Goal: Task Accomplishment & Management: Manage account settings

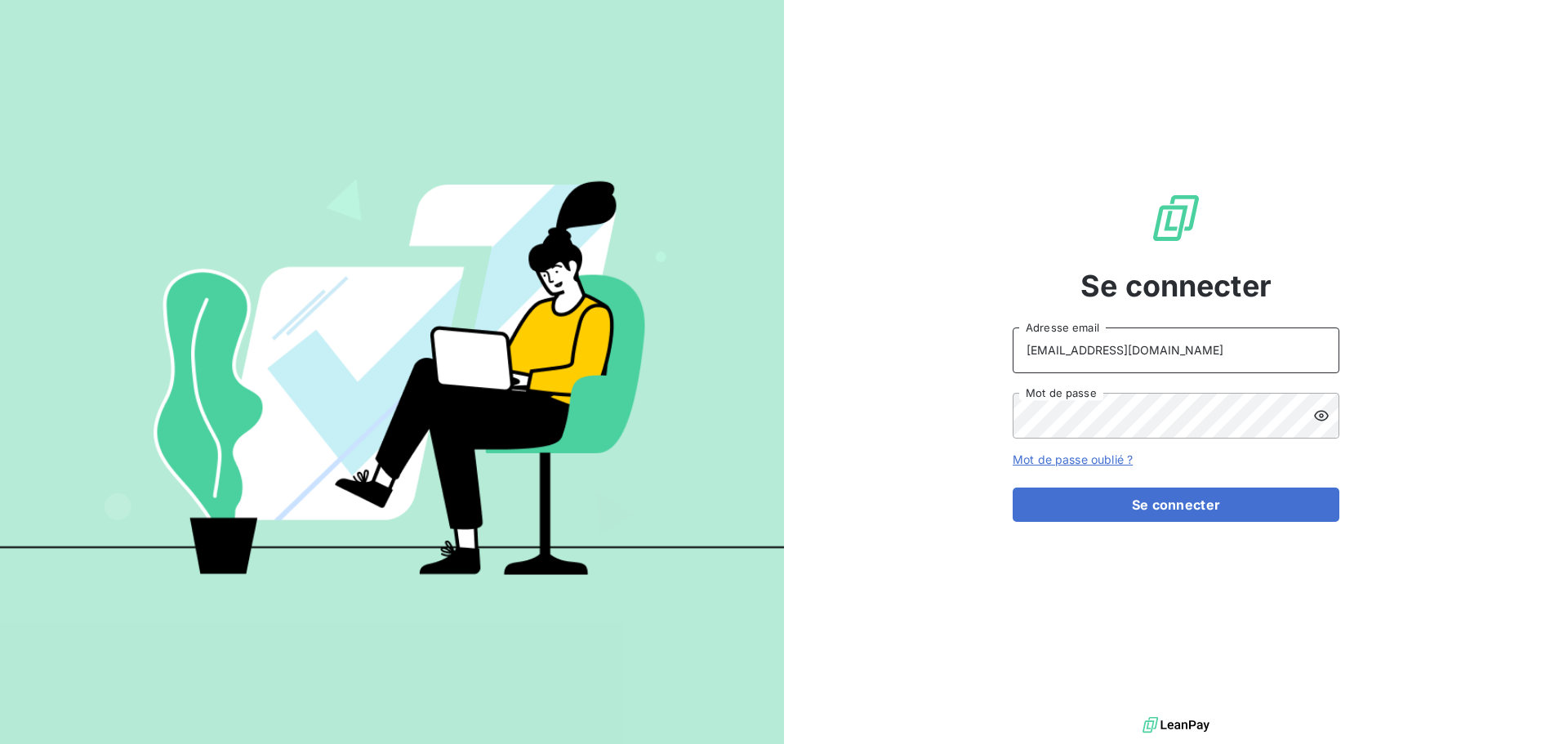
drag, startPoint x: 1195, startPoint y: 344, endPoint x: 1195, endPoint y: 354, distance: 10.0
click at [1195, 344] on input "[EMAIL_ADDRESS][DOMAIN_NAME]" at bounding box center [1176, 350] width 327 height 46
type input "[EMAIL_ADDRESS][DOMAIN_NAME]"
click at [1195, 504] on button "Se connecter" at bounding box center [1176, 505] width 327 height 34
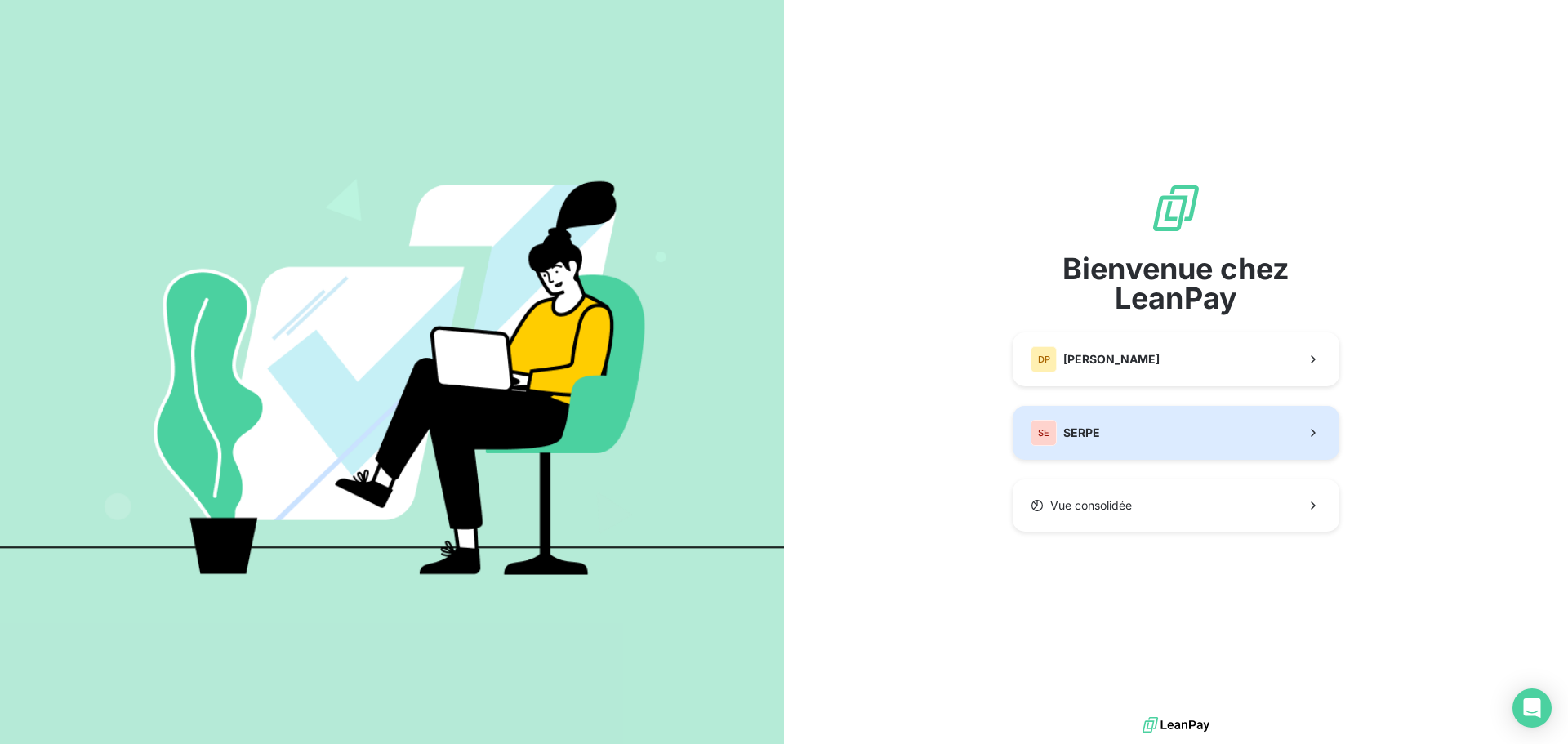
click at [1167, 427] on button "SE SERPE" at bounding box center [1176, 433] width 327 height 54
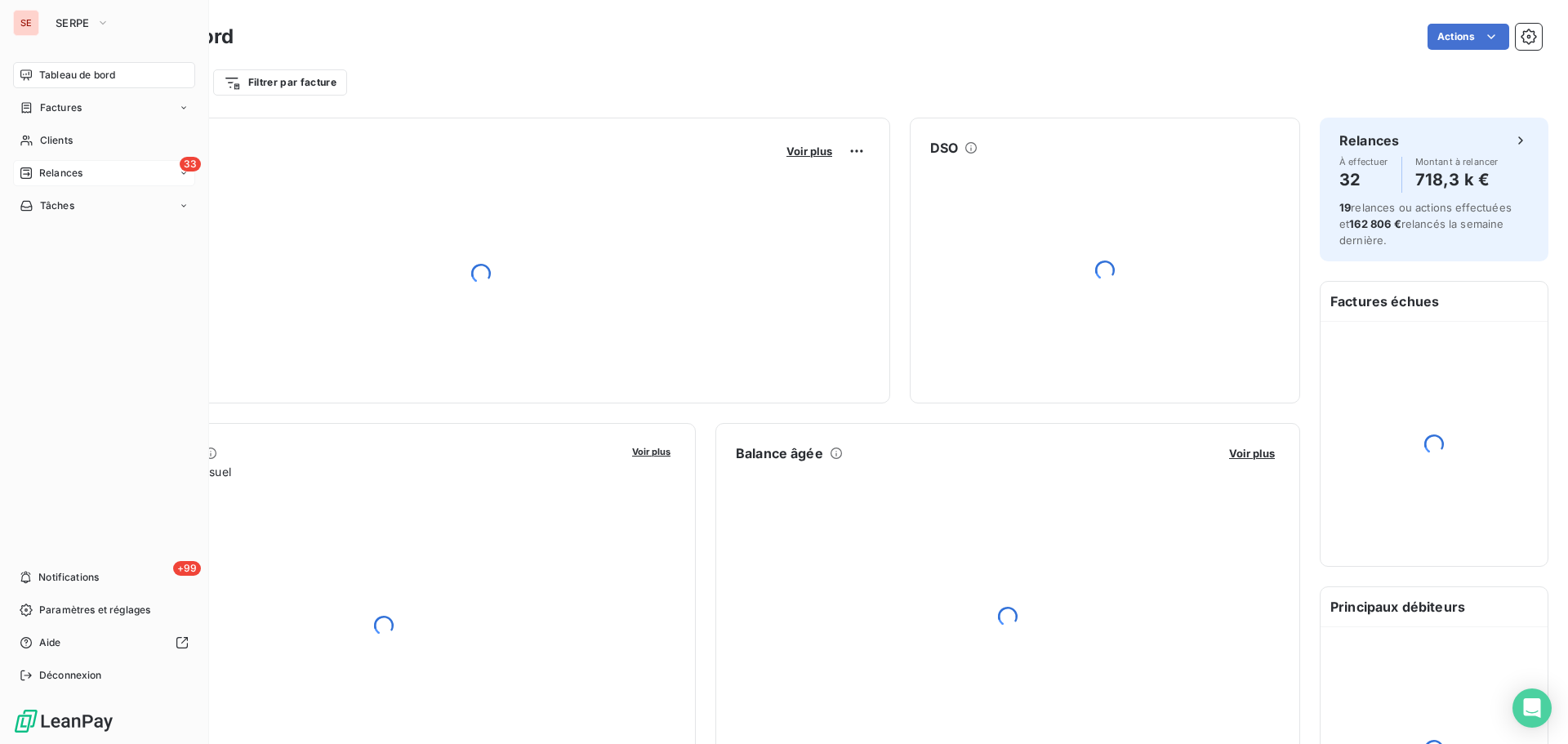
click at [72, 171] on span "Relances" at bounding box center [60, 173] width 43 height 14
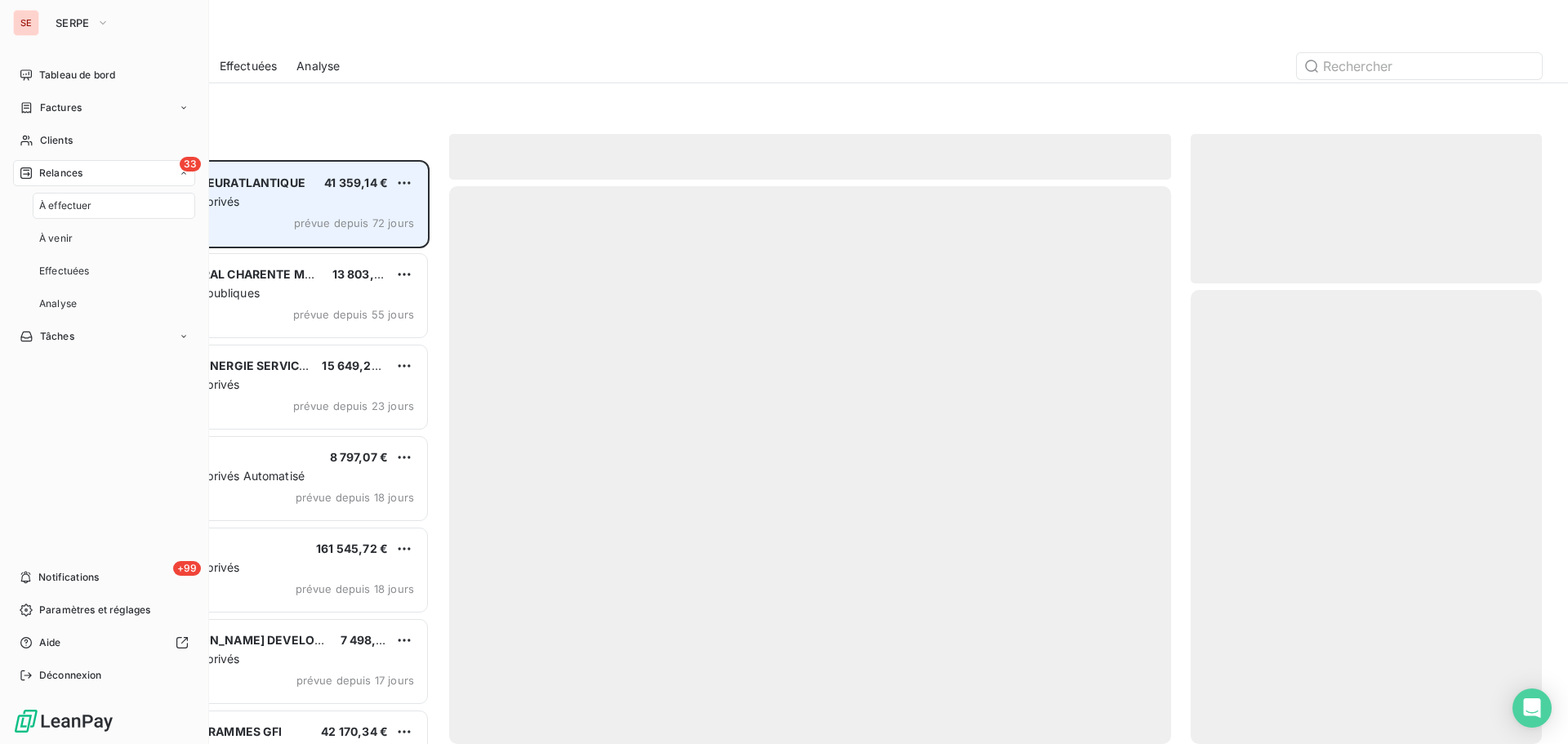
scroll to position [572, 339]
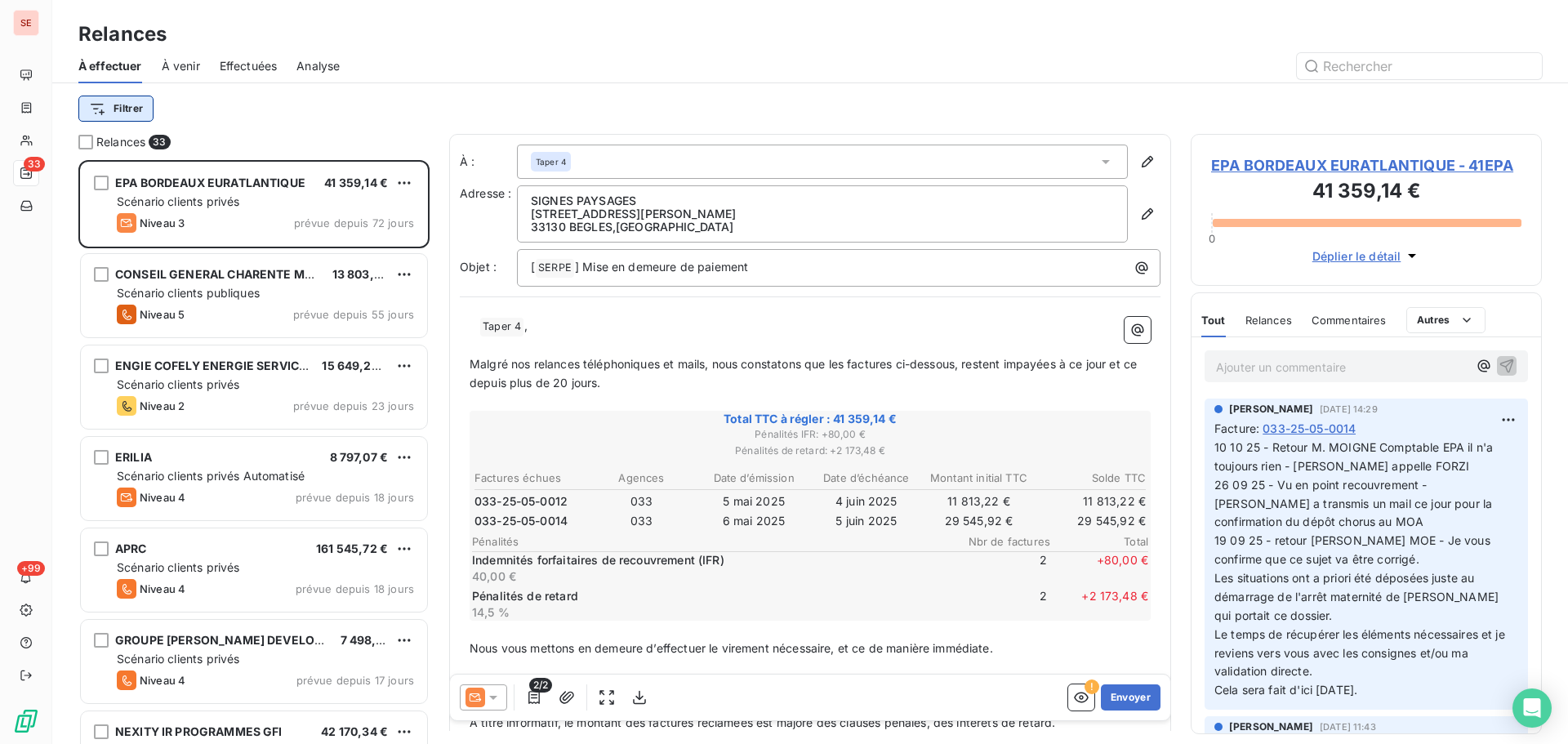
click at [142, 110] on html "SE 33 +99 Relances À effectuer À venir Effectuées Analyse Filtrer Relances 33 E…" at bounding box center [784, 372] width 1568 height 744
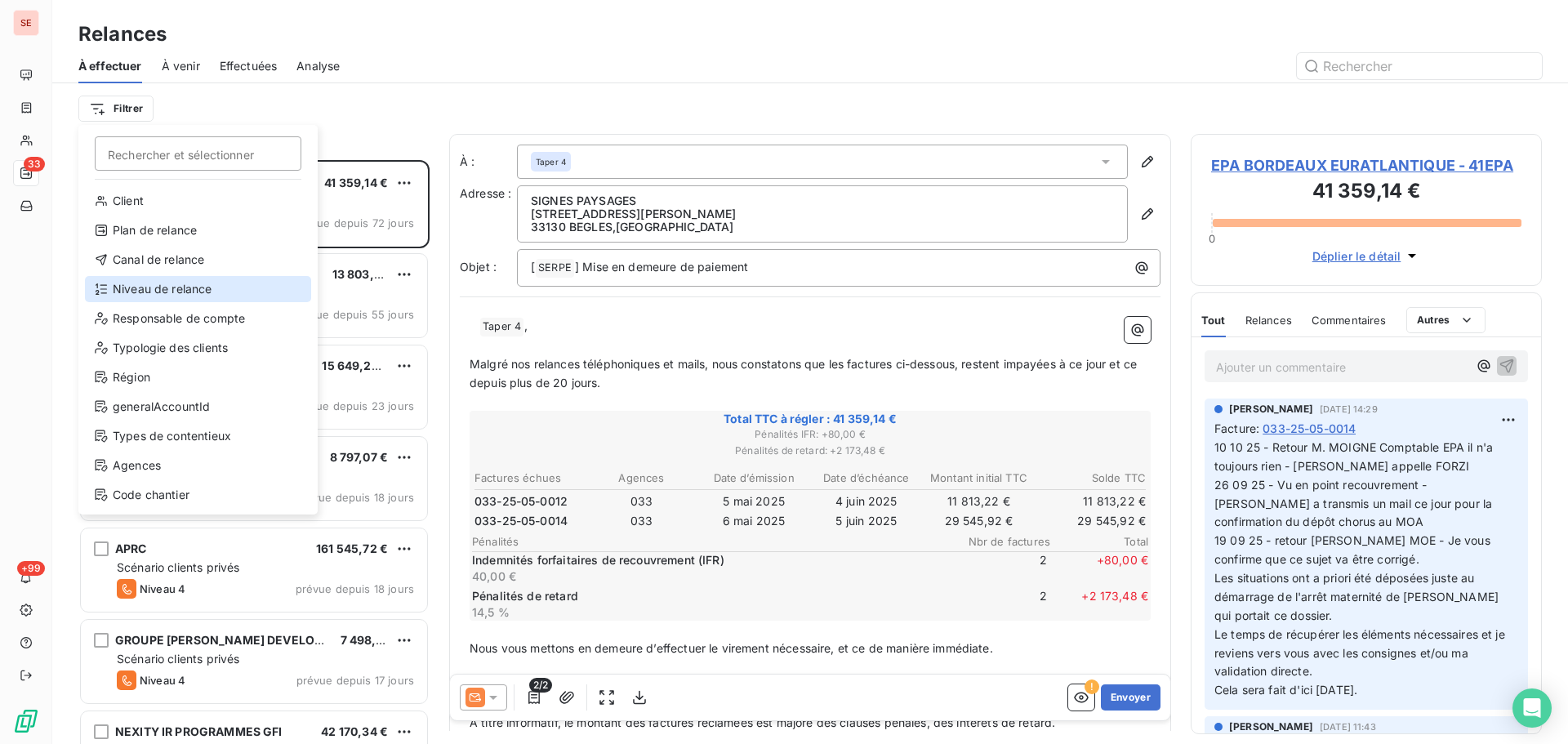
click at [199, 286] on div "Niveau de relance" at bounding box center [198, 289] width 226 height 26
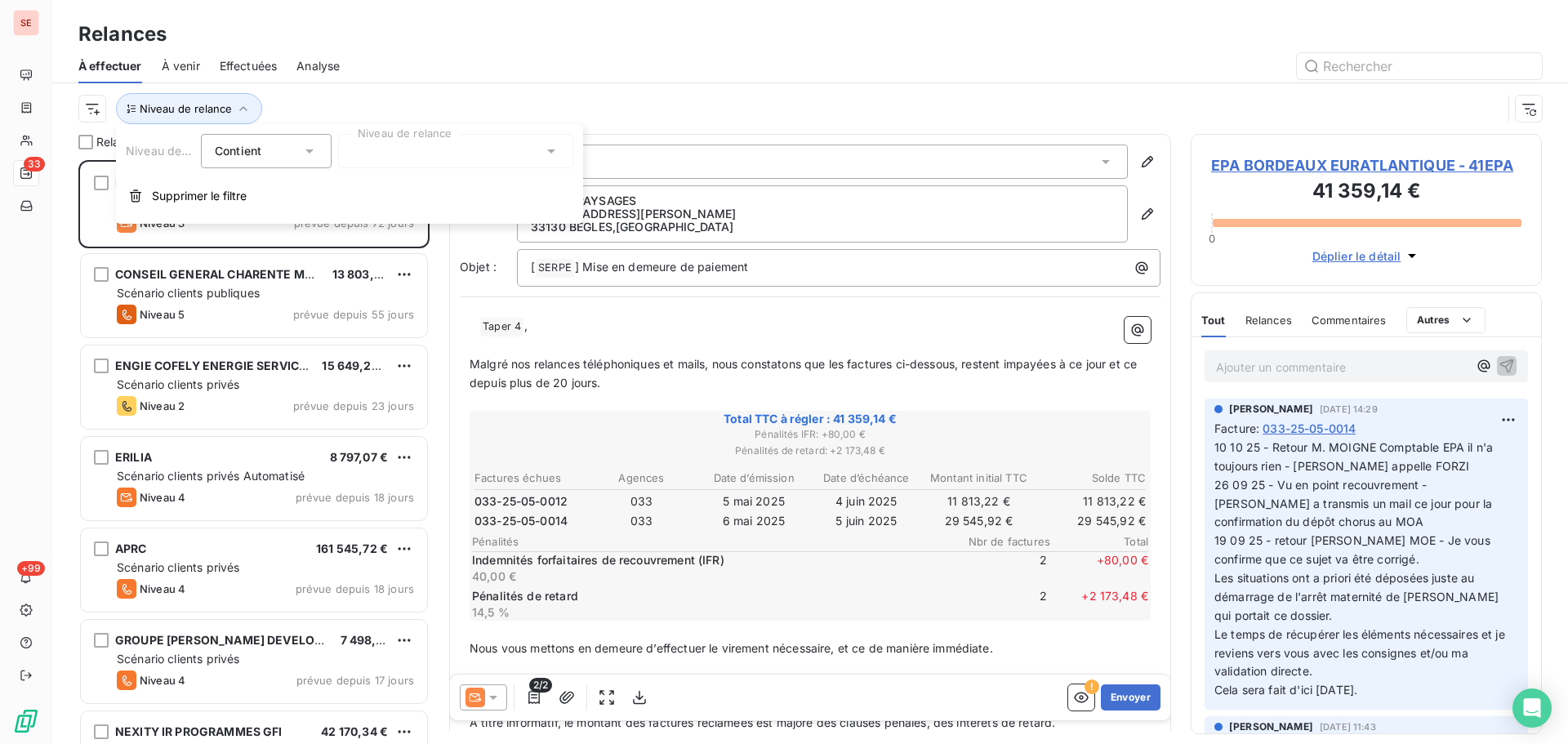
click at [428, 149] on div at bounding box center [456, 151] width 235 height 34
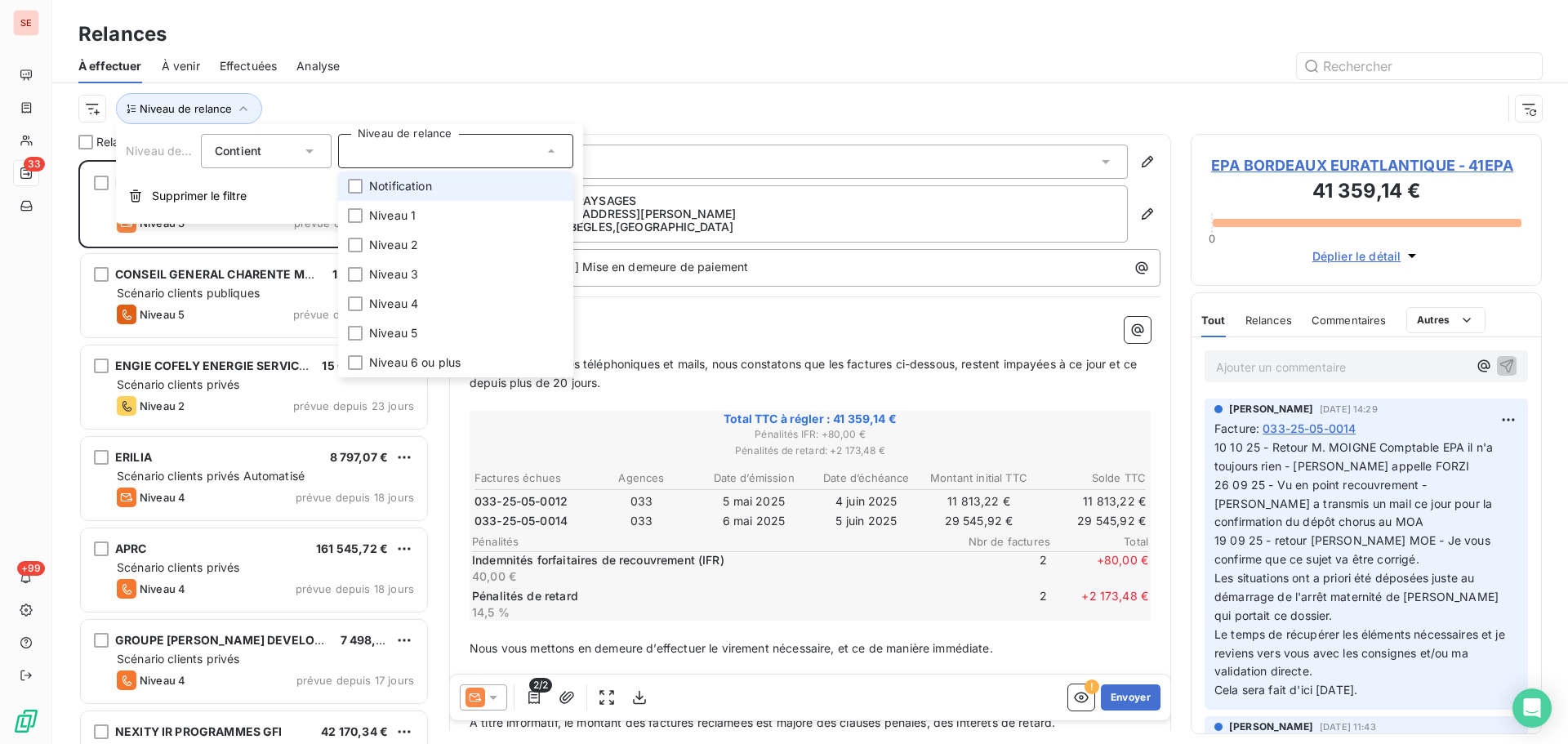
click at [422, 186] on span "Notification" at bounding box center [401, 186] width 63 height 16
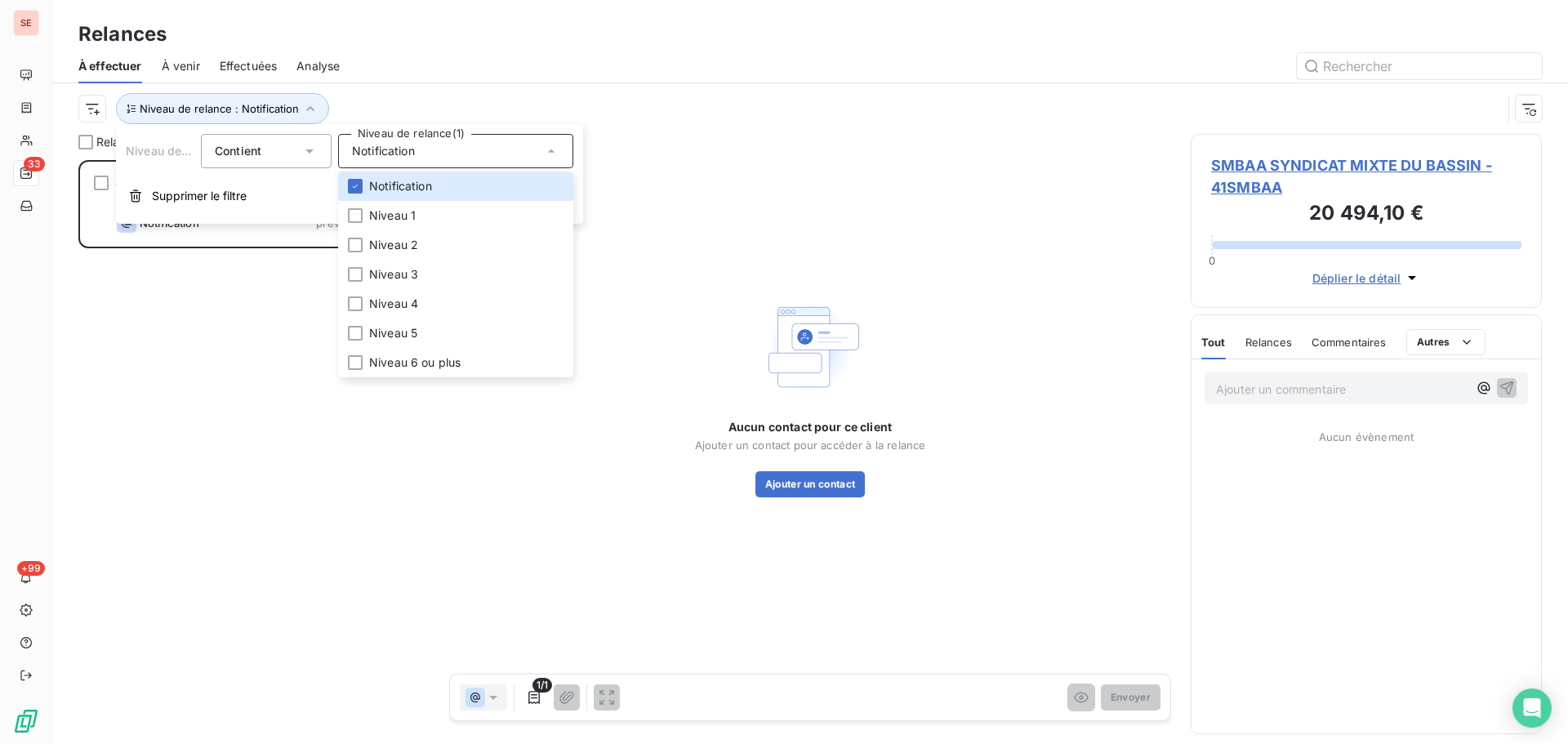
scroll to position [572, 339]
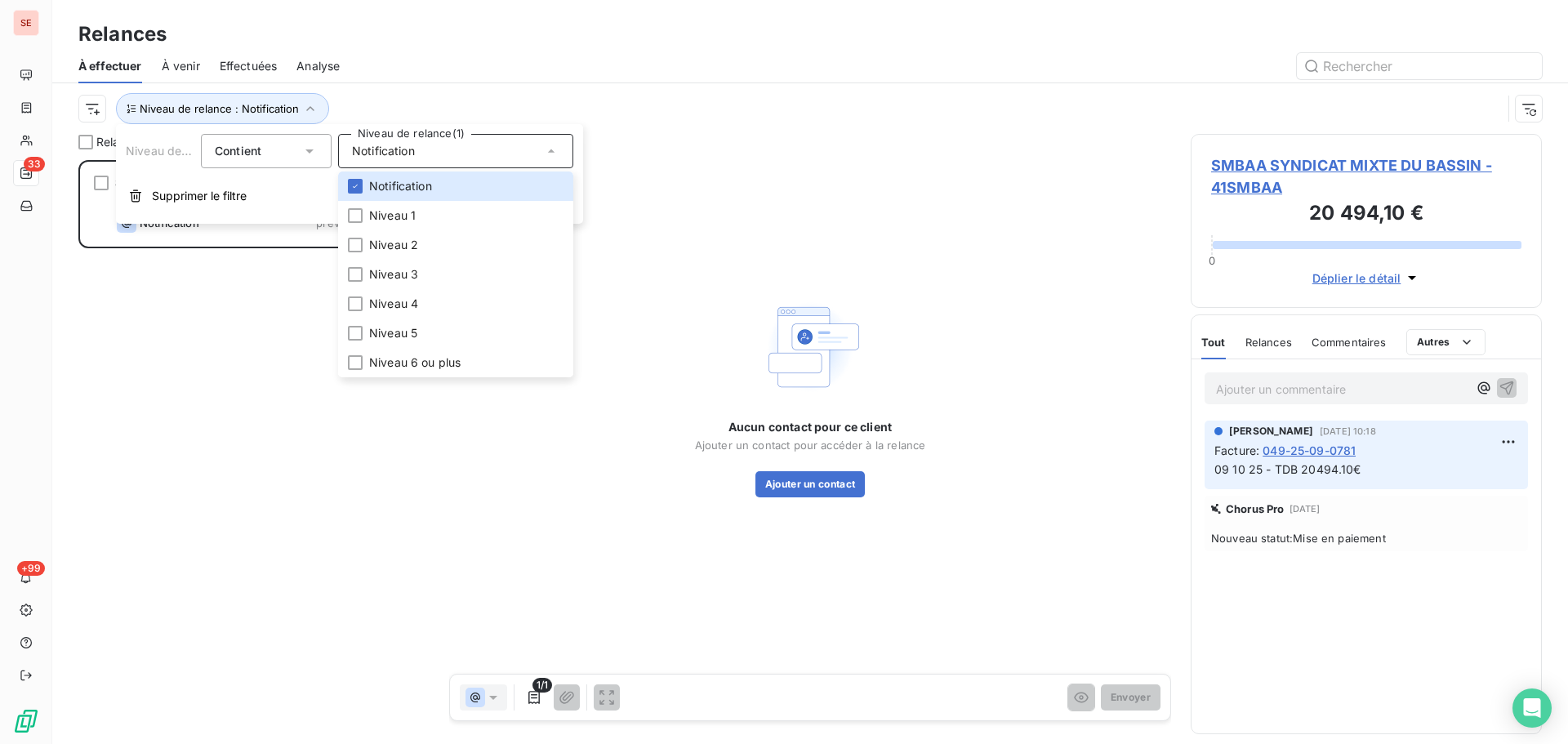
click at [668, 103] on div "Niveau de relance : Notification" at bounding box center [790, 108] width 1424 height 31
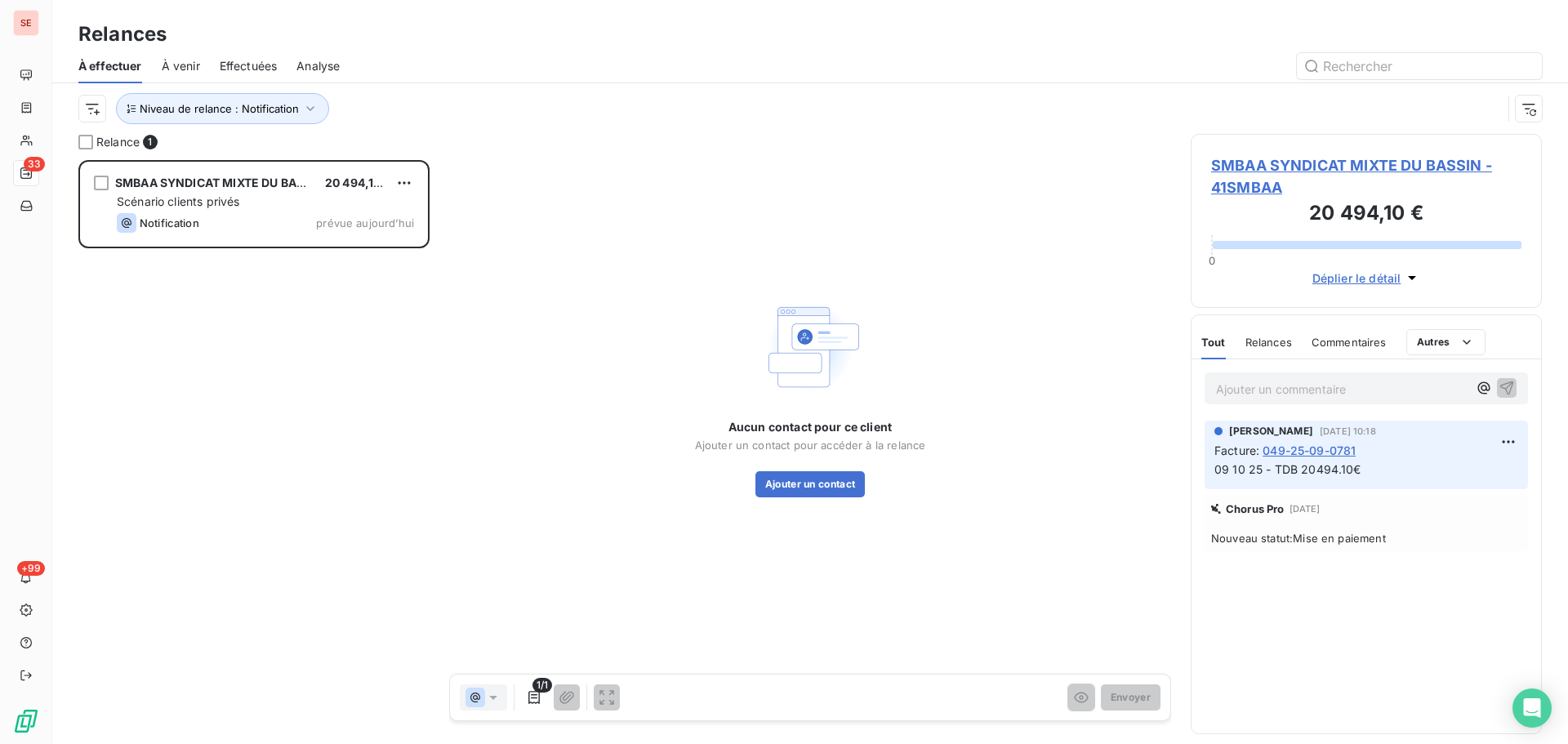
click at [1330, 169] on span "SMBAA SYNDICAT MIXTE DU BASSIN - 41SMBAA" at bounding box center [1367, 176] width 310 height 44
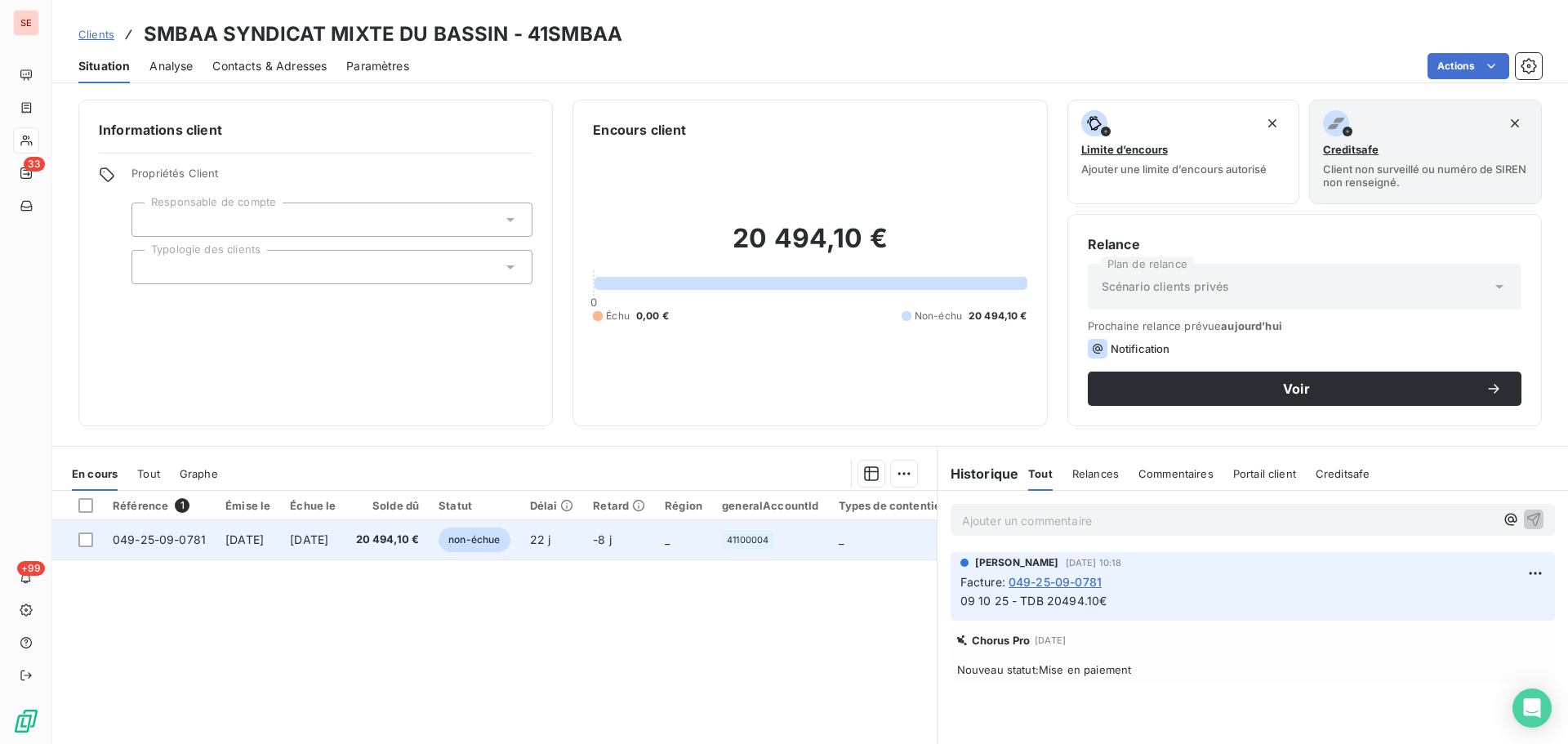
click at [406, 546] on td "20 494,10 €" at bounding box center [388, 539] width 83 height 39
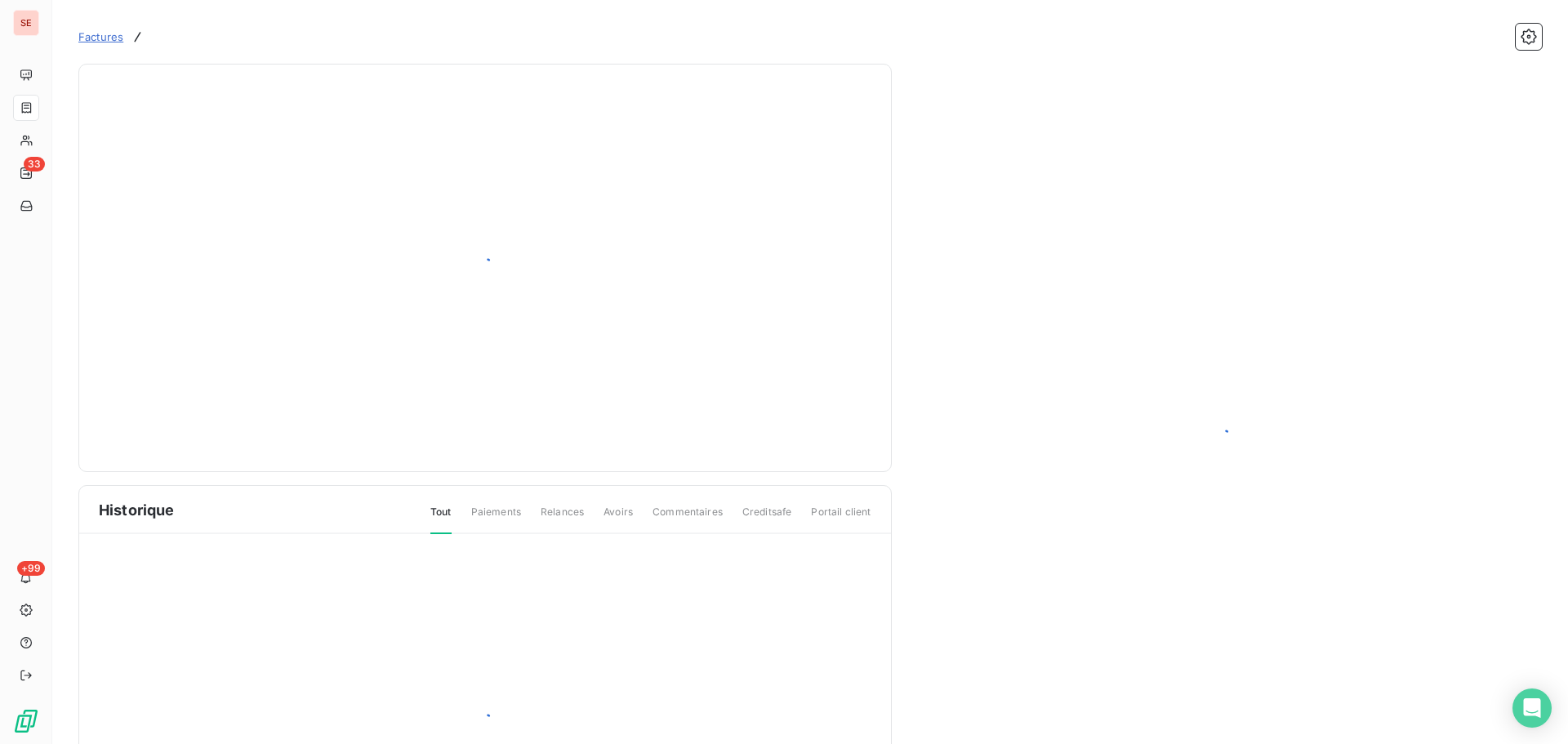
click at [406, 537] on div at bounding box center [485, 722] width 812 height 378
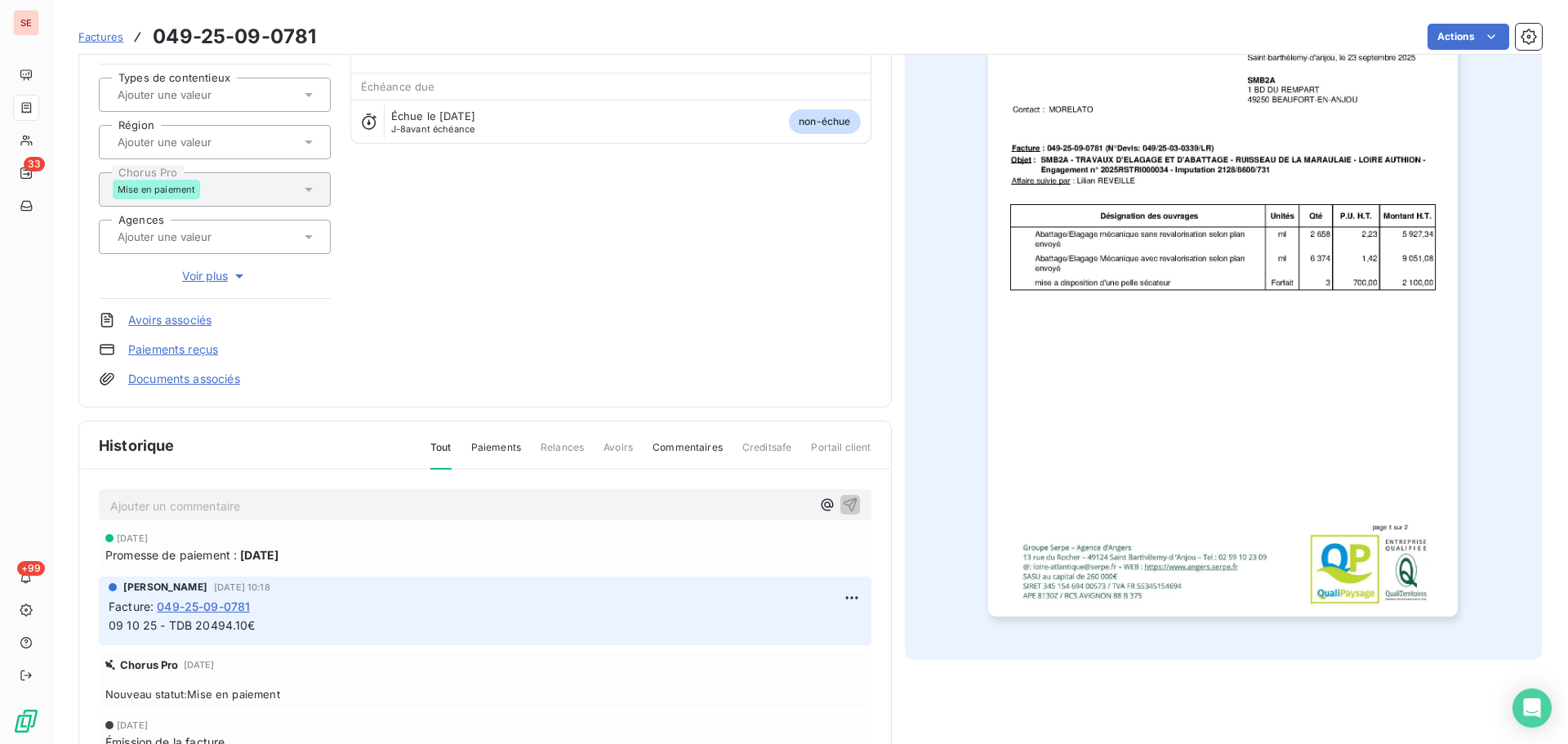
scroll to position [238, 0]
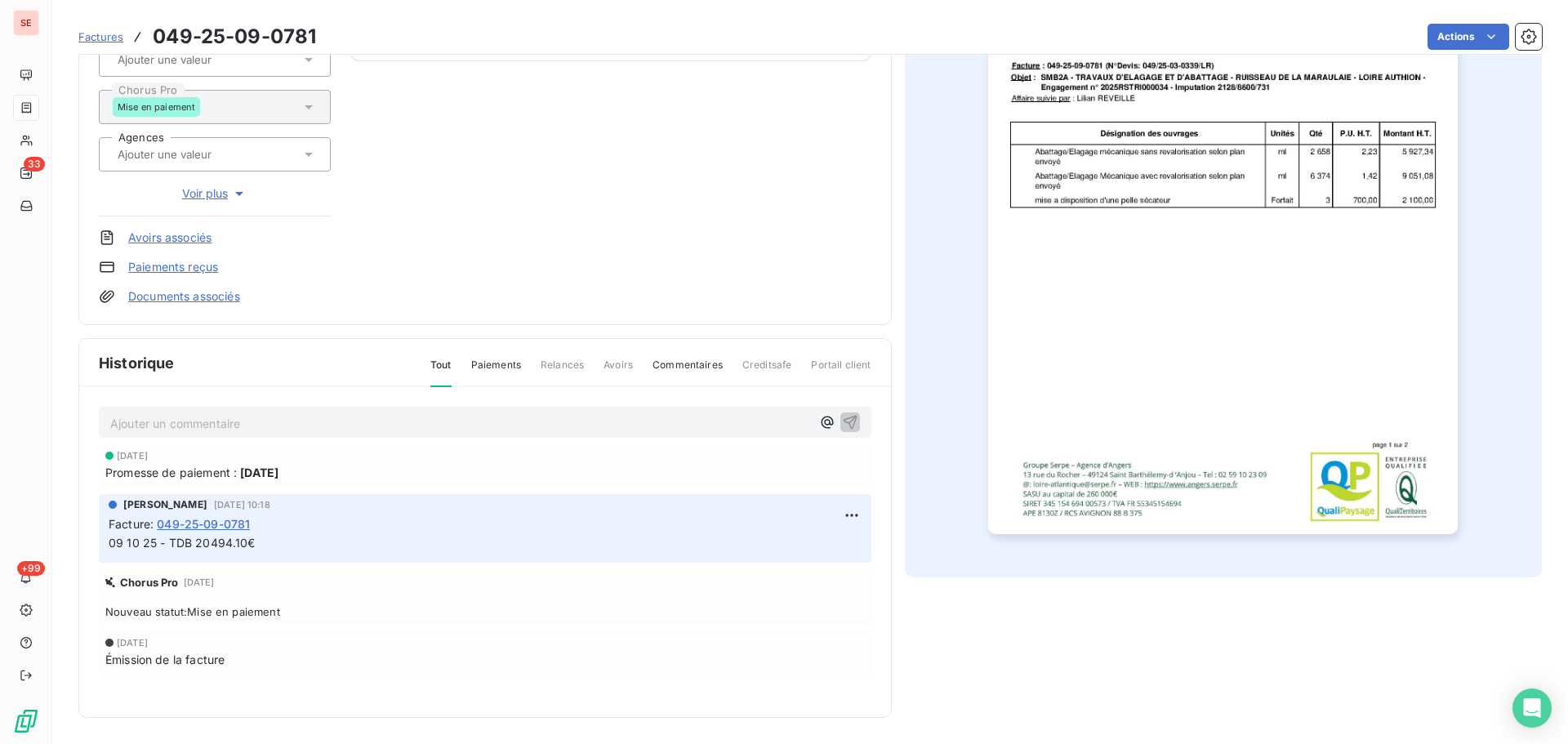
click at [301, 424] on p "Ajouter un commentaire ﻿" at bounding box center [460, 423] width 701 height 21
drag, startPoint x: 301, startPoint y: 424, endPoint x: 605, endPoint y: 488, distance: 310.7
click at [605, 488] on div "11 oct. 2025 Promesse de paiement : 11 oct. 2025 Sabrina PEIGNE 9 oct. 2025, 10…" at bounding box center [485, 592] width 773 height 296
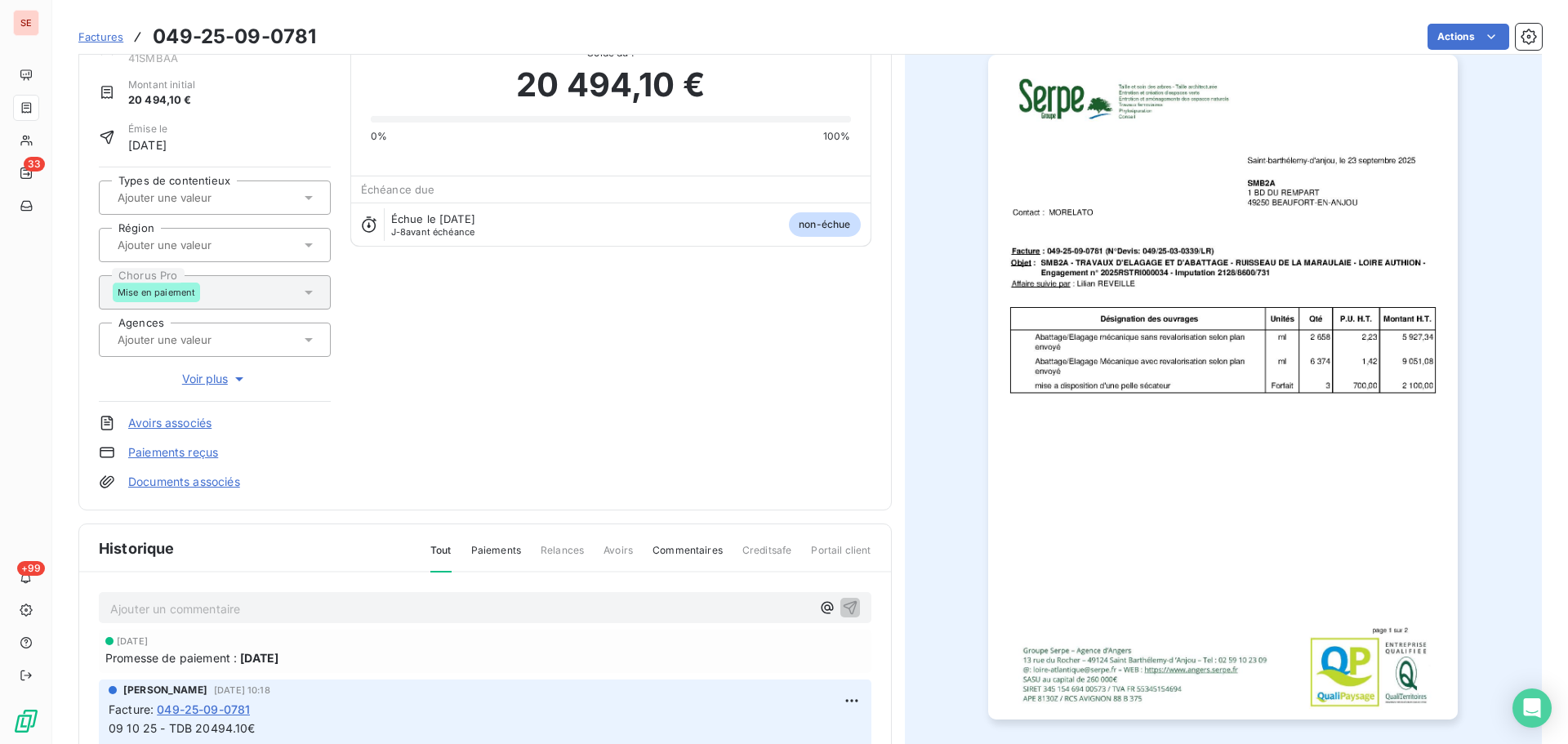
scroll to position [0, 0]
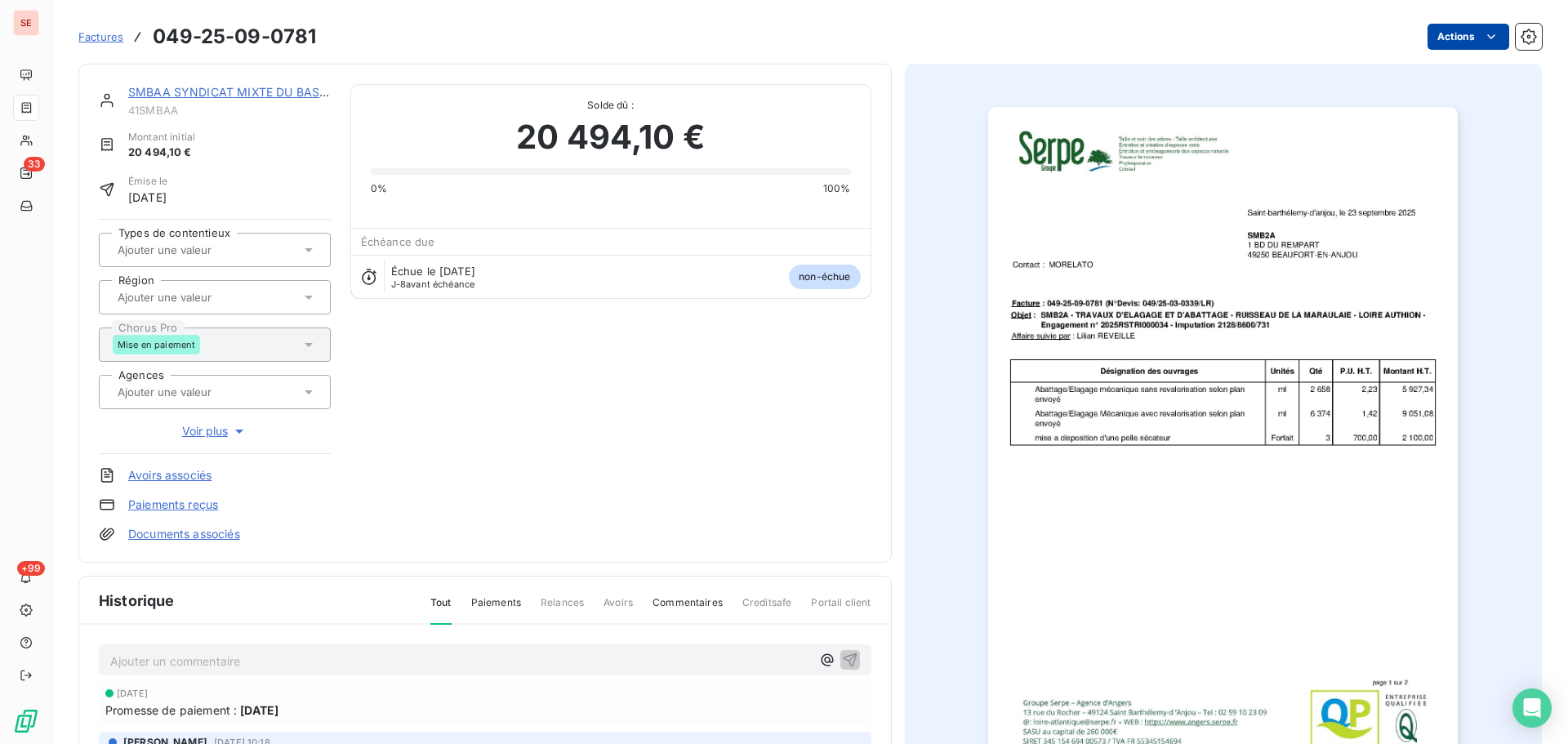
click at [1453, 34] on html "SE 33 +99 Factures 049-25-09-0781 Actions SMBAA SYNDICAT MIXTE DU BASSIN 41SMBA…" at bounding box center [784, 372] width 1568 height 744
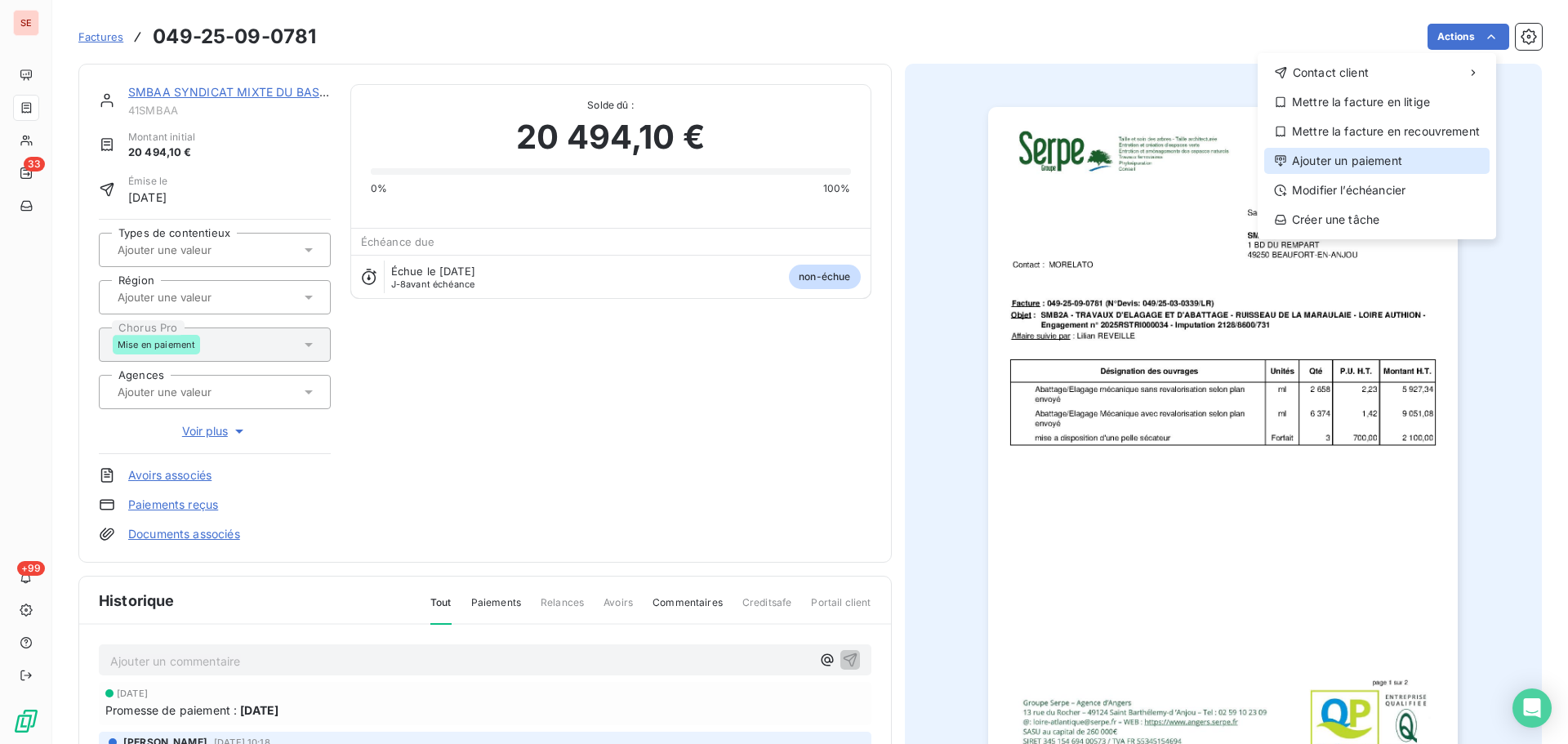
click at [1365, 160] on div "Ajouter un paiement" at bounding box center [1378, 161] width 226 height 26
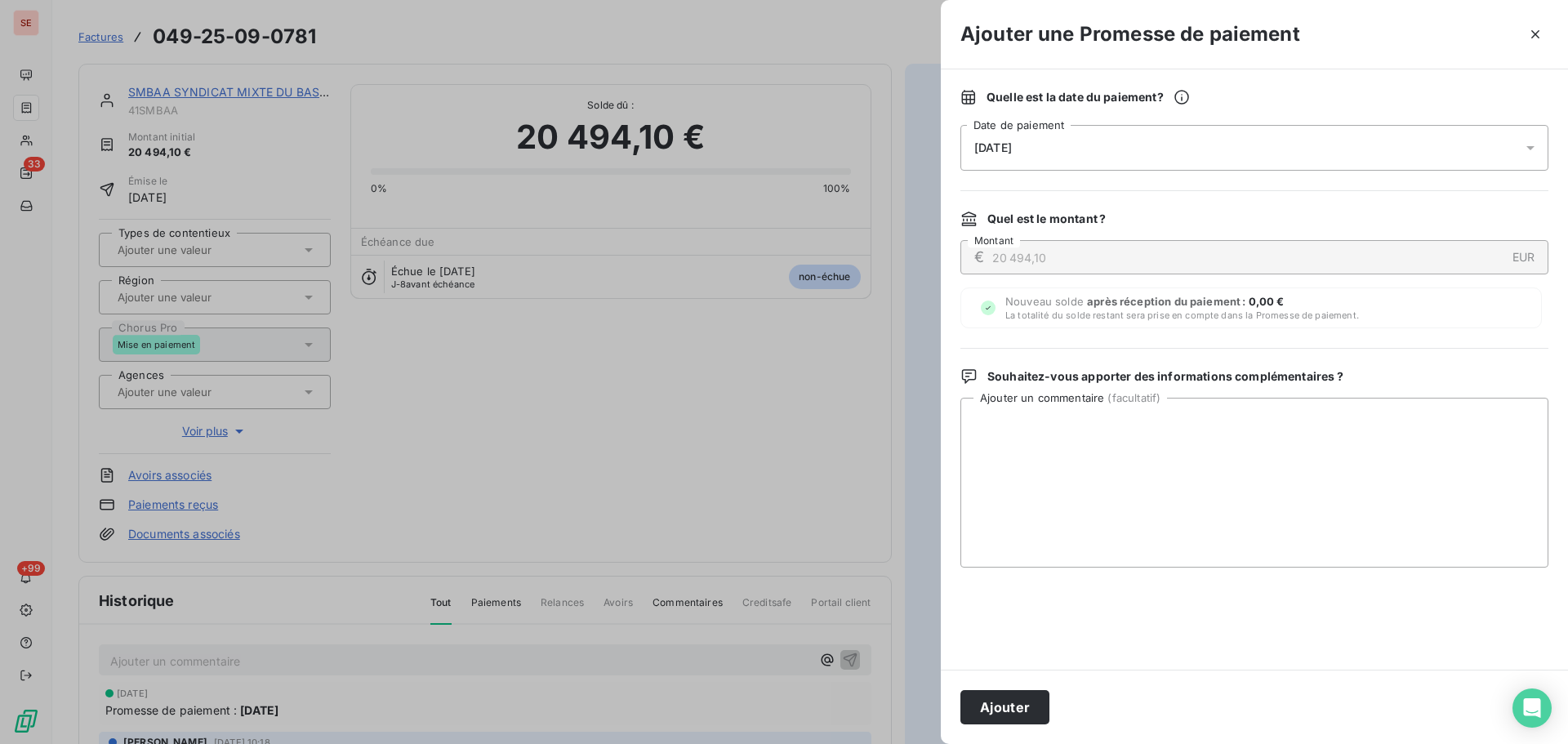
click at [1179, 151] on div "[DATE]" at bounding box center [1255, 148] width 588 height 46
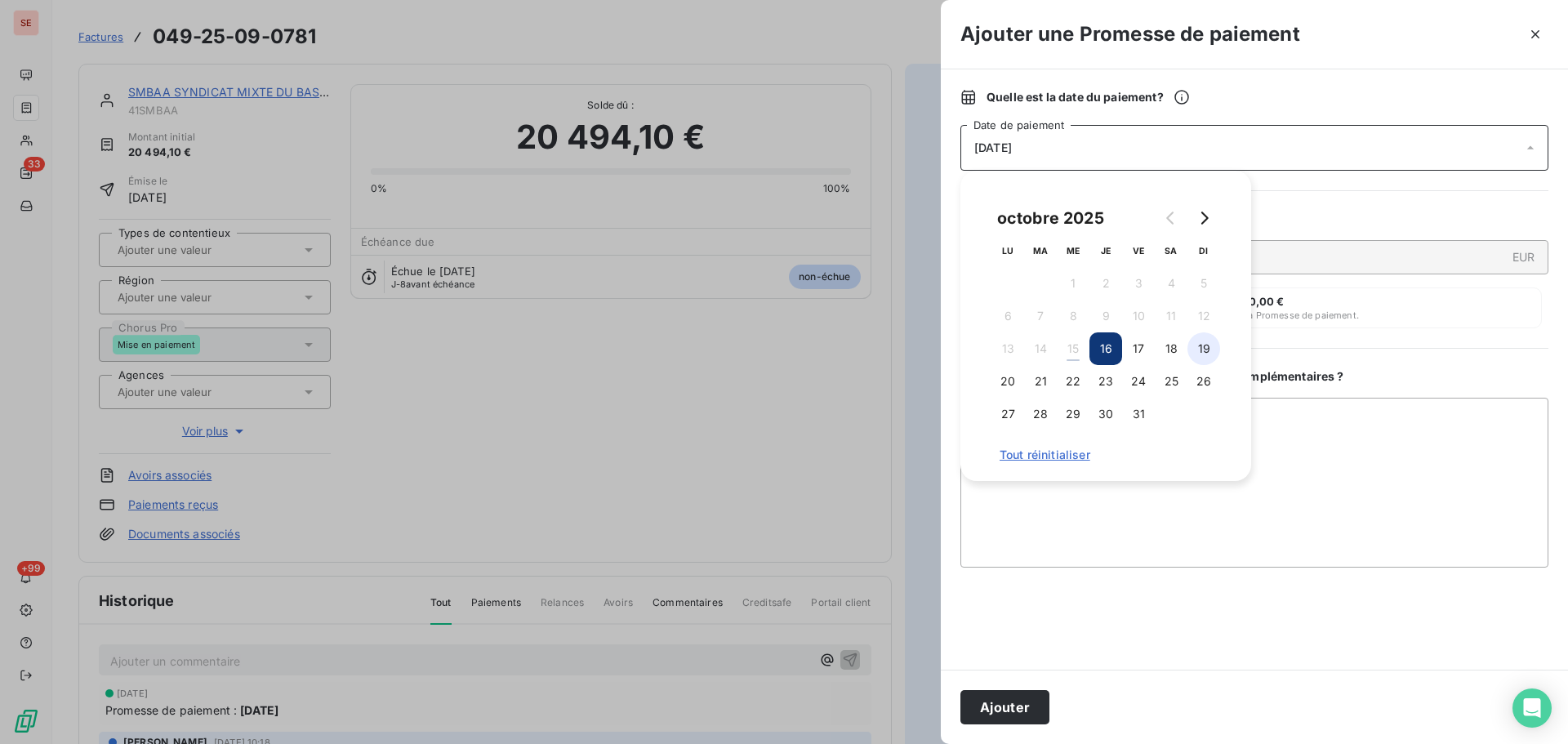
click at [1196, 339] on button "19" at bounding box center [1204, 349] width 32 height 32
click at [999, 712] on button "Ajouter" at bounding box center [1005, 707] width 89 height 34
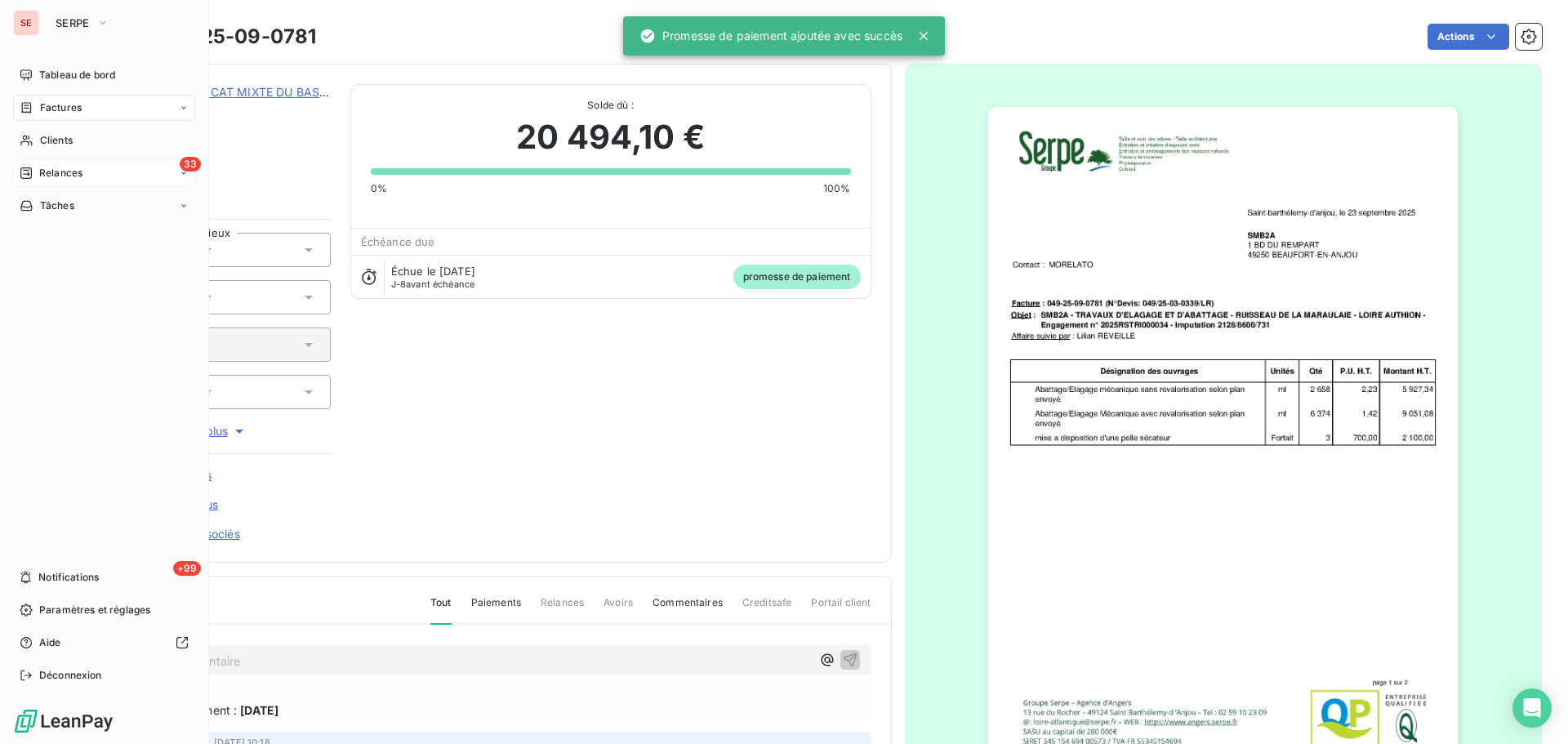
click at [68, 169] on span "Relances" at bounding box center [60, 173] width 43 height 14
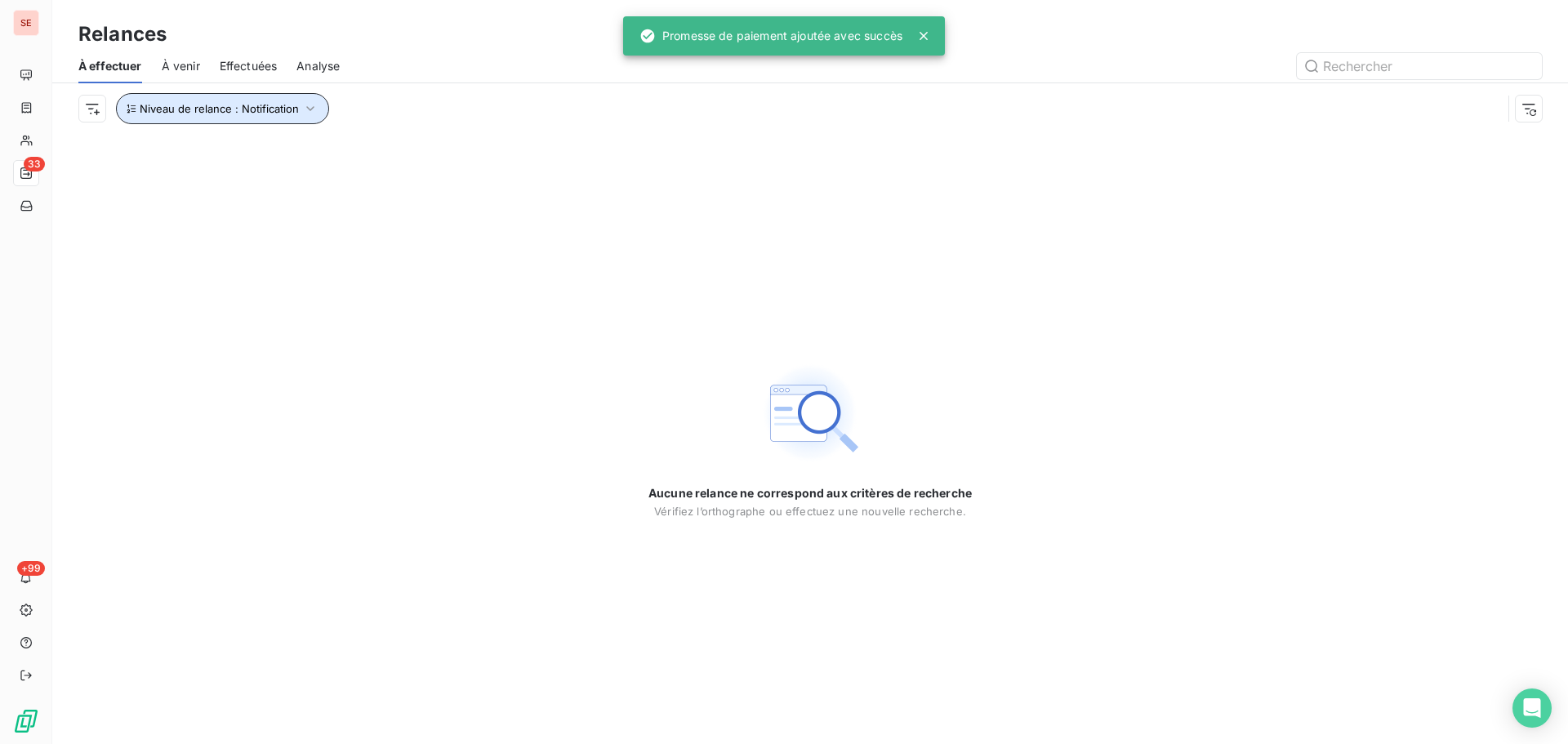
click at [246, 104] on span "Niveau de relance : Notification" at bounding box center [219, 108] width 160 height 13
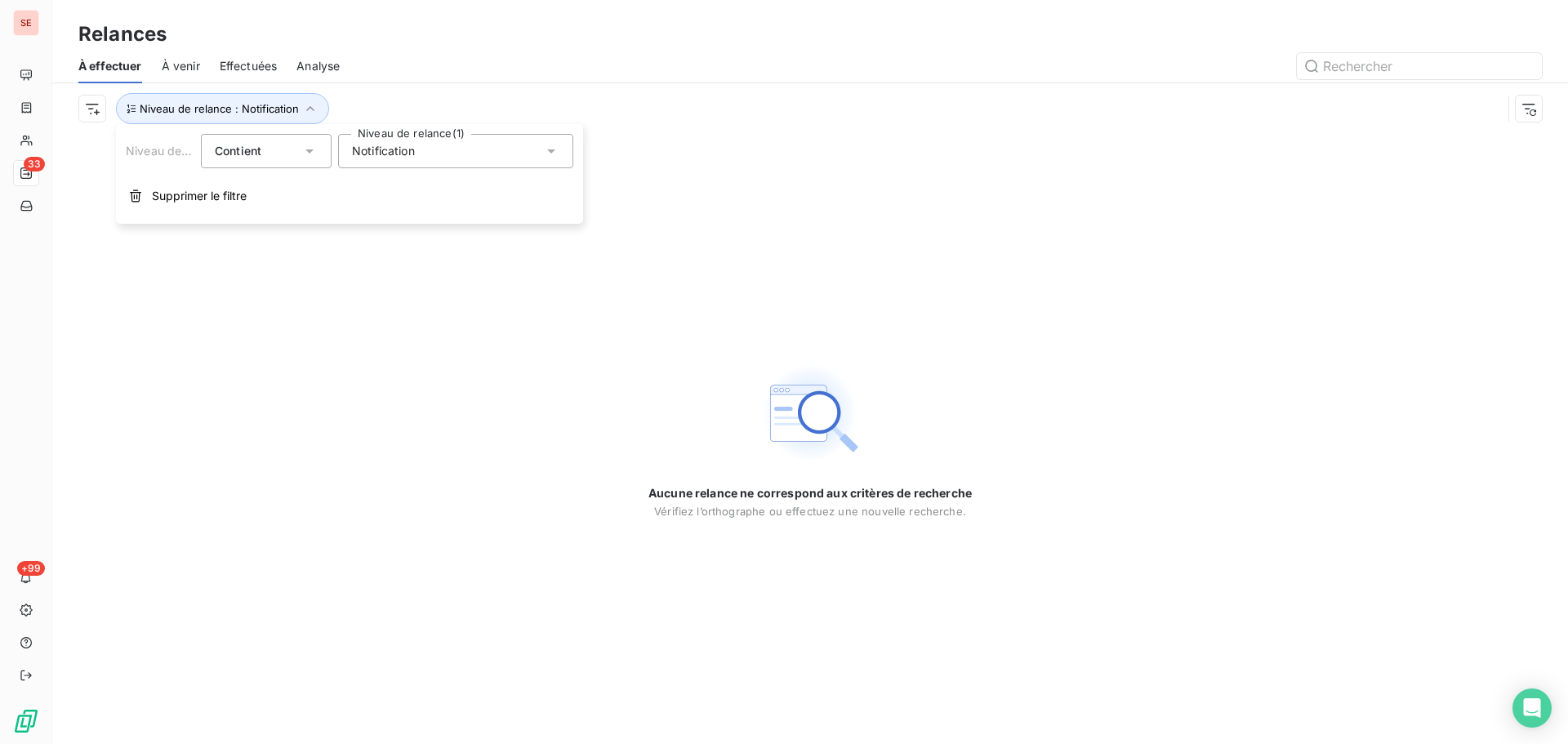
click at [416, 165] on div "Notification" at bounding box center [456, 151] width 235 height 34
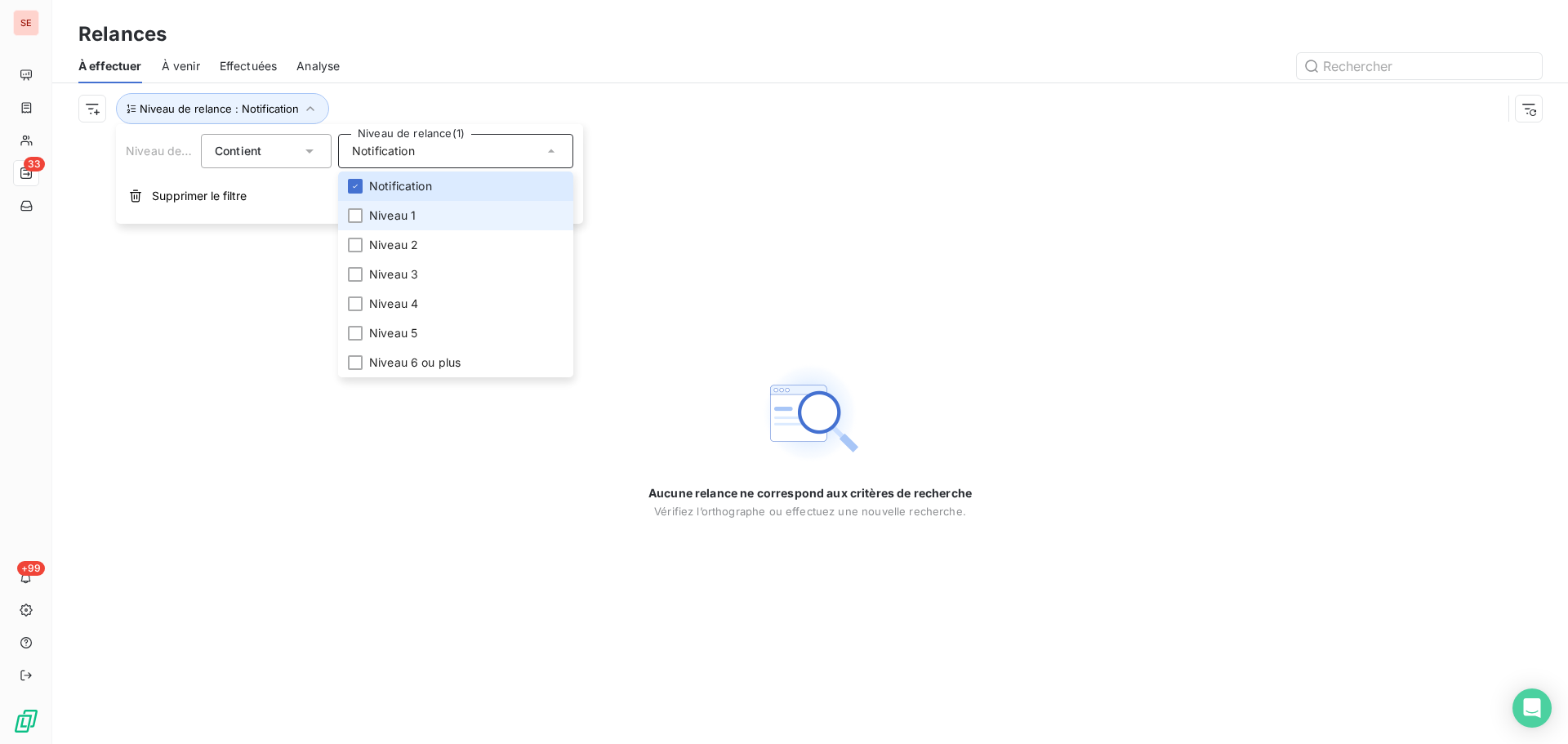
click at [421, 214] on li "Niveau 1" at bounding box center [456, 216] width 235 height 30
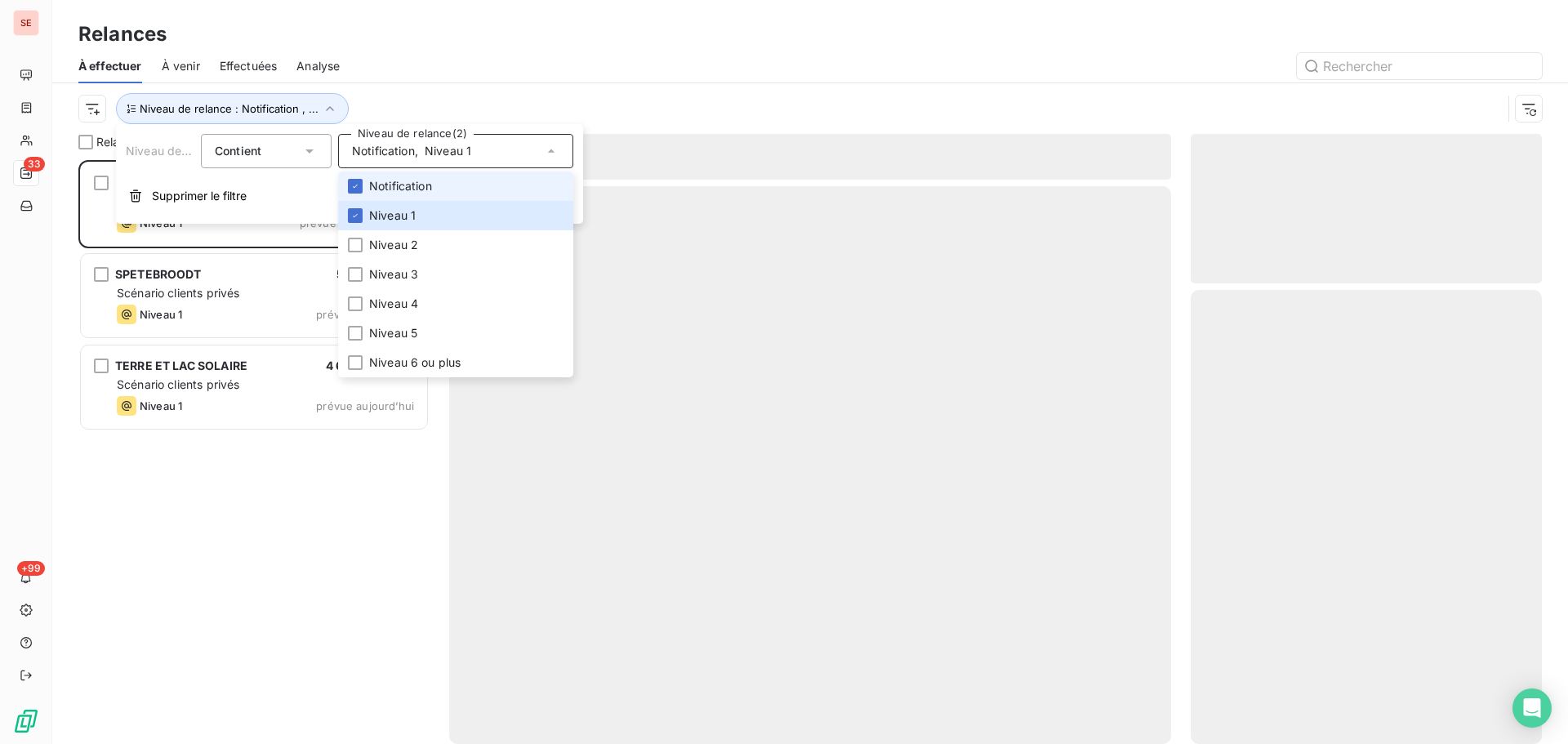
click at [417, 194] on li "Notification" at bounding box center [456, 186] width 235 height 30
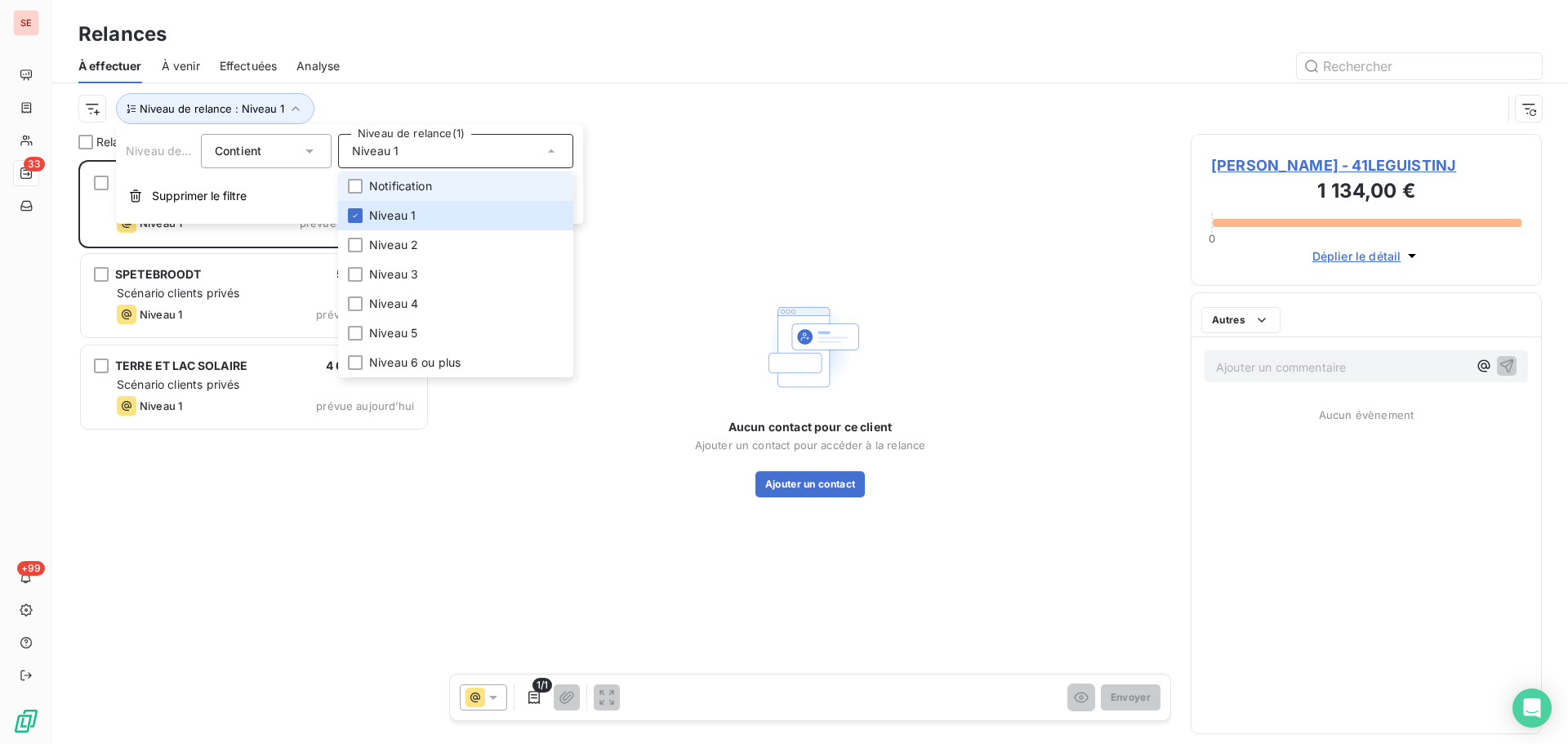
scroll to position [572, 339]
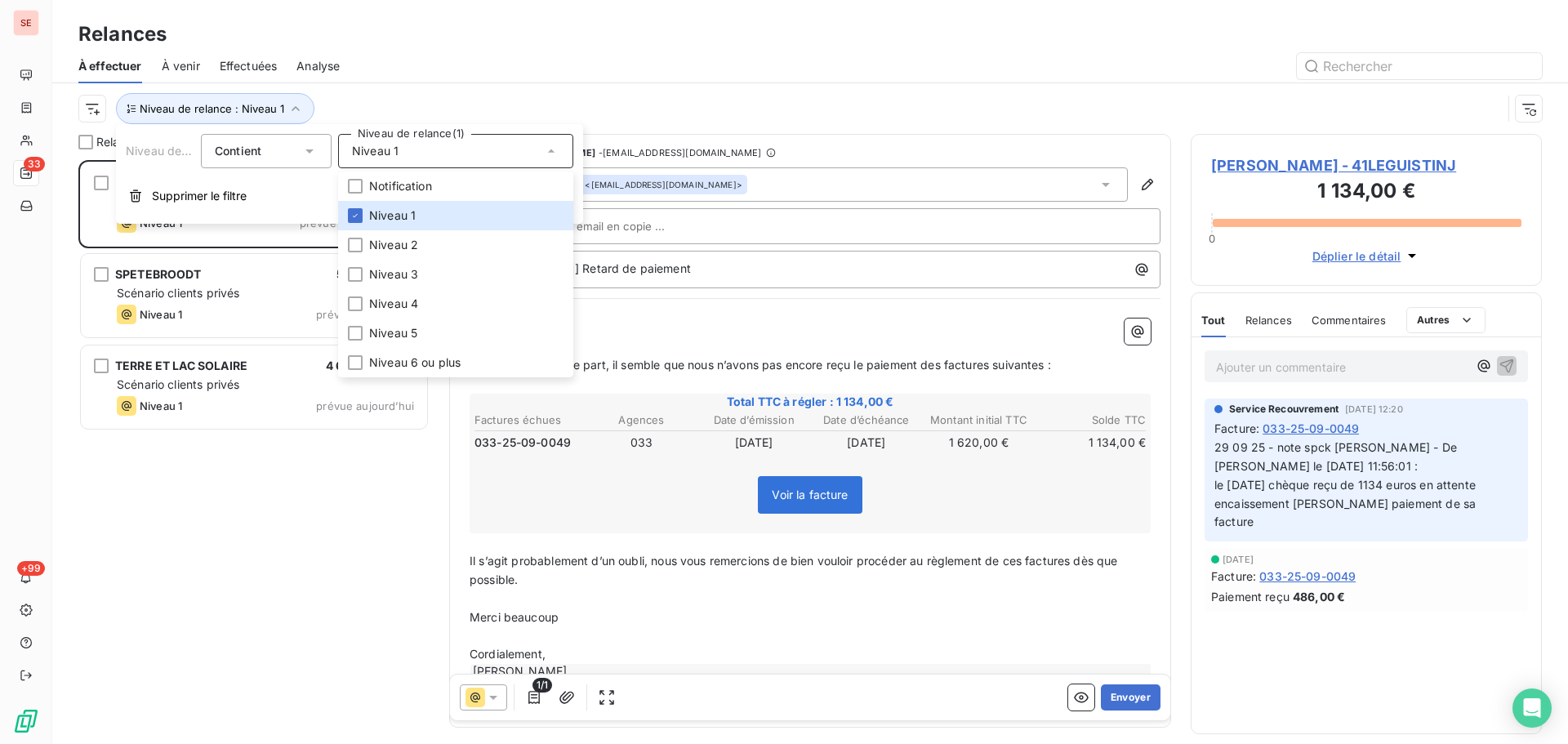
click at [469, 71] on div at bounding box center [950, 66] width 1183 height 26
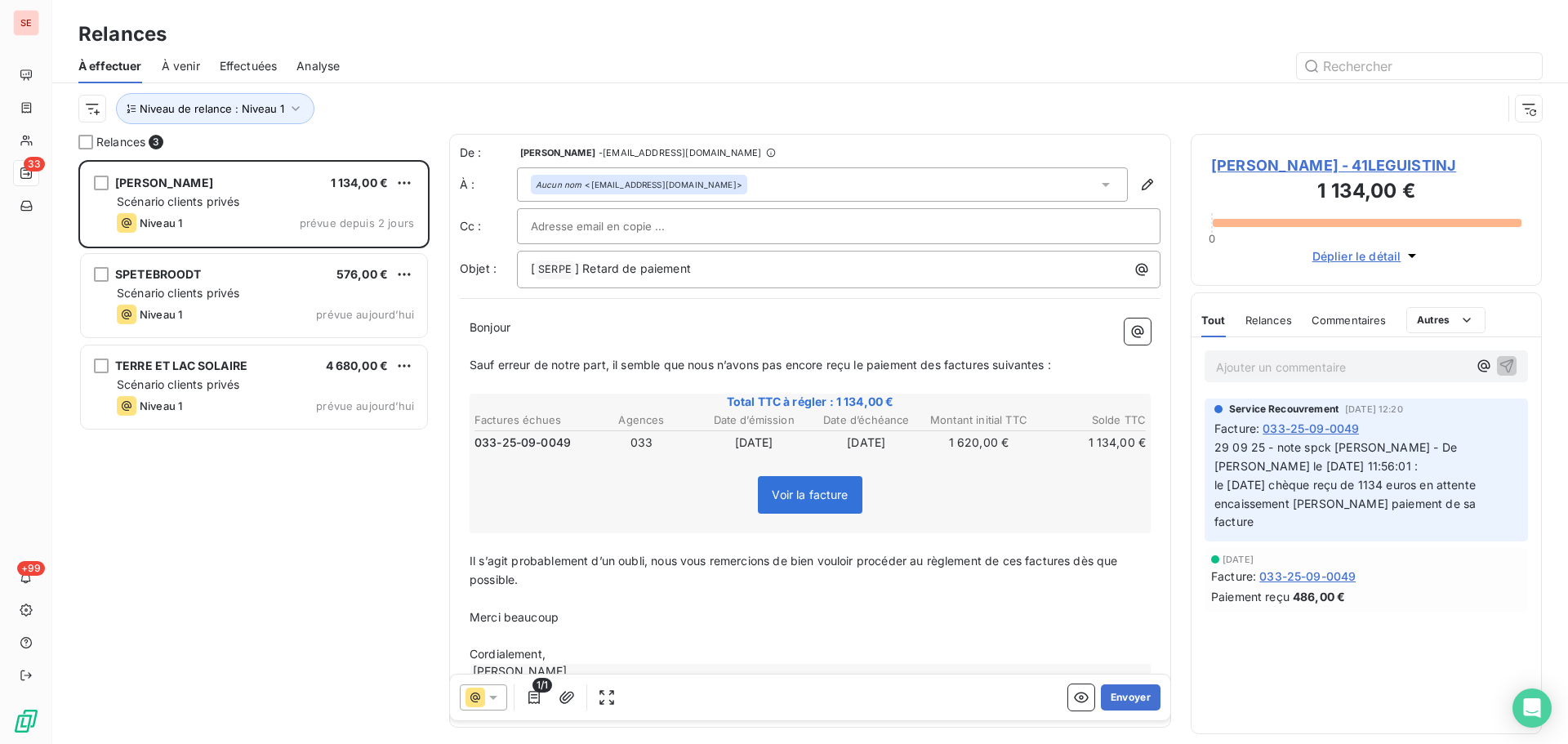
click at [1294, 162] on span "LEGUISTIN Josette - 41LEGUISTINJ" at bounding box center [1367, 165] width 310 height 22
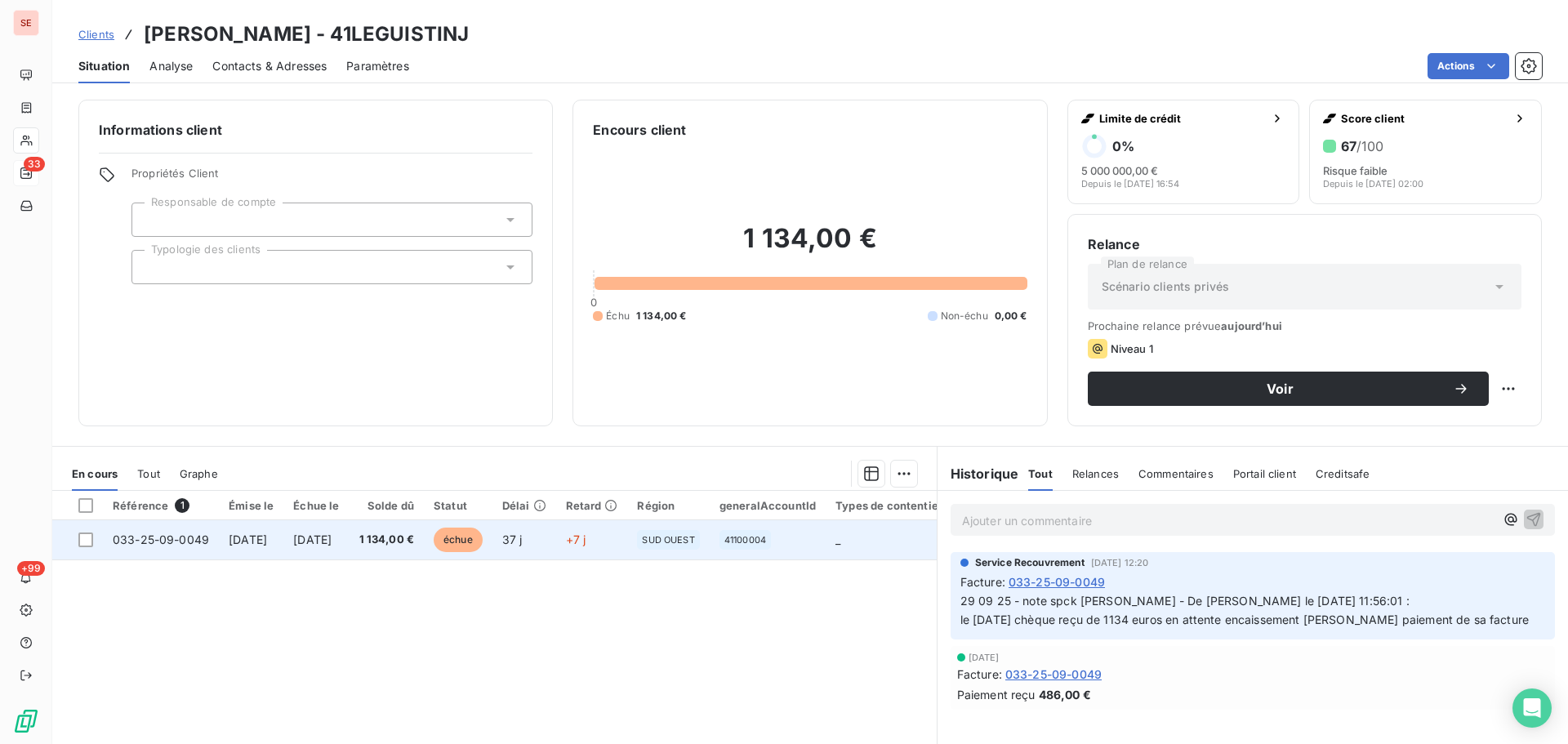
click at [332, 535] on span "[DATE]" at bounding box center [312, 538] width 39 height 14
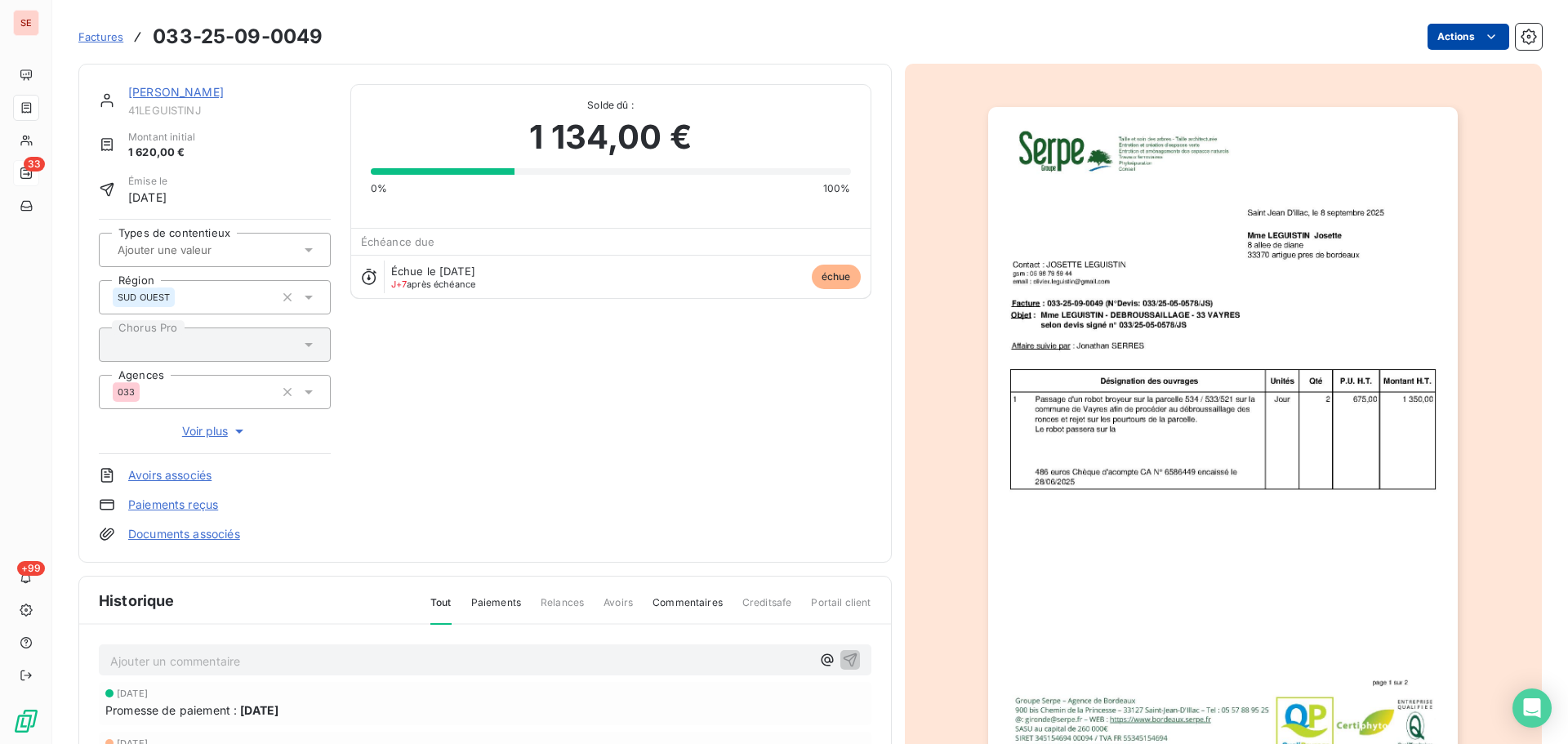
click at [1463, 32] on html "SE 33 +99 Factures 033-25-09-0049 Actions LEGUISTIN Josette 41LEGUISTINJ Montan…" at bounding box center [784, 372] width 1568 height 744
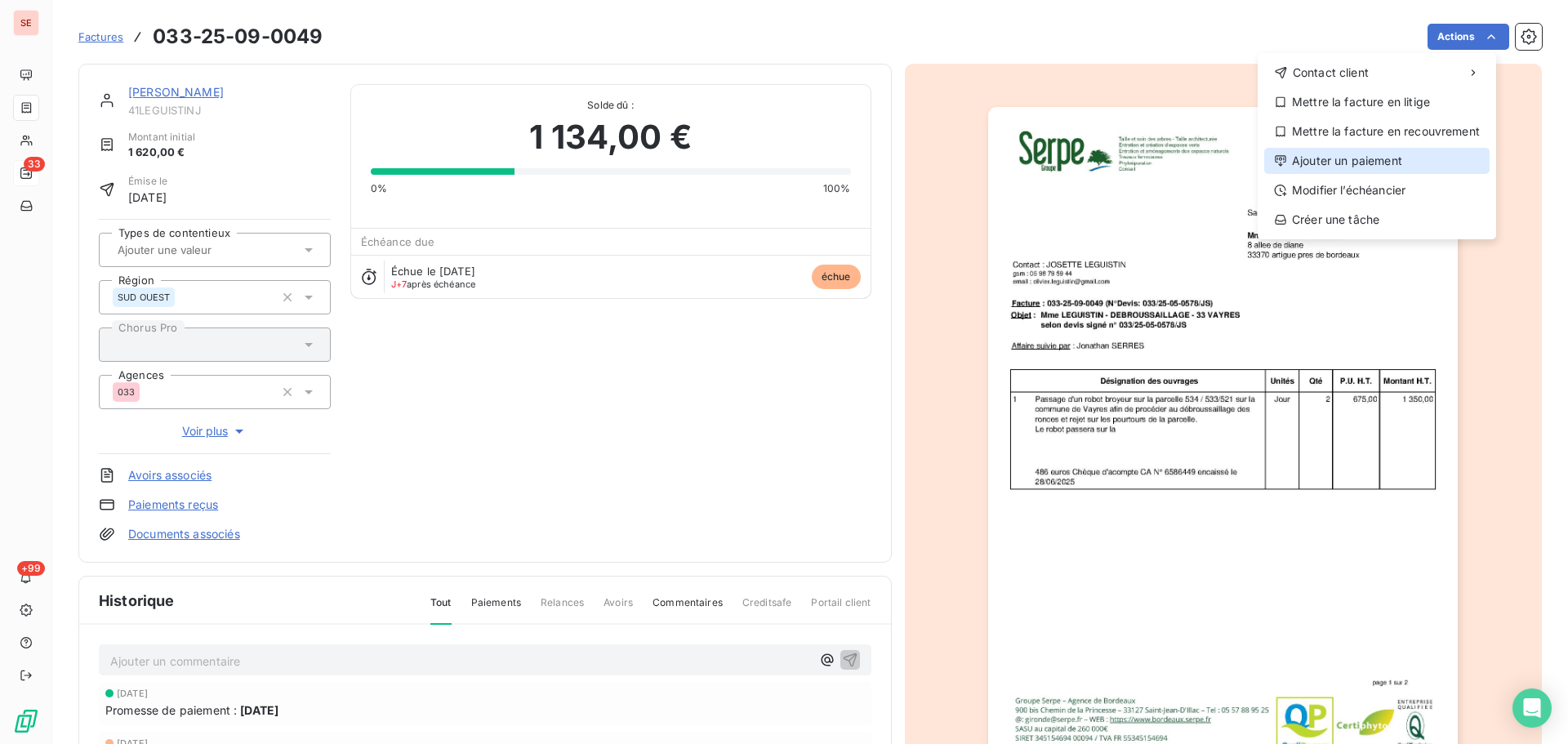
click at [1371, 158] on div "Ajouter un paiement" at bounding box center [1378, 161] width 226 height 26
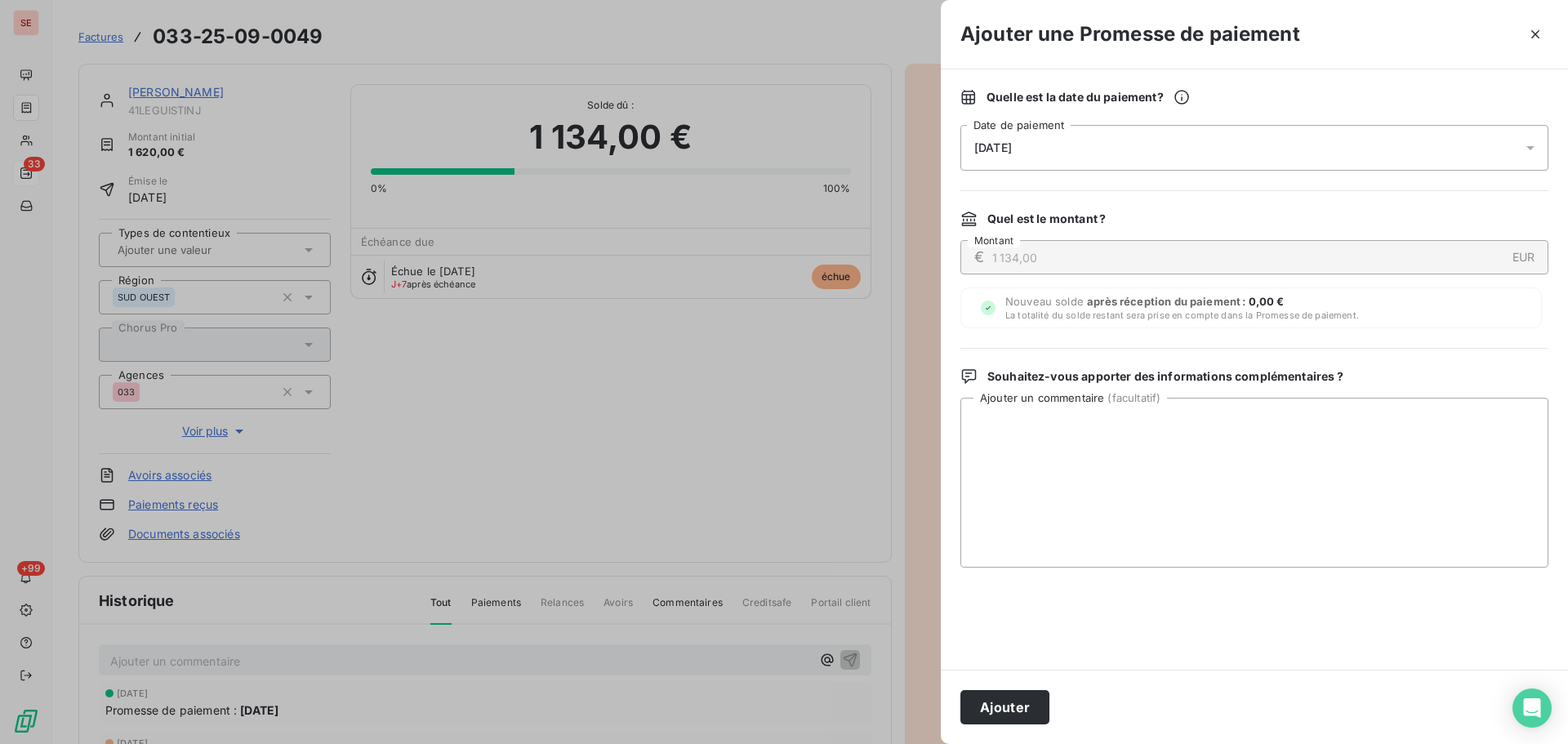
click at [1130, 157] on div "[DATE]" at bounding box center [1255, 148] width 588 height 46
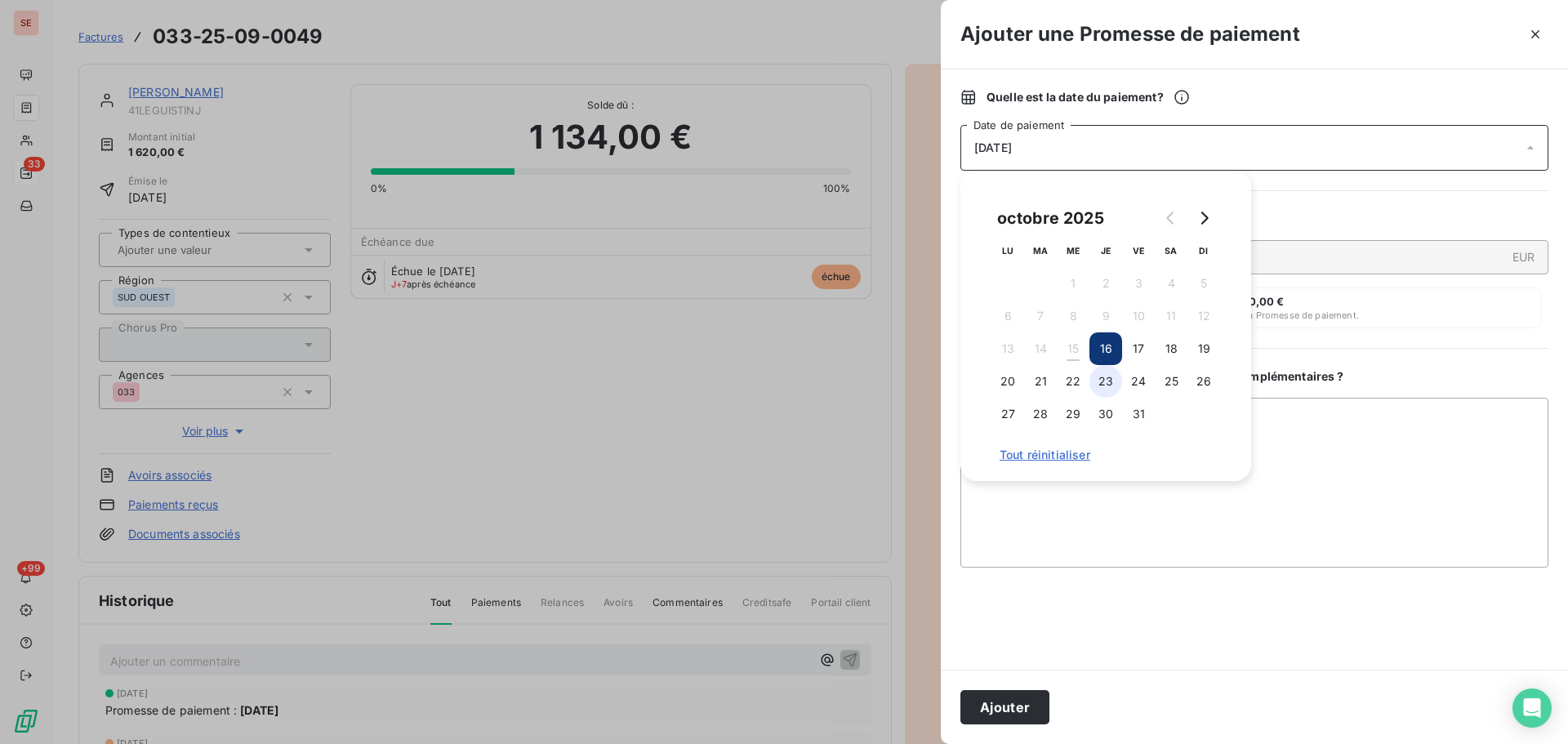
click at [1115, 381] on button "23" at bounding box center [1106, 381] width 32 height 32
click at [1021, 710] on button "Ajouter" at bounding box center [1005, 707] width 89 height 34
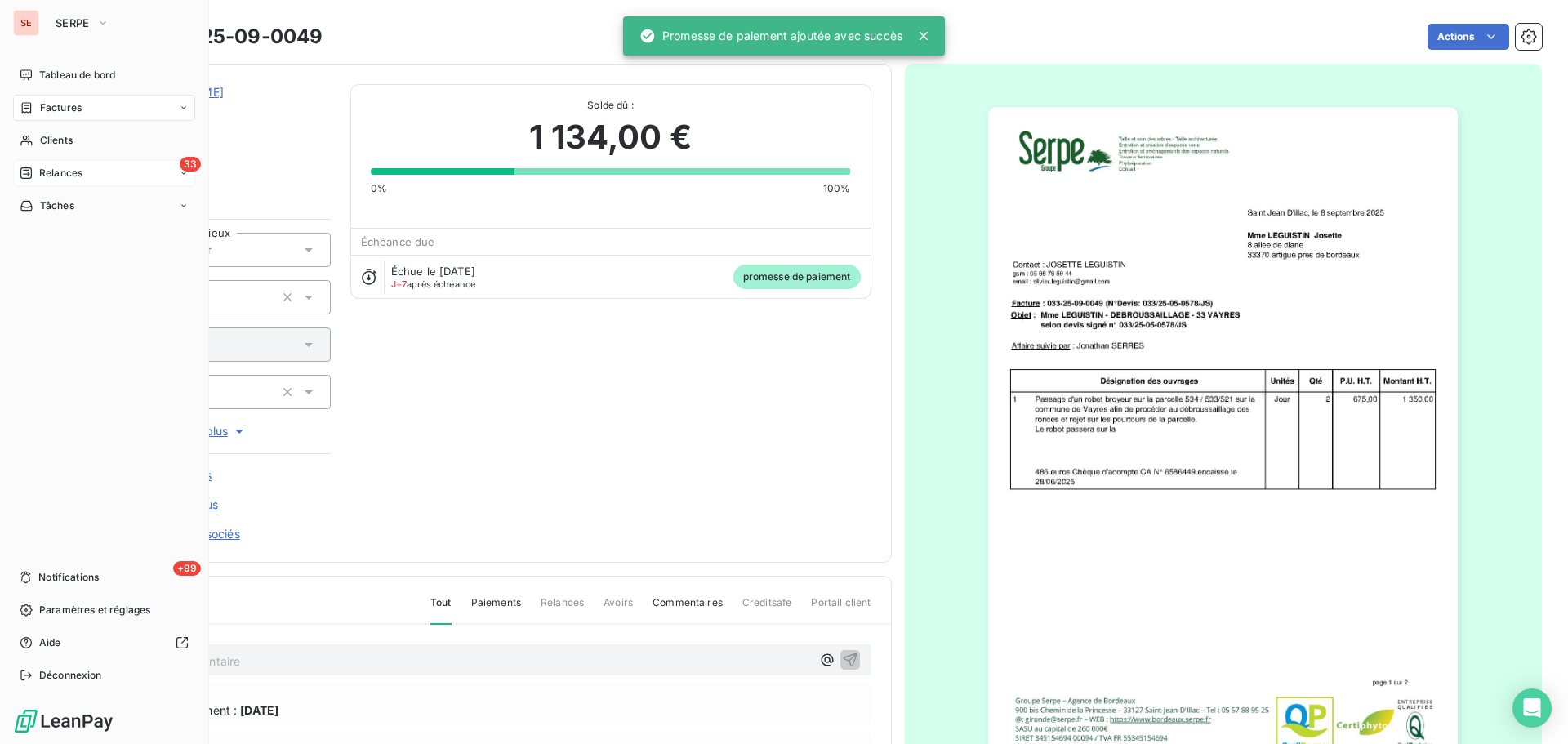
click at [69, 175] on span "Relances" at bounding box center [60, 173] width 43 height 14
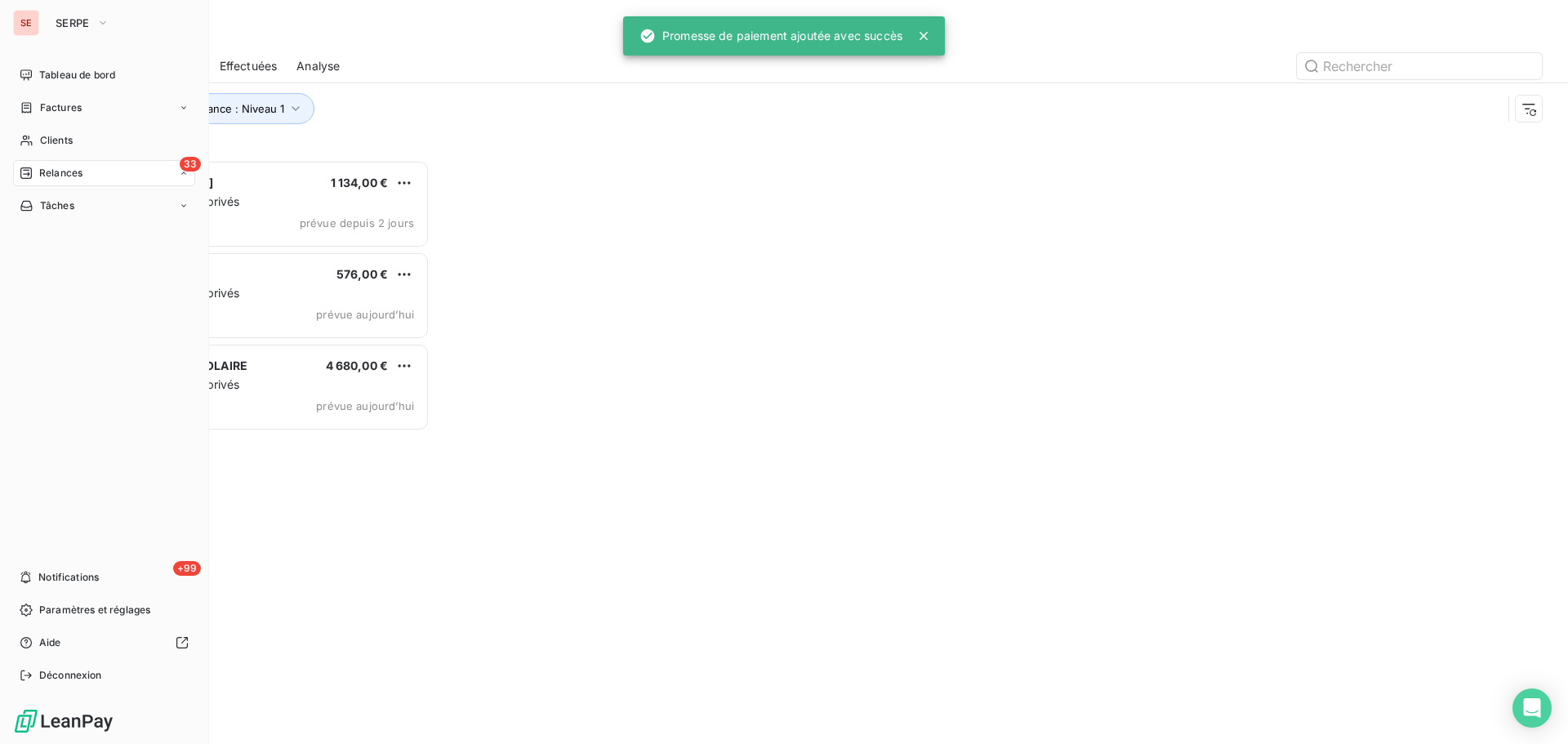
scroll to position [572, 339]
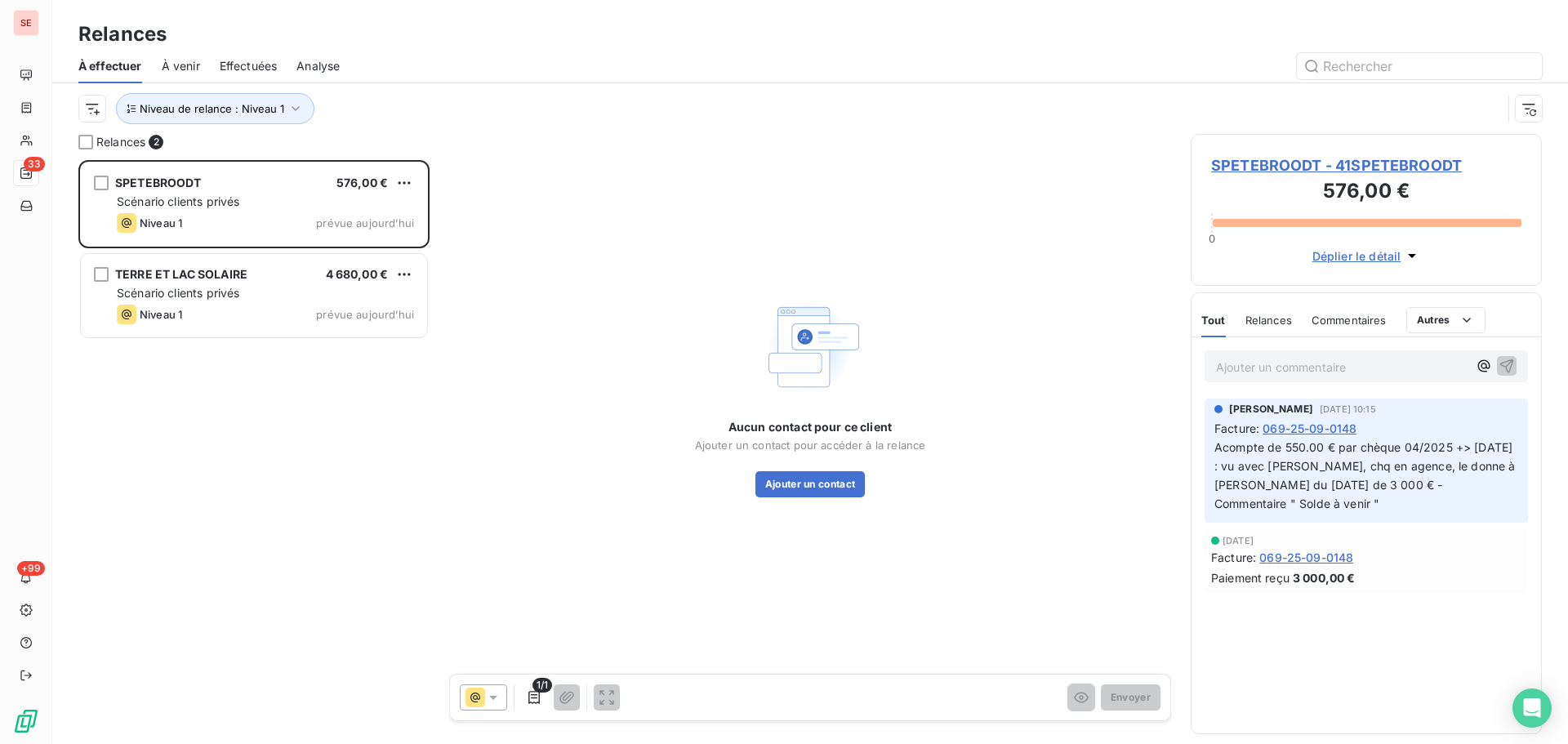
click at [1293, 163] on span "SPETEBROODT - 41SPETEBROODT" at bounding box center [1367, 165] width 310 height 22
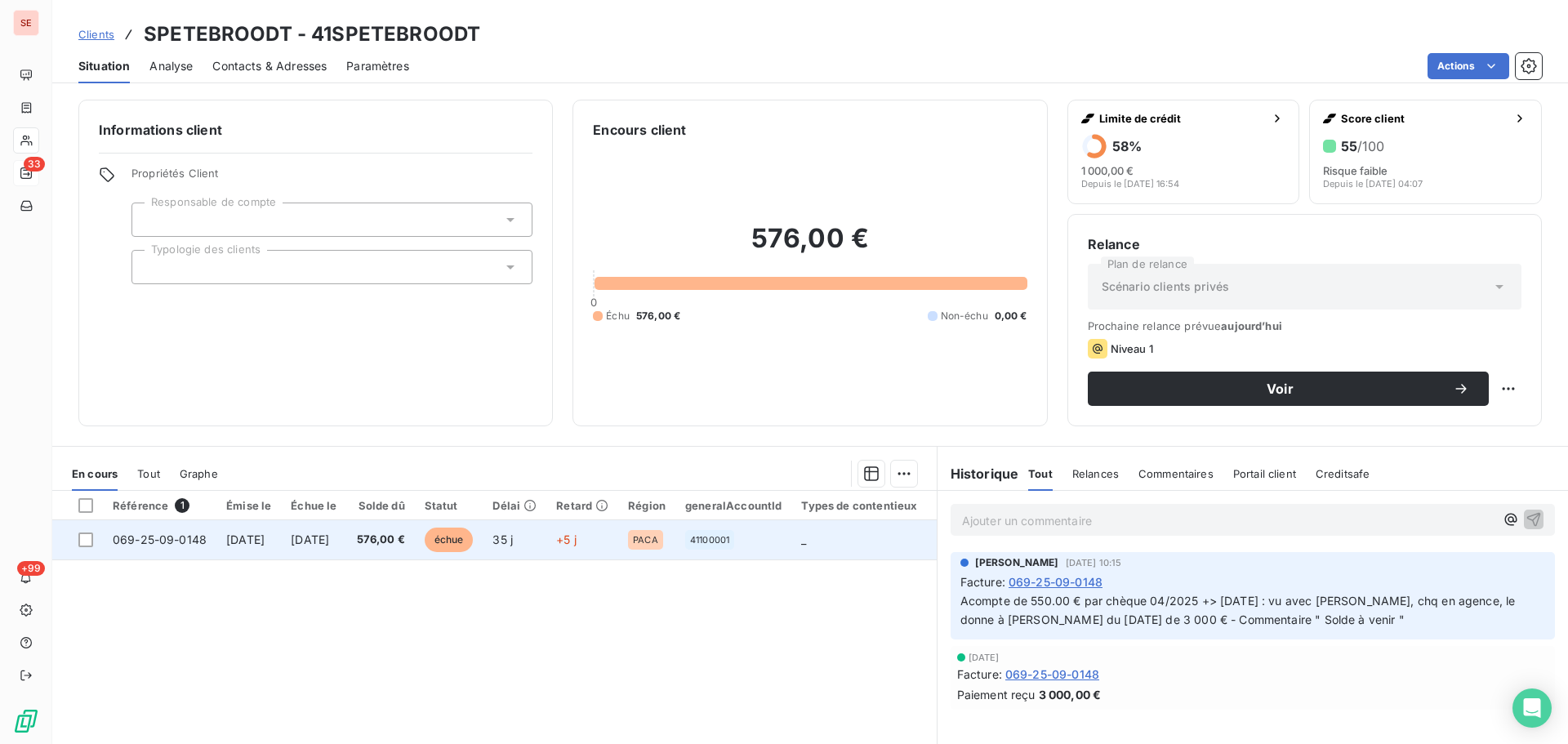
click at [346, 545] on td "[DATE]" at bounding box center [313, 539] width 65 height 39
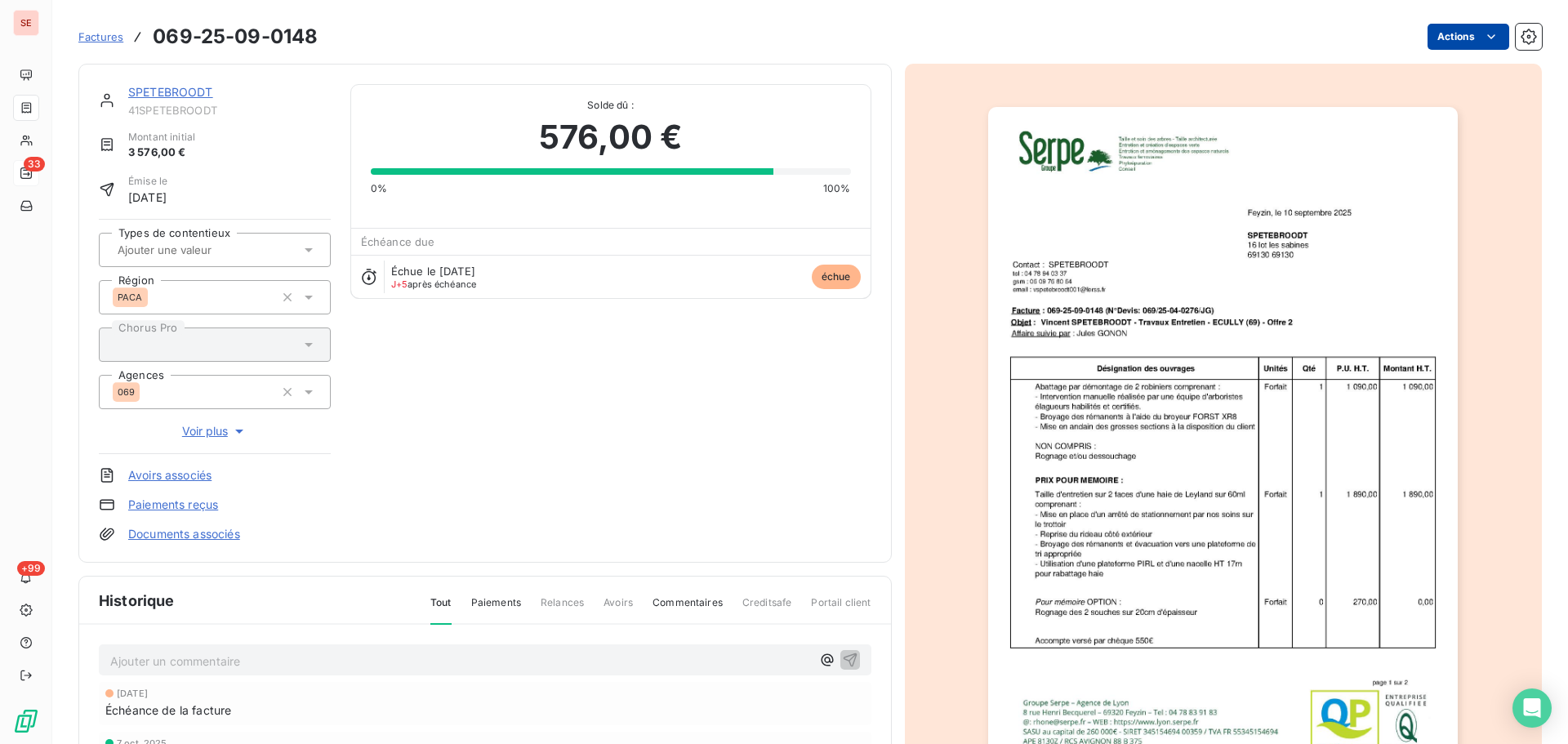
click at [1436, 39] on html "SE 33 +99 Factures 069-25-09-0148 Actions SPETEBROODT 41SPETEBROODT Montant ini…" at bounding box center [784, 372] width 1568 height 744
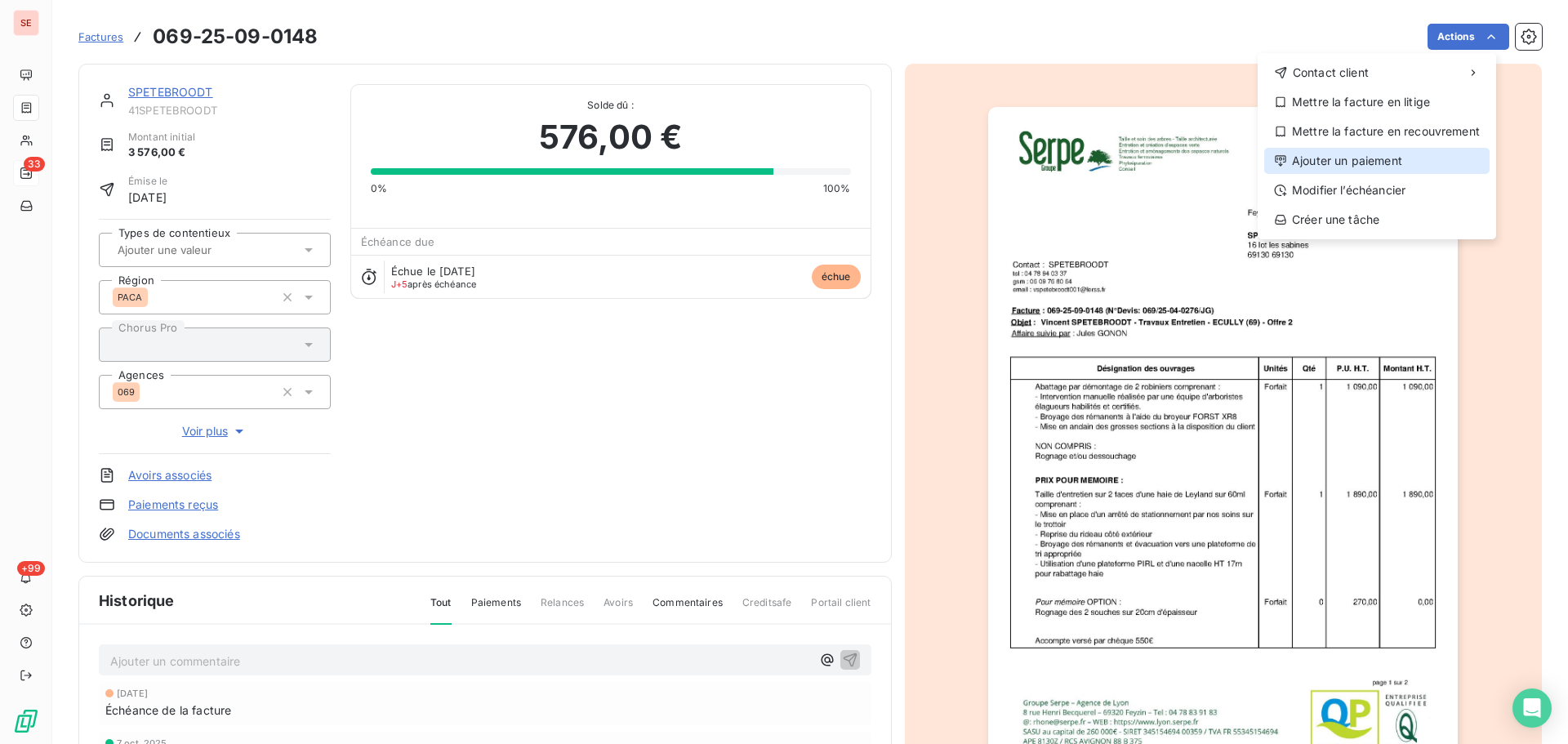
click at [1352, 164] on div "Ajouter un paiement" at bounding box center [1378, 161] width 226 height 26
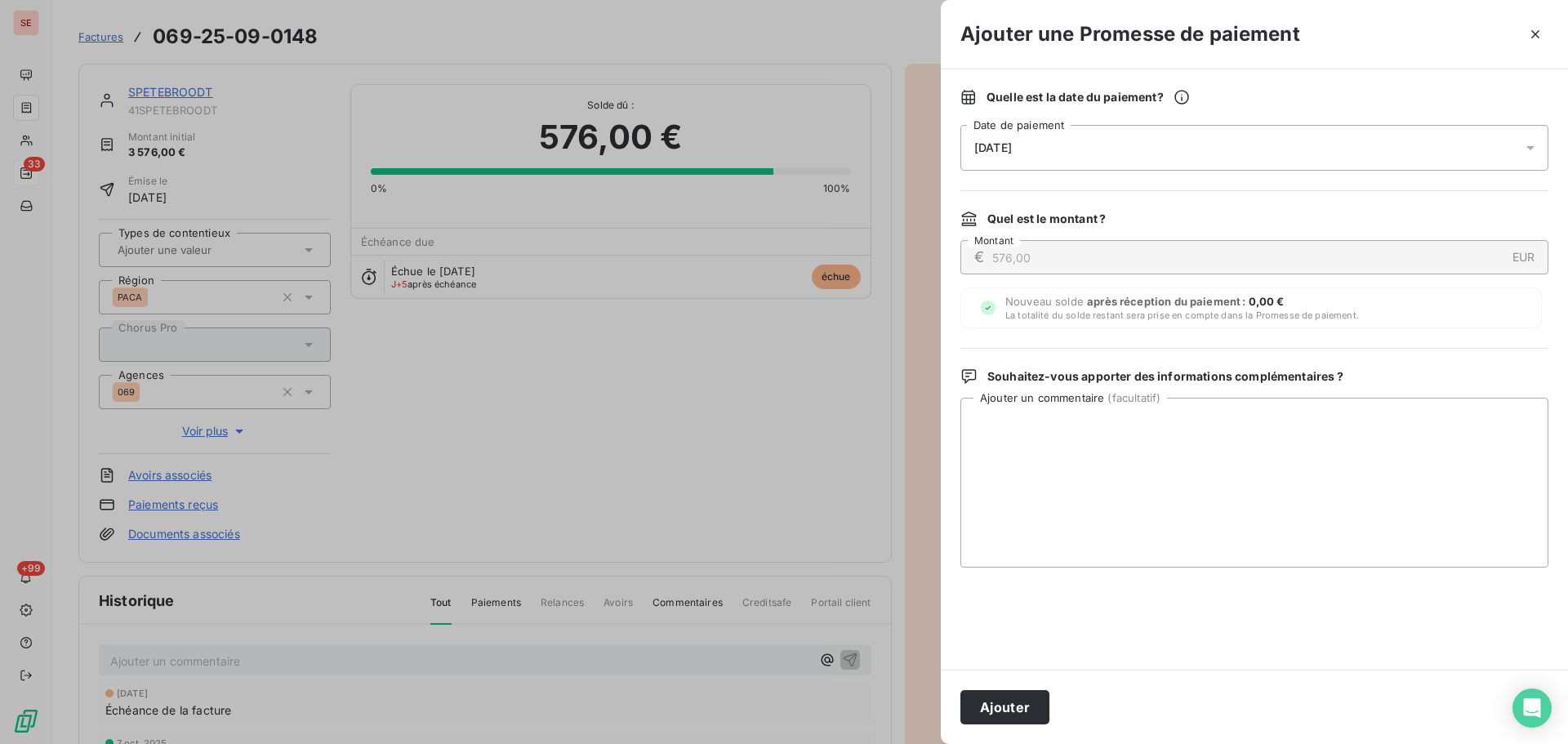
click at [1268, 136] on div "[DATE]" at bounding box center [1255, 148] width 588 height 46
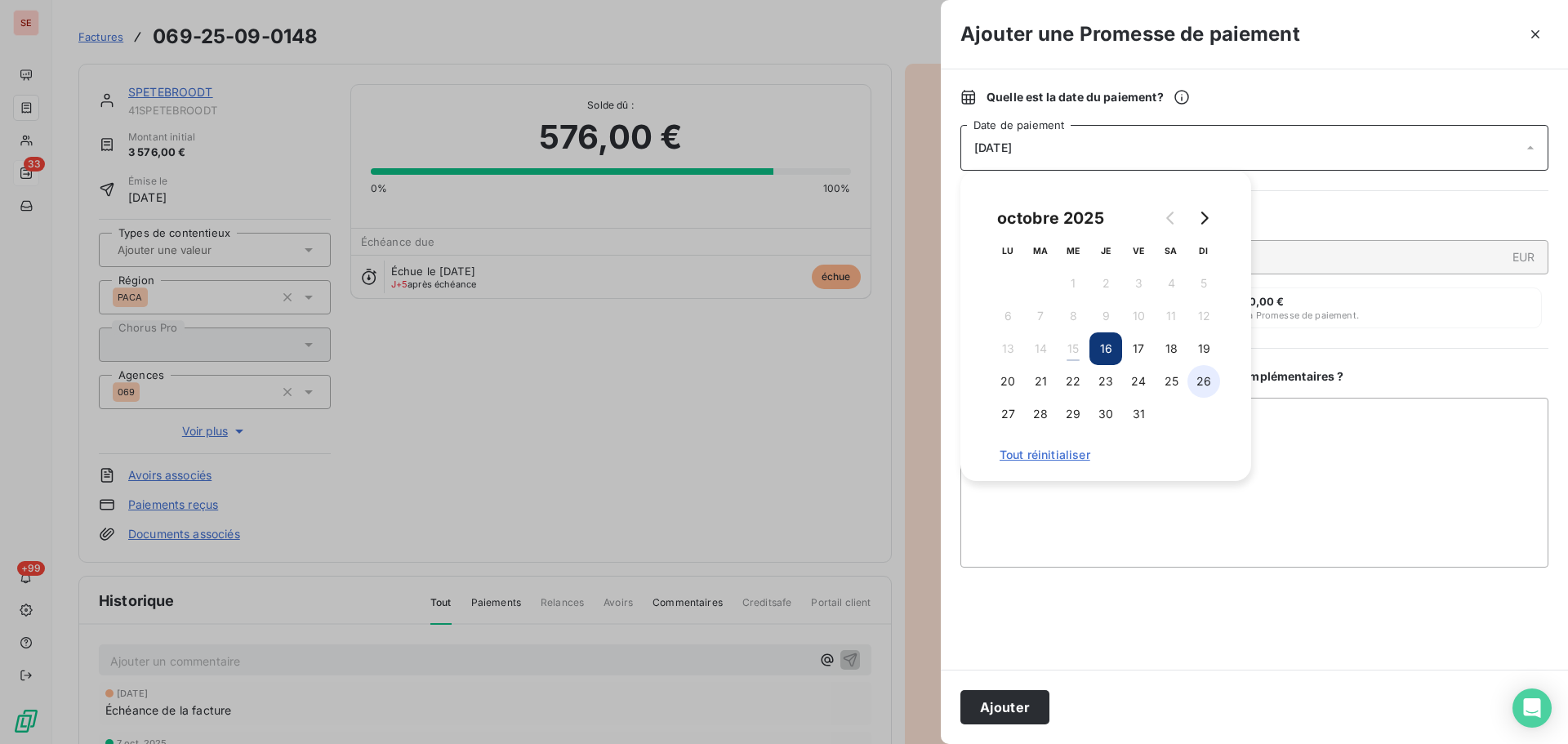
click at [1198, 374] on button "26" at bounding box center [1204, 381] width 32 height 32
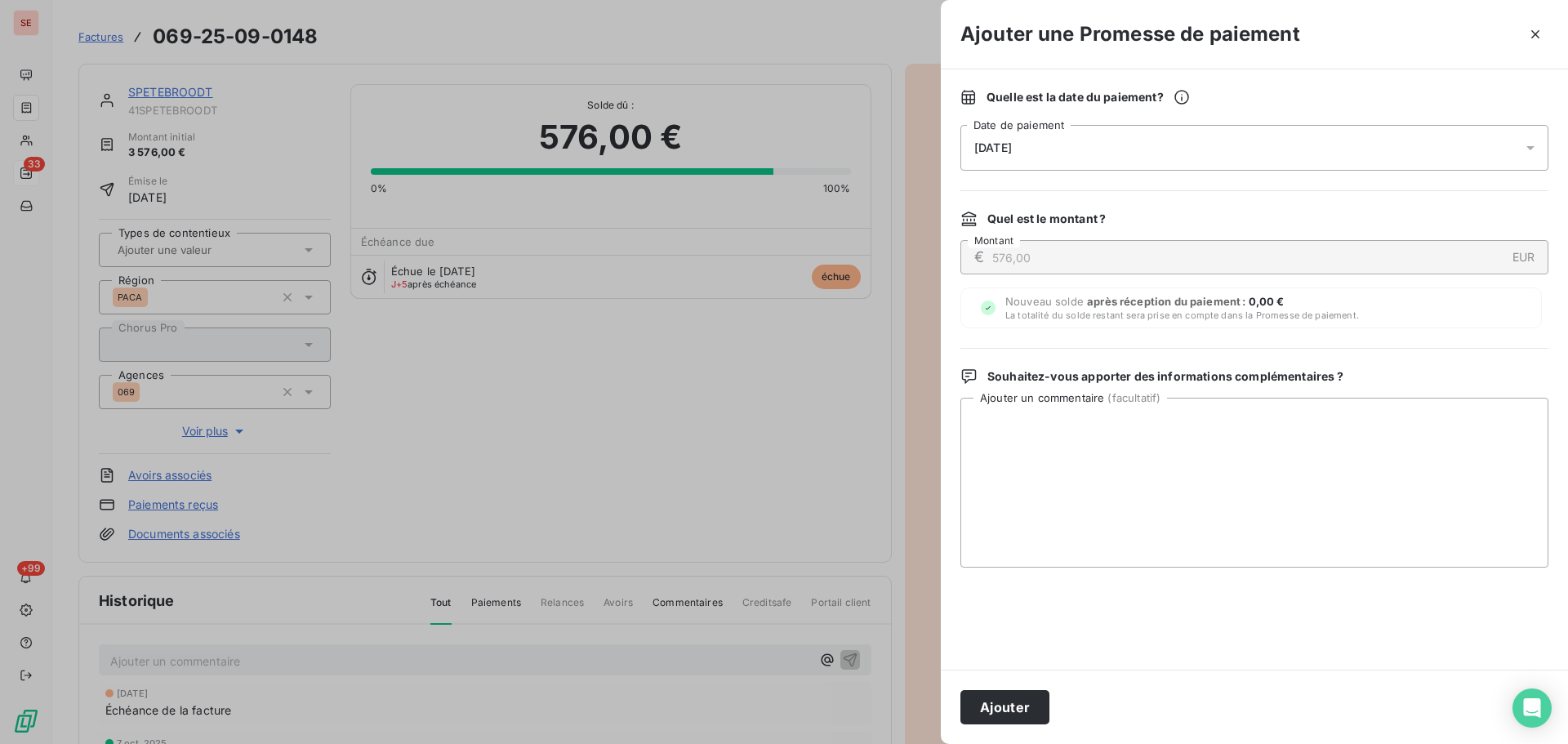
click at [989, 688] on div "Ajouter" at bounding box center [1254, 706] width 627 height 74
click at [994, 694] on button "Ajouter" at bounding box center [1005, 707] width 89 height 34
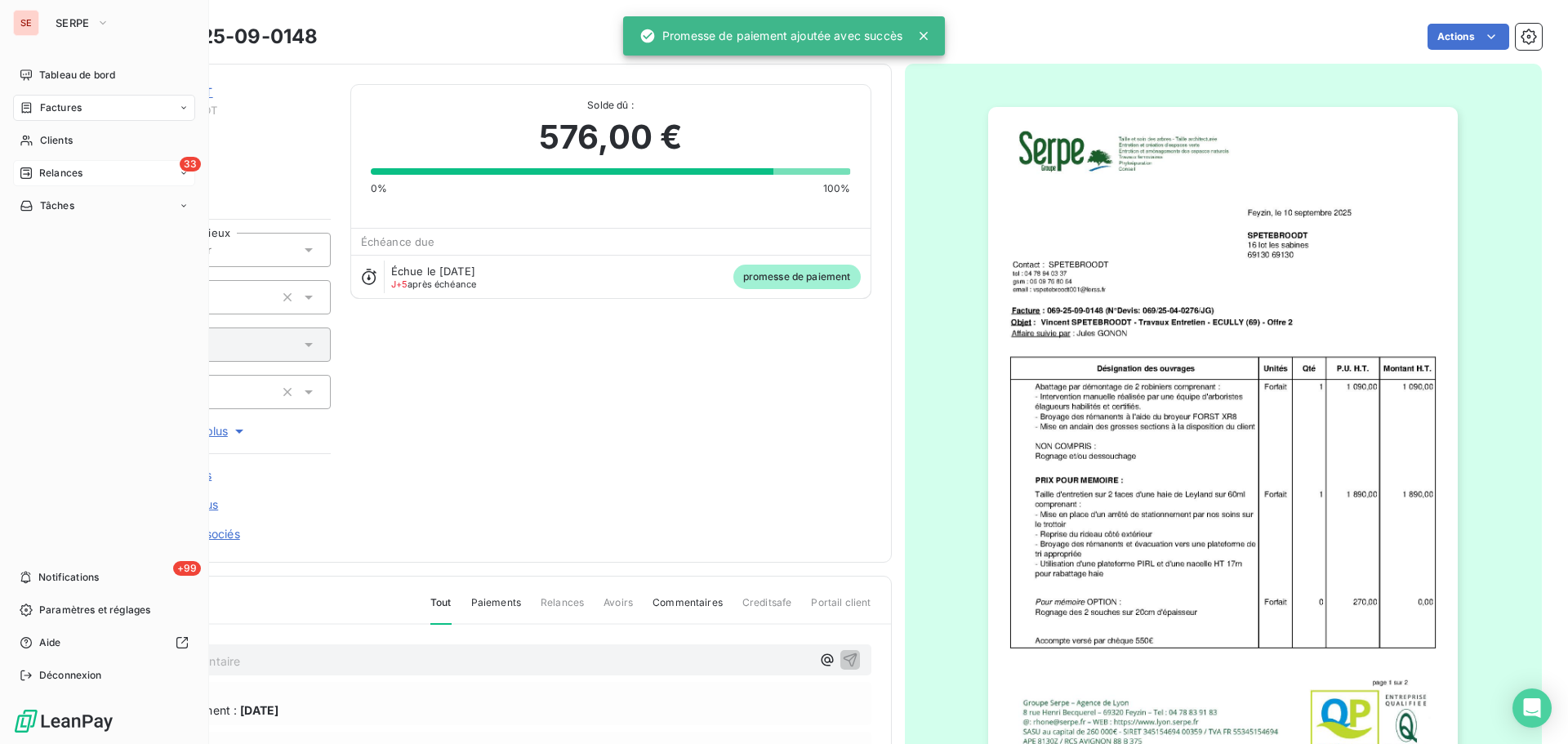
click at [45, 184] on div "33 Relances" at bounding box center [104, 172] width 182 height 26
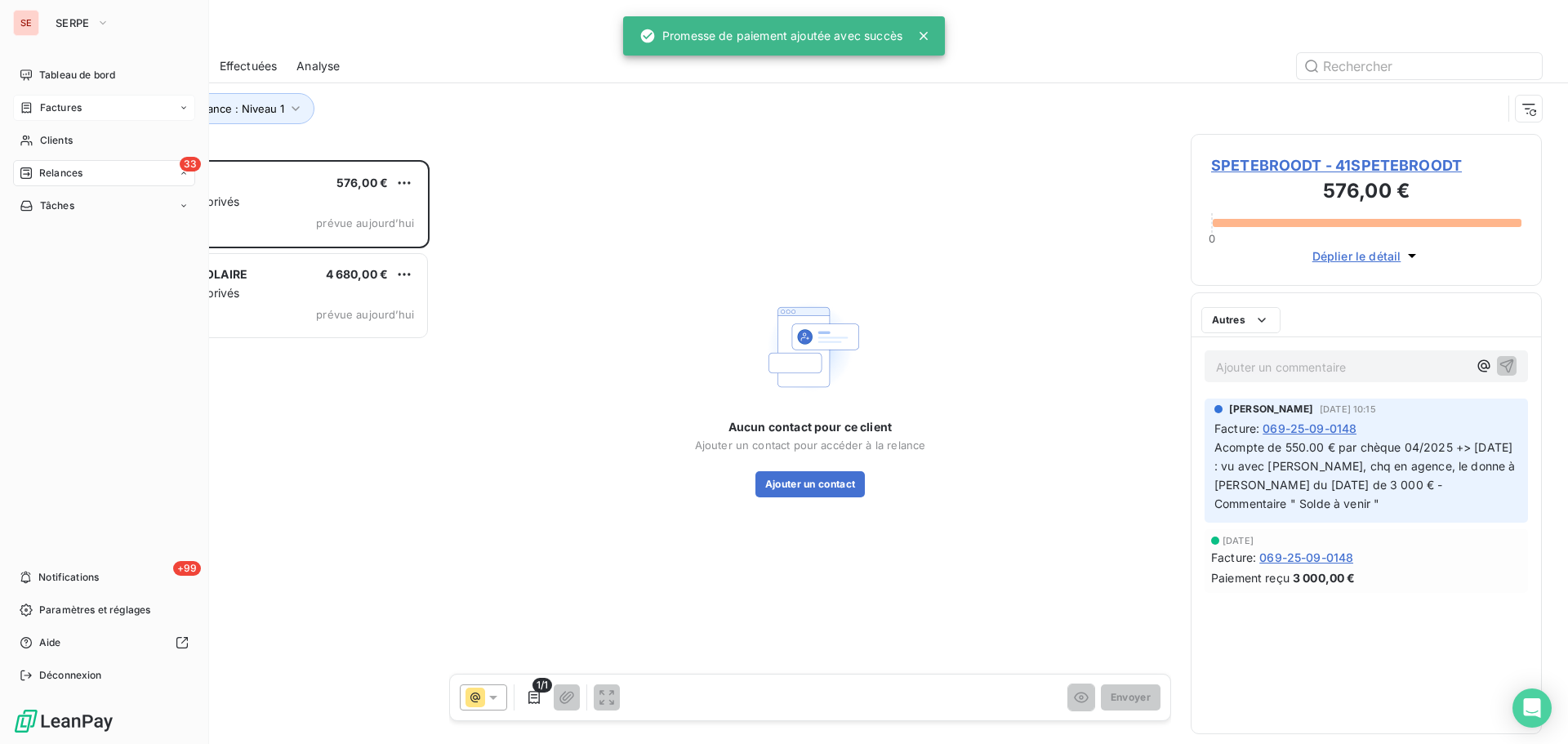
scroll to position [572, 339]
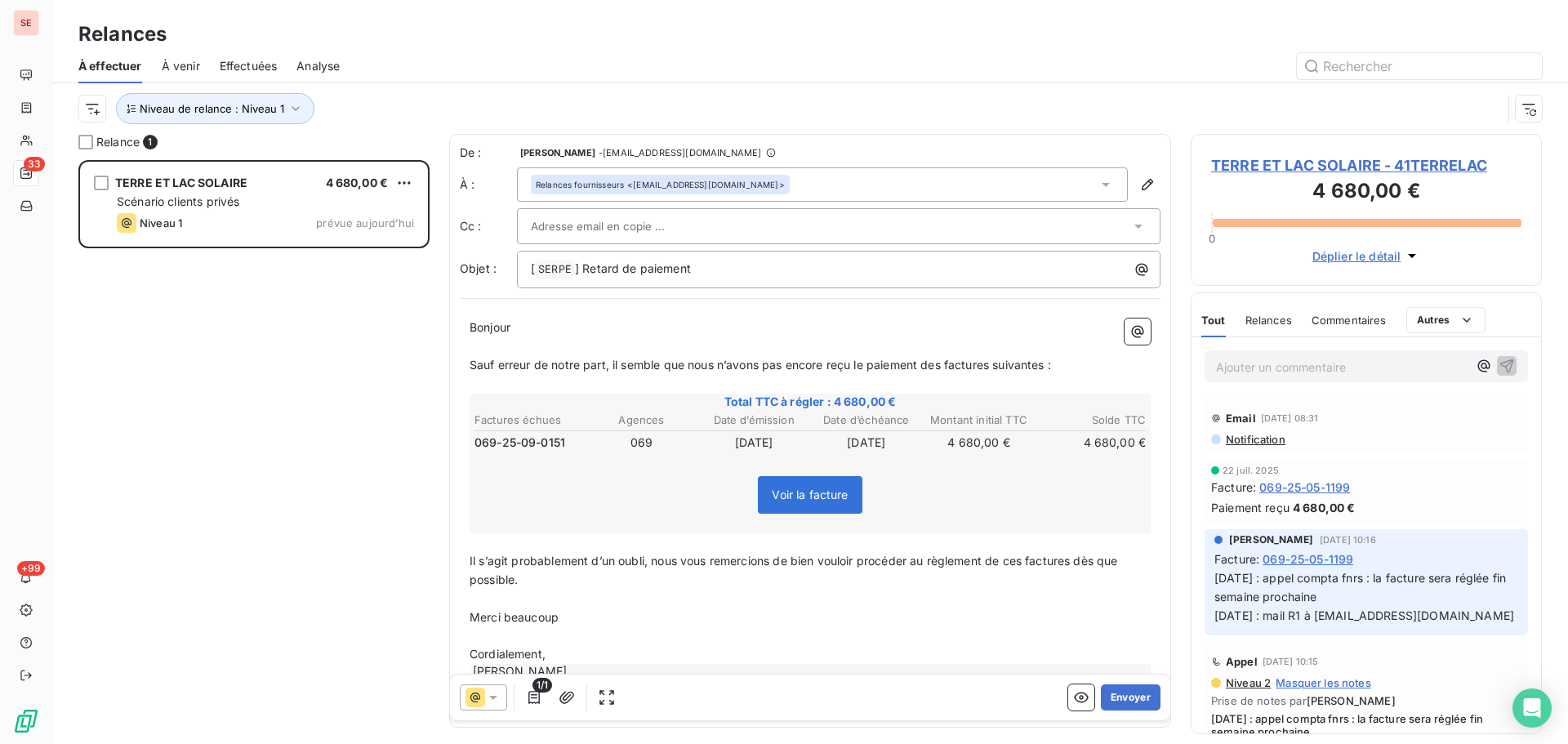
click at [1240, 161] on span "TERRE ET LAC SOLAIRE - 41TERRELAC" at bounding box center [1367, 165] width 310 height 22
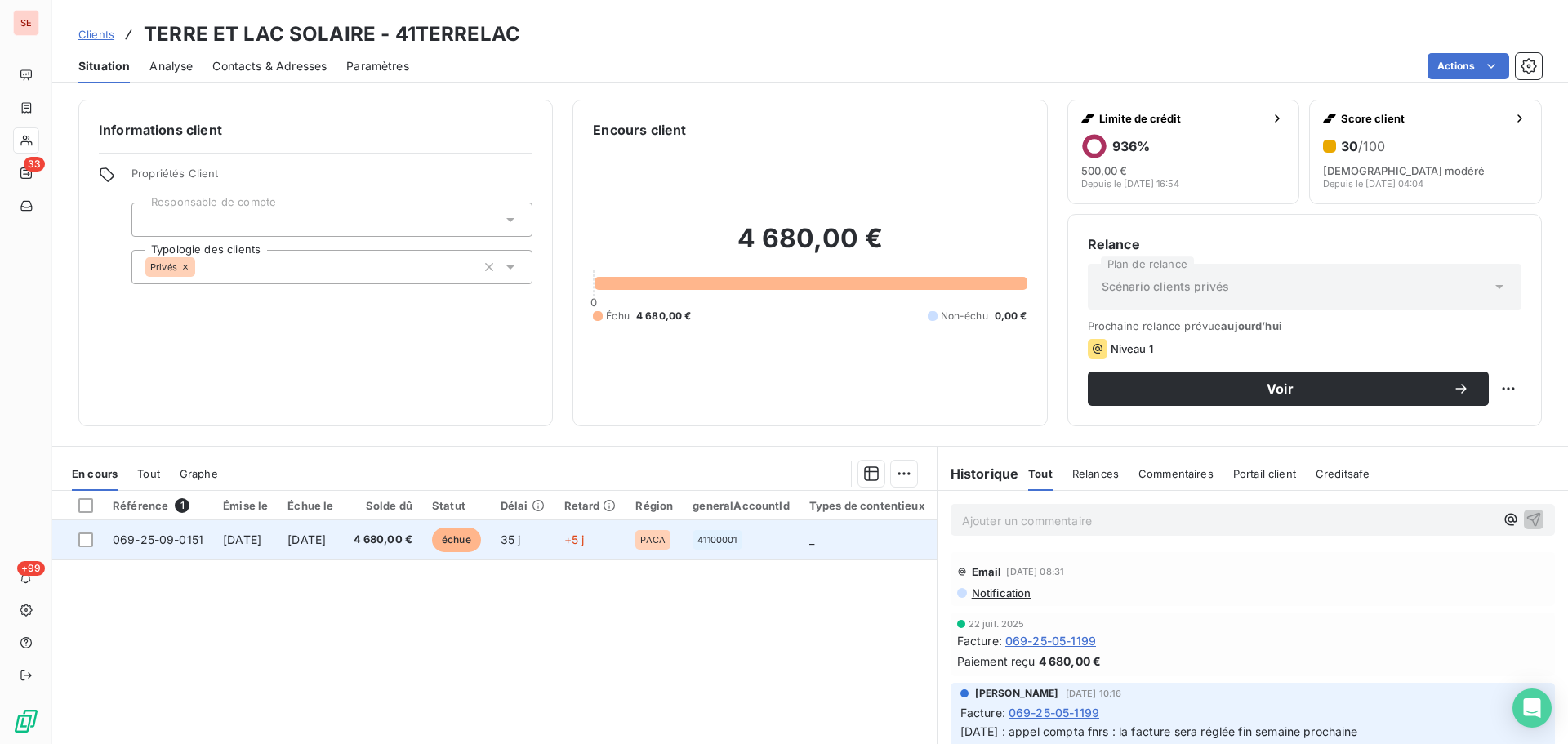
click at [413, 544] on span "4 680,00 €" at bounding box center [383, 539] width 60 height 16
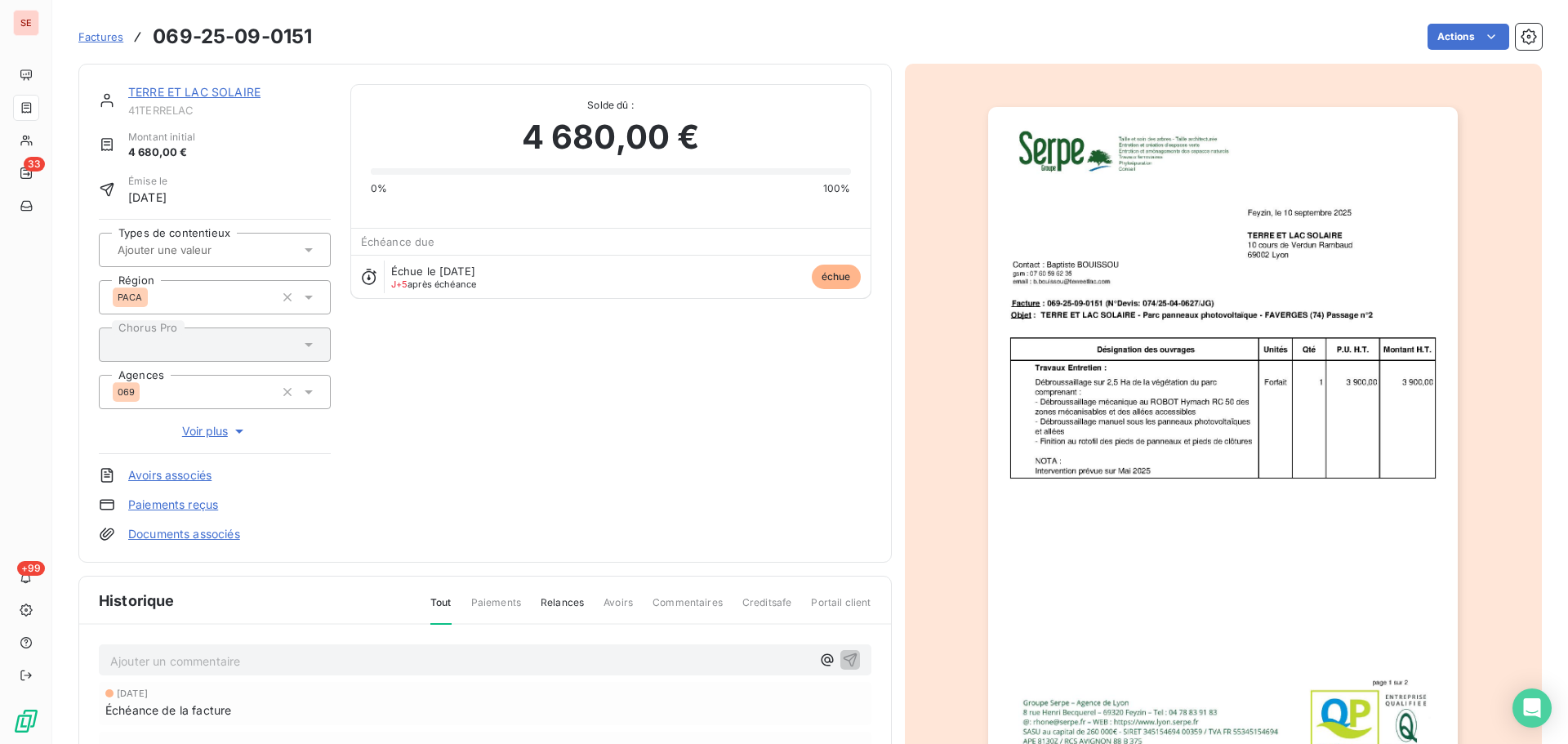
click at [228, 95] on link "TERRE ET LAC SOLAIRE" at bounding box center [194, 91] width 133 height 14
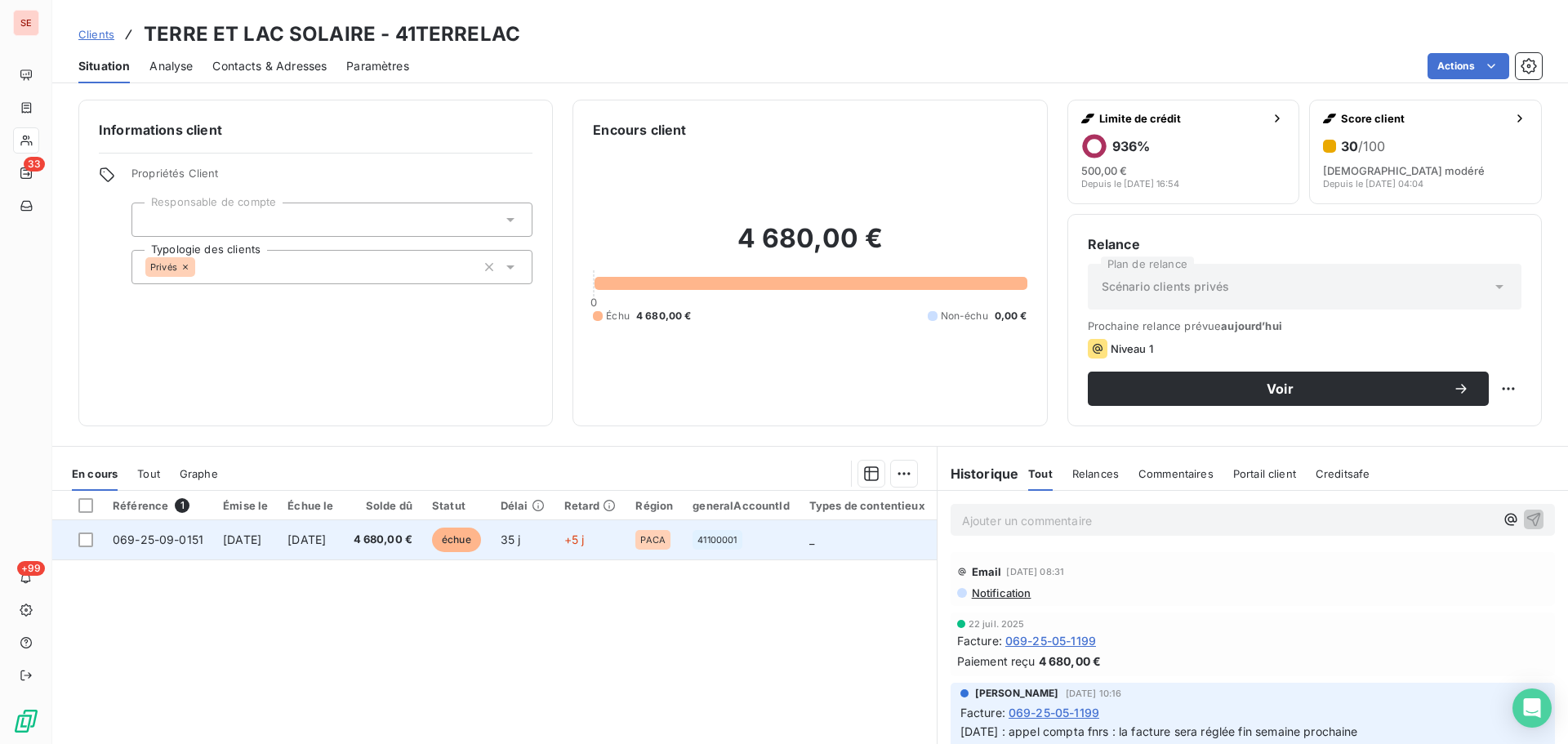
click at [326, 539] on span "[DATE]" at bounding box center [307, 538] width 39 height 14
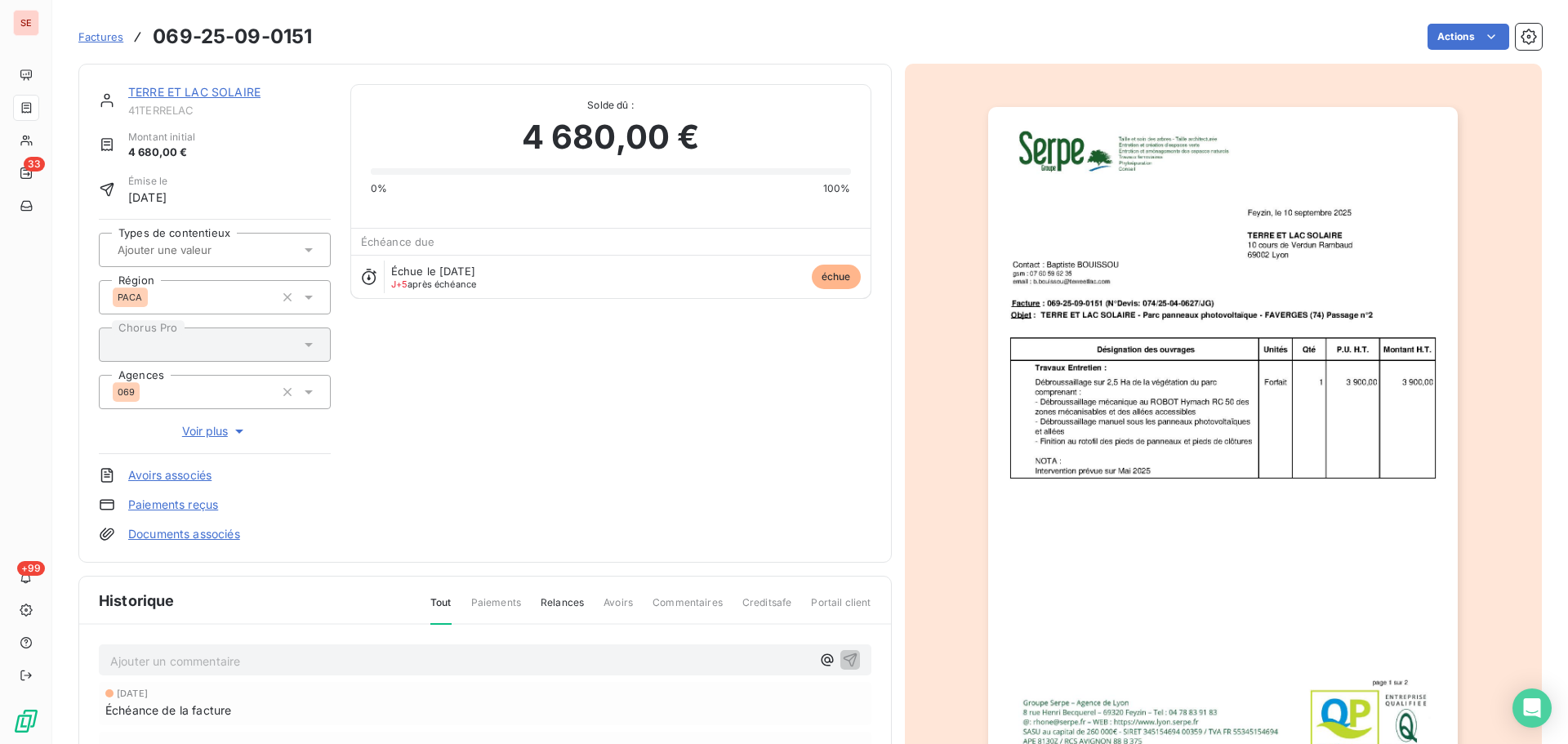
click at [393, 662] on p "Ajouter un commentaire ﻿" at bounding box center [460, 661] width 701 height 21
click at [228, 87] on link "TERRE ET LAC SOLAIRE" at bounding box center [194, 91] width 133 height 14
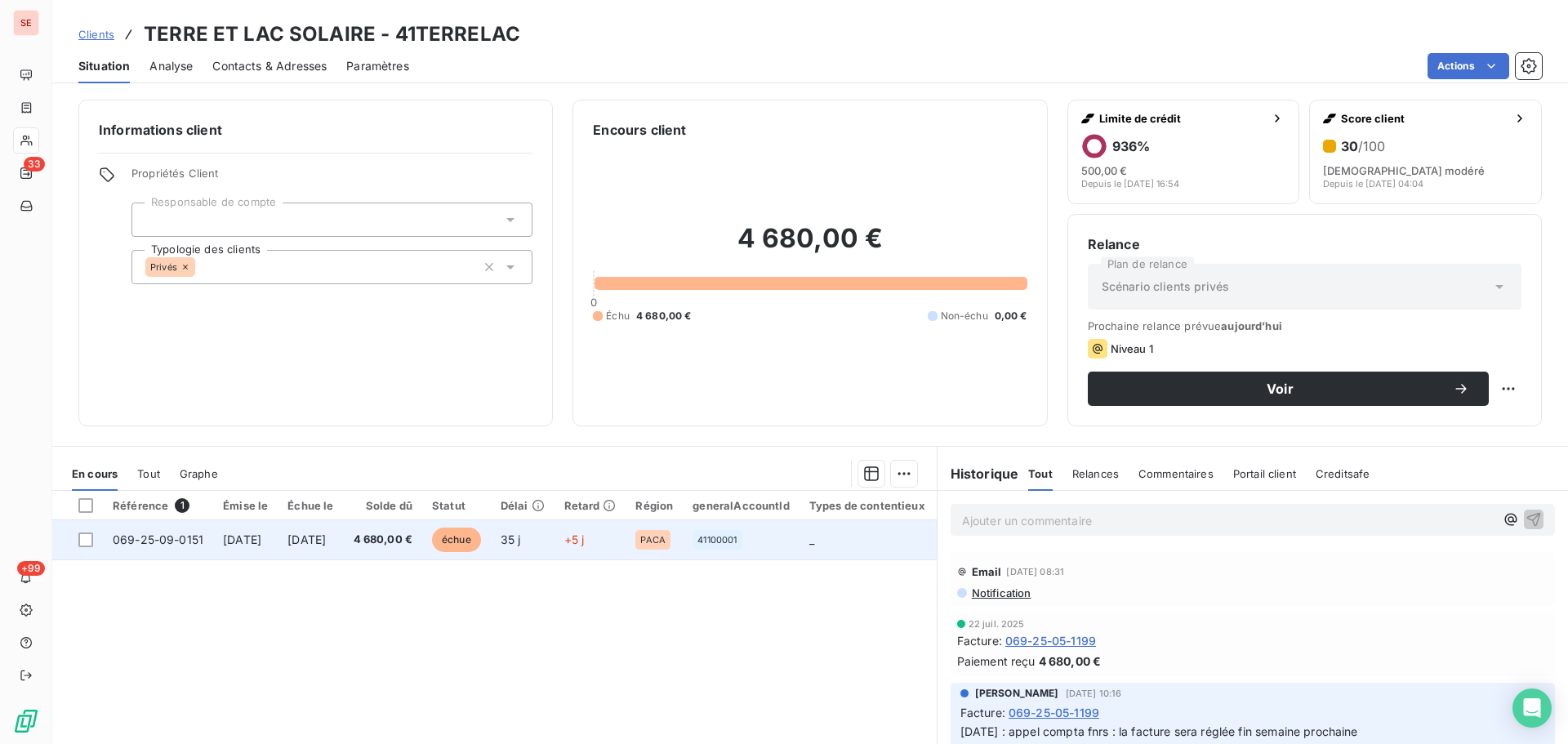
click at [322, 550] on td "[DATE]" at bounding box center [310, 539] width 65 height 39
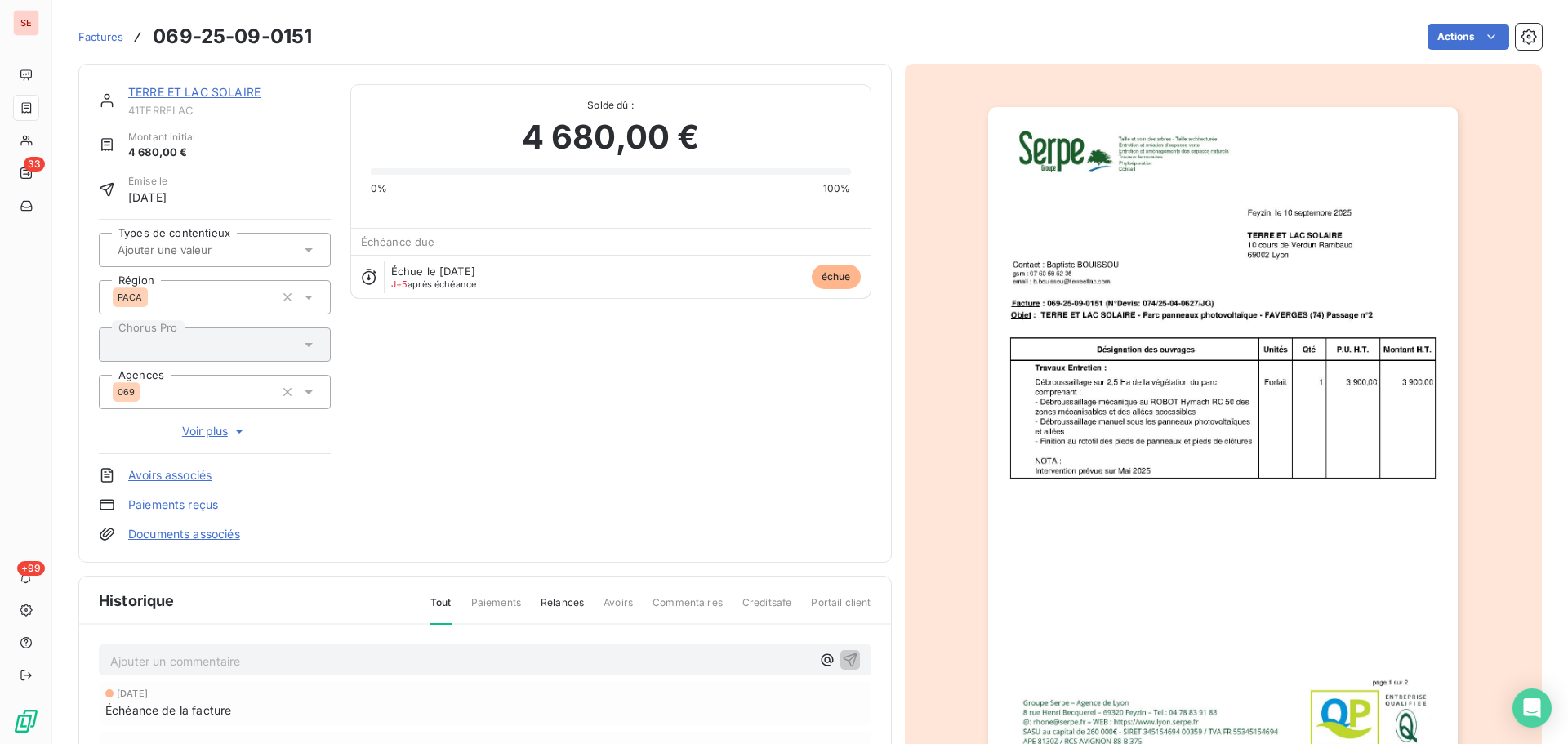
click at [250, 655] on p "Ajouter un commentaire ﻿" at bounding box center [460, 661] width 701 height 21
click at [231, 96] on link "TERRE ET LAC SOLAIRE" at bounding box center [194, 91] width 133 height 14
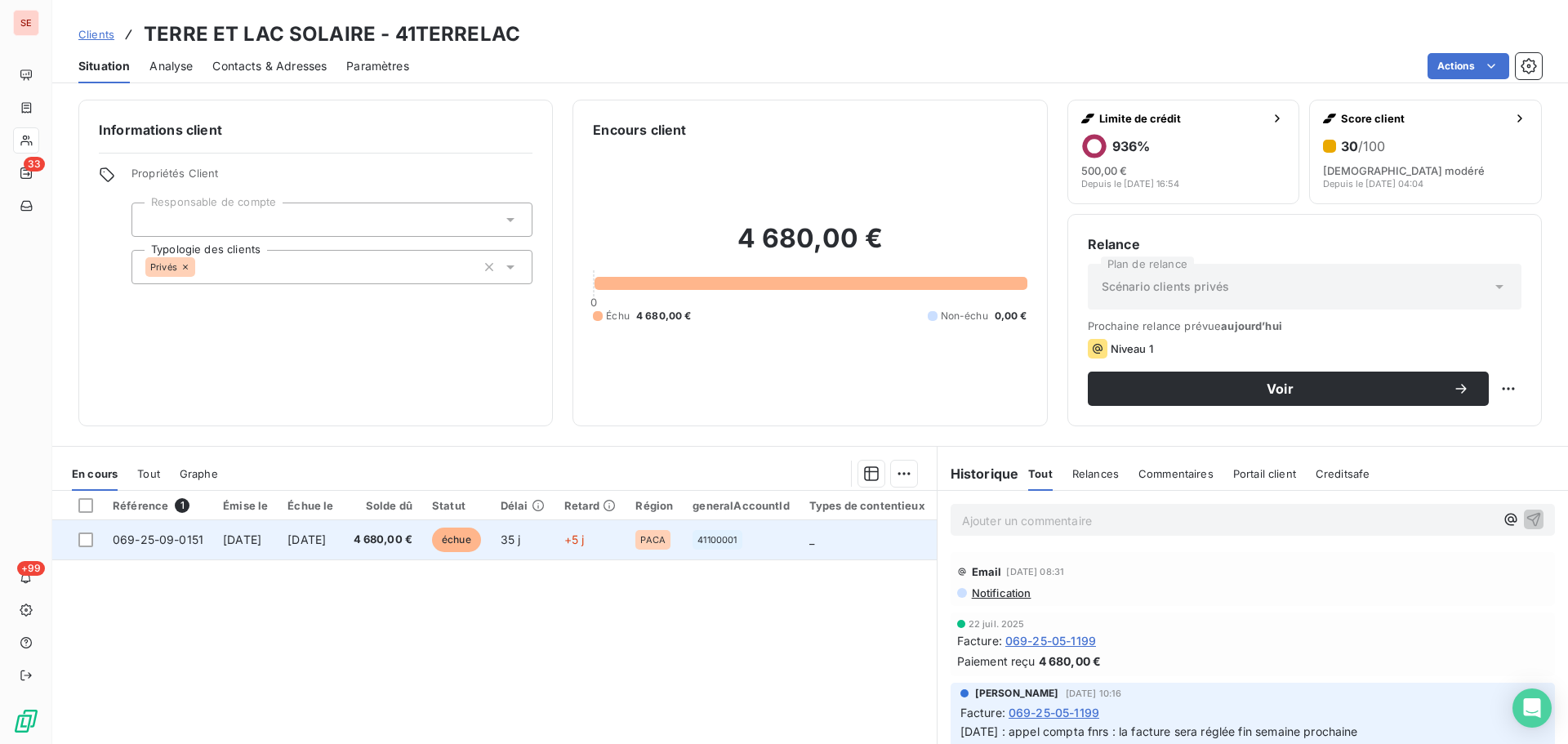
click at [326, 541] on span "[DATE]" at bounding box center [307, 538] width 39 height 14
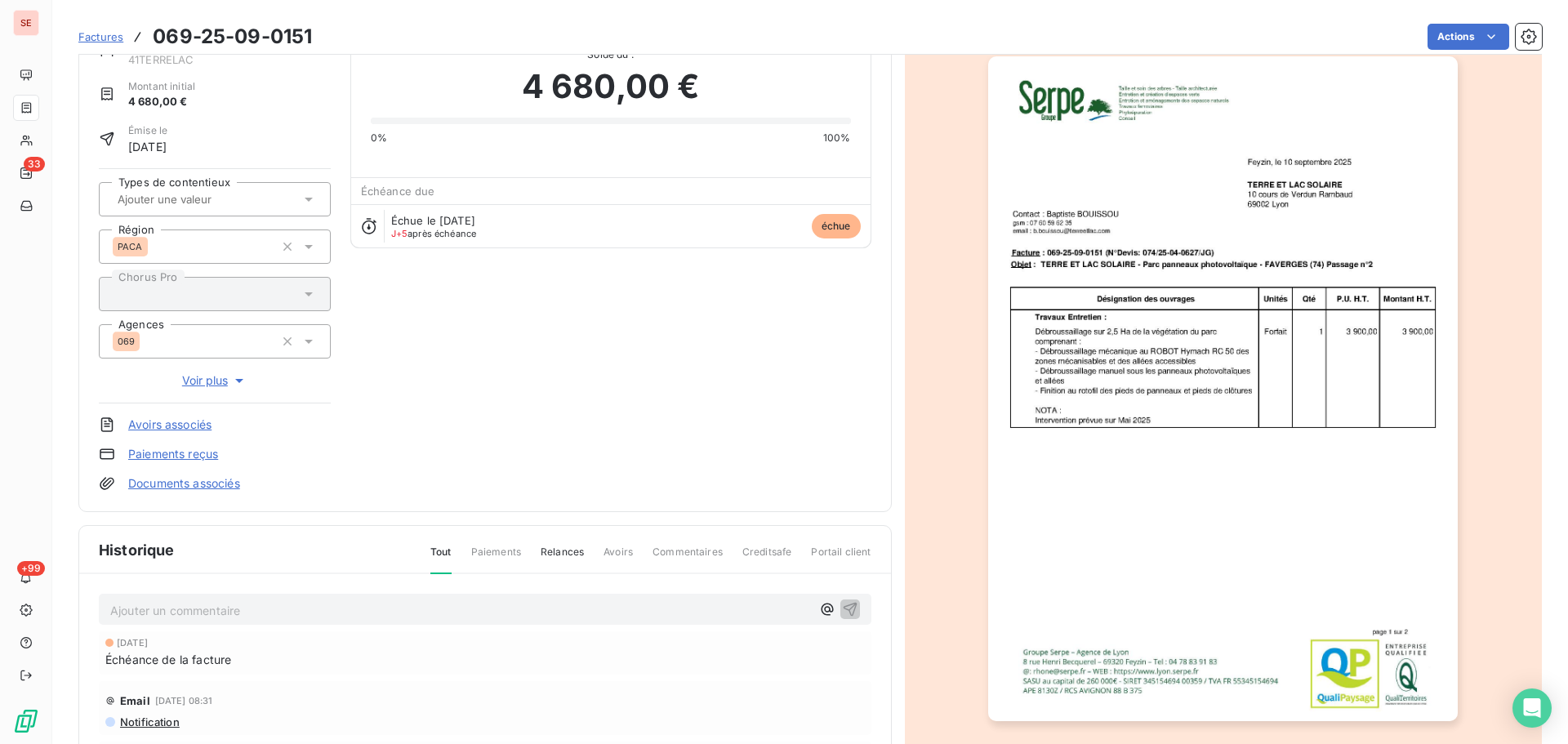
scroll to position [224, 0]
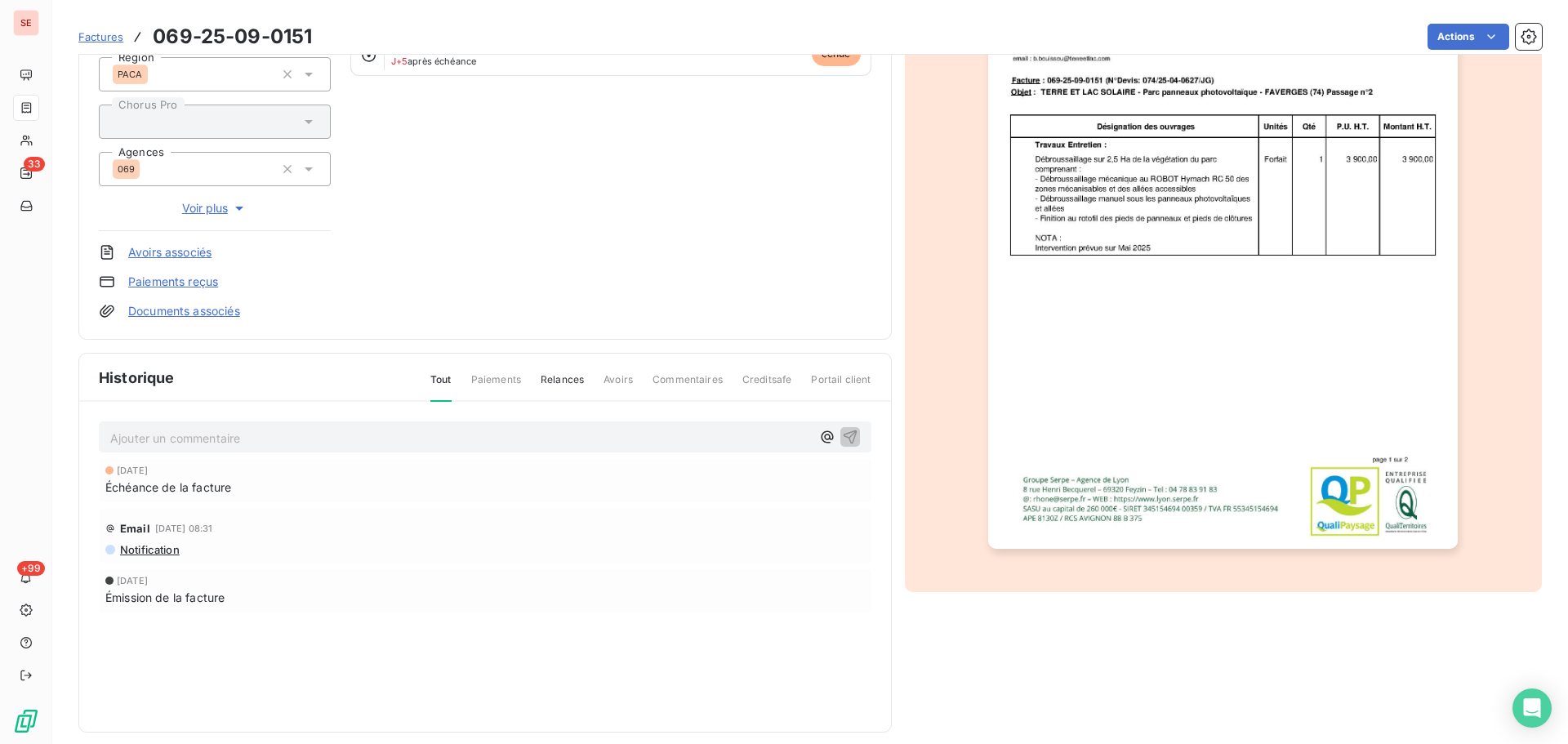
click at [248, 445] on p "Ajouter un commentaire ﻿" at bounding box center [460, 437] width 701 height 21
click at [259, 435] on span "15 10 25 - Mail de relance 1" at bounding box center [184, 436] width 149 height 14
click at [259, 431] on span "15 10 25 - Mail de relance 1" at bounding box center [184, 436] width 149 height 14
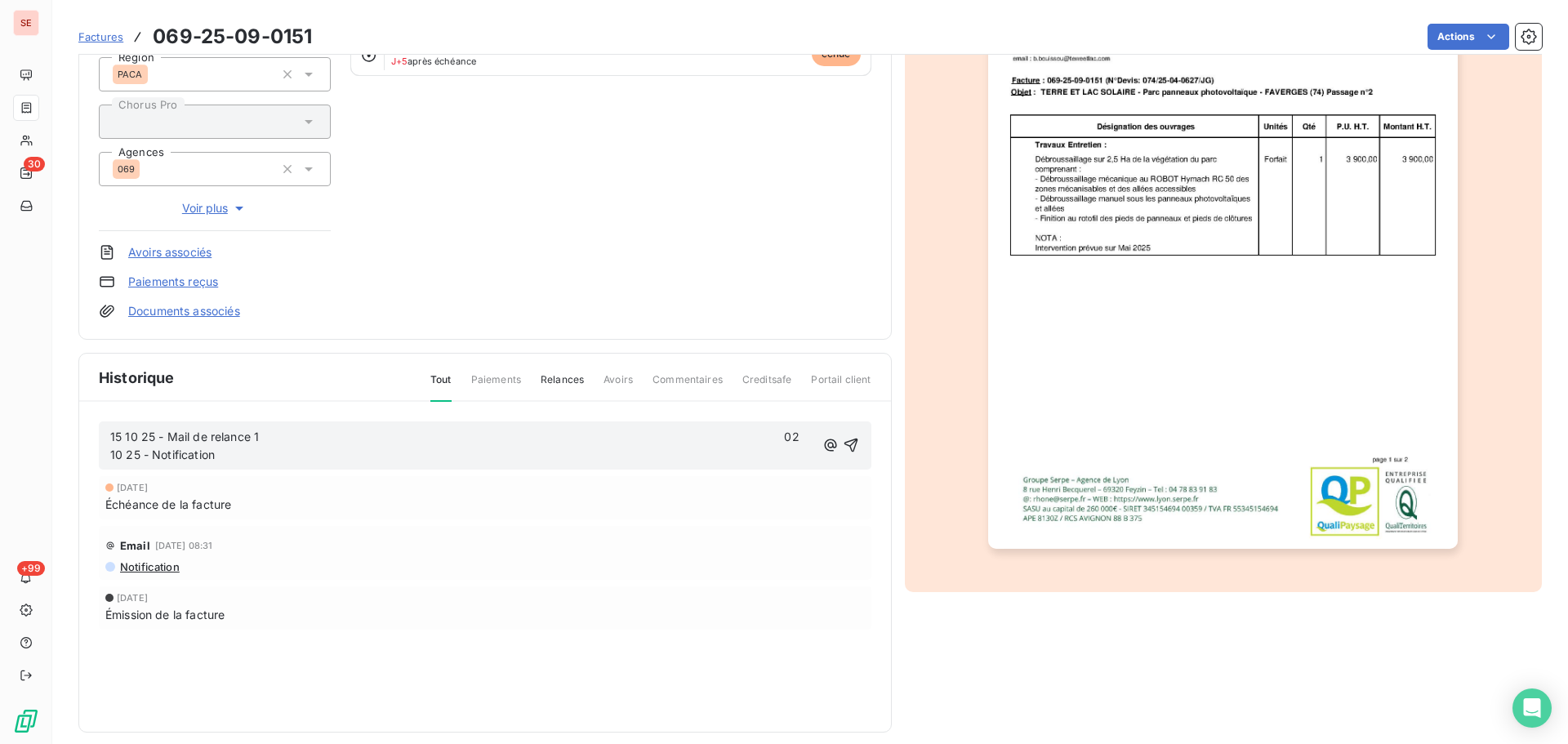
click at [773, 436] on span "15 10 25 - Mail de relance 1 02 10 25 - Notification" at bounding box center [457, 445] width 693 height 32
click at [844, 436] on button "button" at bounding box center [852, 445] width 16 height 20
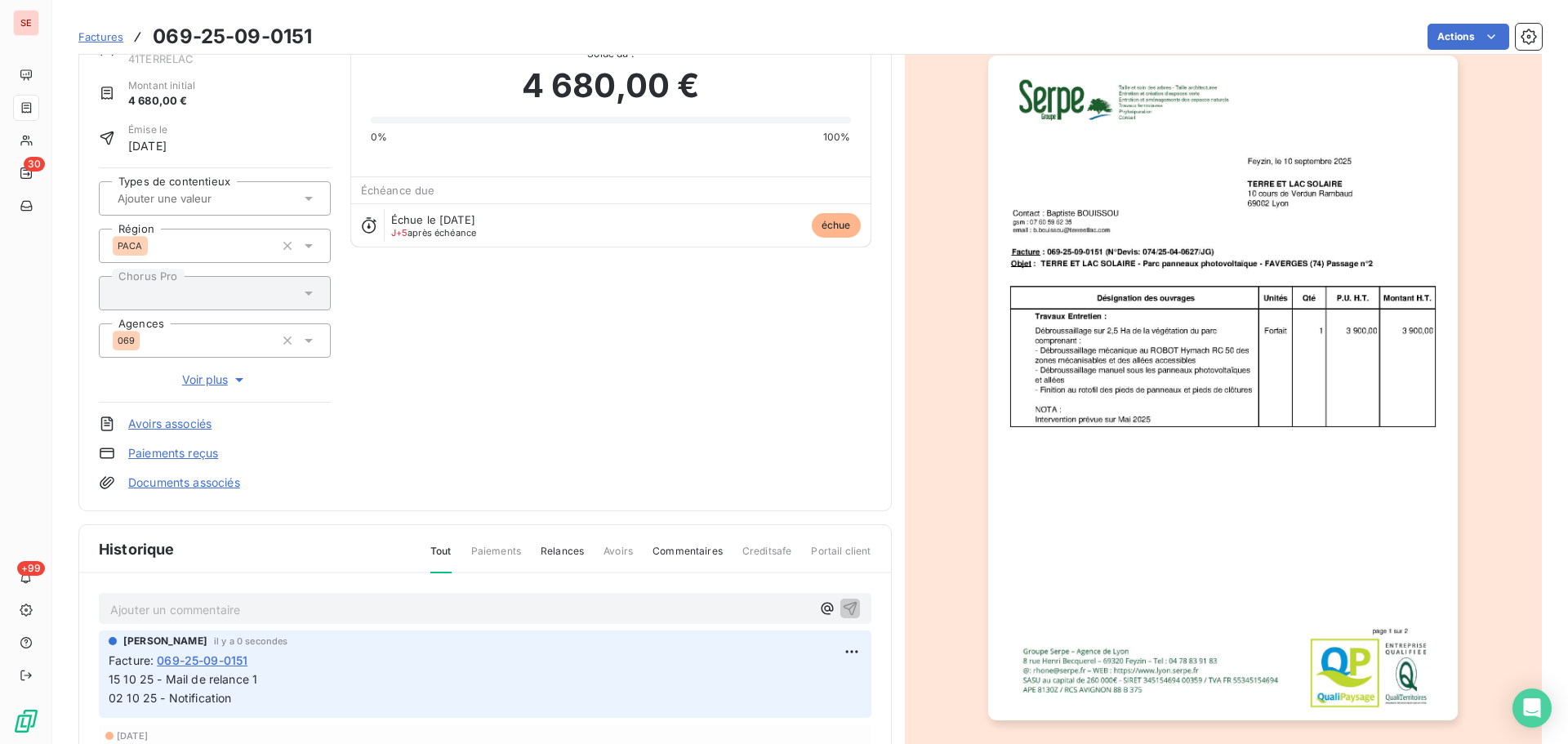
scroll to position [0, 0]
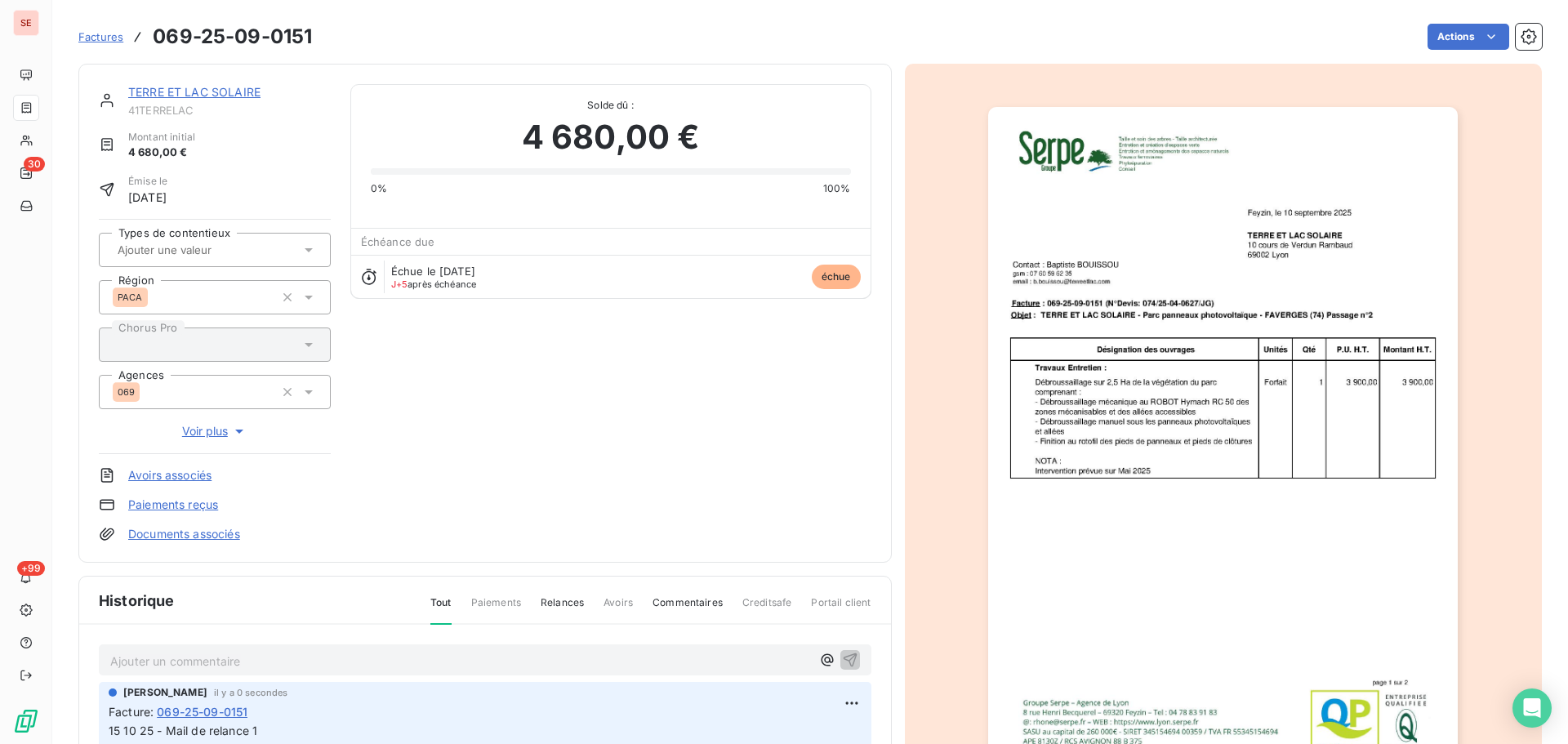
click at [215, 91] on link "TERRE ET LAC SOLAIRE" at bounding box center [194, 91] width 133 height 14
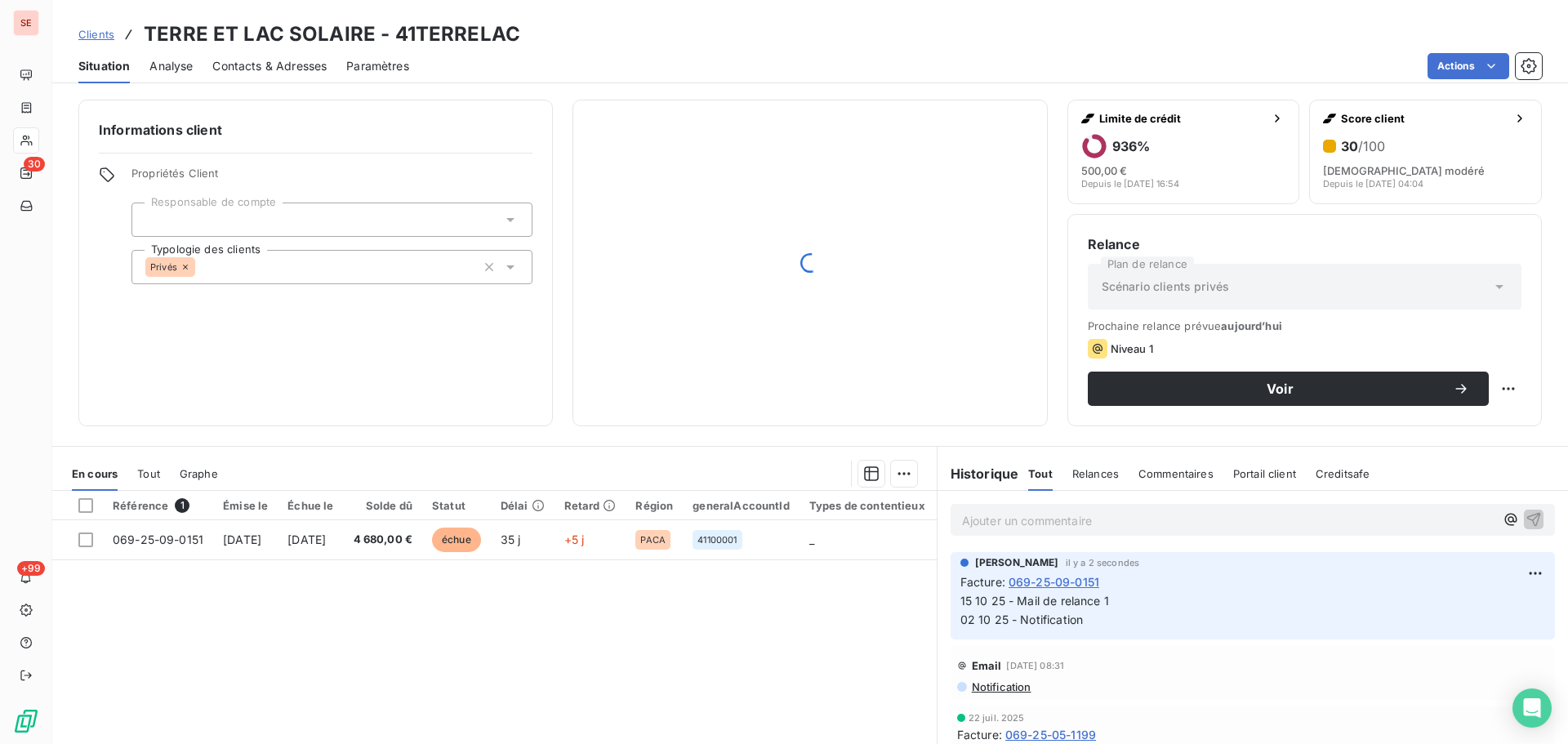
click at [255, 70] on span "Contacts & Adresses" at bounding box center [269, 66] width 115 height 16
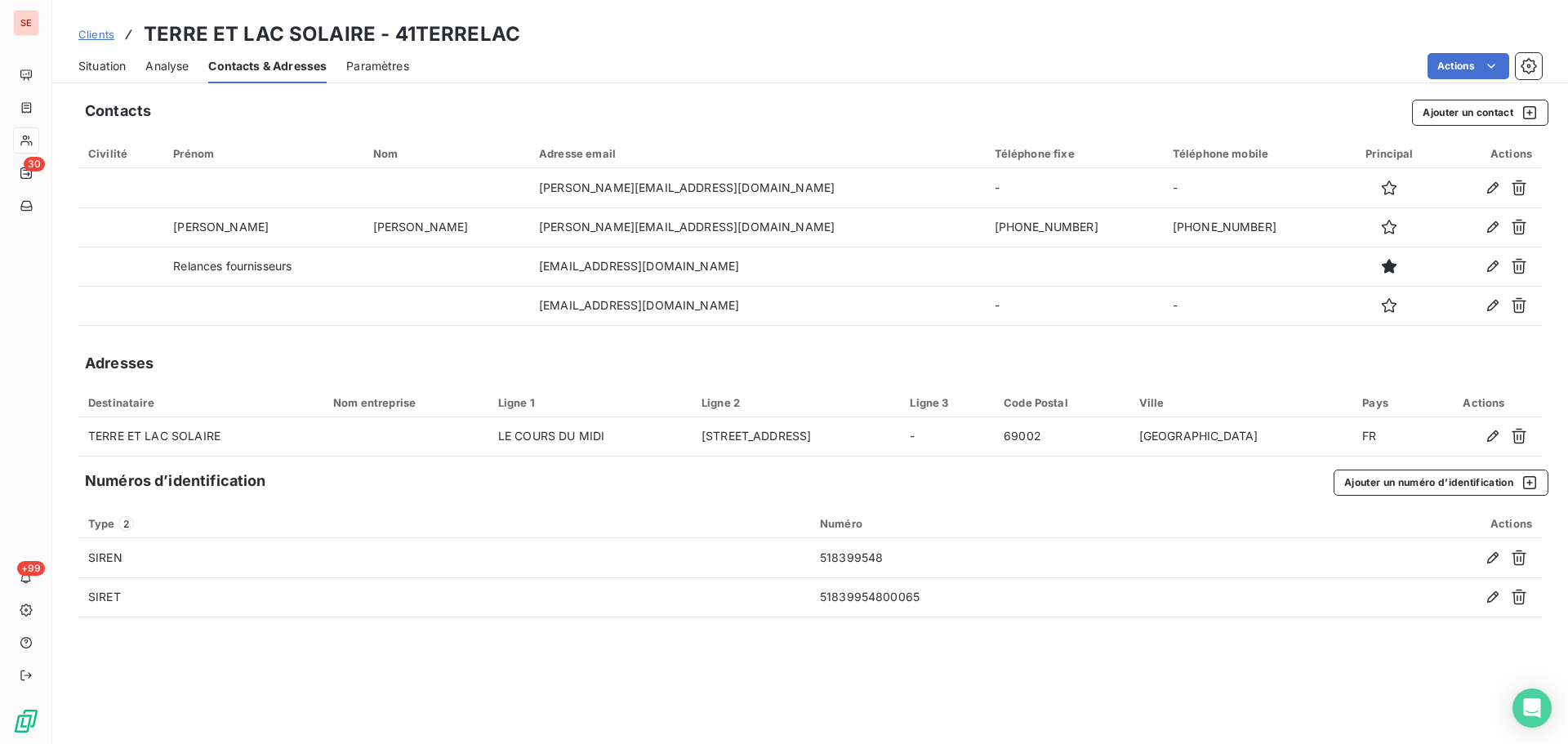
click at [115, 67] on span "Situation" at bounding box center [102, 66] width 48 height 16
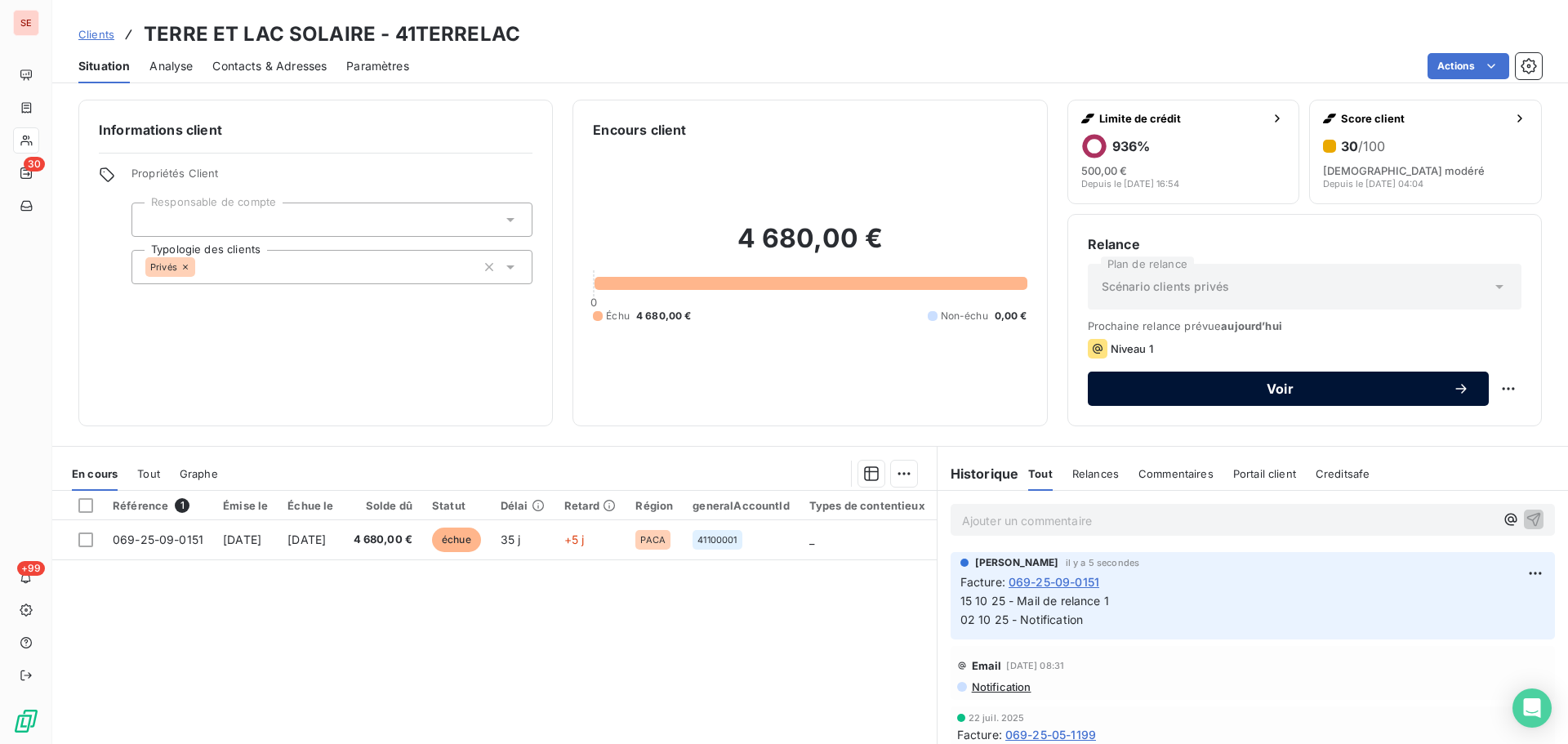
click at [1320, 382] on span "Voir" at bounding box center [1280, 389] width 346 height 13
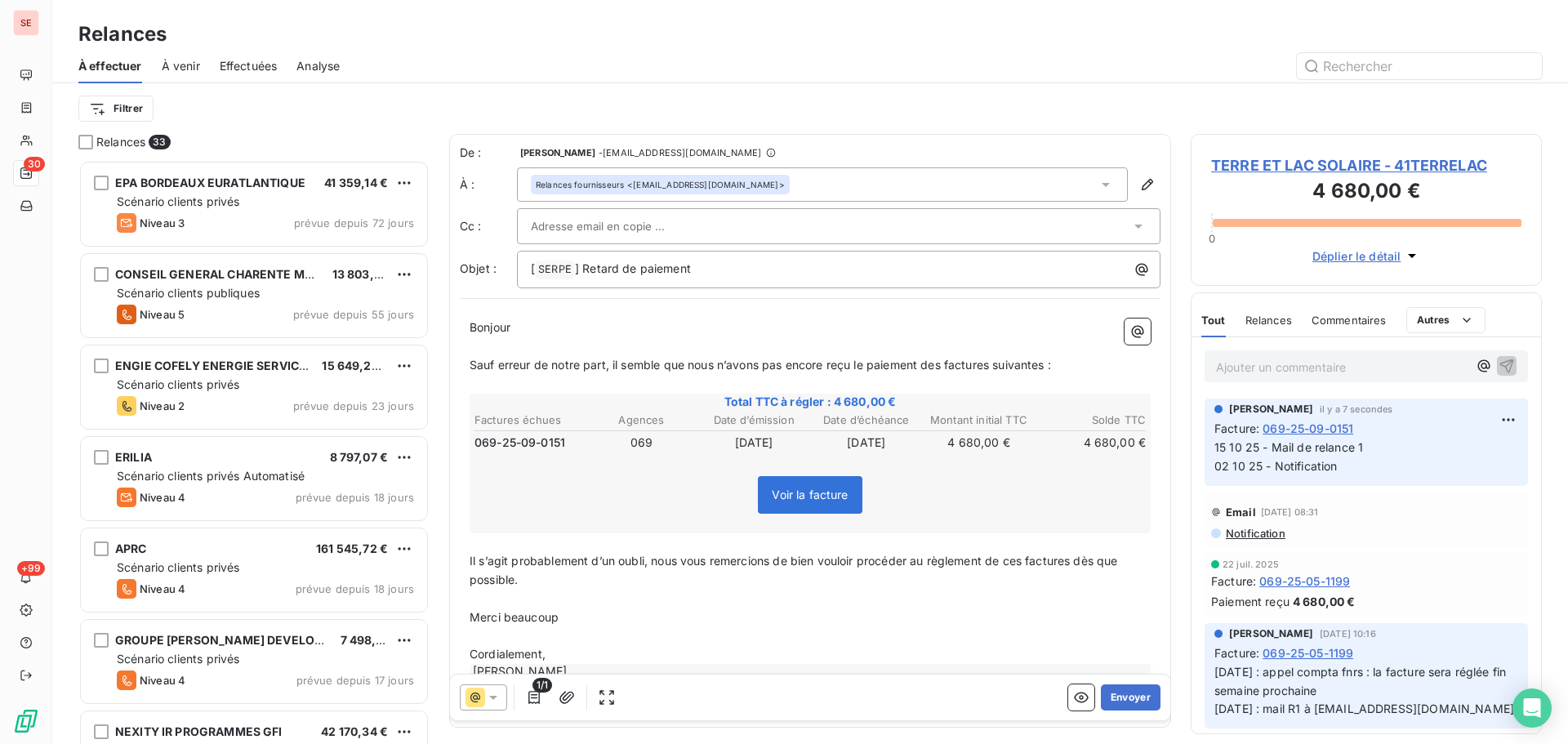
scroll to position [572, 339]
click at [668, 227] on input "text" at bounding box center [619, 225] width 176 height 24
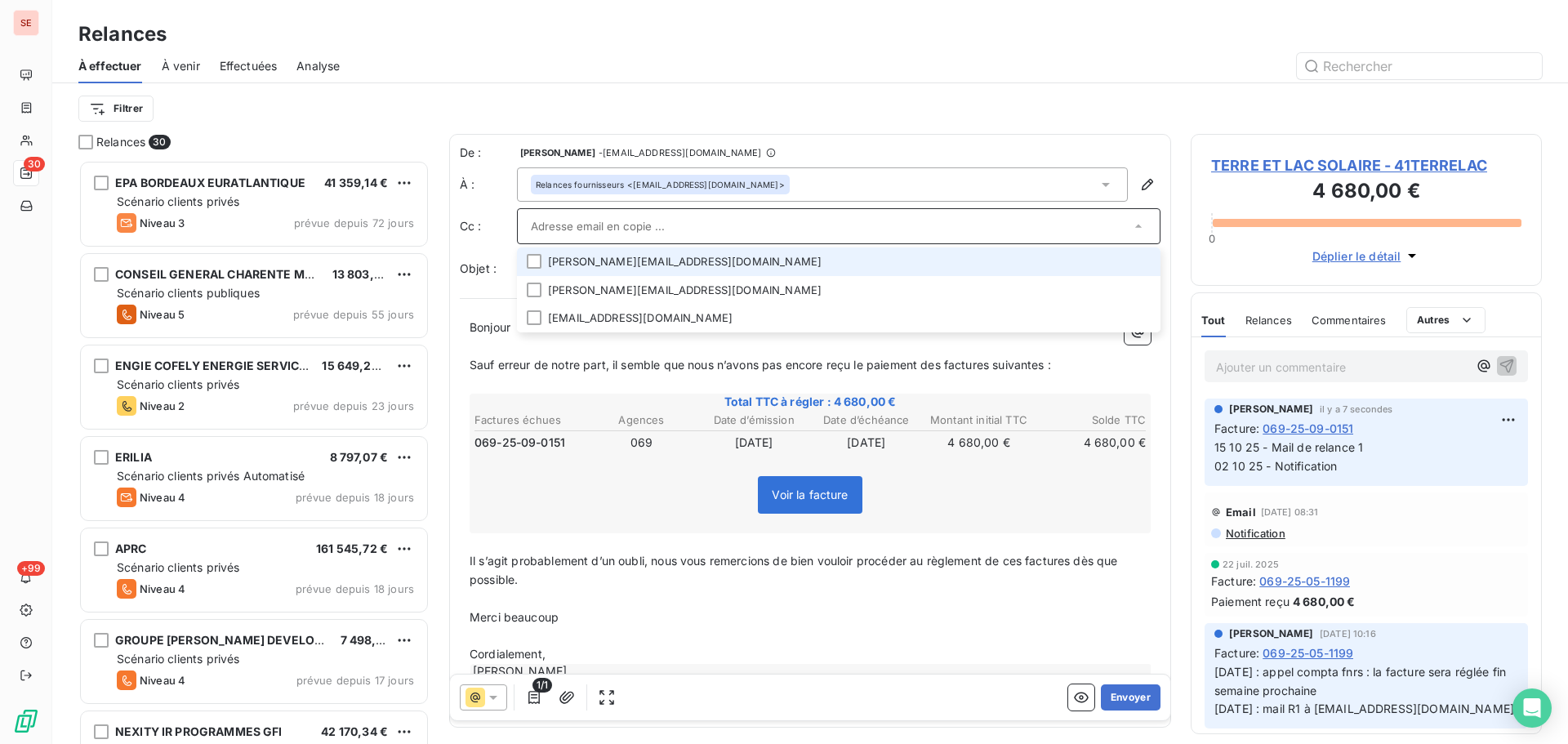
click at [803, 223] on input "text" at bounding box center [831, 225] width 600 height 24
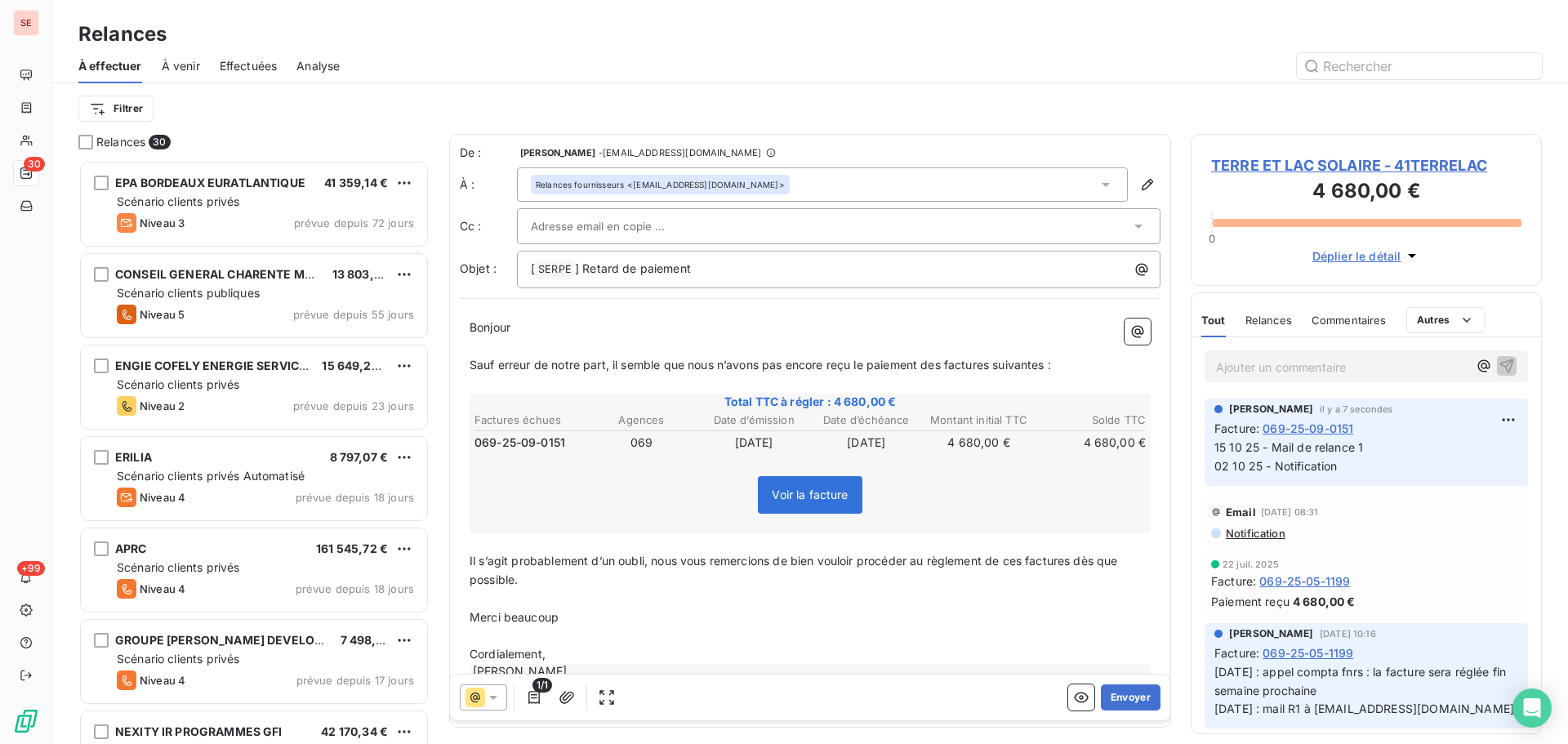
click at [560, 323] on p "Bonjour ﻿ ﻿ ﻿" at bounding box center [810, 327] width 681 height 19
click at [584, 266] on span "] Retard de paiement" at bounding box center [632, 268] width 116 height 14
click at [945, 364] on span "Sauf erreur de notre part, il semble que nous n’avons pas encore reçu le paieme…" at bounding box center [761, 364] width 582 height 14
click at [1001, 362] on span "Sauf erreur de notre part, il semble que nous n’avons pas encore reçu le paieme…" at bounding box center [793, 364] width 647 height 14
click at [1053, 360] on span "Sauf erreur de notre part, il semble que nous n’avons pas encore reçu le paieme…" at bounding box center [790, 364] width 641 height 14
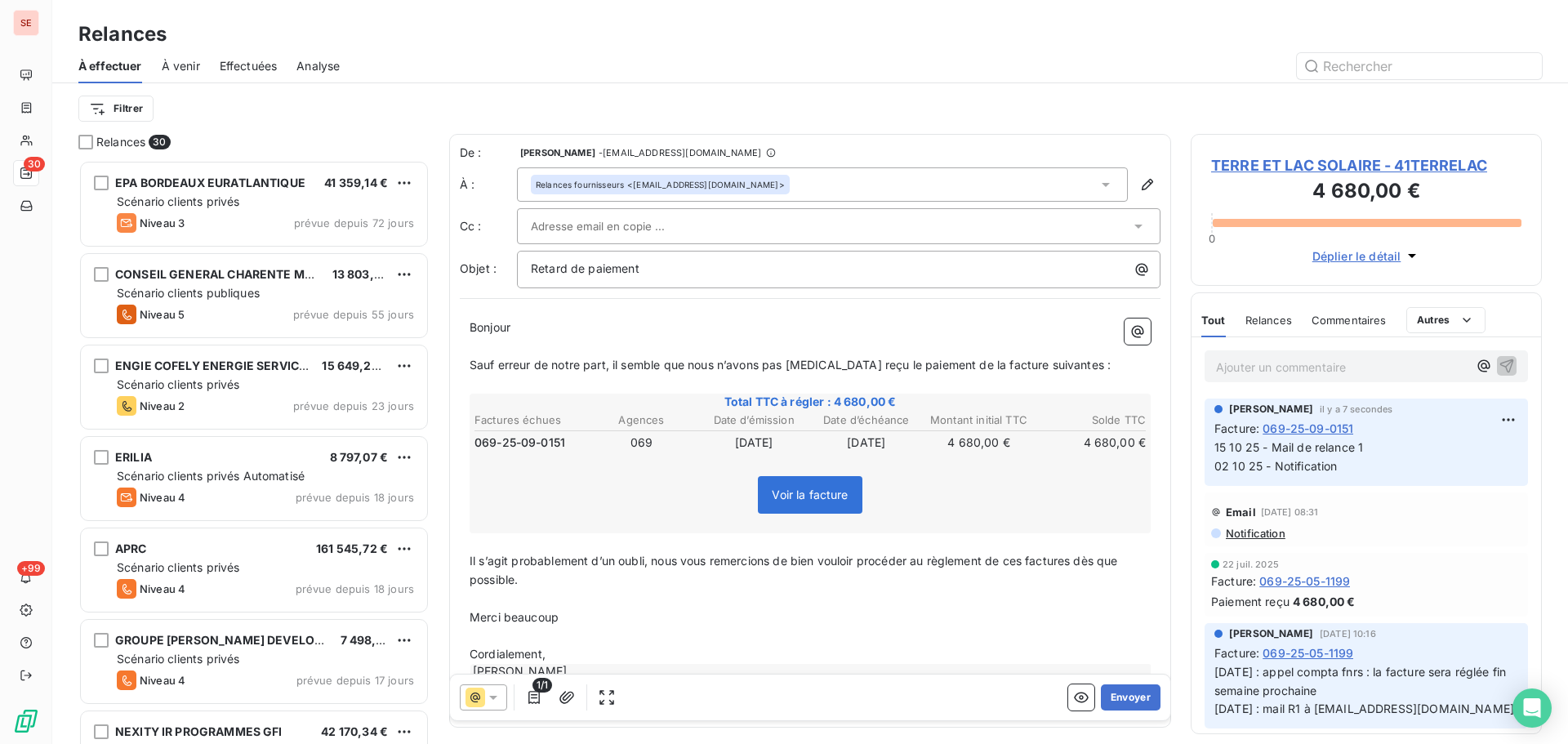
click at [1051, 373] on p "Sauf erreur de notre part, il semble que nous n’avons pas encore reçu le paieme…" at bounding box center [810, 365] width 681 height 19
click at [1027, 562] on span "Il s’agit probablement d’un oubli, nous vous remercions de bien vouloir procéde…" at bounding box center [796, 570] width 652 height 32
click at [1083, 565] on span "Il s’agit probablement d’un oubli, nous vous remercions de bien vouloir procéde…" at bounding box center [800, 570] width 661 height 32
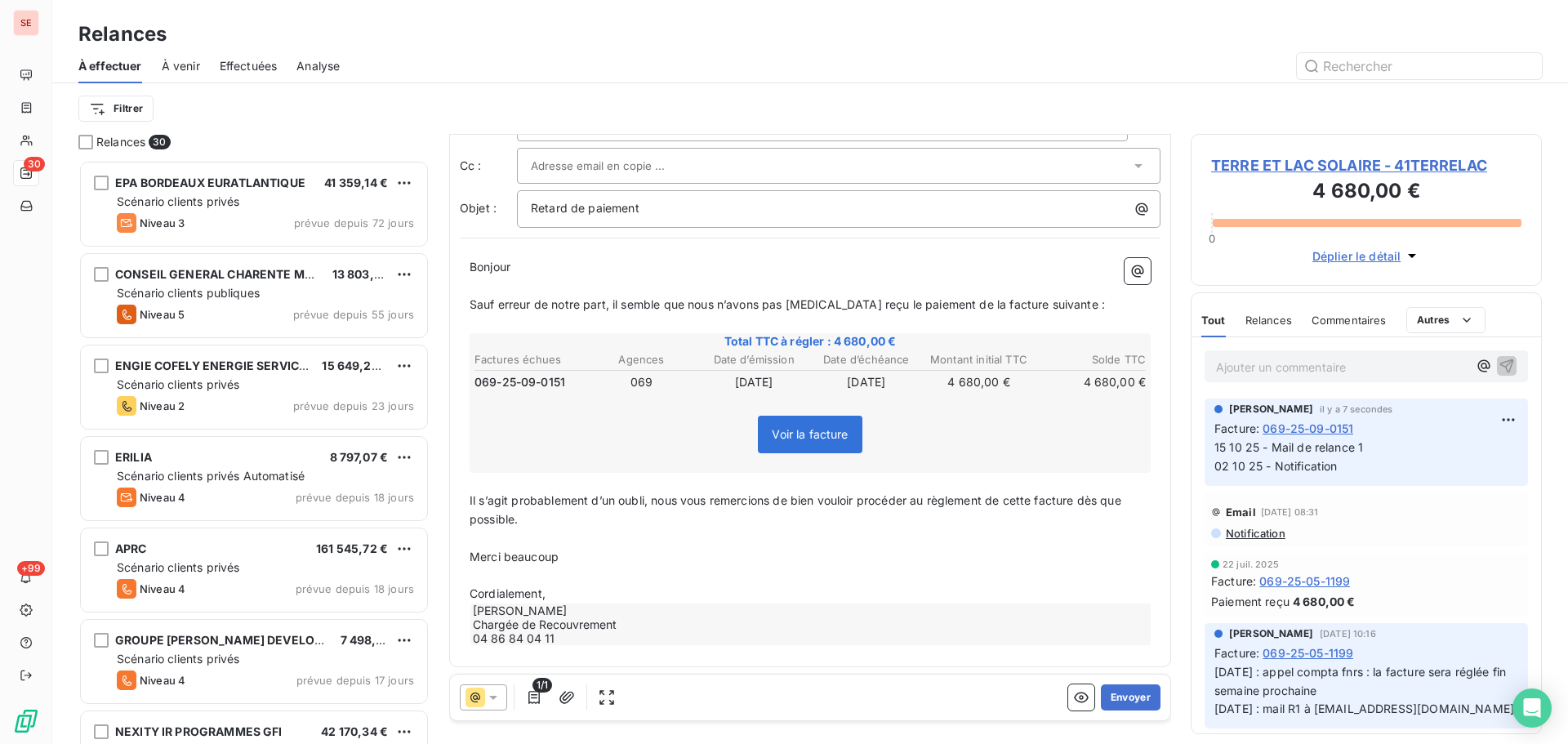
scroll to position [65, 0]
click at [597, 589] on p "Cordialement," at bounding box center [810, 591] width 681 height 19
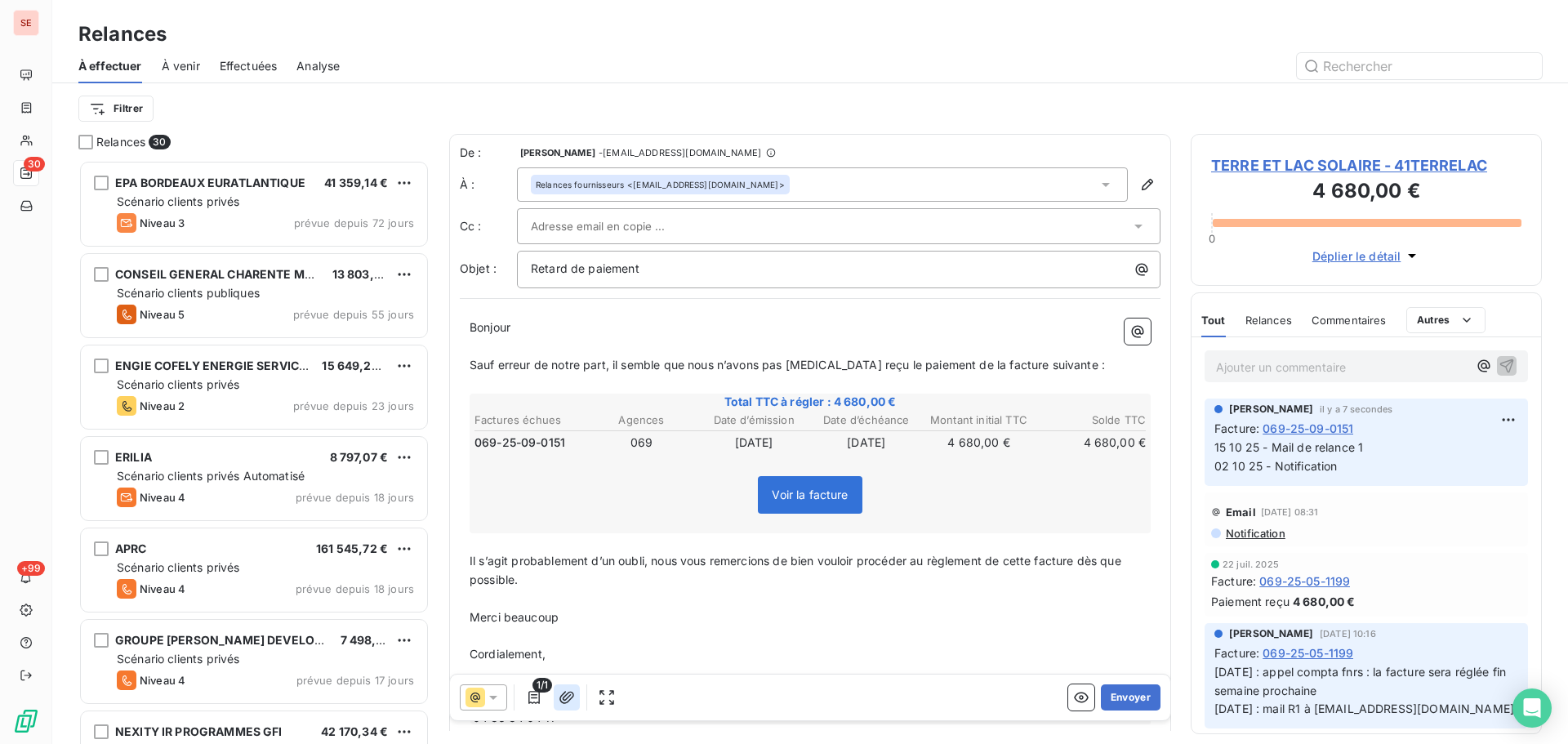
click at [574, 690] on icon "button" at bounding box center [567, 697] width 16 height 16
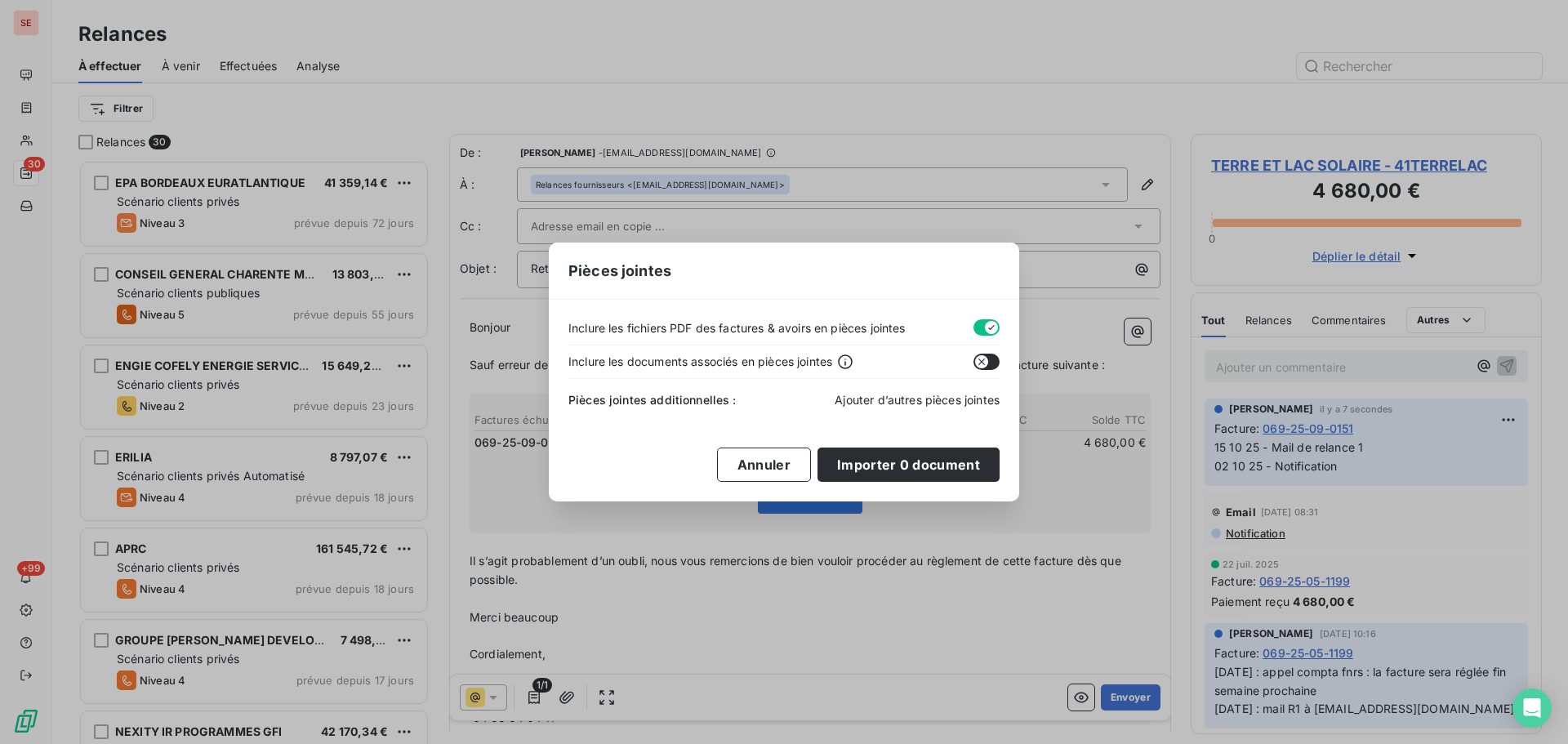
click at [881, 401] on span "Ajouter d’autres pièces jointes" at bounding box center [917, 400] width 165 height 14
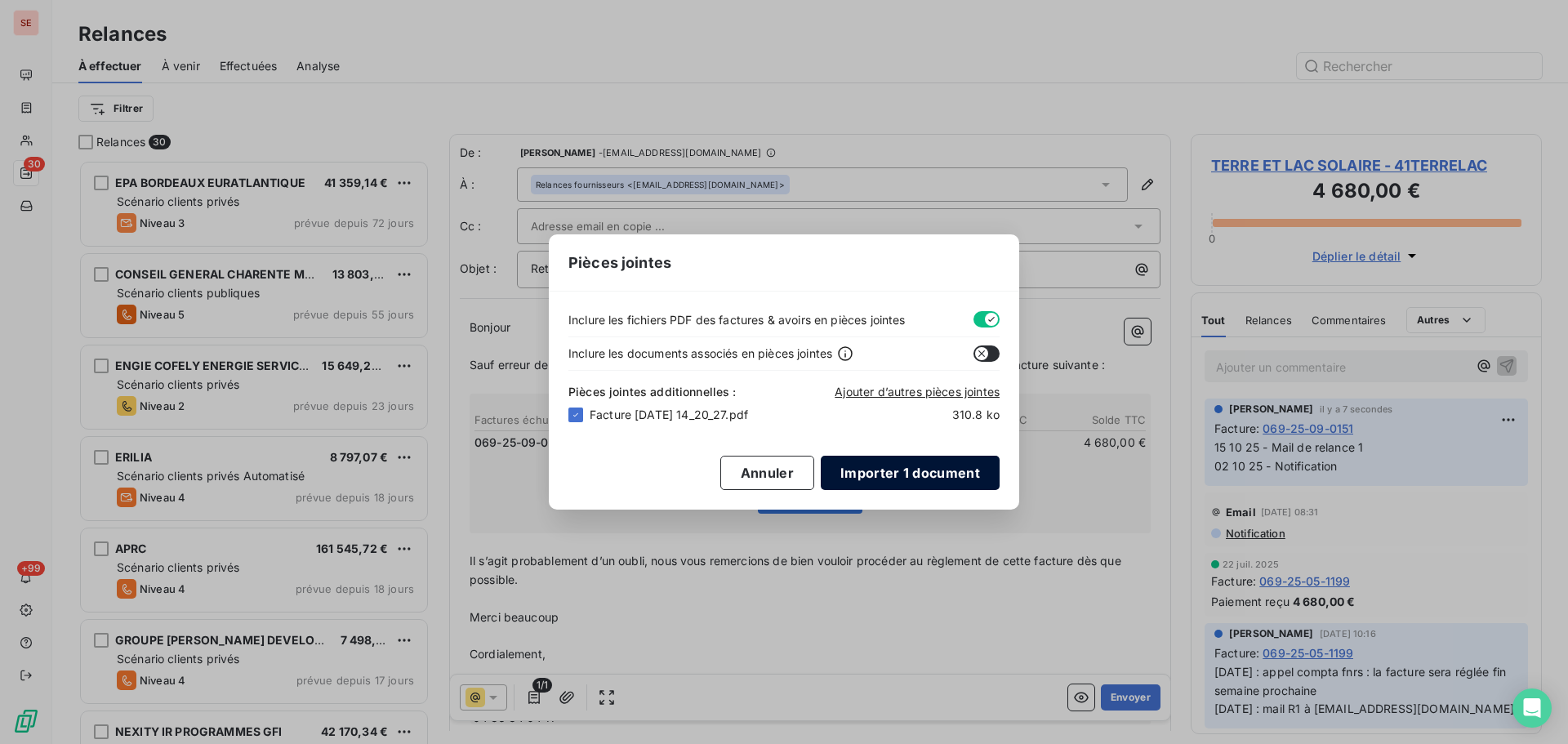
click at [913, 477] on button "Importer 1 document" at bounding box center [910, 473] width 179 height 34
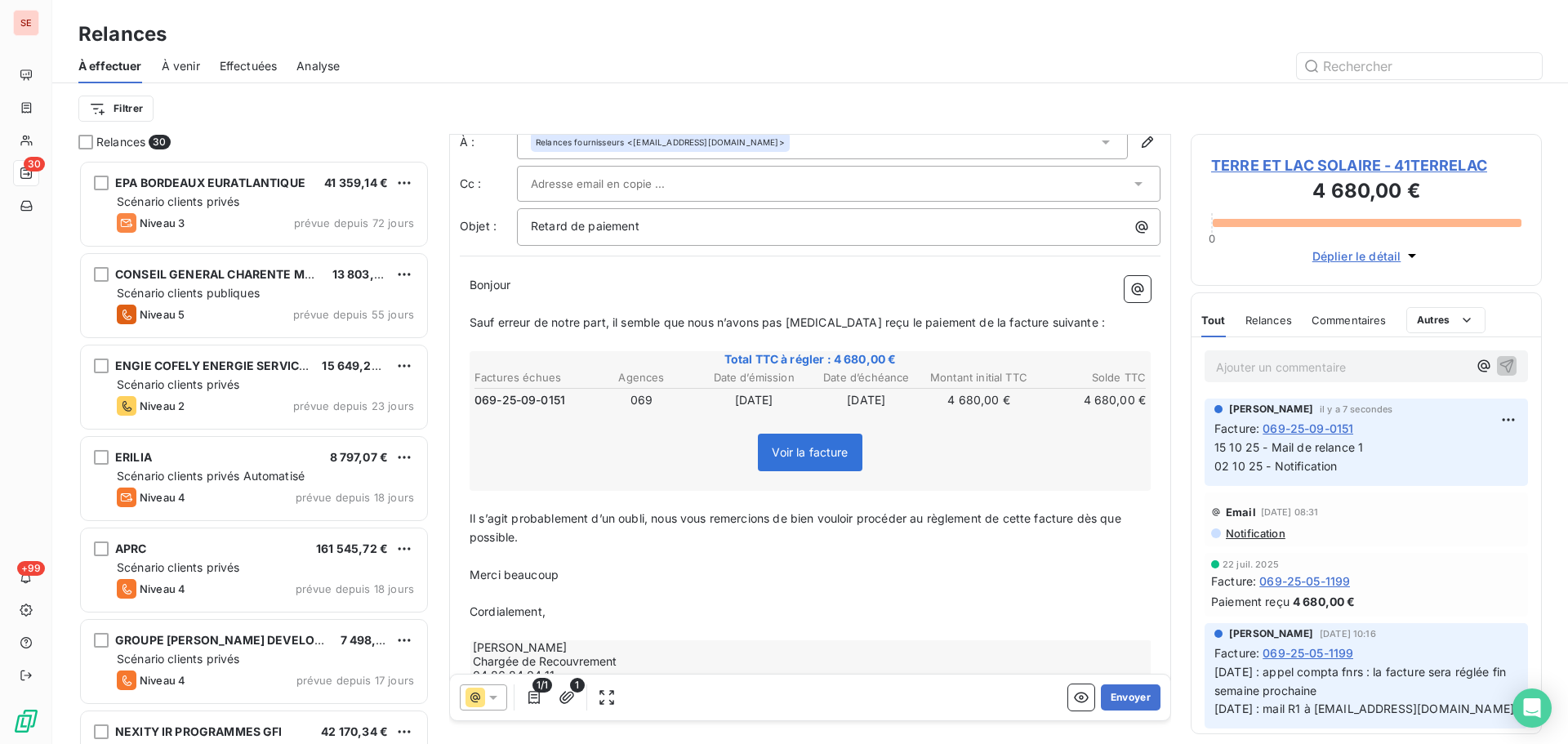
scroll to position [83, 0]
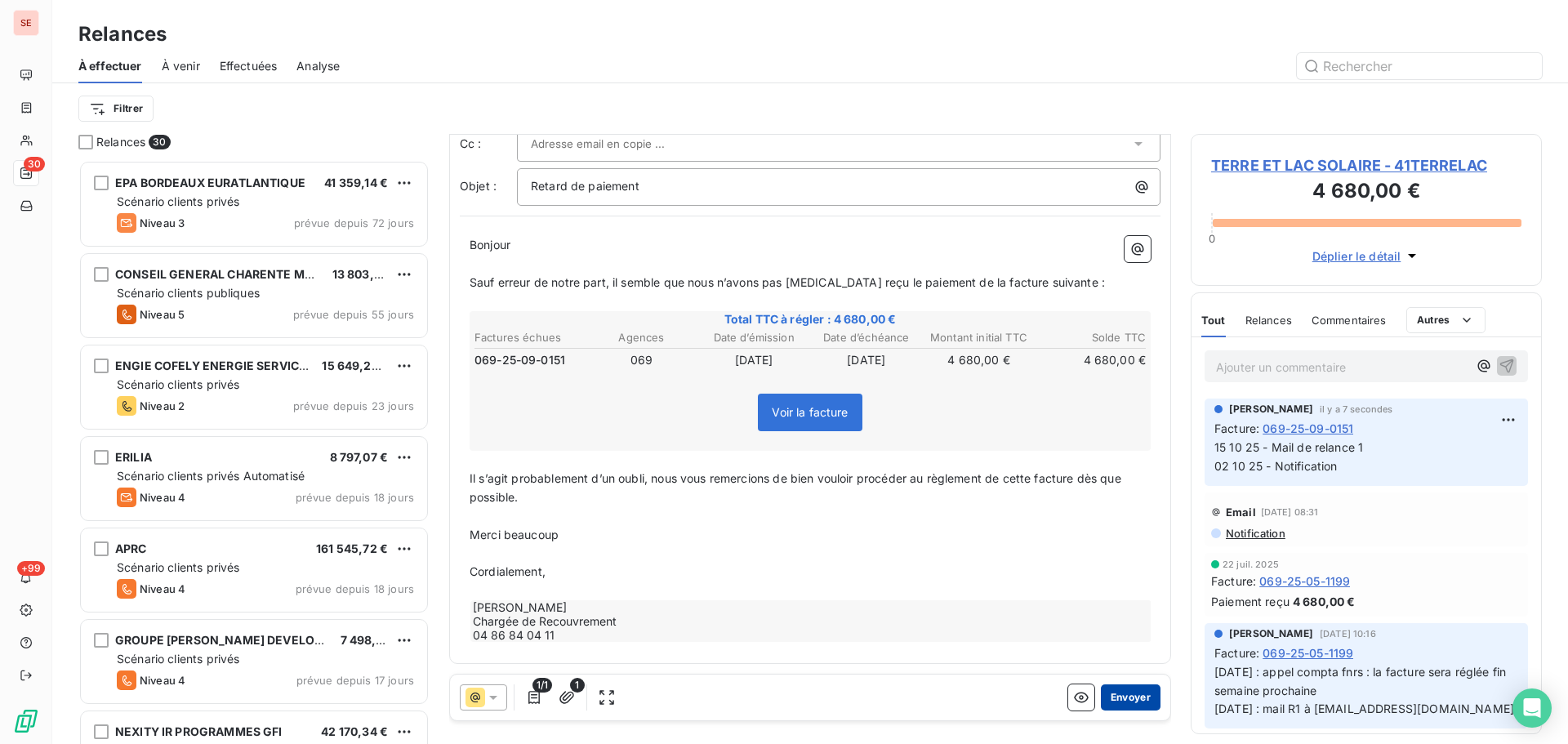
click at [1133, 703] on button "Envoyer" at bounding box center [1131, 697] width 60 height 26
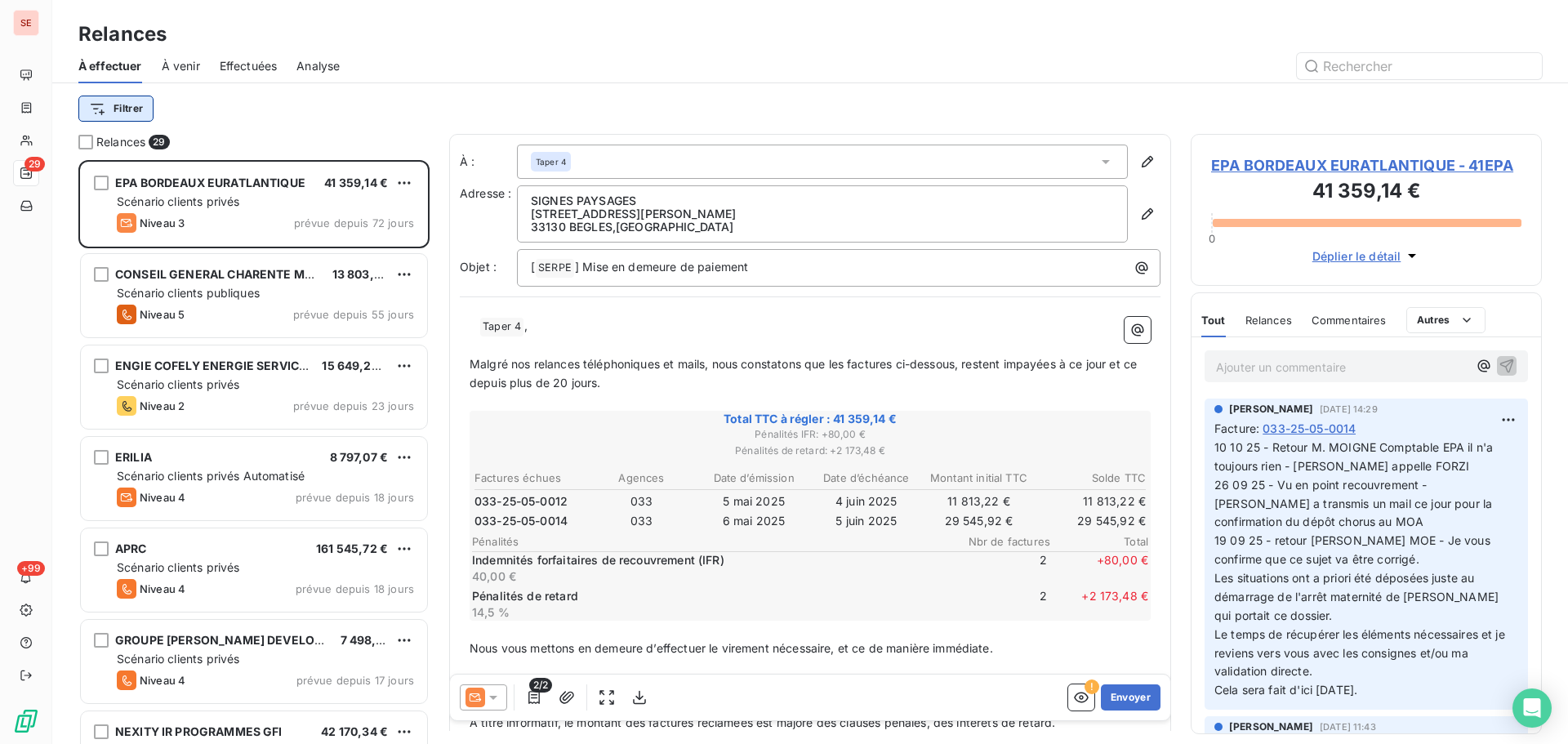
click at [134, 106] on html "SE 29 +99 Relances À effectuer À venir Effectuées Analyse Filtrer Relances 29 E…" at bounding box center [784, 372] width 1568 height 744
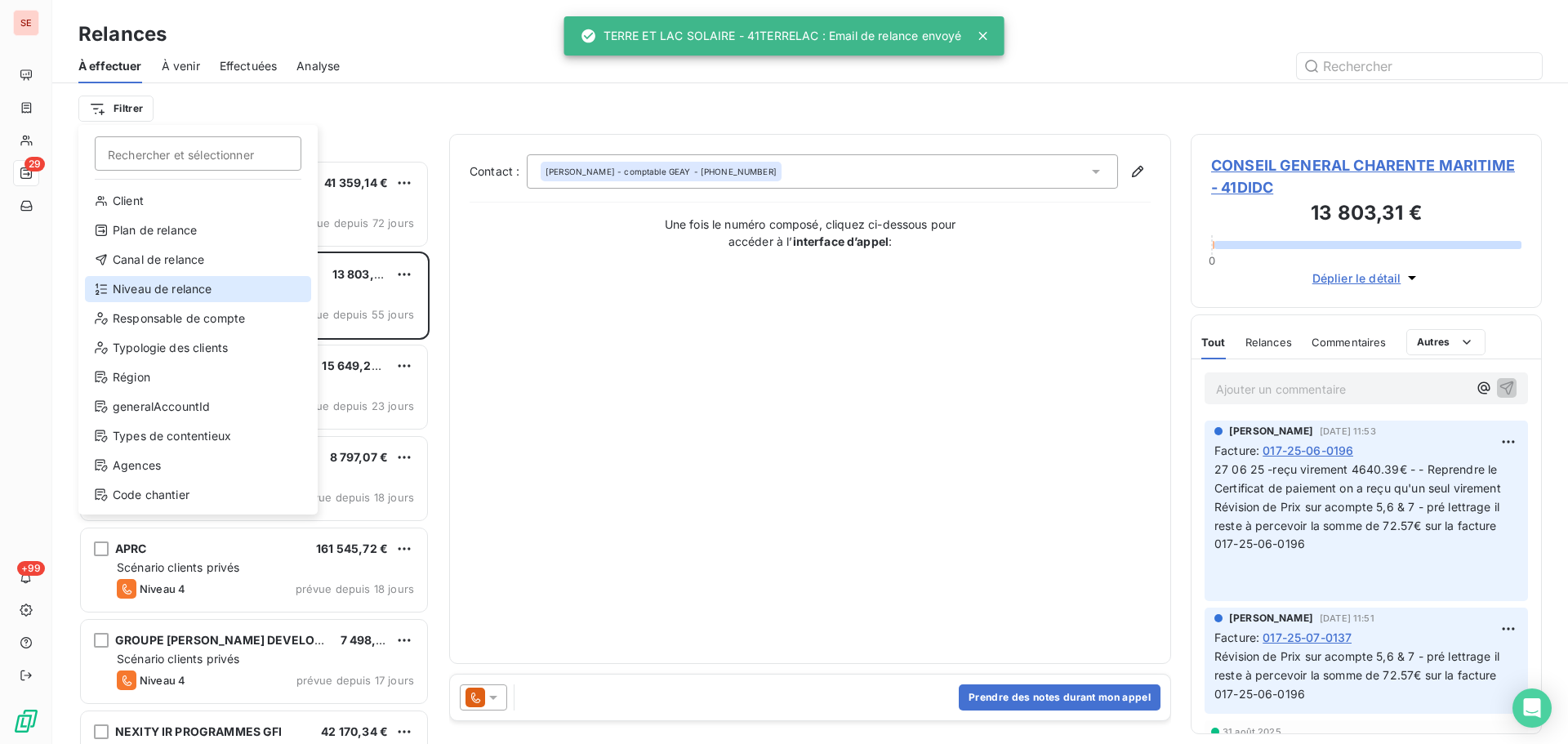
click at [173, 289] on div "Niveau de relance" at bounding box center [198, 289] width 226 height 26
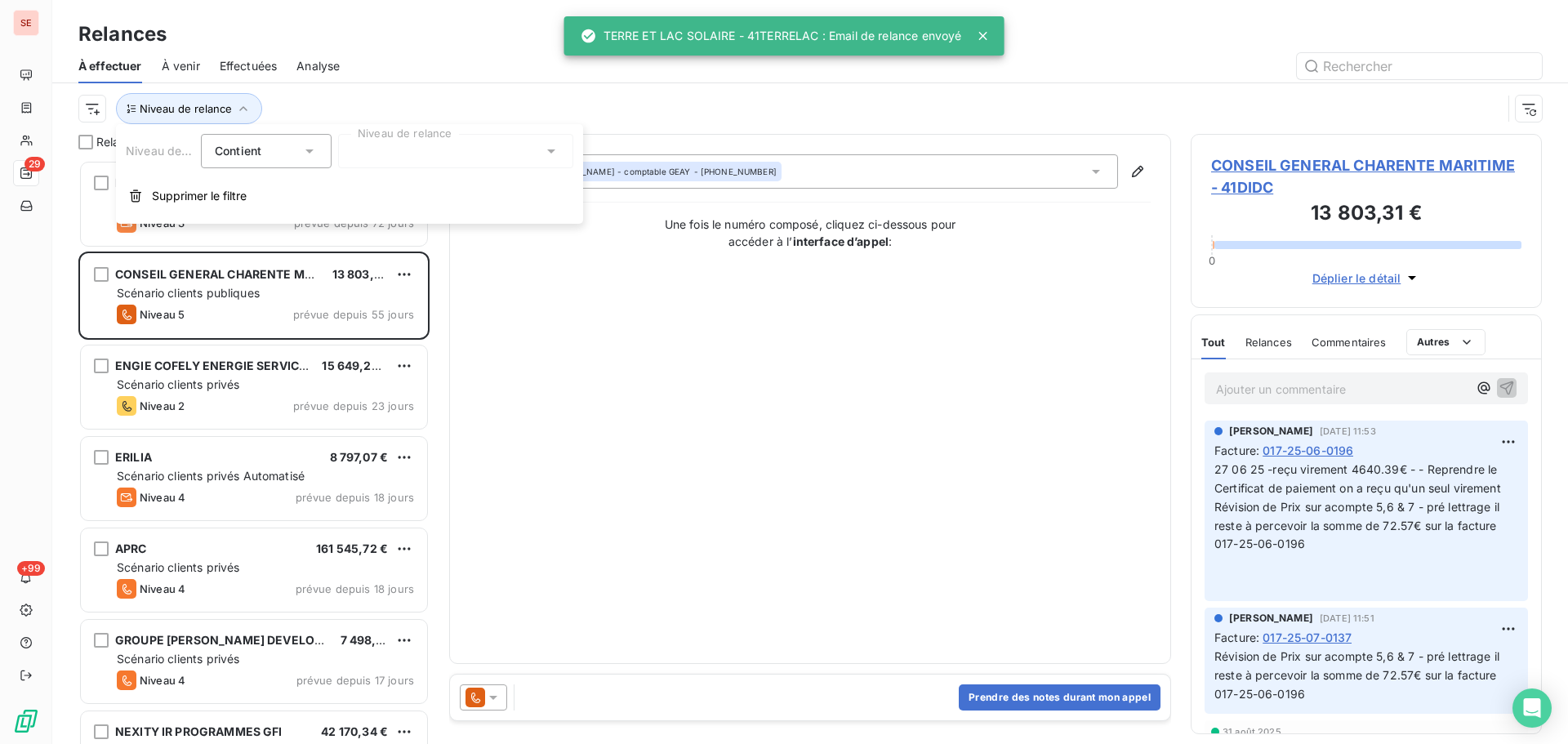
click at [401, 152] on div at bounding box center [456, 151] width 235 height 34
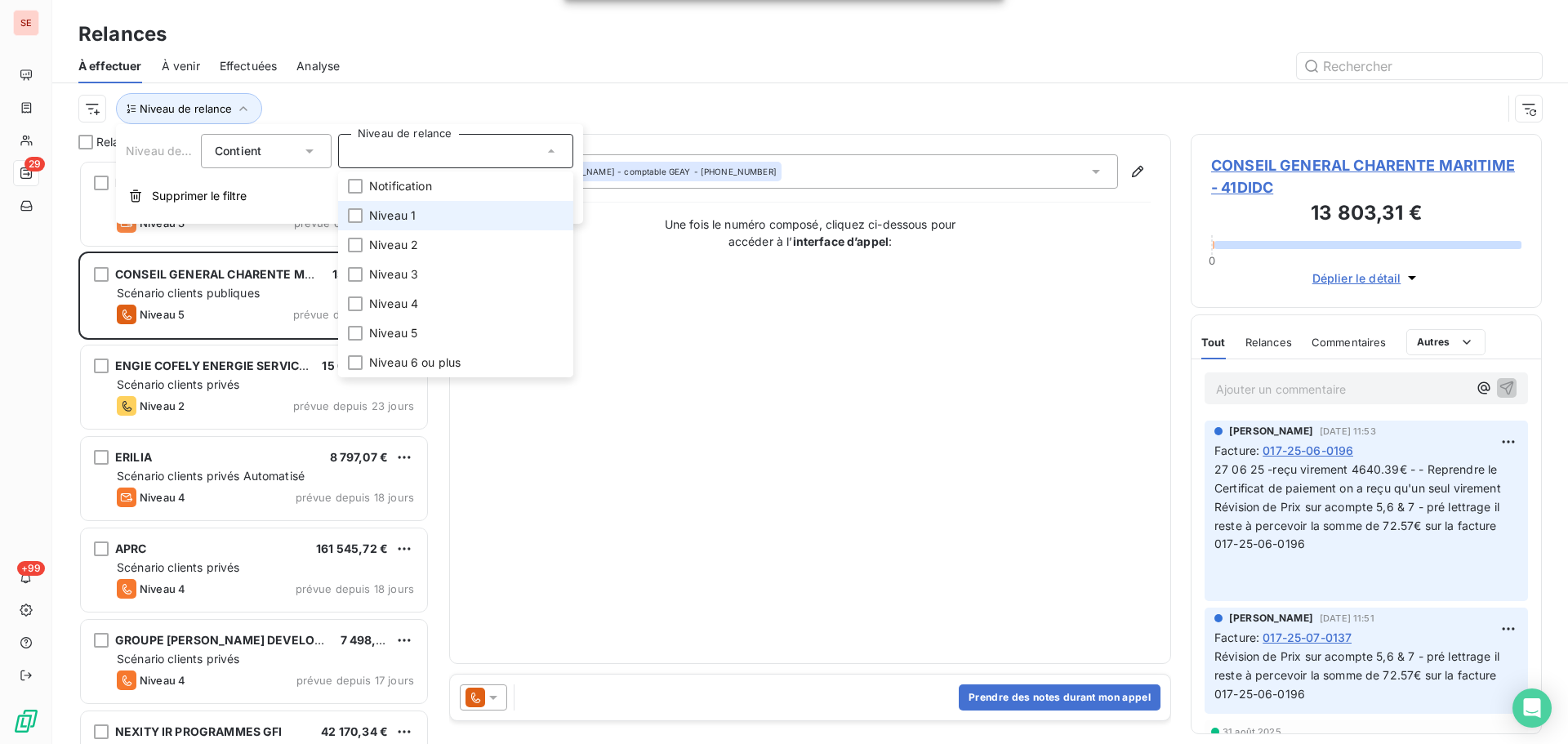
click at [393, 219] on span "Niveau 1" at bounding box center [392, 216] width 47 height 16
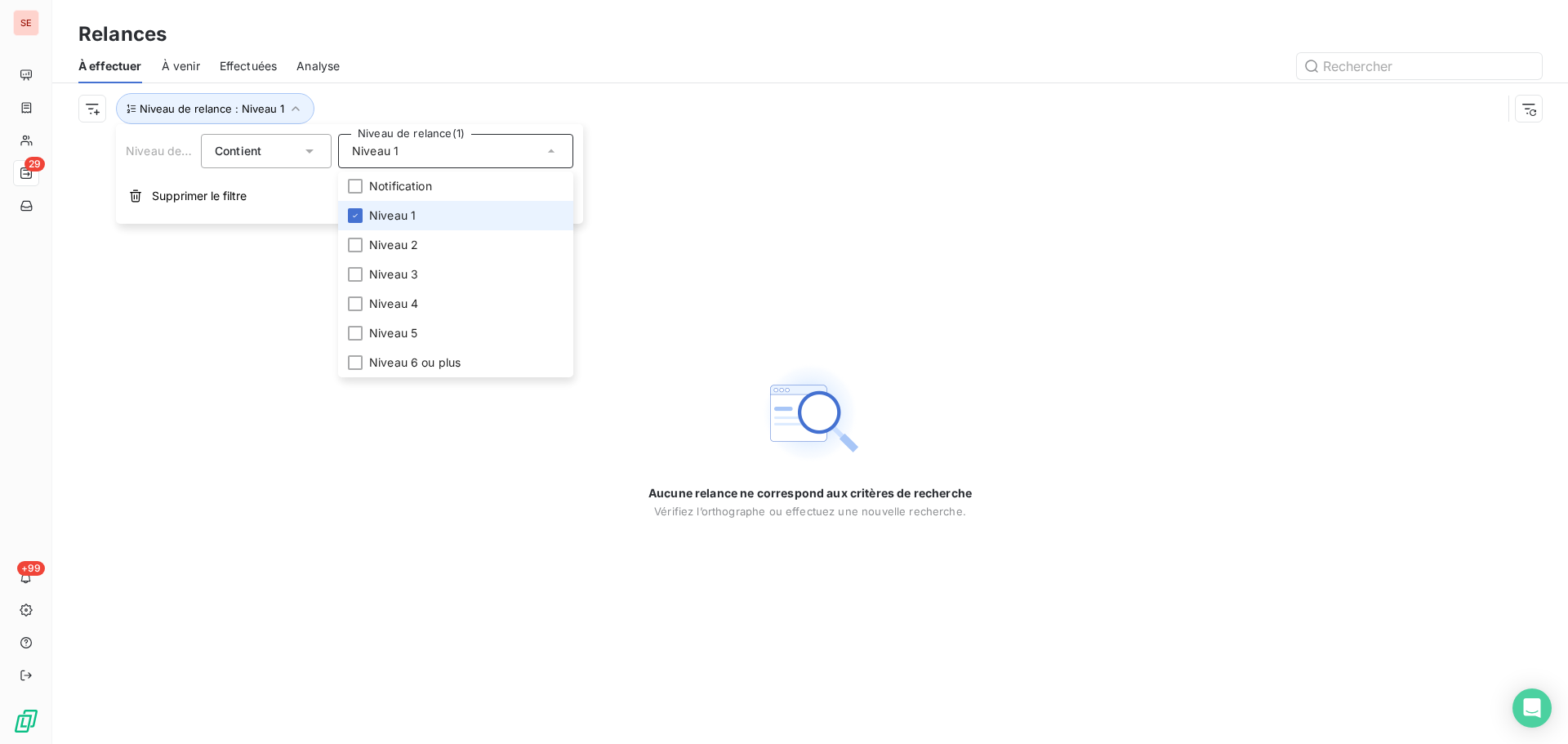
click at [383, 221] on span "Niveau 1" at bounding box center [392, 216] width 47 height 16
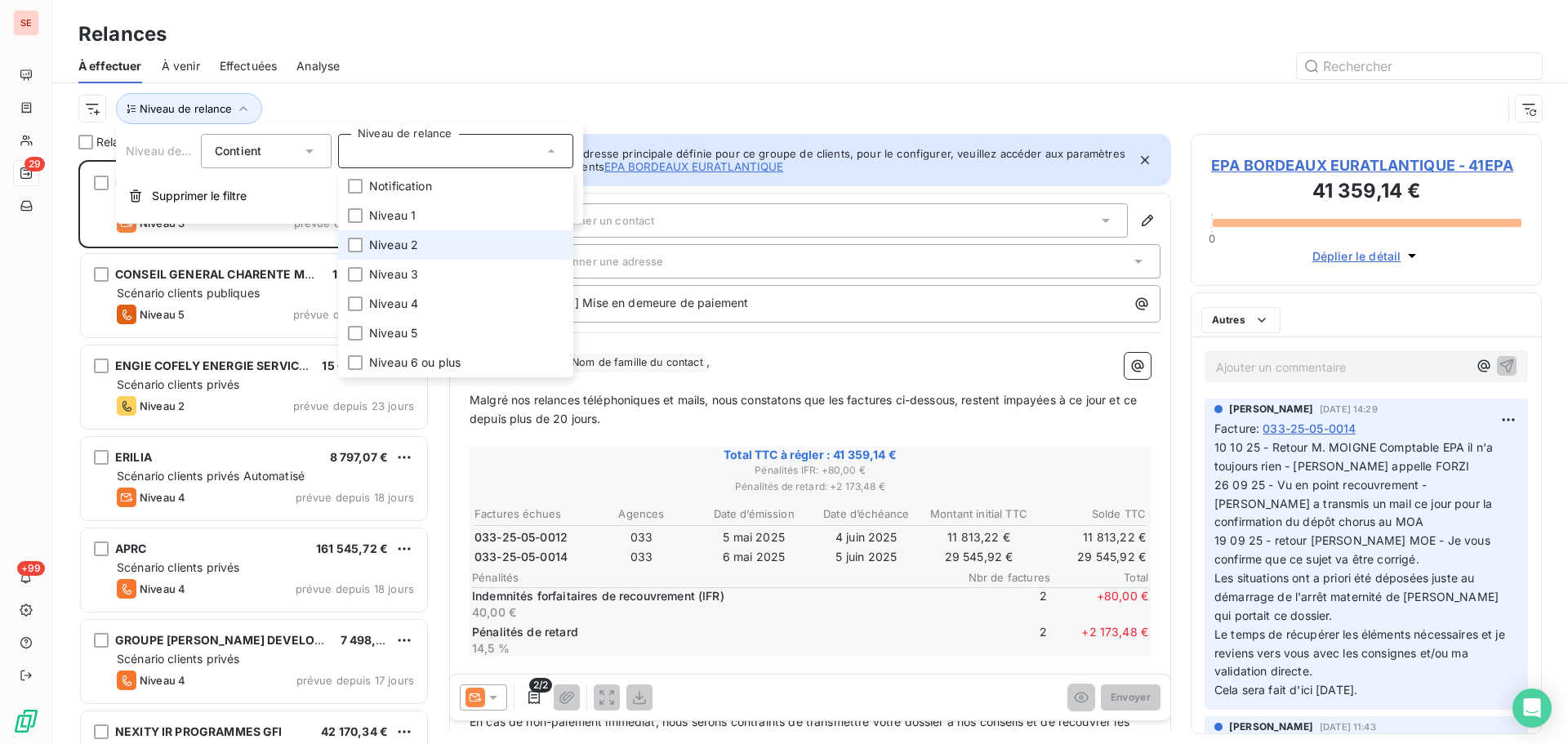
scroll to position [572, 339]
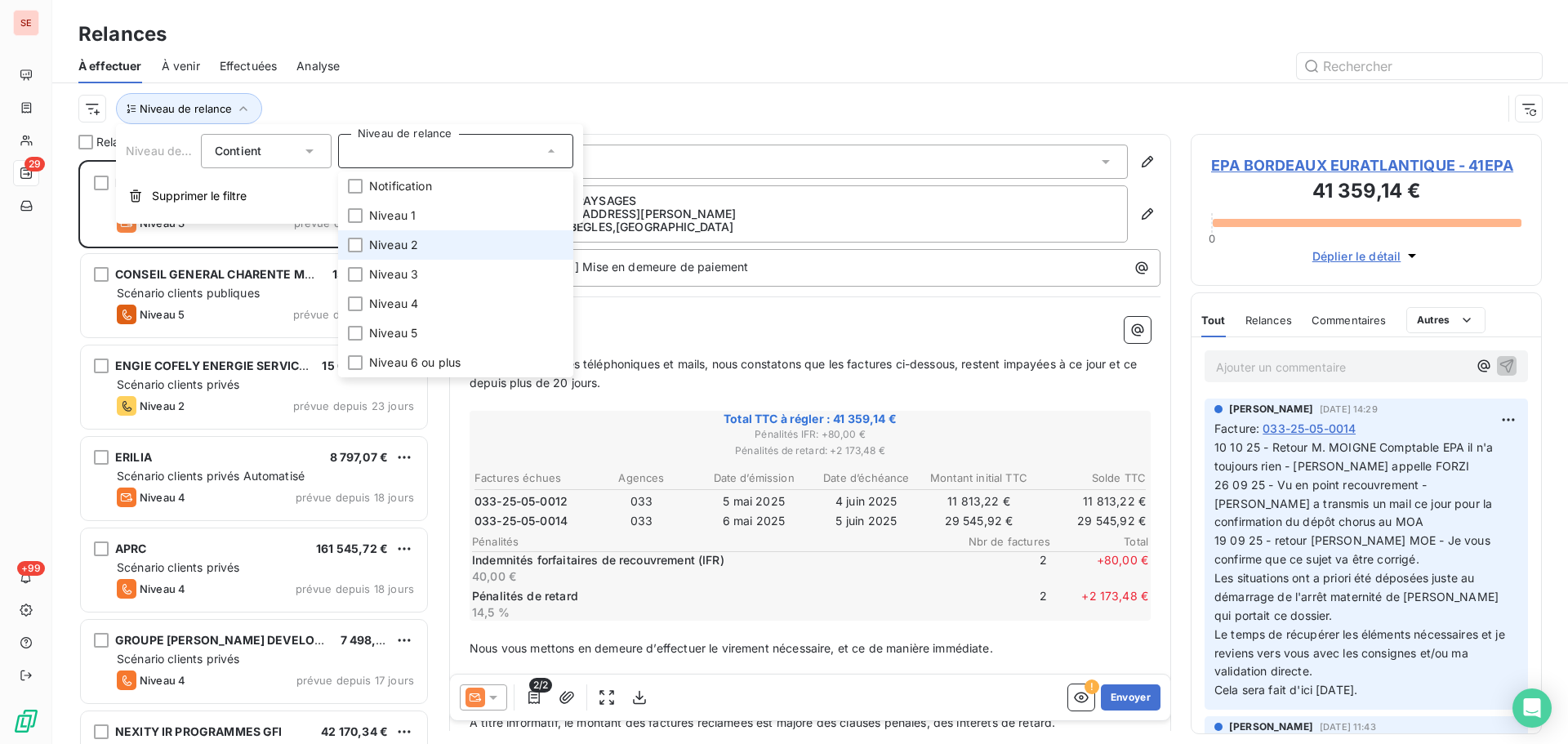
click at [389, 250] on span "Niveau 2" at bounding box center [393, 245] width 49 height 16
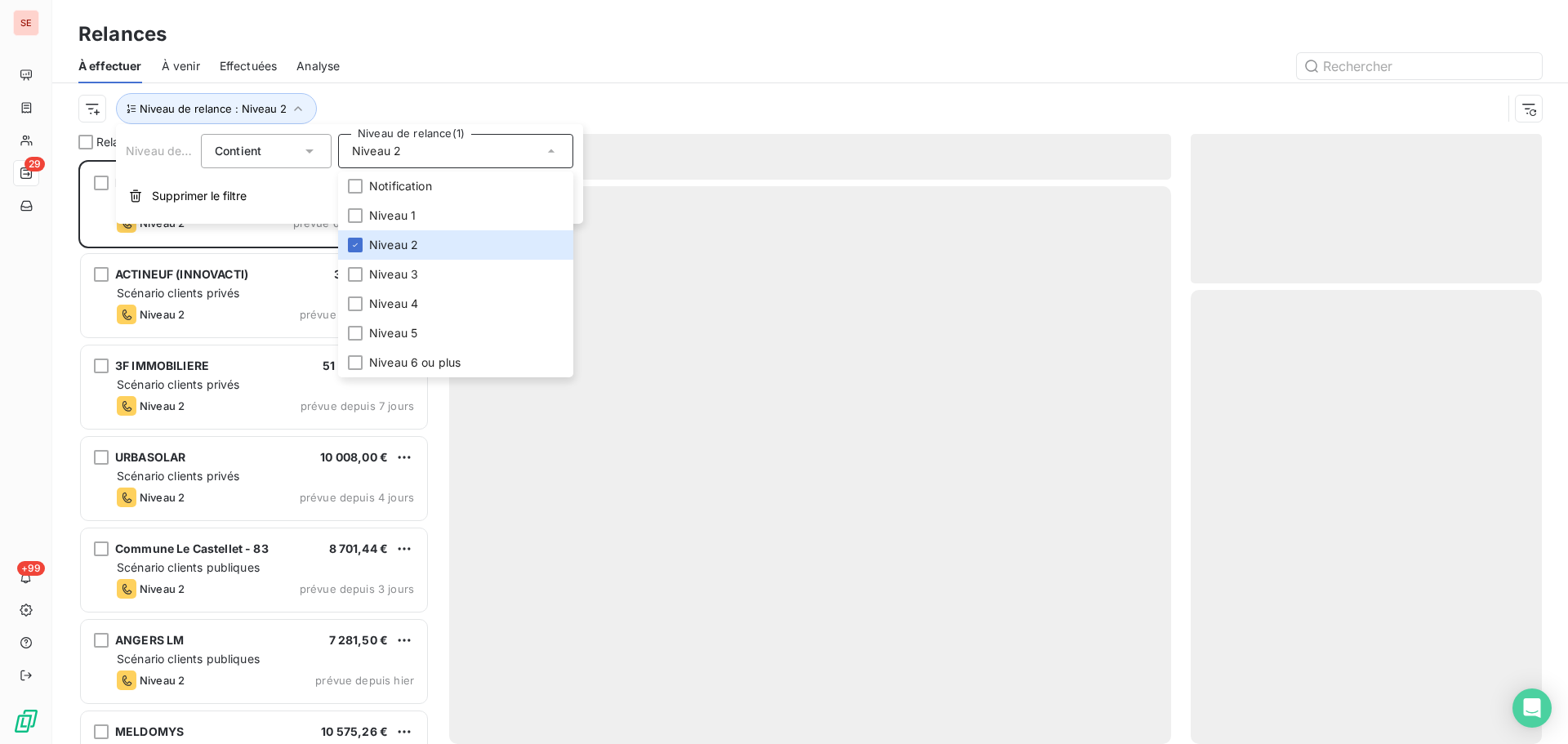
scroll to position [572, 339]
click at [433, 95] on div "Niveau de relance : Niveau 2" at bounding box center [790, 108] width 1424 height 31
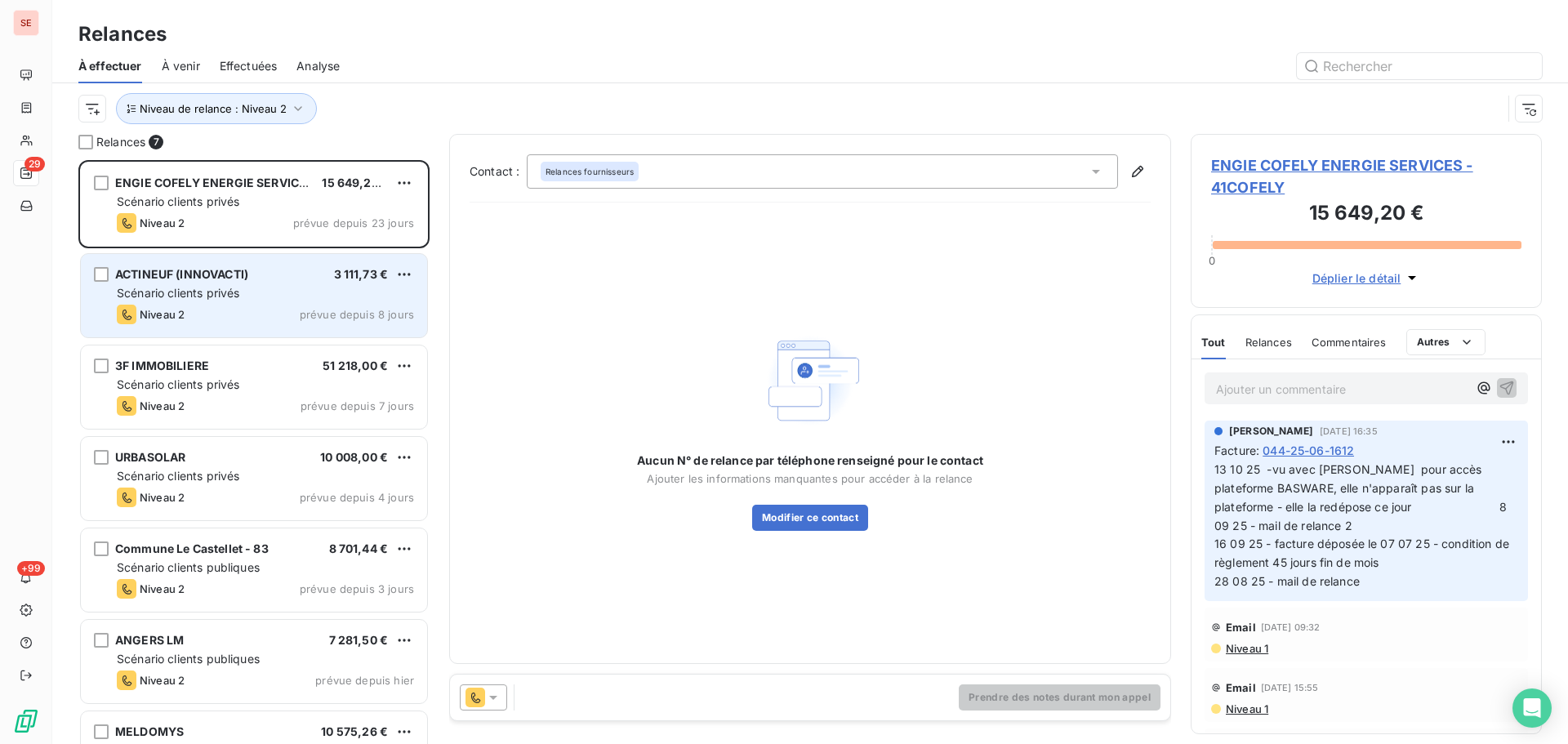
click at [190, 298] on span "Scénario clients privés" at bounding box center [178, 292] width 123 height 14
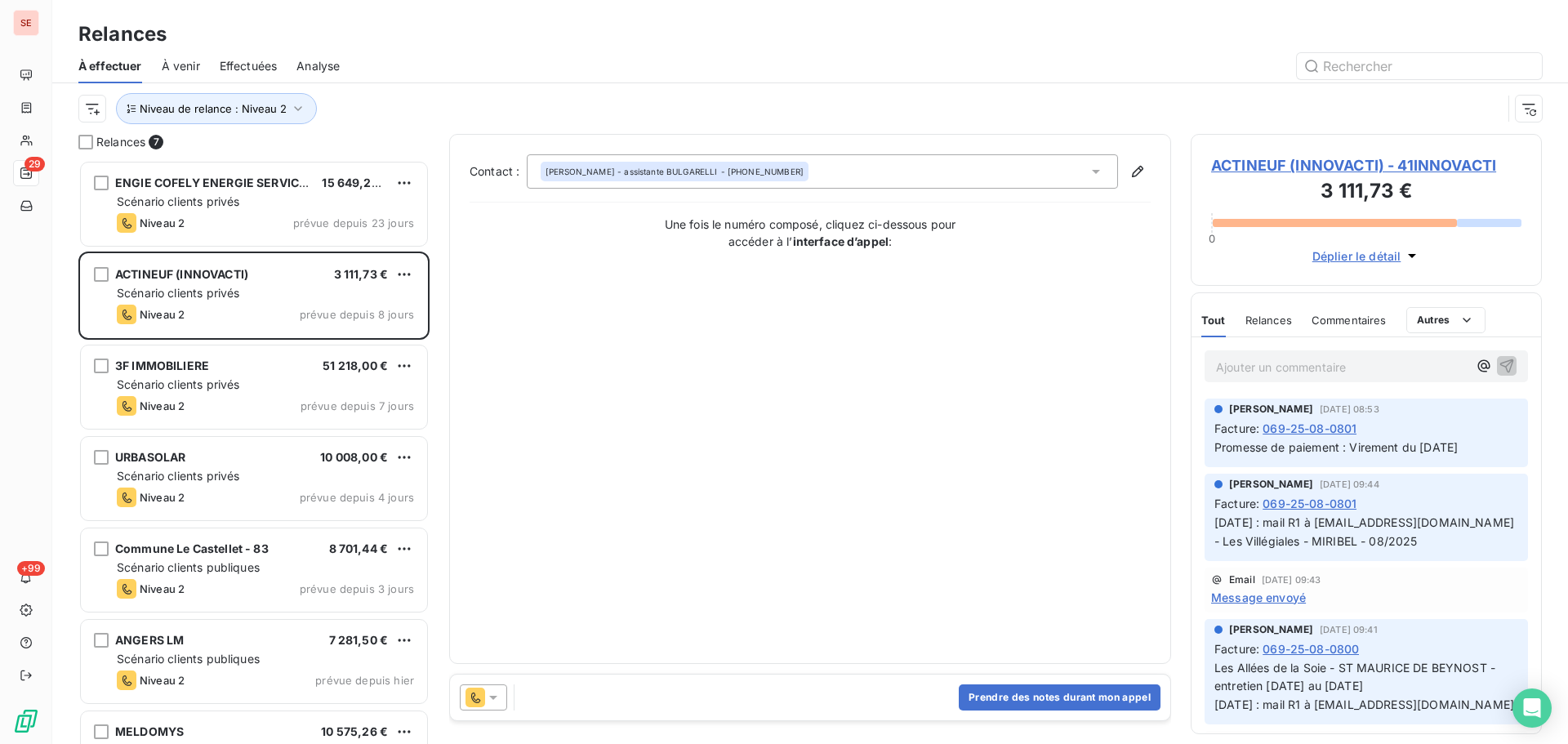
click at [1280, 166] on span "ACTINEUF (INNOVACTI) - 41INNOVACTI" at bounding box center [1367, 165] width 310 height 22
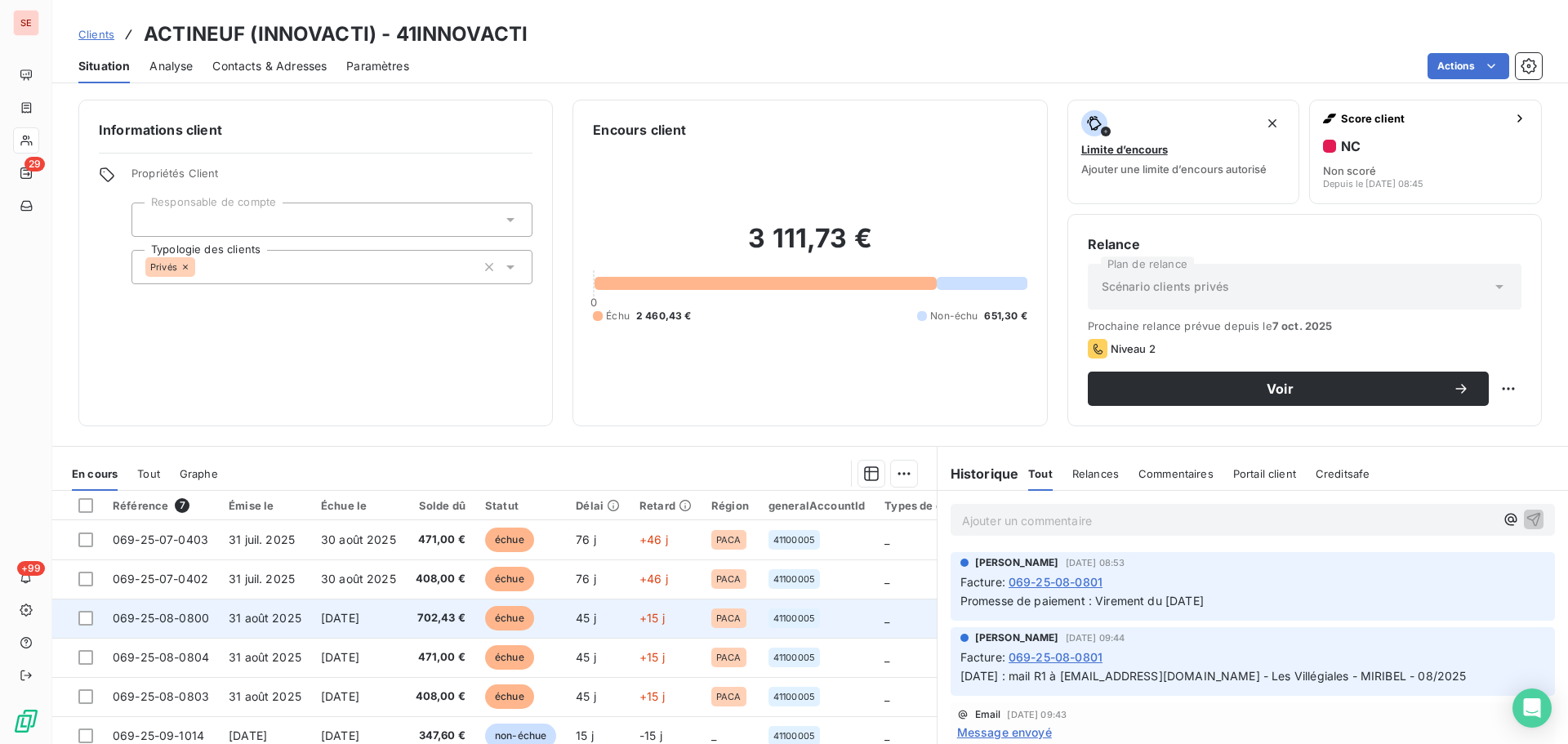
click at [252, 622] on span "31 août 2025" at bounding box center [265, 617] width 73 height 14
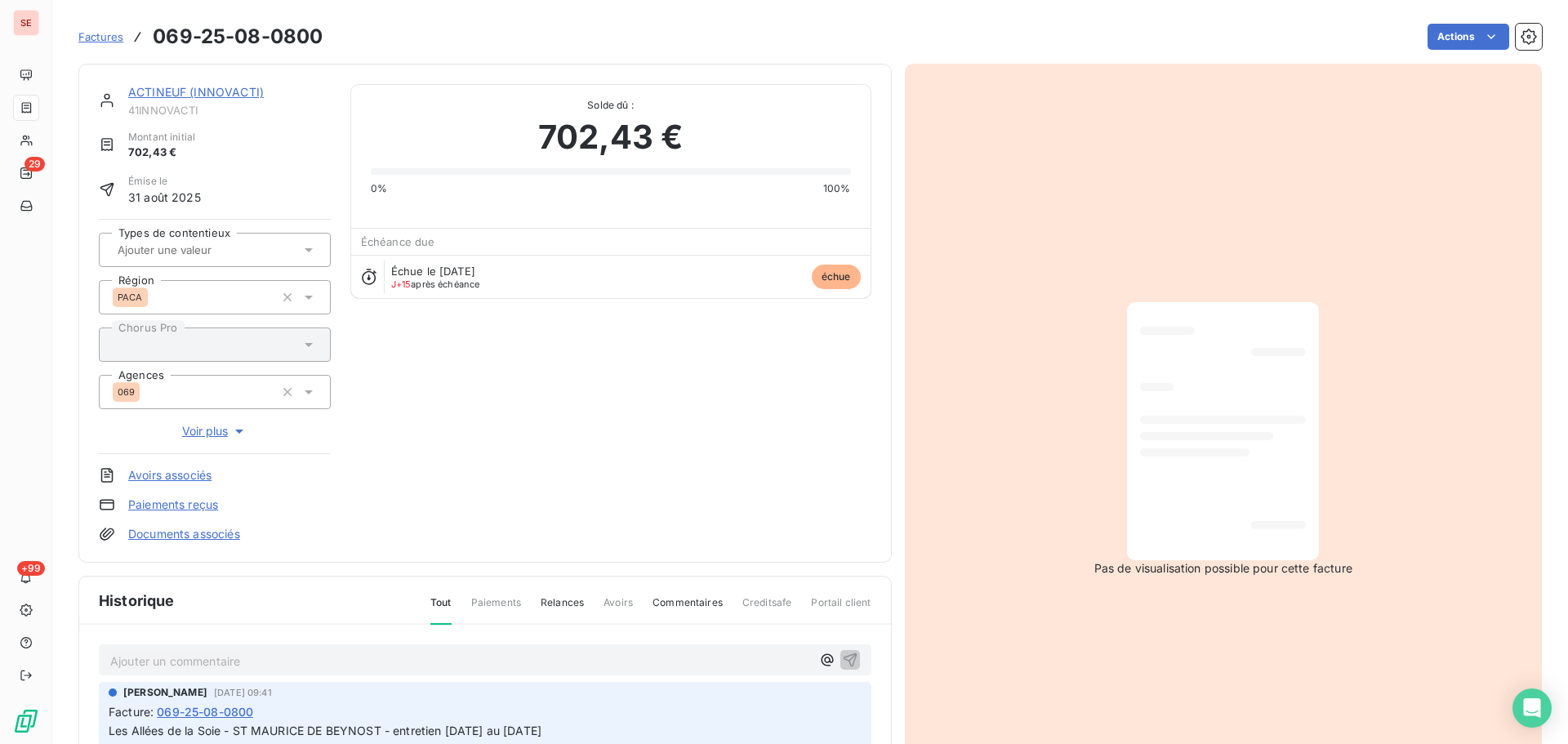
click at [217, 94] on link "ACTINEUF (INNOVACTI)" at bounding box center [196, 91] width 135 height 14
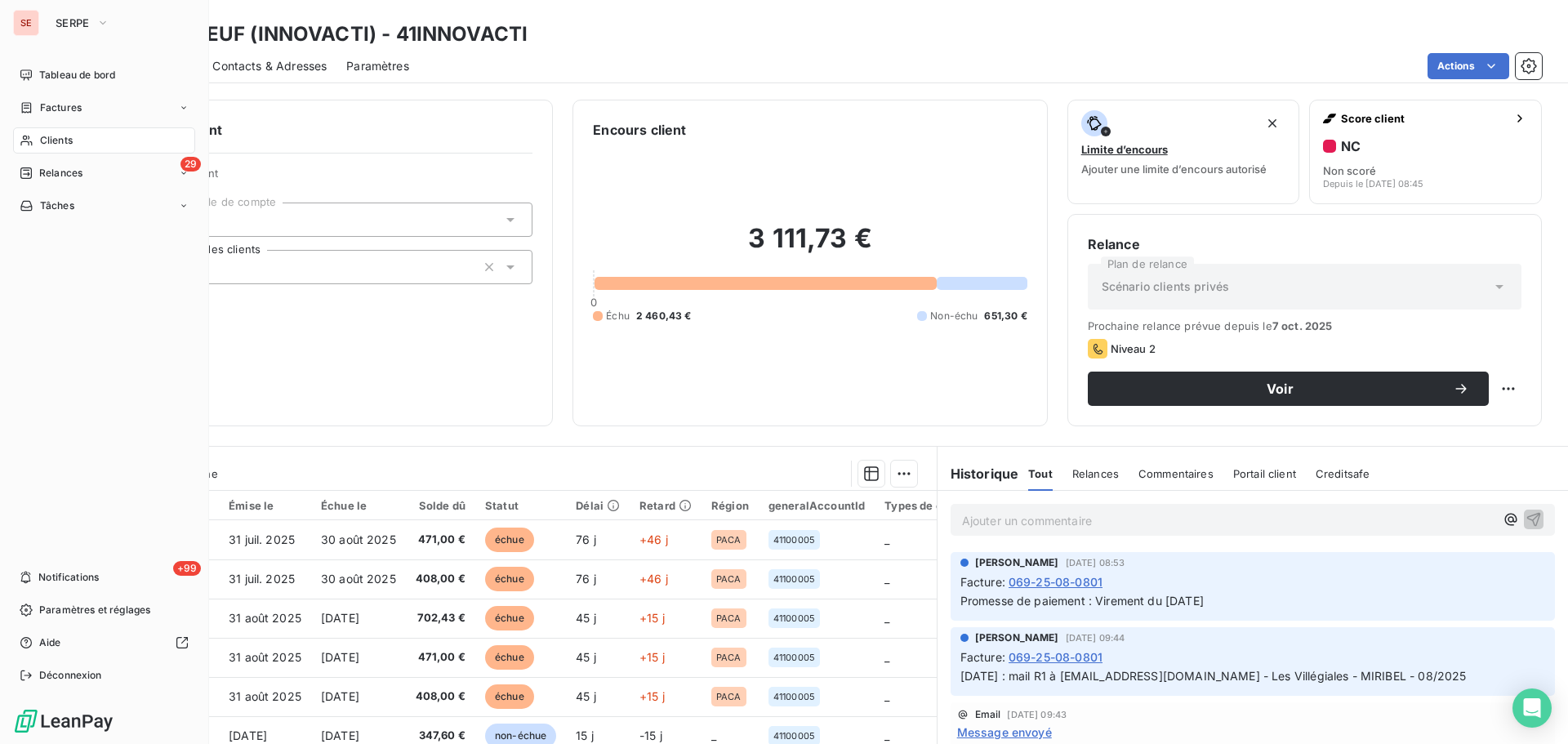
click at [69, 177] on span "Relances" at bounding box center [60, 173] width 43 height 14
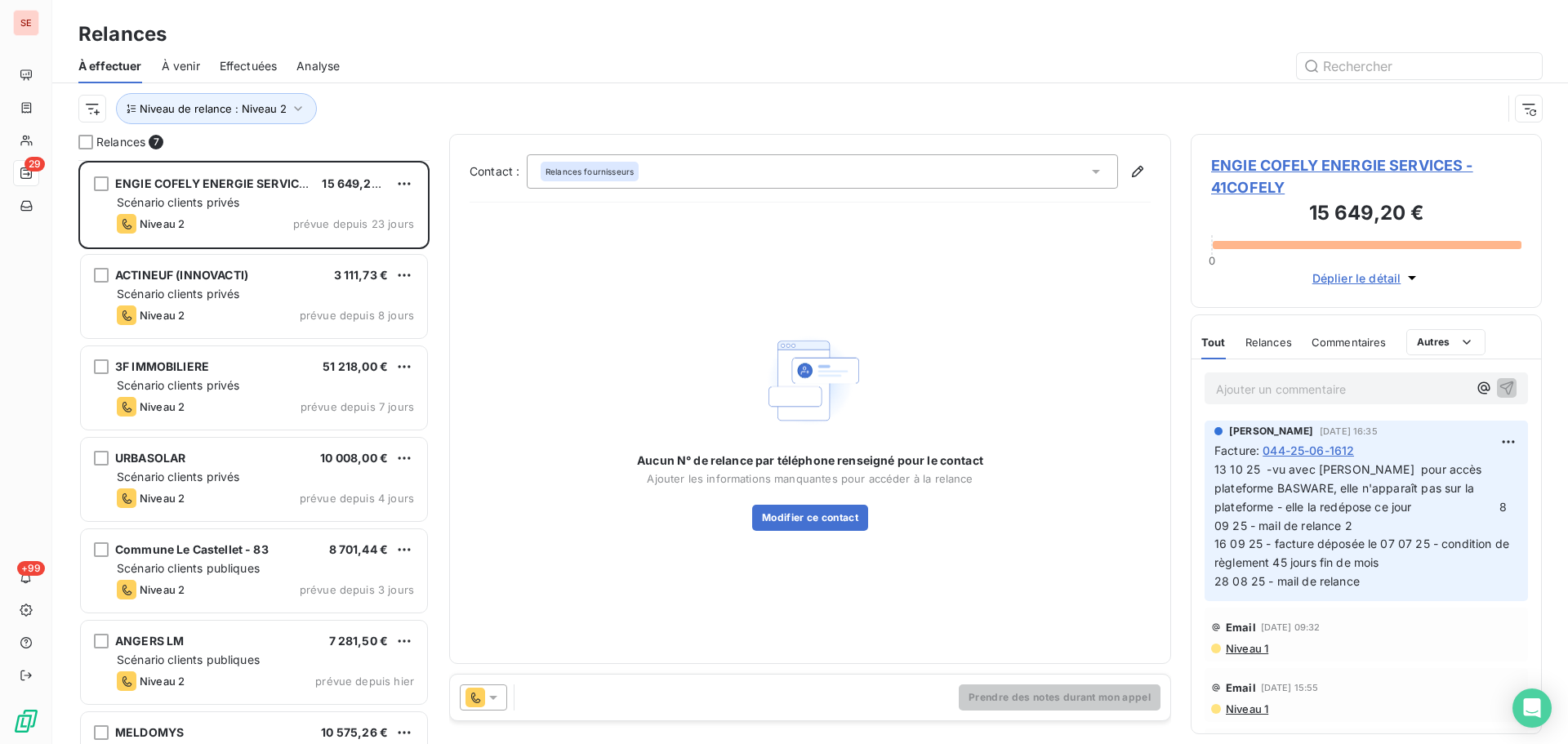
scroll to position [57, 0]
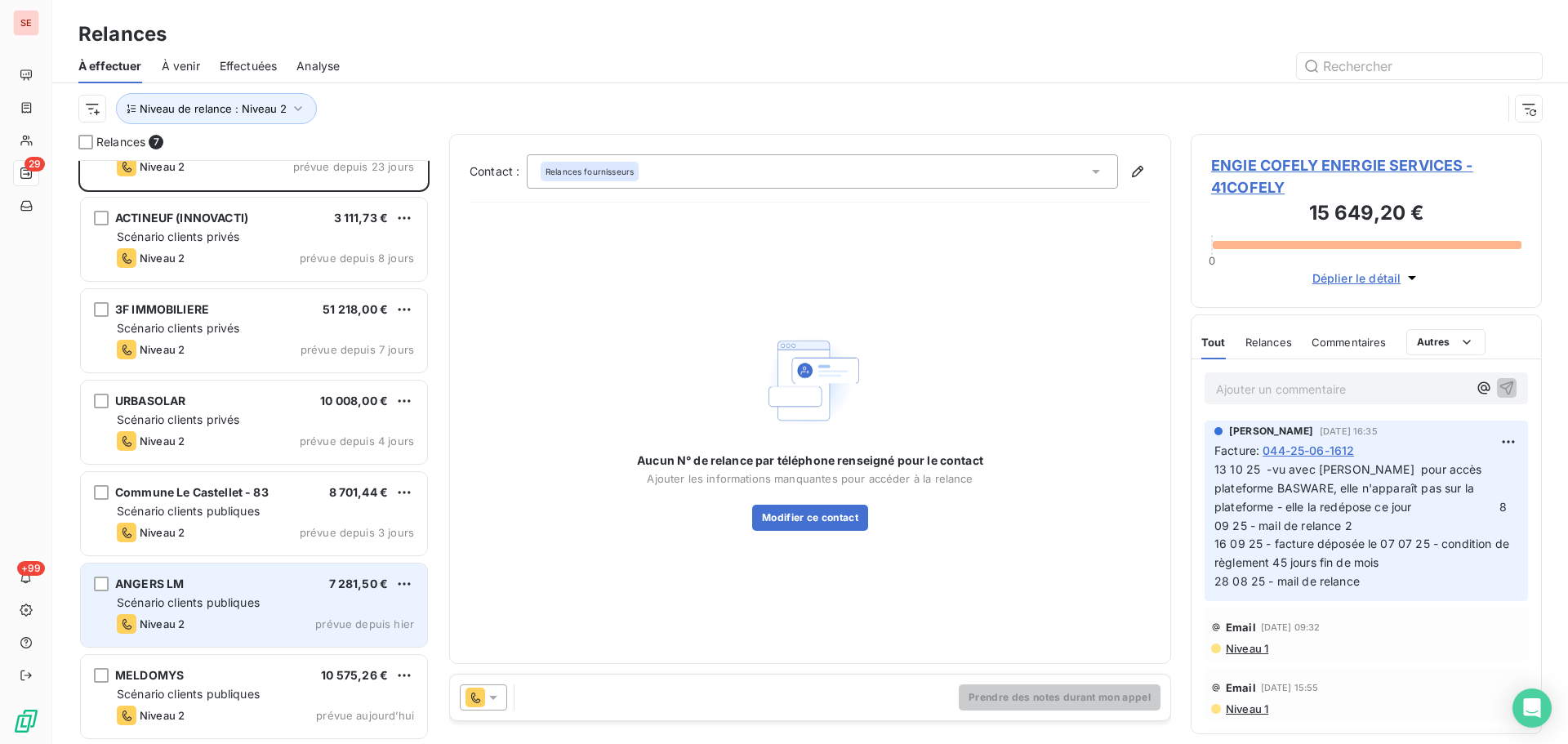
click at [330, 584] on span "7 281,50 €" at bounding box center [359, 583] width 60 height 14
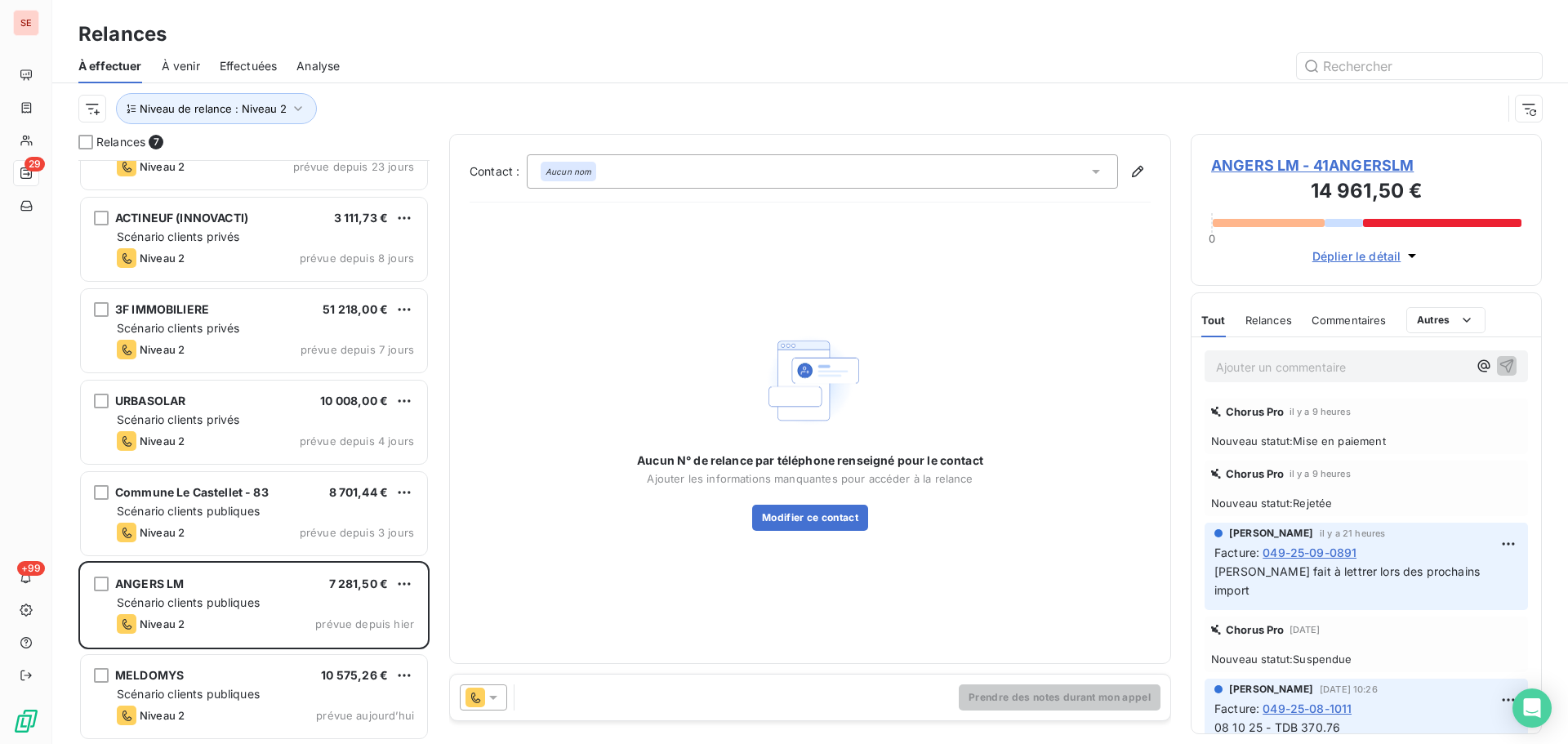
click at [1319, 168] on span "ANGERS LM - 41ANGERSLM" at bounding box center [1367, 165] width 310 height 22
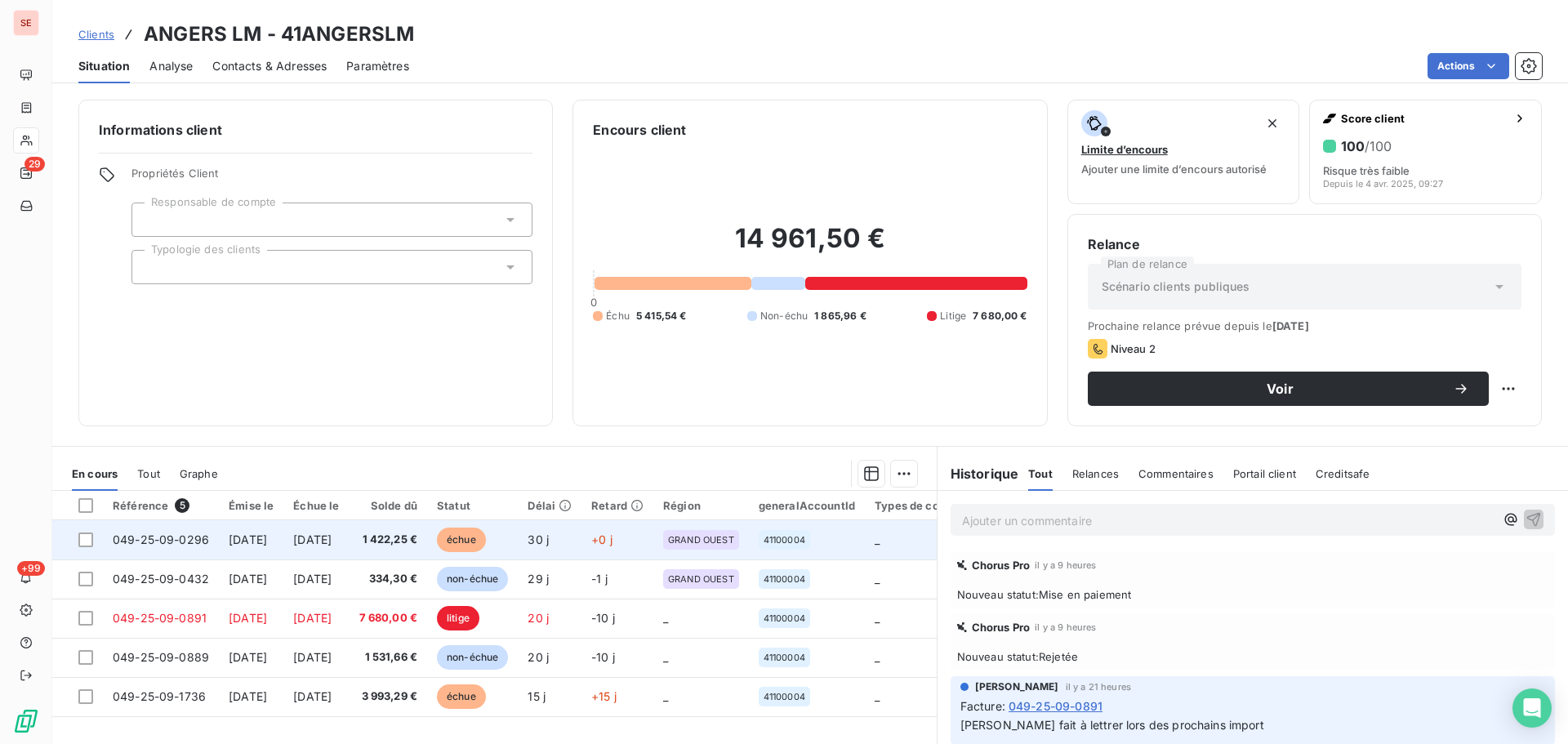
click at [428, 530] on td "1 422,25 €" at bounding box center [389, 539] width 78 height 39
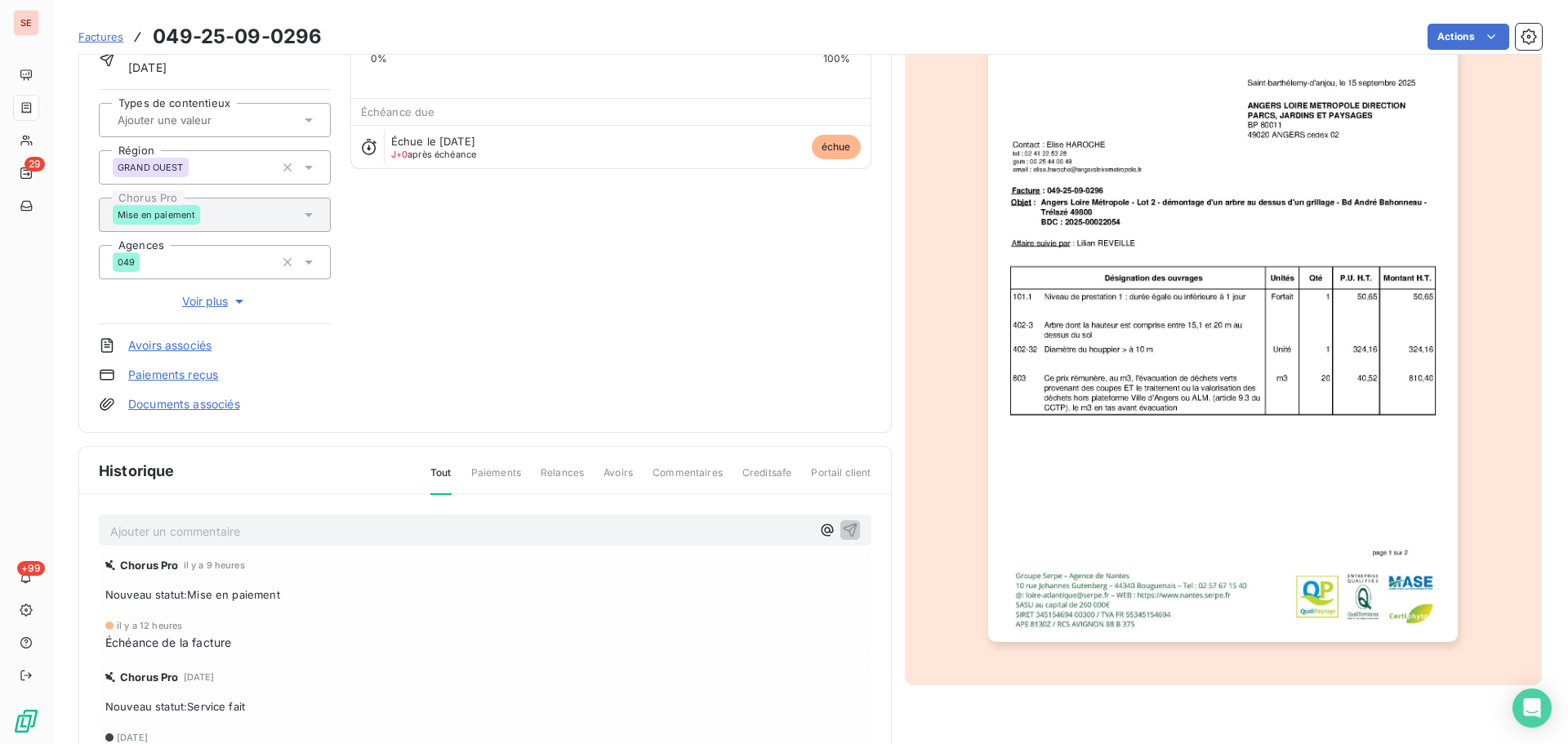
scroll to position [224, 0]
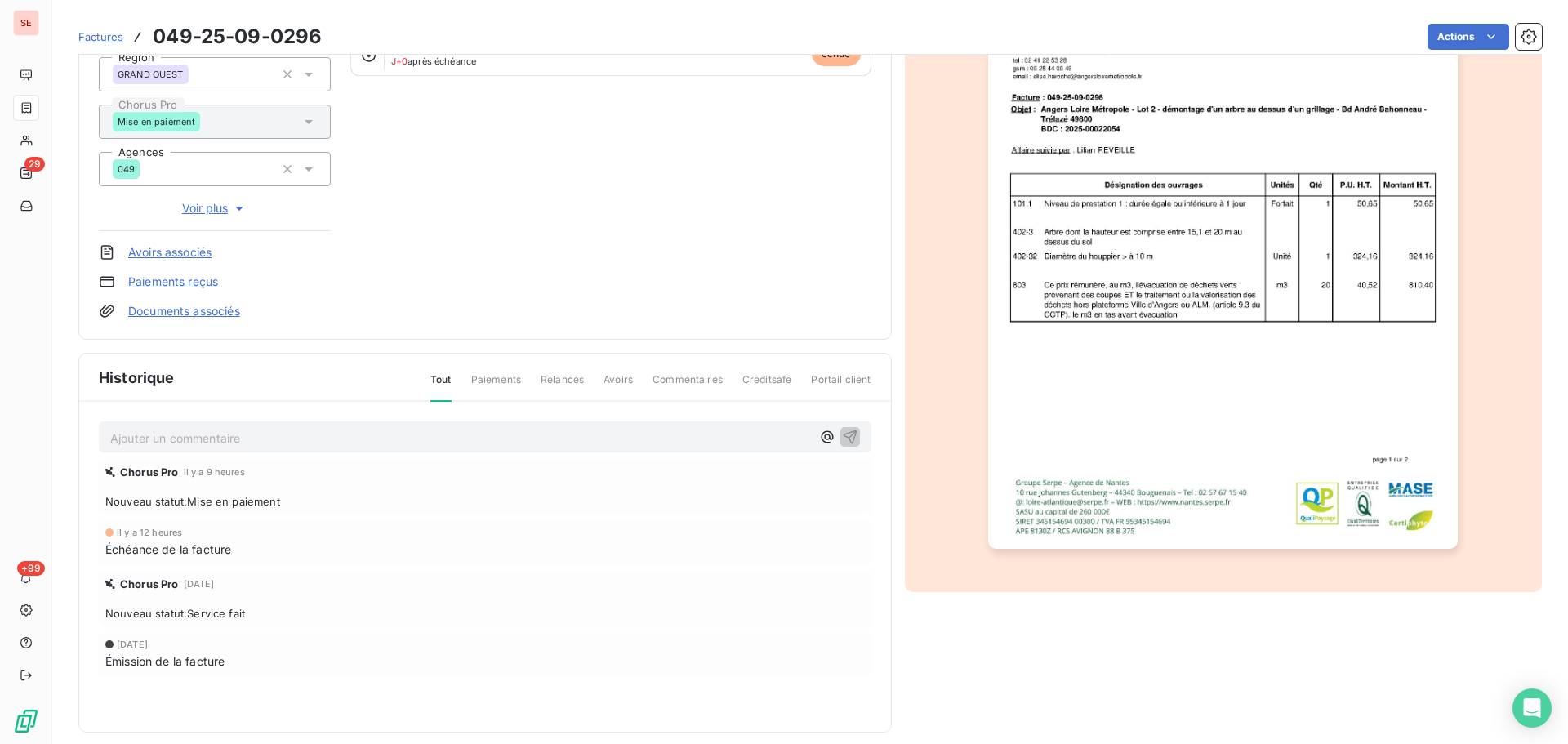
click at [460, 441] on p "Ajouter un commentaire ﻿" at bounding box center [460, 437] width 701 height 21
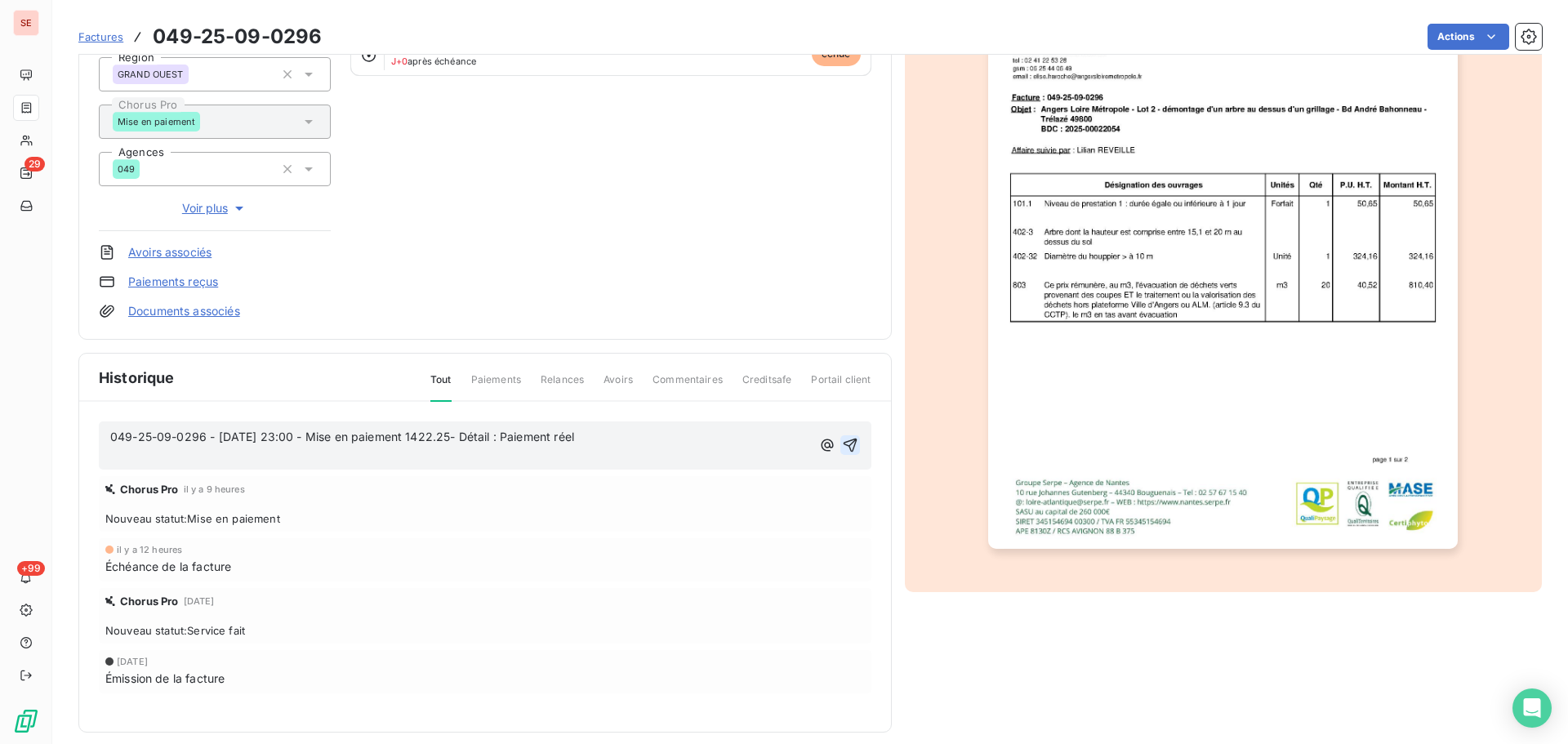
click at [848, 446] on icon "button" at bounding box center [849, 445] width 14 height 14
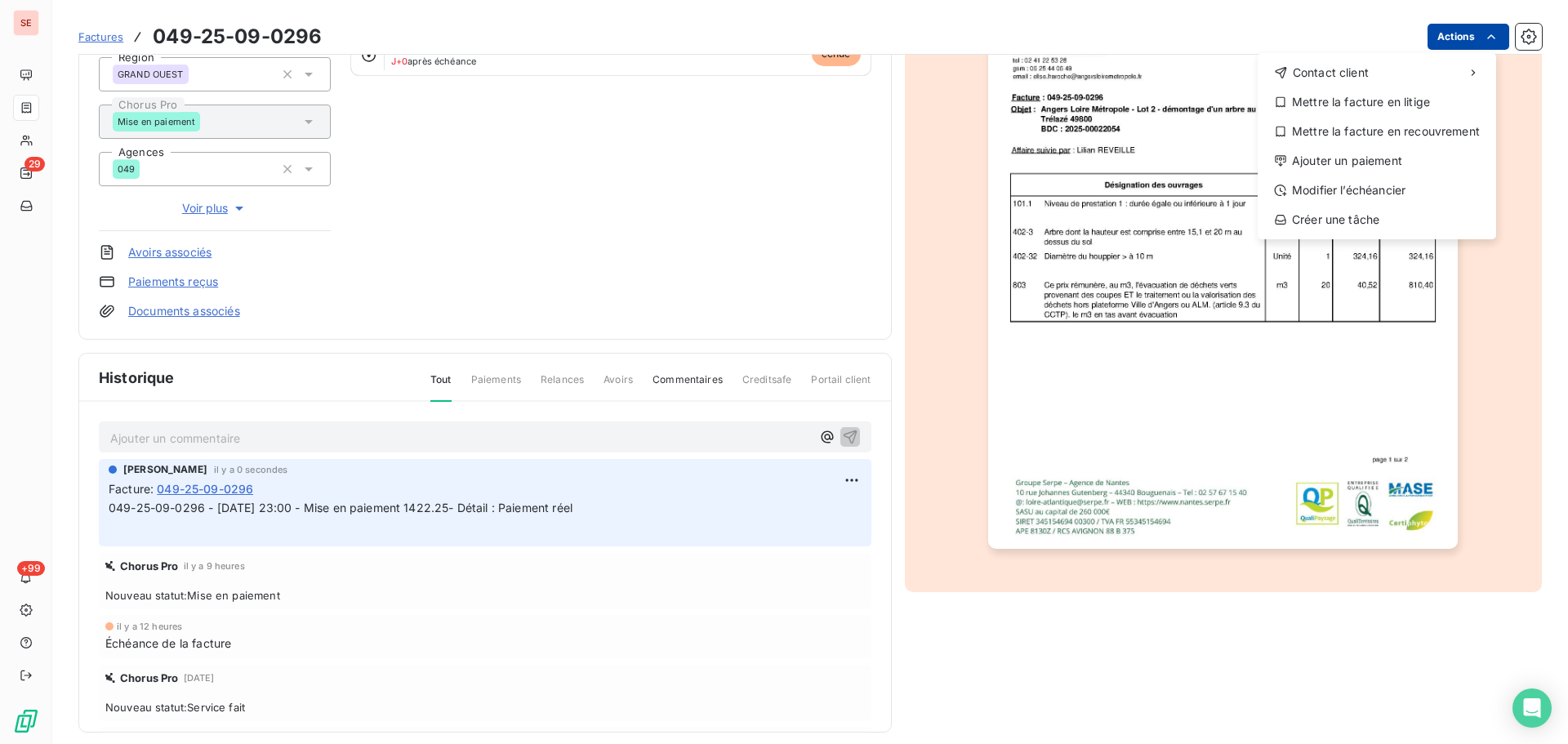
click at [1494, 27] on html "SE 29 +99 Factures 049-25-09-0296 Actions Contact client Mettre la facture en l…" at bounding box center [784, 372] width 1568 height 744
click at [1387, 163] on div "Ajouter un paiement" at bounding box center [1378, 161] width 226 height 26
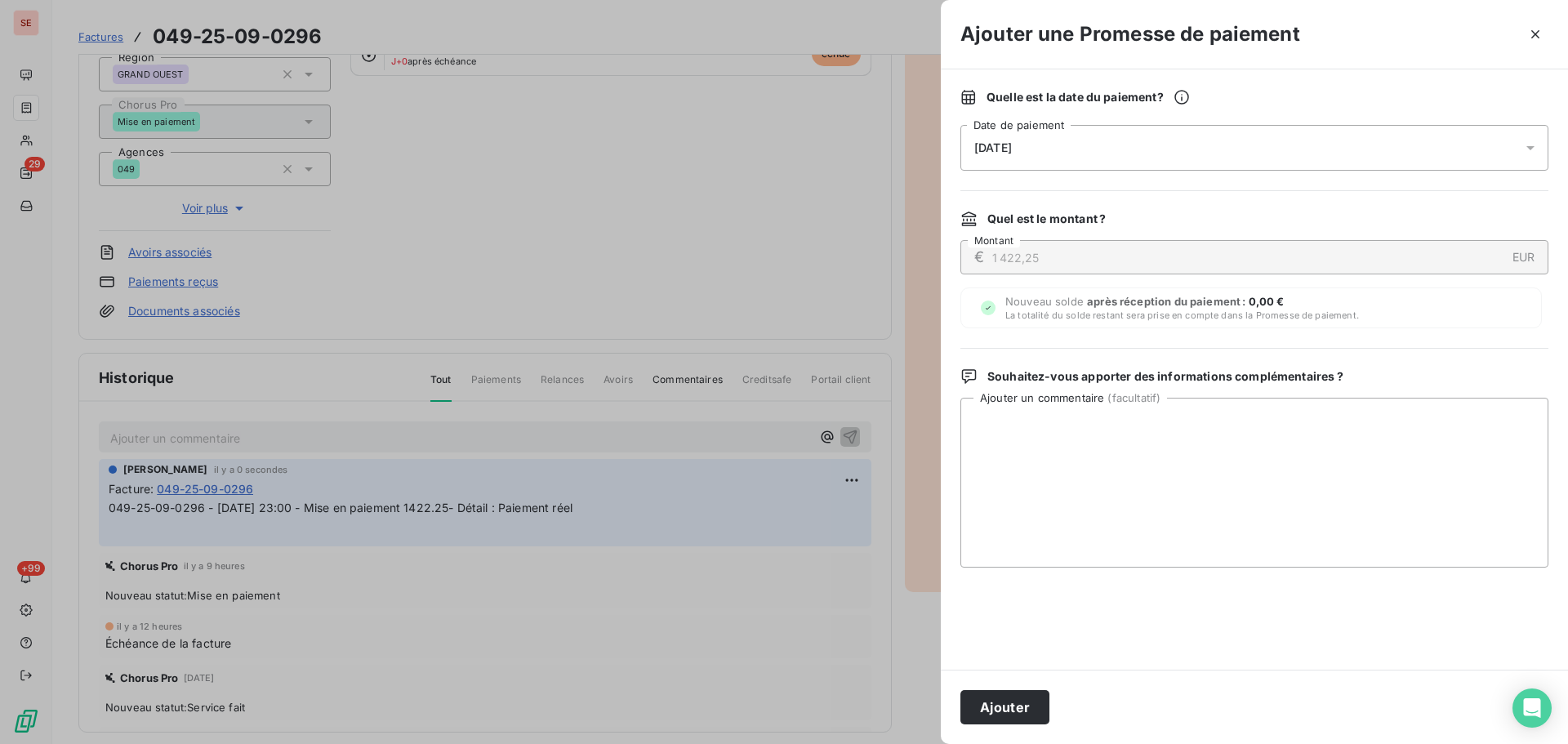
click at [1158, 133] on div "[DATE]" at bounding box center [1255, 148] width 588 height 46
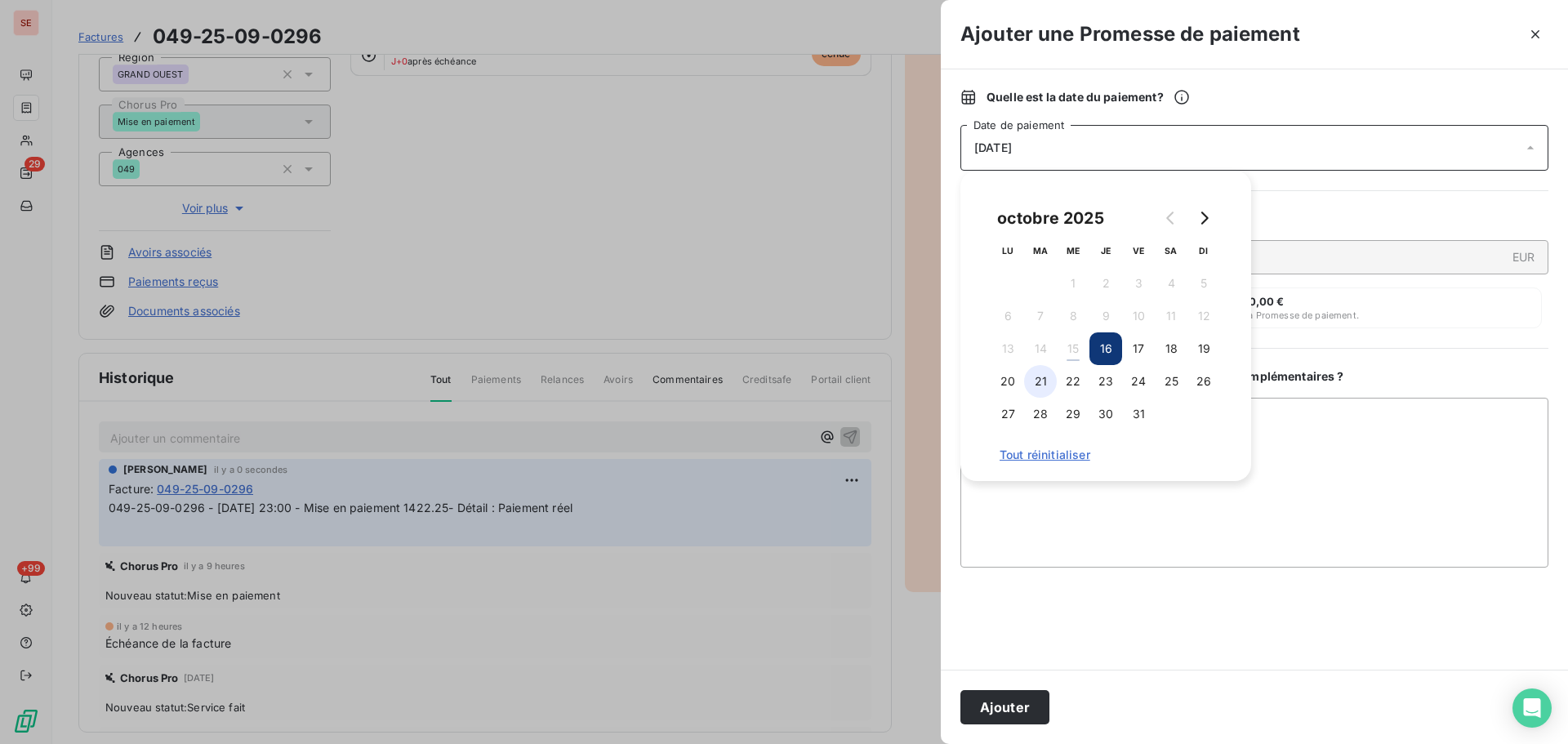
click at [1053, 384] on button "21" at bounding box center [1040, 381] width 32 height 32
click at [1023, 709] on button "Ajouter" at bounding box center [1005, 707] width 89 height 34
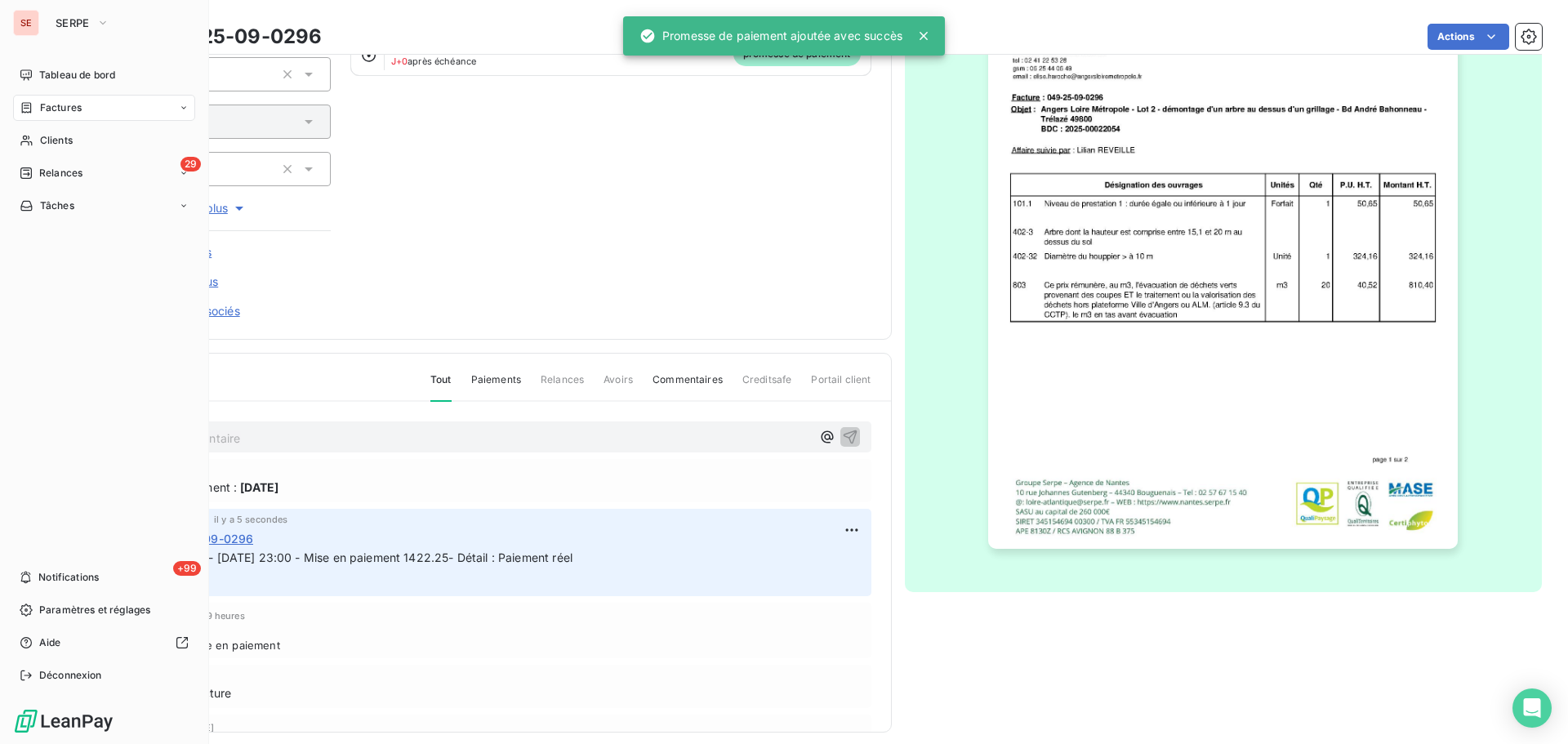
click at [39, 175] on span "Relances" at bounding box center [60, 173] width 43 height 14
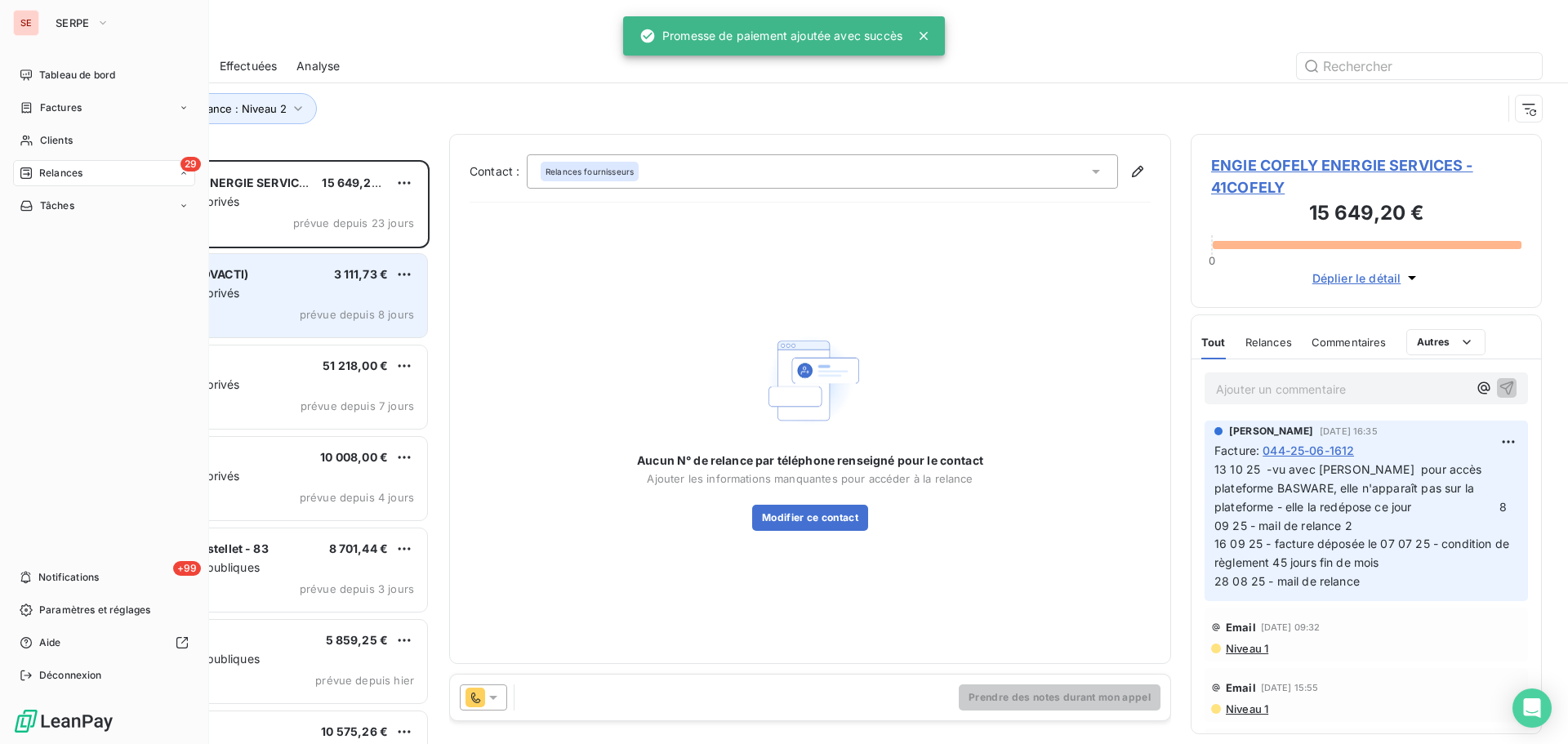
scroll to position [572, 339]
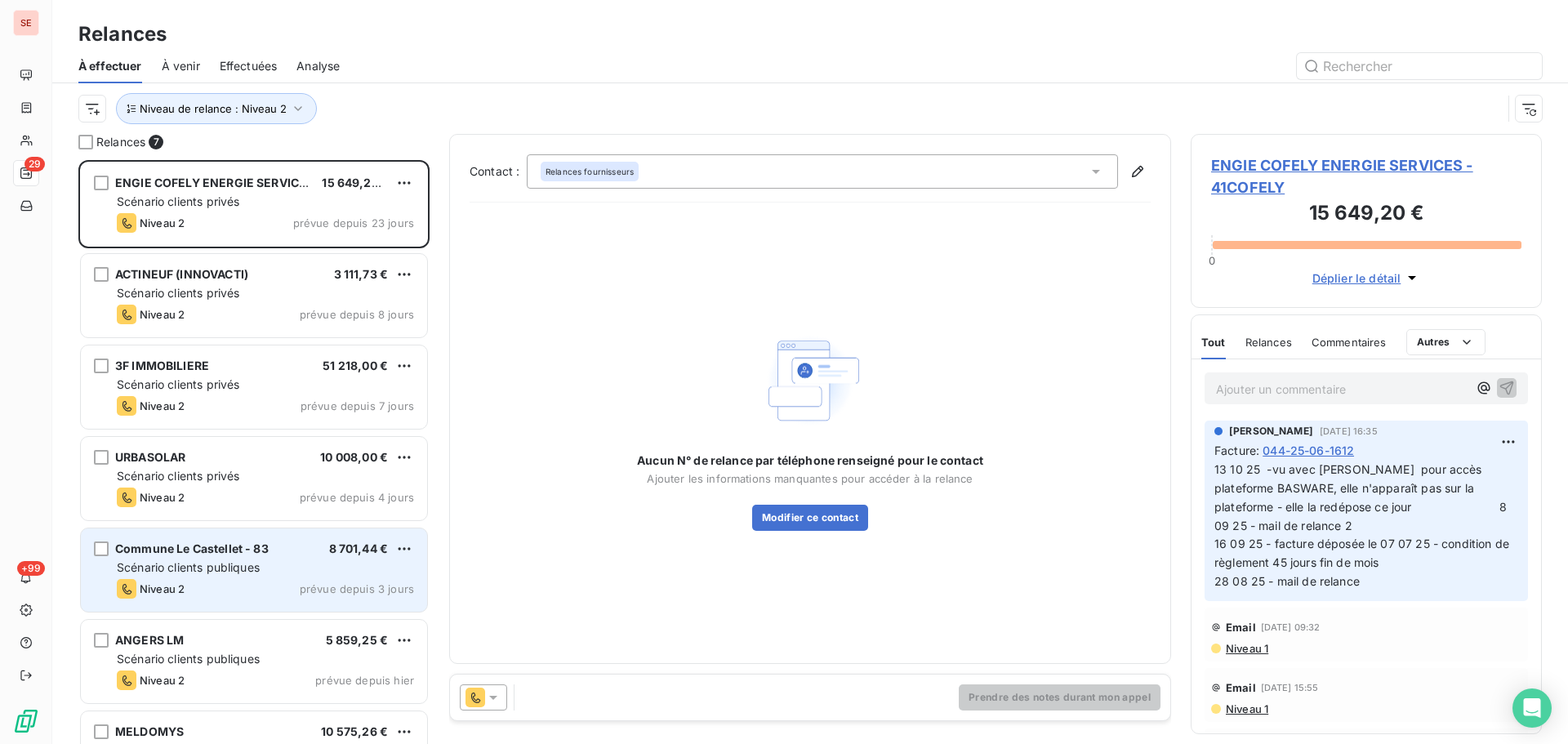
click at [246, 568] on span "Scénario clients publiques" at bounding box center [188, 566] width 143 height 14
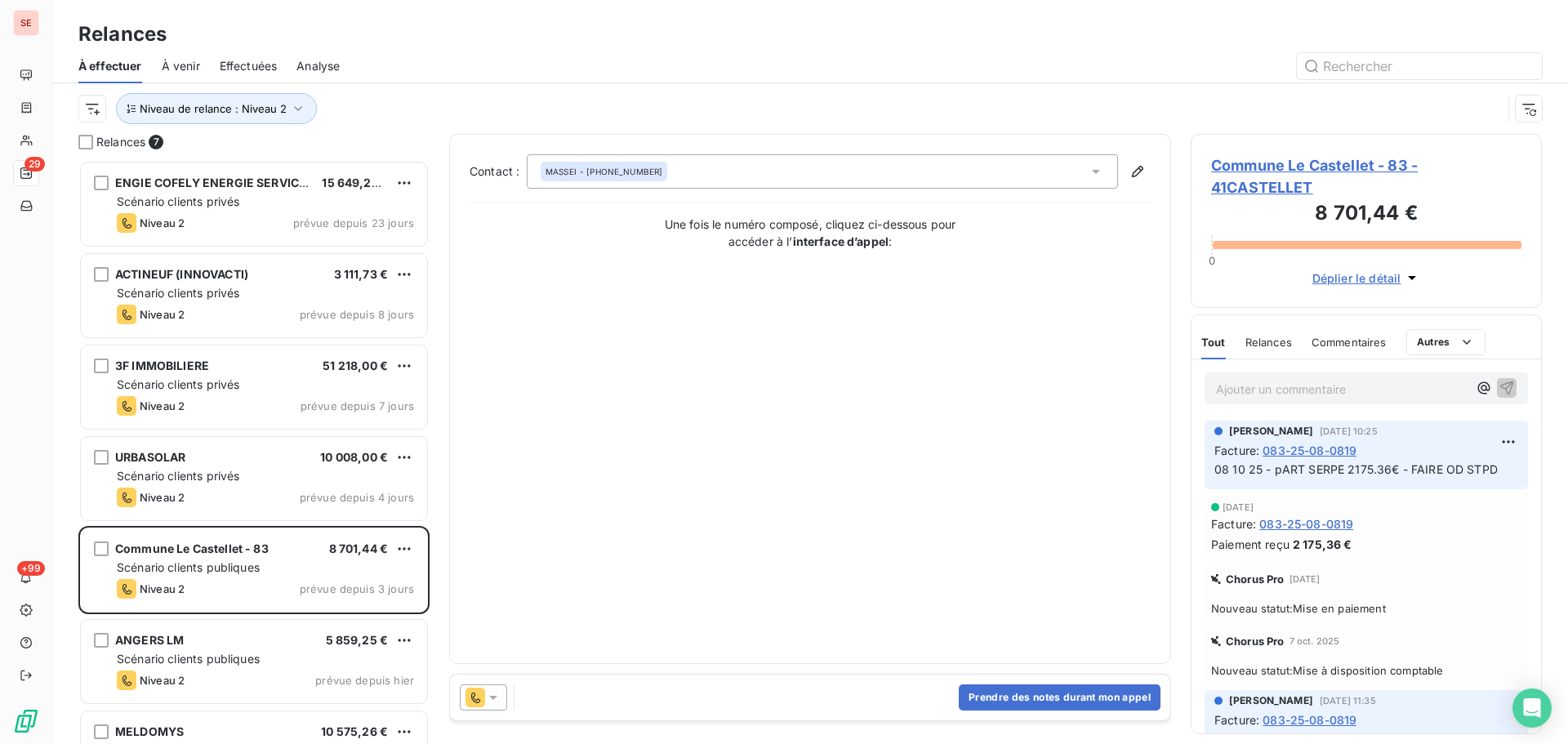
click at [1327, 161] on span "Commune Le Castellet - 83 - 41CASTELLET" at bounding box center [1367, 176] width 310 height 44
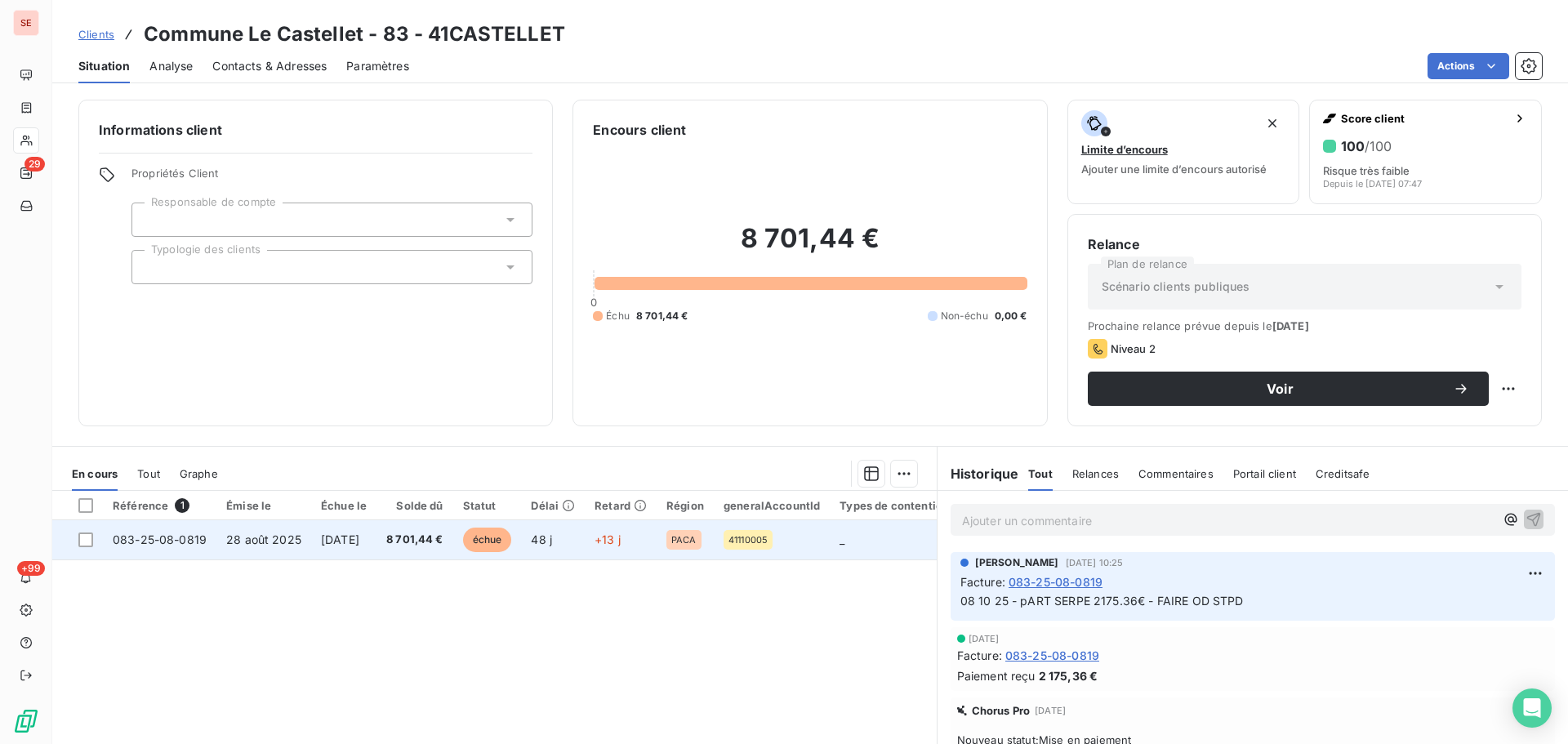
click at [398, 555] on td "8 701,44 €" at bounding box center [414, 539] width 77 height 39
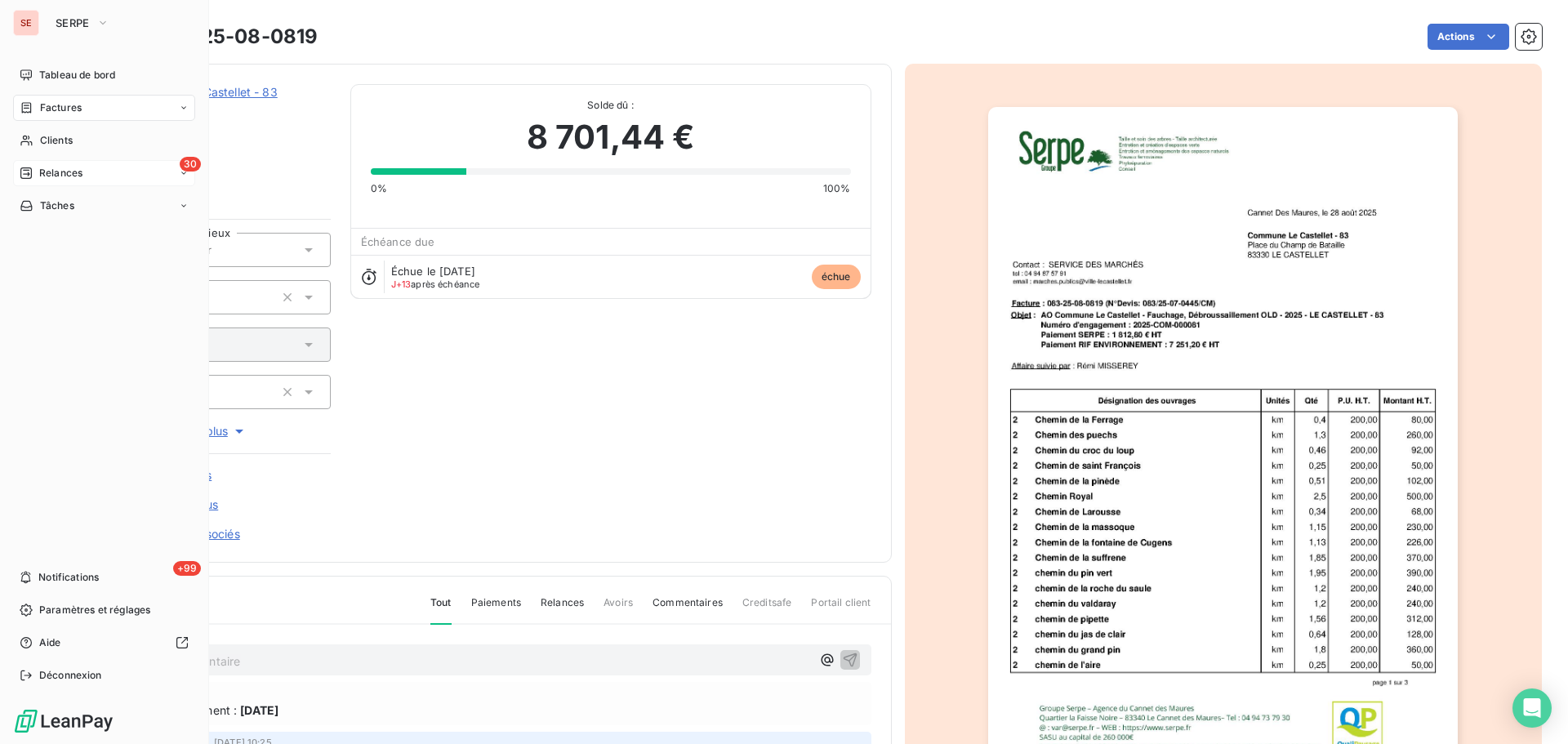
click at [85, 179] on div "30 Relances" at bounding box center [104, 172] width 182 height 26
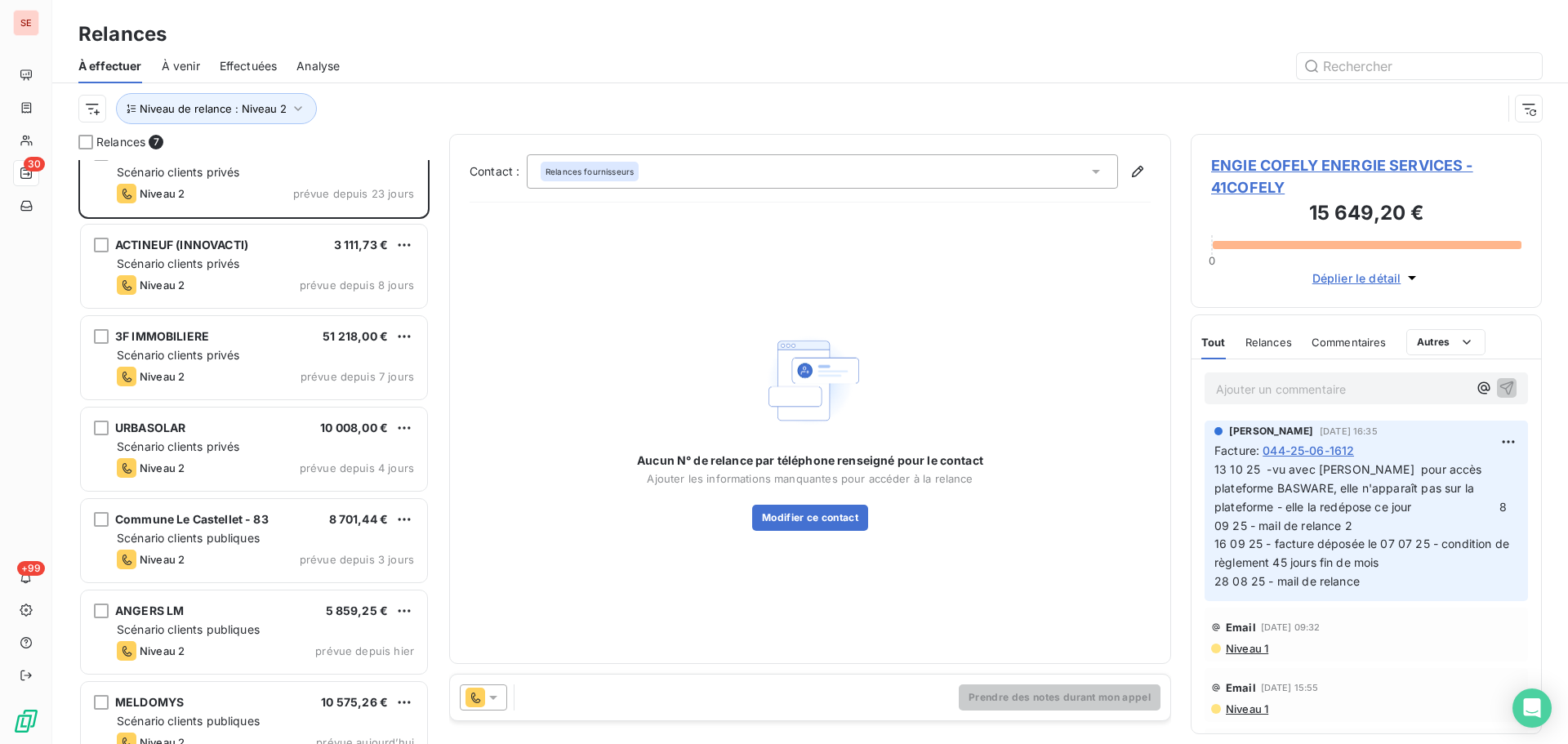
scroll to position [57, 0]
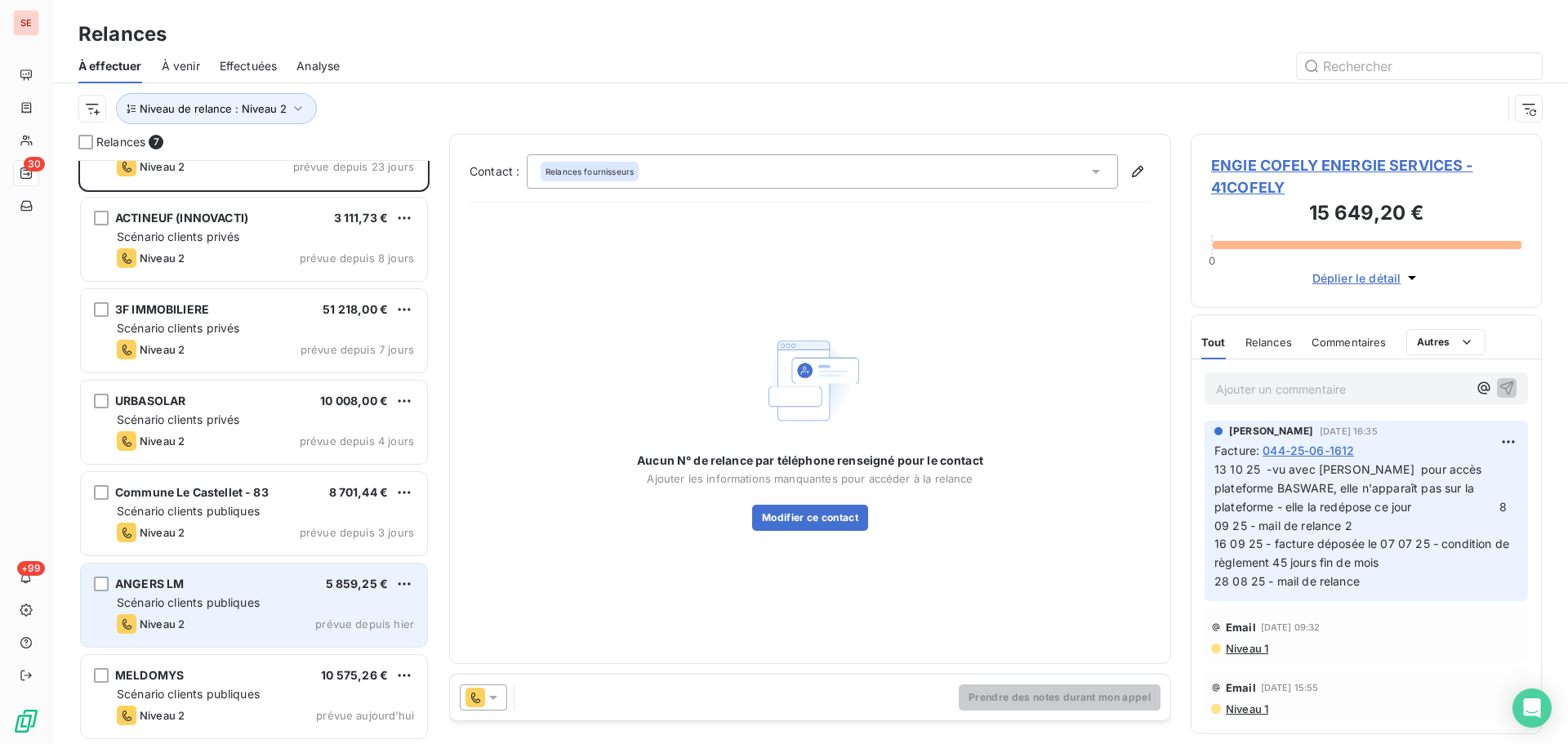
click at [266, 609] on div "Scénario clients publiques" at bounding box center [265, 602] width 298 height 16
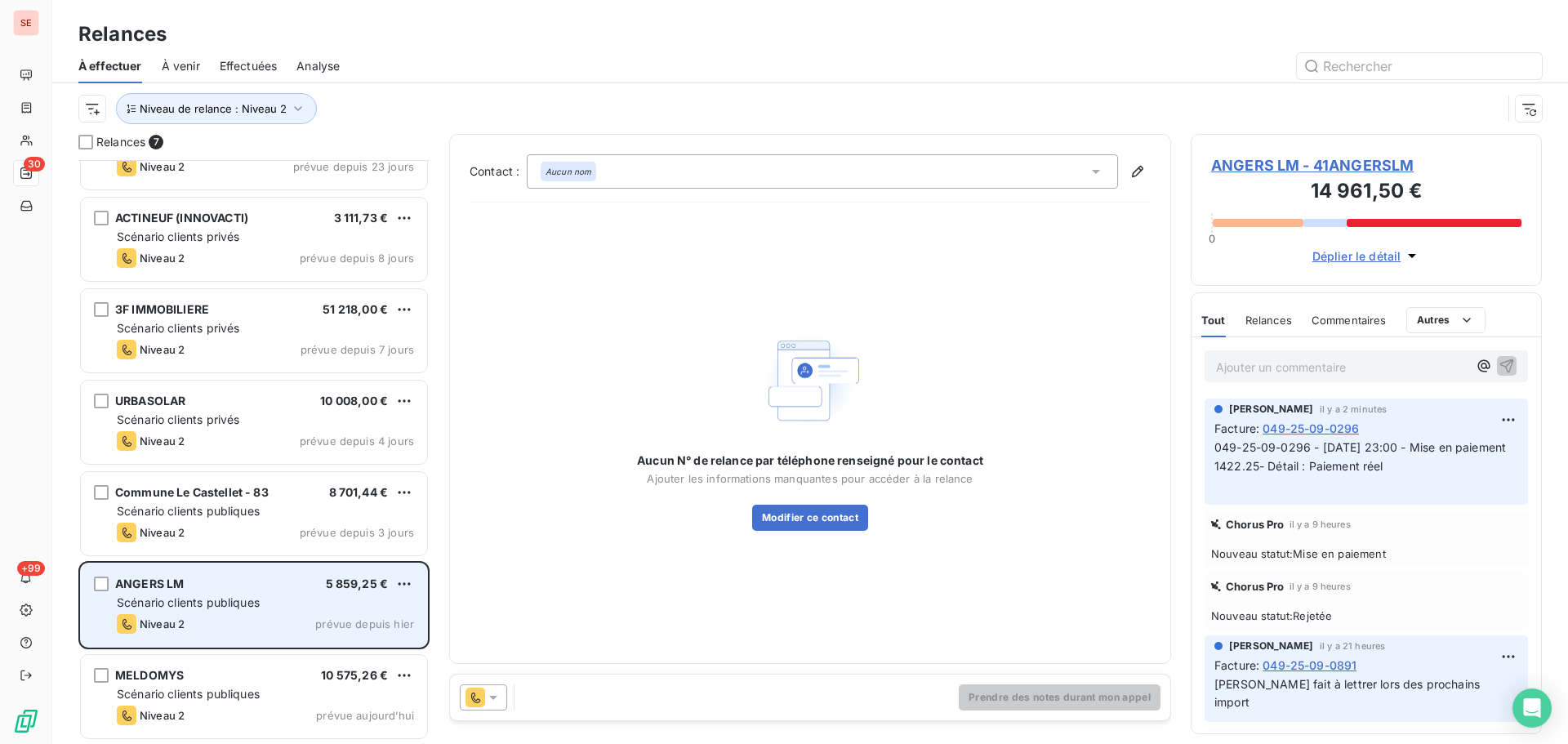
click at [270, 609] on div "Scénario clients publiques" at bounding box center [265, 602] width 298 height 16
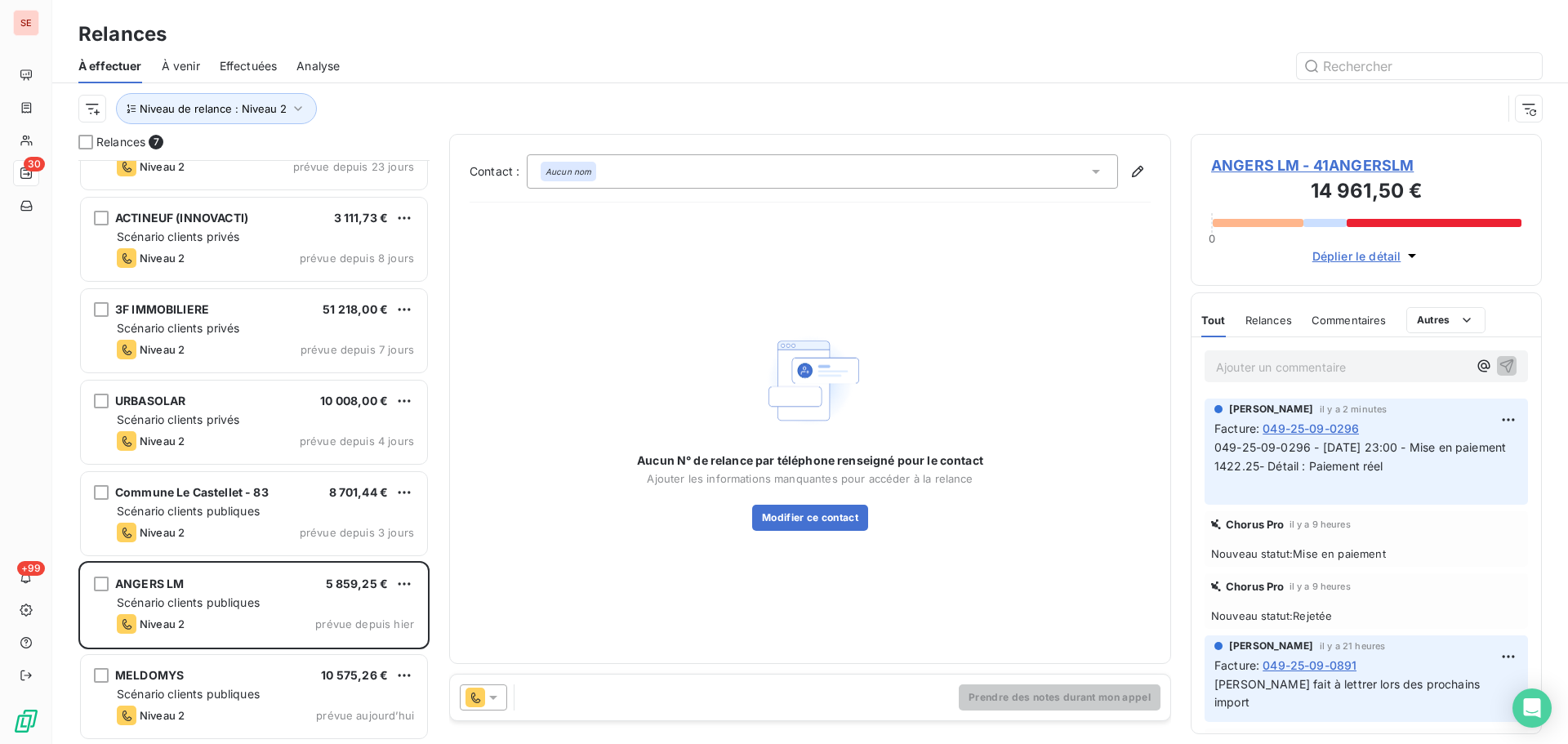
click at [1302, 163] on span "ANGERS LM - 41ANGERSLM" at bounding box center [1367, 165] width 310 height 22
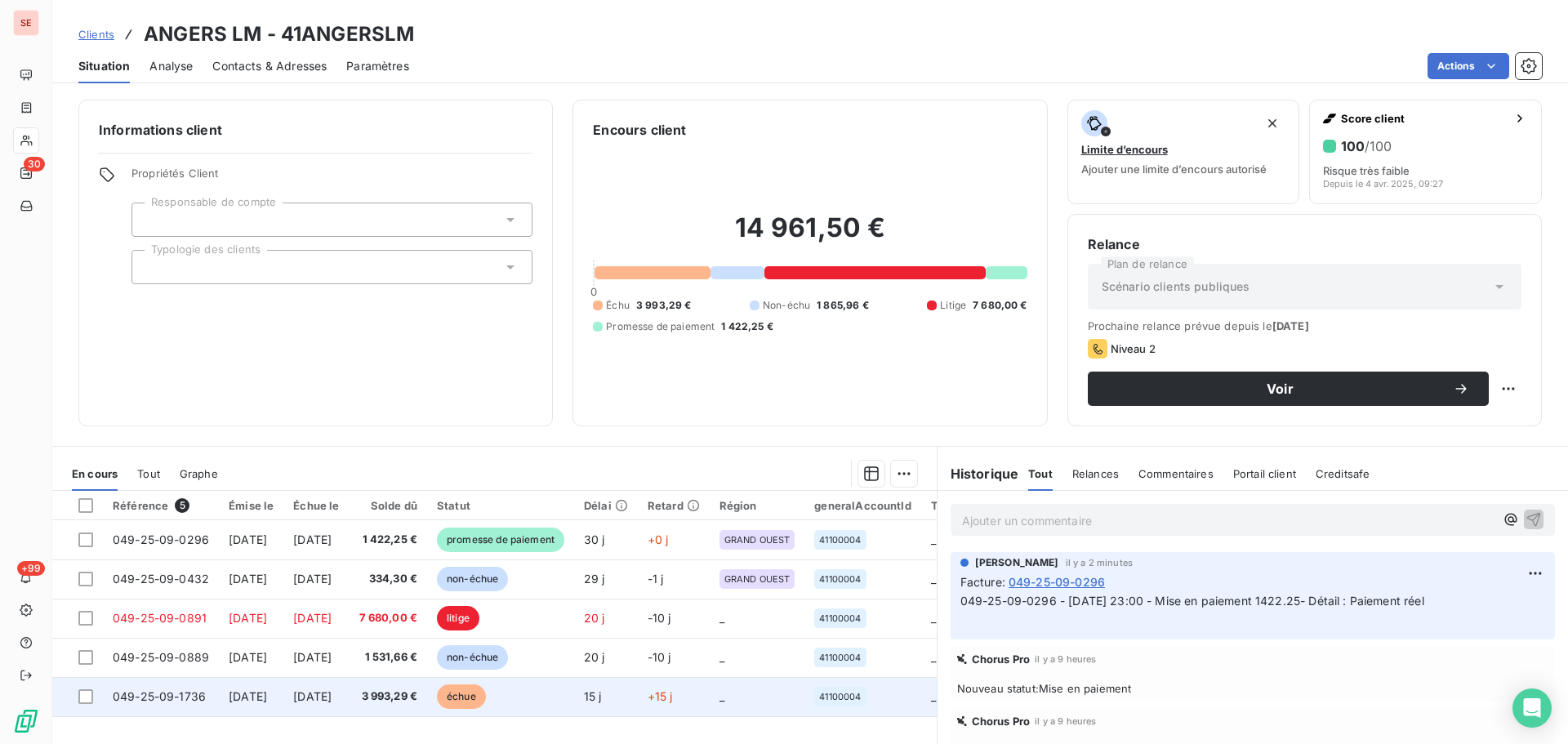
scroll to position [110, 0]
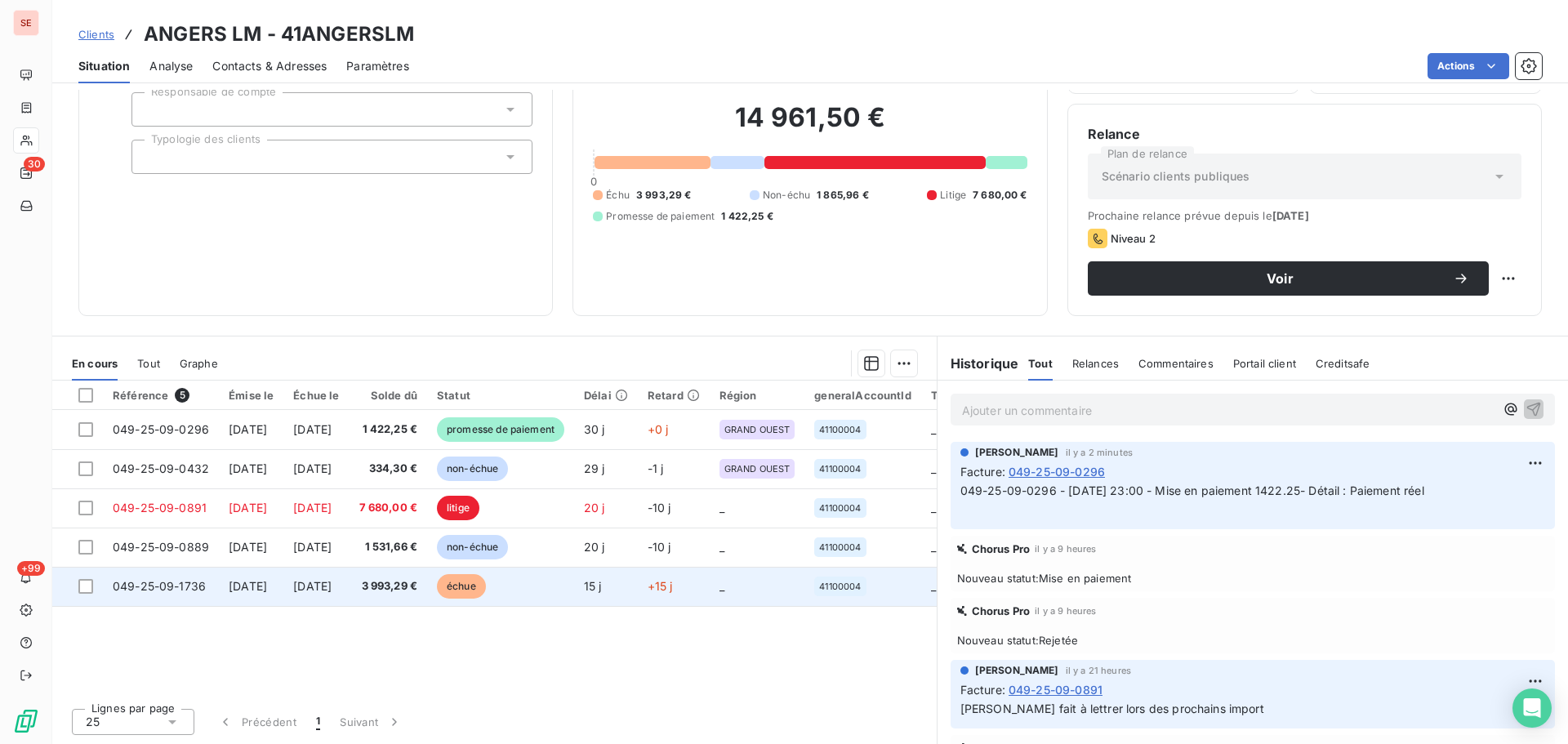
click at [324, 598] on td "[DATE]" at bounding box center [316, 585] width 65 height 39
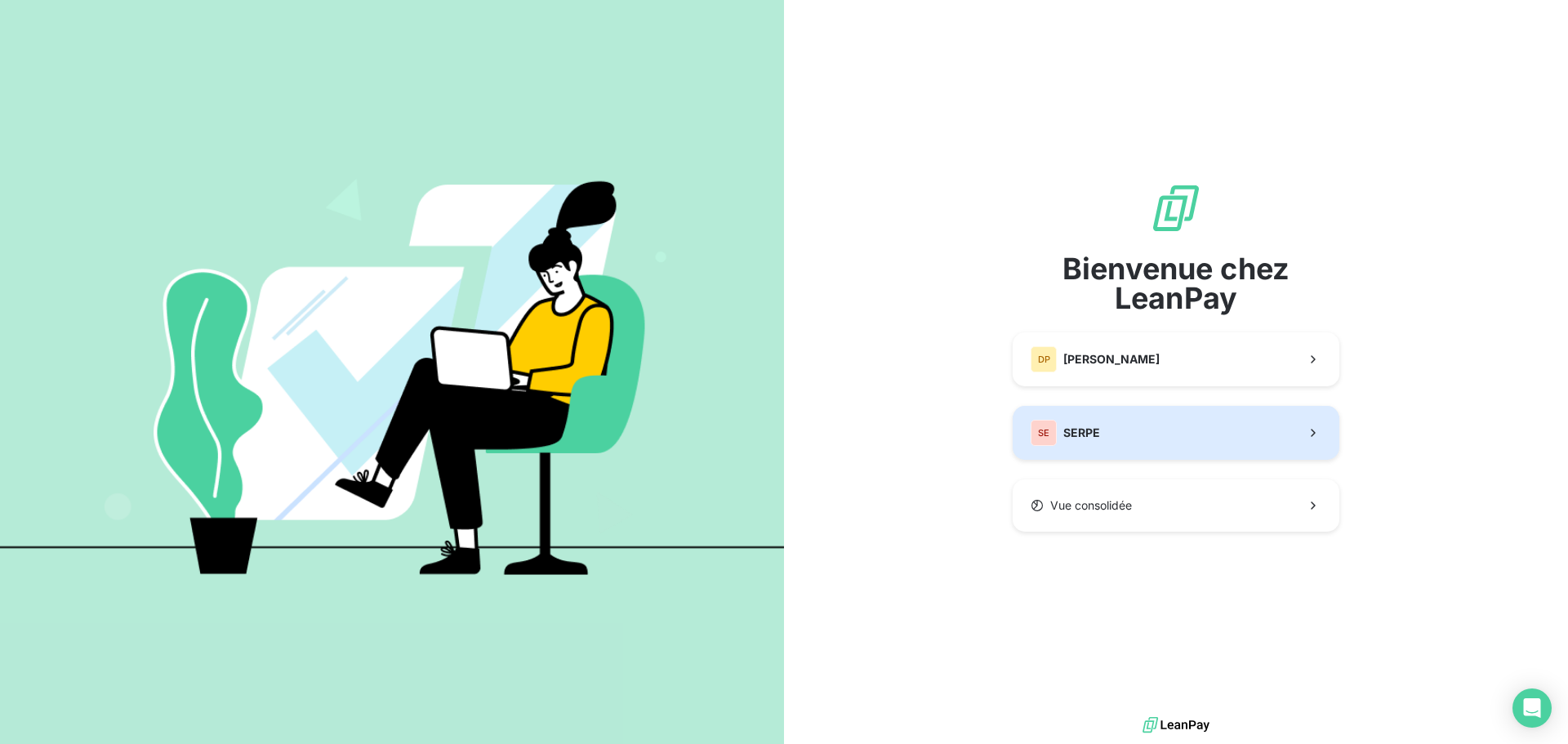
click at [1147, 435] on button "SE SERPE" at bounding box center [1176, 433] width 327 height 54
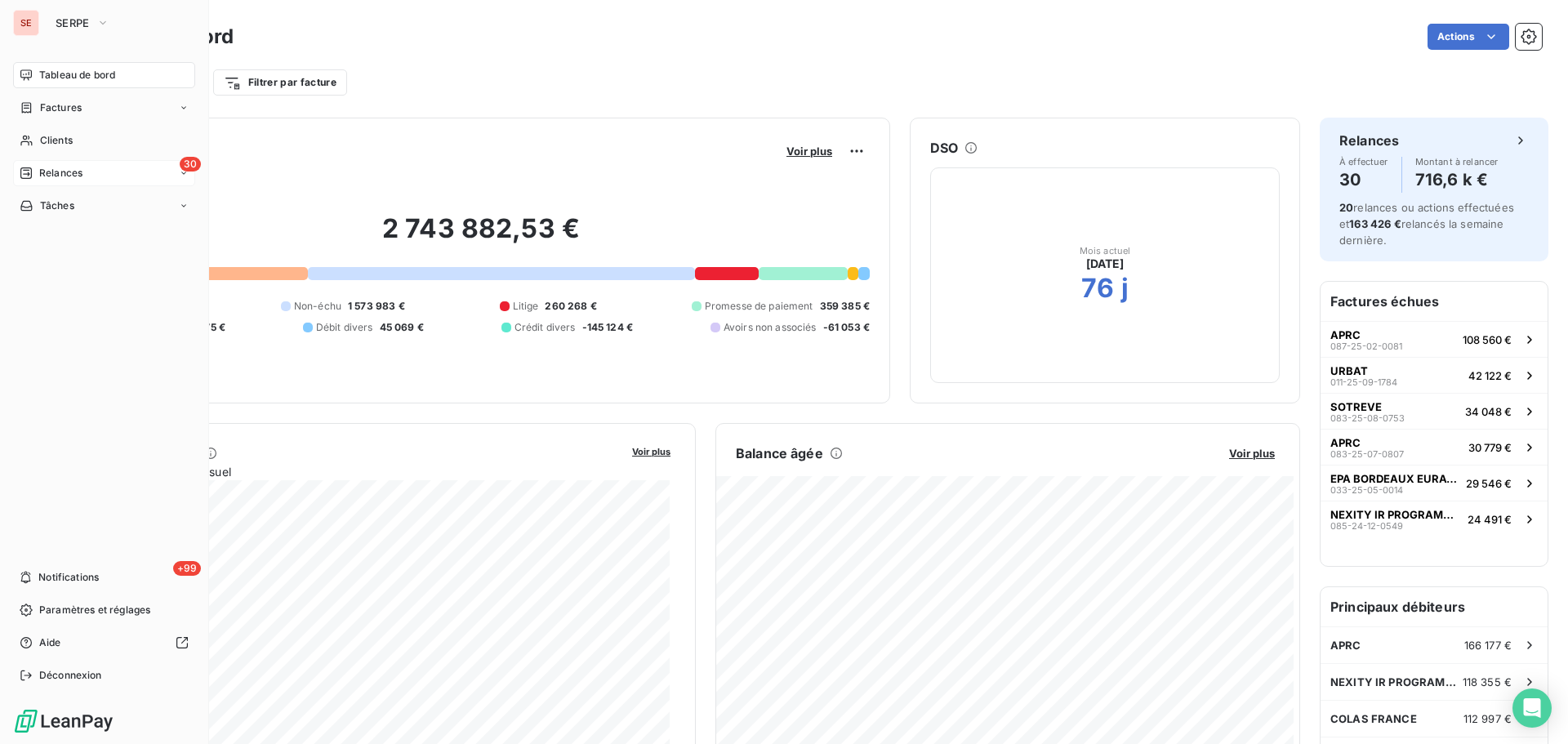
click at [70, 175] on span "Relances" at bounding box center [60, 173] width 43 height 14
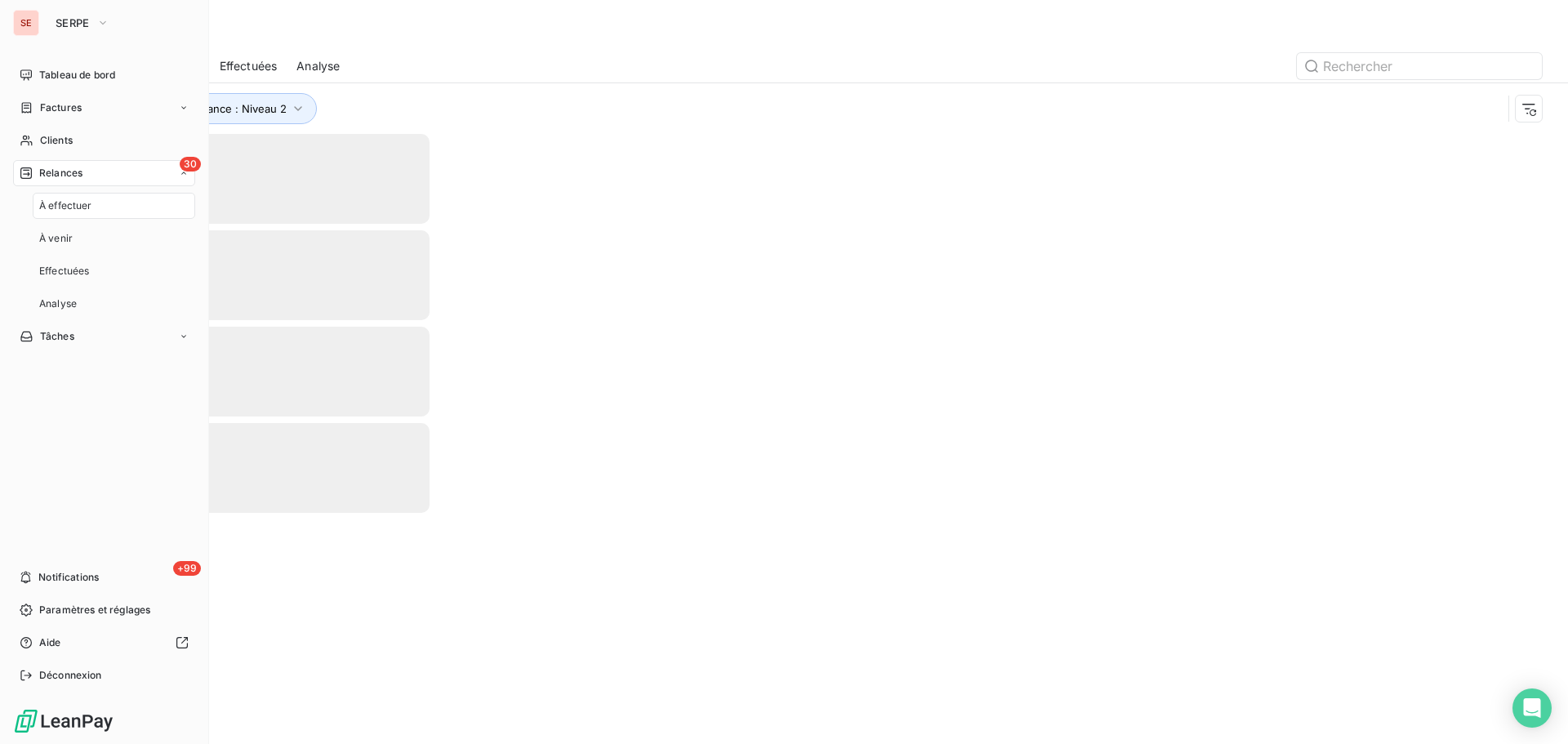
click at [70, 175] on span "Relances" at bounding box center [60, 173] width 43 height 14
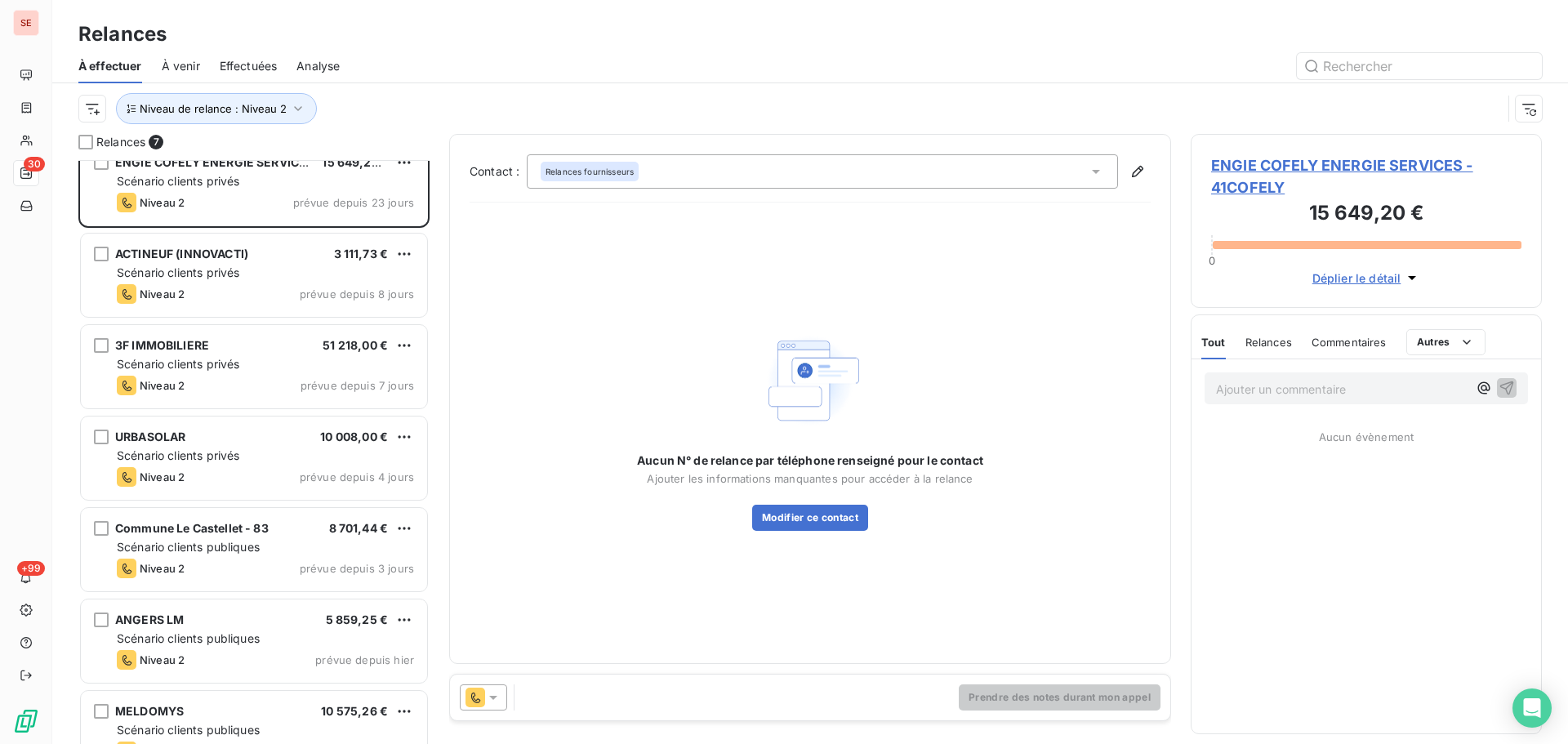
scroll to position [57, 0]
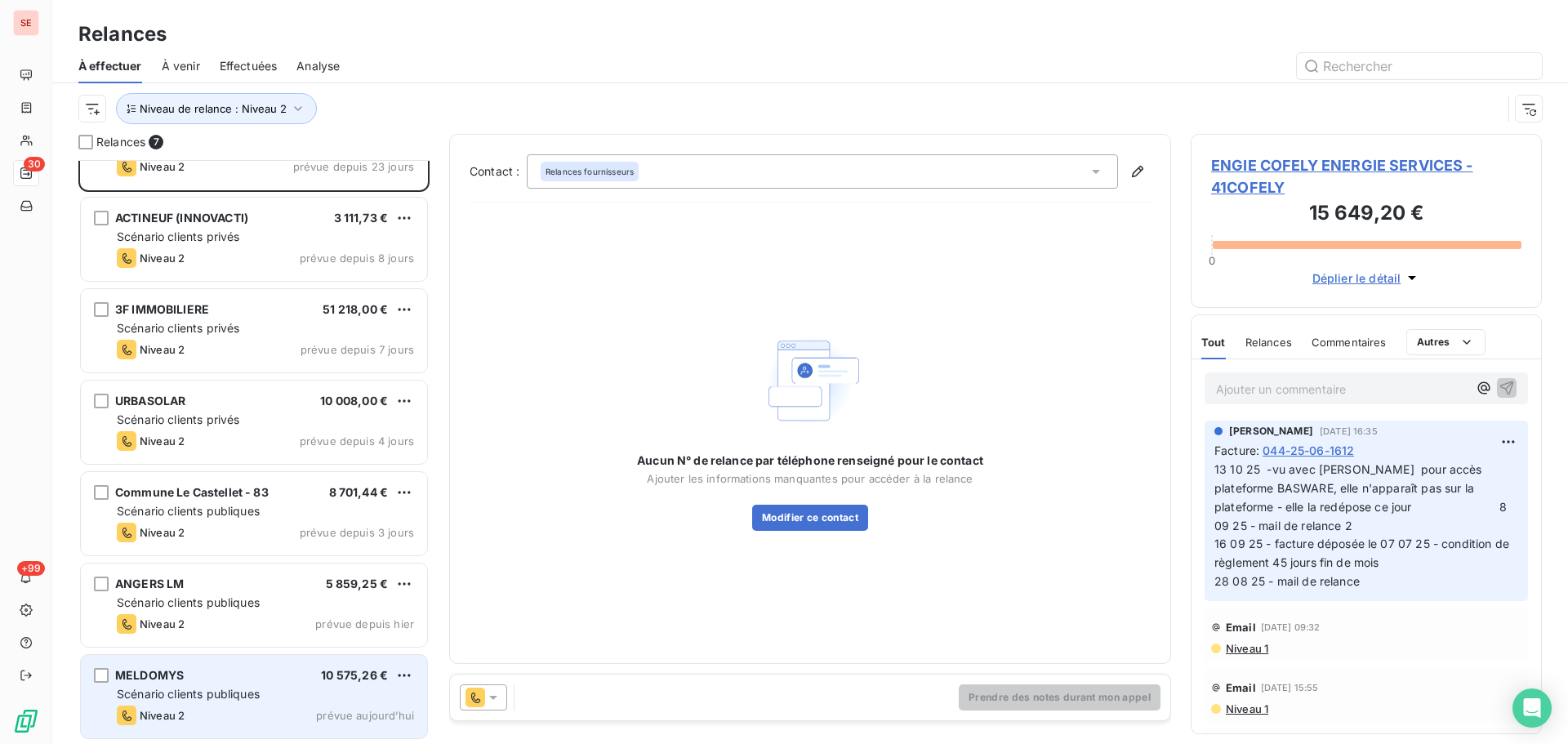
click at [233, 713] on div "Niveau 2 prévue [DATE]" at bounding box center [265, 715] width 298 height 20
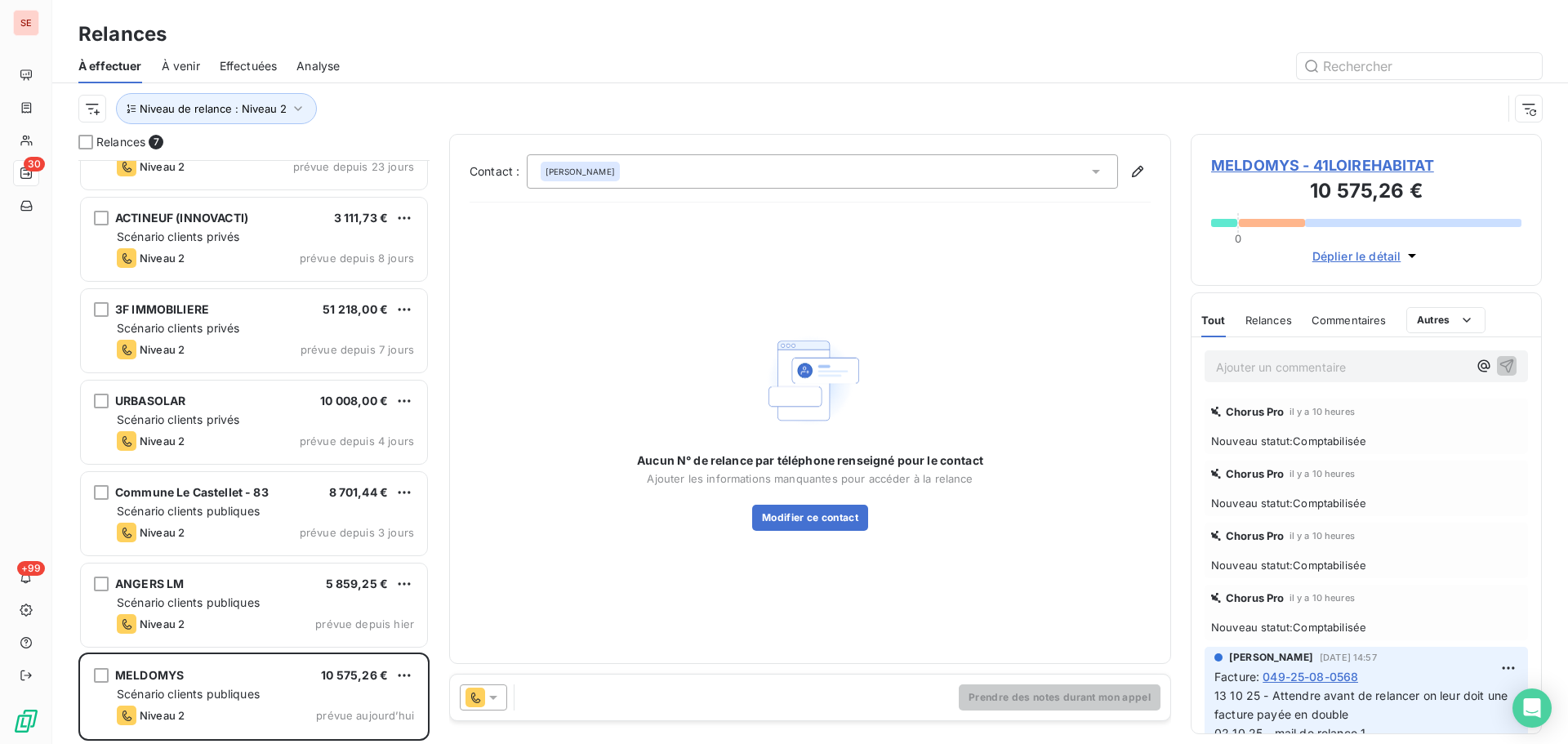
click at [1332, 159] on span "MELDOMYS - 41LOIREHABITAT" at bounding box center [1367, 165] width 310 height 22
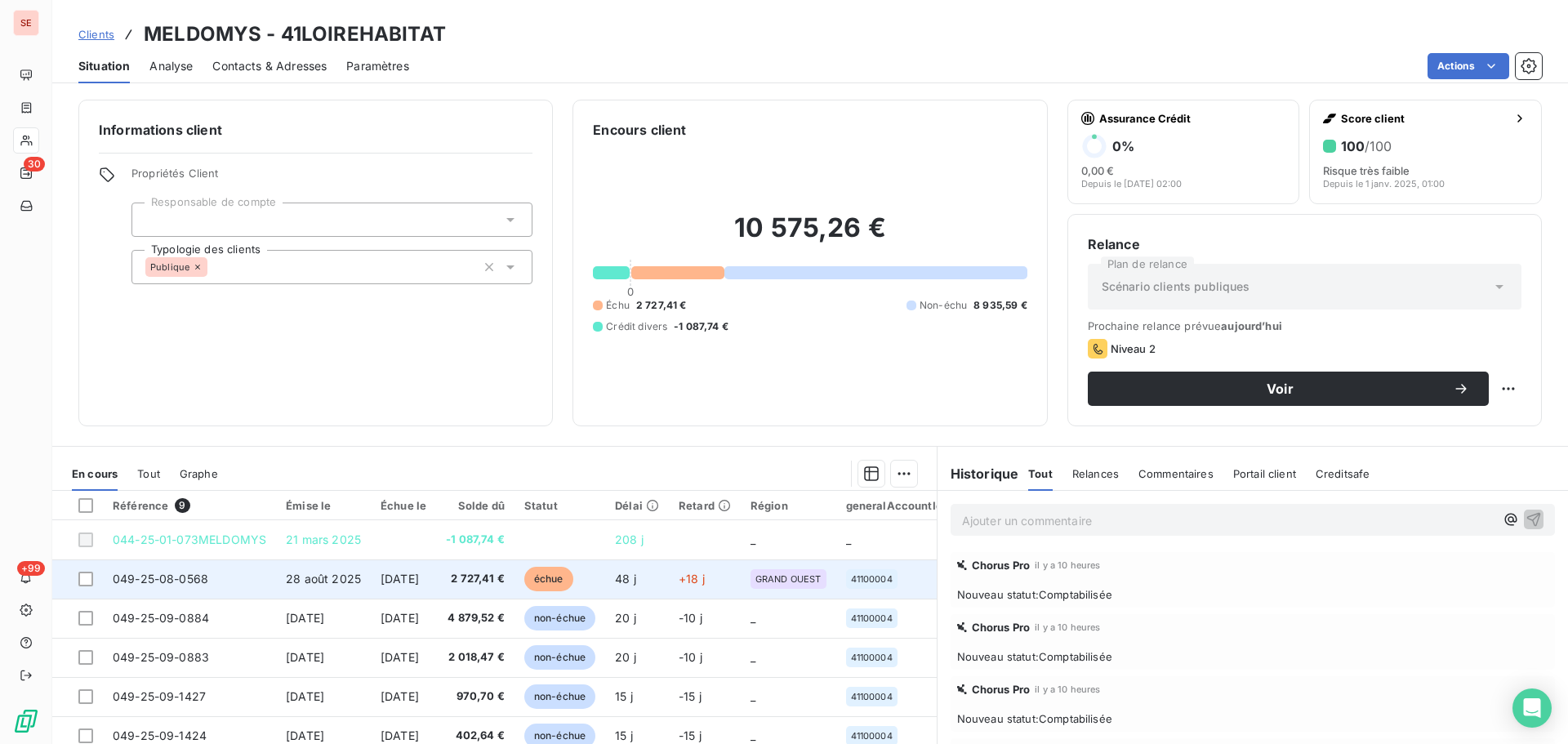
click at [468, 580] on td "2 727,41 €" at bounding box center [475, 578] width 78 height 39
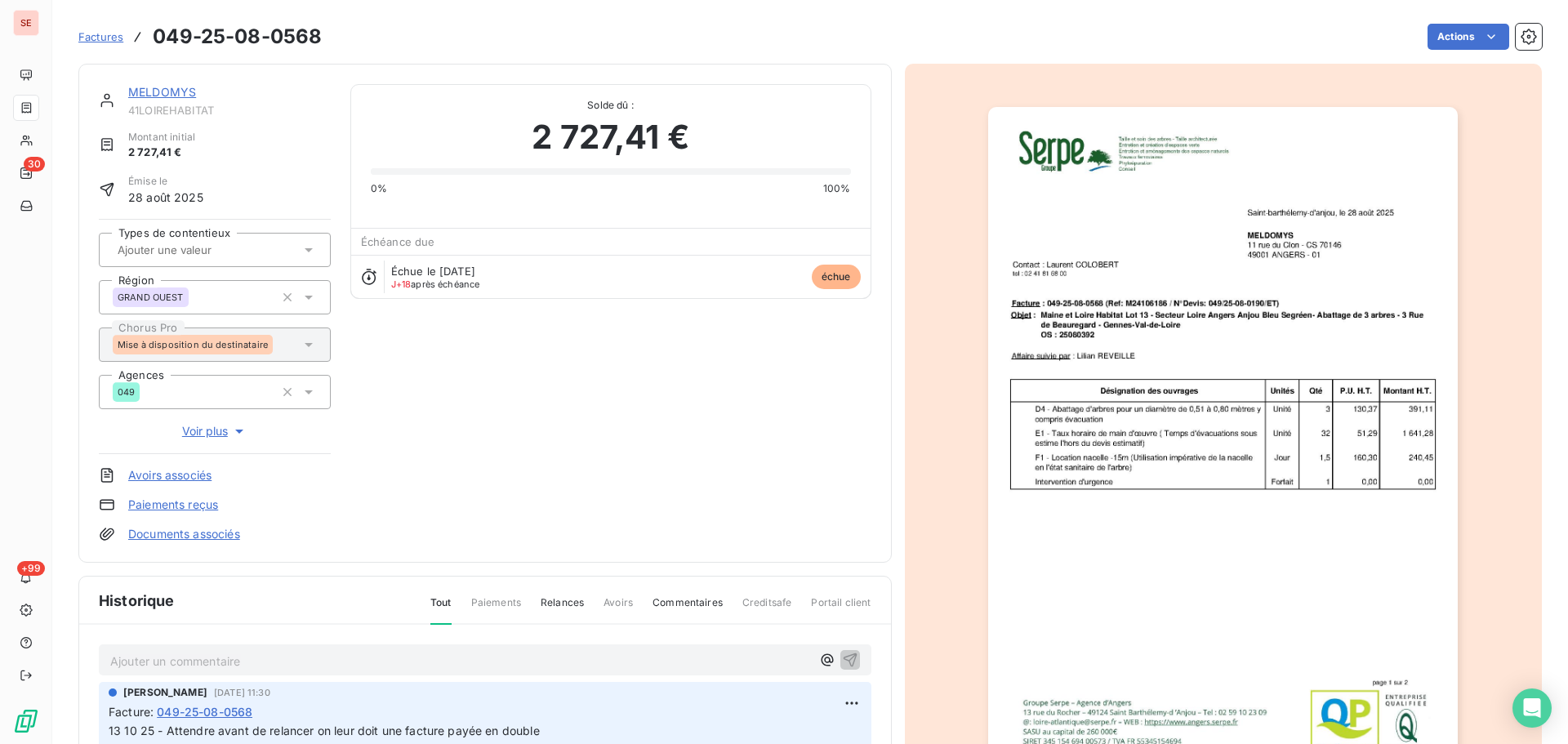
click at [160, 91] on link "MELDOMYS" at bounding box center [161, 91] width 68 height 14
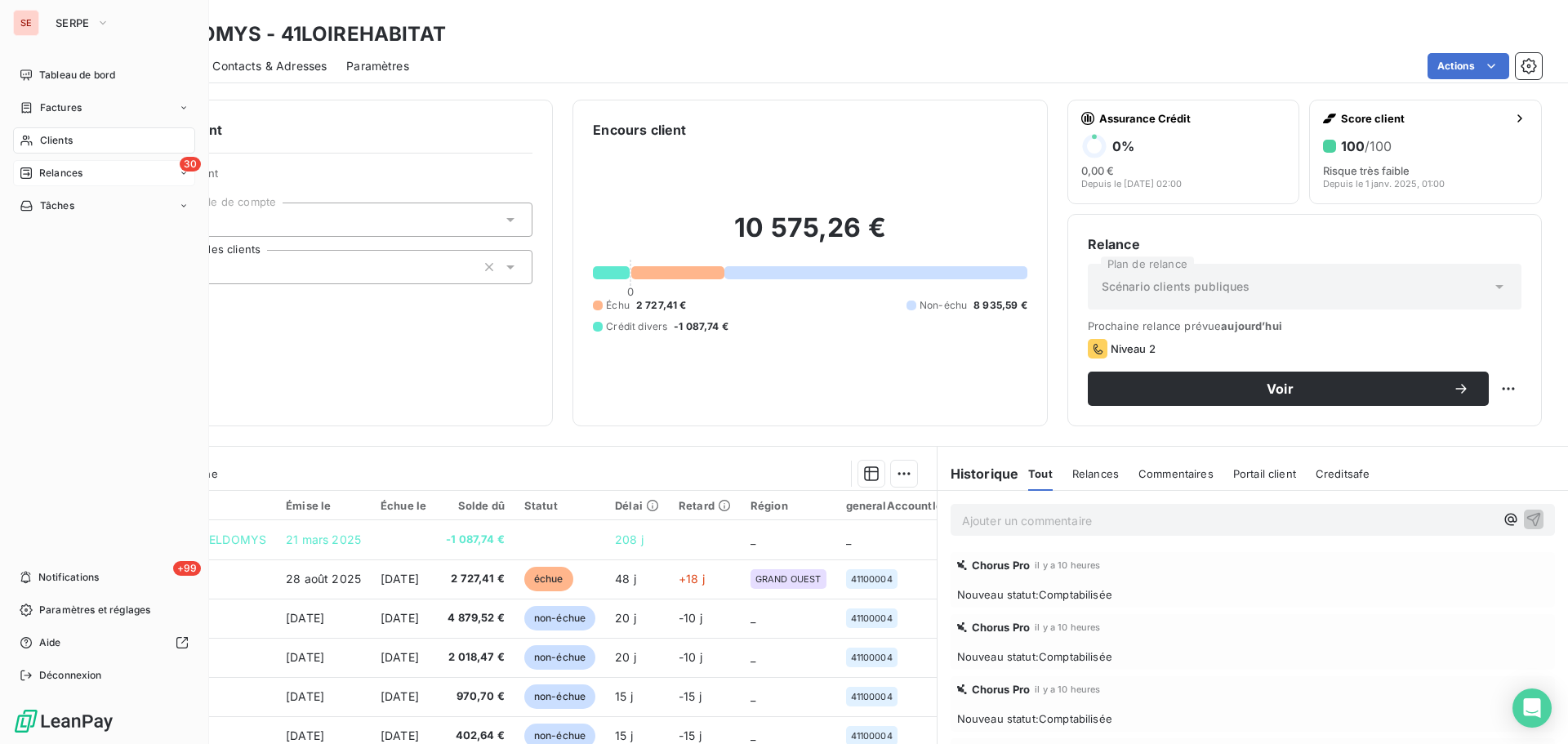
click at [73, 185] on div "30 Relances" at bounding box center [104, 172] width 182 height 26
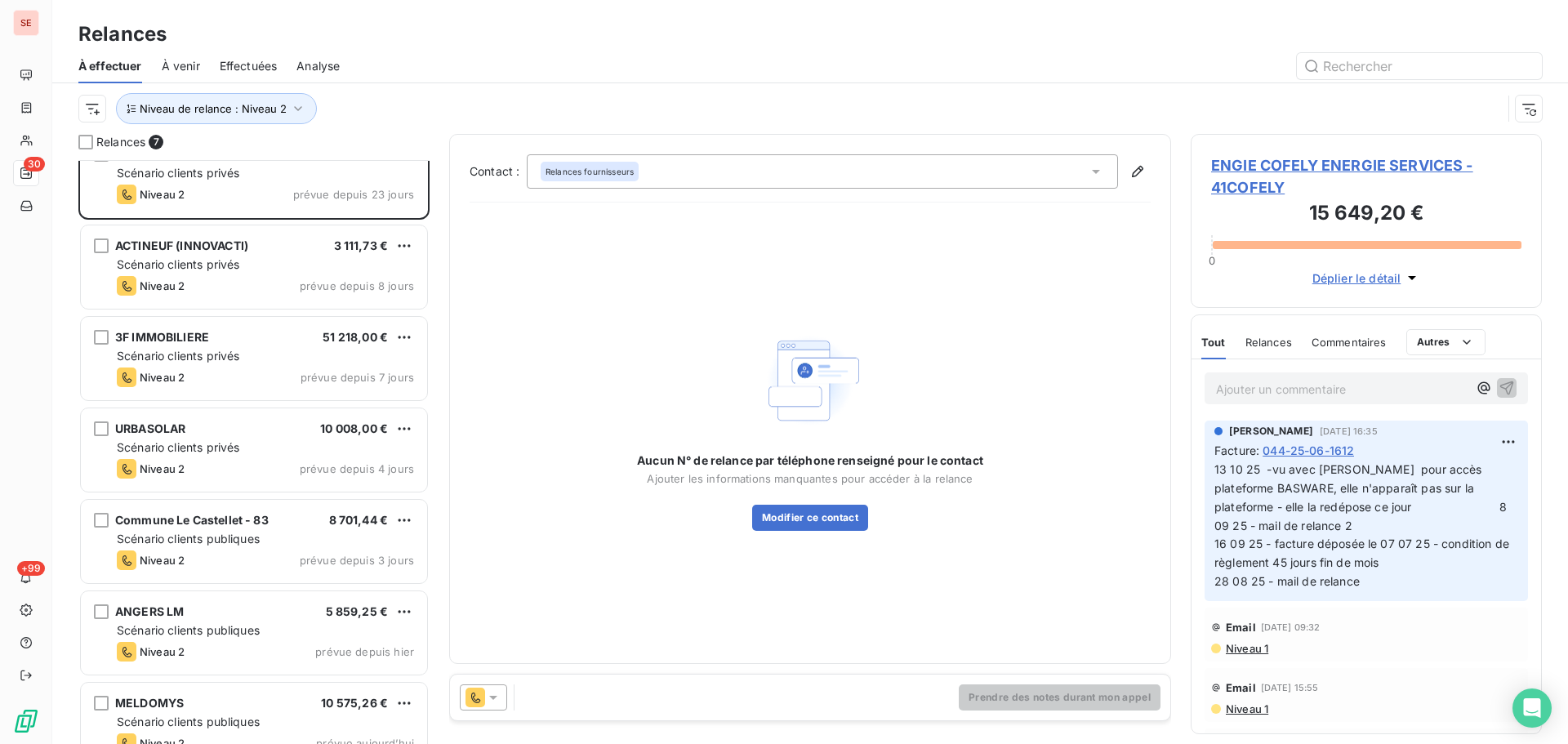
scroll to position [57, 0]
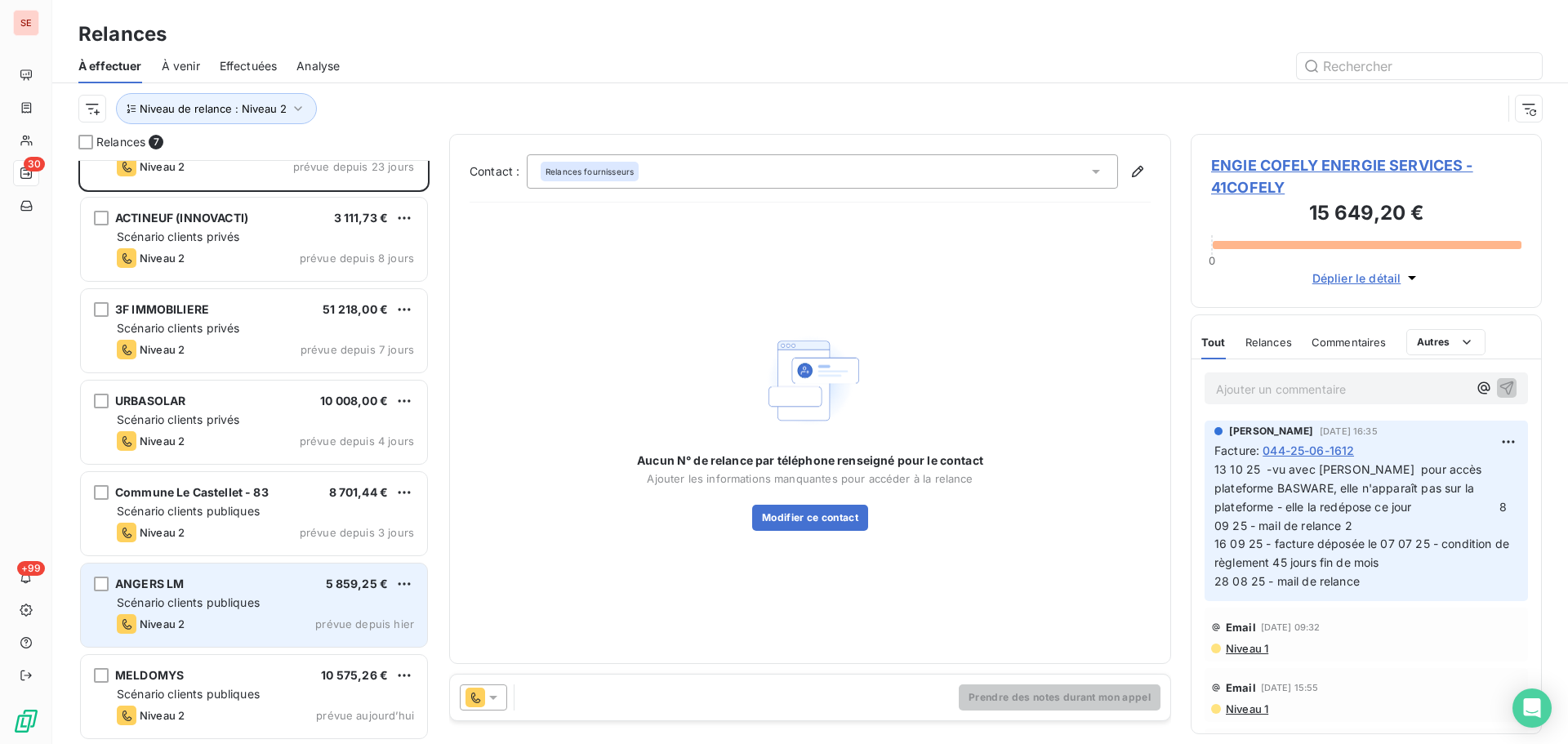
click at [228, 585] on div "ANGERS LM 5 859,25 €" at bounding box center [265, 583] width 298 height 14
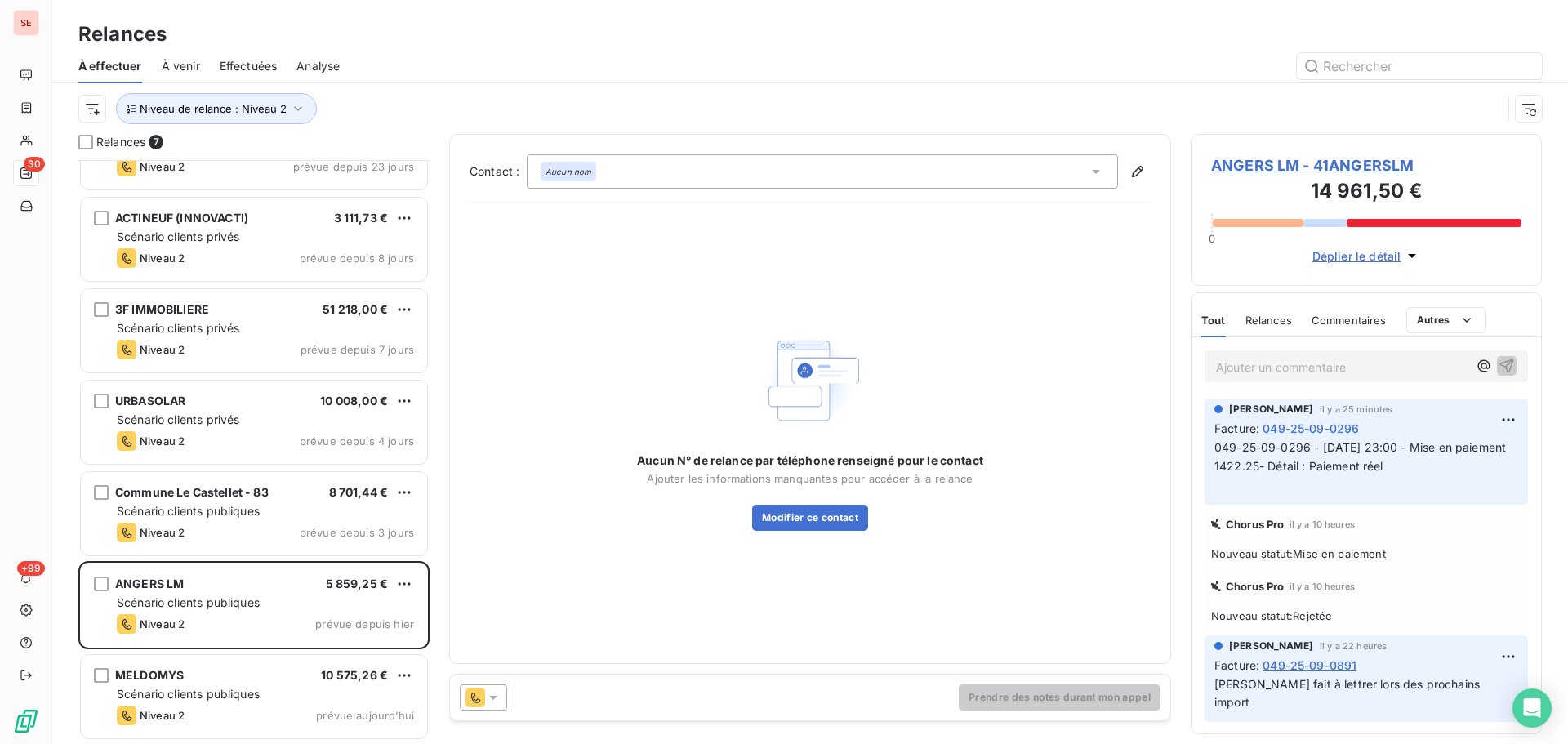
click at [1338, 153] on div "ANGERS LM - 41ANGERSLM 14 961,50 € 0 Déplier le détail" at bounding box center [1366, 209] width 351 height 152
click at [1334, 163] on span "ANGERS LM - 41ANGERSLM" at bounding box center [1367, 165] width 310 height 22
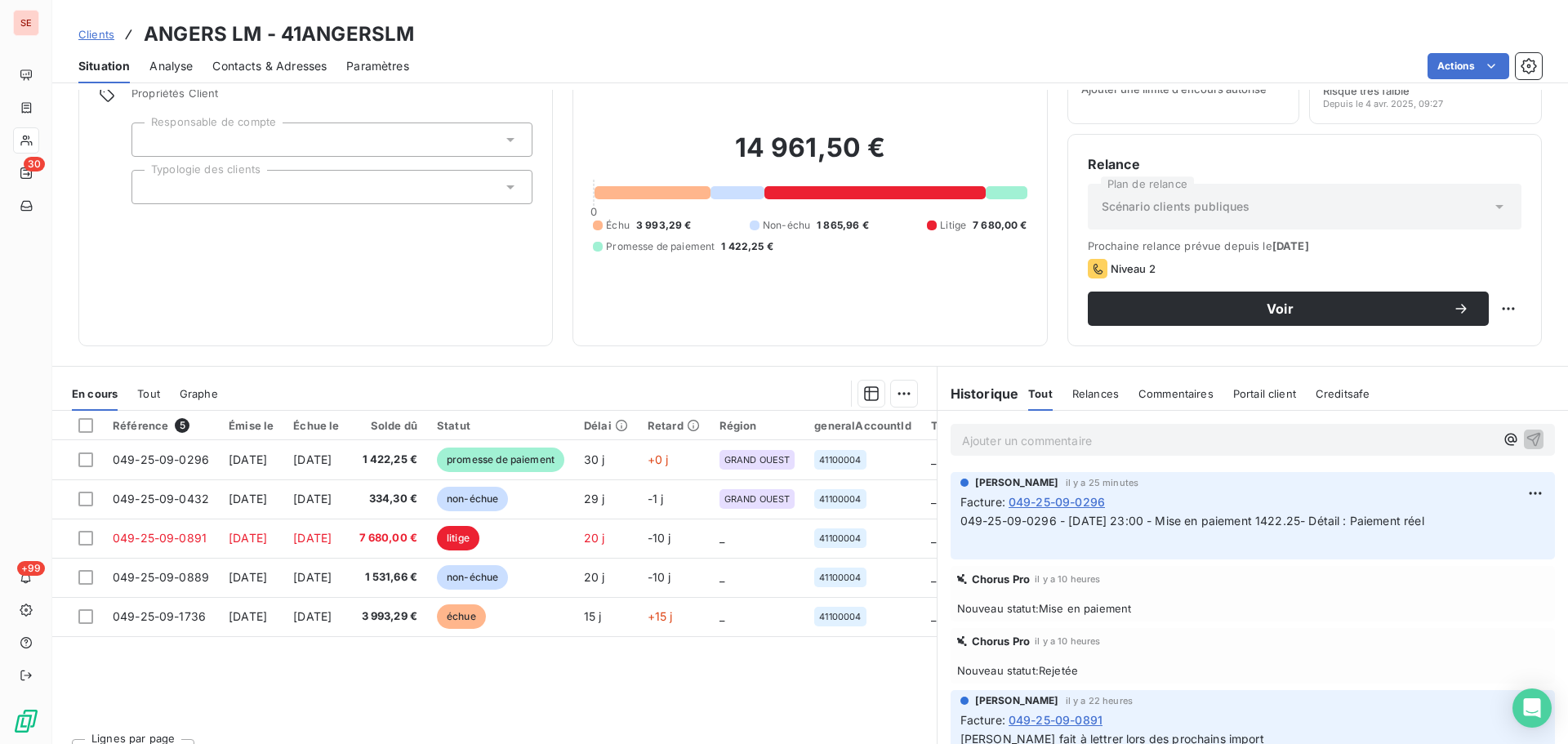
scroll to position [110, 0]
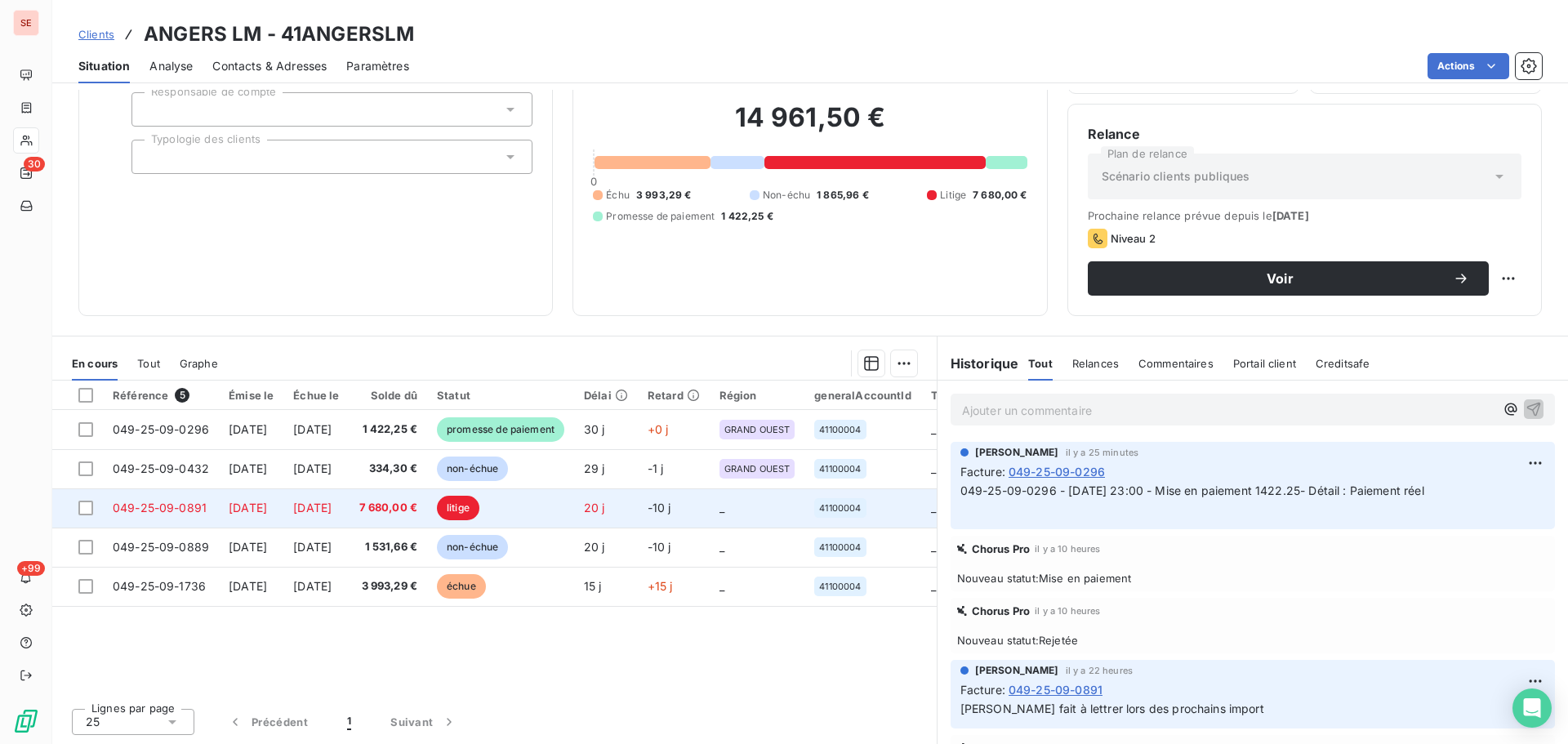
click at [419, 511] on span "7 680,00 €" at bounding box center [388, 508] width 59 height 16
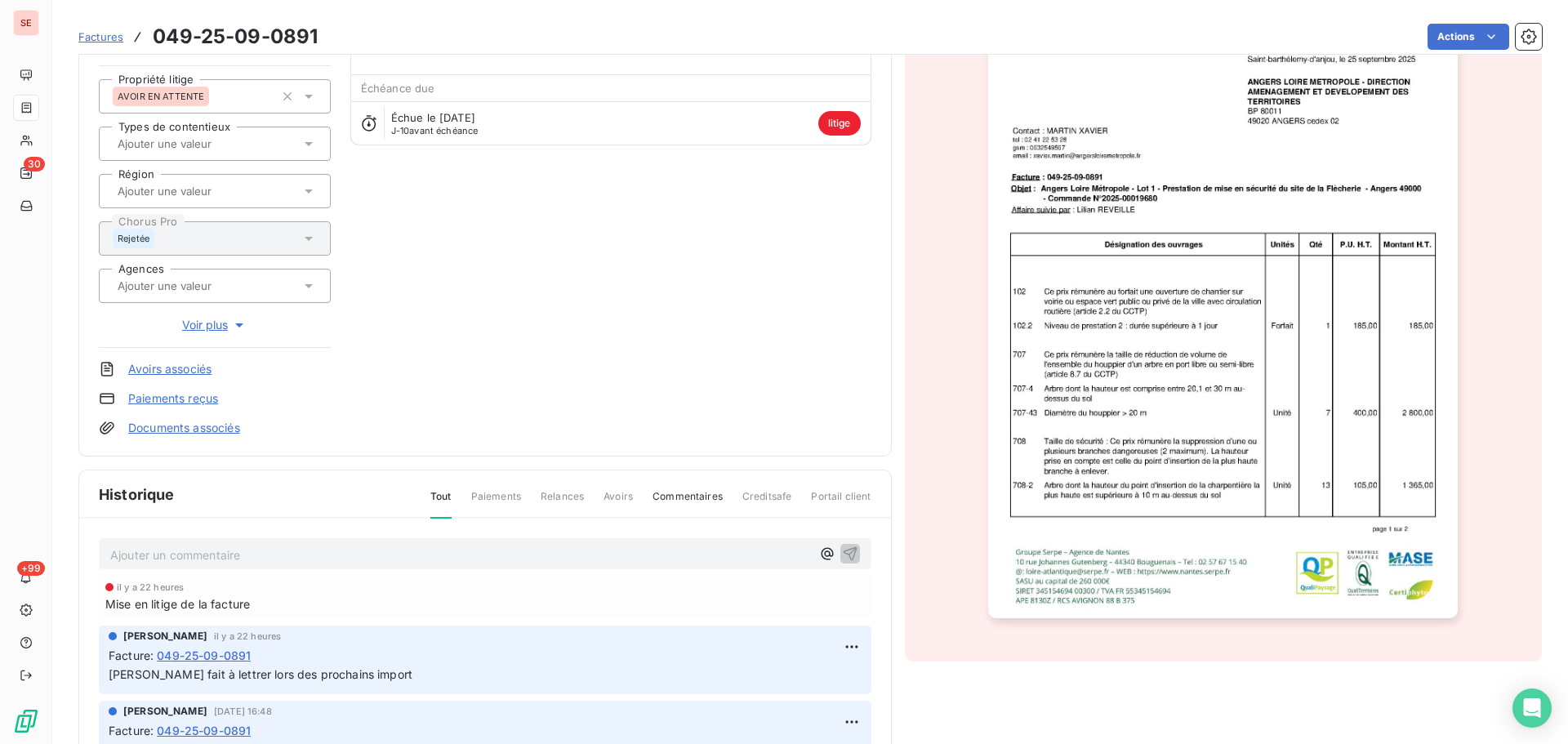
scroll to position [286, 0]
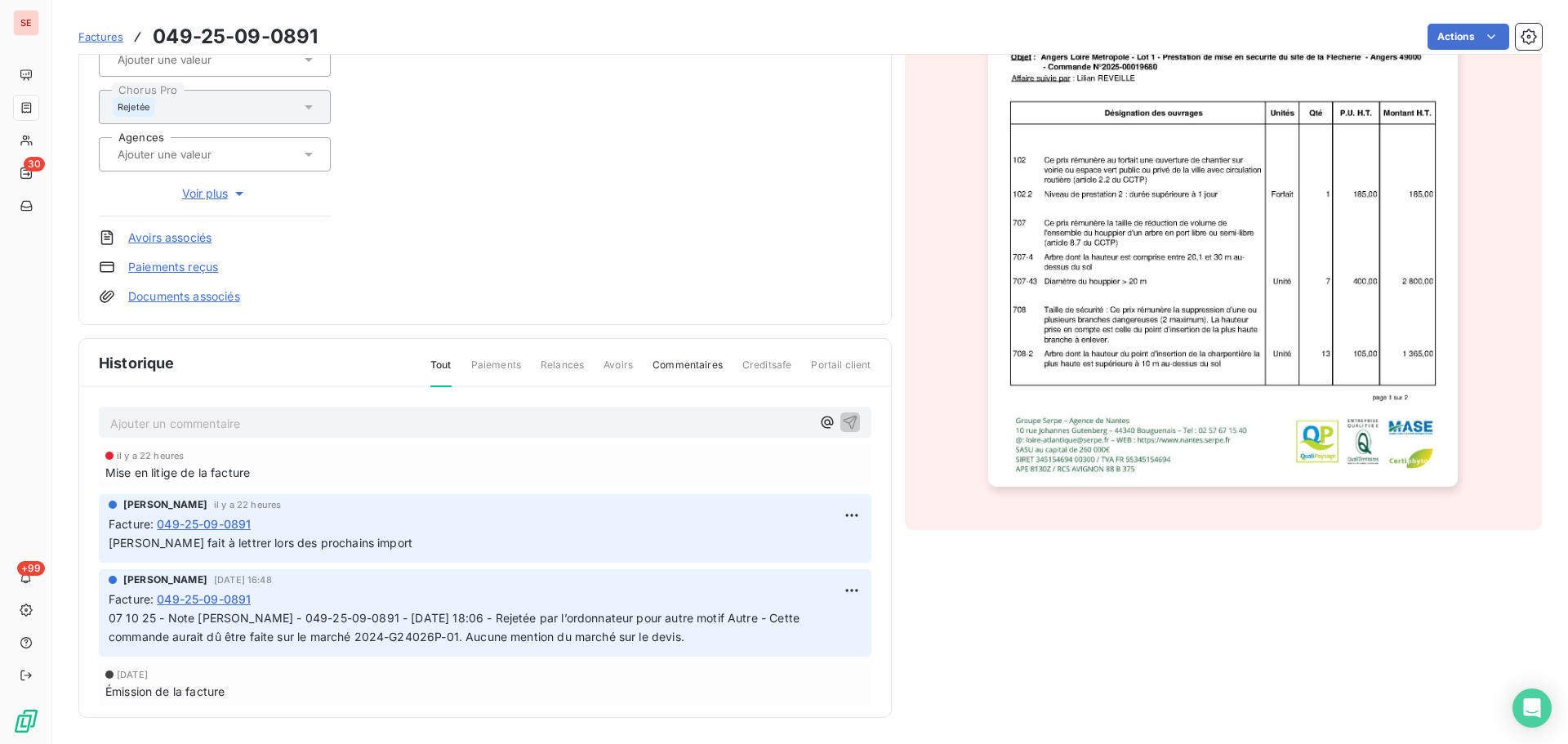
click at [304, 427] on p "Ajouter un commentaire ﻿" at bounding box center [460, 423] width 701 height 21
click at [826, 516] on html "SE 30 +99 Factures 049-25-09-0891 Actions ANGERS LM 41ANGERSLM Montant initial …" at bounding box center [784, 372] width 1568 height 744
click at [789, 548] on div "Editer" at bounding box center [793, 551] width 91 height 26
drag, startPoint x: 385, startPoint y: 547, endPoint x: 142, endPoint y: 547, distance: 243.0
click at [142, 547] on p "[PERSON_NAME] fait à lettrer lors des prochains import" at bounding box center [473, 543] width 730 height 19
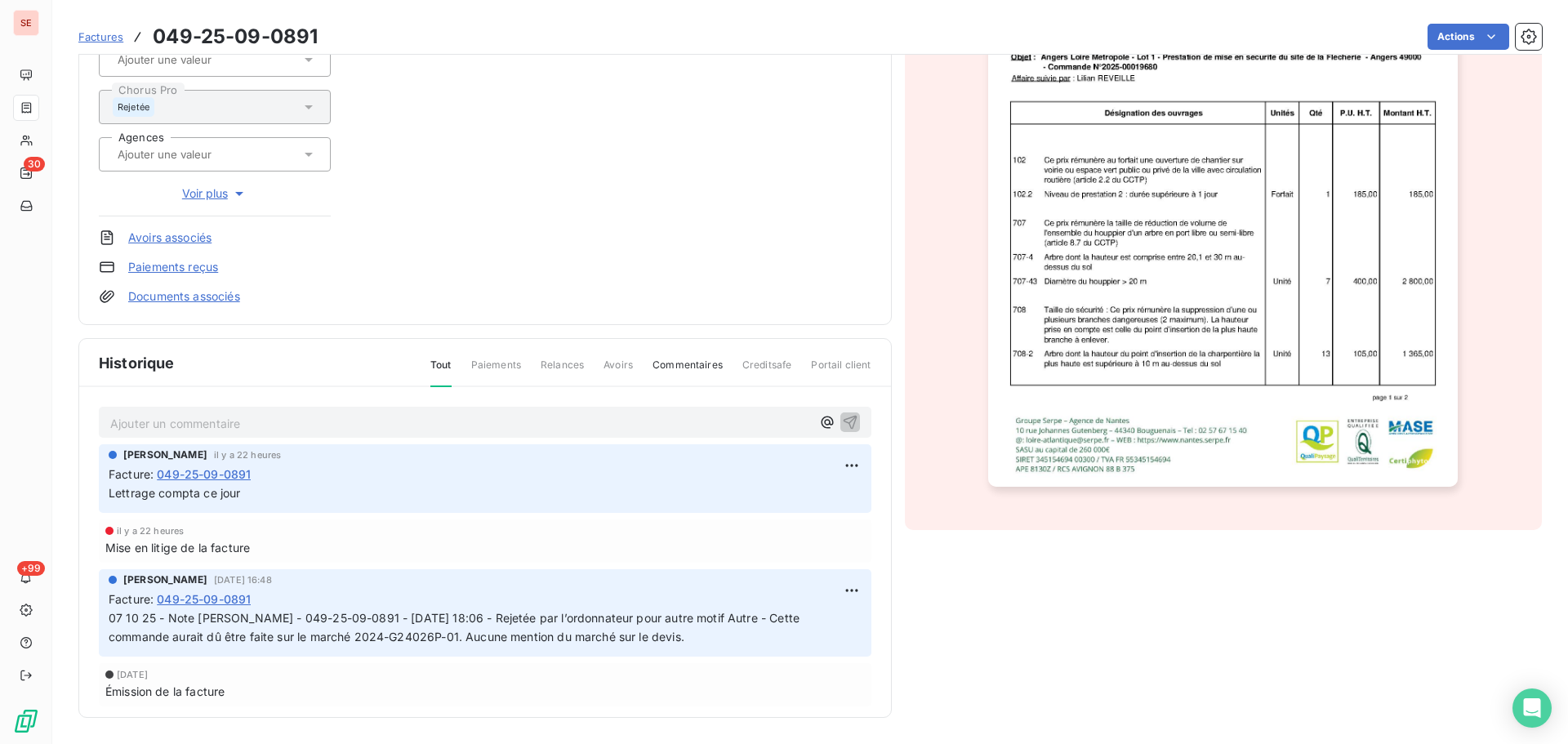
scroll to position [0, 0]
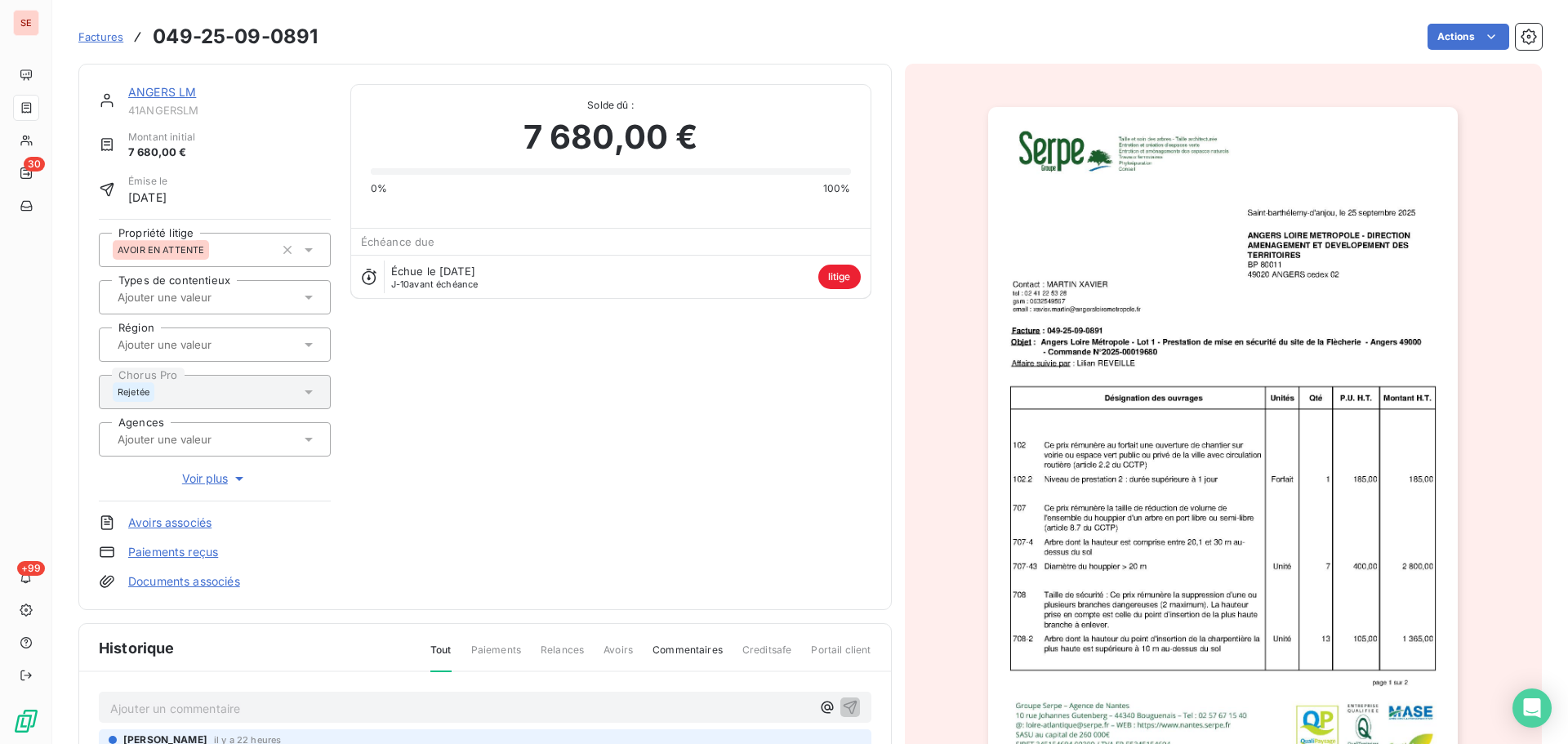
click at [189, 115] on span "41ANGERSLM" at bounding box center [229, 110] width 203 height 13
click at [190, 115] on span "41ANGERSLM" at bounding box center [229, 110] width 203 height 13
copy div "41ANGERSLM"
click at [181, 91] on link "ANGERS LM" at bounding box center [161, 91] width 68 height 14
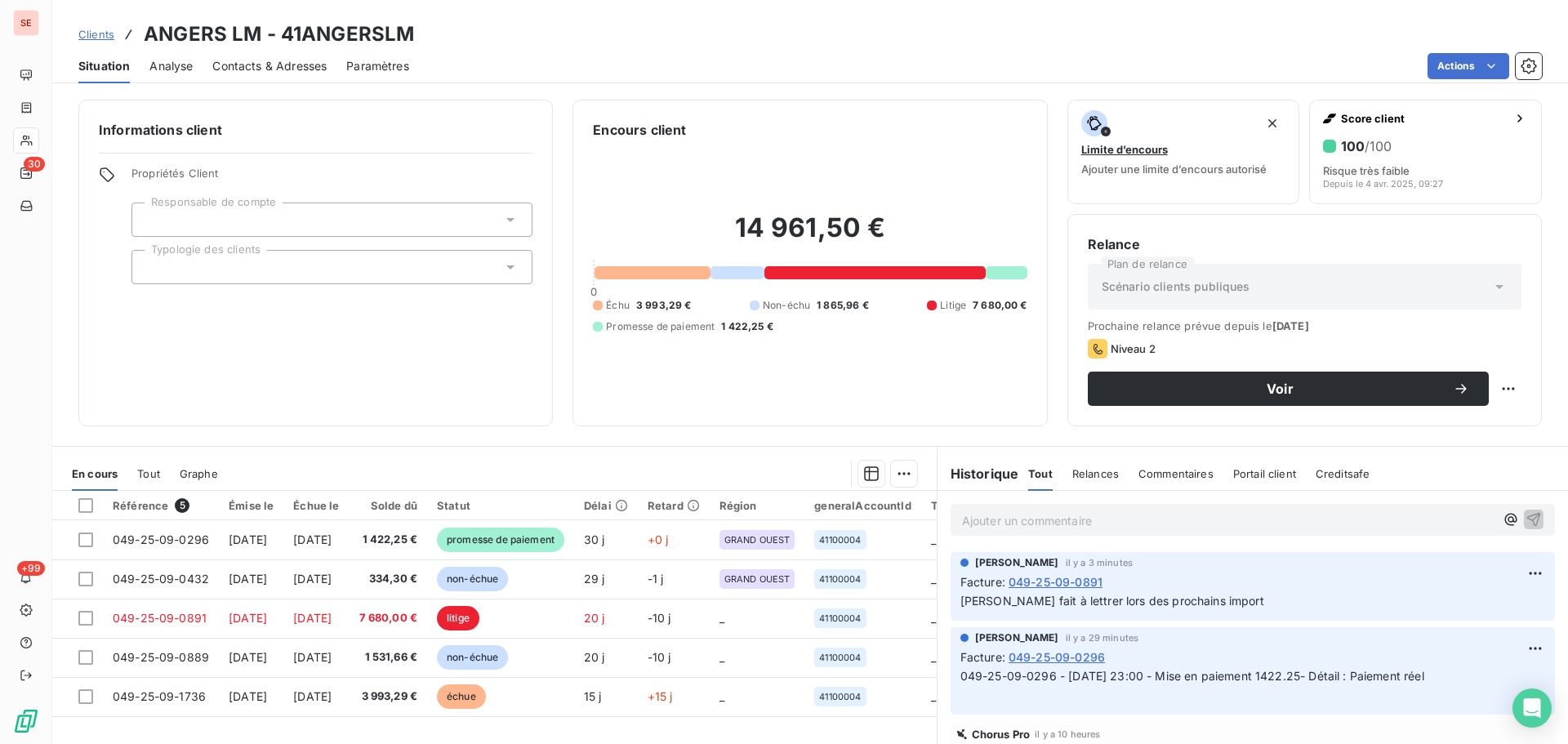
scroll to position [110, 0]
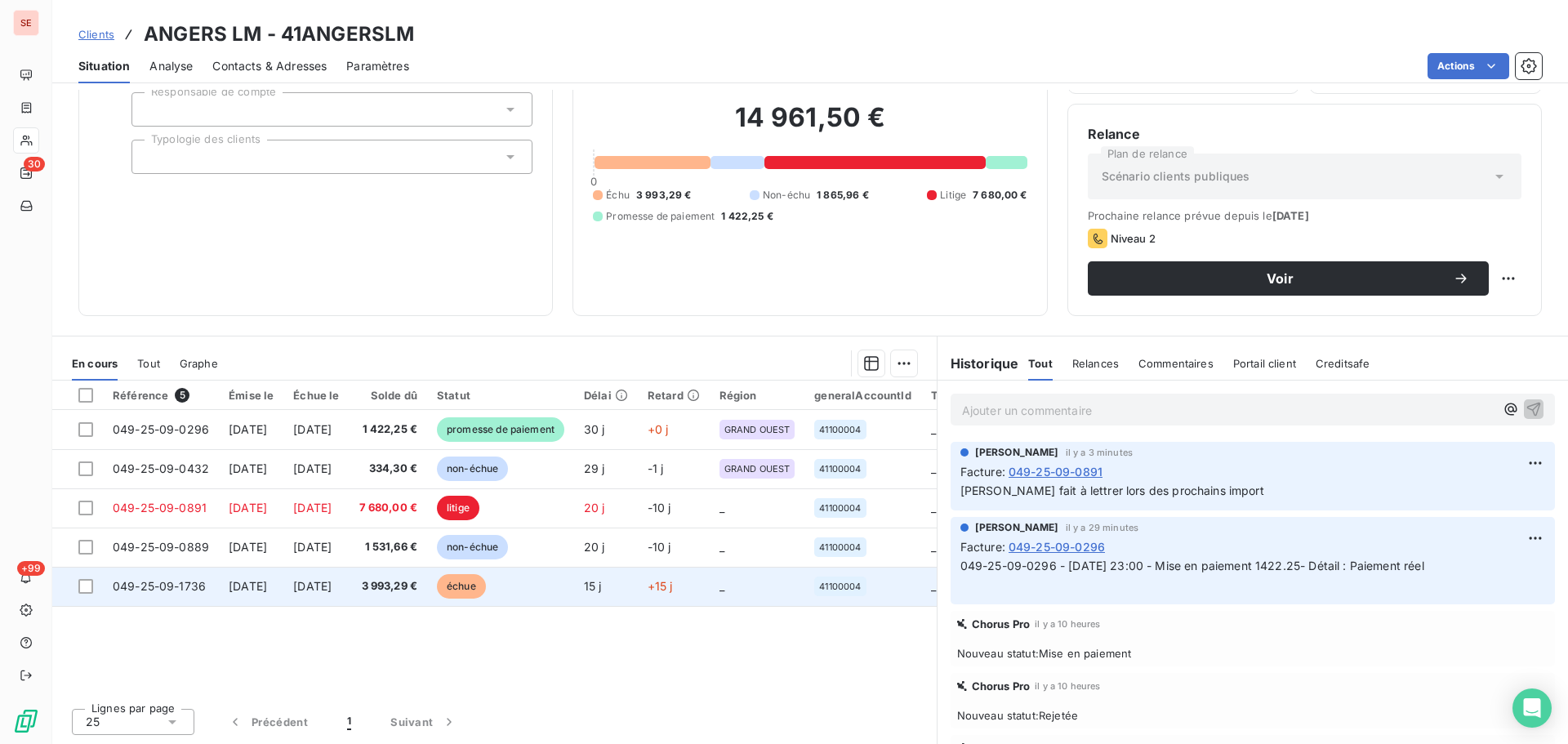
click at [283, 602] on td "[DATE]" at bounding box center [252, 585] width 65 height 39
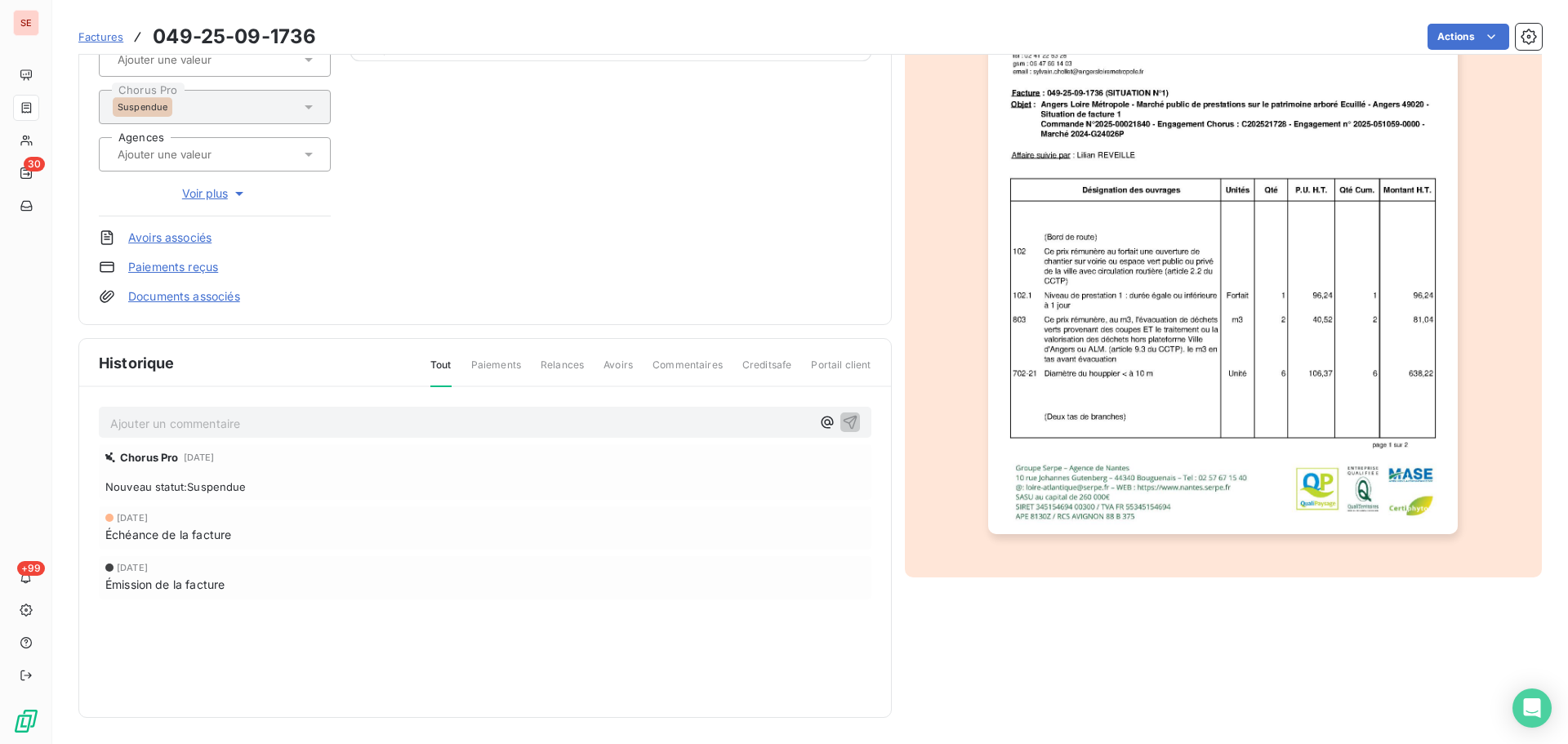
scroll to position [21, 0]
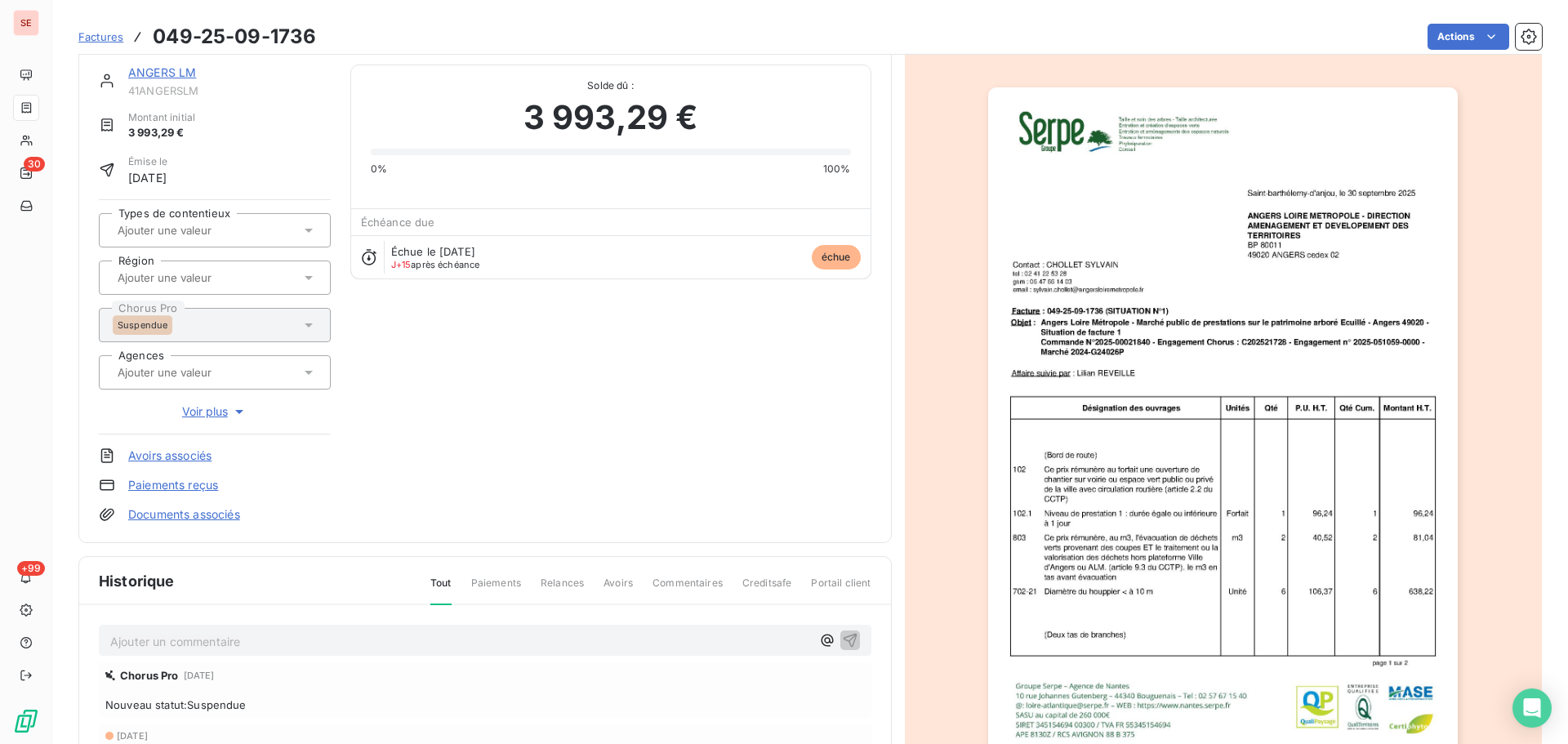
click at [547, 652] on div "Ajouter un commentaire ﻿" at bounding box center [485, 640] width 773 height 32
click at [545, 639] on p "Ajouter un commentaire ﻿" at bounding box center [460, 641] width 701 height 21
click at [428, 643] on span "15 10 25 - consultation chorus - statut suspendue - note sock [PERSON_NAME]" at bounding box center [327, 639] width 434 height 14
drag, startPoint x: 844, startPoint y: 639, endPoint x: 840, endPoint y: 610, distance: 29.3
click at [844, 638] on icon "button" at bounding box center [849, 639] width 14 height 14
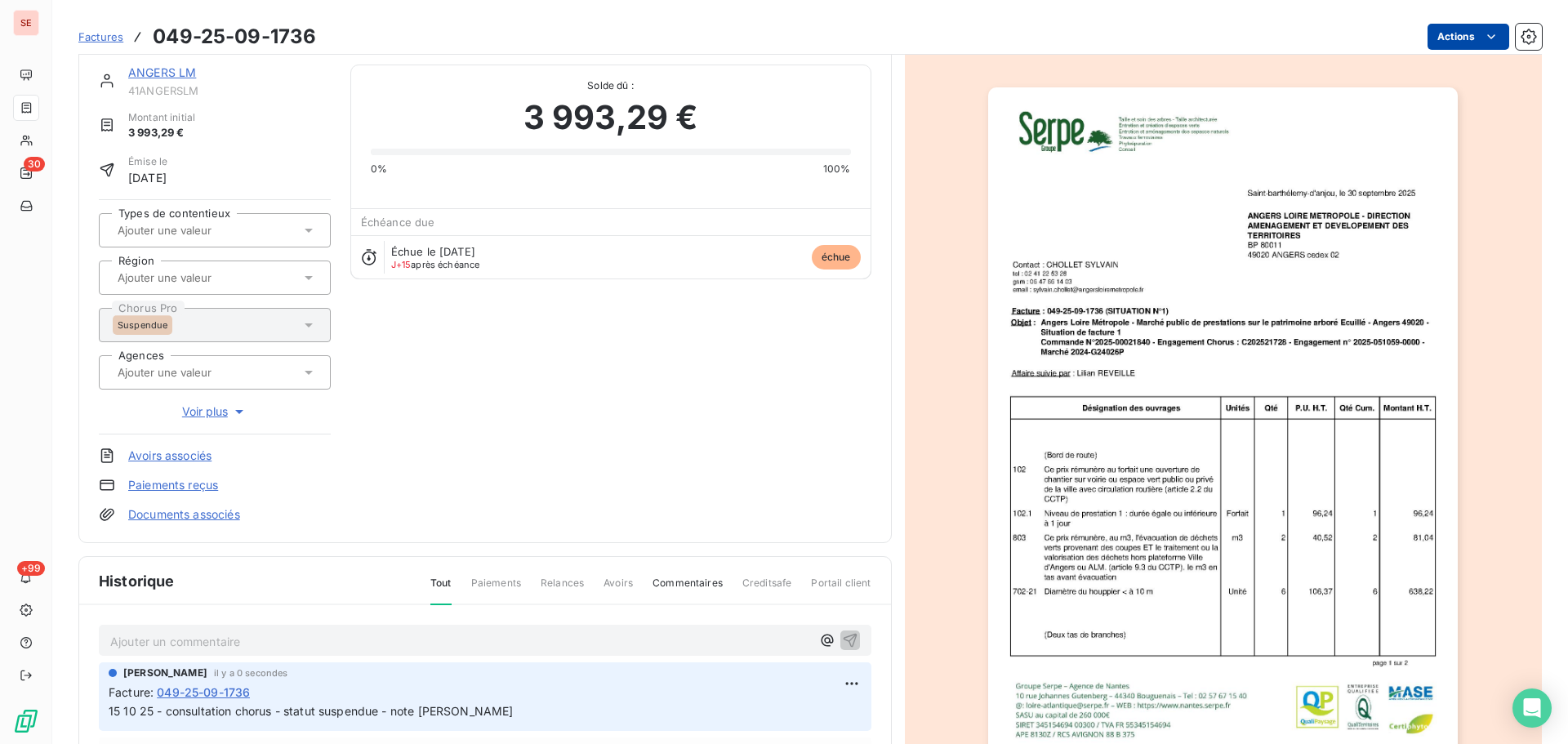
click at [1451, 46] on html "SE 30 +99 Factures 049-25-09-1736 Actions [GEOGRAPHIC_DATA] LM 41ANGERSLM Monta…" at bounding box center [784, 372] width 1568 height 744
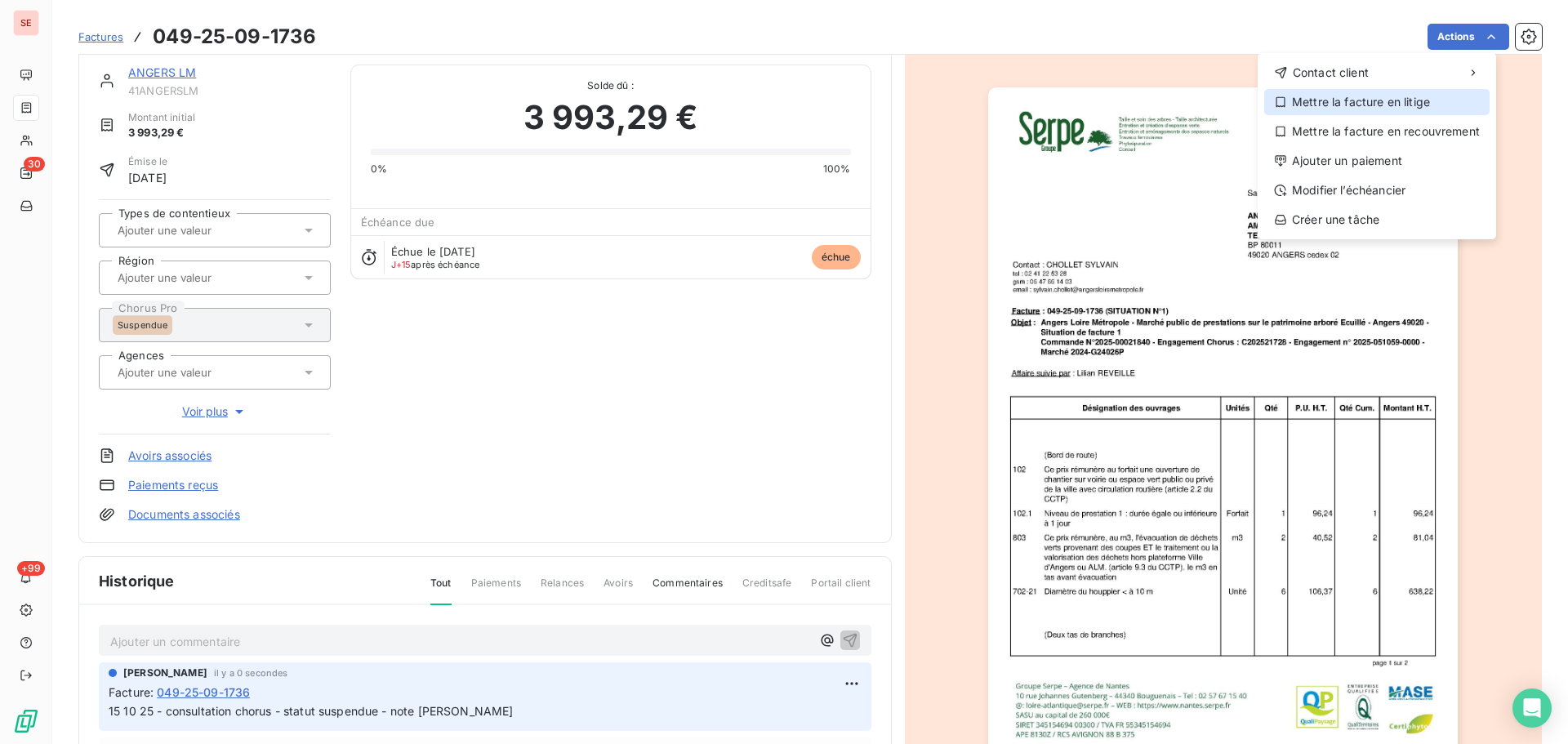
click at [1395, 103] on div "Mettre la facture en litige" at bounding box center [1378, 102] width 226 height 26
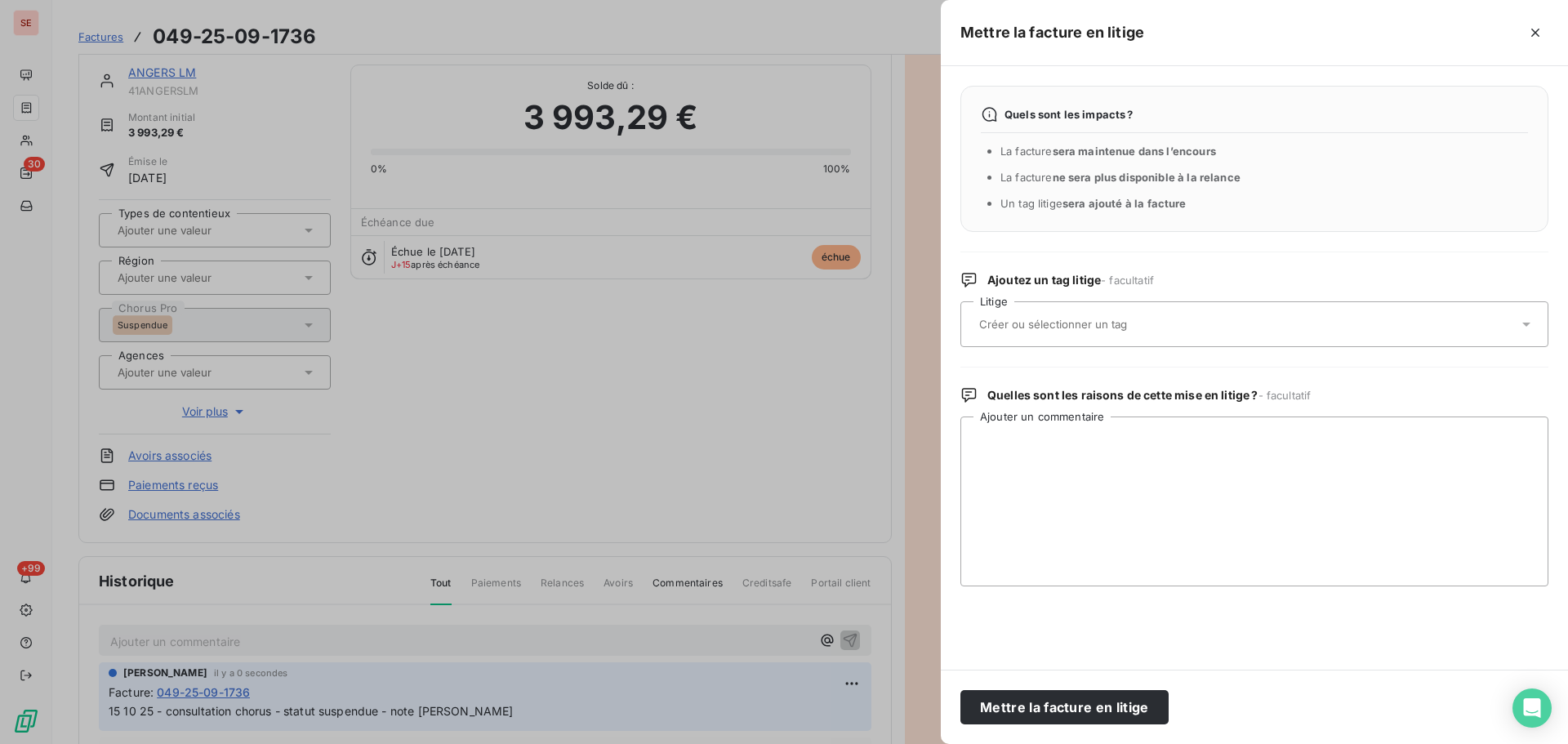
click at [1170, 307] on div at bounding box center [1246, 324] width 544 height 34
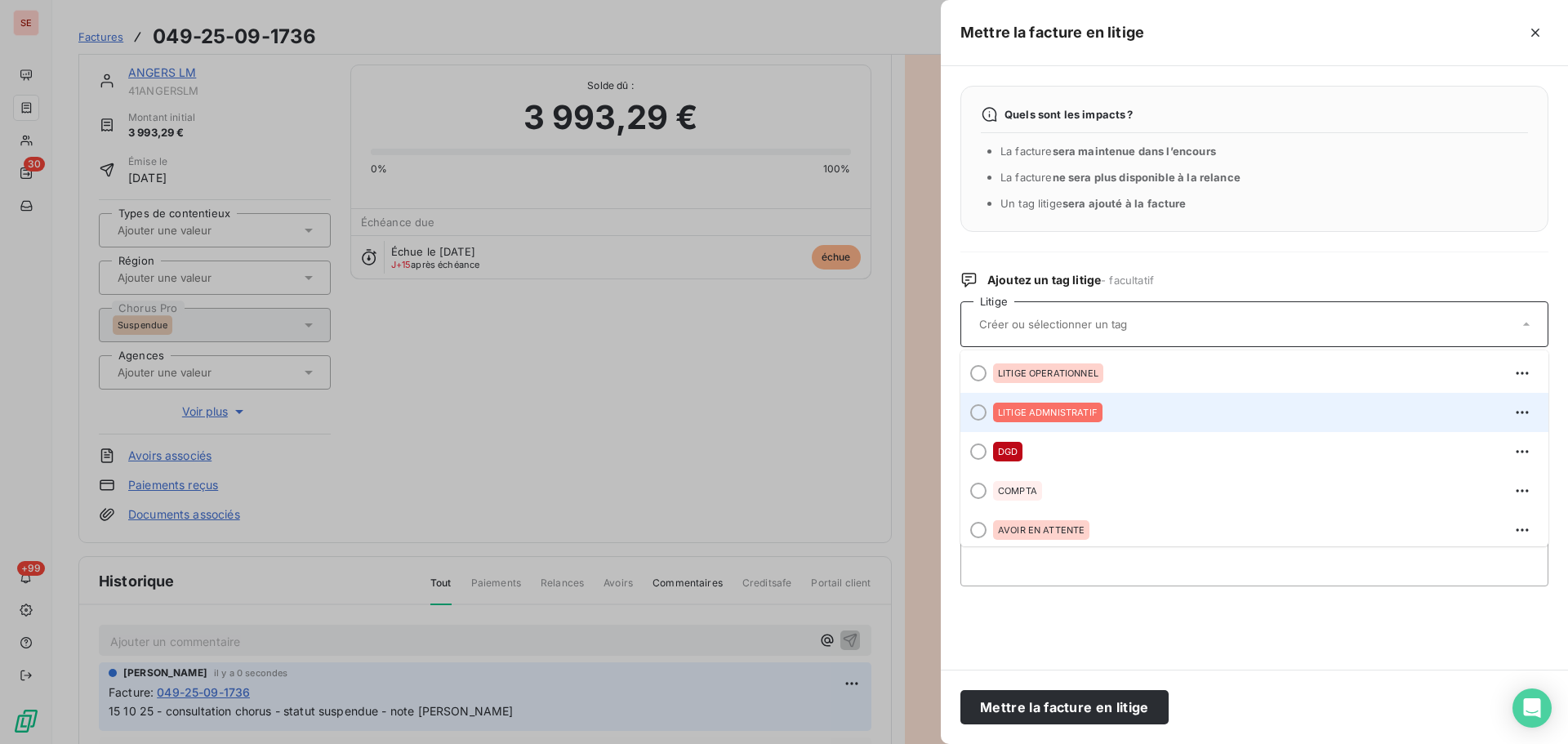
click at [1109, 412] on div "LITIGE ADMNISTRATIF" at bounding box center [1264, 412] width 542 height 26
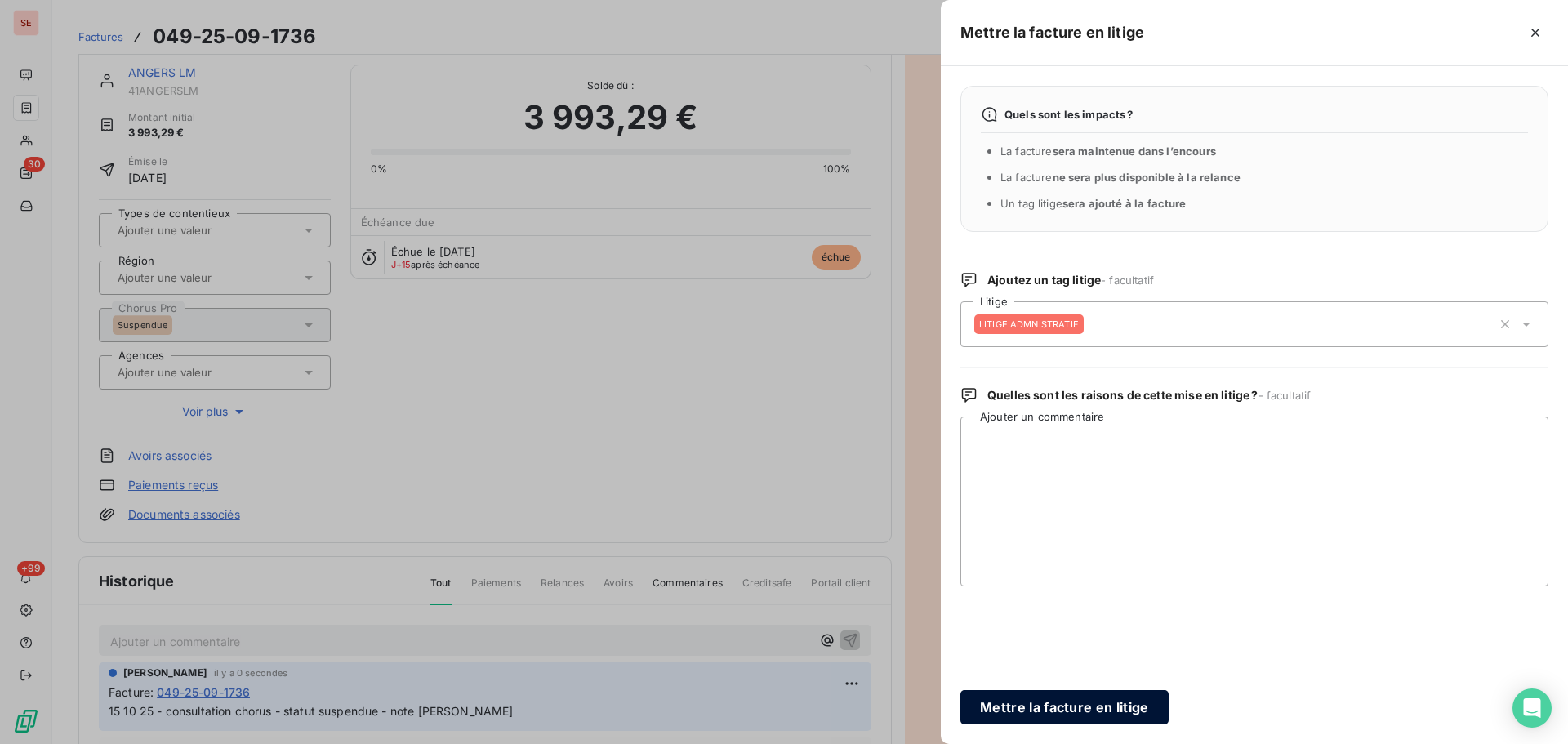
click at [1093, 703] on button "Mettre la facture en litige" at bounding box center [1065, 707] width 208 height 34
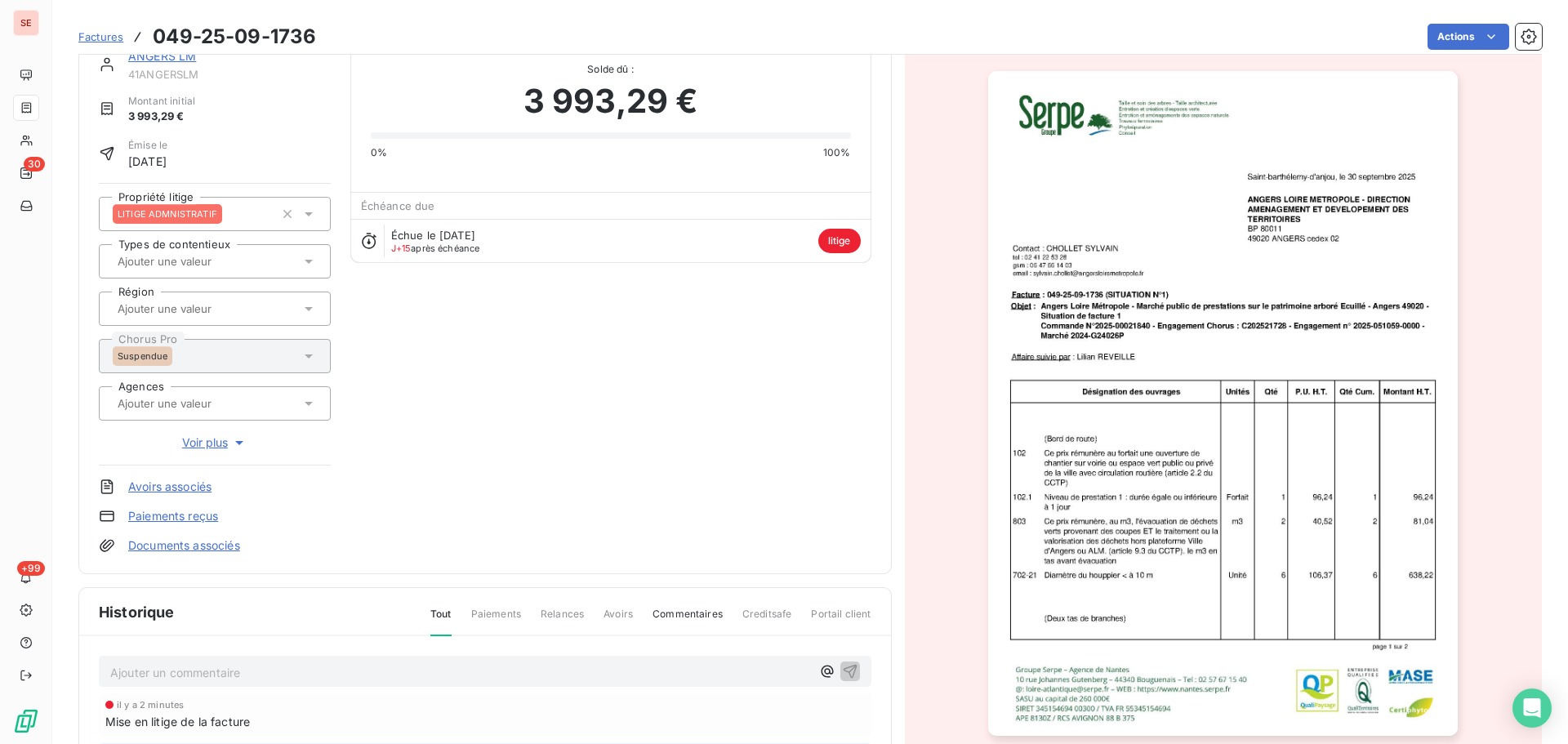
scroll to position [0, 0]
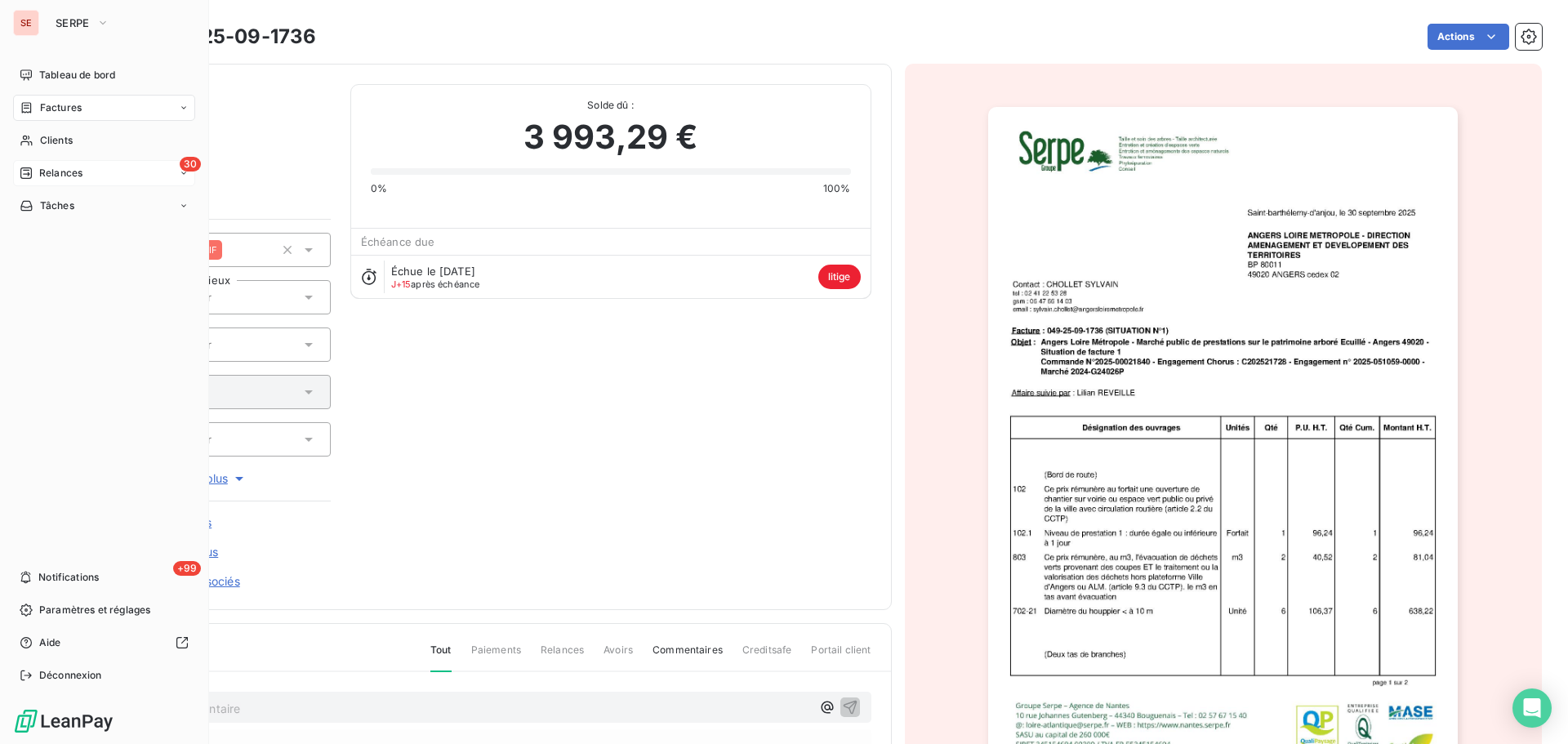
click at [42, 174] on span "Relances" at bounding box center [60, 173] width 43 height 14
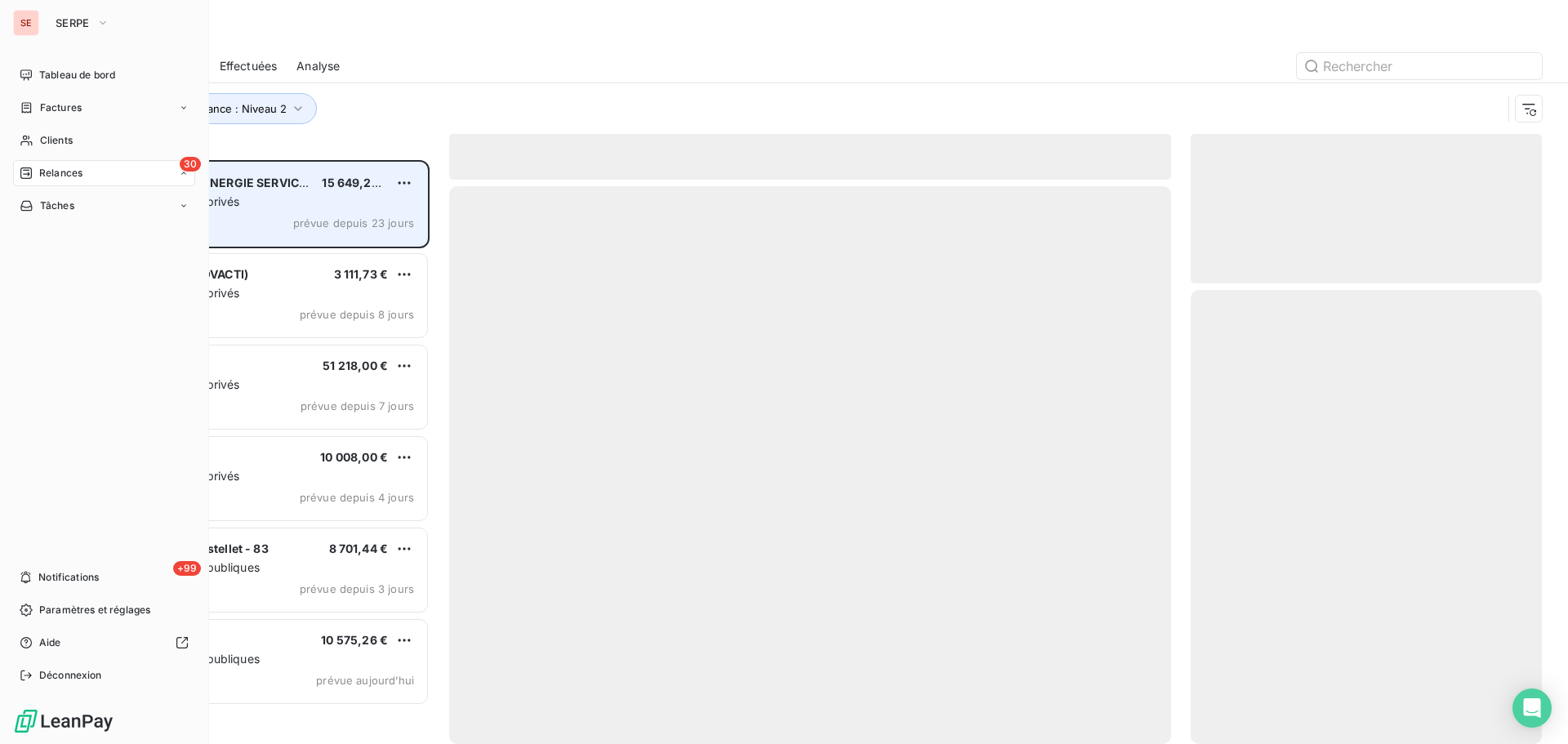
scroll to position [572, 339]
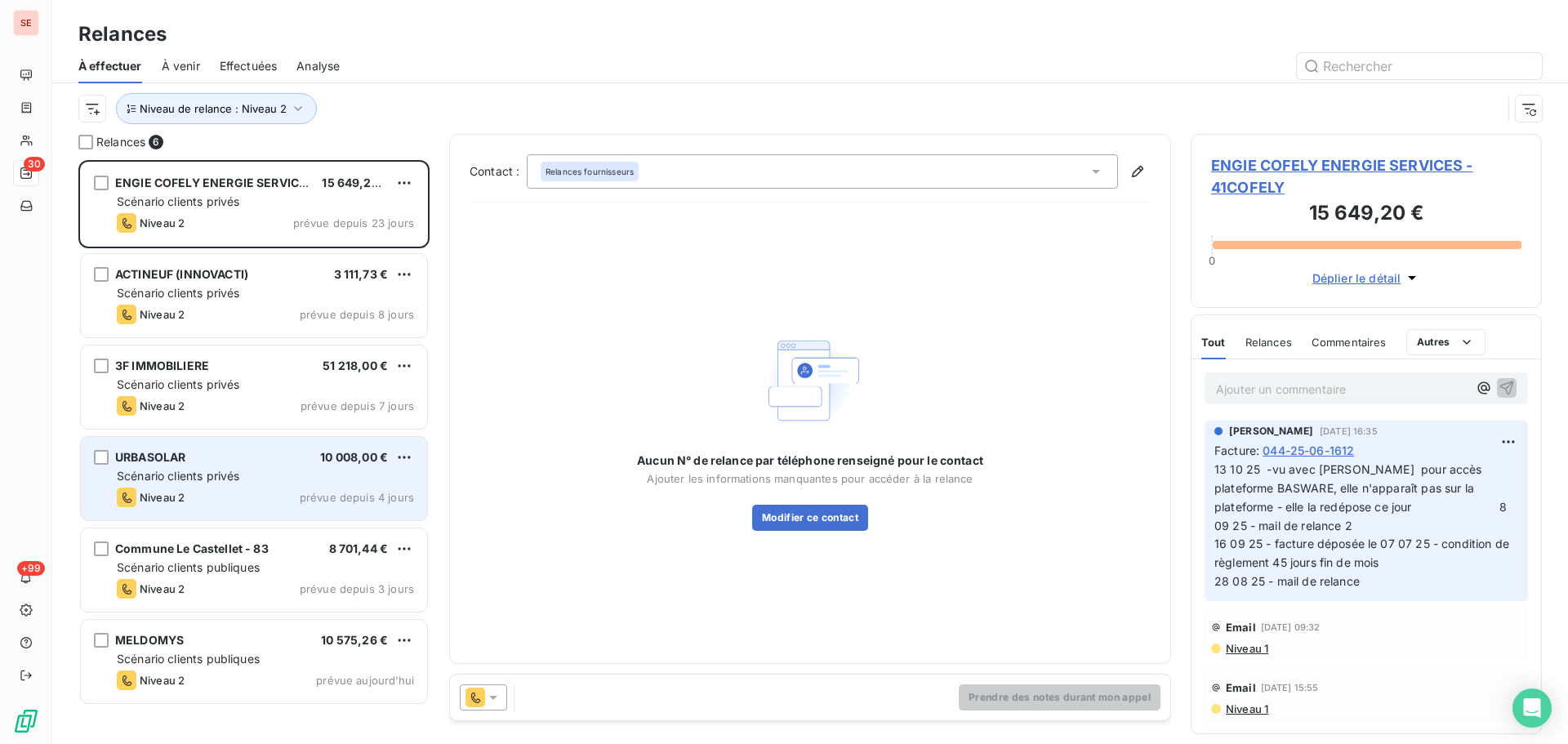
click at [270, 491] on div "Niveau 2 prévue depuis 4 jours" at bounding box center [265, 498] width 298 height 20
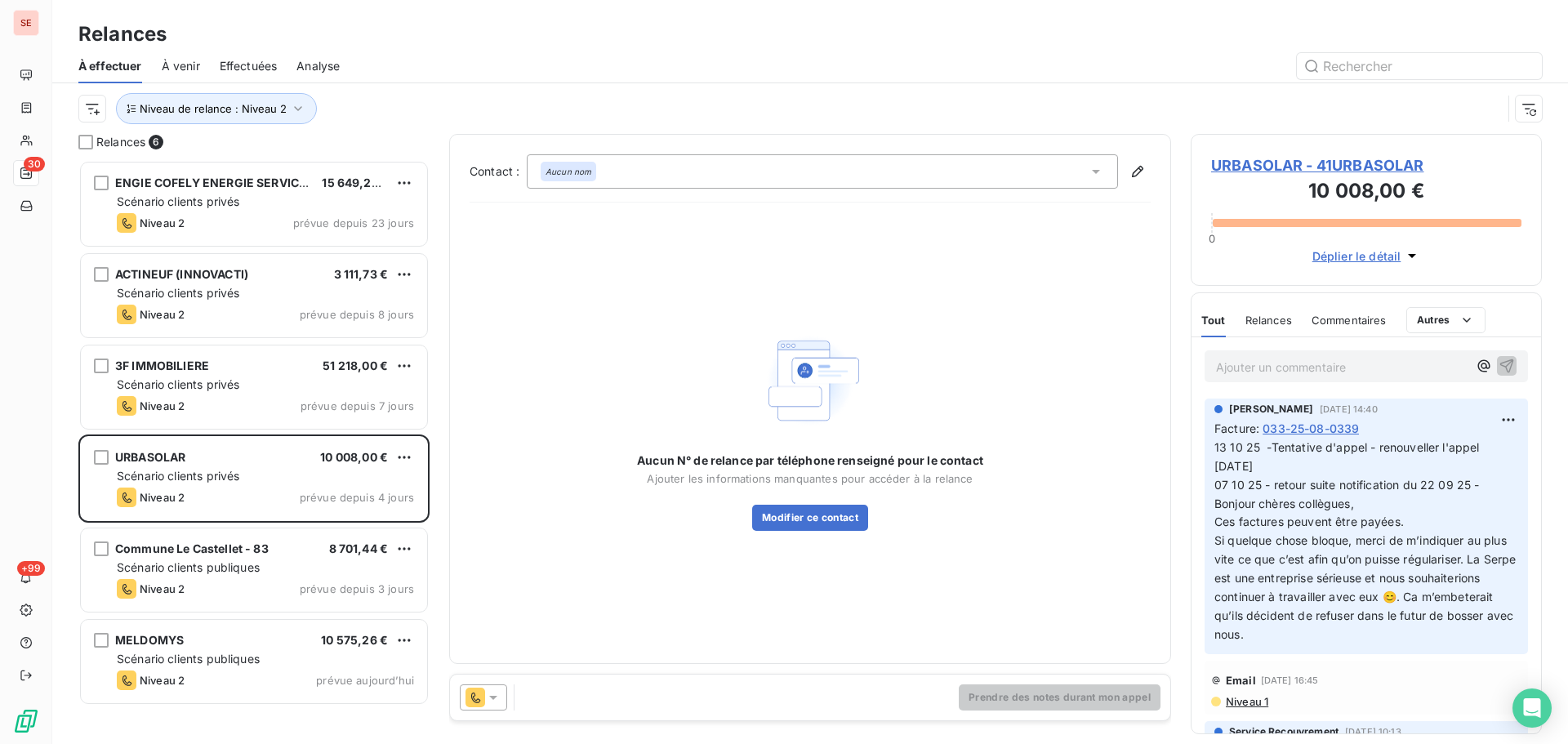
click at [1352, 170] on span "URBASOLAR - 41URBASOLAR" at bounding box center [1367, 165] width 310 height 22
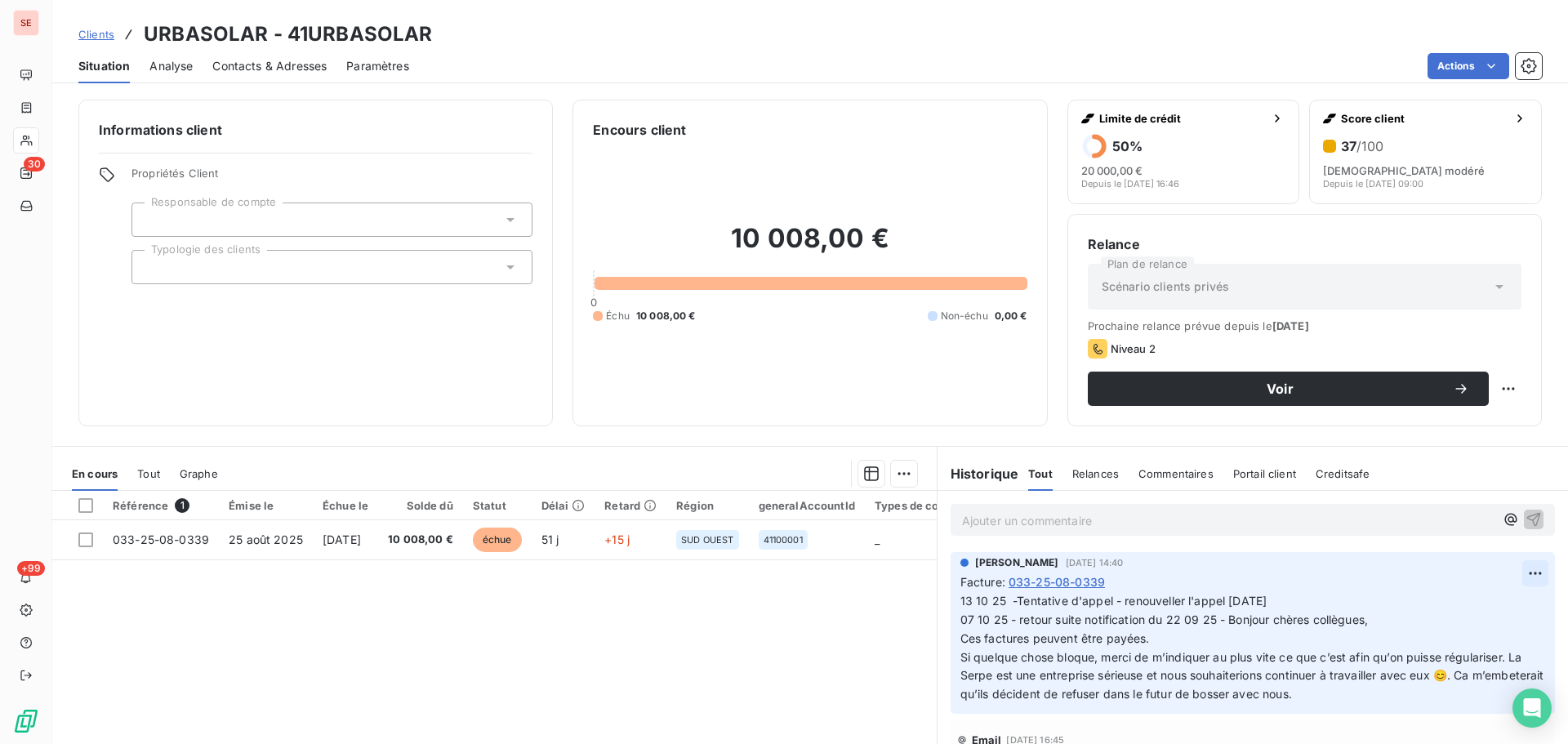
click at [1512, 571] on html "SE 30 +99 Clients URBASOLAR - 41URBASOLAR Situation Analyse Contacts & Adresses…" at bounding box center [784, 372] width 1568 height 744
click at [1475, 611] on div "Editer" at bounding box center [1471, 609] width 91 height 26
click at [1156, 598] on span "13 10 25 -Tentative d'appel - renouveller l'appel [DATE] 07 10 25 - retour suit…" at bounding box center [1351, 647] width 782 height 107
click at [1531, 645] on icon "button" at bounding box center [1537, 647] width 14 height 14
click at [255, 76] on div "Contacts & Adresses" at bounding box center [269, 66] width 115 height 34
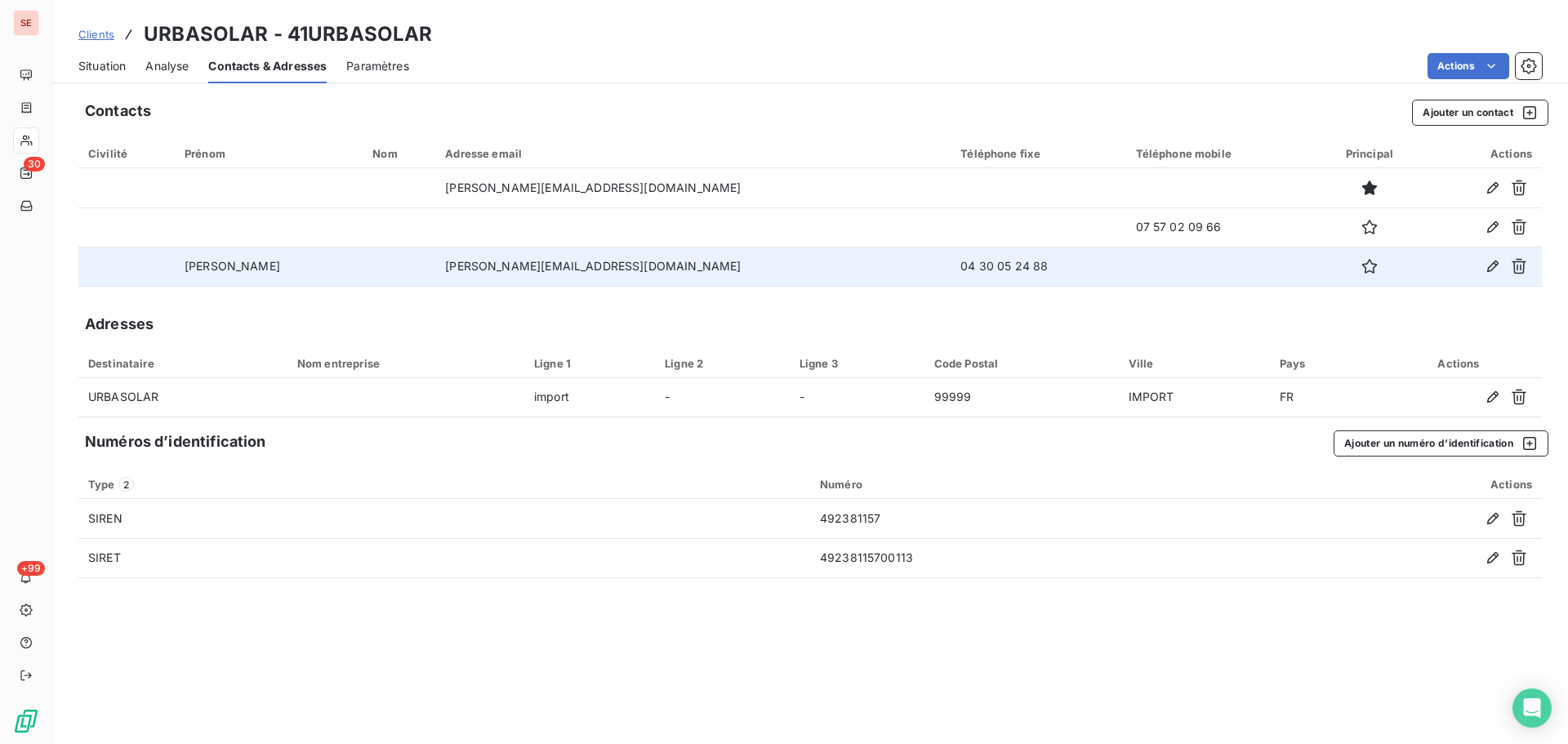
click at [636, 269] on td "[PERSON_NAME][EMAIL_ADDRESS][DOMAIN_NAME]" at bounding box center [693, 265] width 515 height 39
copy td "[PERSON_NAME][EMAIL_ADDRESS][DOMAIN_NAME]"
click at [951, 267] on td "04 30 05 24 88" at bounding box center [1038, 265] width 175 height 39
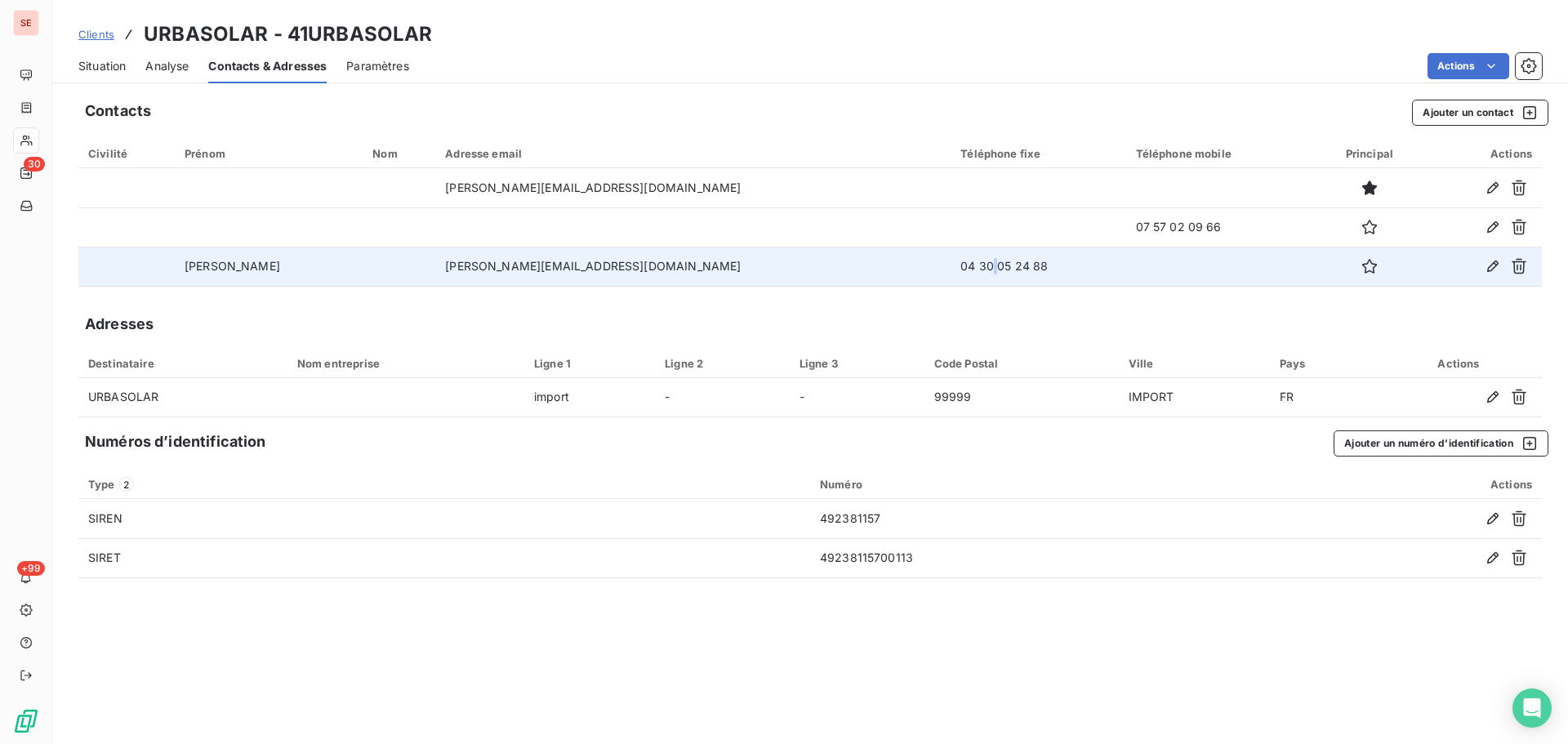
click at [951, 266] on td "04 30 05 24 88" at bounding box center [1038, 265] width 175 height 39
copy td "04 30 05 24 88"
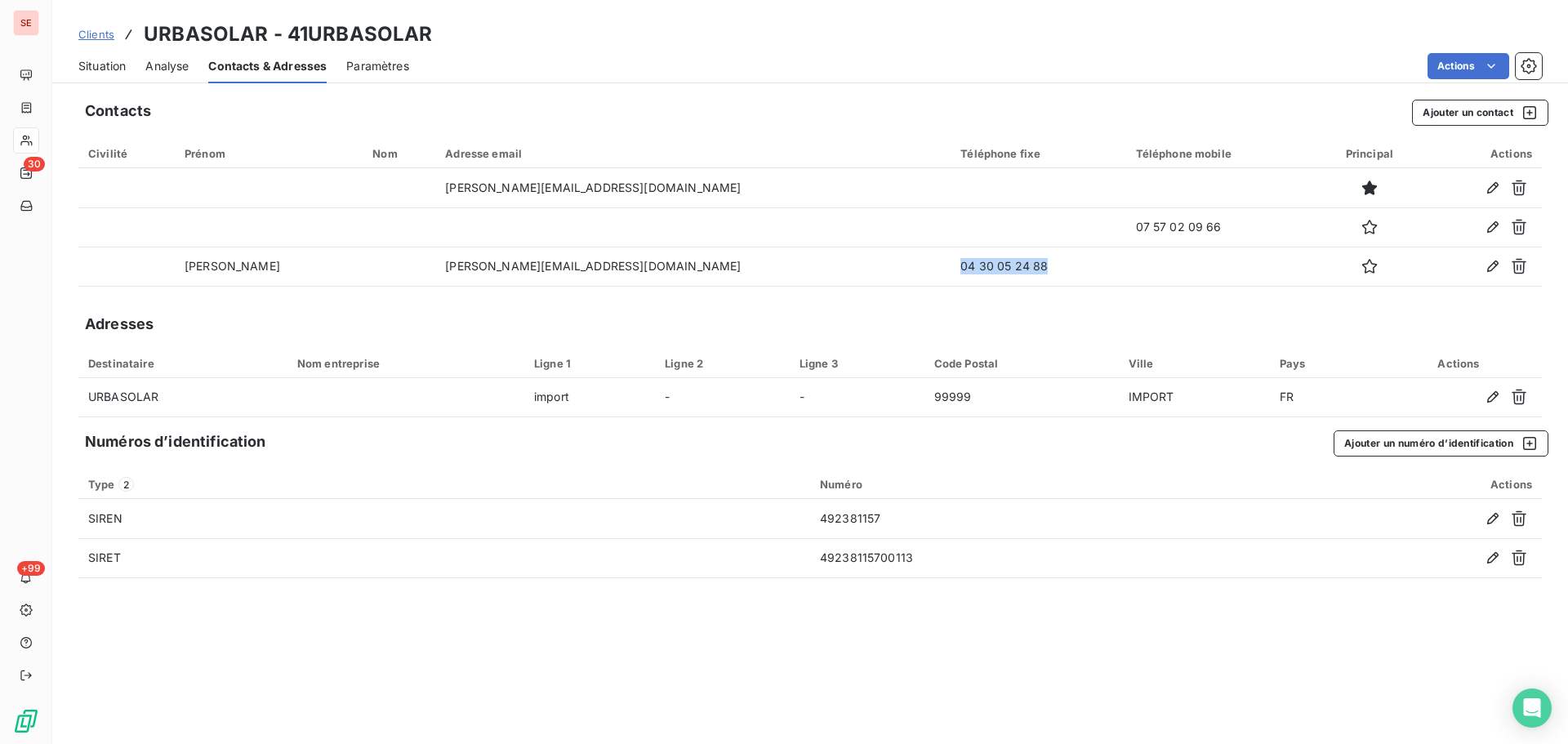
click at [106, 65] on span "Situation" at bounding box center [102, 66] width 48 height 16
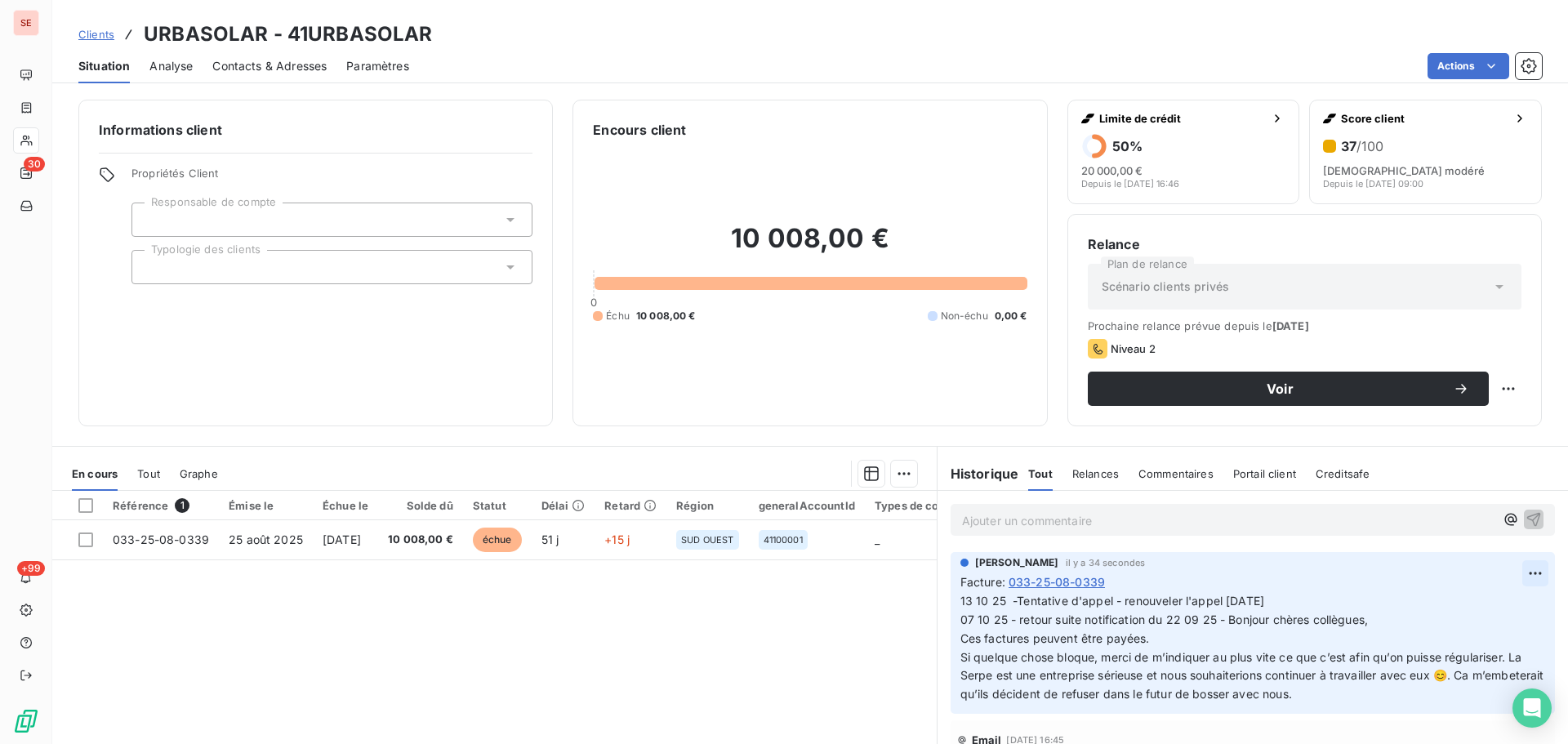
click at [1518, 567] on html "SE 30 +99 Clients URBASOLAR - 41URBASOLAR Situation Analyse Contacts & Adresses…" at bounding box center [784, 372] width 1568 height 744
click at [1494, 605] on div "Editer" at bounding box center [1471, 609] width 91 height 26
click at [961, 600] on span "13 10 25 -Tentative d'appel - renouveler l'appel [DATE] 07 10 25 - retour suite…" at bounding box center [1350, 647] width 779 height 107
drag, startPoint x: 1300, startPoint y: 596, endPoint x: 1302, endPoint y: 610, distance: 14.1
click at [1300, 596] on span "15 & 13 10 25 -Tentative d'appel - renouveler l'appel [DATE] 07 10 25 - retour …" at bounding box center [1363, 647] width 805 height 107
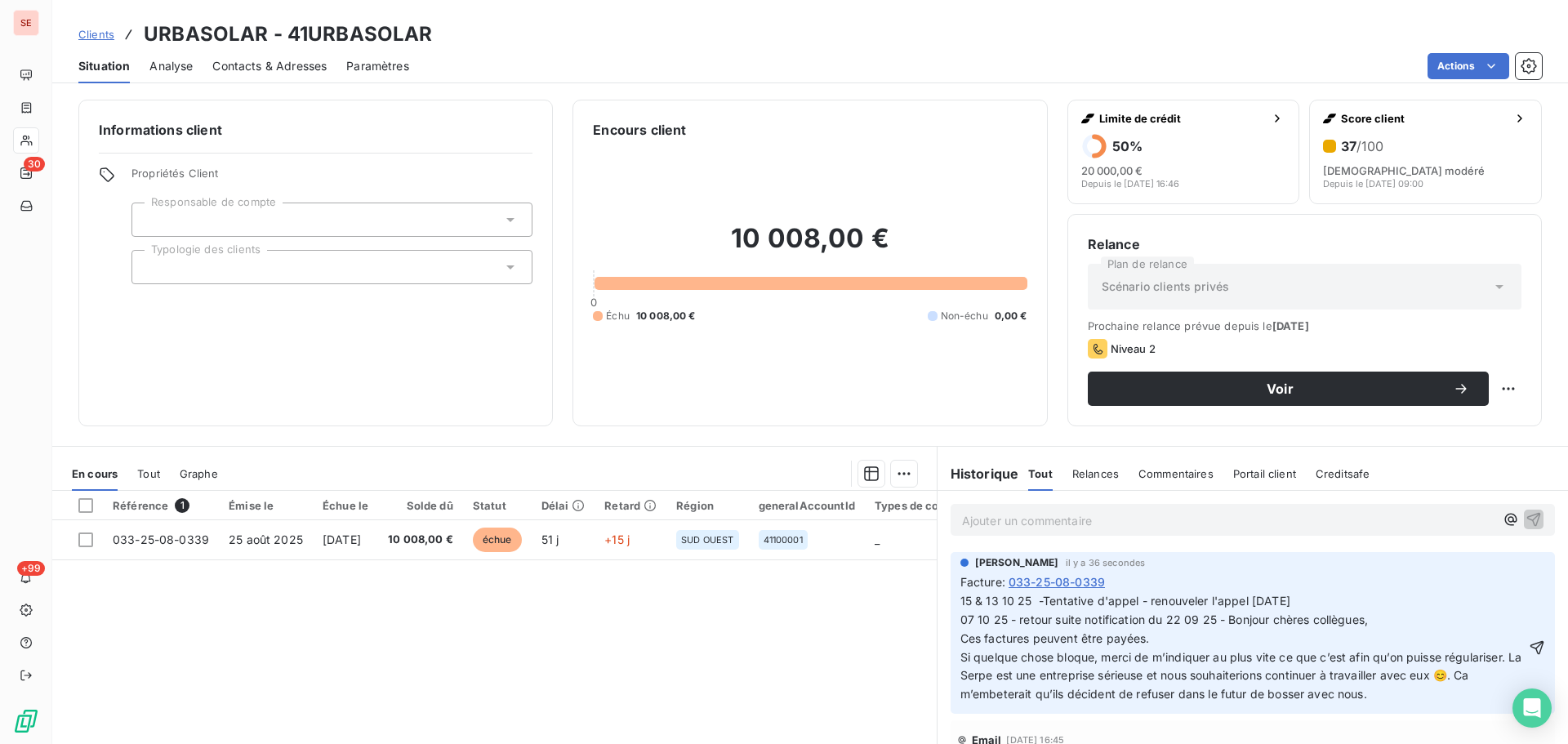
click at [1036, 602] on span "15 & 13 10 25 -Tentative d'appel - renouveler l'appel [DATE] 07 10 25 - retour …" at bounding box center [1363, 647] width 805 height 107
click at [1317, 598] on span "15 & 13 10 25 -Tentative d'appel - renouveler l'appel [DATE] 07 10 25 - retour …" at bounding box center [1363, 647] width 805 height 107
click at [1299, 605] on span "15 & 13 10 25 -Tentative d'appel - renouveler l'appel [DATE] 07 10 25 - retour …" at bounding box center [1363, 647] width 805 height 107
drag, startPoint x: 1136, startPoint y: 598, endPoint x: 927, endPoint y: 605, distance: 209.1
click at [927, 605] on div "En cours Tout Graphe Référence 1 Émise le Échue le Solde dû Statut Délai Retard…" at bounding box center [810, 649] width 1516 height 409
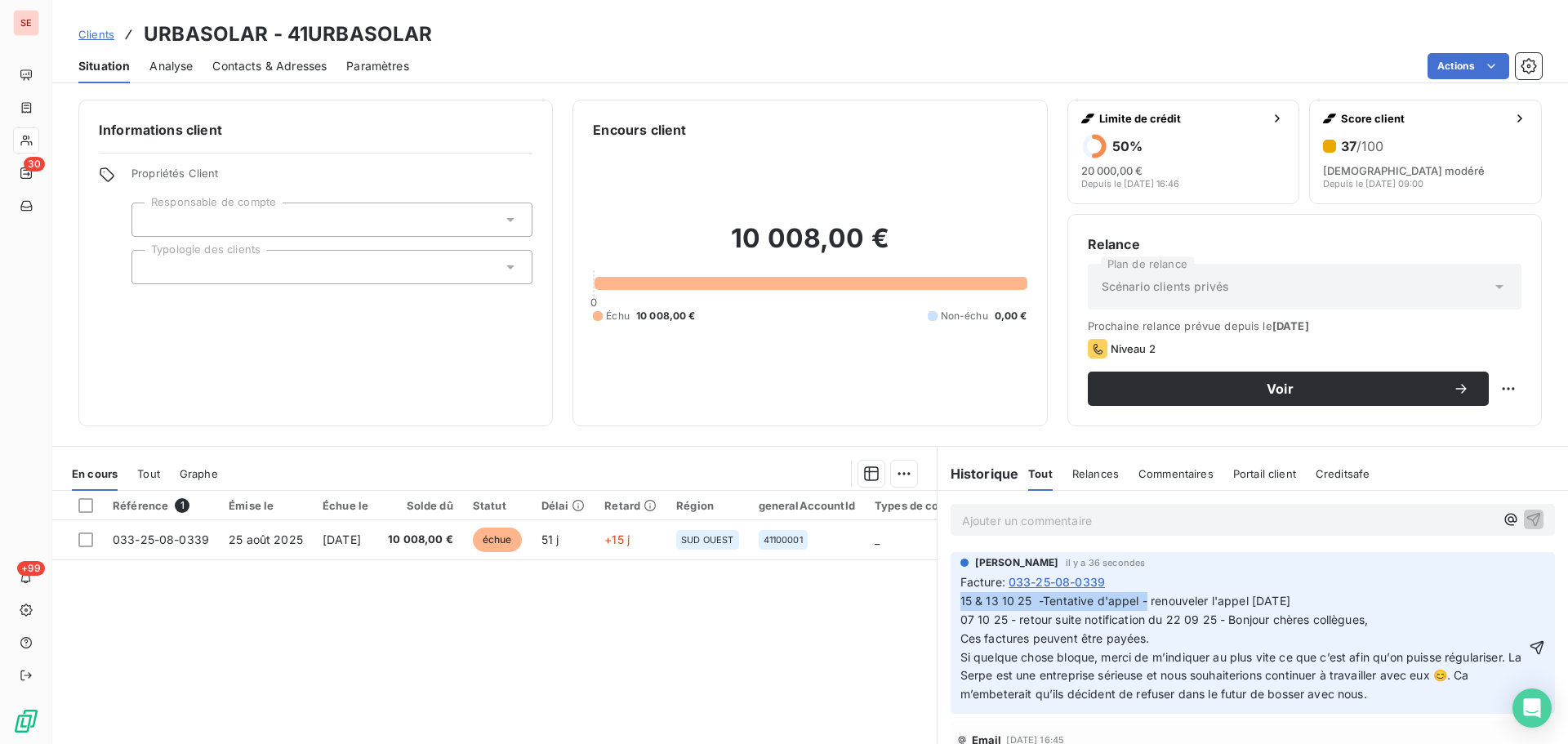
copy span "15 & 13 10 25 -Tentative d'appel -"
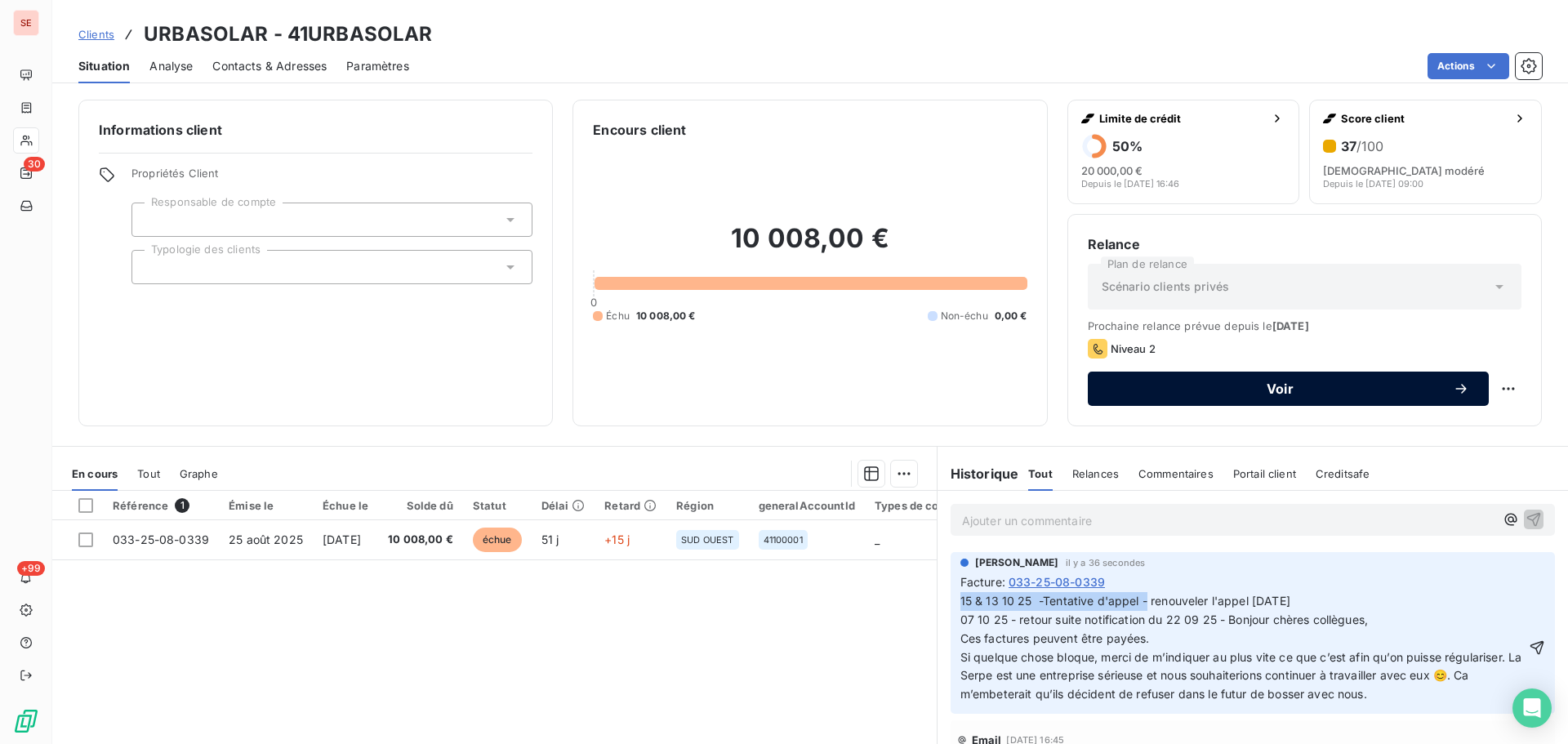
click at [1272, 386] on span "Voir" at bounding box center [1280, 389] width 346 height 13
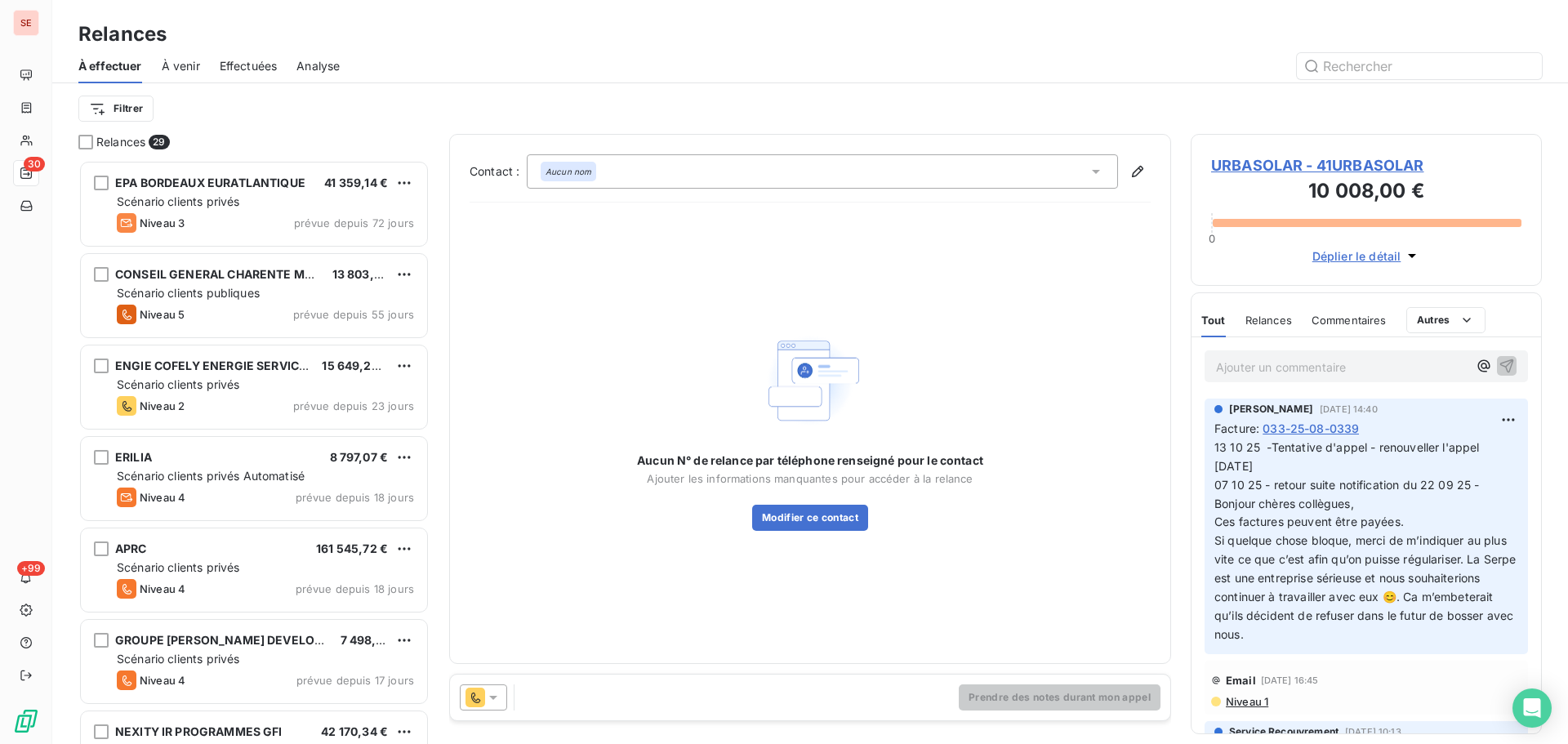
scroll to position [572, 339]
click at [711, 169] on div "Aucun nom" at bounding box center [823, 171] width 592 height 34
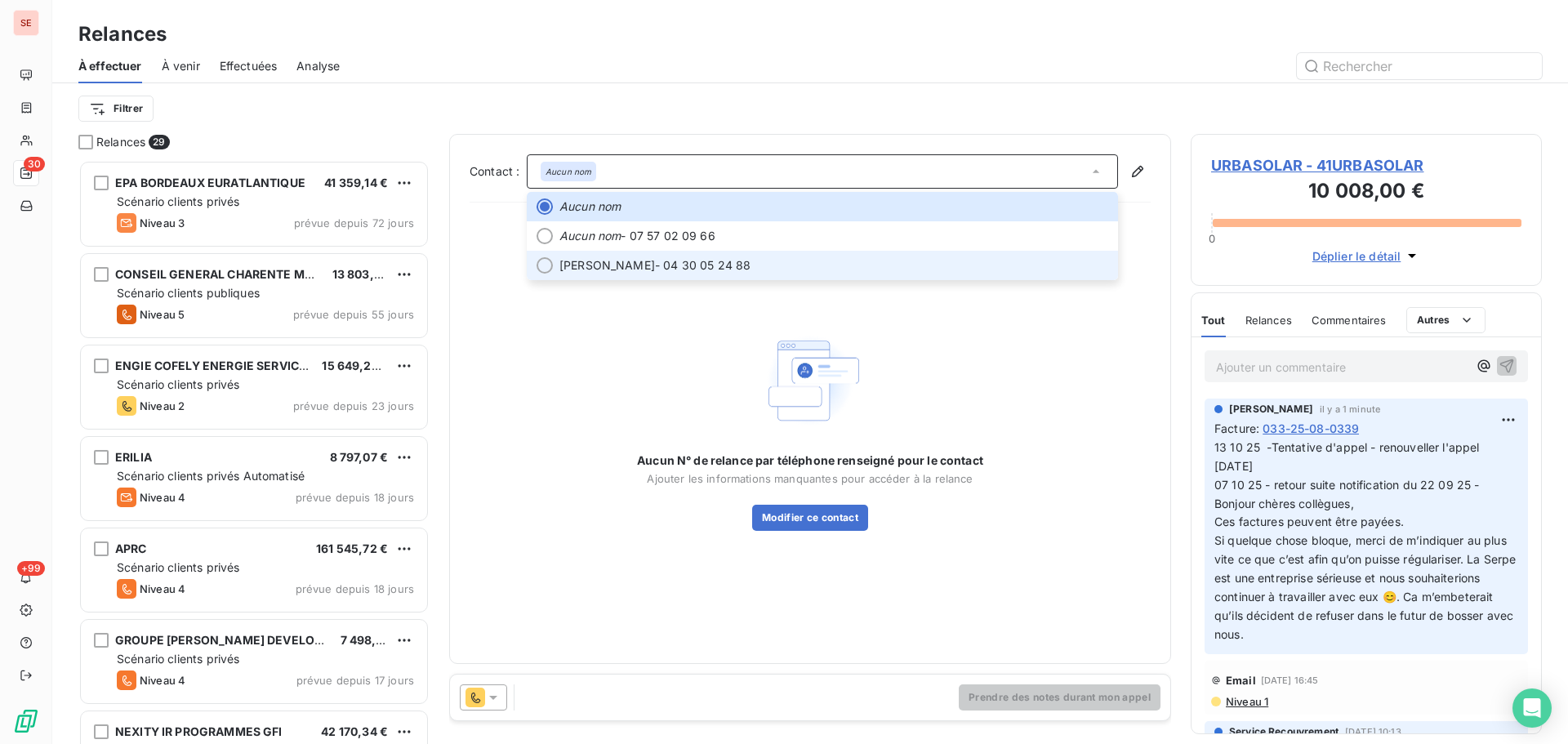
click at [689, 262] on span "[PERSON_NAME] - 04 30 05 24 88" at bounding box center [834, 265] width 549 height 16
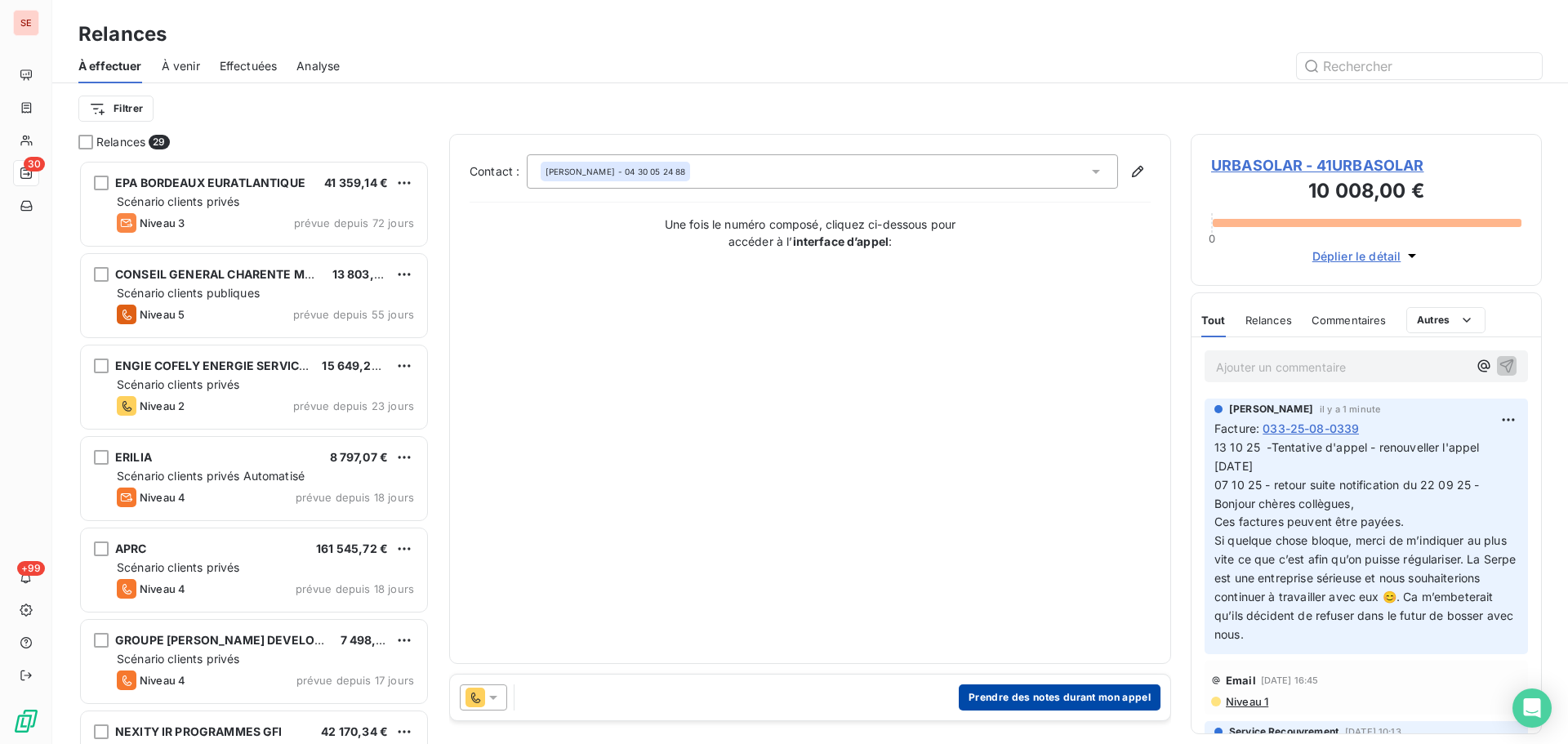
click at [1071, 694] on button "Prendre des notes durant mon appel" at bounding box center [1060, 697] width 202 height 26
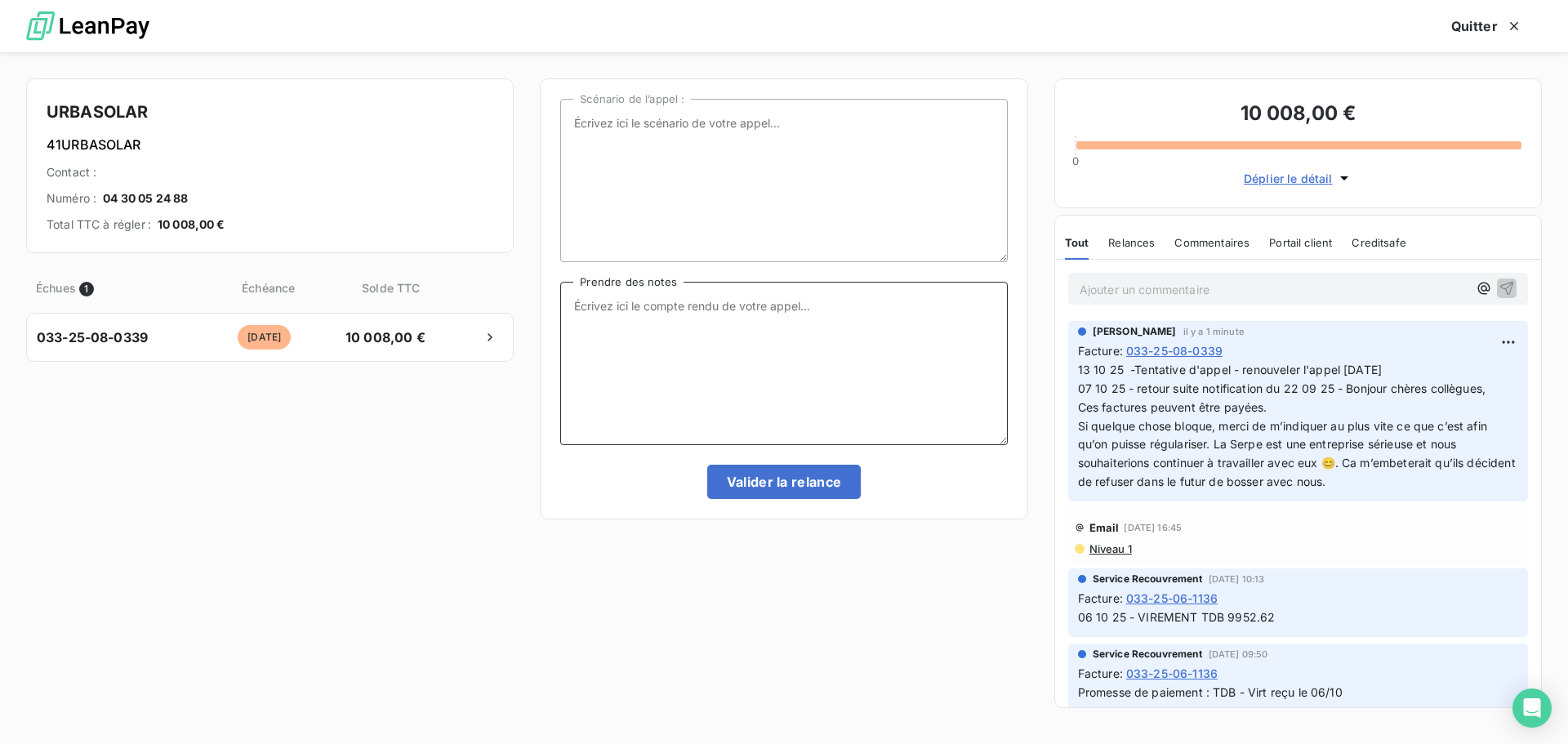
paste textarea "15 & 13 10 25 -Tentative d'appel -"
drag, startPoint x: 656, startPoint y: 303, endPoint x: 462, endPoint y: 298, distance: 194.1
click at [462, 298] on div "URBASOLAR 41URBASOLAR Contact : Numéro : [PHONE_NUMBER] Total TTC à régler : 10…" at bounding box center [784, 398] width 1568 height 692
click at [709, 306] on textarea "Tentative d'appel -" at bounding box center [783, 363] width 447 height 163
type textarea "Tentative d'appel - messagerie"
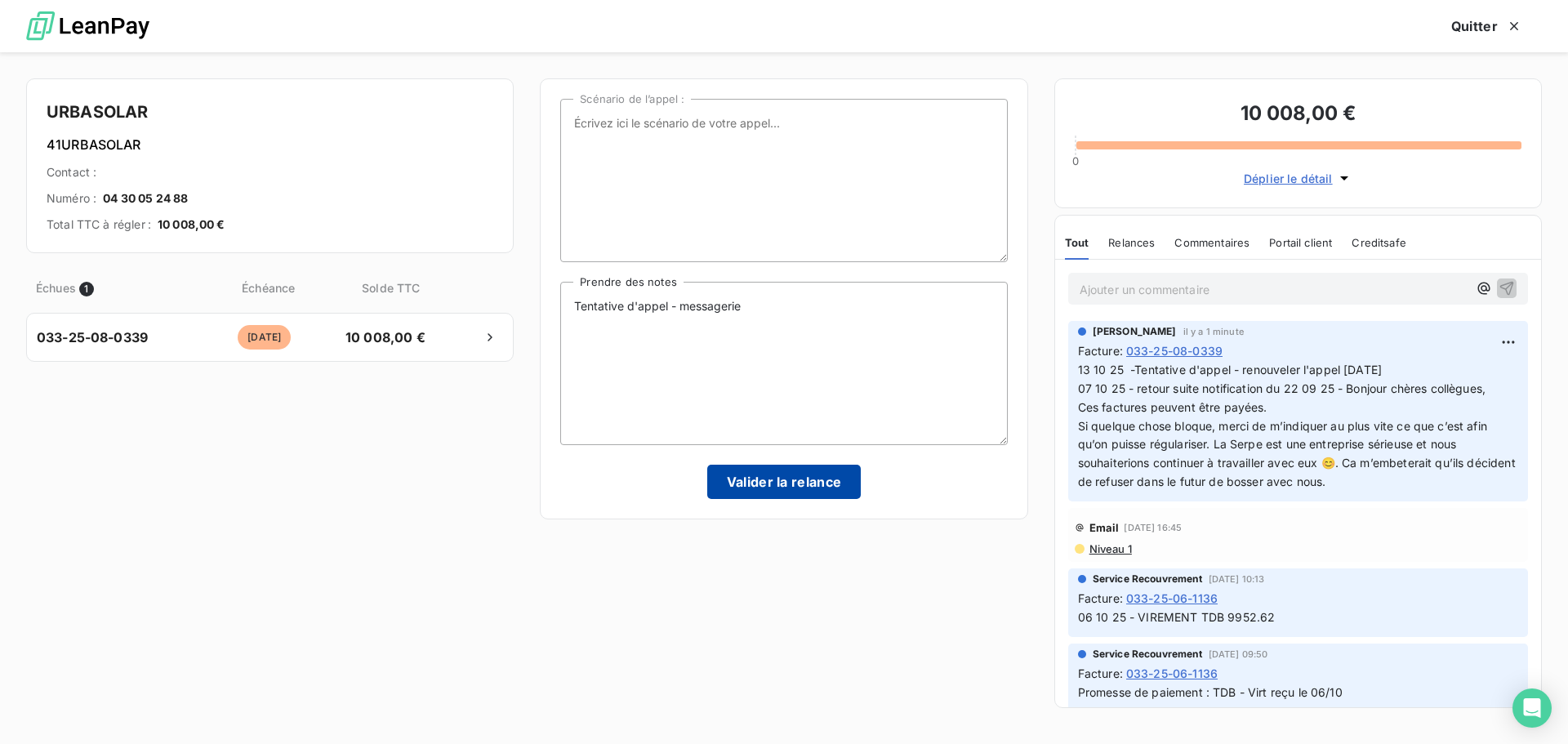
click at [742, 481] on button "Valider la relance" at bounding box center [784, 482] width 154 height 34
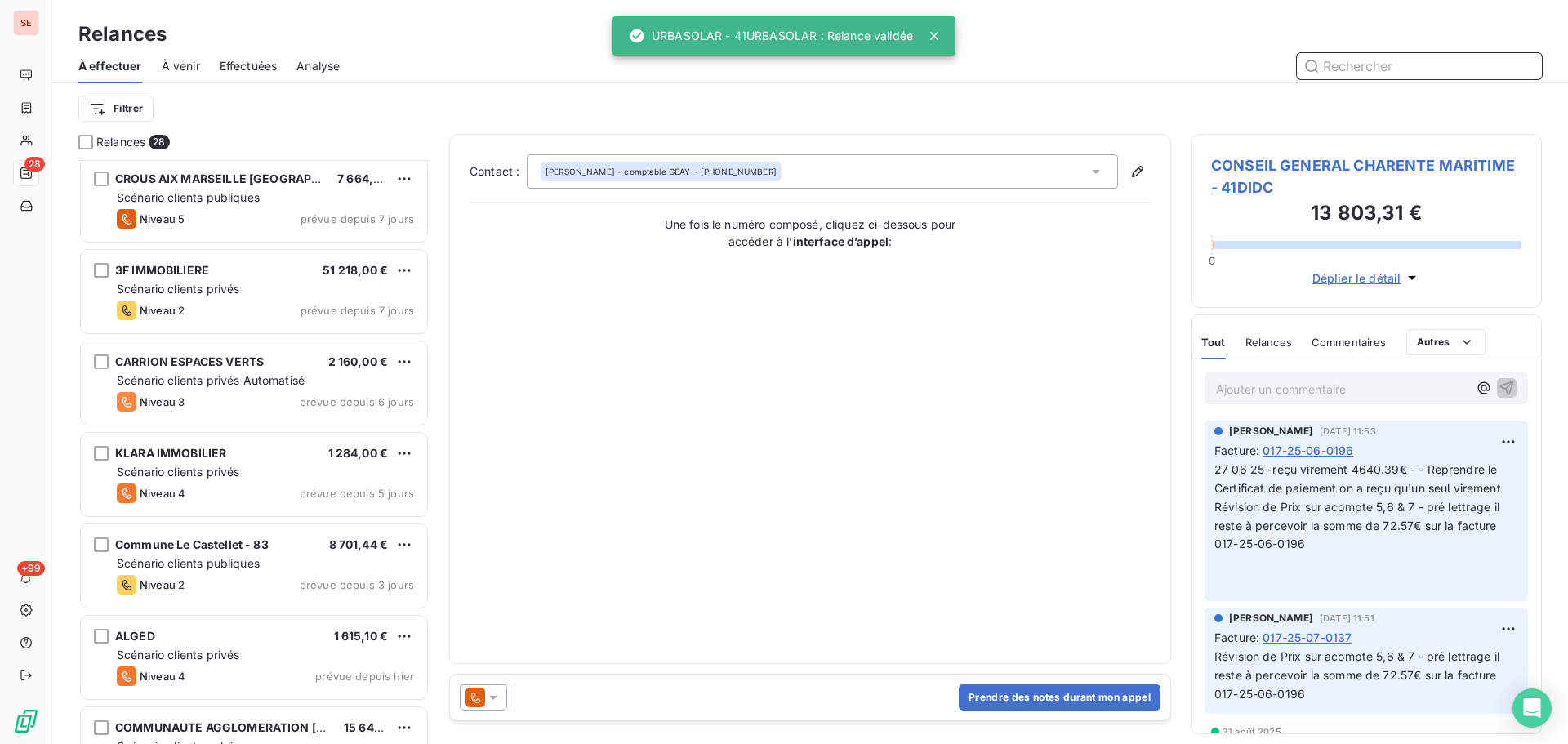
scroll to position [1308, 0]
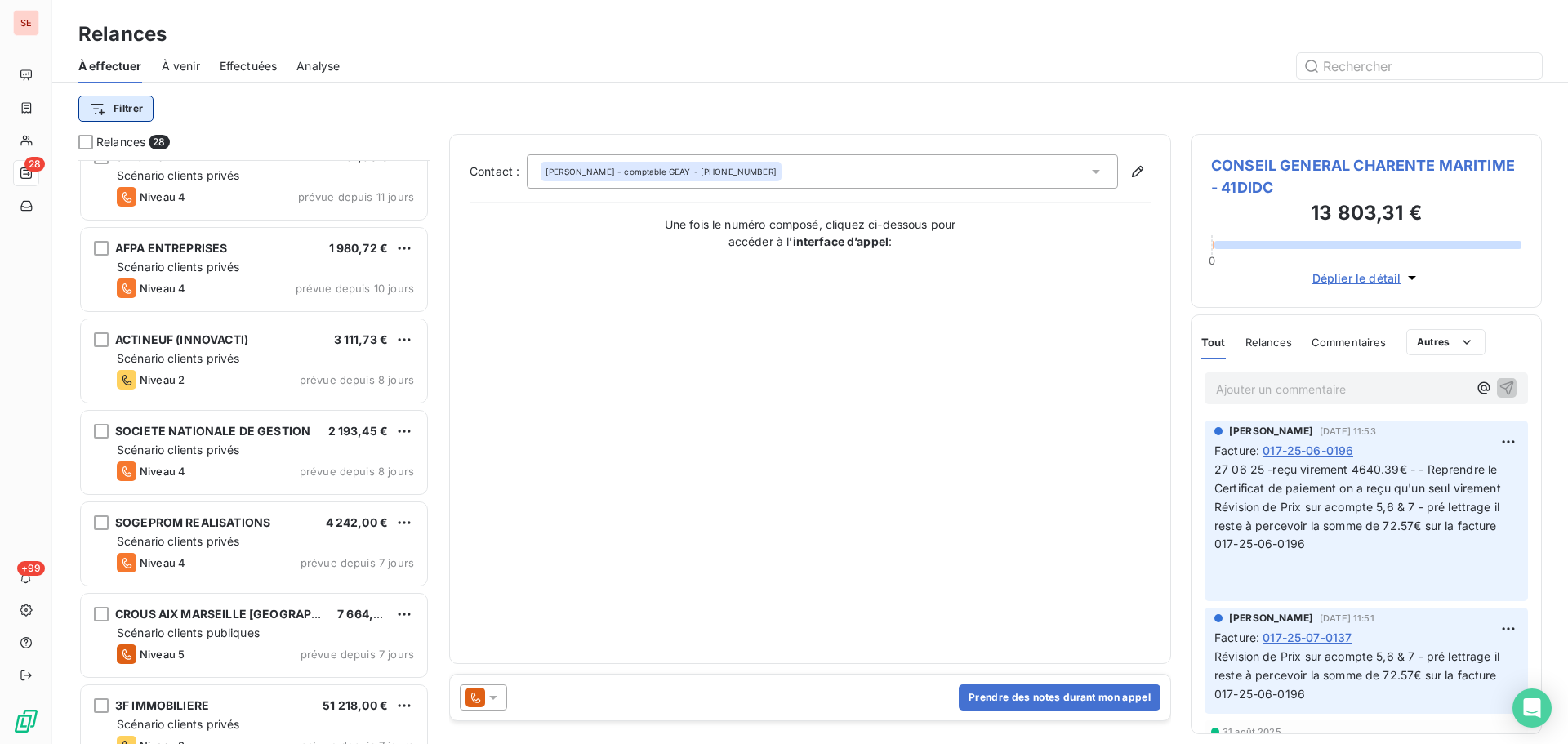
click at [113, 105] on html "SE 28 +99 Relances À effectuer À venir Effectuées Analyse Filtrer Relances 28 A…" at bounding box center [784, 372] width 1568 height 744
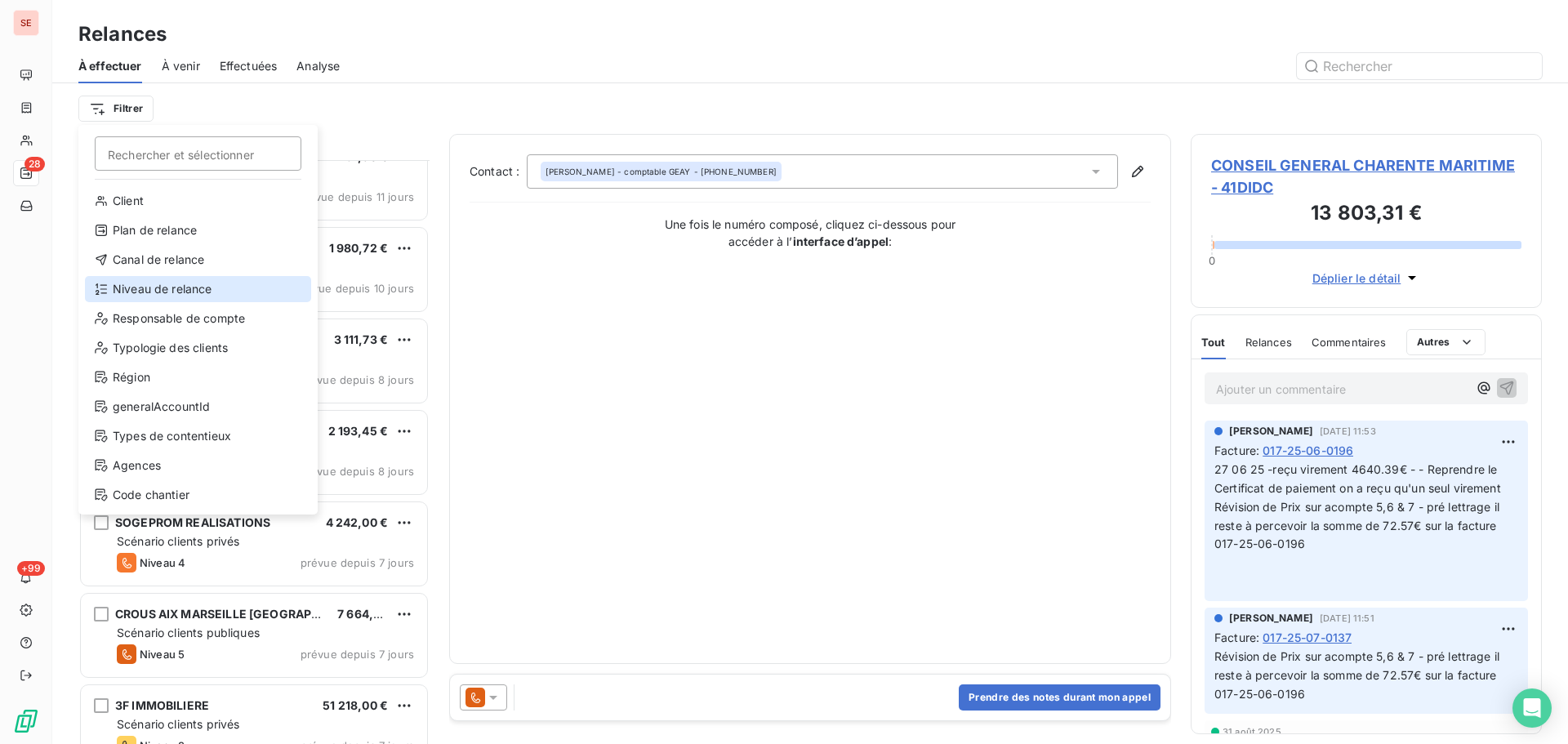
click at [187, 285] on div "Niveau de relance" at bounding box center [198, 289] width 226 height 26
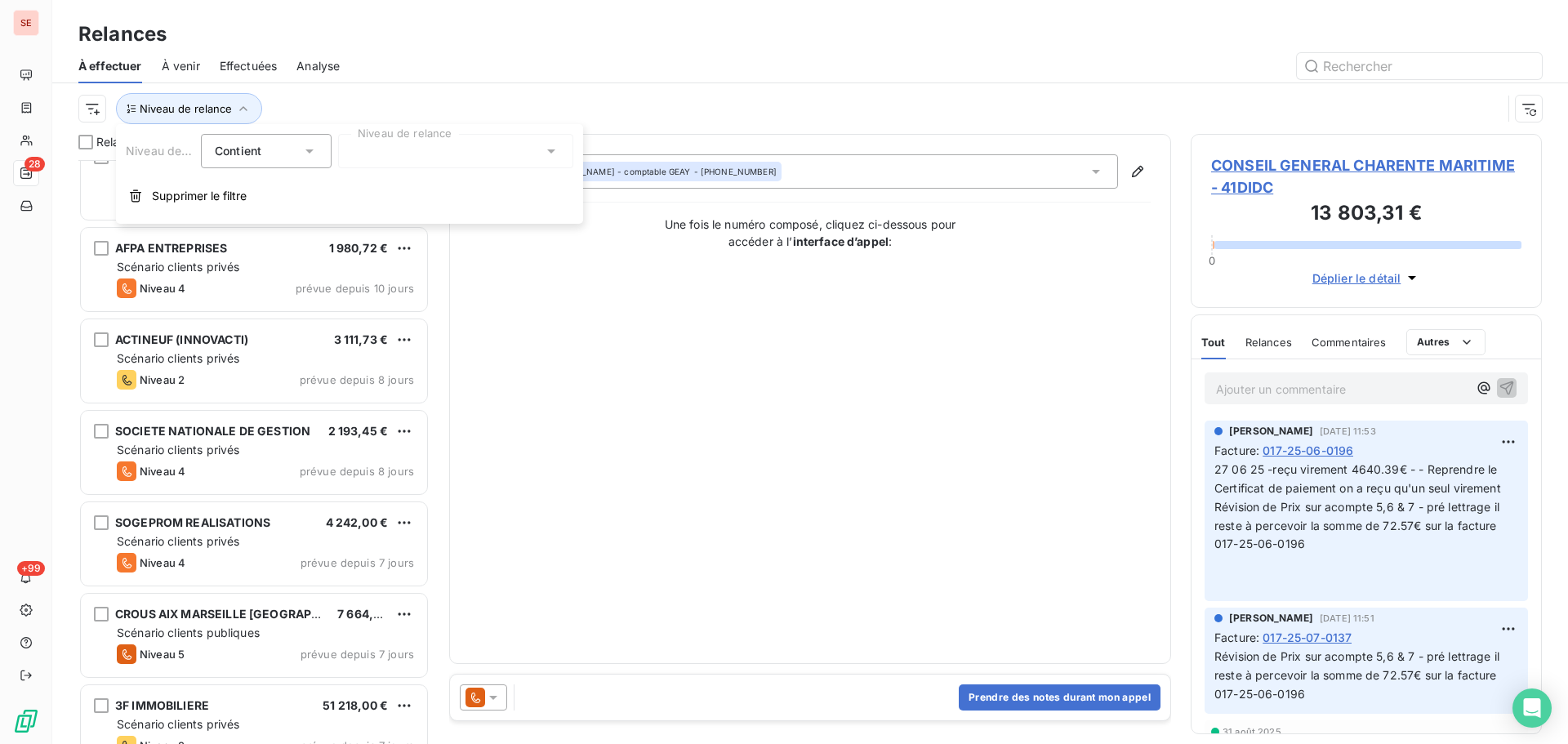
click at [427, 152] on div at bounding box center [456, 151] width 235 height 34
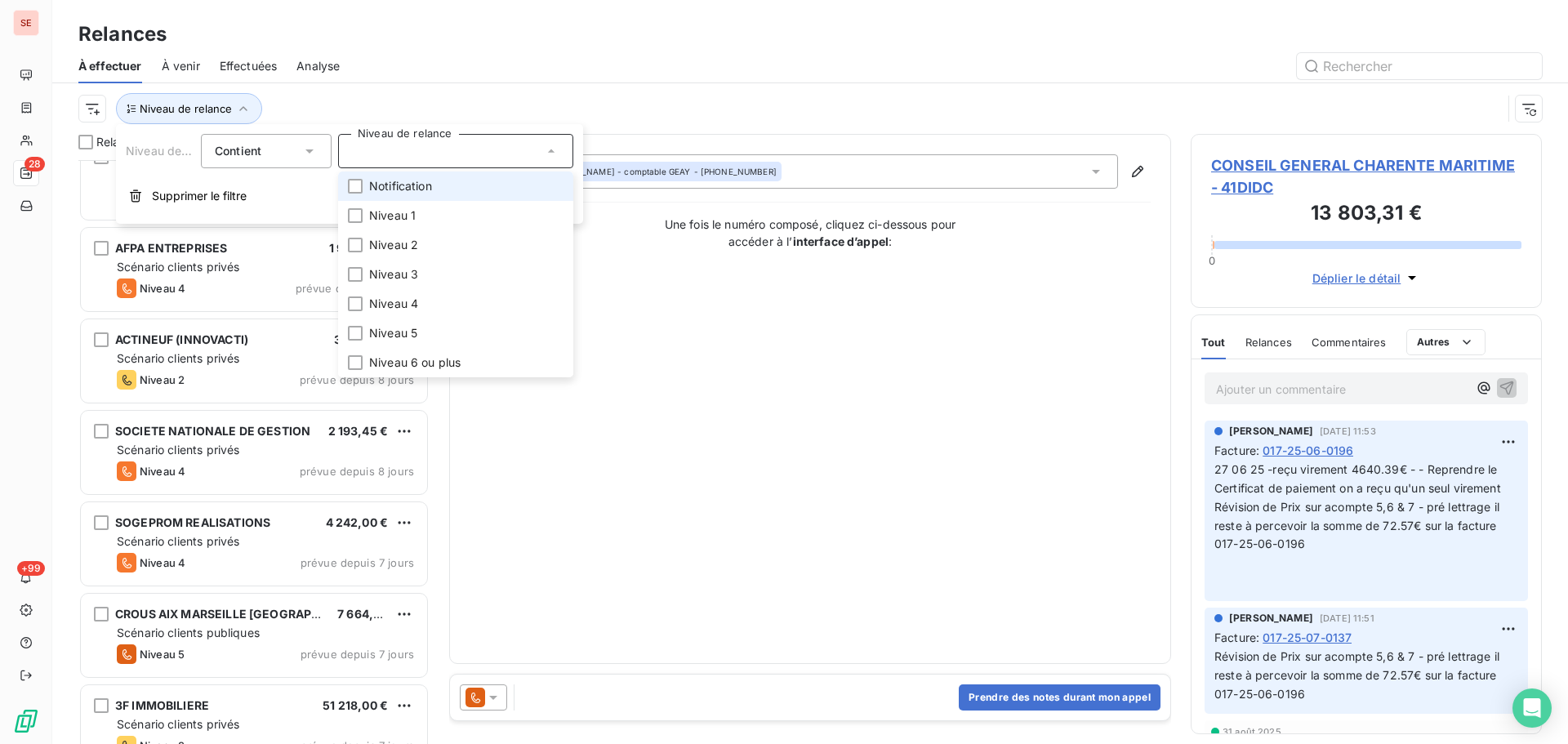
click at [425, 186] on span "Notification" at bounding box center [401, 186] width 63 height 16
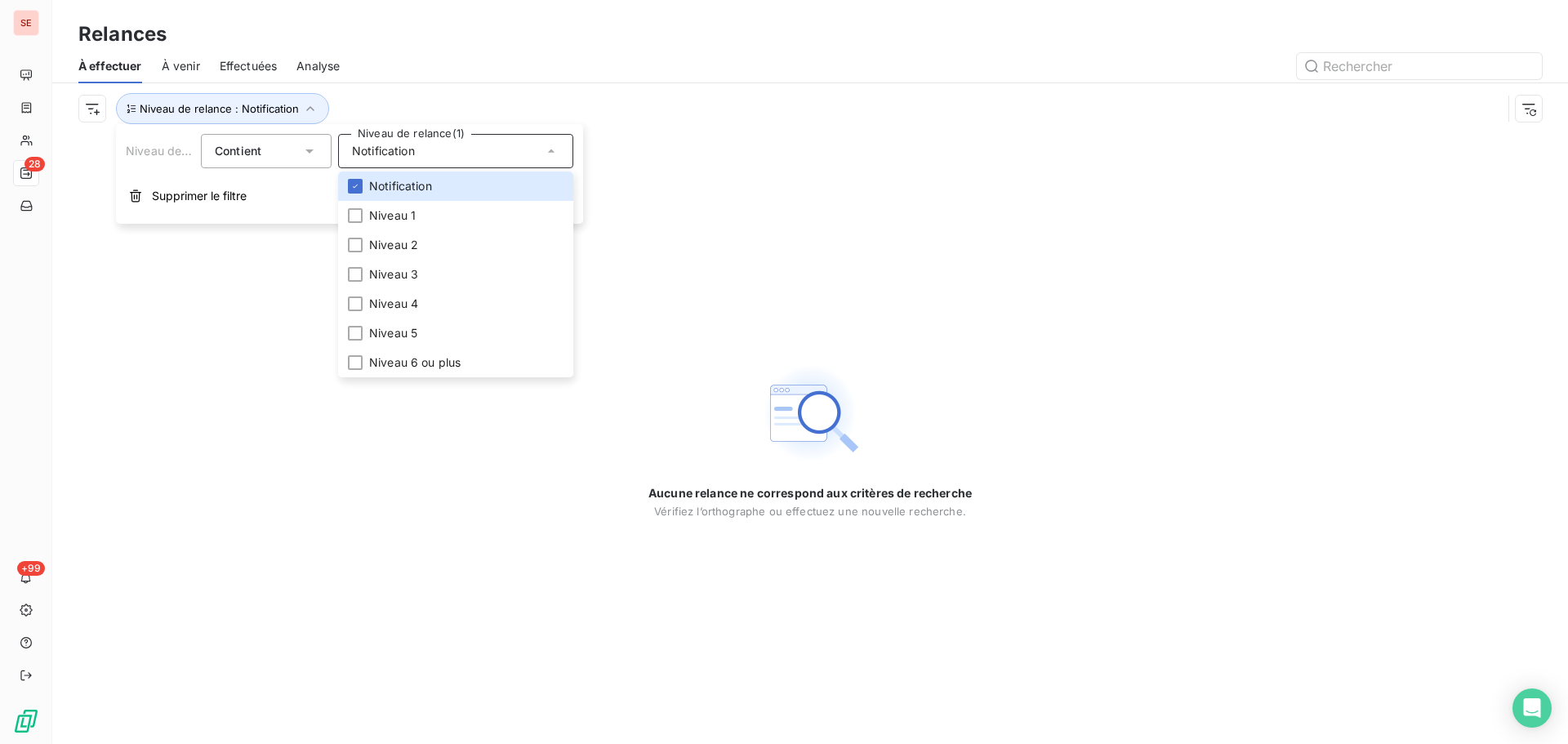
click at [420, 147] on div "Notification" at bounding box center [456, 151] width 235 height 34
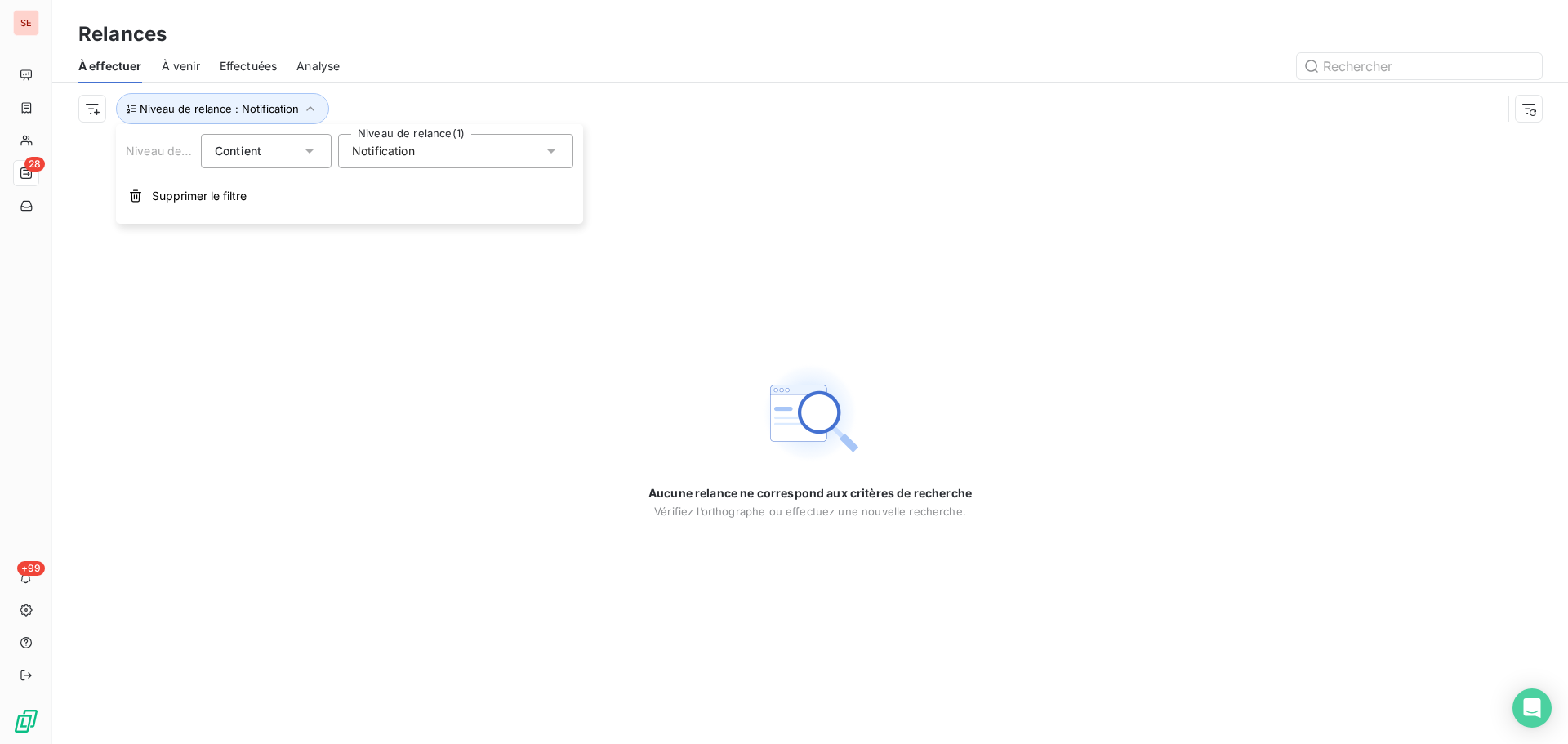
click at [421, 148] on div "Notification" at bounding box center [456, 151] width 235 height 34
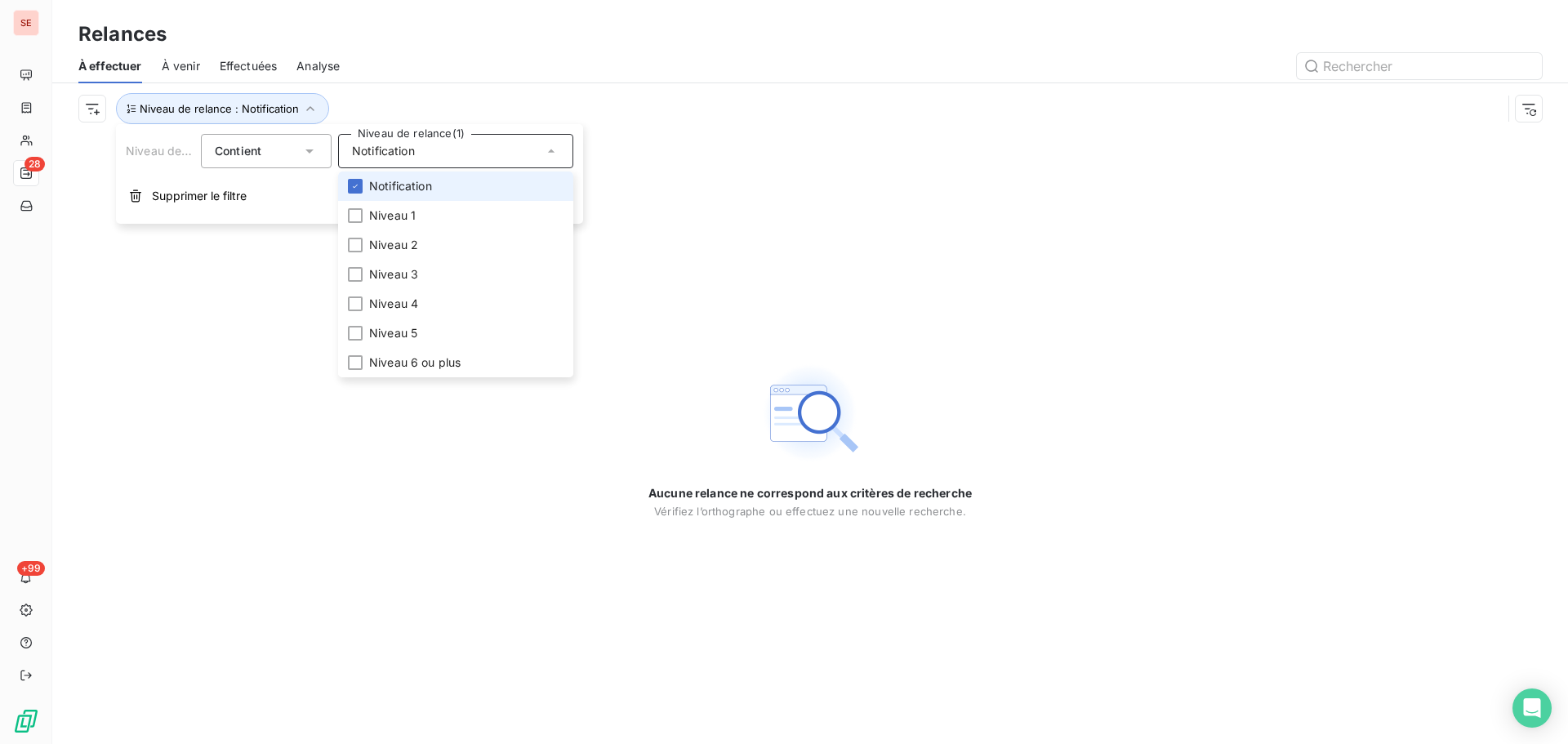
click at [428, 186] on span "Notification" at bounding box center [401, 186] width 63 height 16
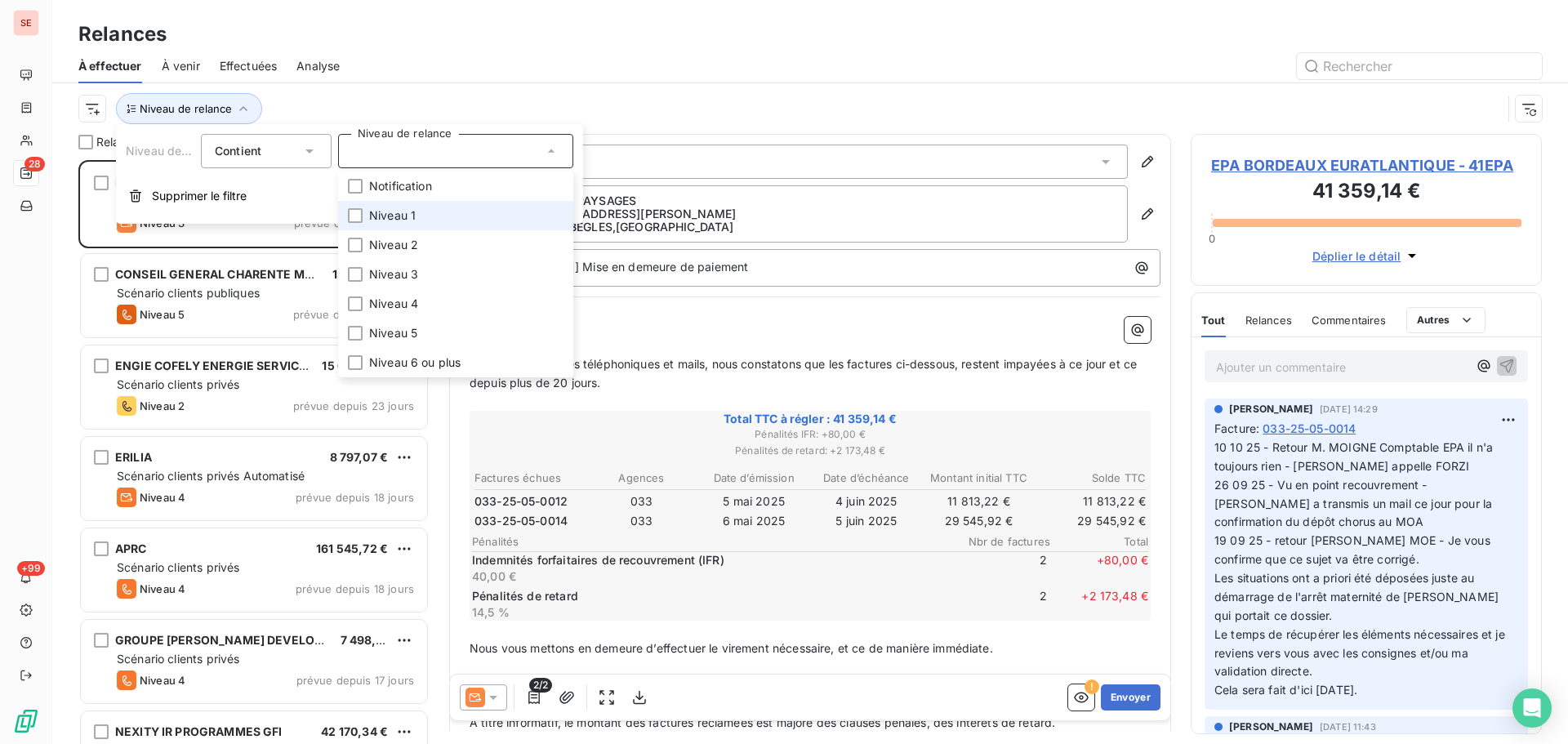
scroll to position [572, 339]
click at [423, 216] on li "Niveau 1" at bounding box center [456, 216] width 235 height 30
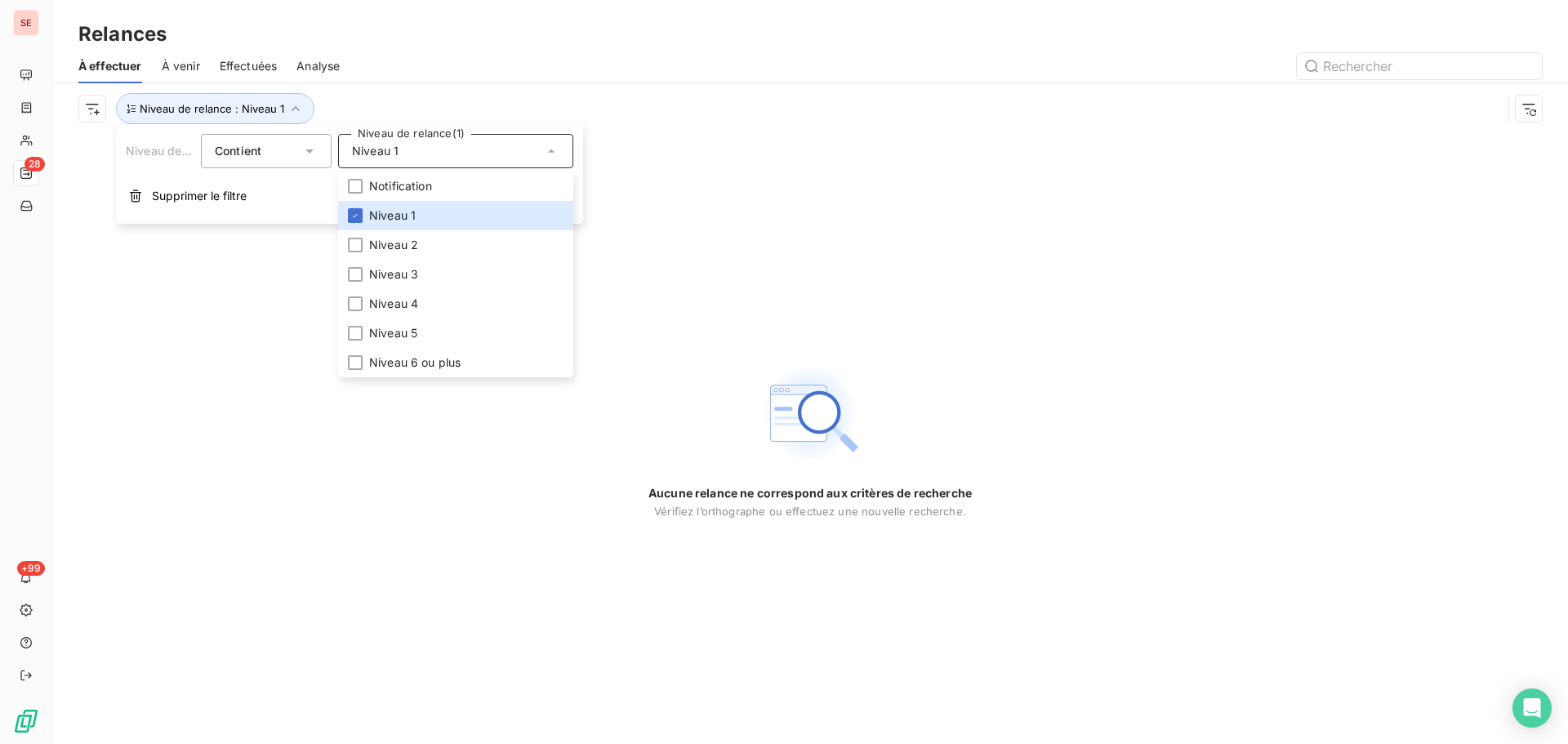
click at [471, 87] on div "Niveau de relance : Niveau 1" at bounding box center [810, 108] width 1464 height 51
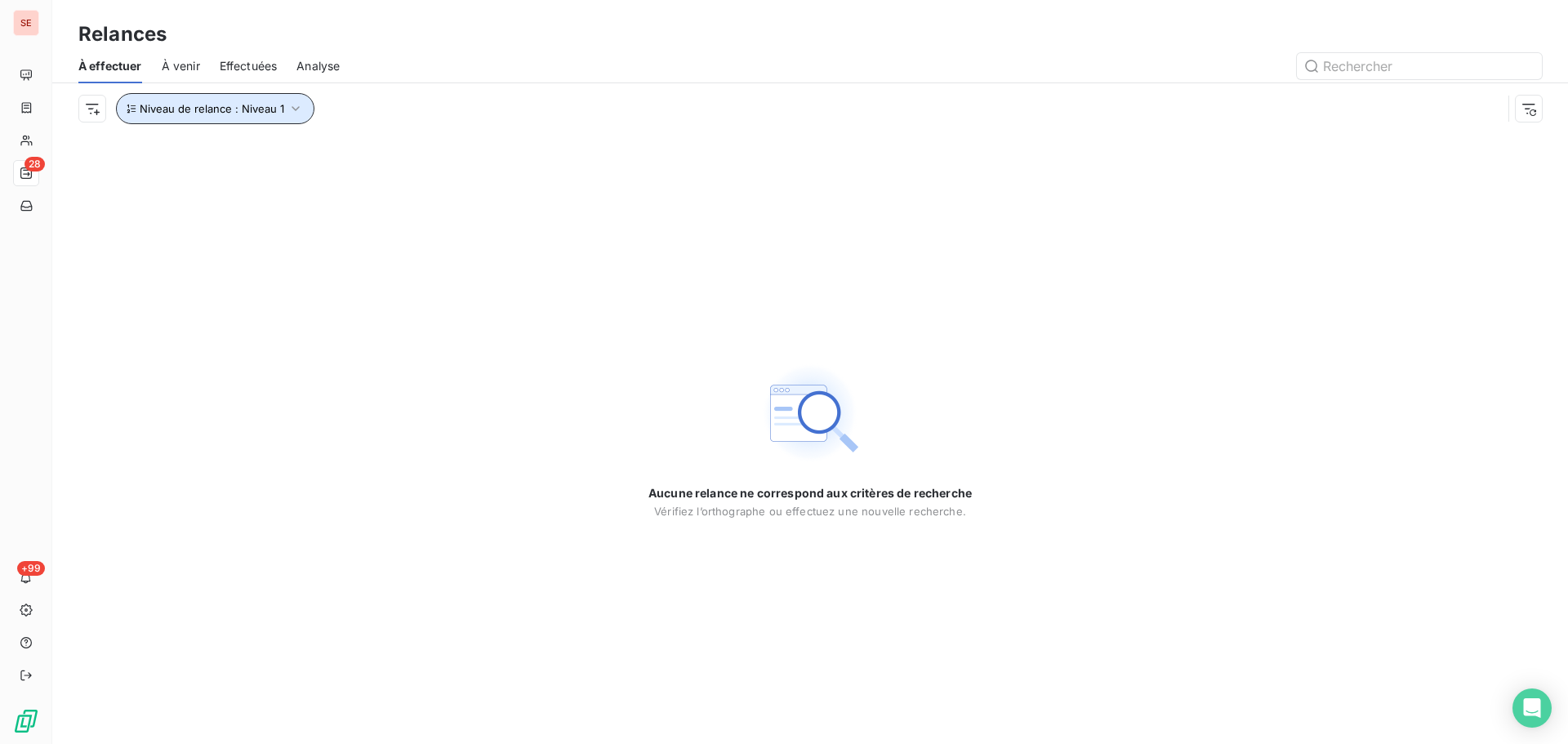
click at [291, 108] on icon "button" at bounding box center [295, 108] width 8 height 5
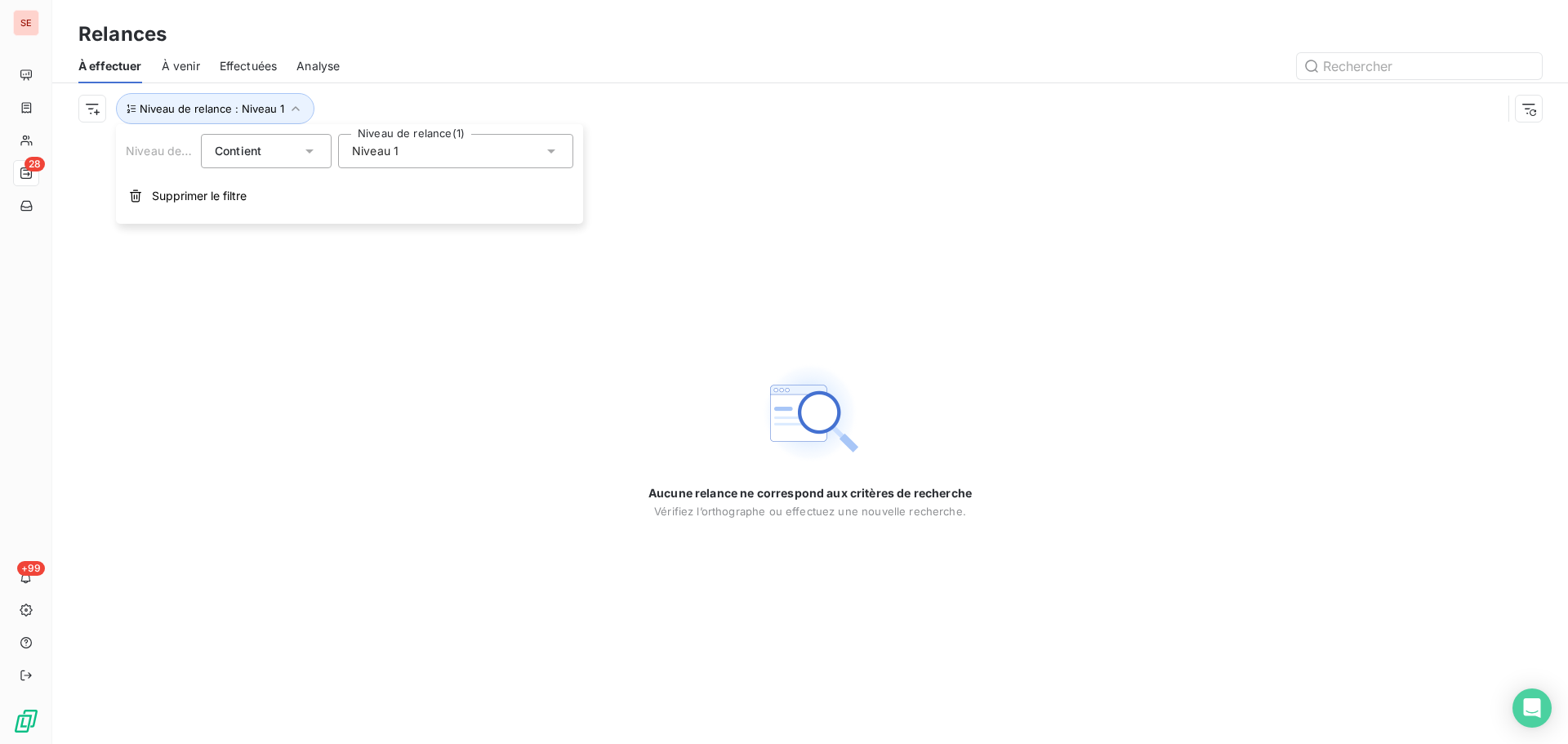
click at [381, 148] on span "Niveau 1" at bounding box center [375, 151] width 47 height 16
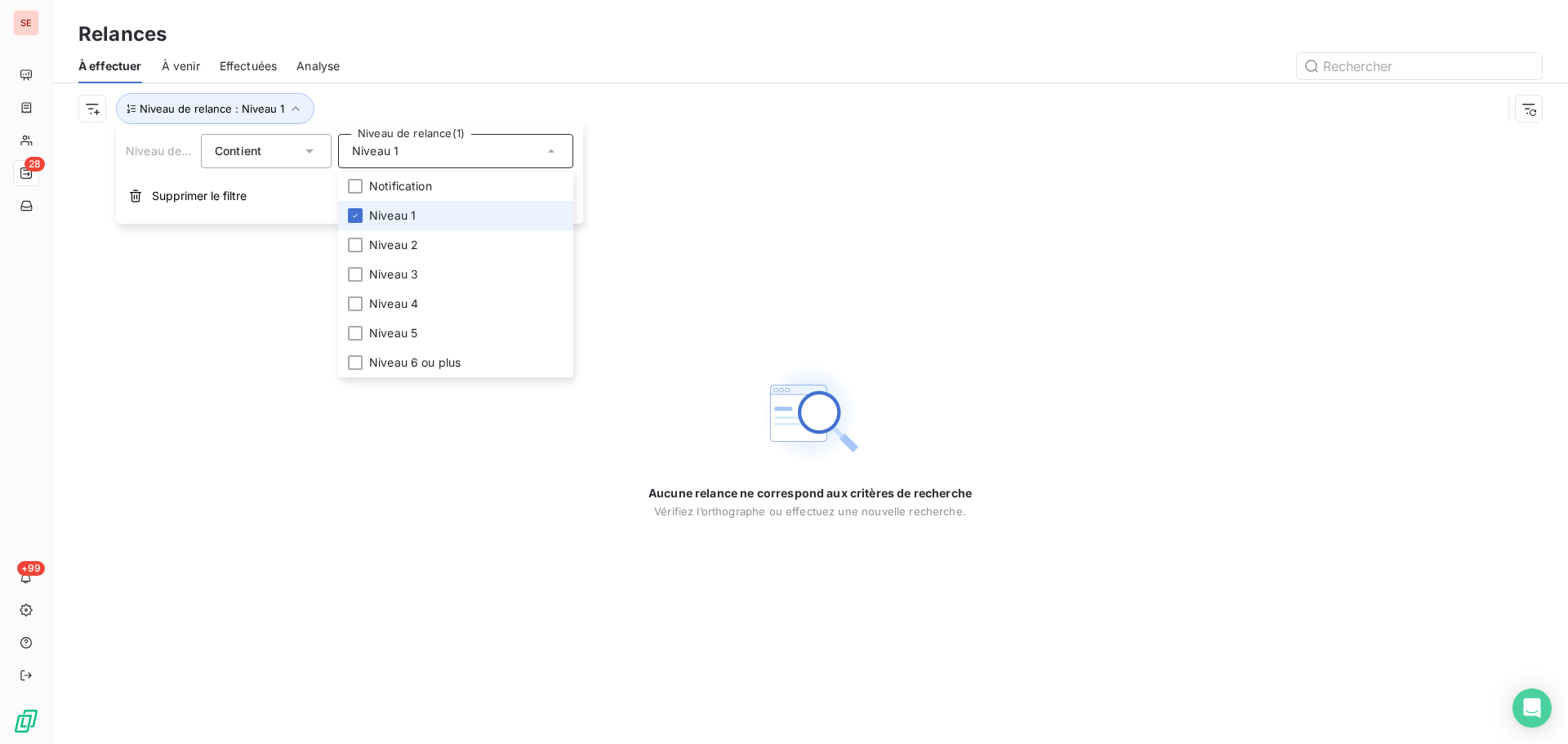
click at [378, 219] on span "Niveau 1" at bounding box center [392, 216] width 47 height 16
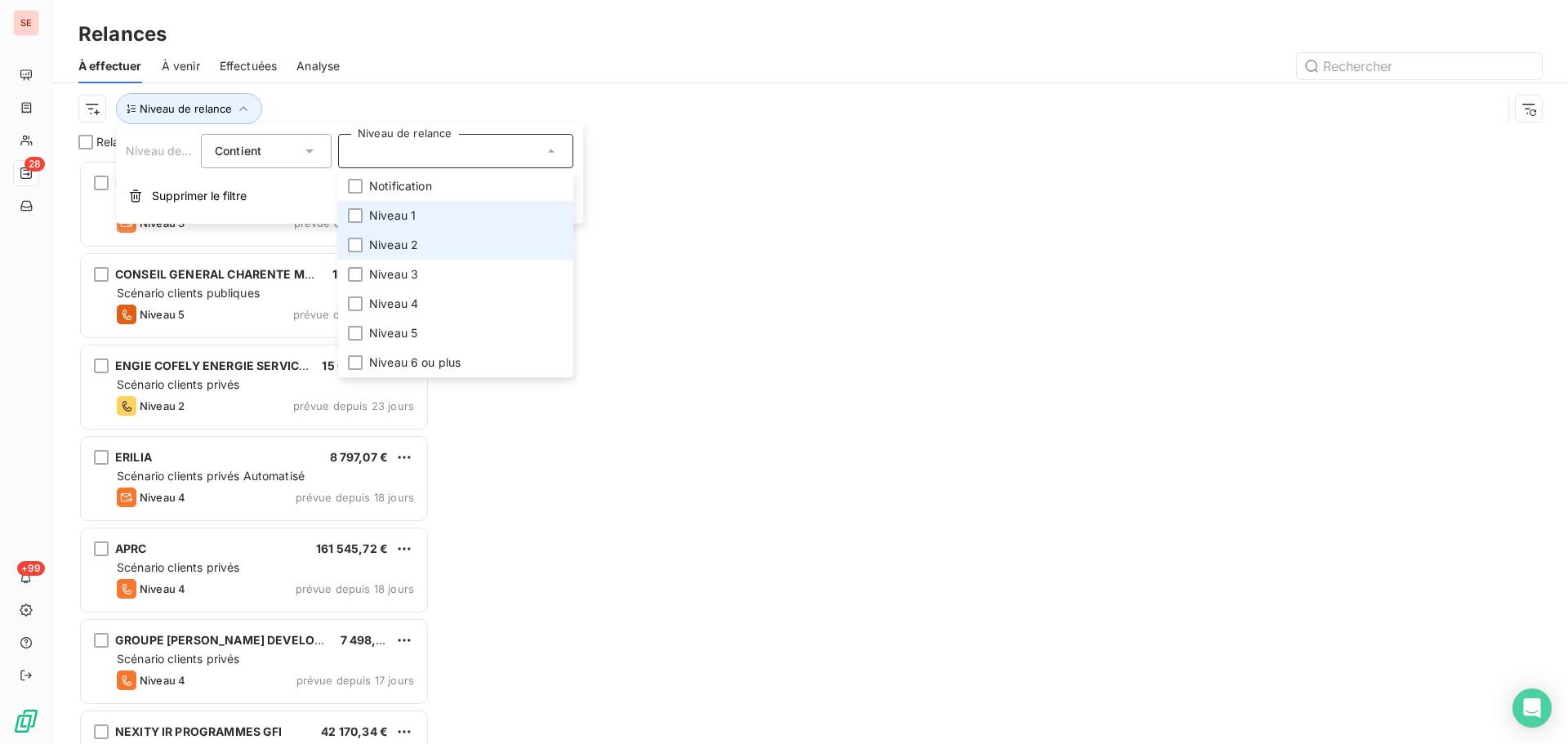
scroll to position [572, 339]
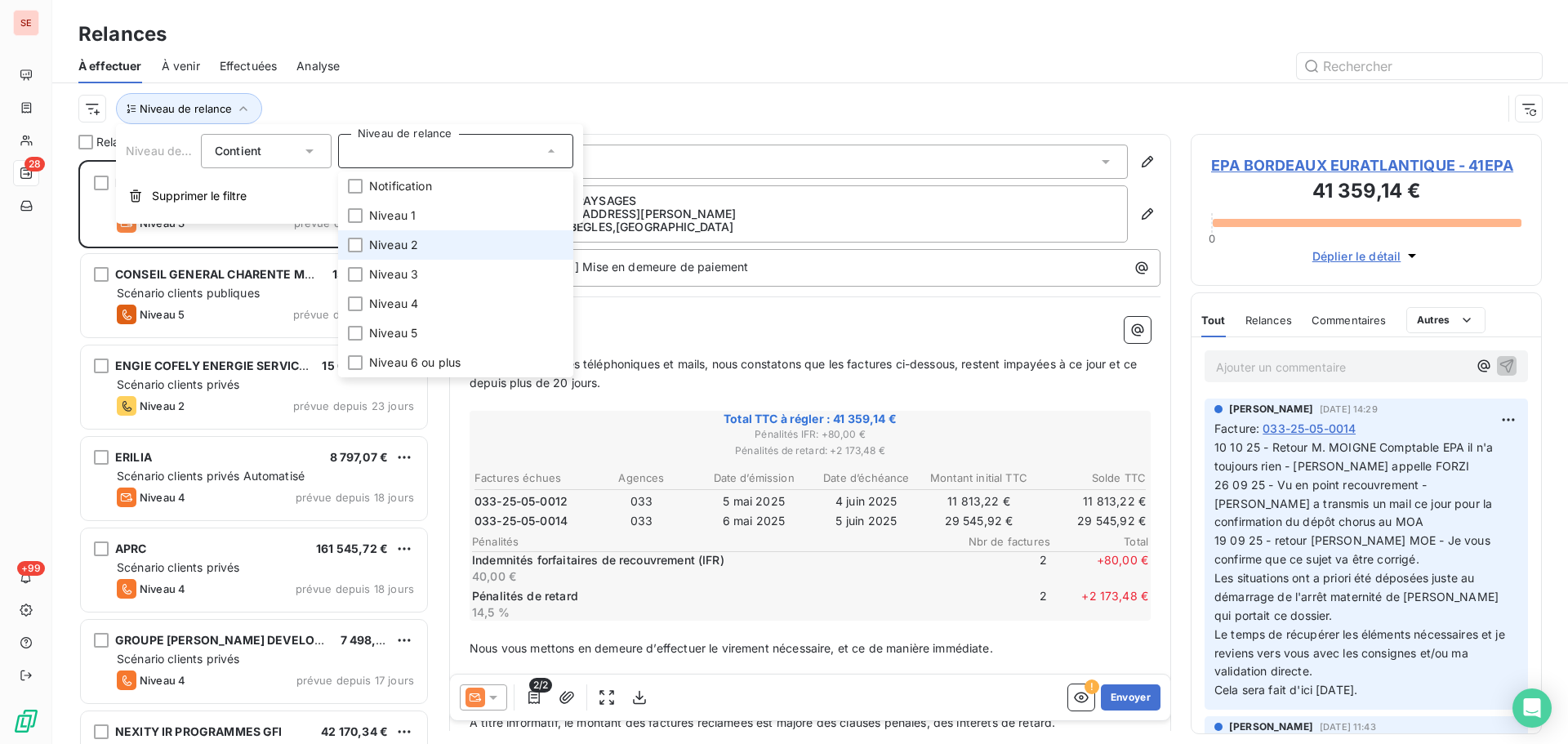
click at [373, 239] on span "Niveau 2" at bounding box center [393, 245] width 49 height 16
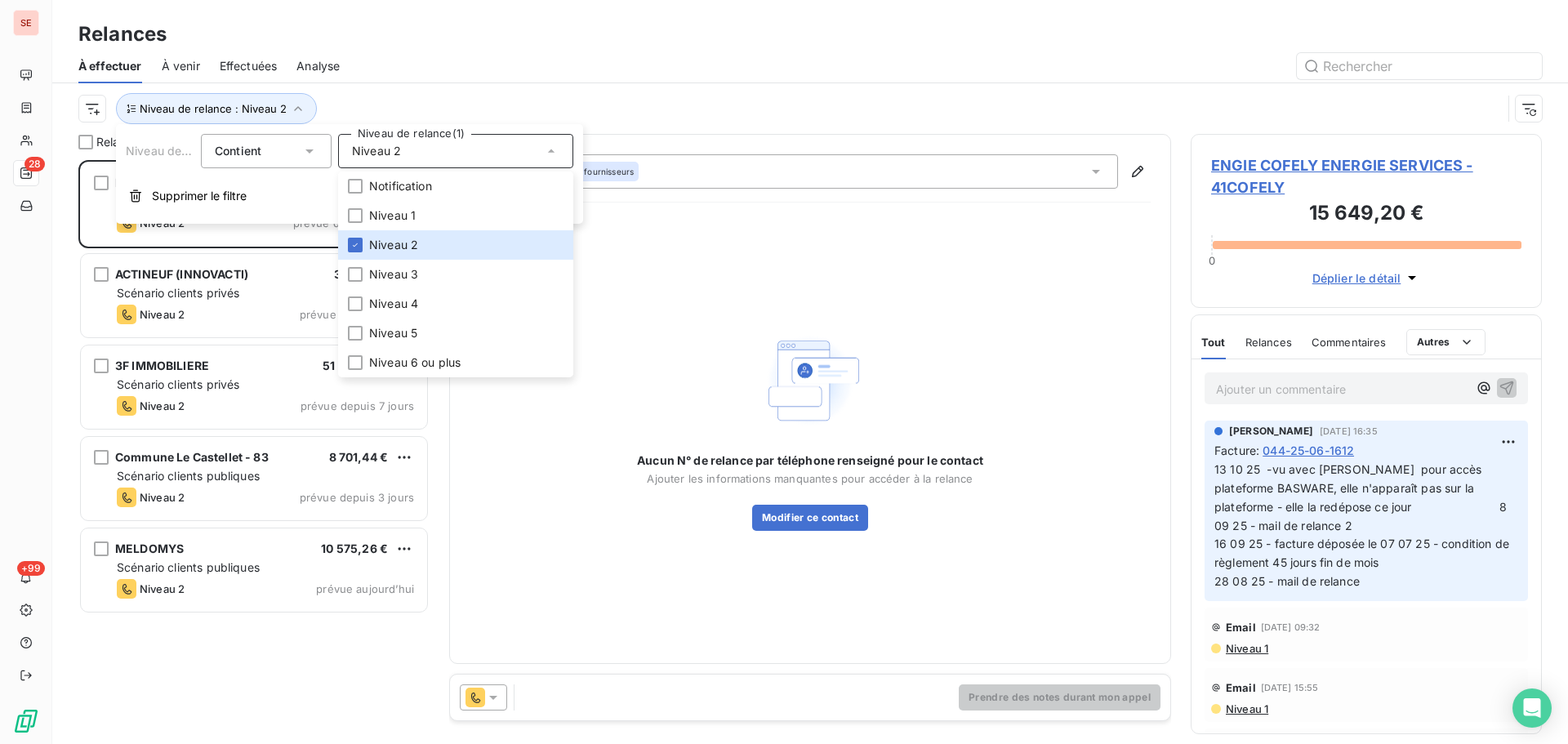
click at [416, 107] on div "Niveau de relance : Niveau 2" at bounding box center [790, 108] width 1424 height 31
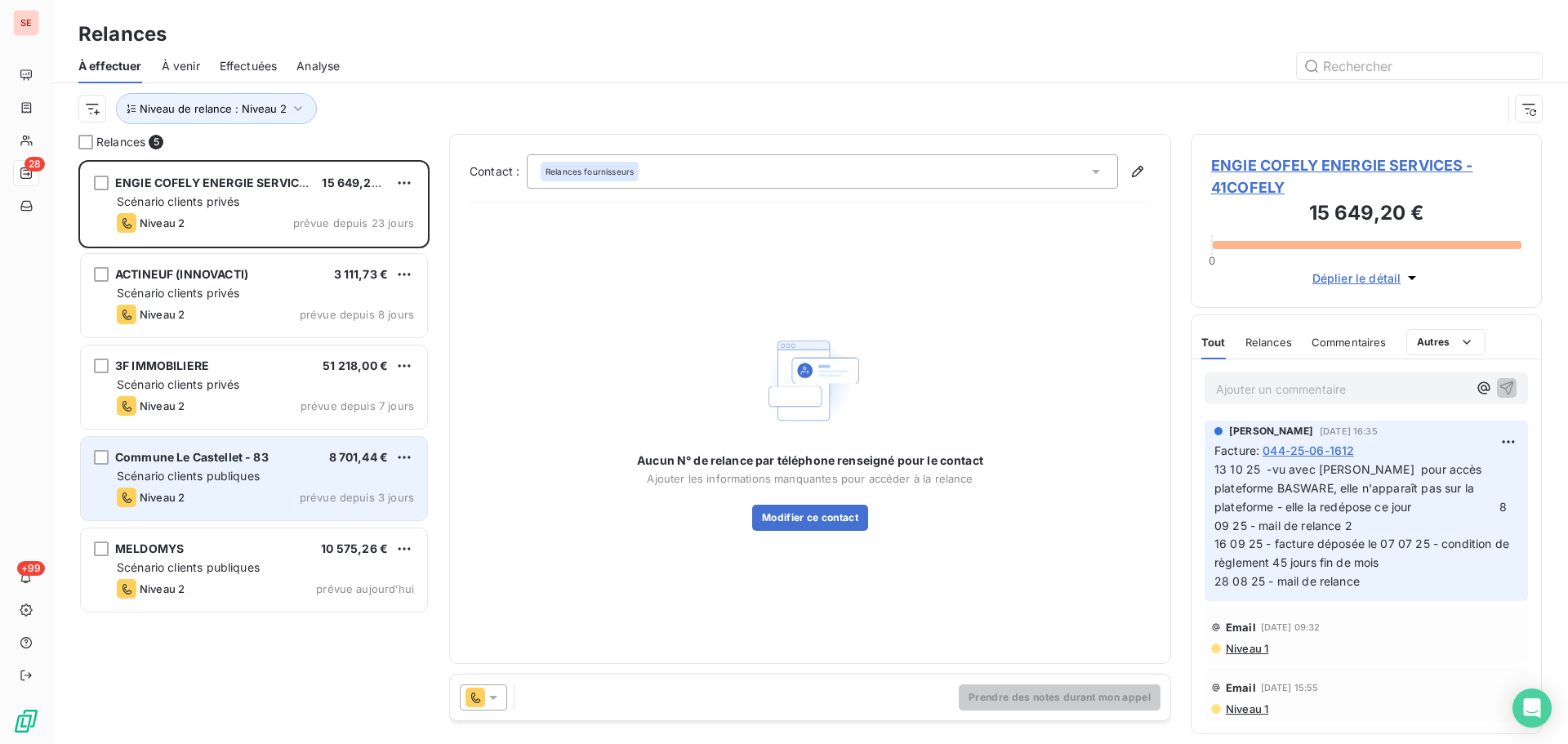
click at [263, 490] on div "Niveau 2 prévue depuis 3 jours" at bounding box center [265, 498] width 298 height 20
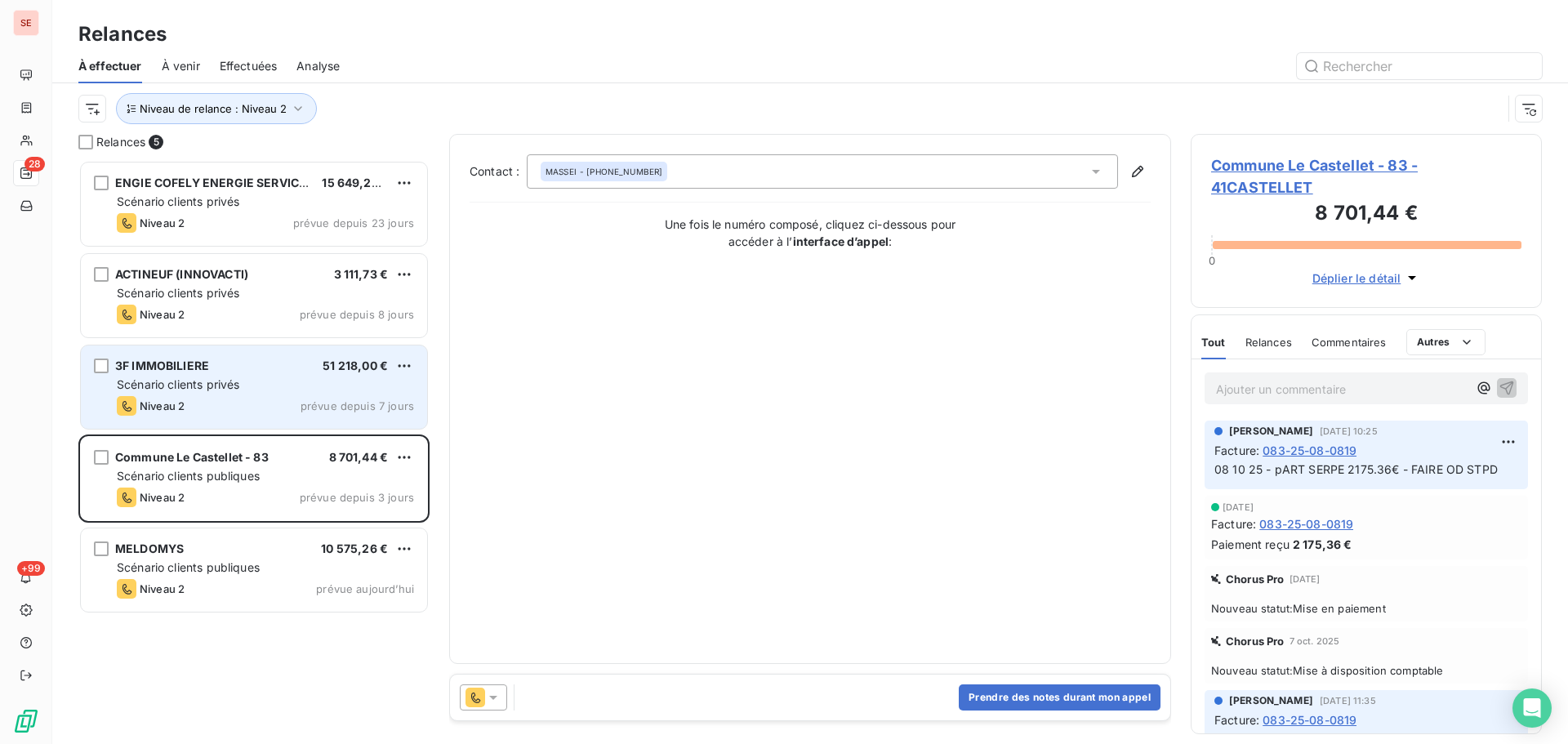
click at [239, 381] on span "Scénario clients privés" at bounding box center [178, 383] width 123 height 14
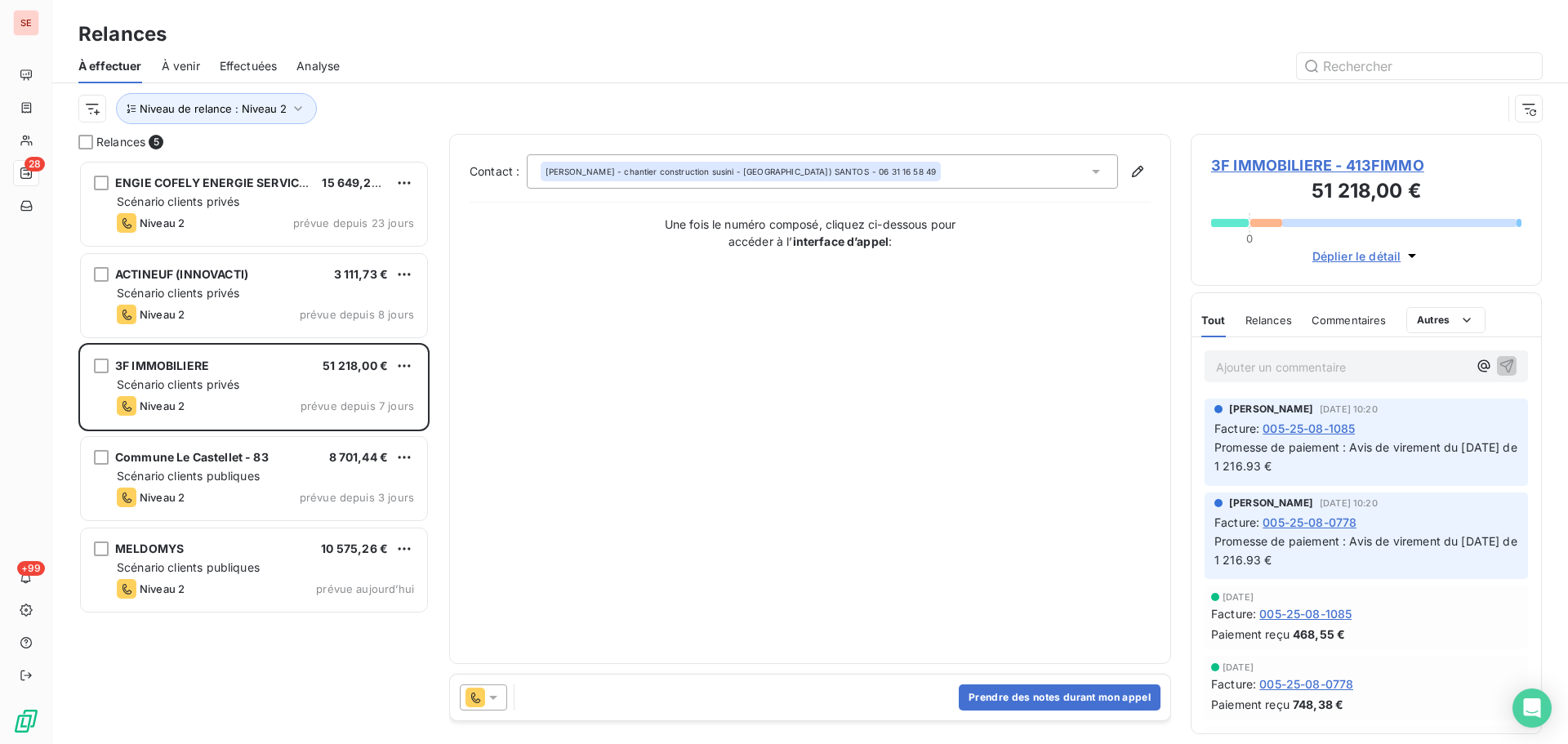
click at [1370, 166] on span "3F IMMOBILIERE - 413FIMMO" at bounding box center [1367, 165] width 310 height 22
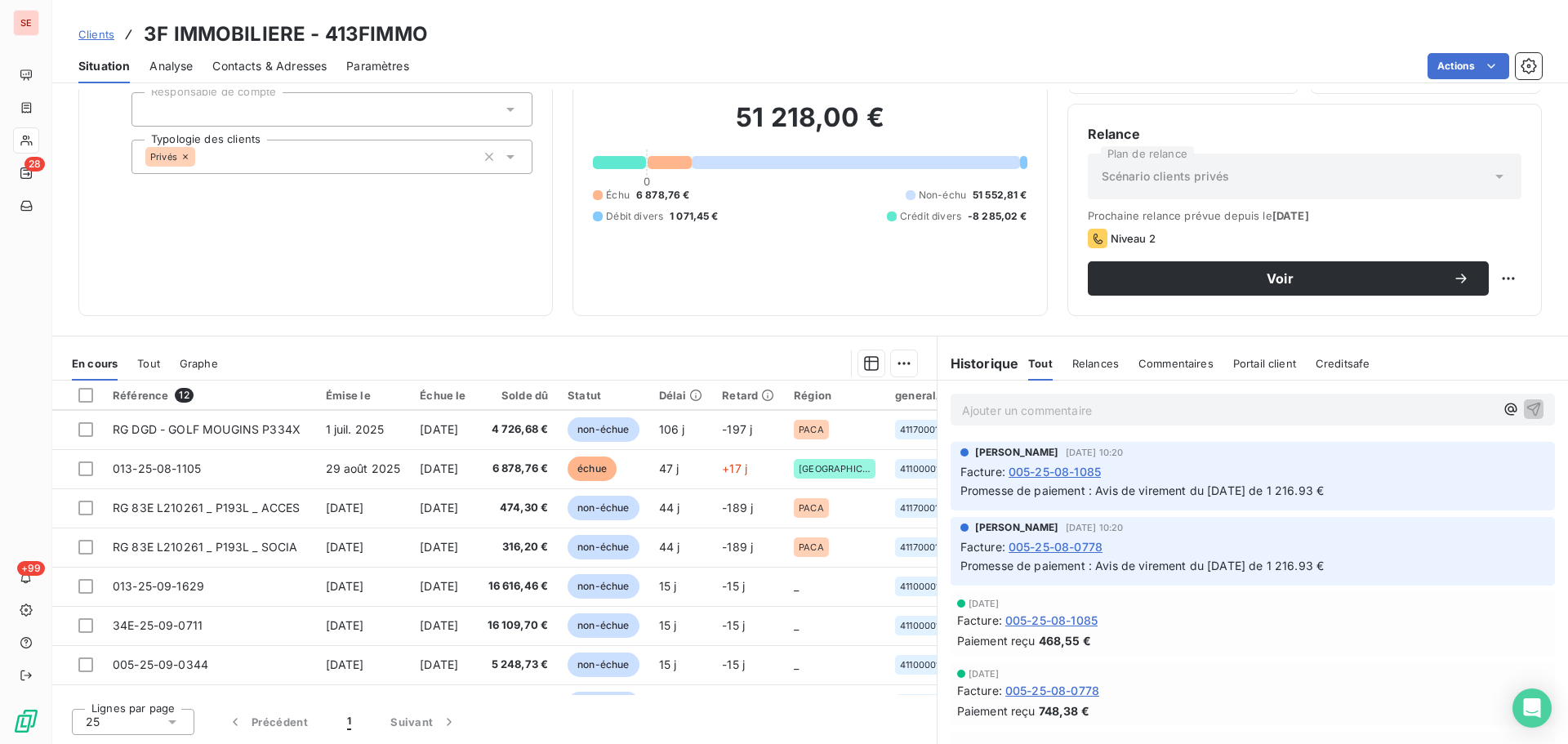
scroll to position [193, 0]
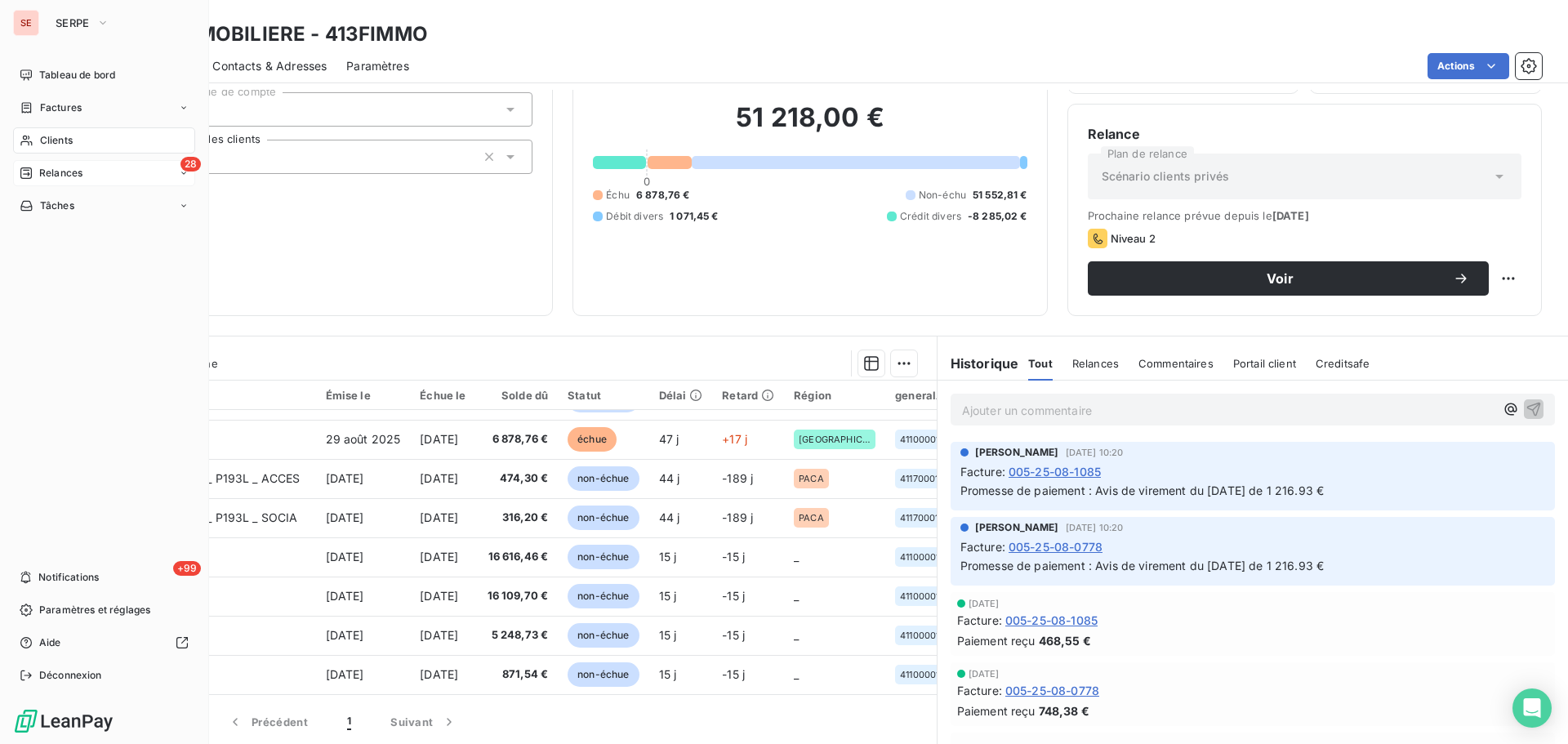
click at [62, 173] on span "Relances" at bounding box center [60, 173] width 43 height 14
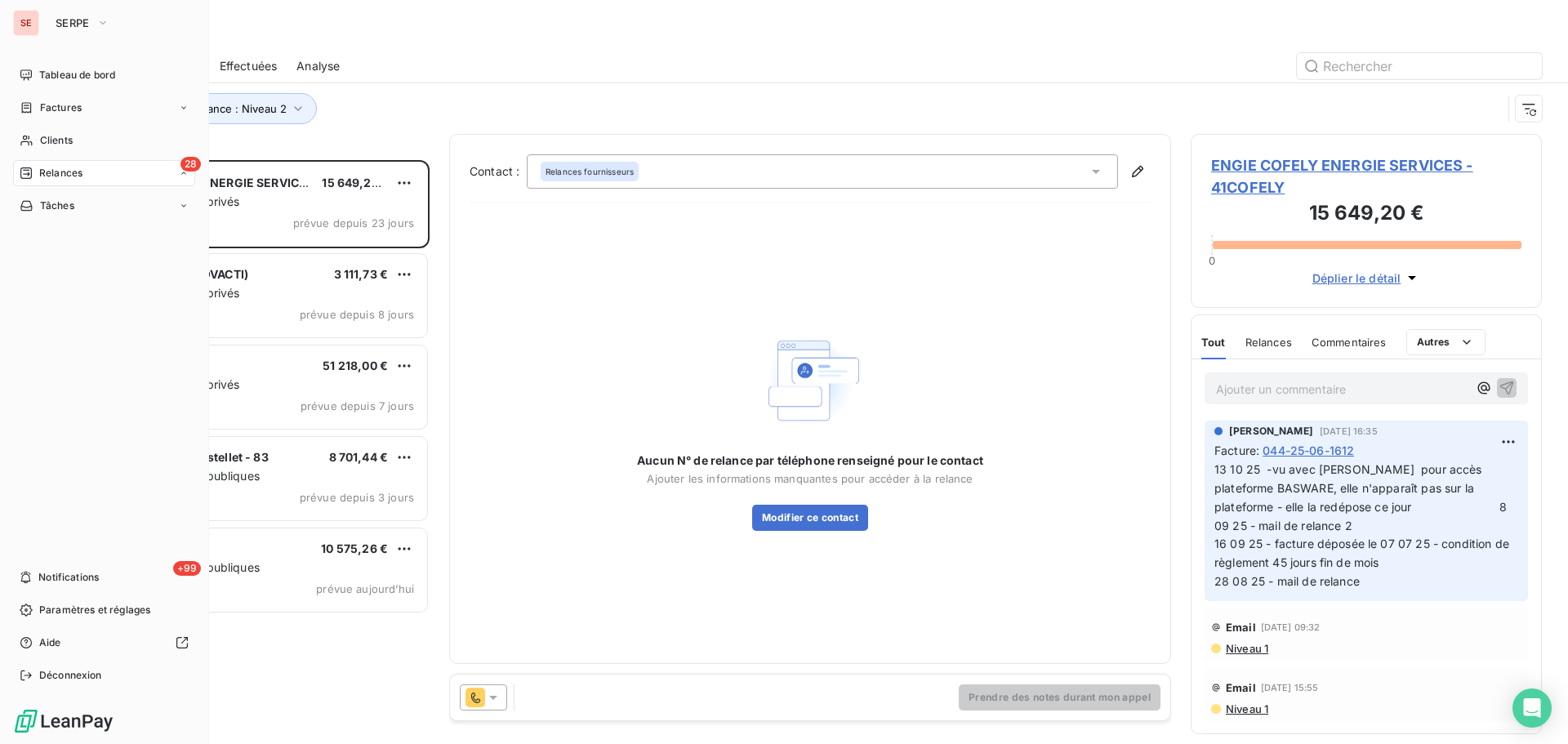
scroll to position [572, 339]
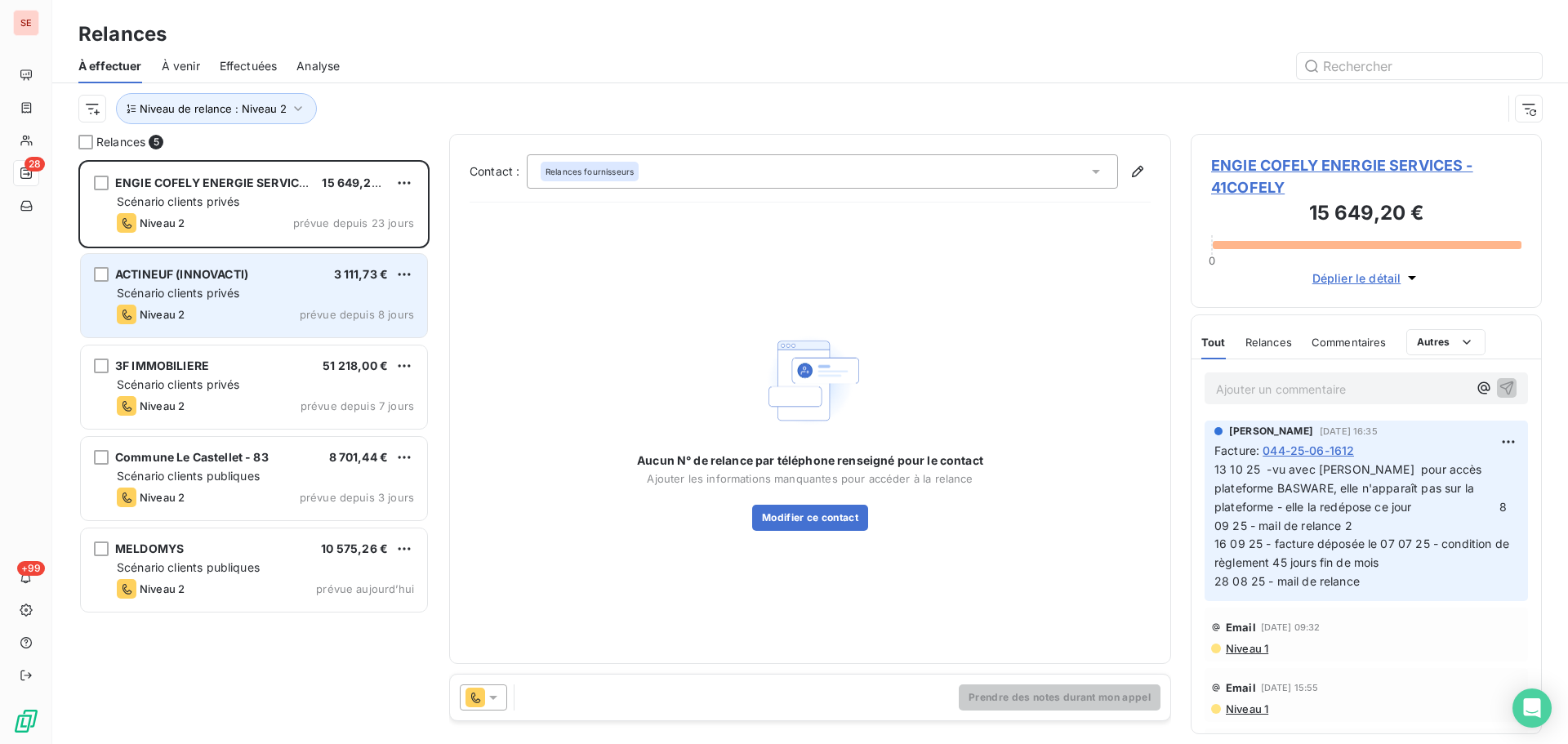
click at [152, 295] on span "Scénario clients privés" at bounding box center [178, 292] width 123 height 14
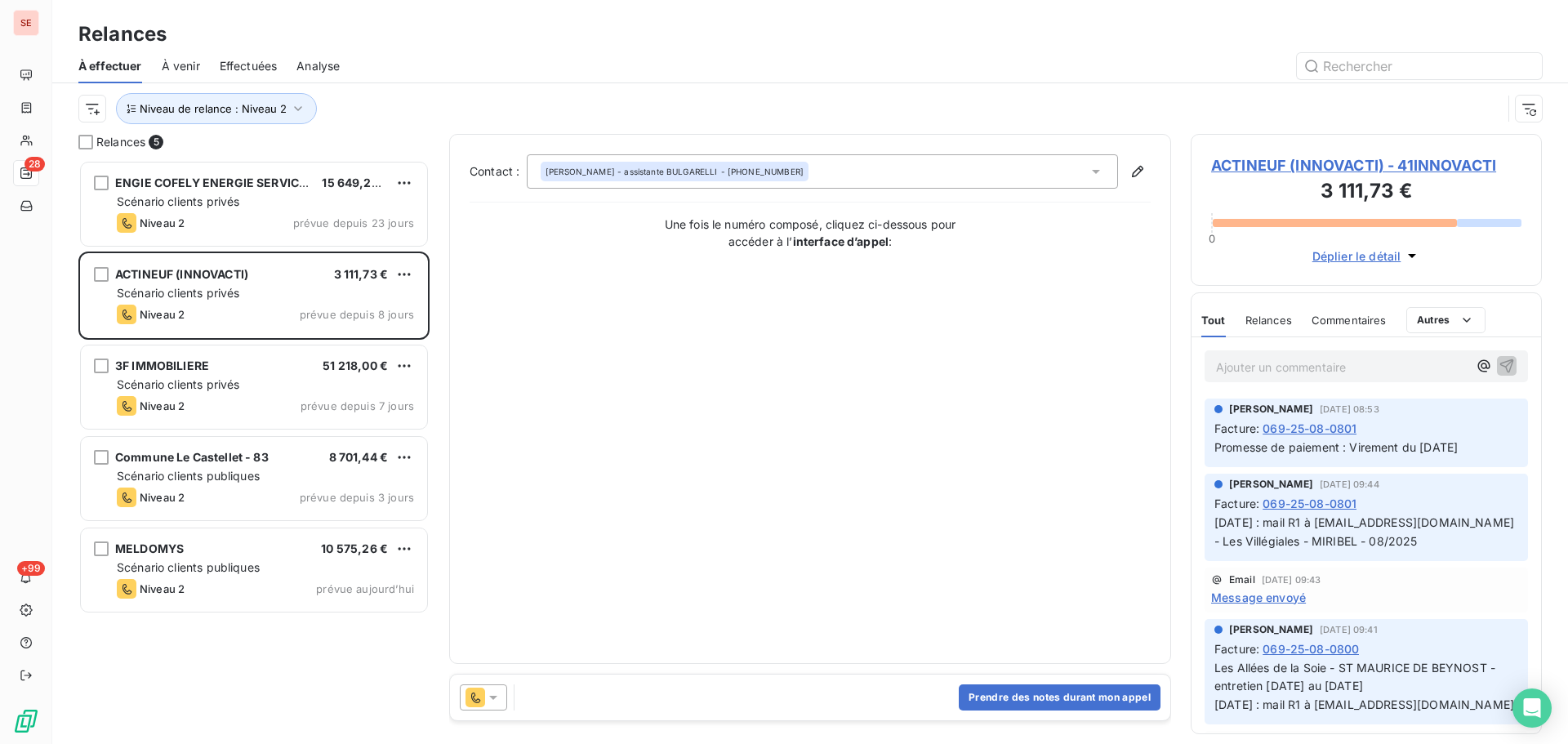
click at [1268, 169] on span "ACTINEUF (INNOVACTI) - 41INNOVACTI" at bounding box center [1367, 165] width 310 height 22
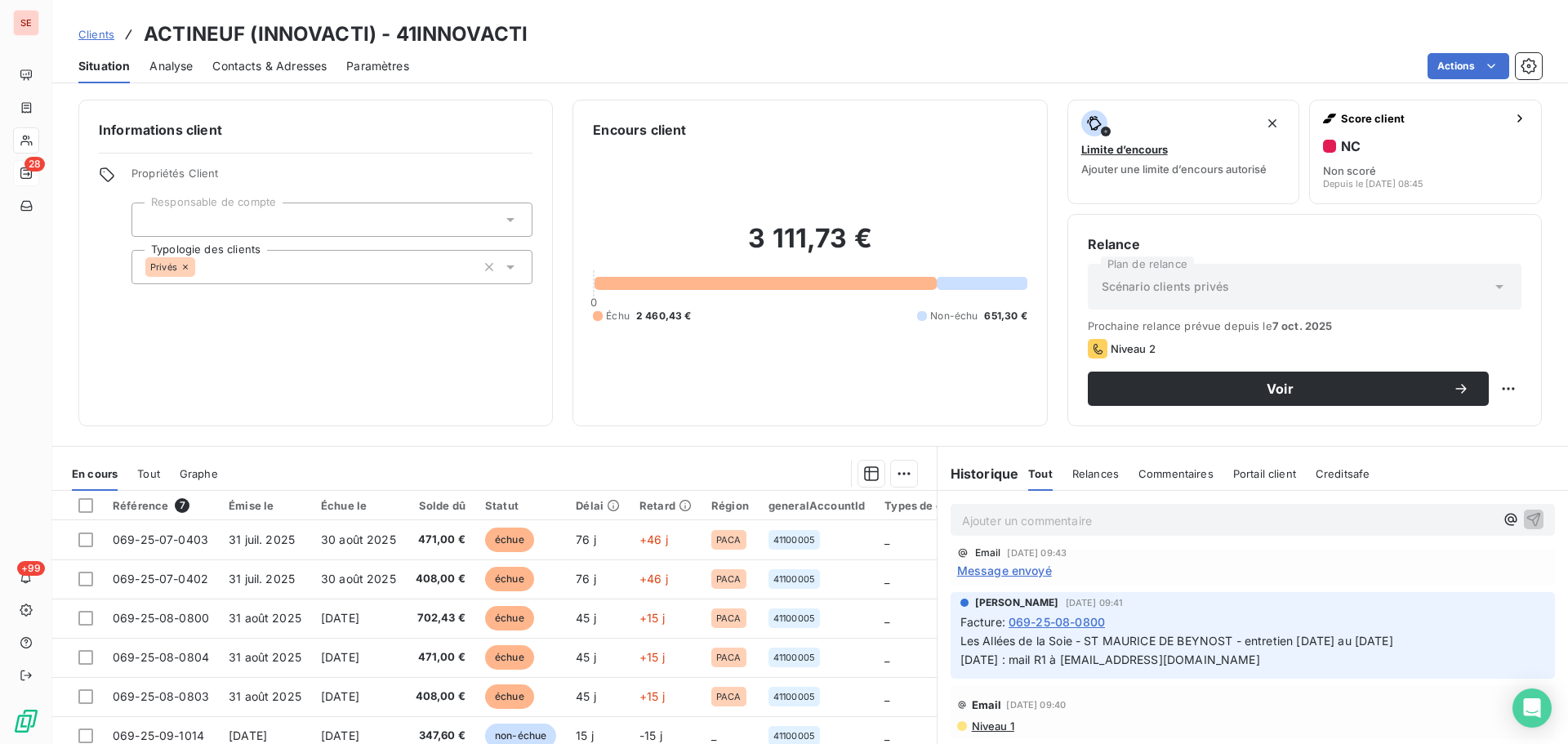
scroll to position [218, 0]
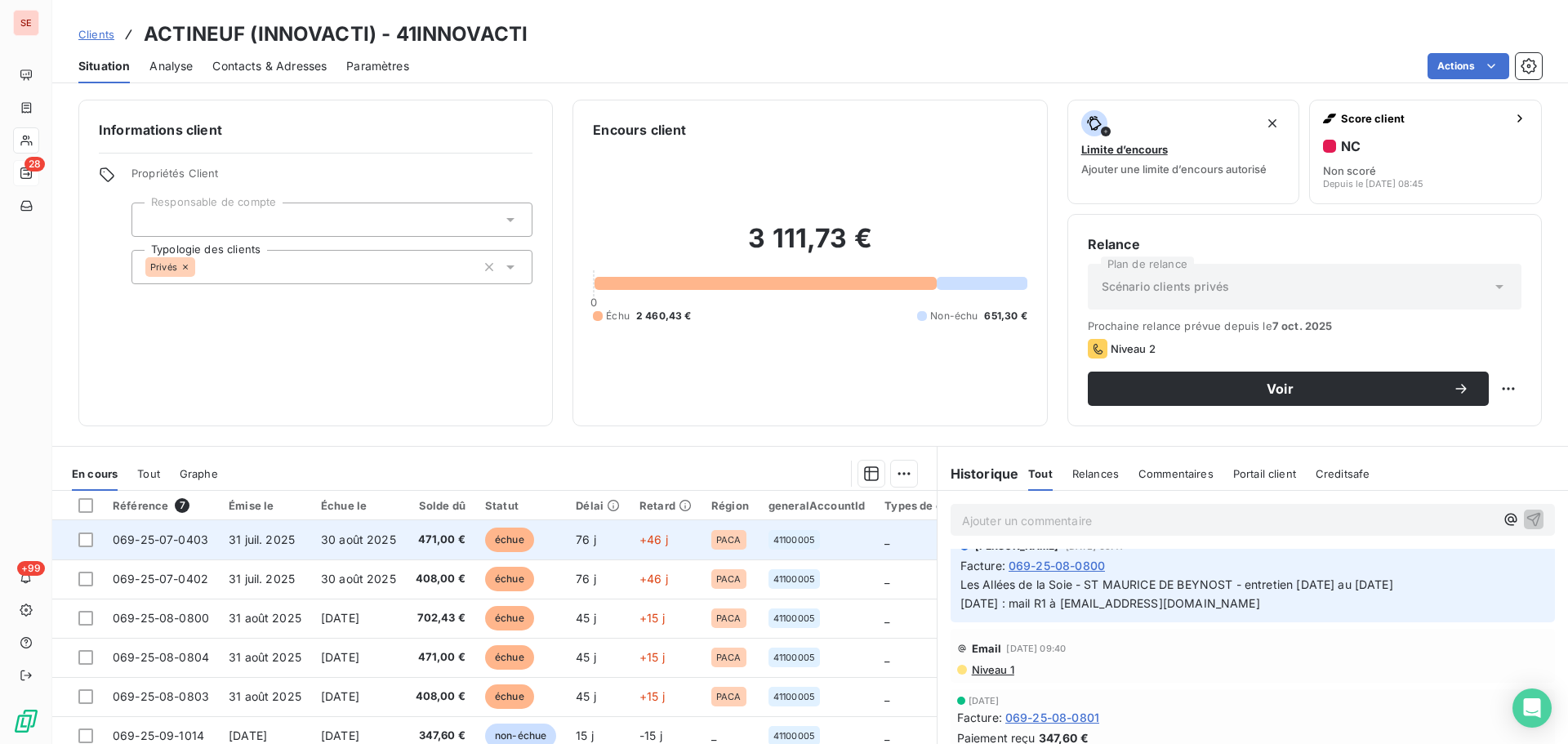
click at [193, 534] on span "069-25-07-0403" at bounding box center [161, 538] width 96 height 14
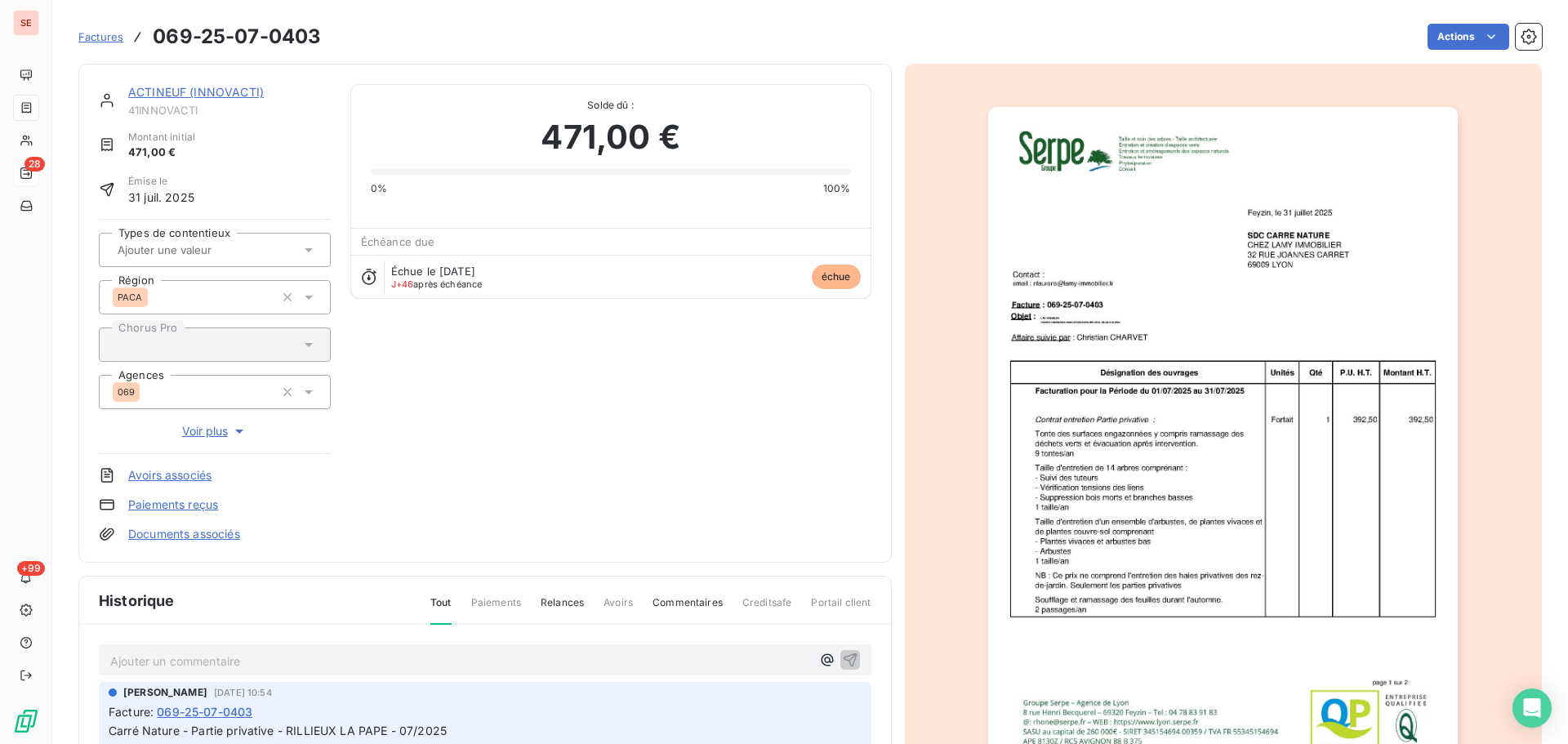
click at [198, 89] on link "ACTINEUF (INNOVACTI)" at bounding box center [196, 91] width 135 height 14
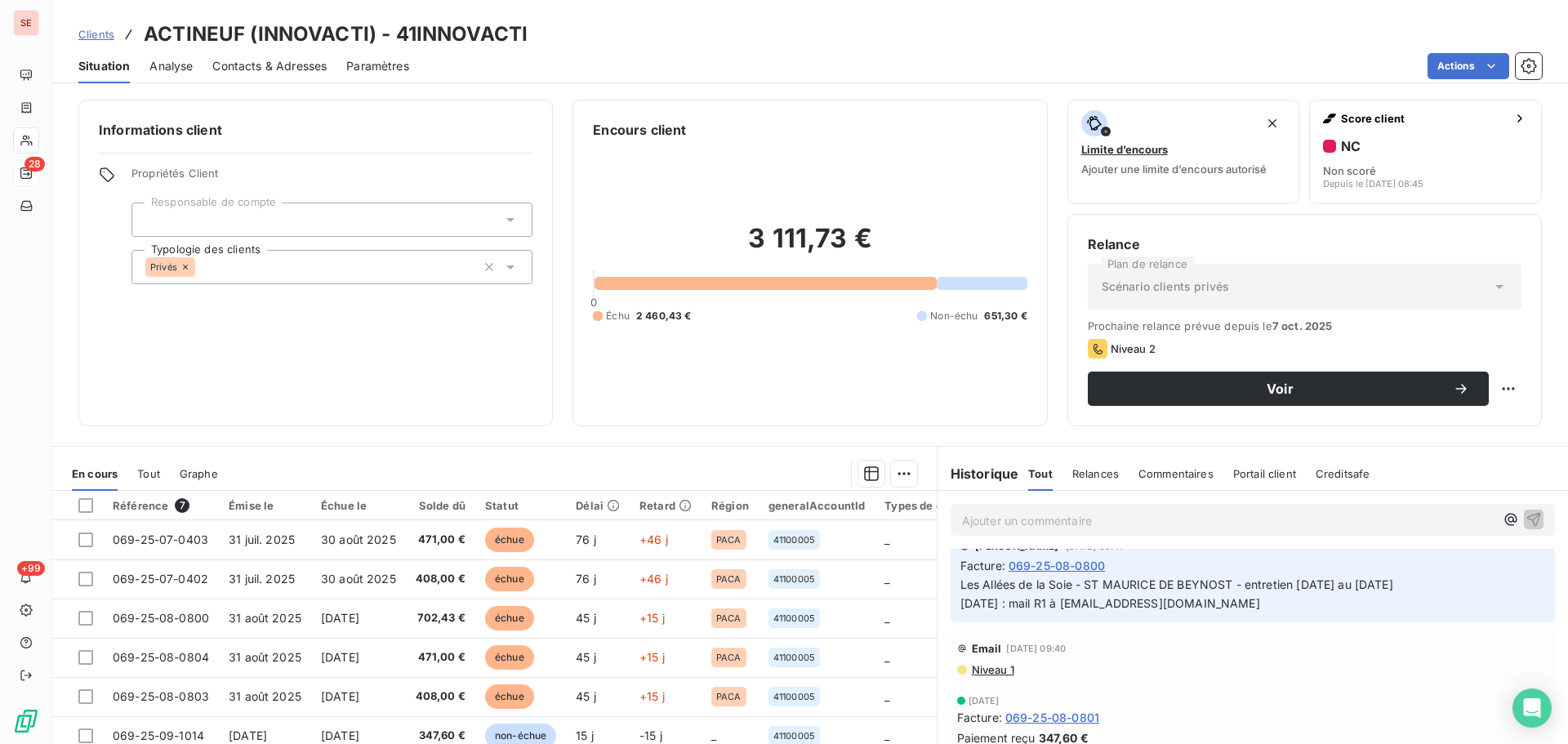
click at [267, 68] on span "Contacts & Adresses" at bounding box center [269, 66] width 115 height 16
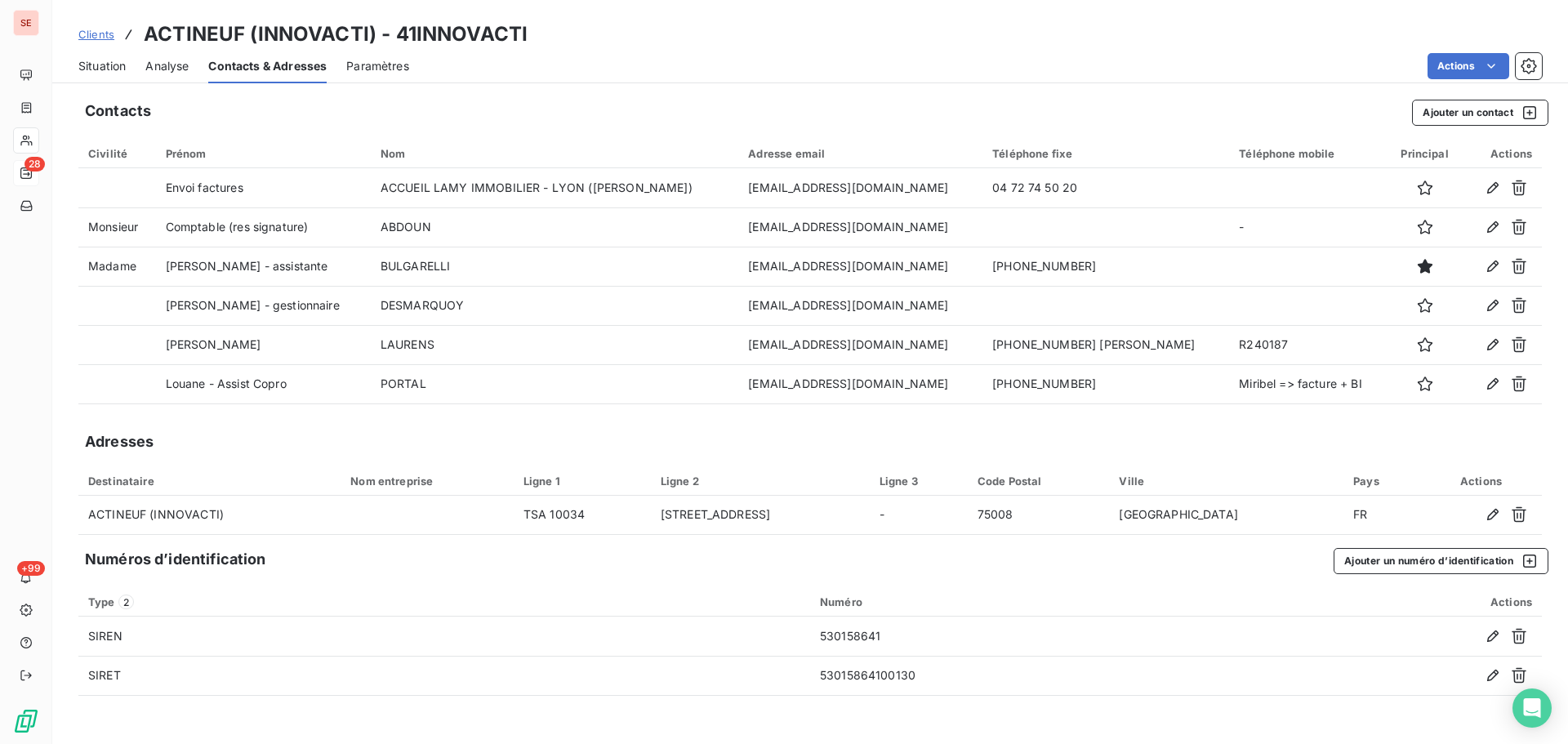
click at [99, 69] on span "Situation" at bounding box center [102, 66] width 48 height 16
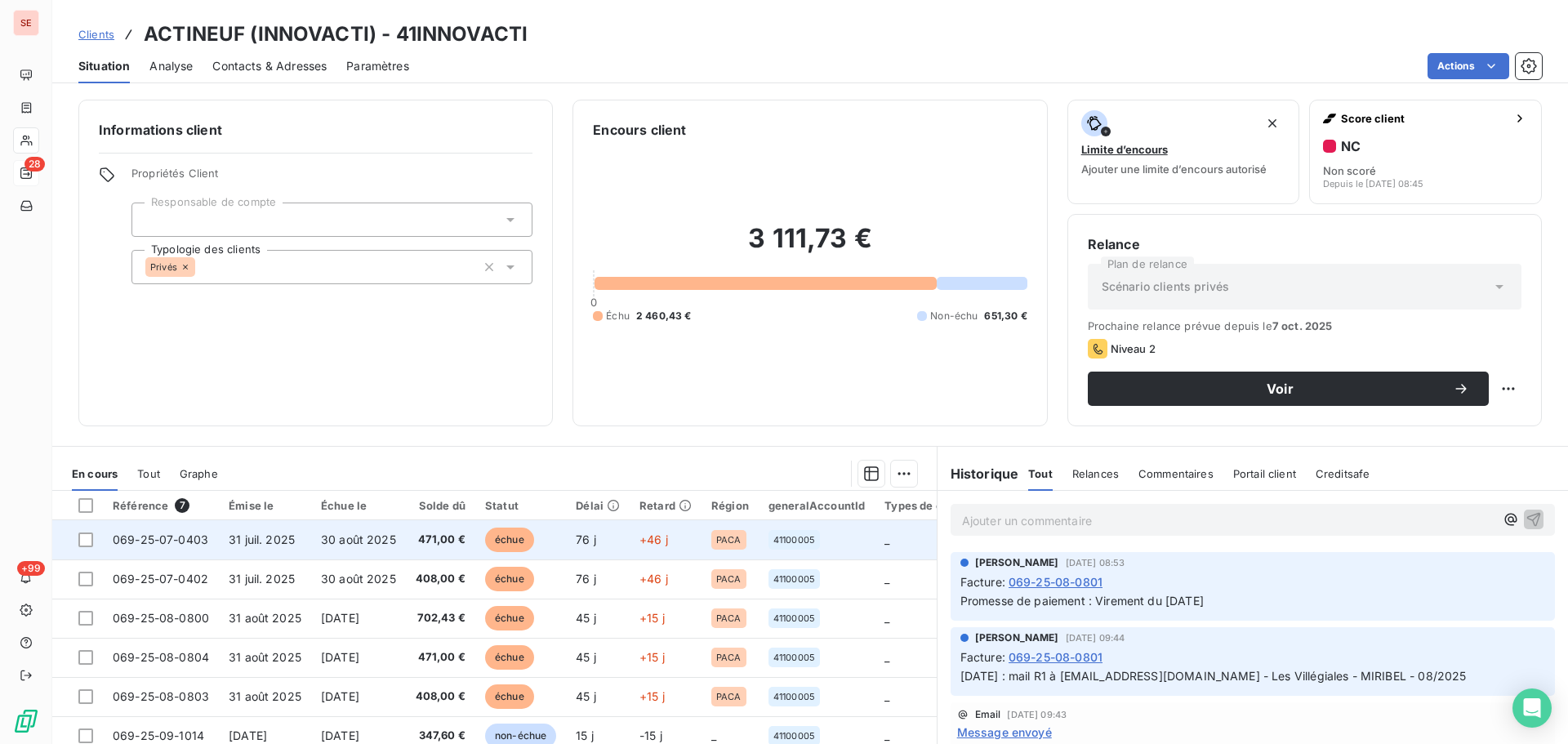
click at [242, 548] on td "31 juil. 2025" at bounding box center [265, 539] width 92 height 39
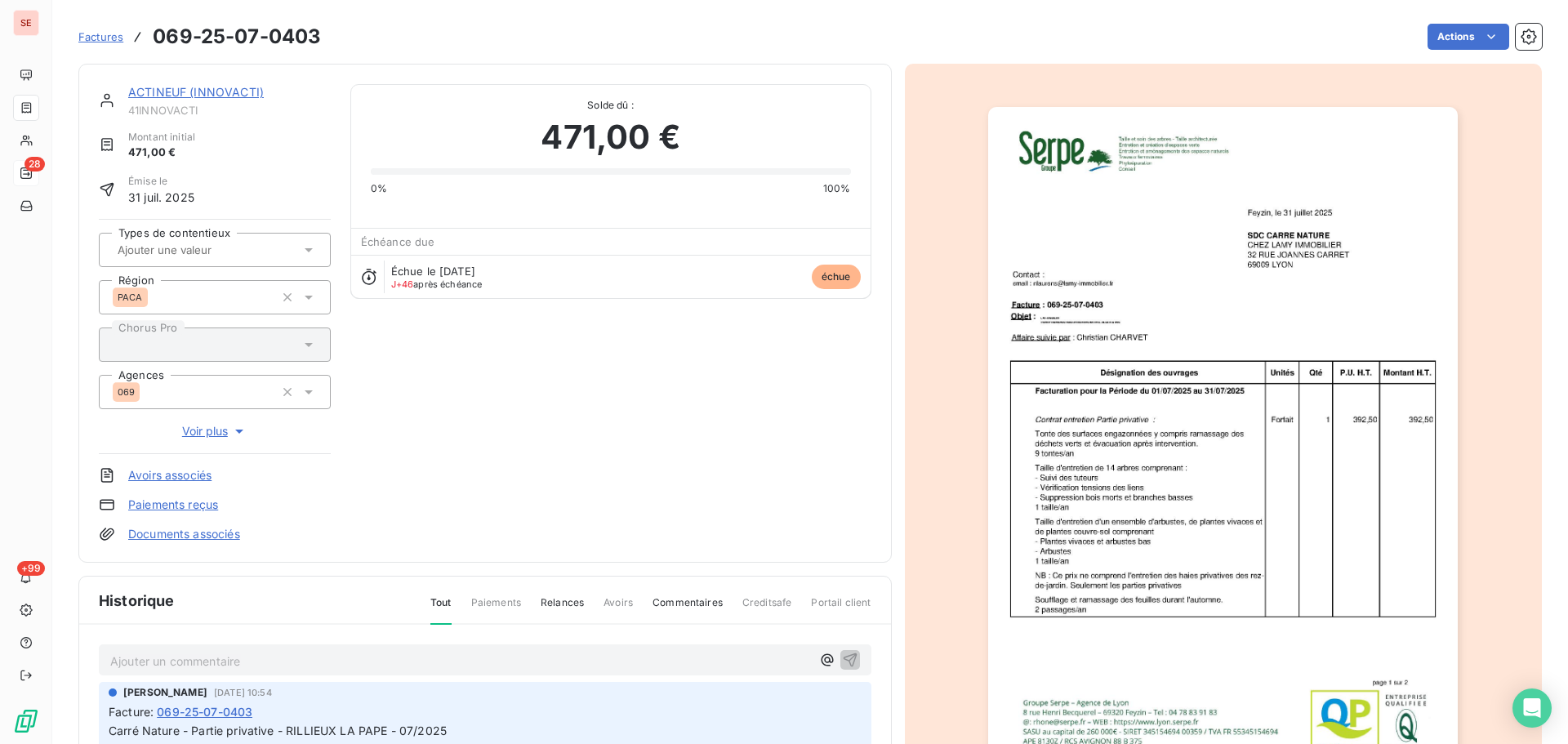
click at [1102, 286] on img "button" at bounding box center [1223, 439] width 470 height 665
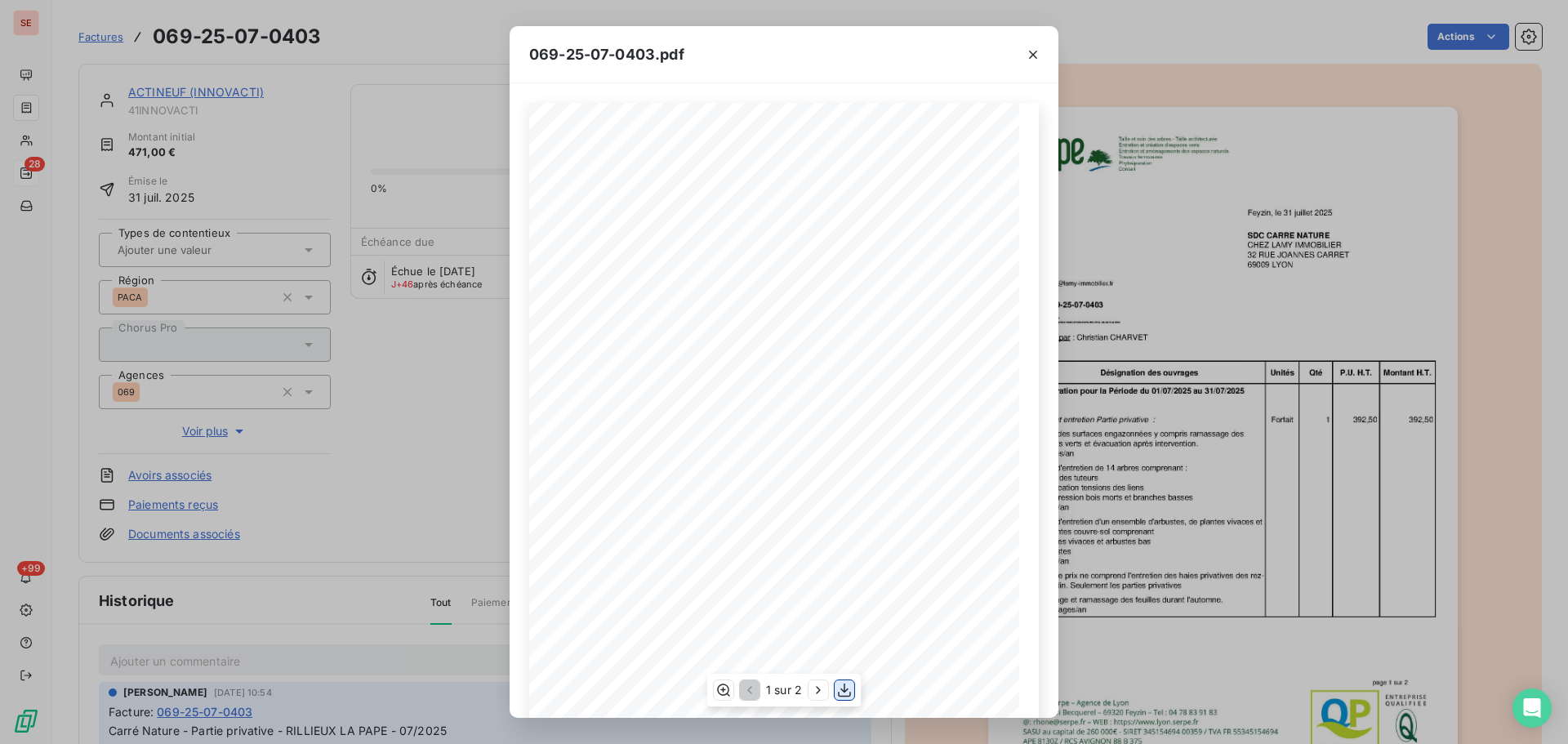
click at [844, 691] on icon "button" at bounding box center [844, 690] width 13 height 14
click at [1038, 60] on icon "button" at bounding box center [1033, 55] width 16 height 16
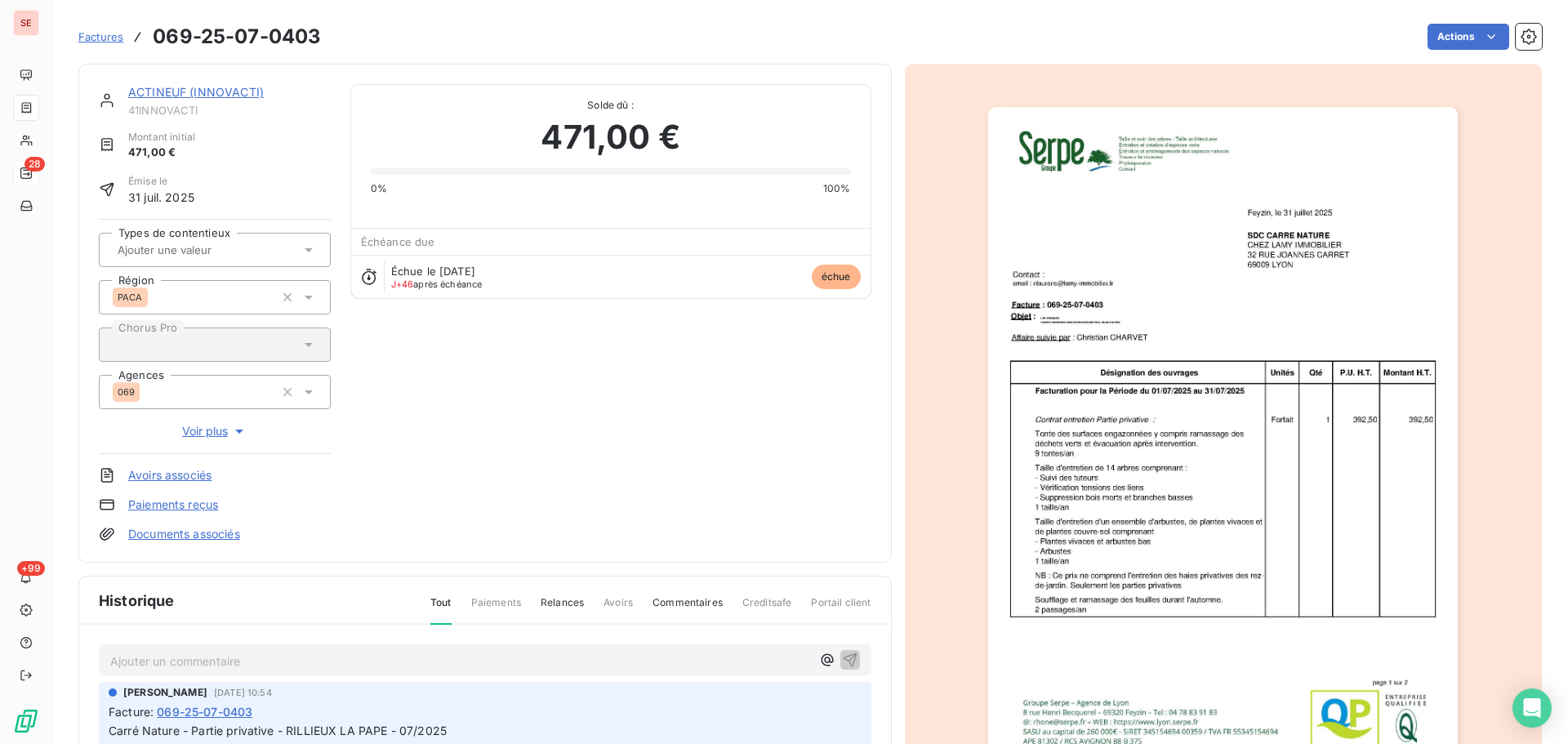
click at [232, 85] on link "ACTINEUF (INNOVACTI)" at bounding box center [196, 91] width 135 height 14
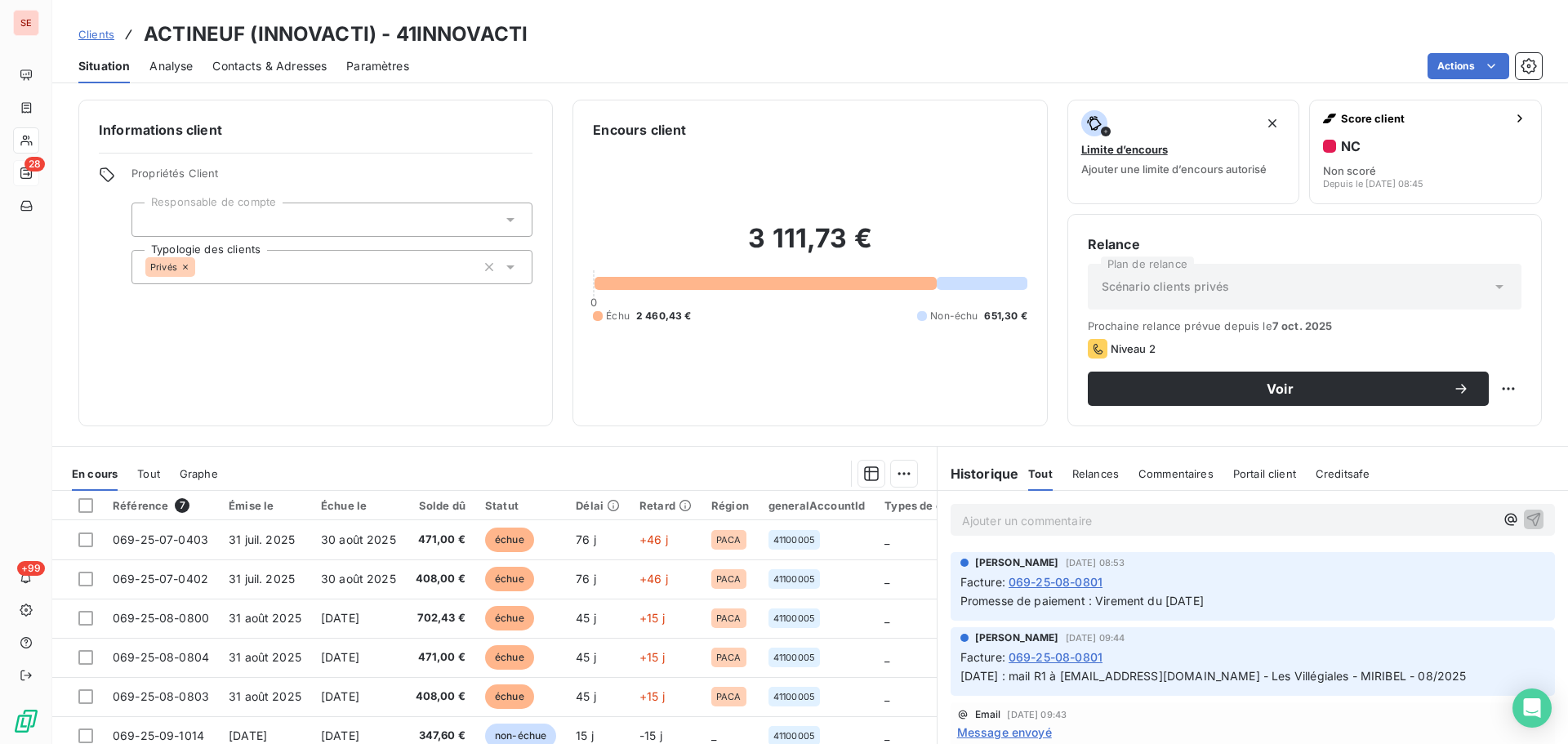
click at [281, 65] on span "Contacts & Adresses" at bounding box center [269, 66] width 115 height 16
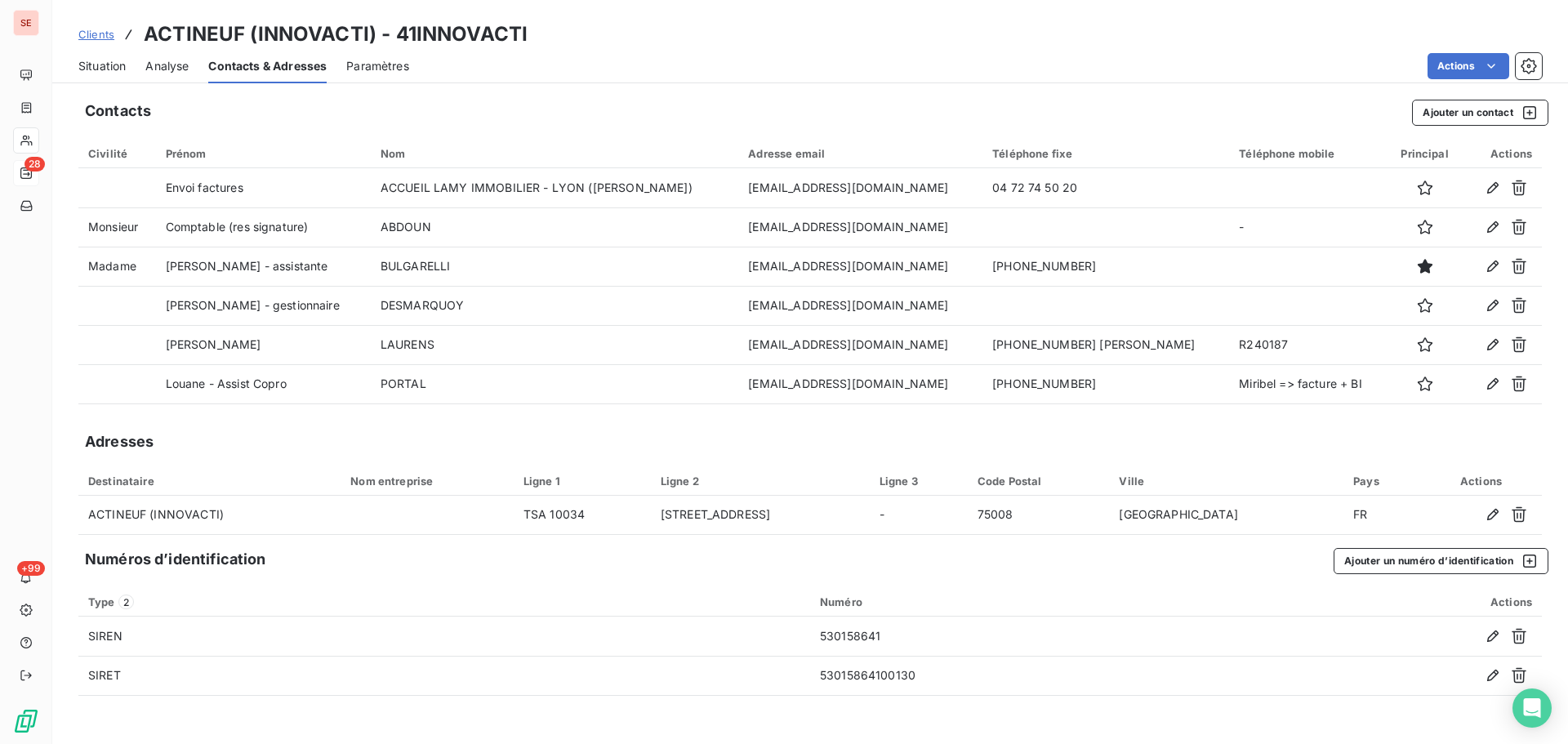
click at [93, 31] on span "Clients" at bounding box center [97, 34] width 36 height 13
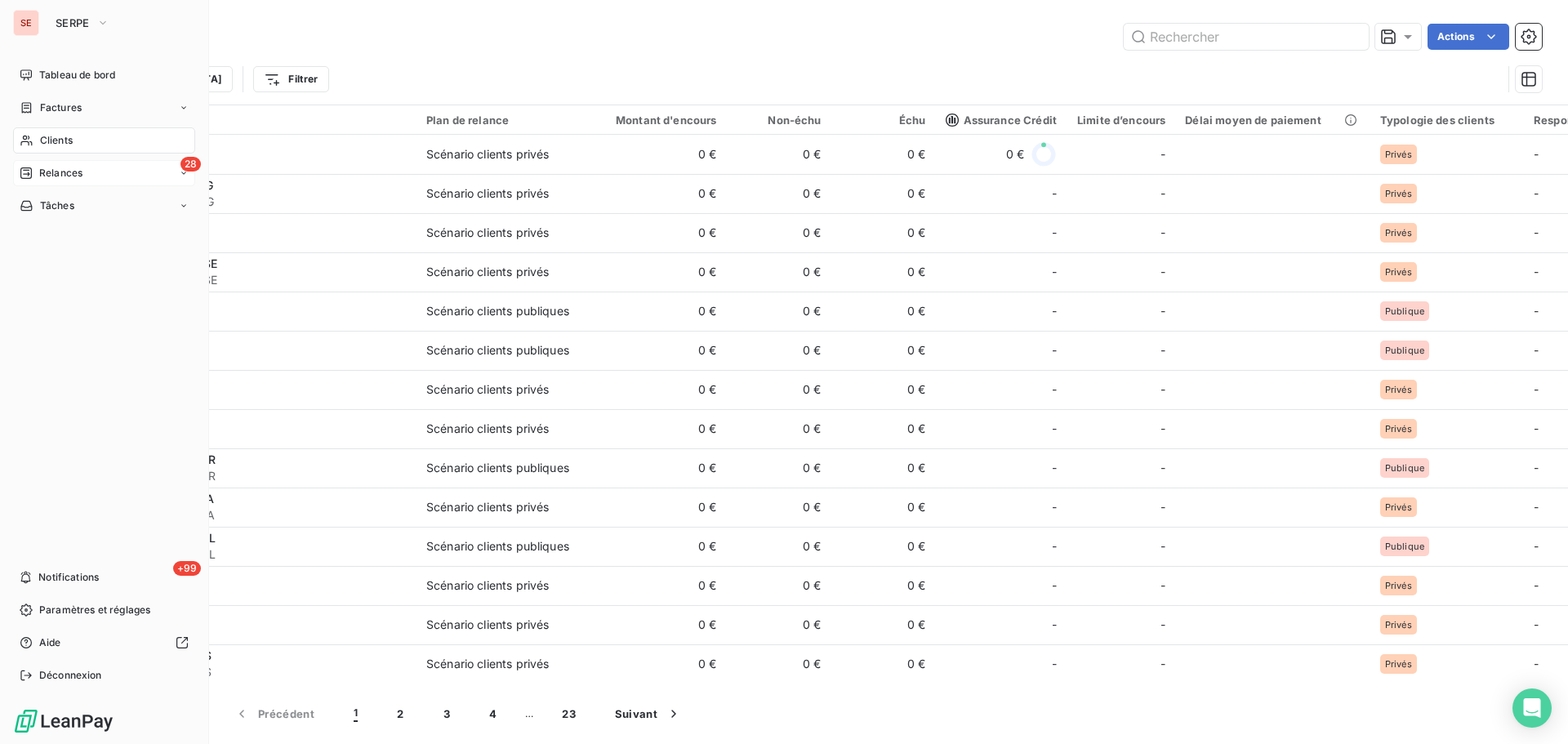
click at [36, 166] on div "Relances" at bounding box center [51, 173] width 63 height 14
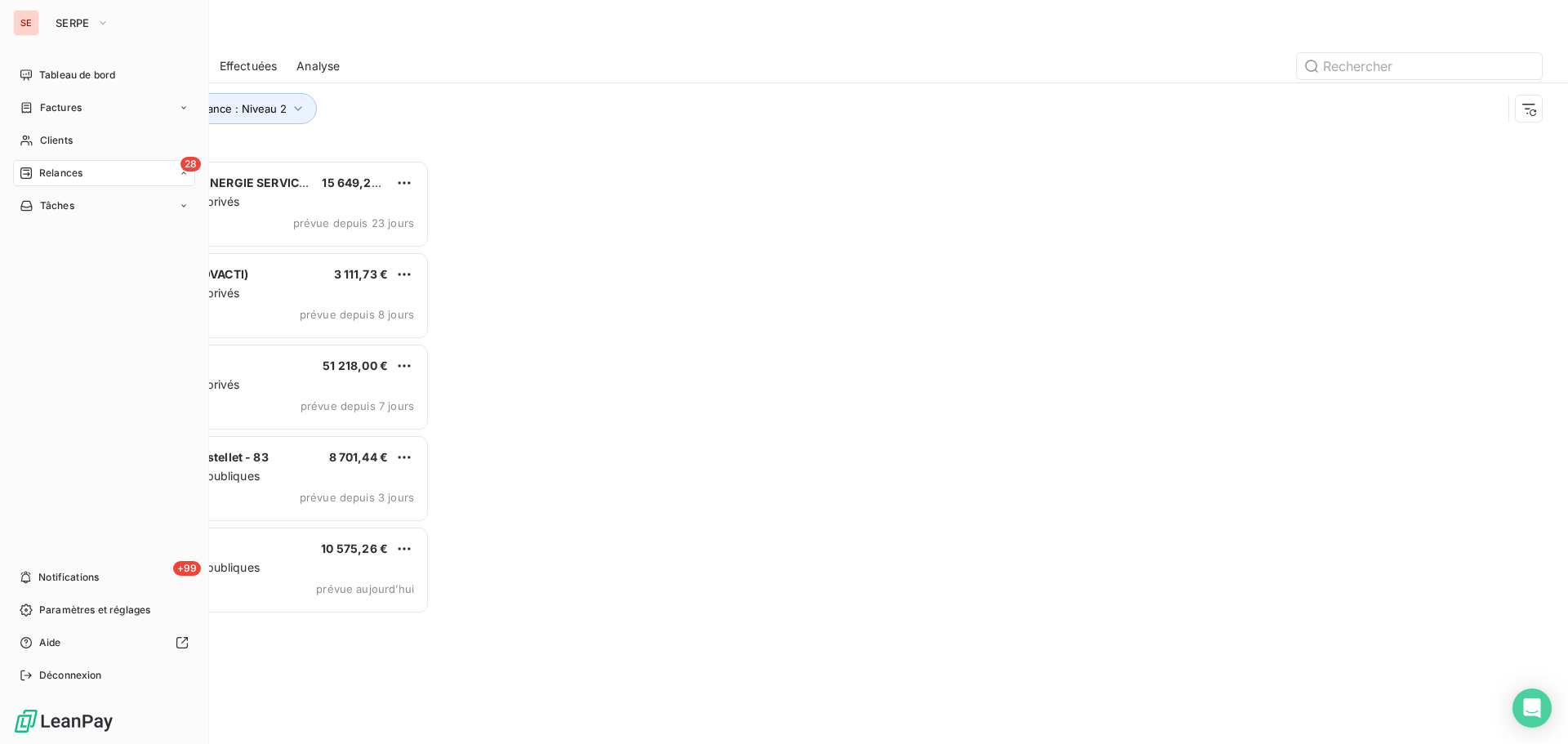
scroll to position [572, 339]
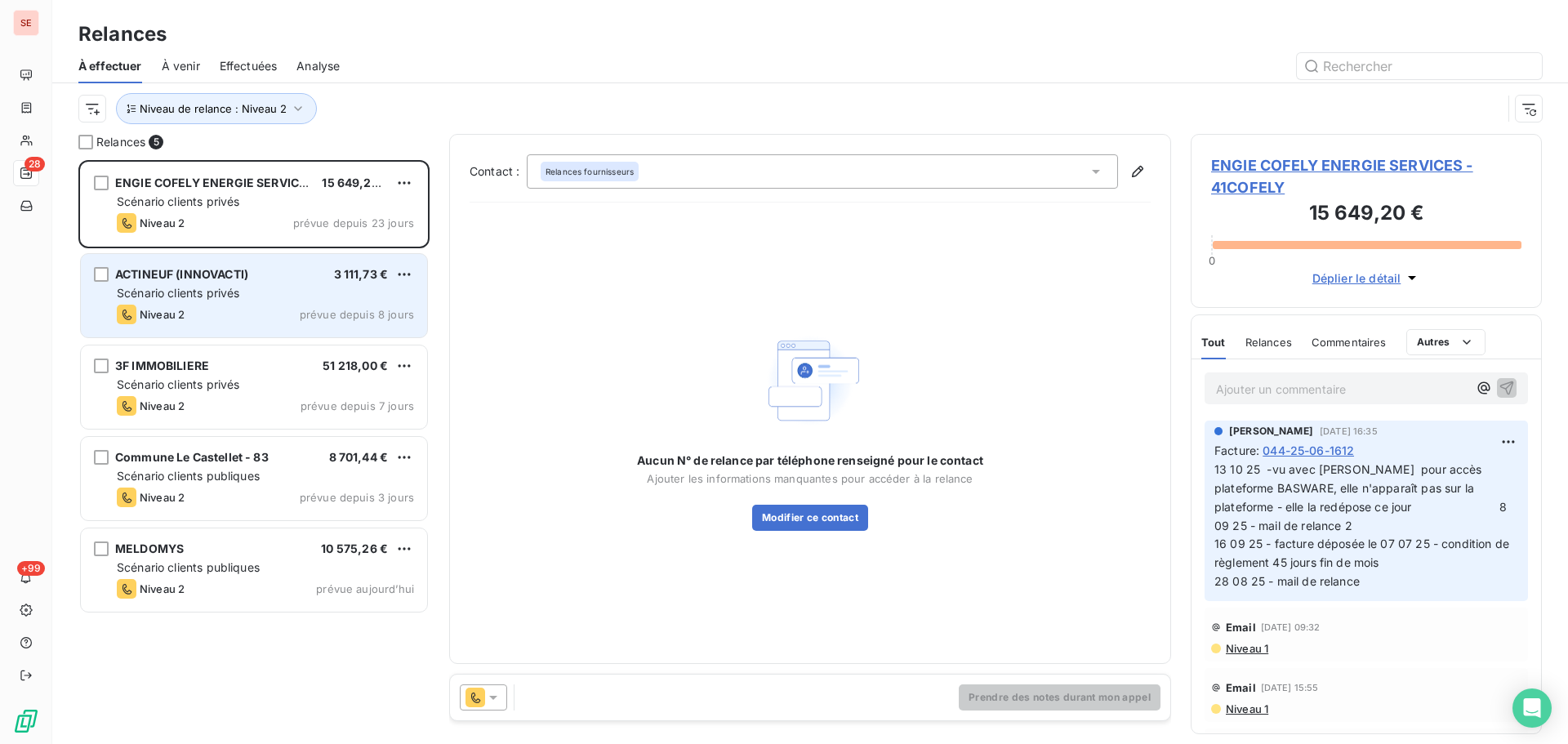
click at [321, 324] on div "ACTINEUF (INNOVACTI) 3 111,73 € Scénario clients privés Niveau 2 prévue depuis …" at bounding box center [254, 296] width 346 height 83
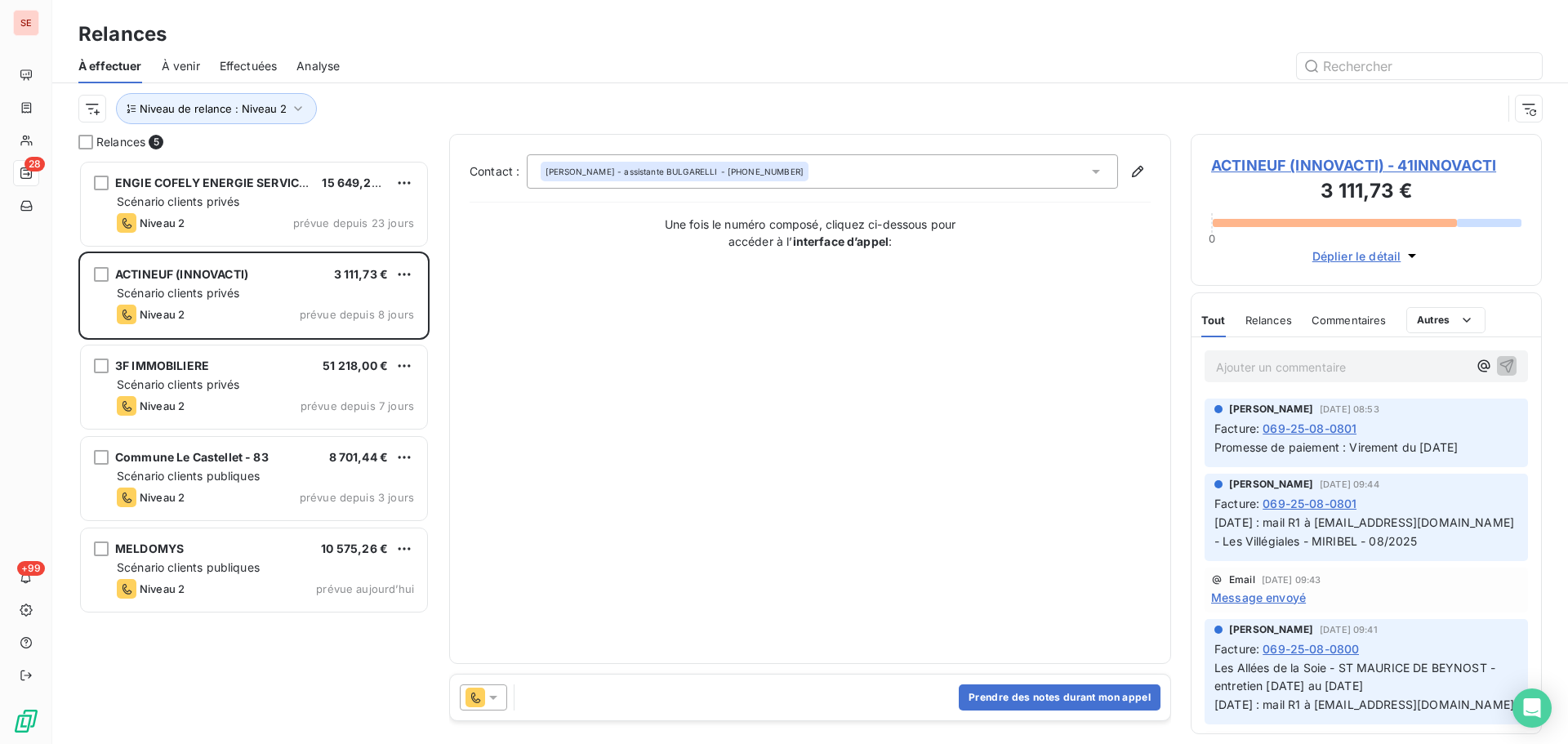
click at [1349, 427] on span "069-25-08-0801" at bounding box center [1310, 427] width 94 height 17
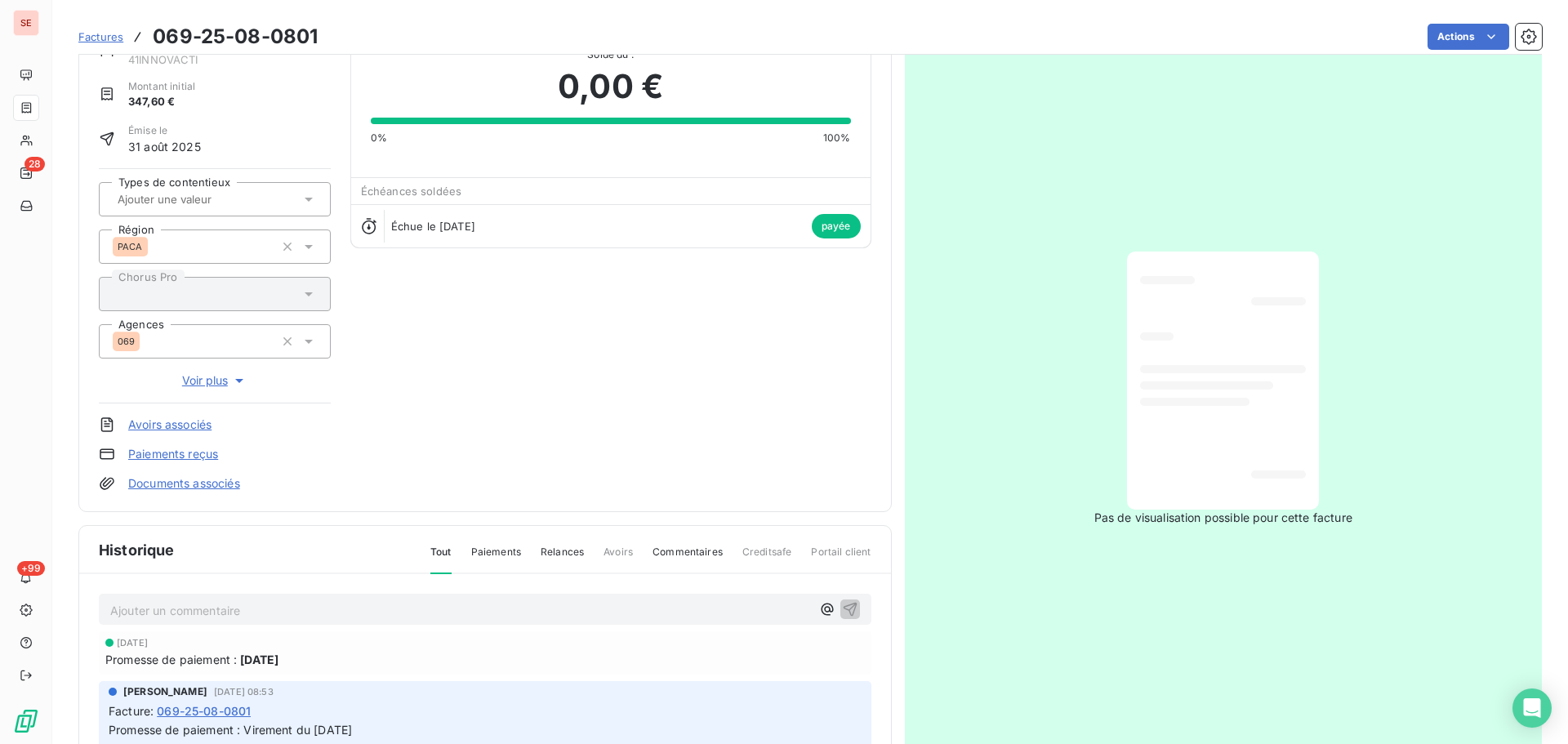
scroll to position [238, 0]
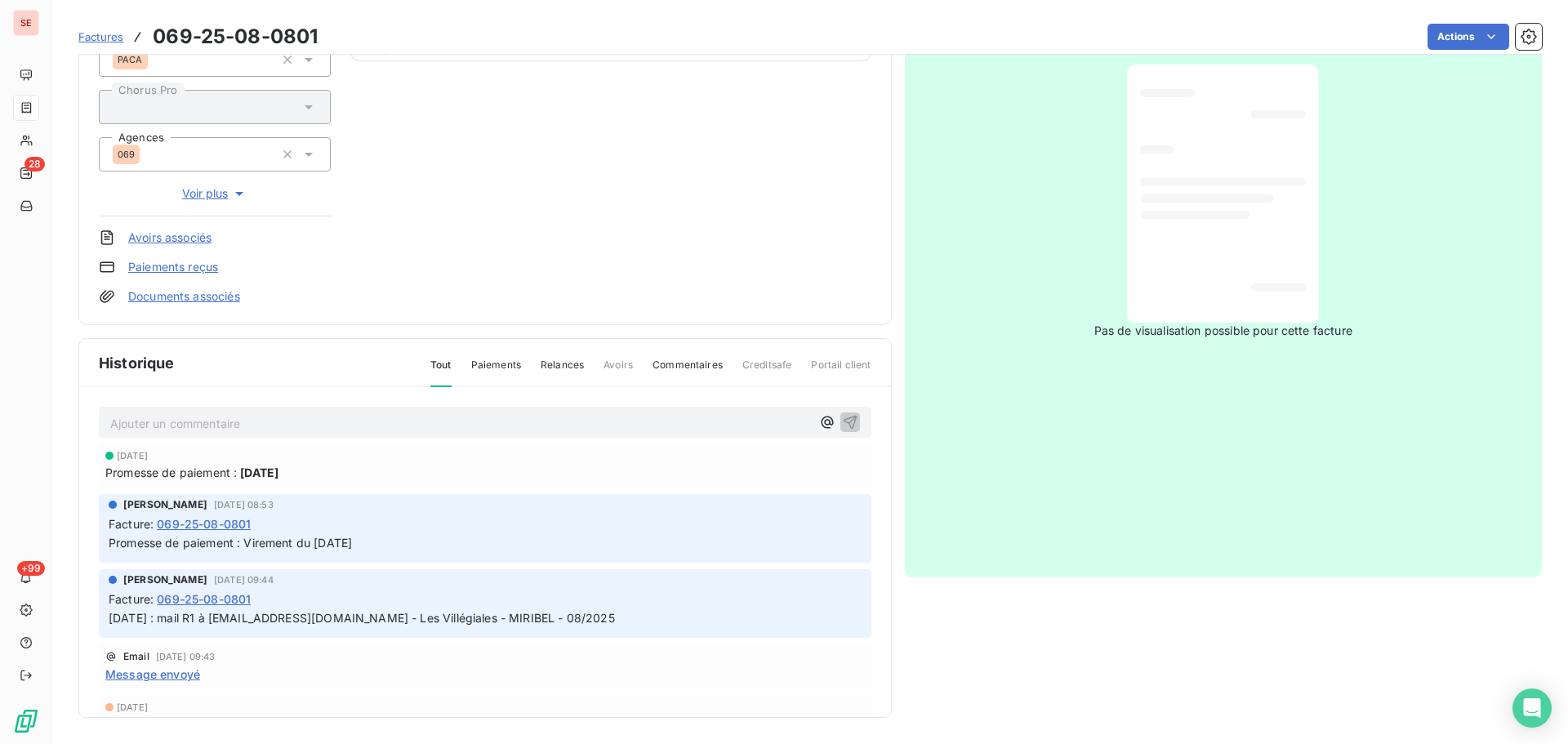
click at [308, 549] on span "Promesse de paiement : Virement du [DATE]" at bounding box center [230, 542] width 244 height 14
click at [291, 540] on span "Promesse de paiement : Virement du [DATE]" at bounding box center [230, 542] width 244 height 14
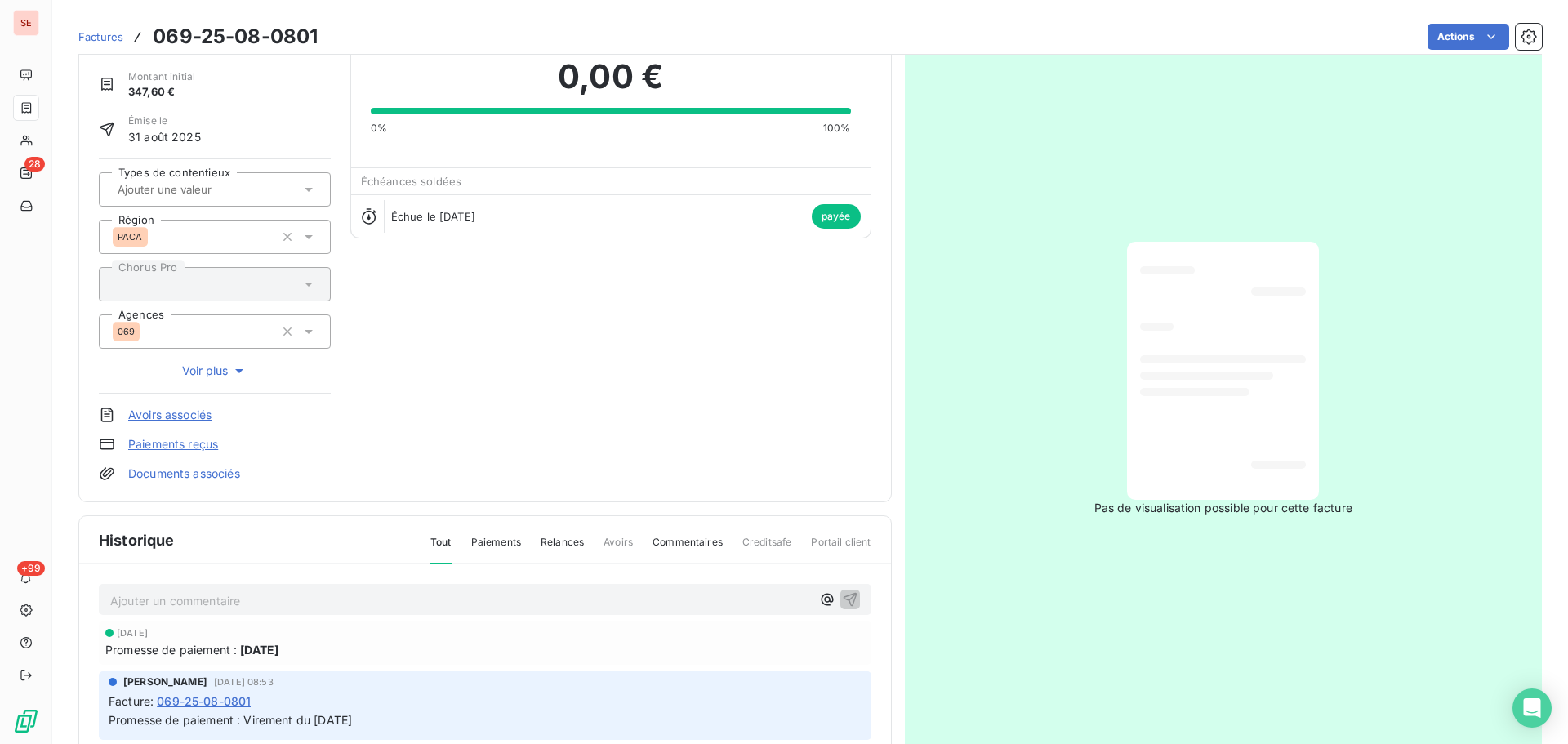
scroll to position [0, 0]
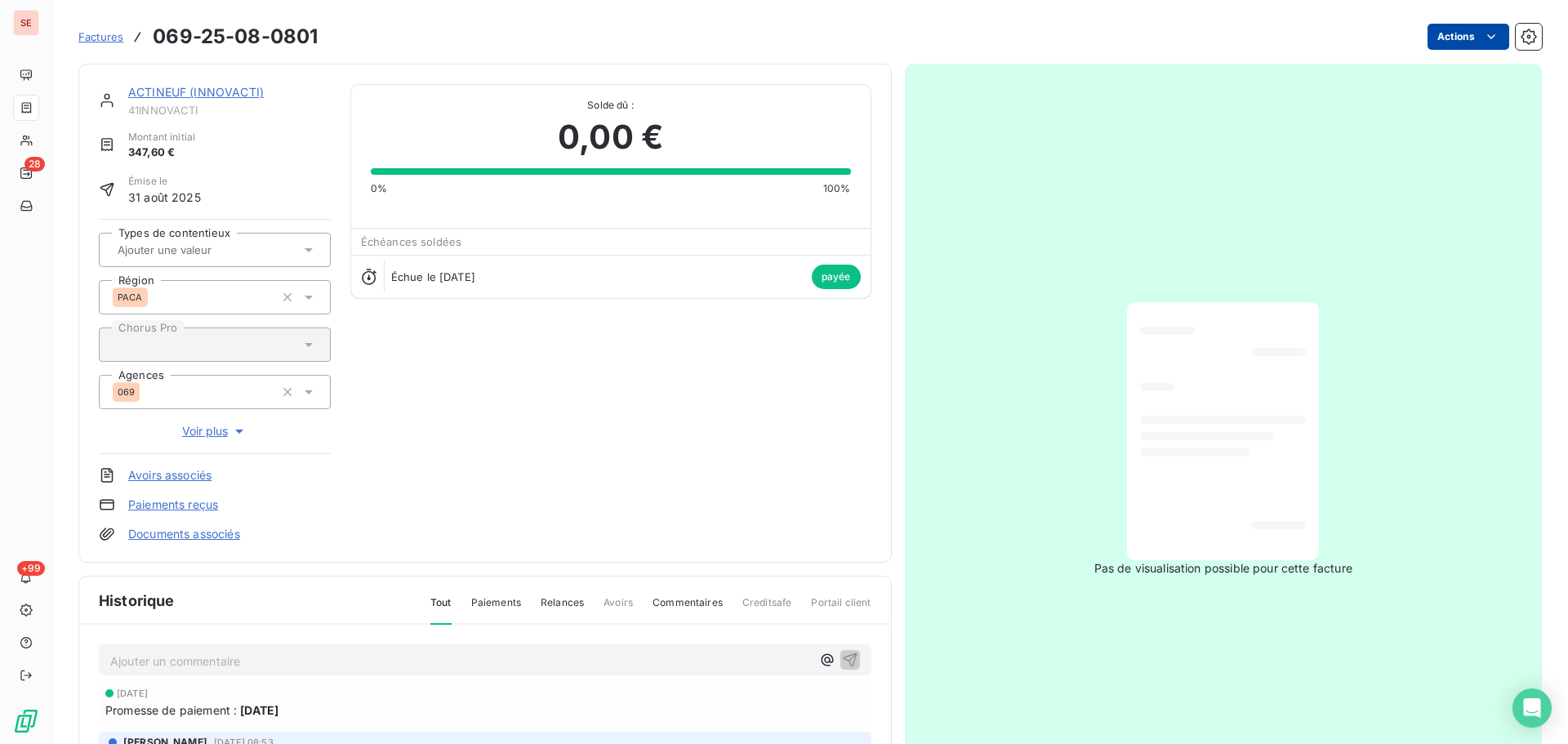
click at [1416, 42] on html "SE 28 +99 Factures 069-25-08-0801 Actions ACTINEUF (INNOVACTI) 41INNOVACTI Mont…" at bounding box center [784, 372] width 1568 height 744
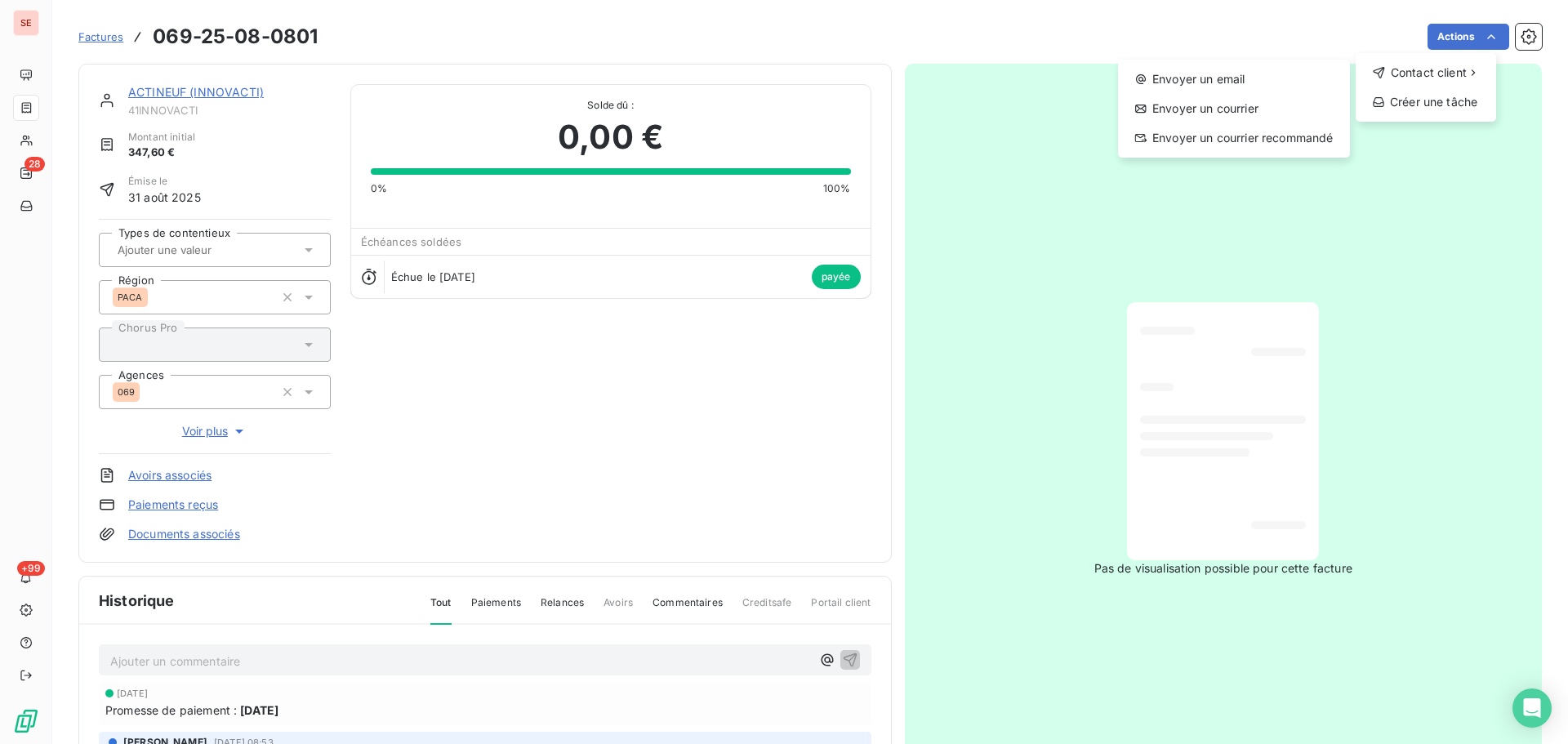
click at [1138, 254] on html "SE 28 +99 Factures [PHONE_NUMBER] Actions Contact client Envoyer un email Envoy…" at bounding box center [784, 372] width 1568 height 744
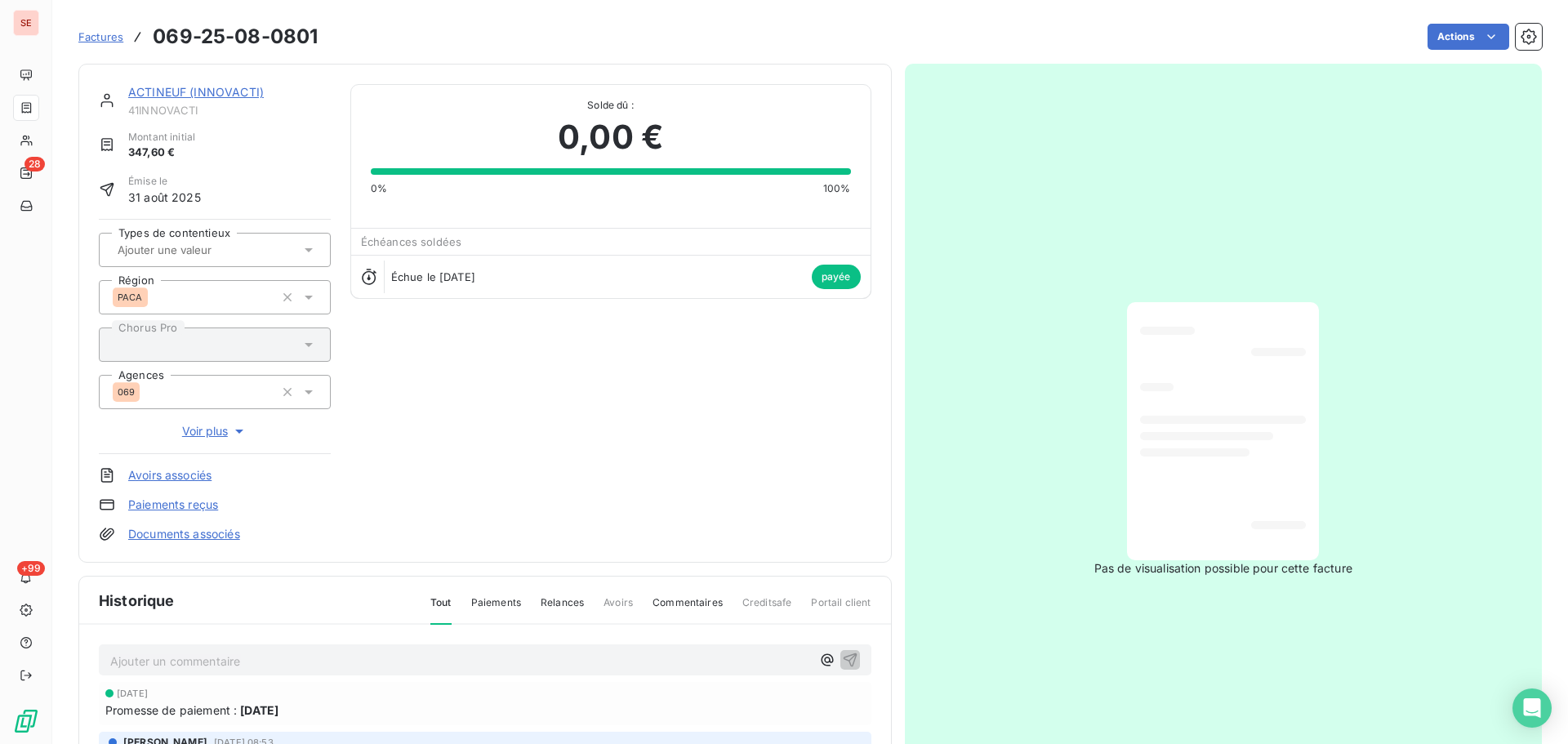
click at [718, 428] on div "ACTINEUF (INNOVACTI) 41INNOVACTI Montant initial 347,60 € Émise le [DATE] Types…" at bounding box center [485, 313] width 773 height 458
click at [1462, 45] on html "SE 28 +99 Factures 069-25-08-0801 Actions ACTINEUF (INNOVACTI) 41INNOVACTI Mont…" at bounding box center [784, 372] width 1568 height 744
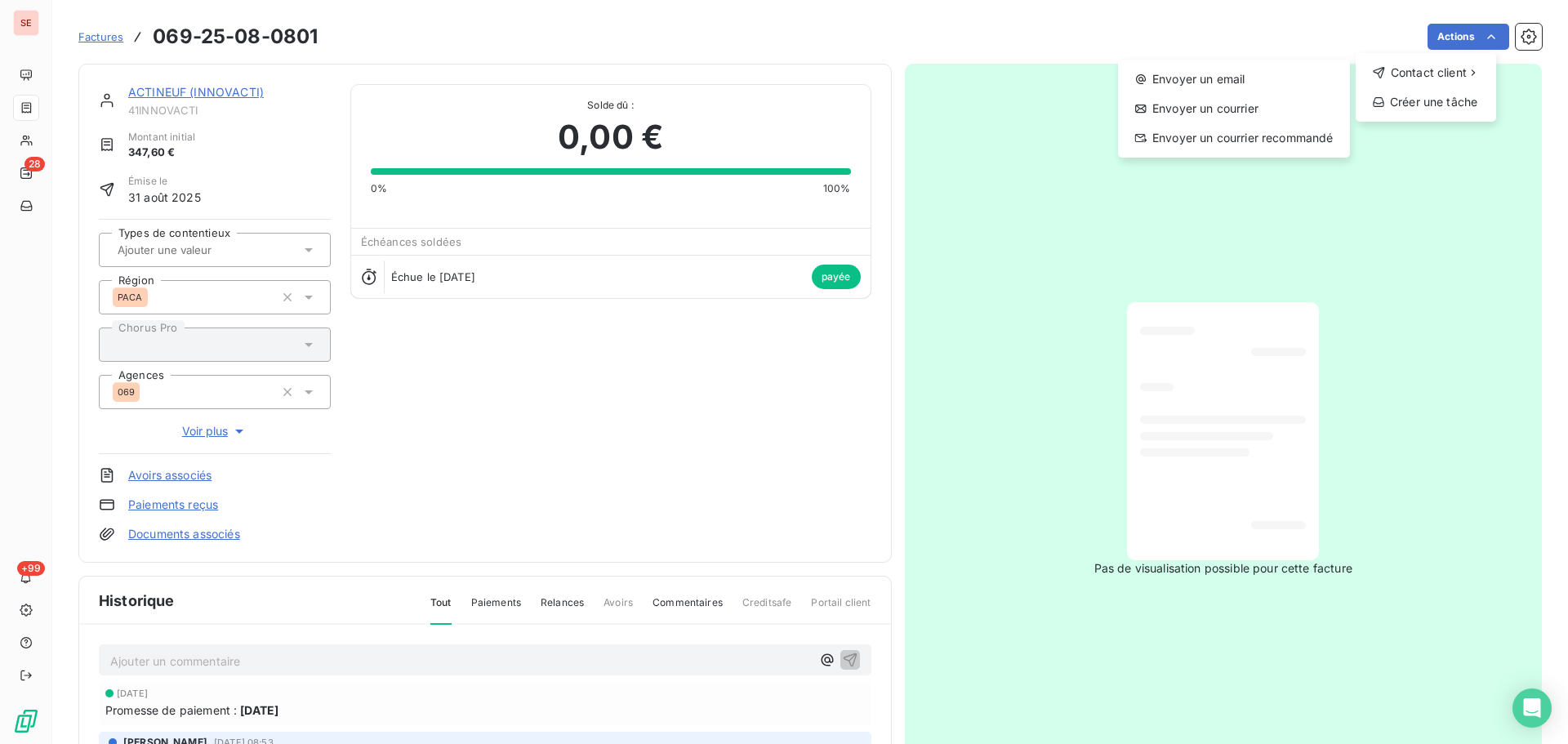
click at [479, 401] on html "SE 28 +99 Factures [PHONE_NUMBER] Actions Contact client Envoyer un email Envoy…" at bounding box center [784, 372] width 1568 height 744
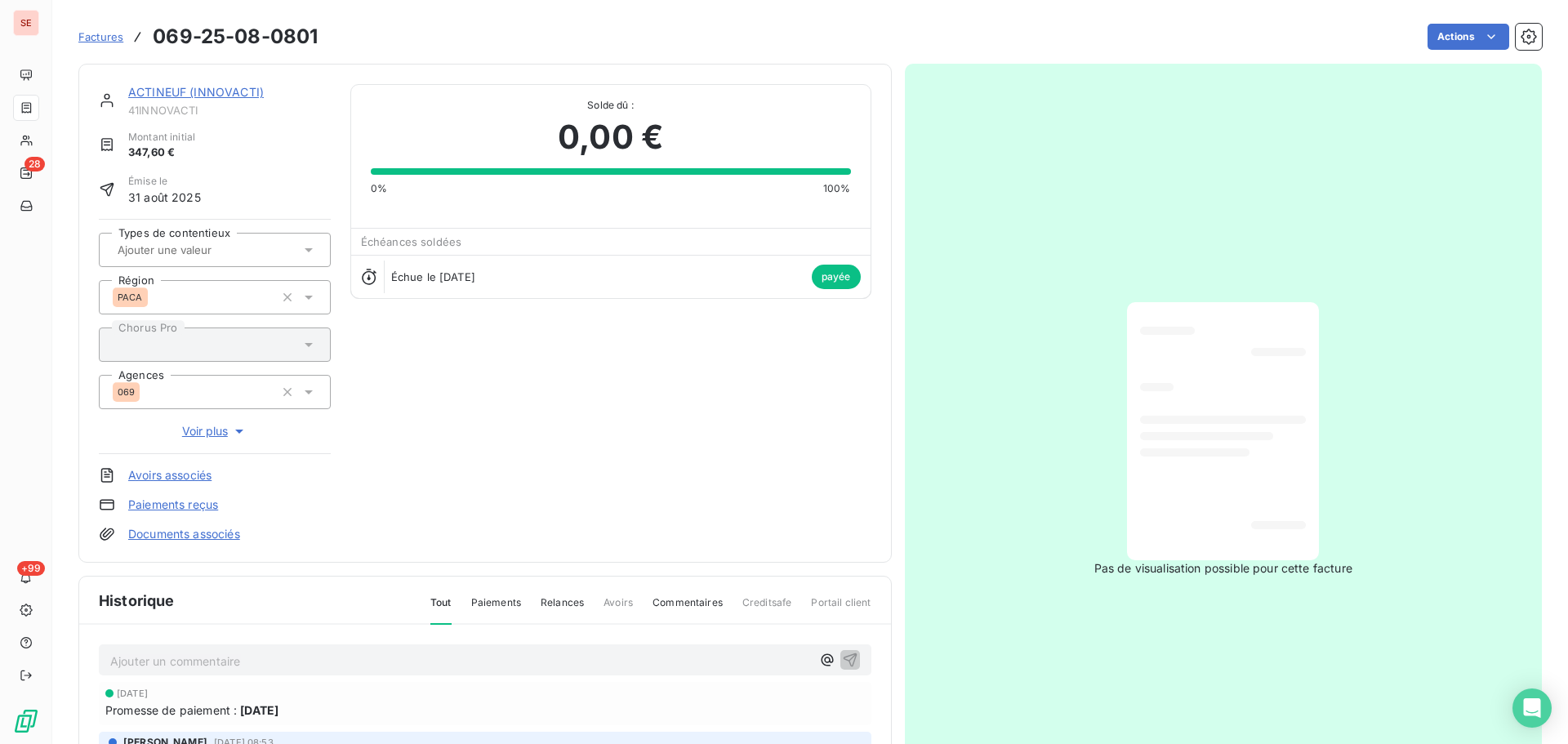
click at [227, 95] on link "ACTINEUF (INNOVACTI)" at bounding box center [196, 91] width 135 height 14
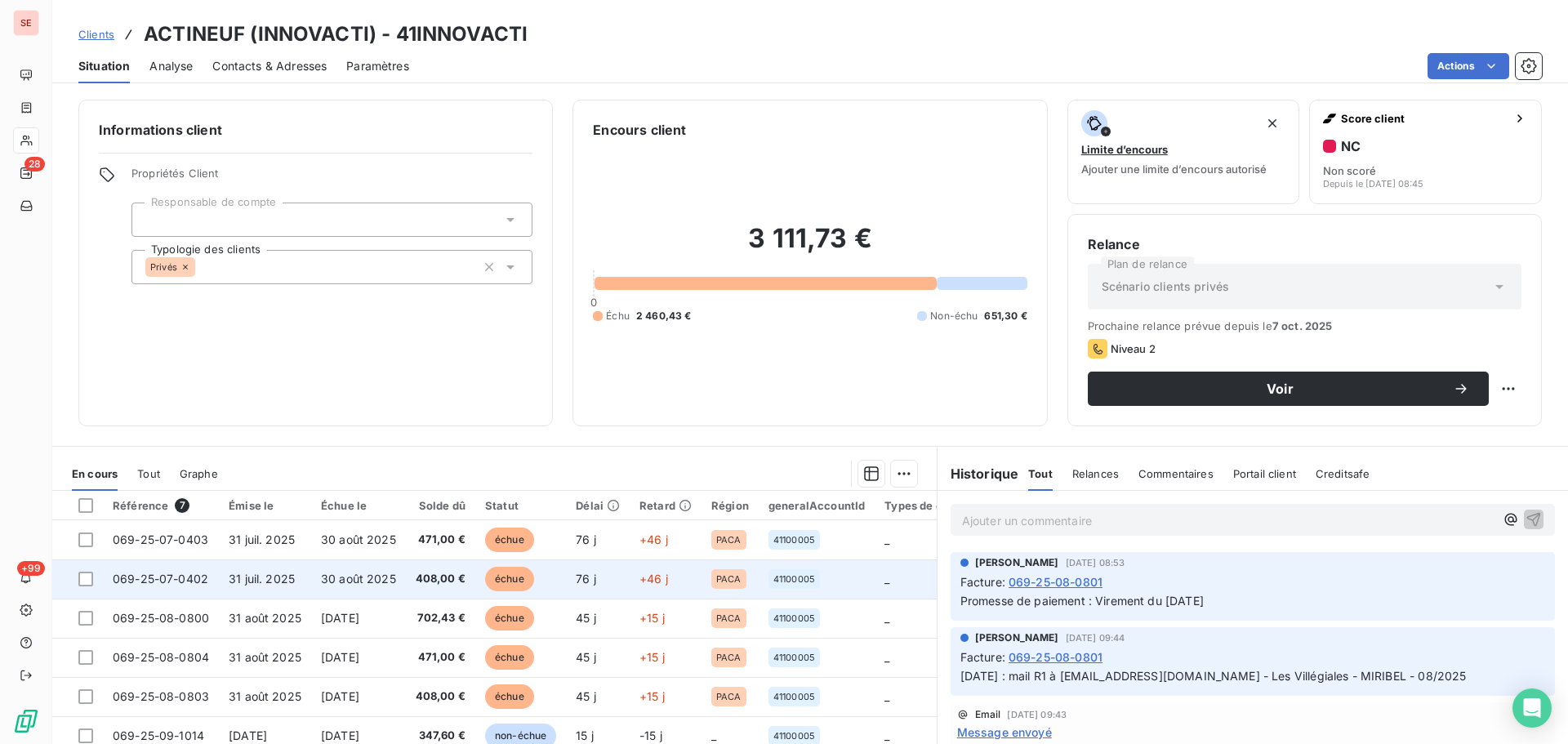
click at [449, 572] on span "408,00 €" at bounding box center [440, 579] width 50 height 16
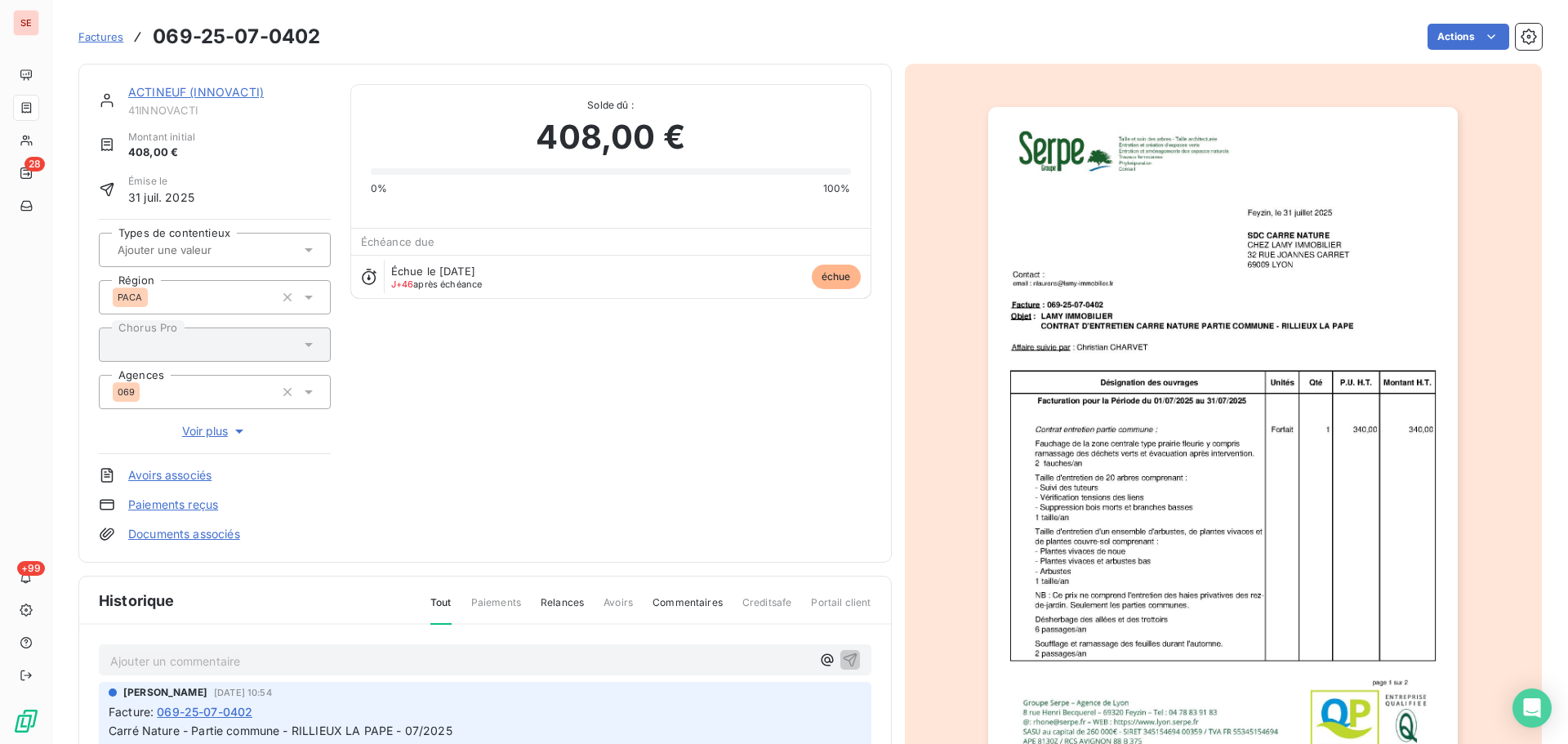
click at [217, 87] on link "ACTINEUF (INNOVACTI)" at bounding box center [196, 91] width 135 height 14
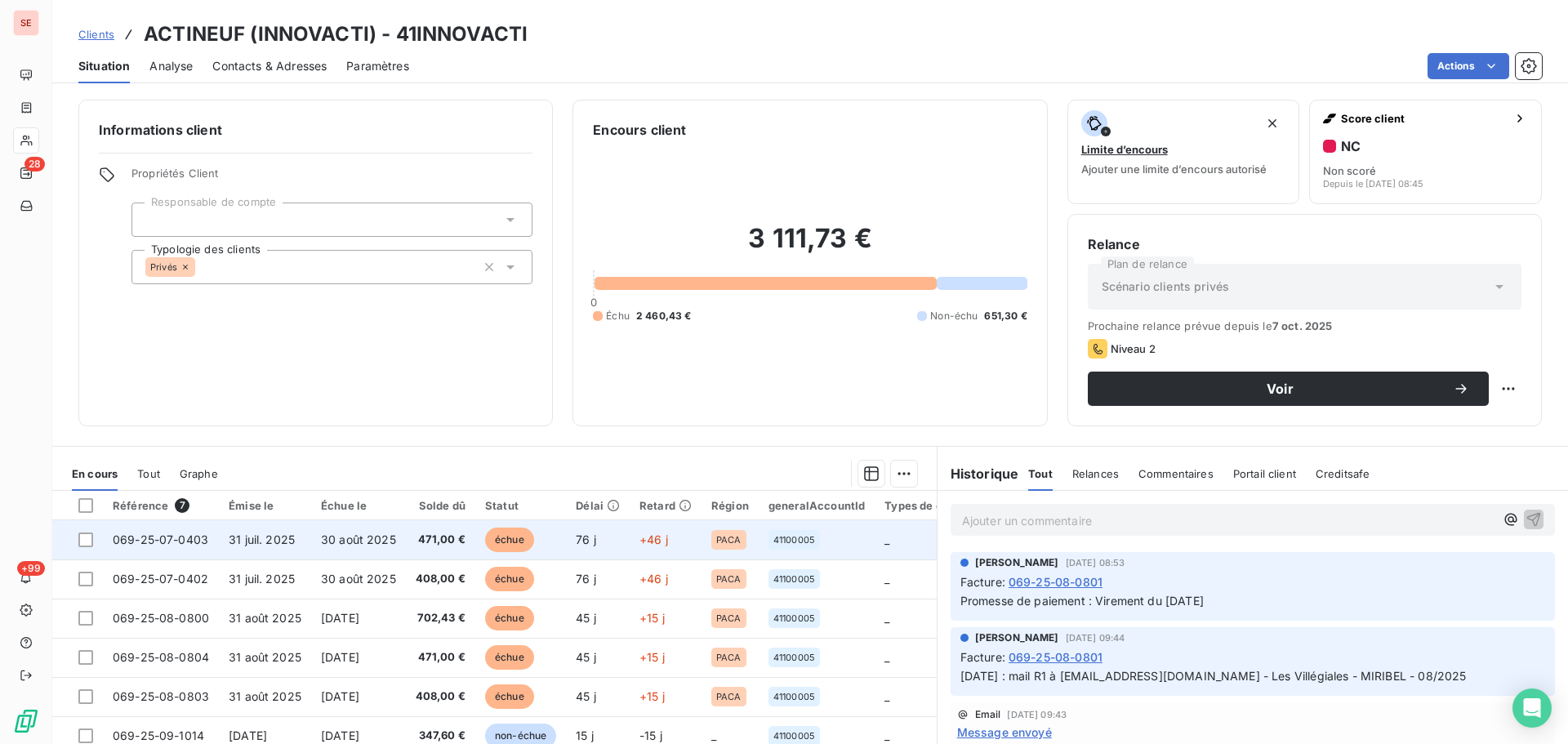
click at [378, 526] on td "30 août 2025" at bounding box center [358, 539] width 95 height 39
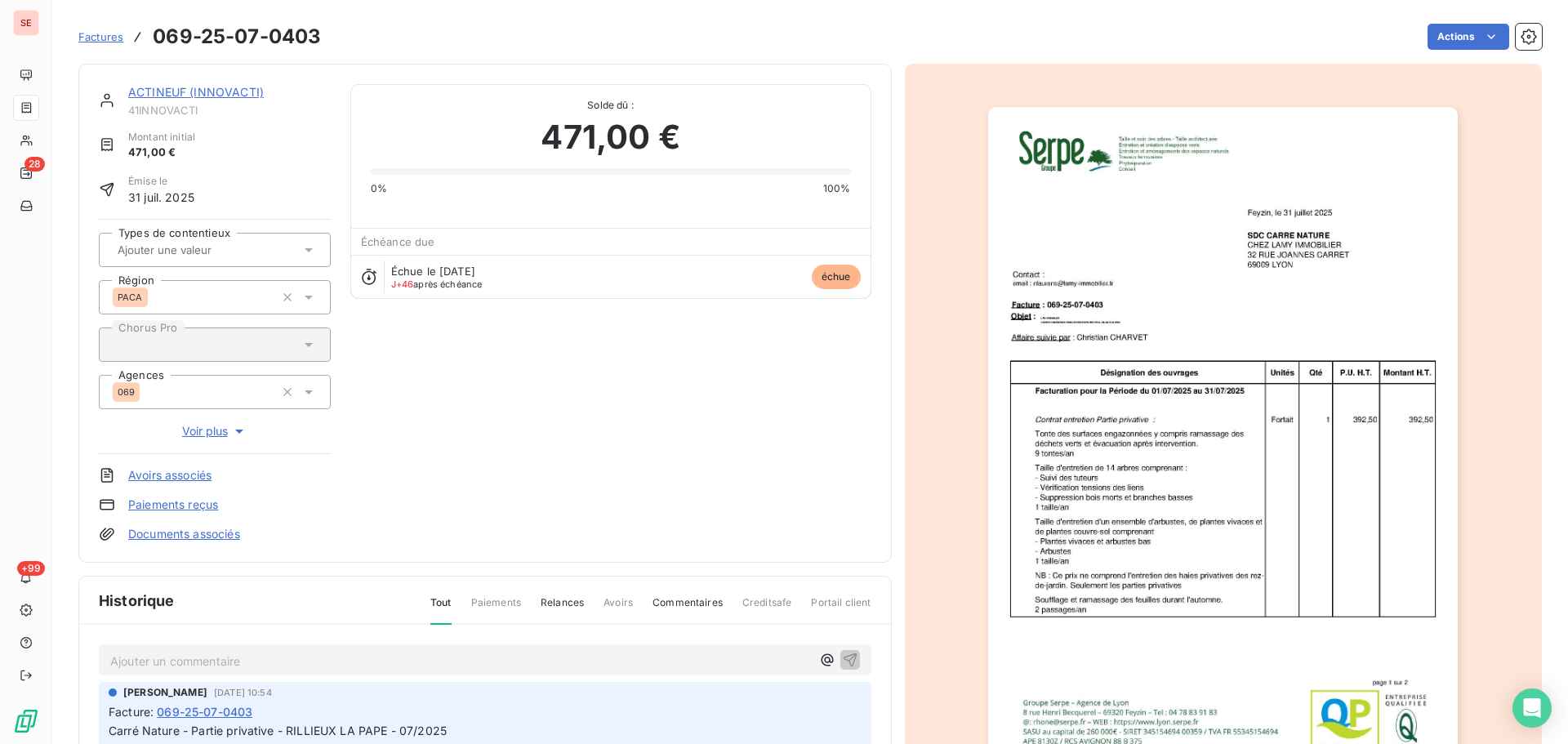
click at [248, 87] on link "ACTINEUF (INNOVACTI)" at bounding box center [196, 91] width 135 height 14
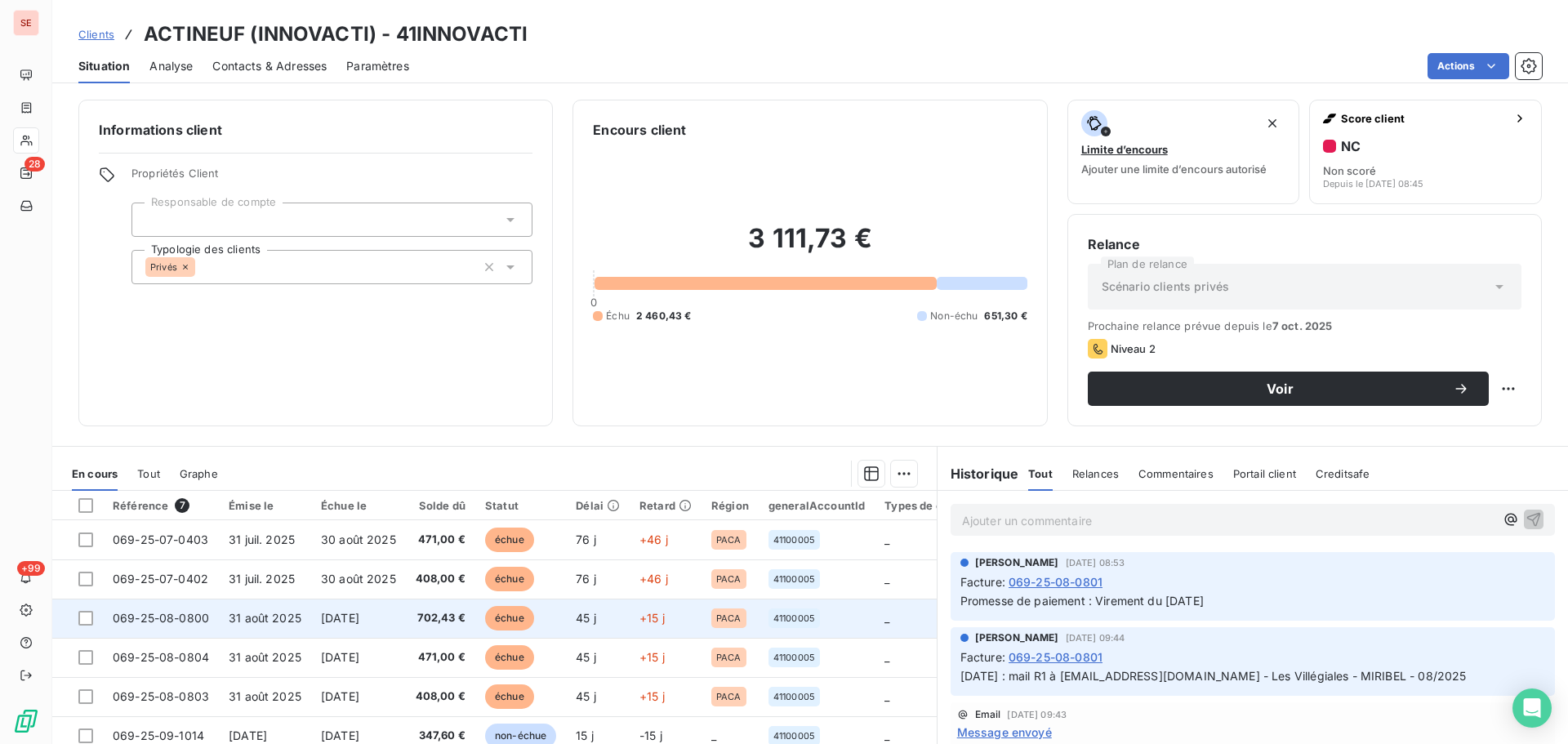
click at [339, 629] on td "[DATE]" at bounding box center [358, 618] width 95 height 39
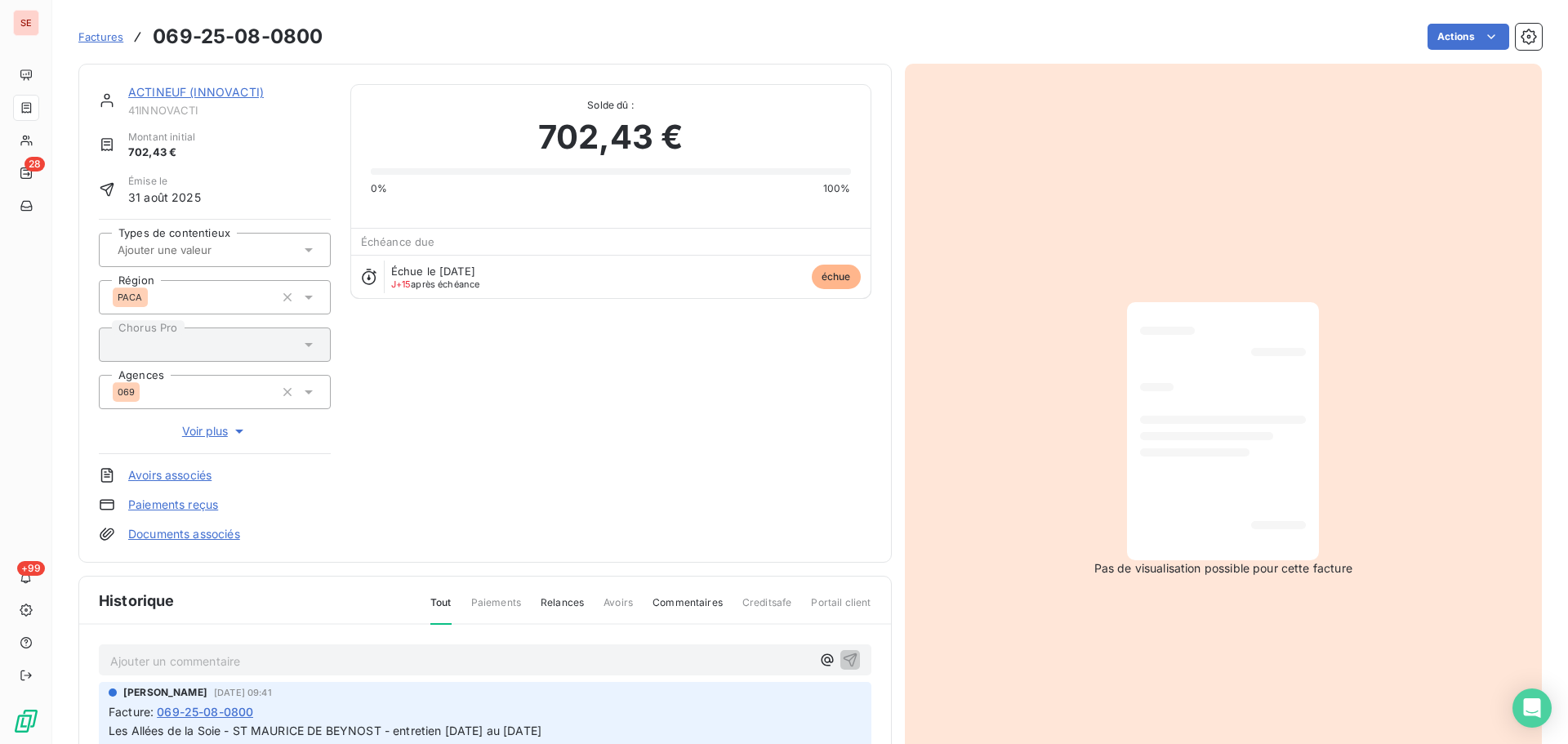
click at [195, 91] on link "ACTINEUF (INNOVACTI)" at bounding box center [196, 91] width 135 height 14
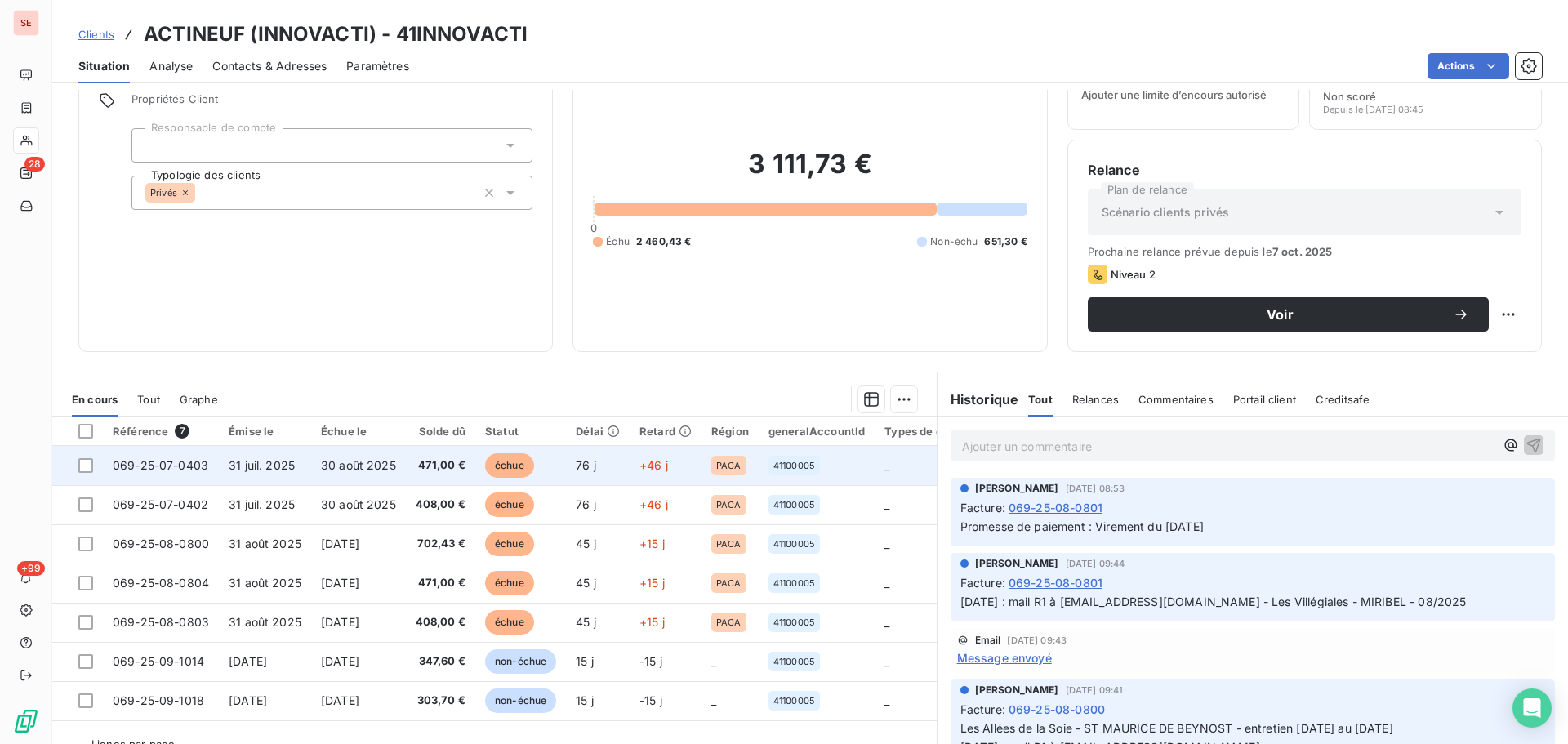
scroll to position [110, 0]
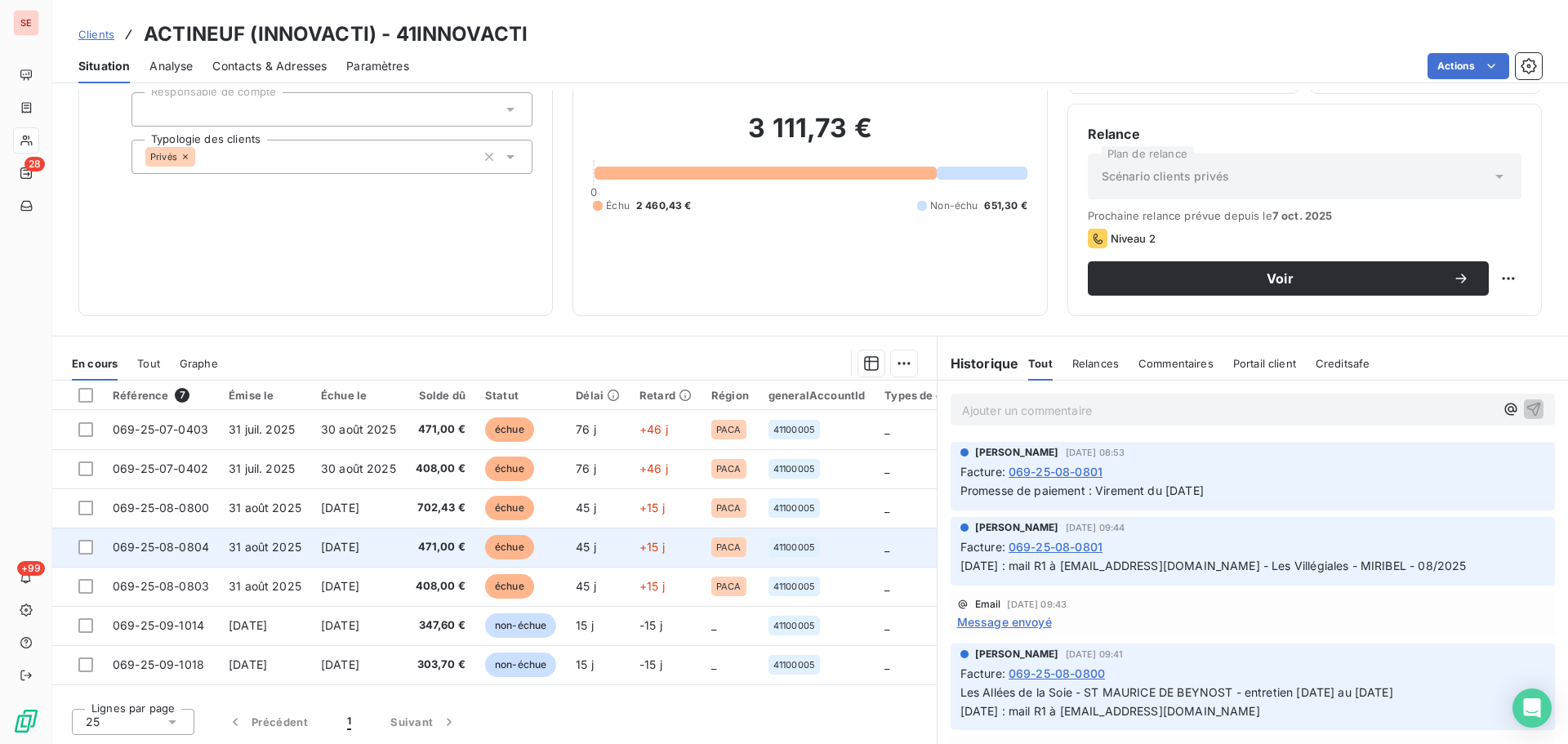
click at [447, 553] on span "471,00 €" at bounding box center [440, 547] width 50 height 16
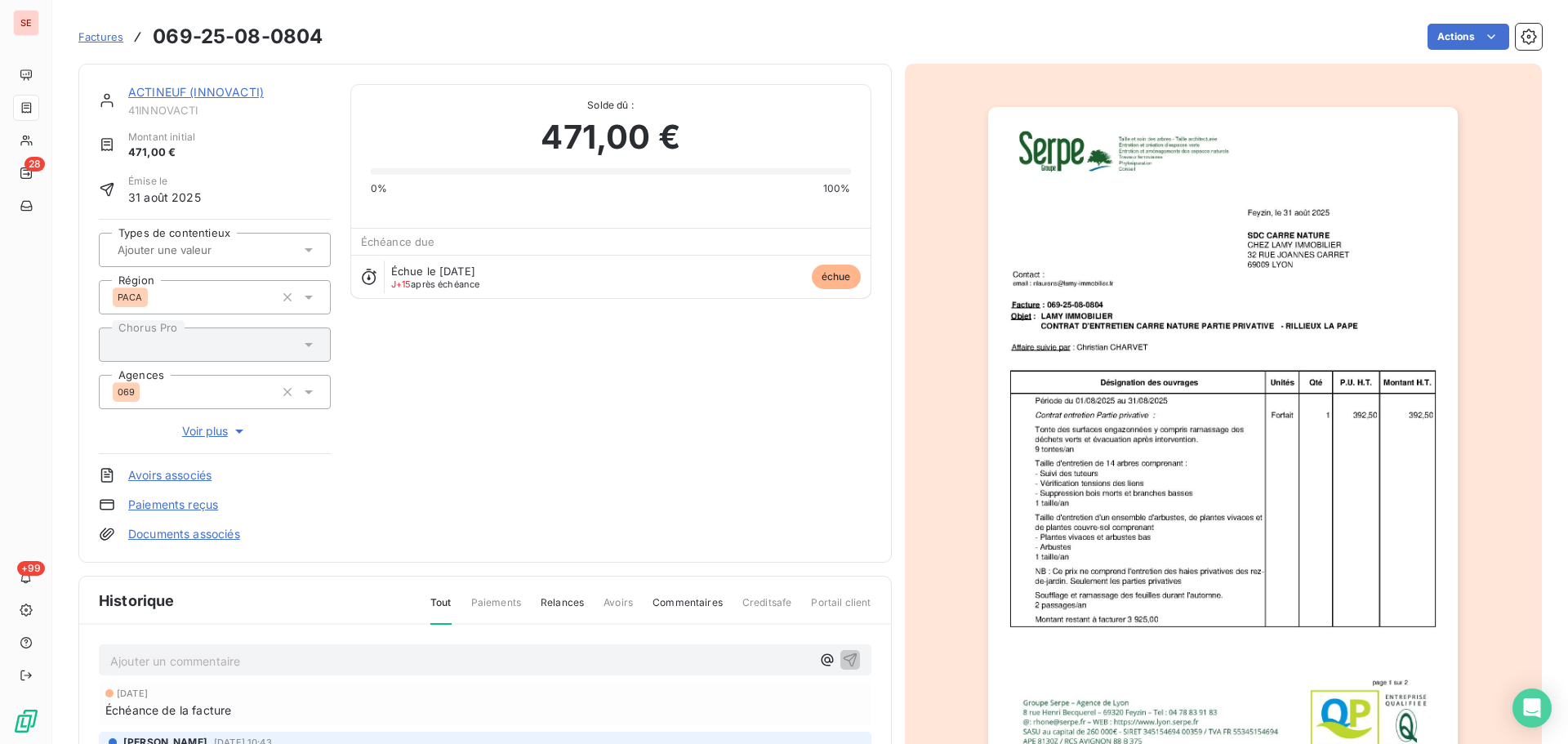
click at [217, 95] on link "ACTINEUF (INNOVACTI)" at bounding box center [196, 91] width 135 height 14
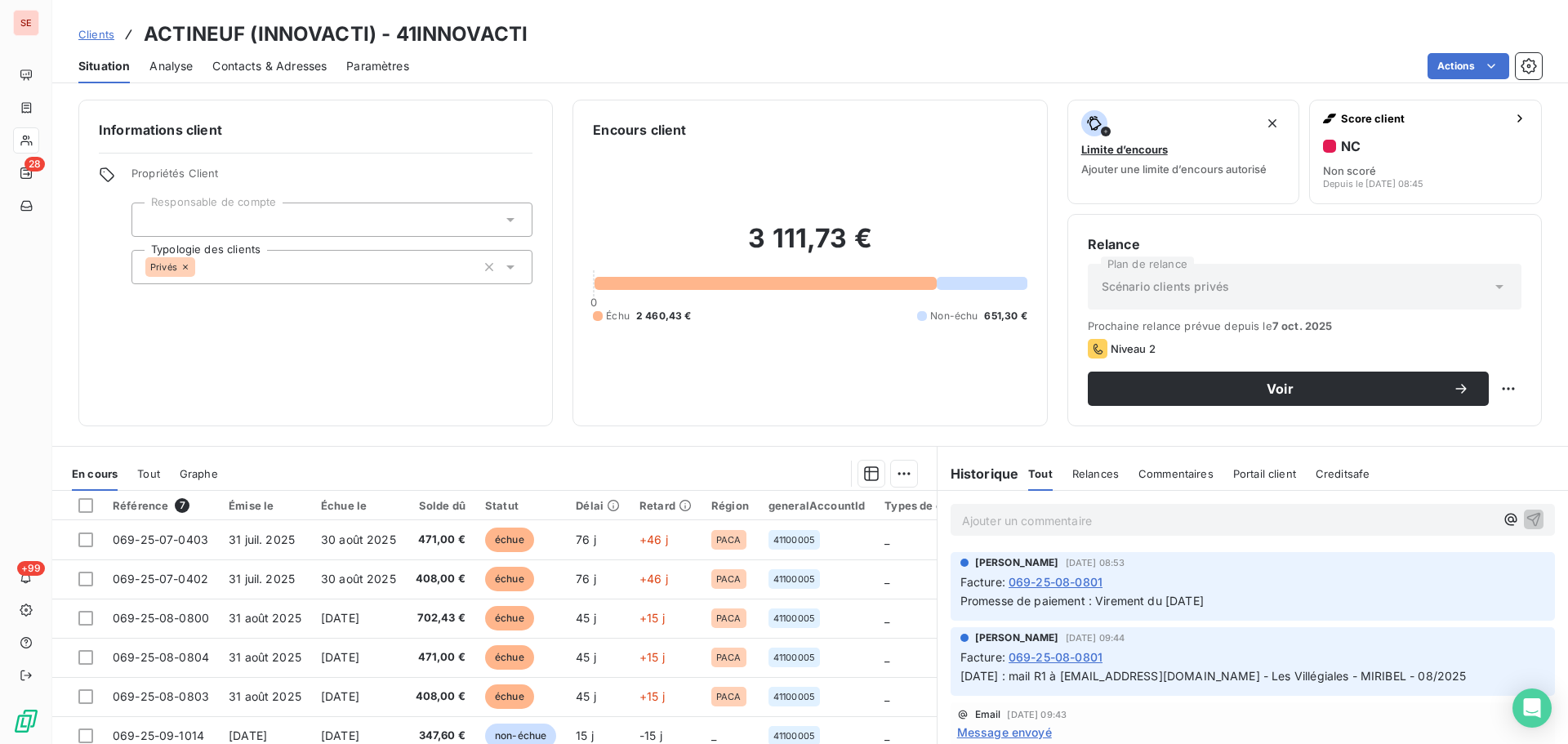
scroll to position [110, 0]
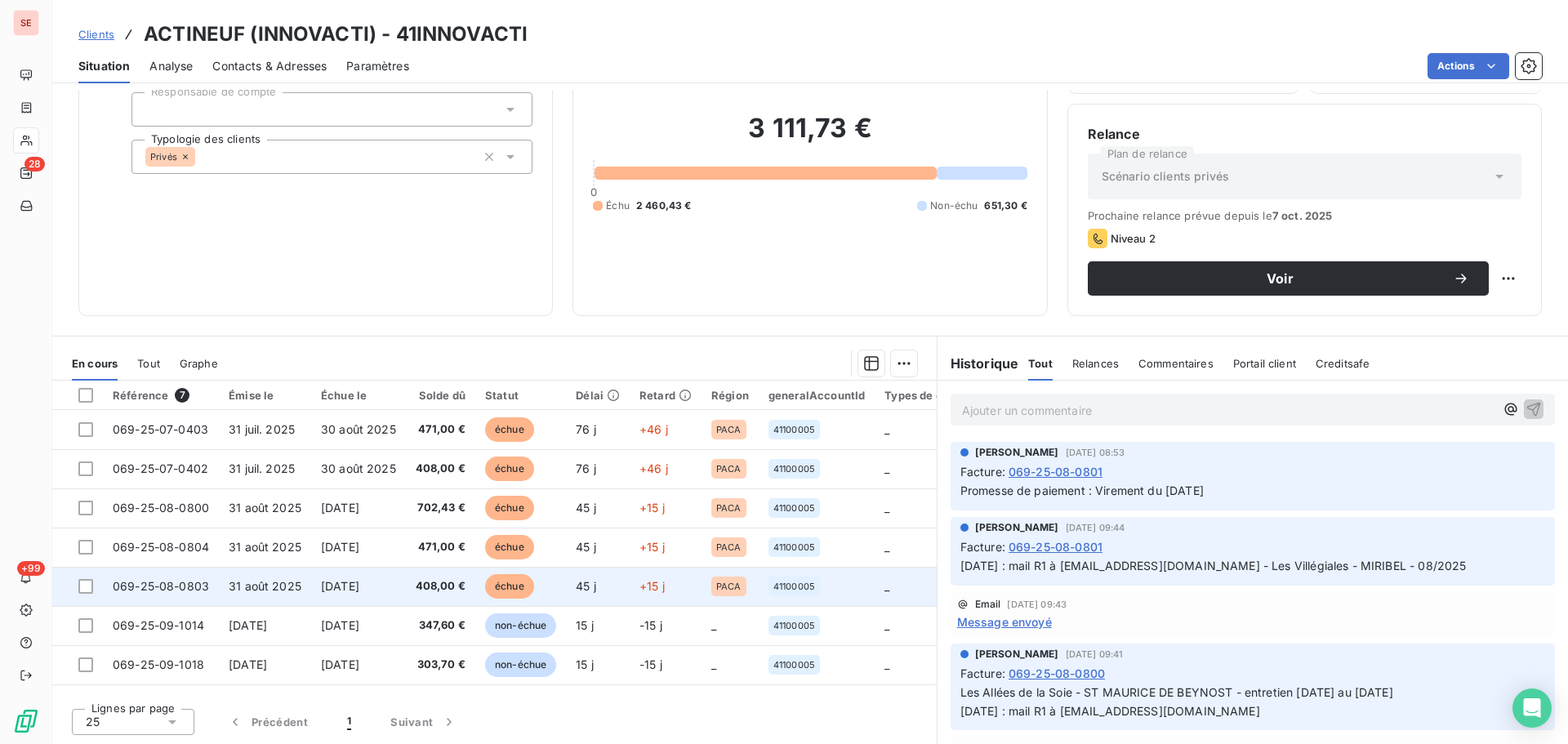
click at [359, 584] on span "[DATE]" at bounding box center [340, 585] width 39 height 14
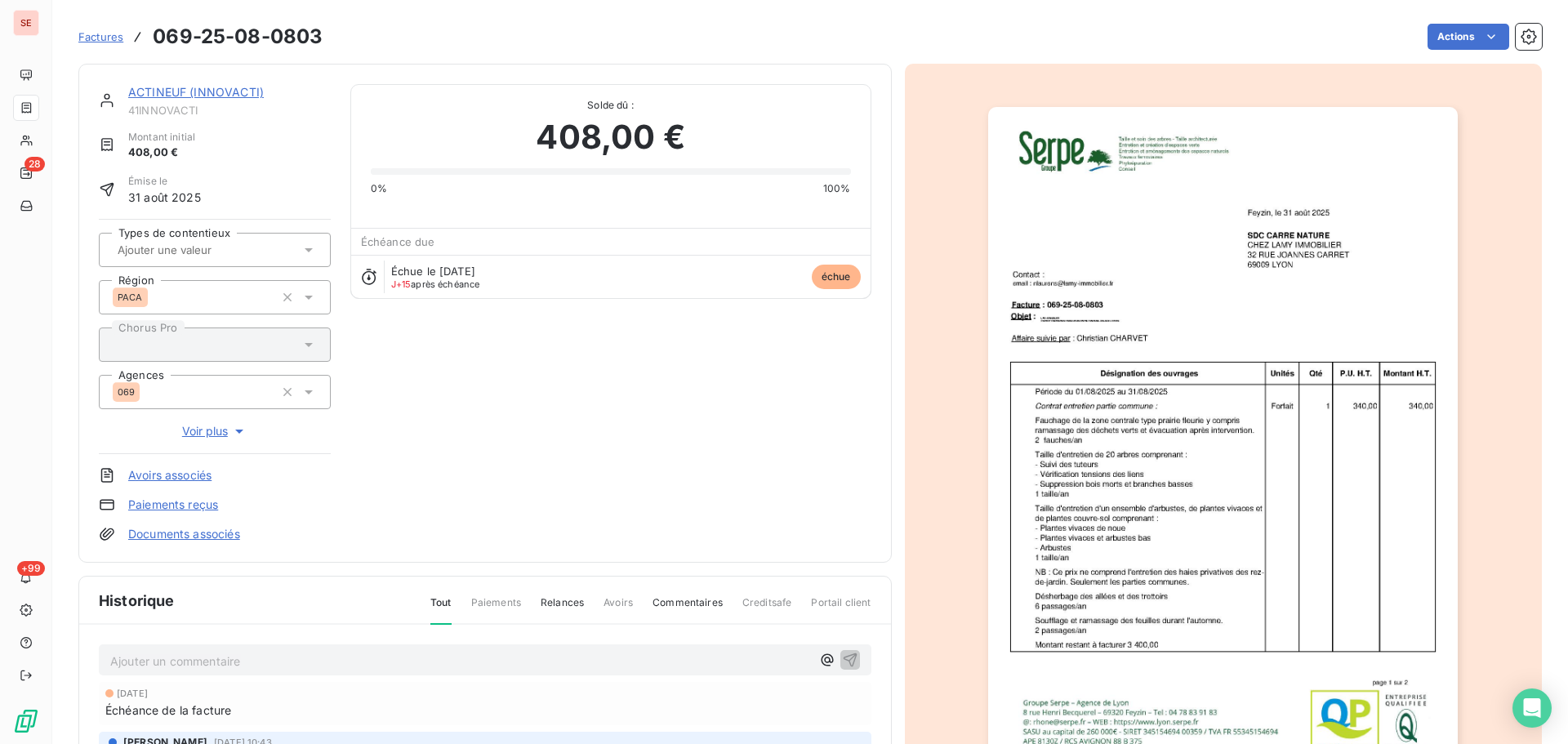
click at [229, 94] on link "ACTINEUF (INNOVACTI)" at bounding box center [196, 91] width 135 height 14
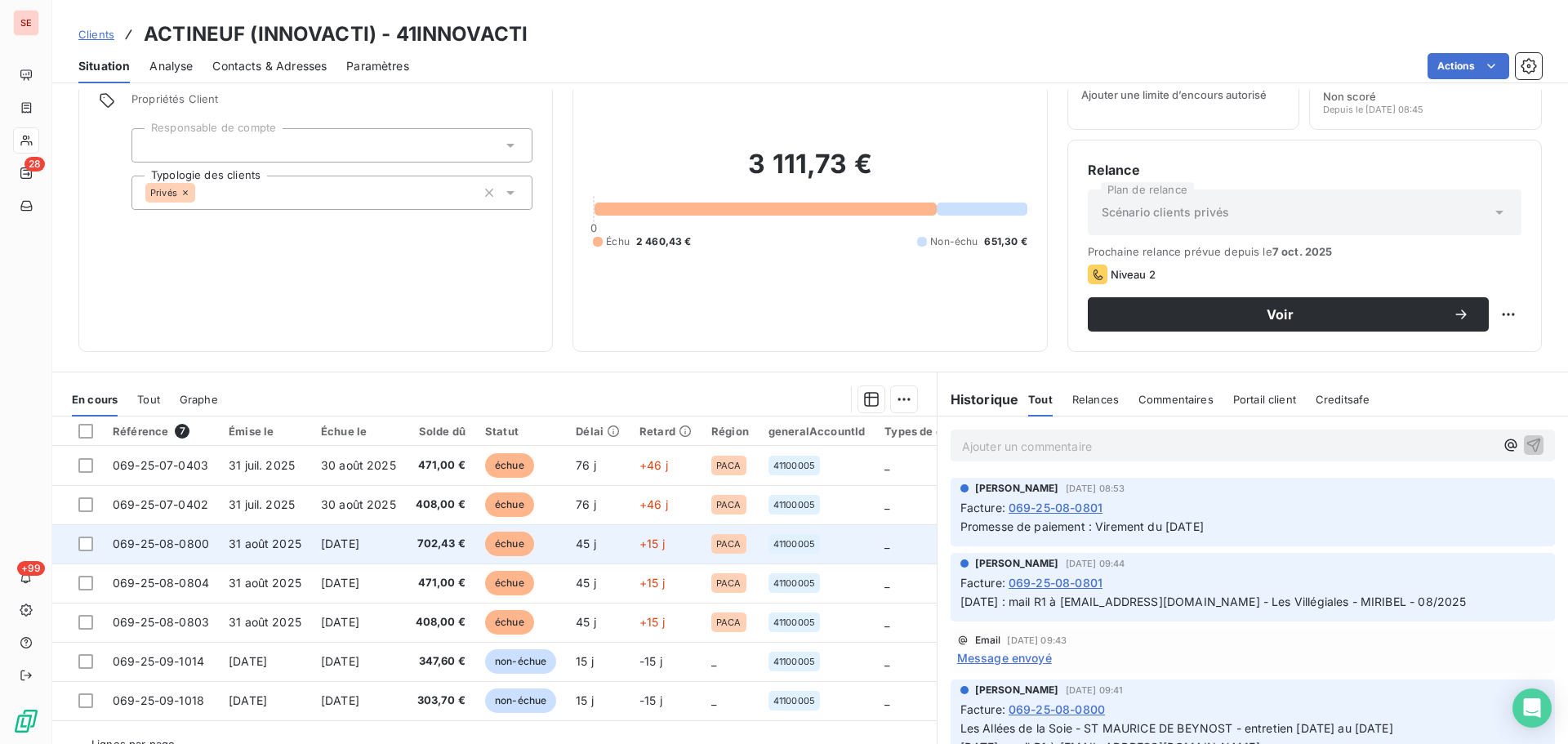
scroll to position [110, 0]
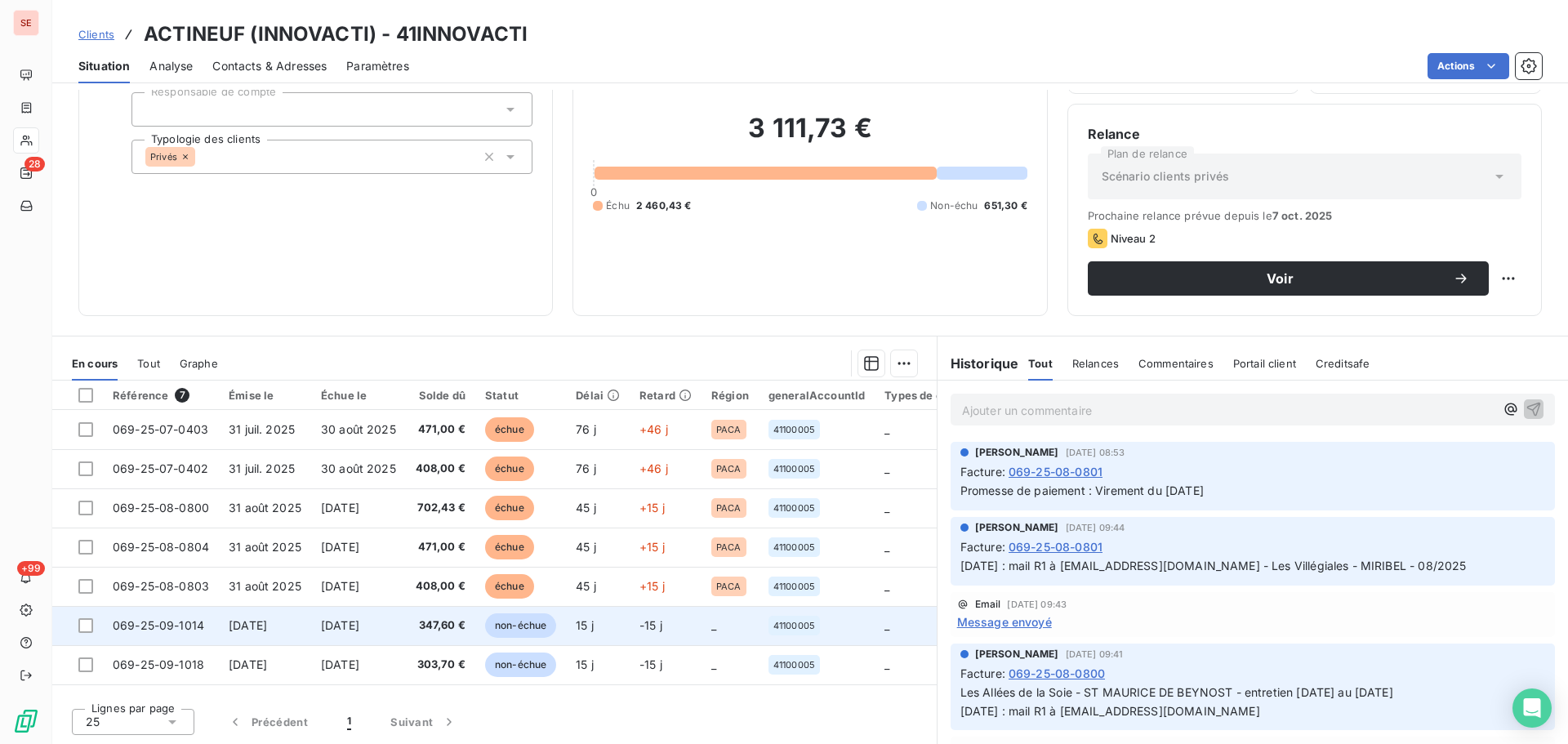
click at [341, 635] on td "[DATE]" at bounding box center [358, 625] width 95 height 39
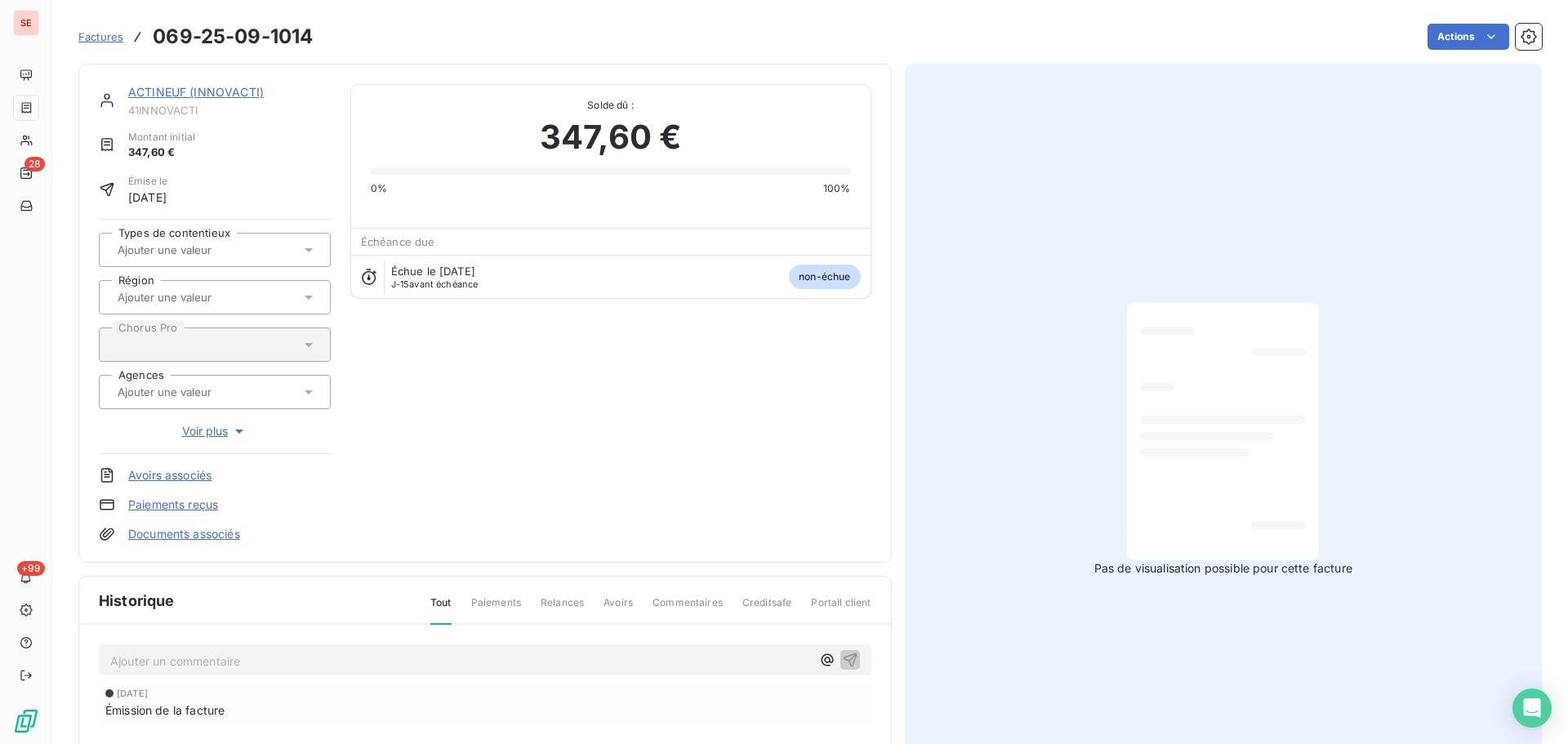
click at [177, 95] on link "ACTINEUF (INNOVACTI)" at bounding box center [196, 91] width 135 height 14
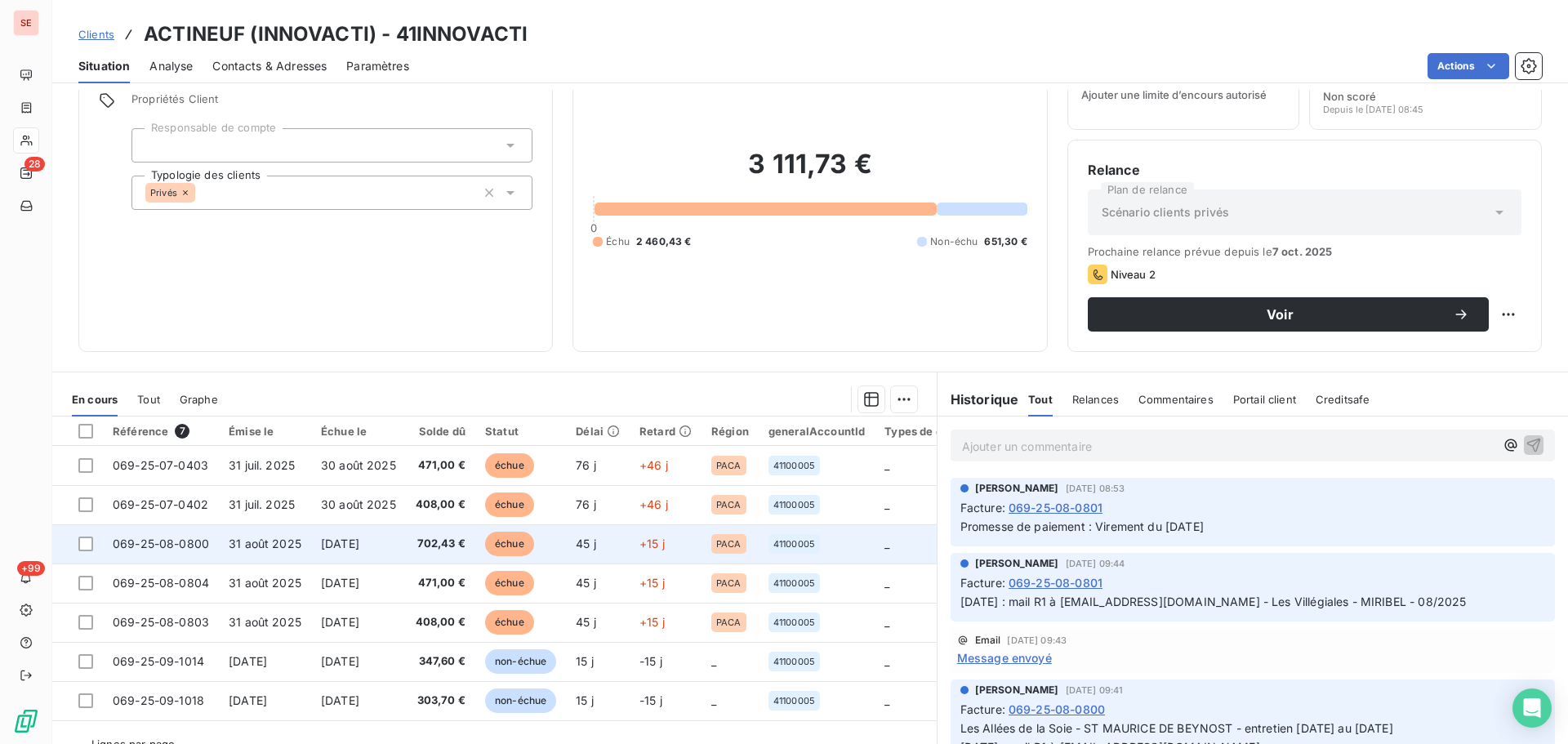
scroll to position [110, 0]
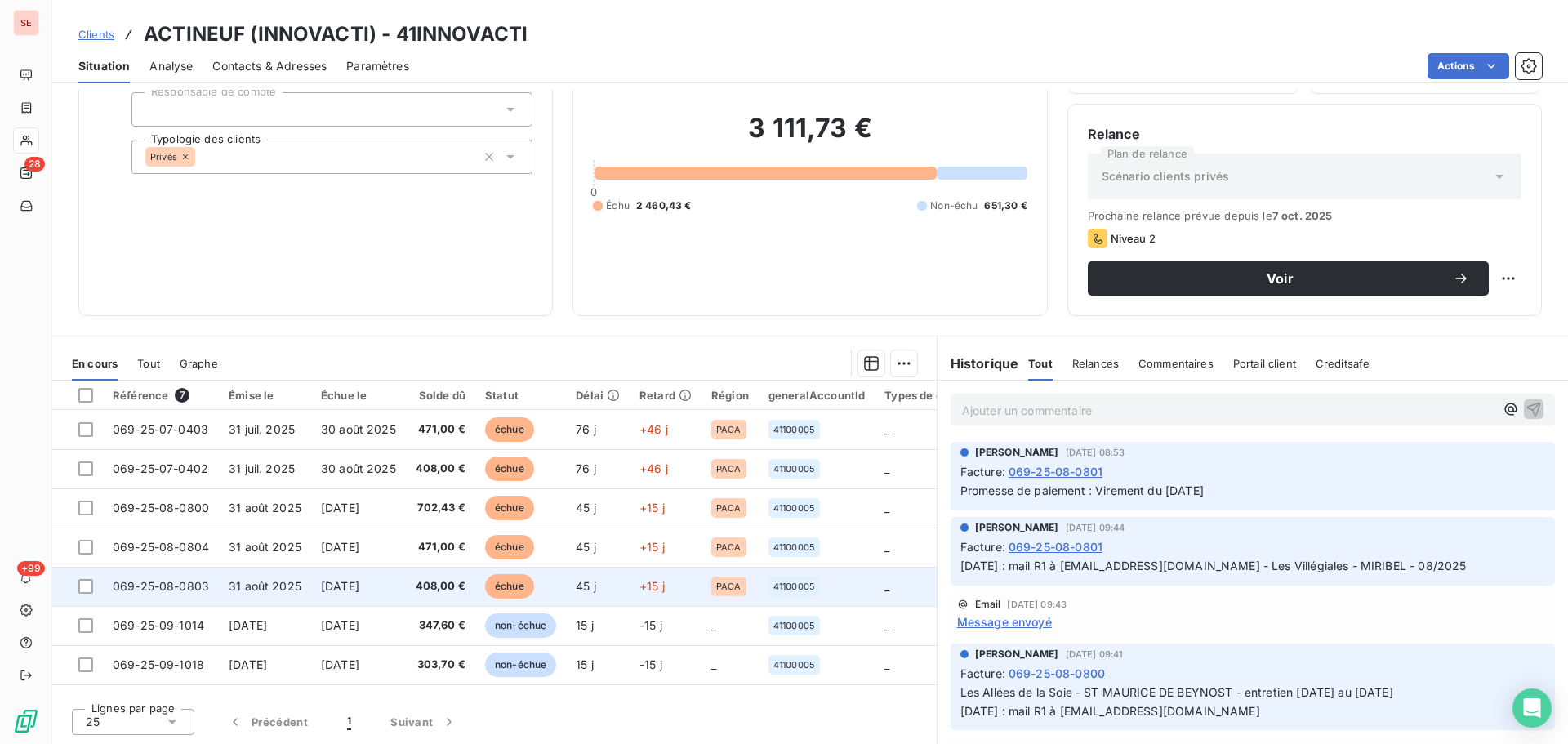
click at [468, 596] on td "408,00 €" at bounding box center [440, 585] width 69 height 39
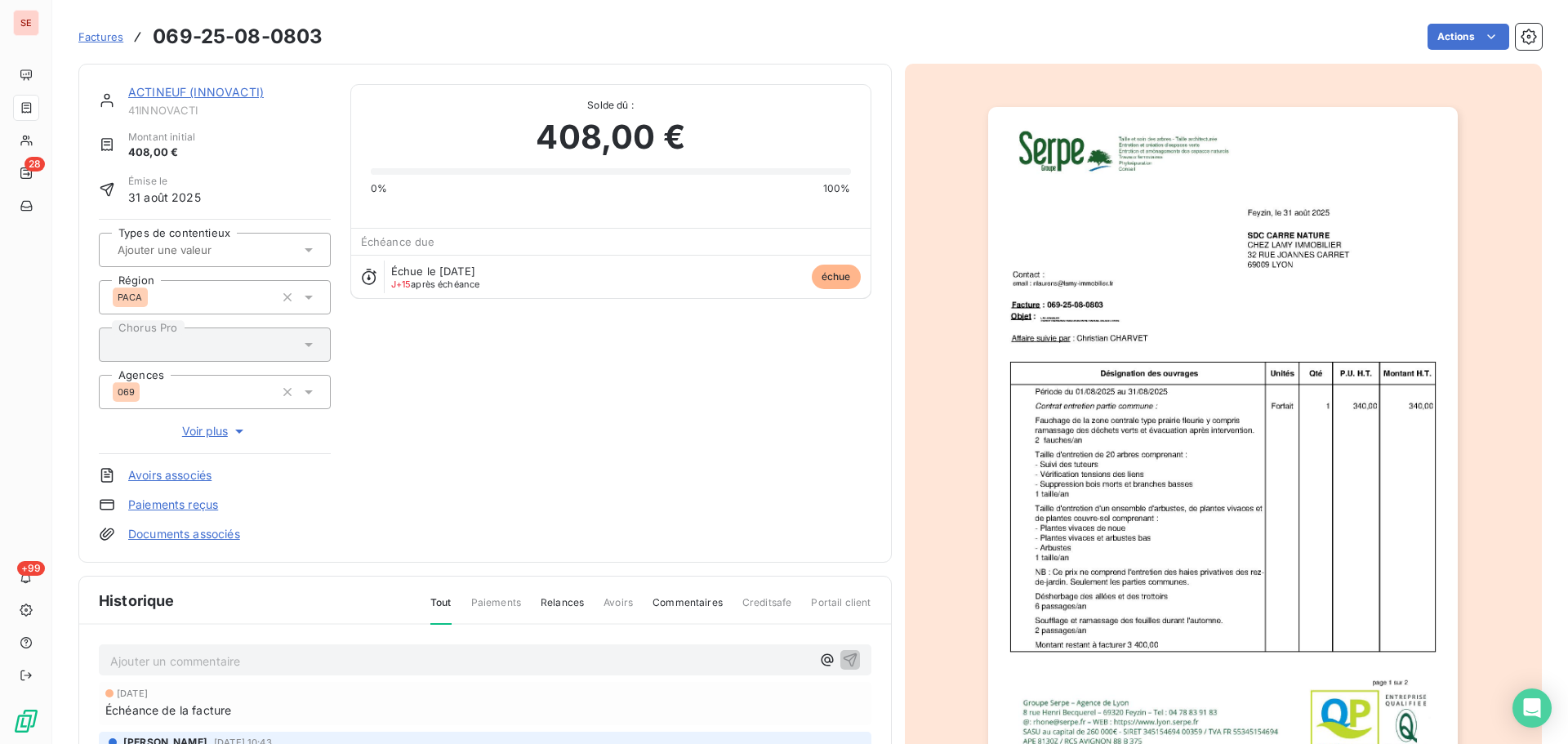
click at [238, 95] on link "ACTINEUF (INNOVACTI)" at bounding box center [196, 91] width 135 height 14
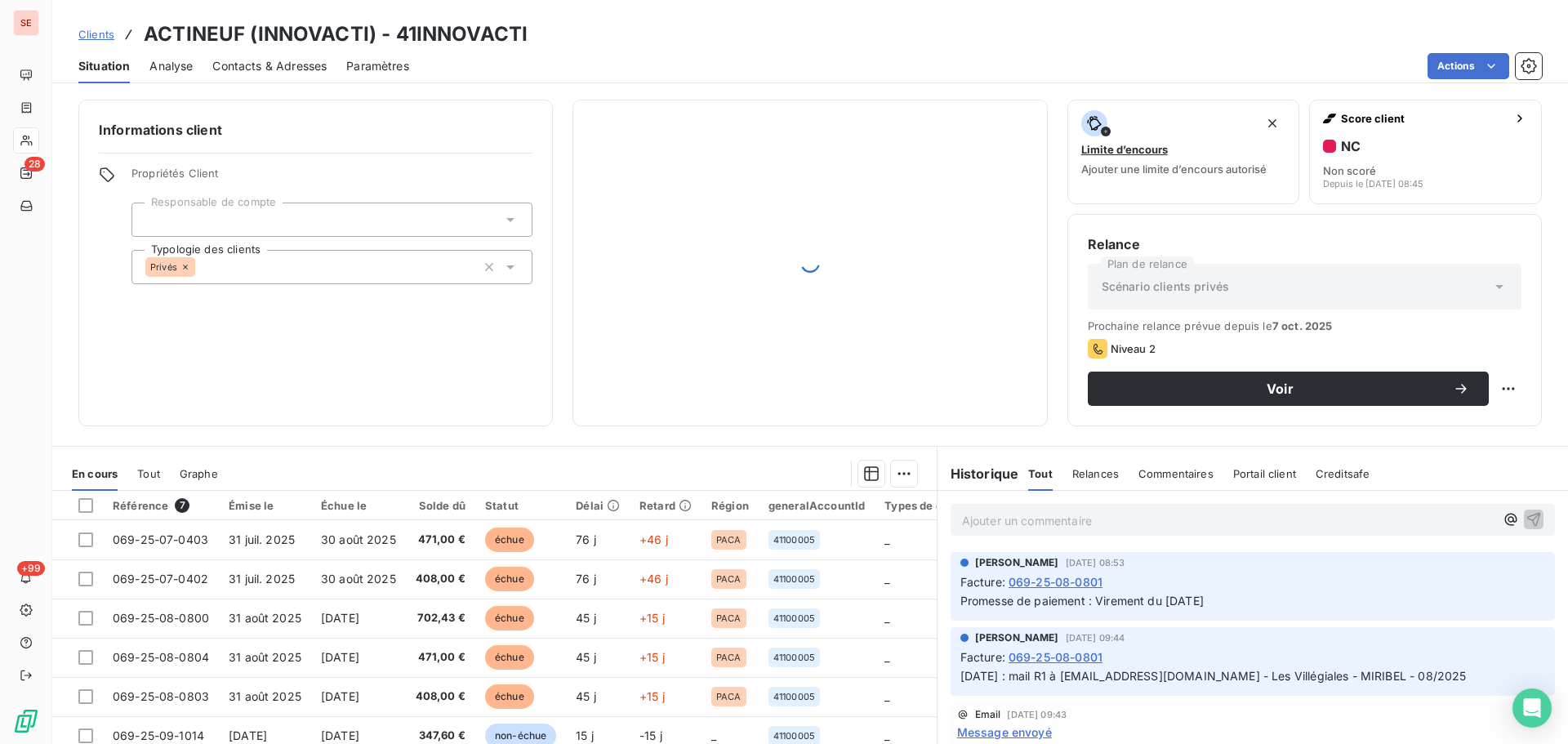
click at [263, 65] on span "Contacts & Adresses" at bounding box center [269, 66] width 115 height 16
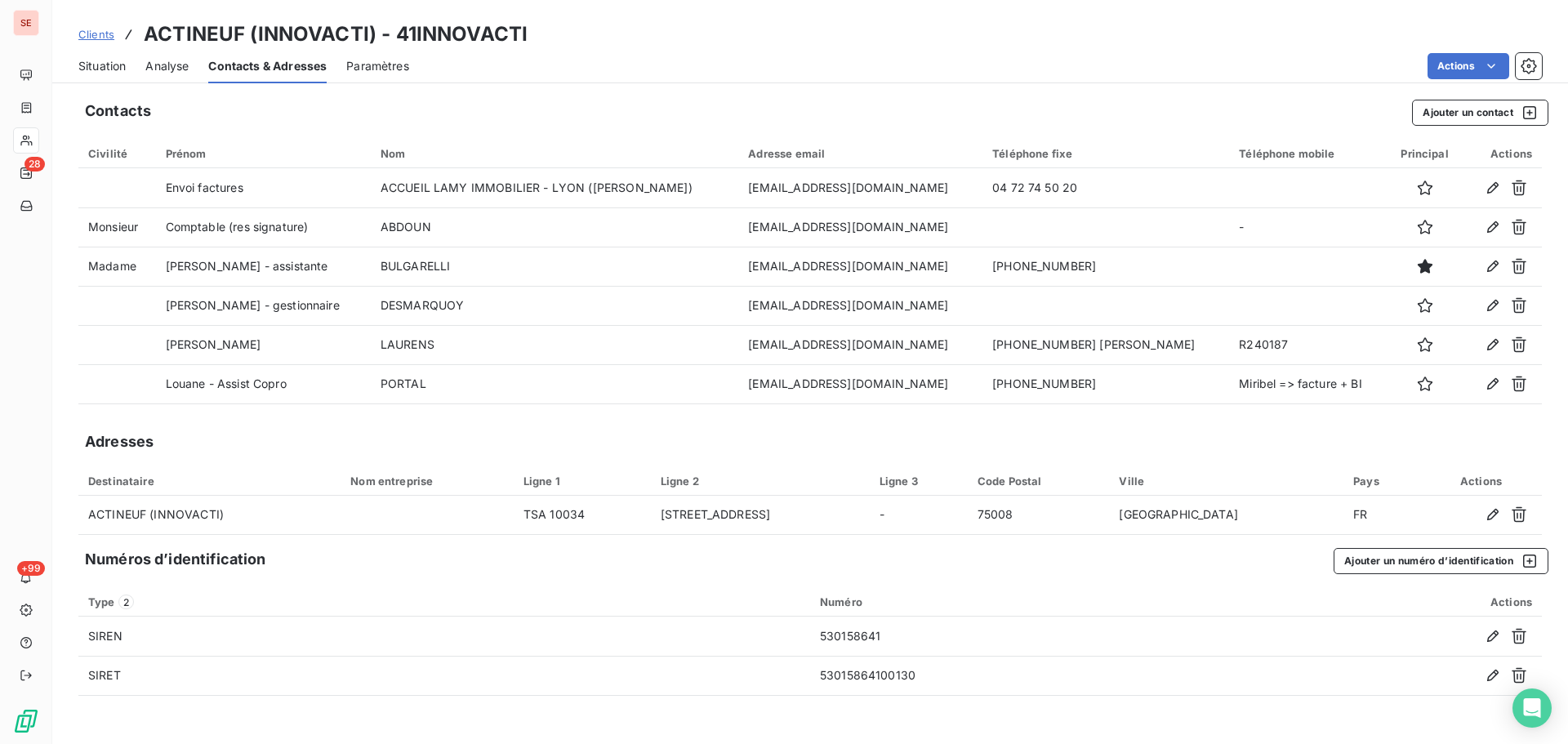
click at [120, 66] on span "Situation" at bounding box center [102, 66] width 48 height 16
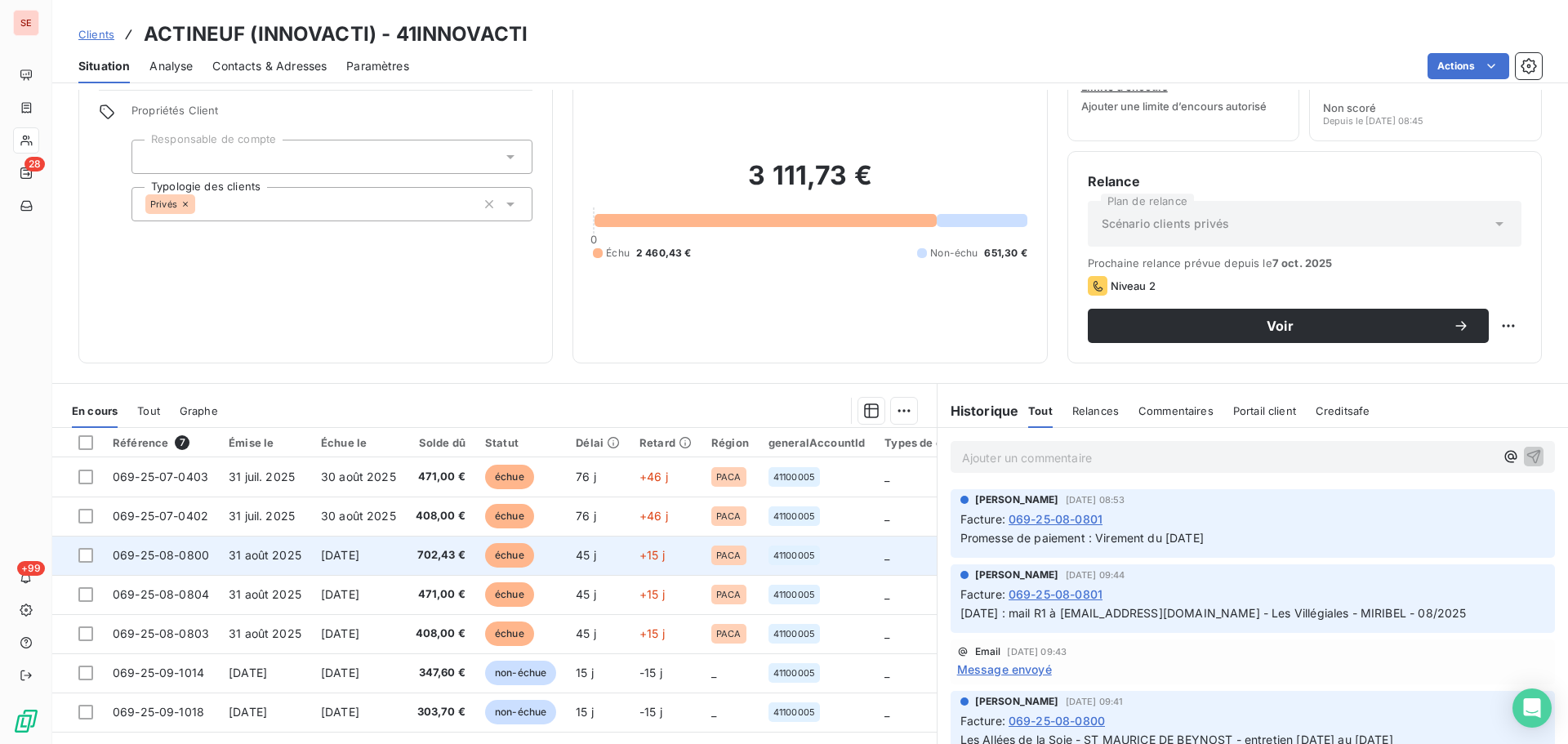
scroll to position [110, 0]
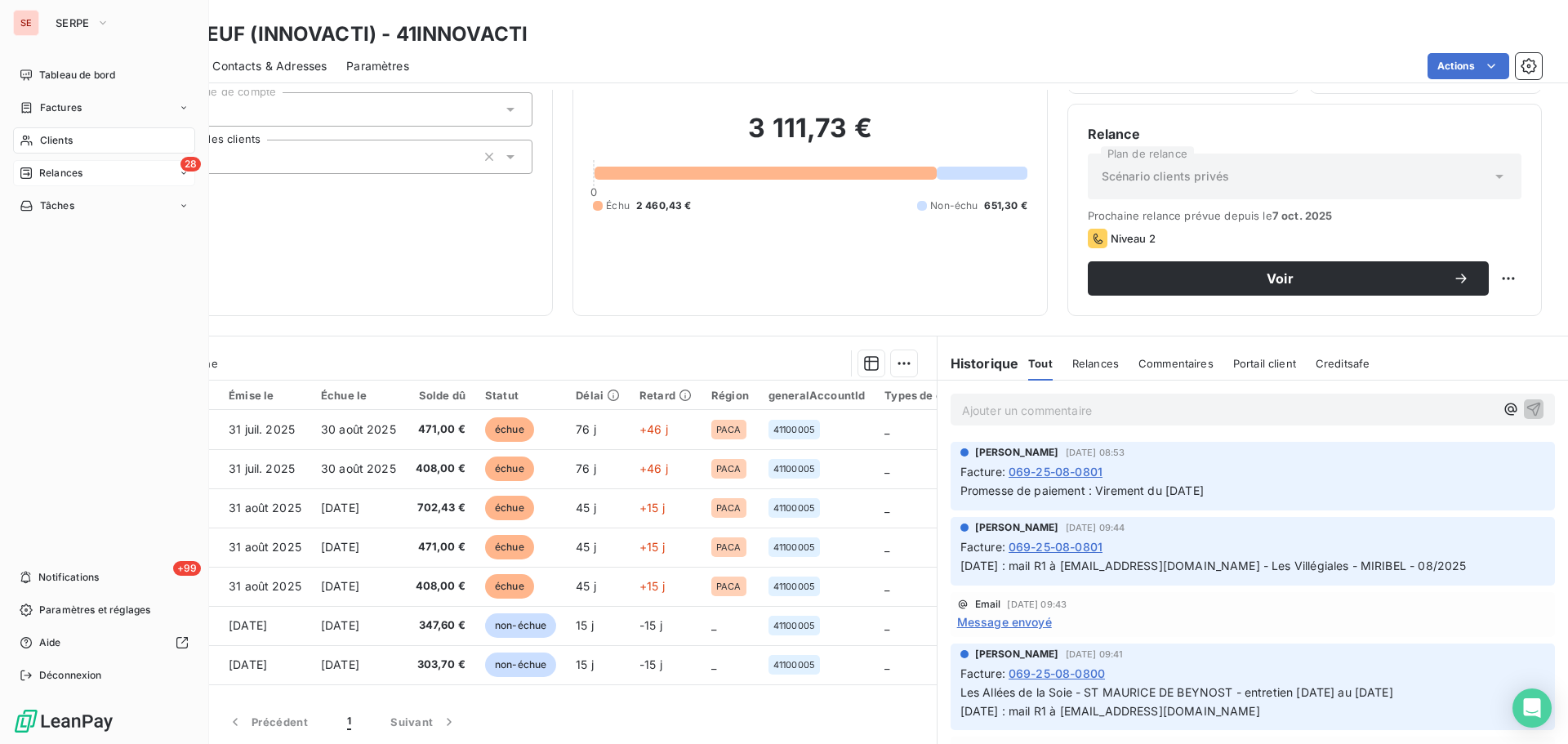
click at [72, 167] on span "Relances" at bounding box center [60, 173] width 43 height 14
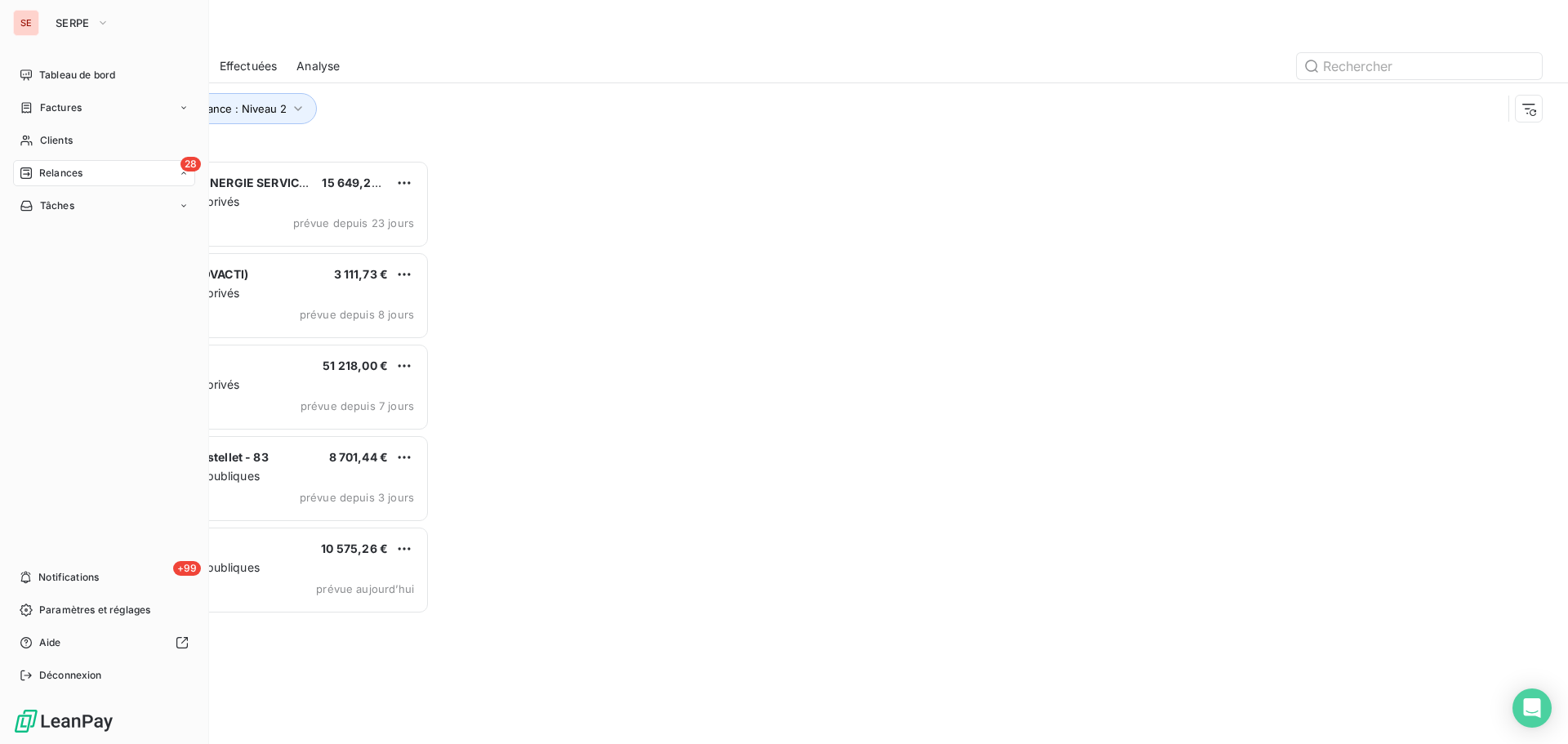
scroll to position [572, 339]
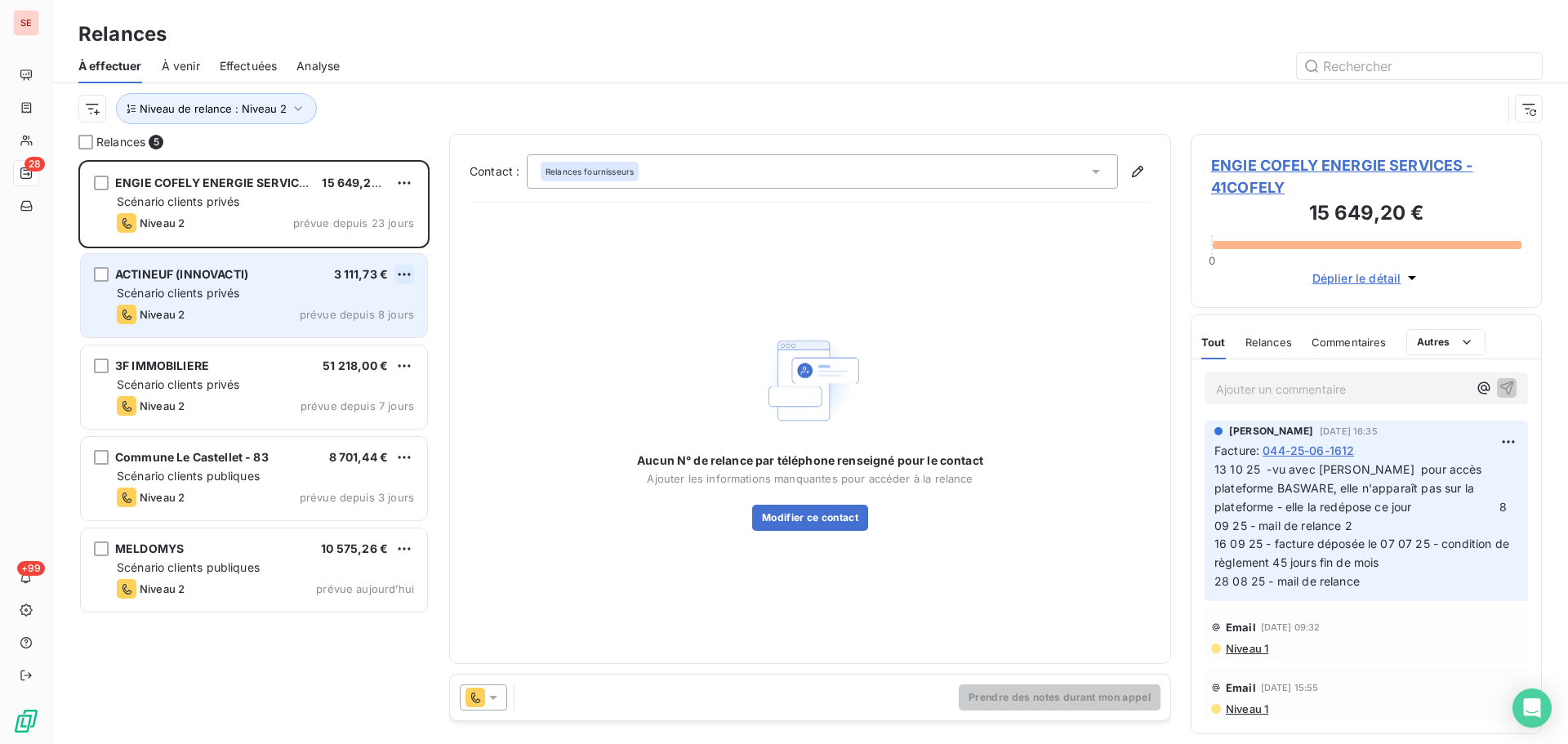
click at [401, 278] on html "SE 28 +99 Relances À effectuer À venir Effectuées Analyse Niveau de relance : N…" at bounding box center [784, 372] width 1568 height 744
click at [389, 306] on div "Replanifier cette action" at bounding box center [334, 307] width 146 height 26
select select "9"
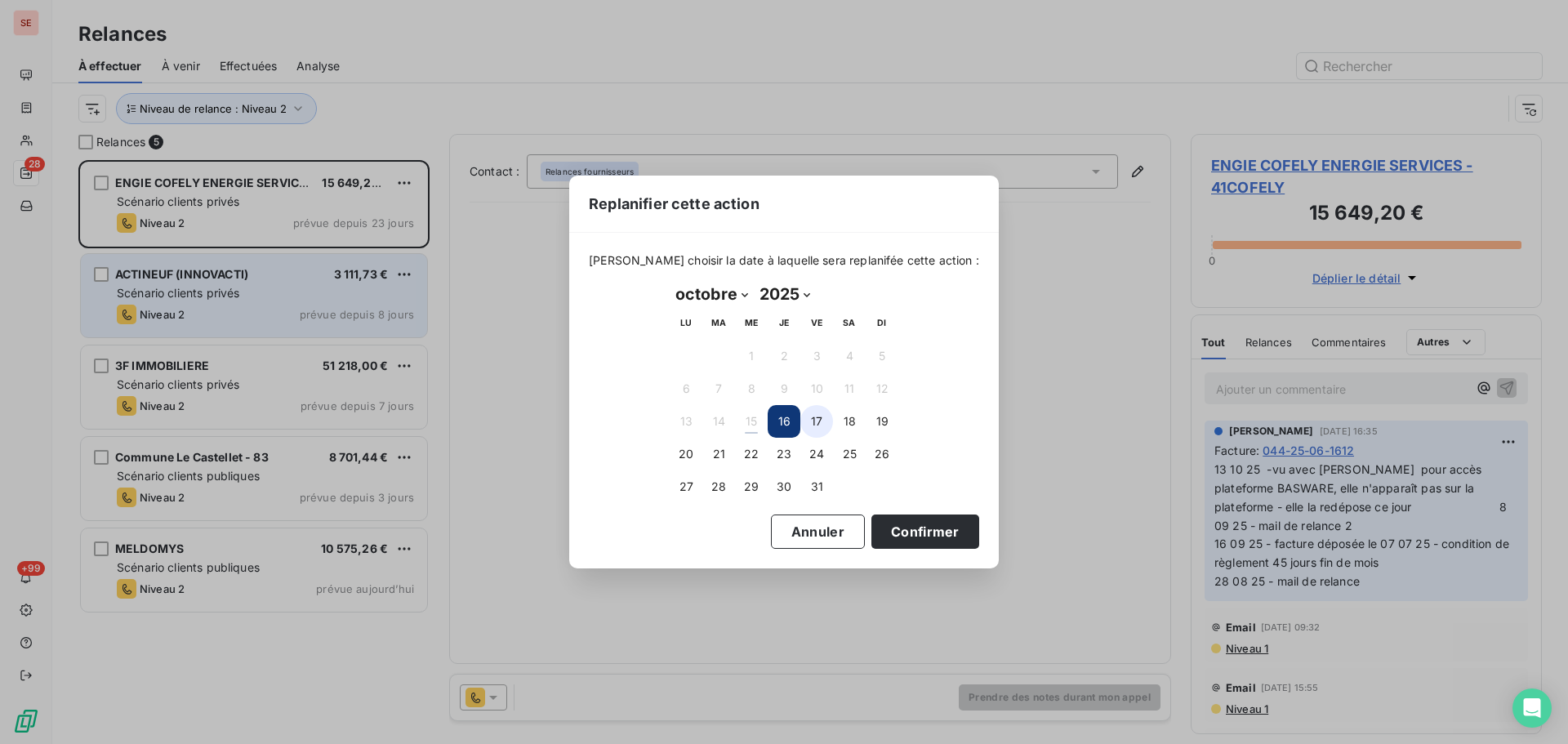
click at [828, 427] on button "17" at bounding box center [816, 421] width 32 height 32
click at [890, 537] on button "Confirmer" at bounding box center [926, 531] width 108 height 34
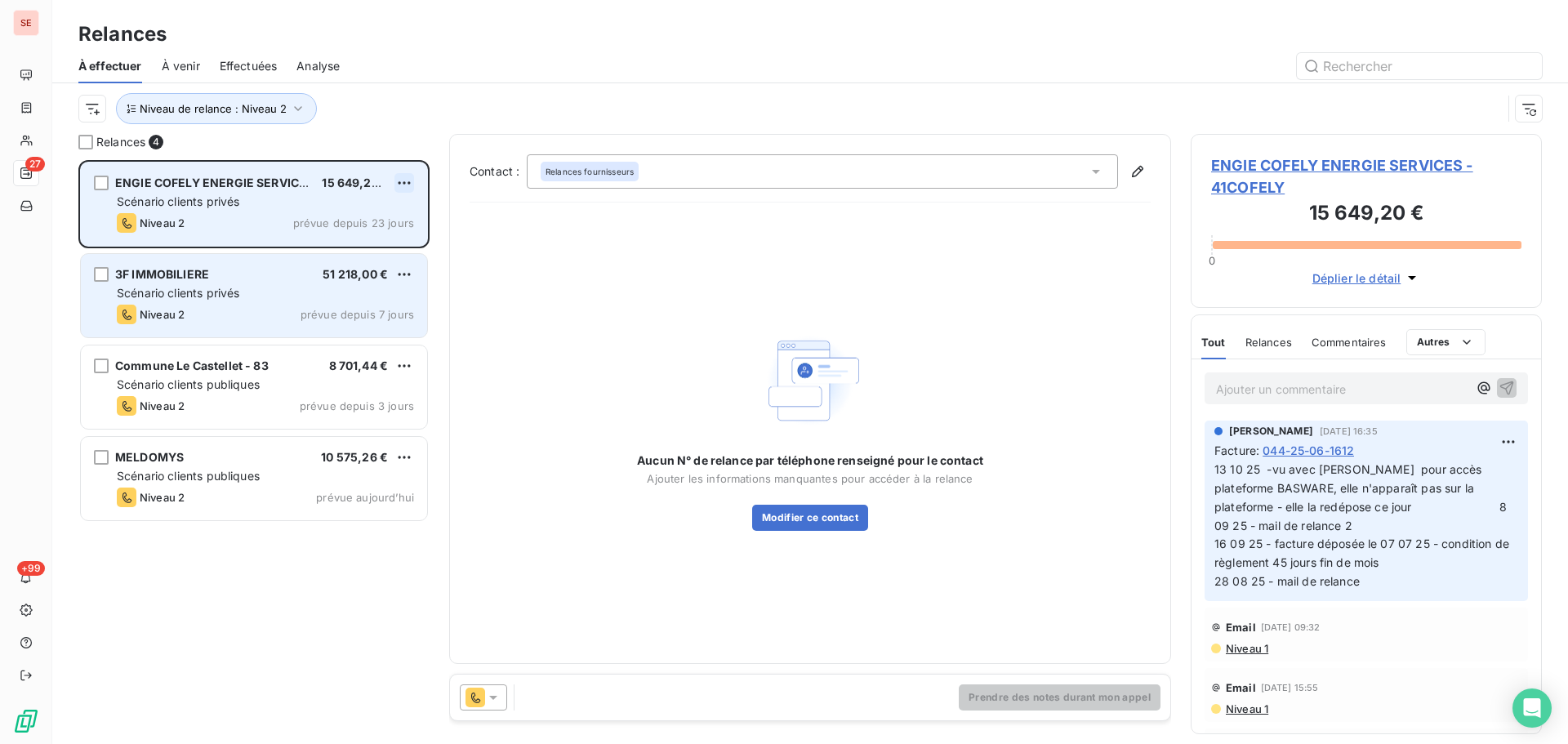
click at [401, 180] on html "SE 27 +99 Relances À effectuer À venir Effectuées Analyse Niveau de relance : N…" at bounding box center [784, 372] width 1568 height 744
click at [392, 225] on div "Replanifier cette action" at bounding box center [334, 216] width 146 height 26
select select "9"
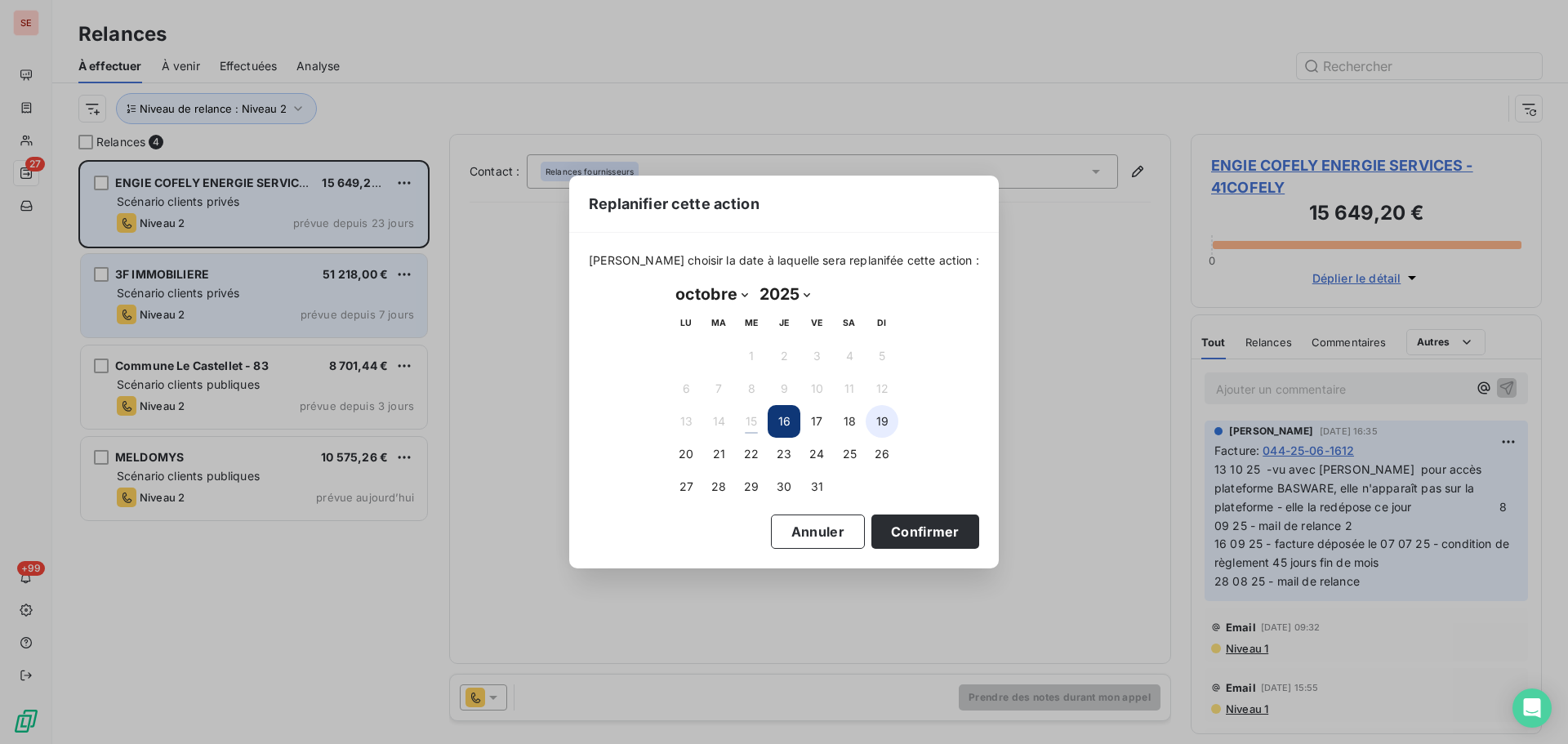
click at [885, 428] on button "19" at bounding box center [882, 421] width 32 height 32
click at [901, 531] on button "Confirmer" at bounding box center [926, 531] width 108 height 34
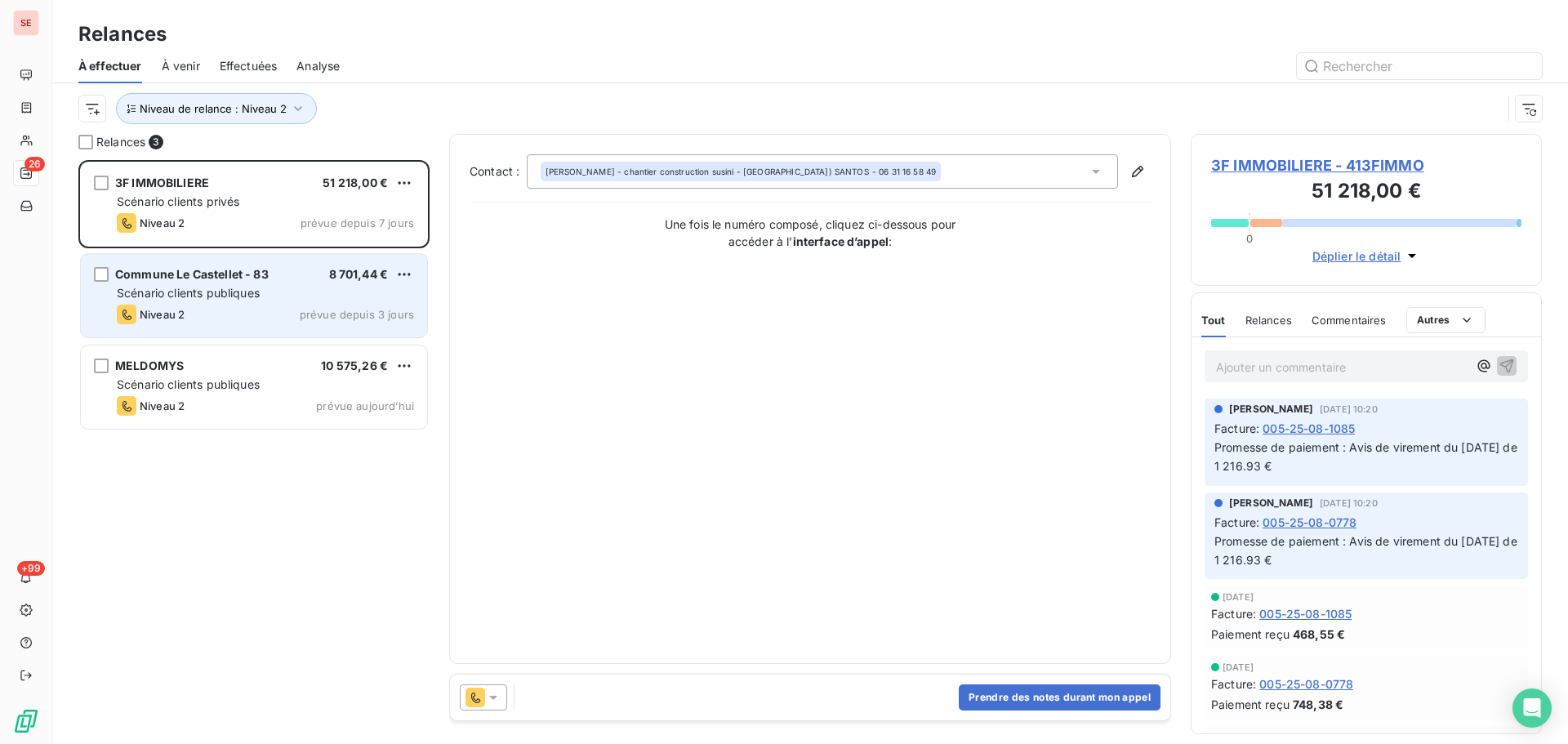
click at [267, 299] on div "Scénario clients publiques" at bounding box center [265, 293] width 298 height 16
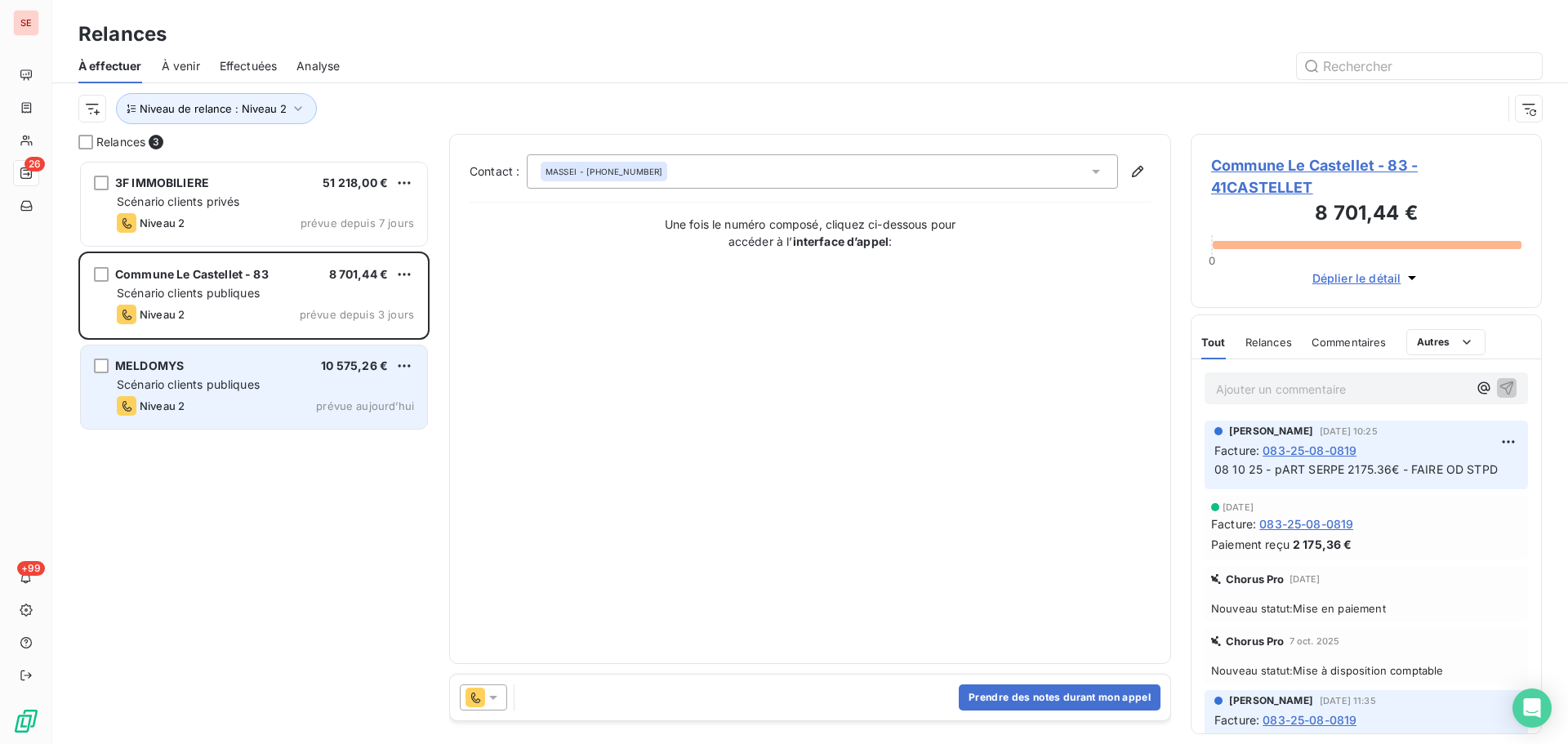
click at [236, 384] on span "Scénario clients publiques" at bounding box center [188, 383] width 143 height 14
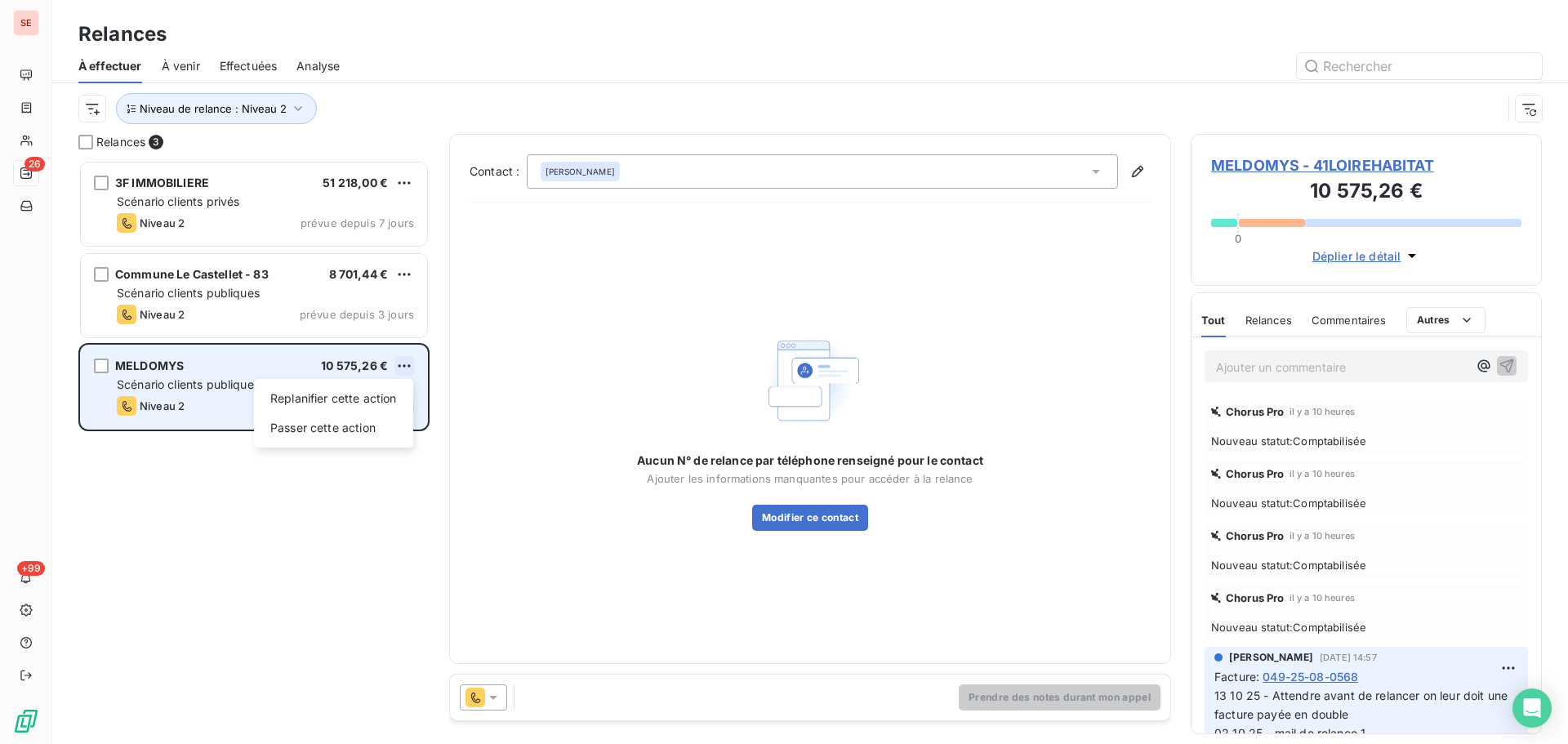
click at [406, 361] on html "SE 26 +99 Relances À effectuer À venir Effectuées Analyse Niveau de relance : N…" at bounding box center [784, 372] width 1568 height 744
click at [389, 393] on div "Replanifier cette action" at bounding box center [334, 398] width 146 height 26
select select "9"
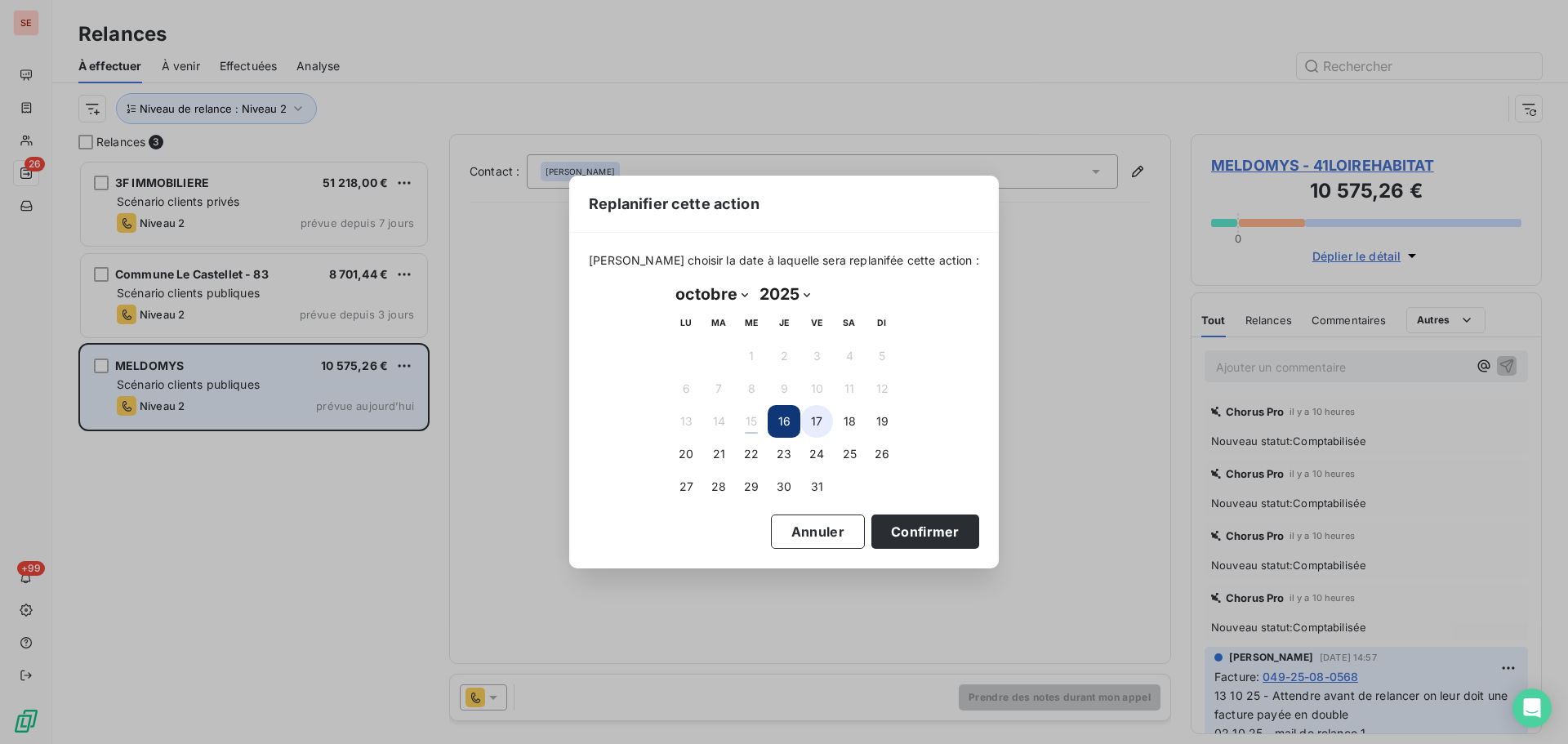
click at [807, 430] on button "17" at bounding box center [816, 421] width 32 height 32
click at [900, 532] on button "Confirmer" at bounding box center [926, 531] width 108 height 34
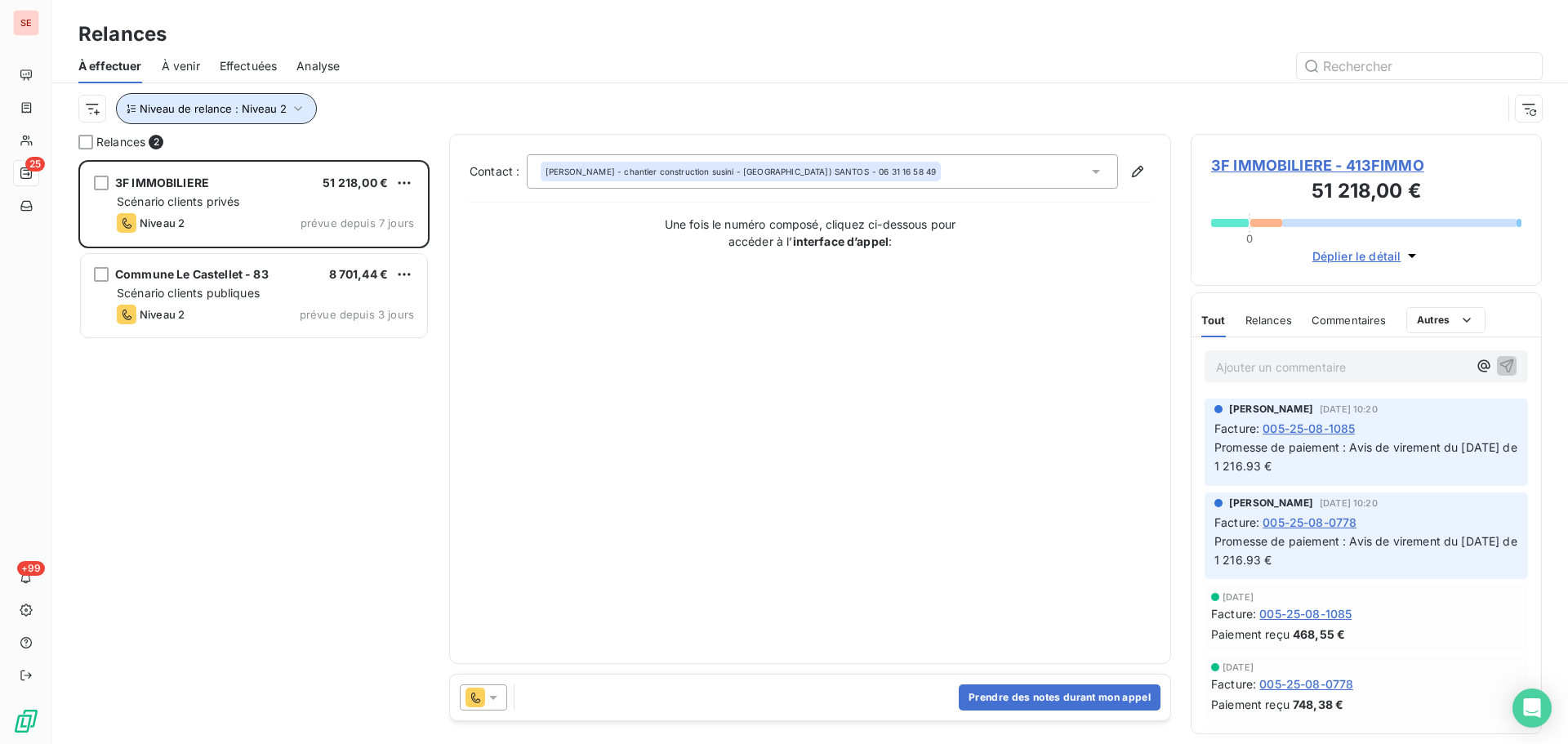
click at [255, 114] on span "Niveau de relance : Niveau 2" at bounding box center [213, 108] width 147 height 13
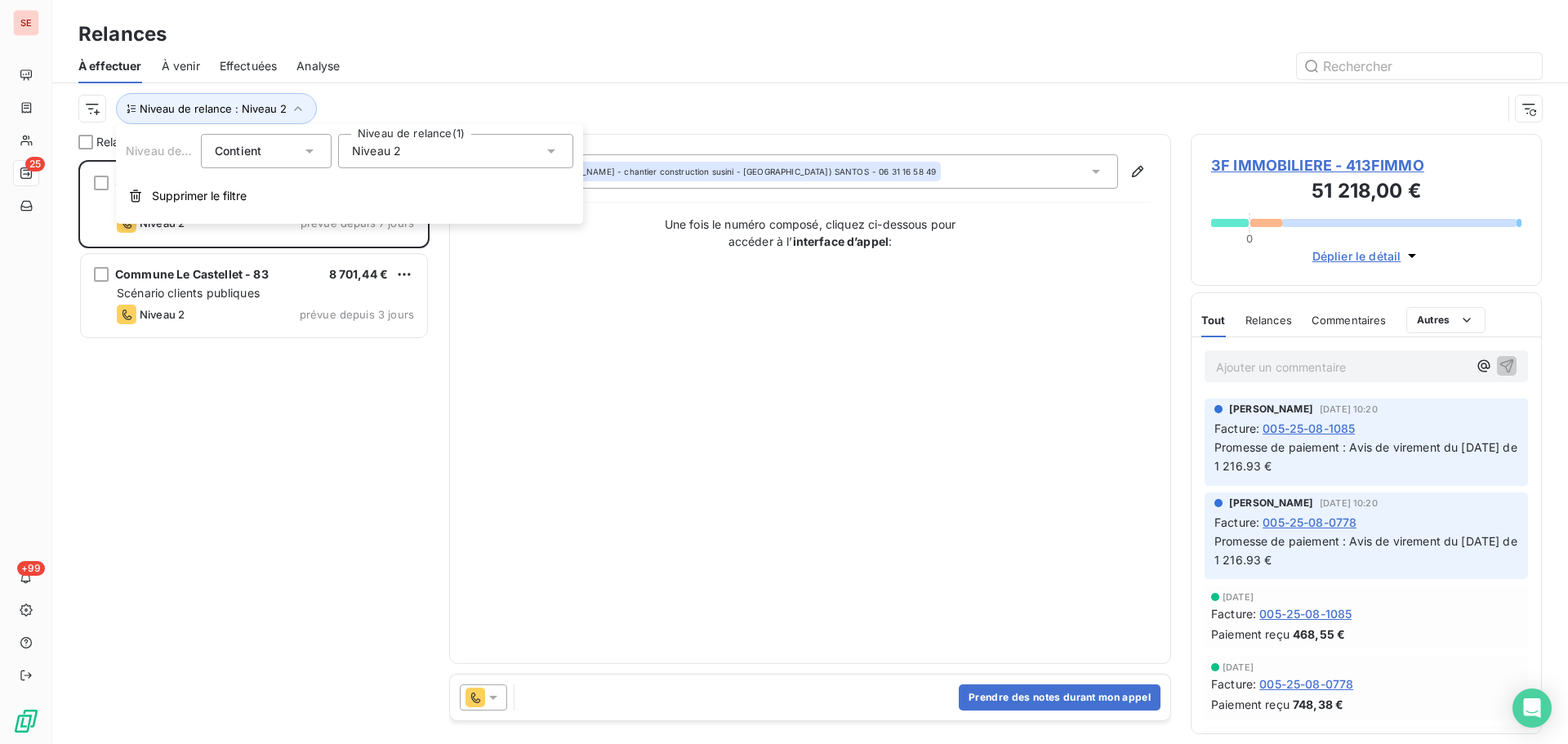
click at [402, 155] on div "Niveau 2" at bounding box center [456, 151] width 235 height 34
click at [410, 238] on span "Niveau 2" at bounding box center [393, 245] width 49 height 16
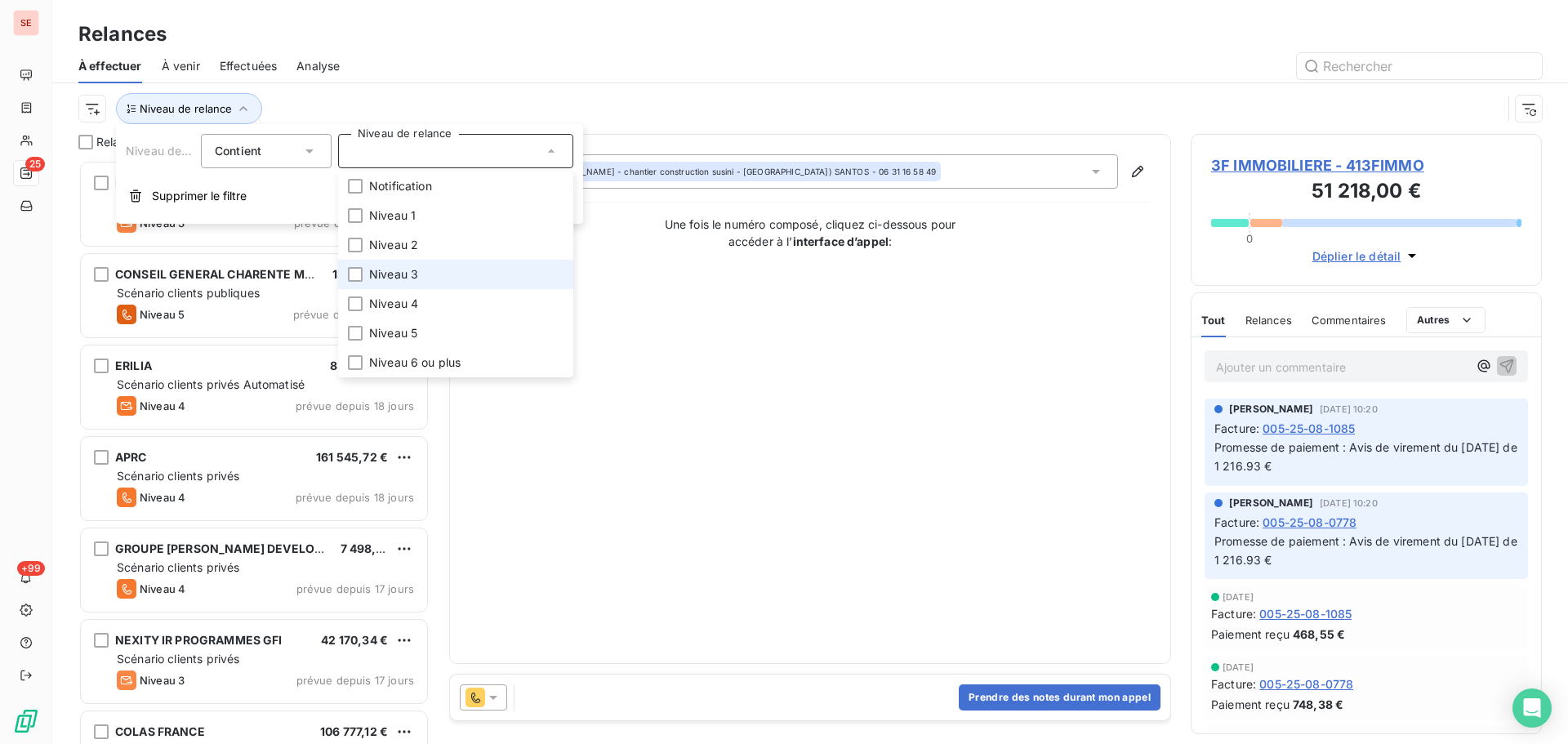
click at [410, 268] on span "Niveau 3" at bounding box center [393, 274] width 49 height 16
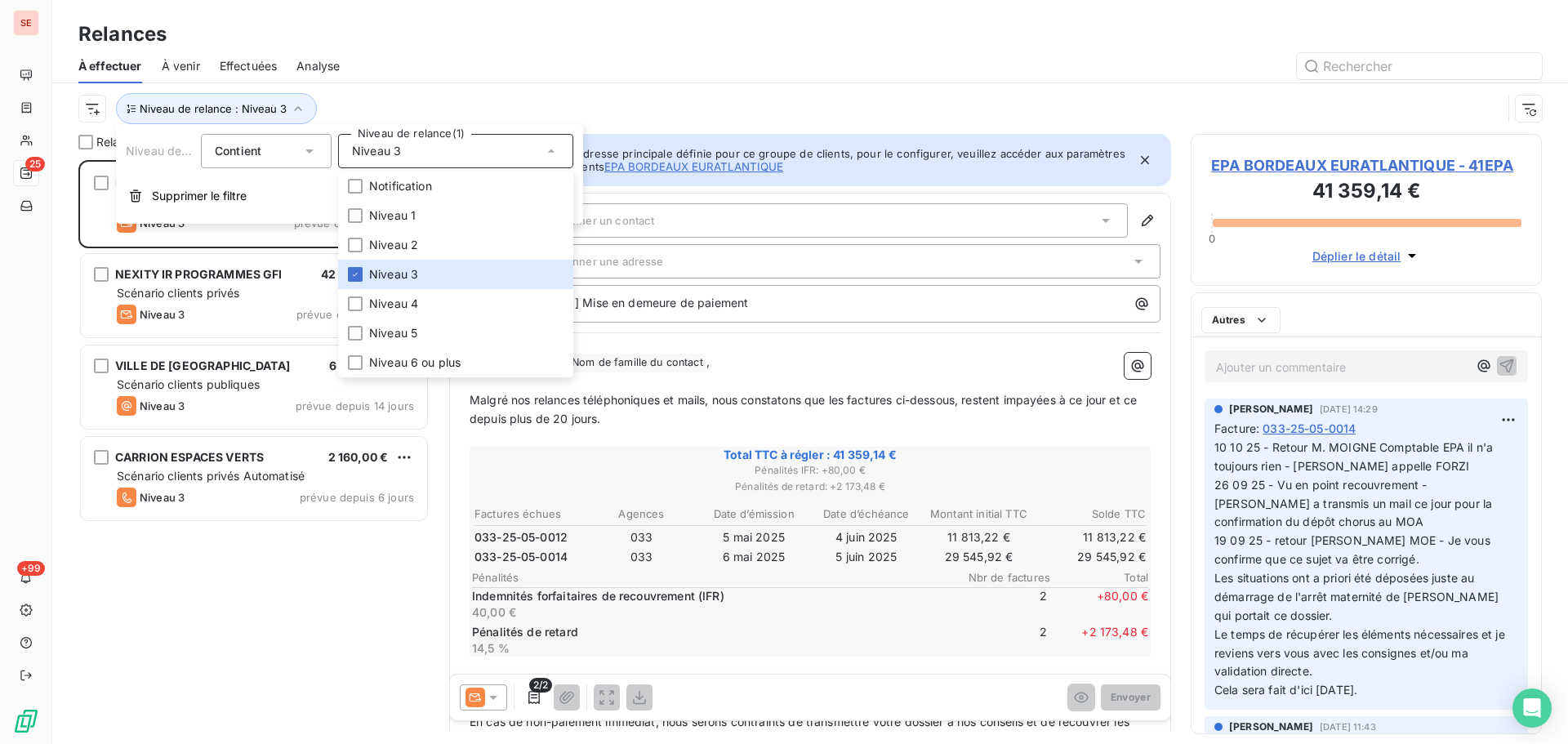
scroll to position [572, 339]
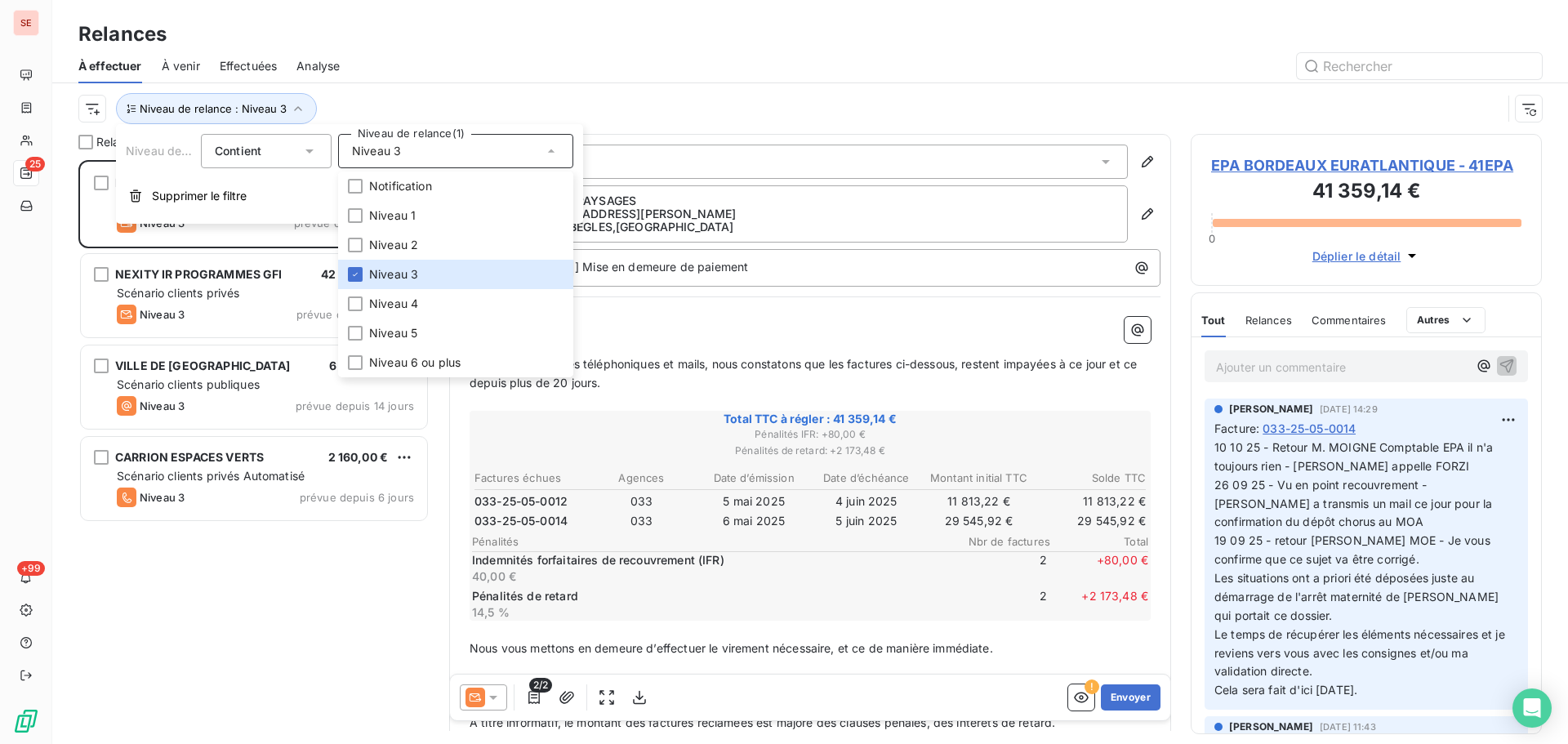
click at [406, 56] on div at bounding box center [950, 66] width 1183 height 26
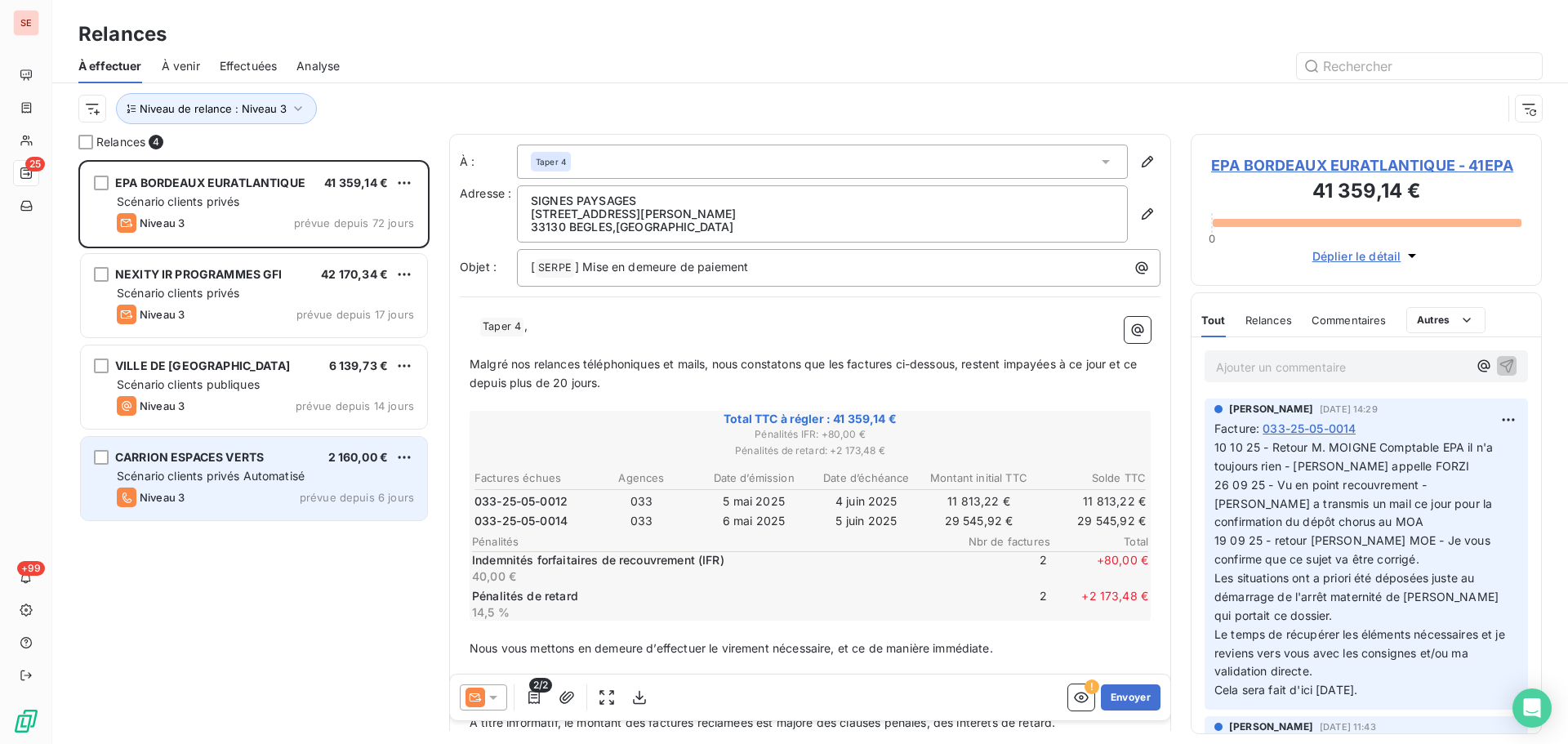
click at [217, 491] on div "Niveau 3 prévue depuis 6 jours" at bounding box center [265, 498] width 298 height 20
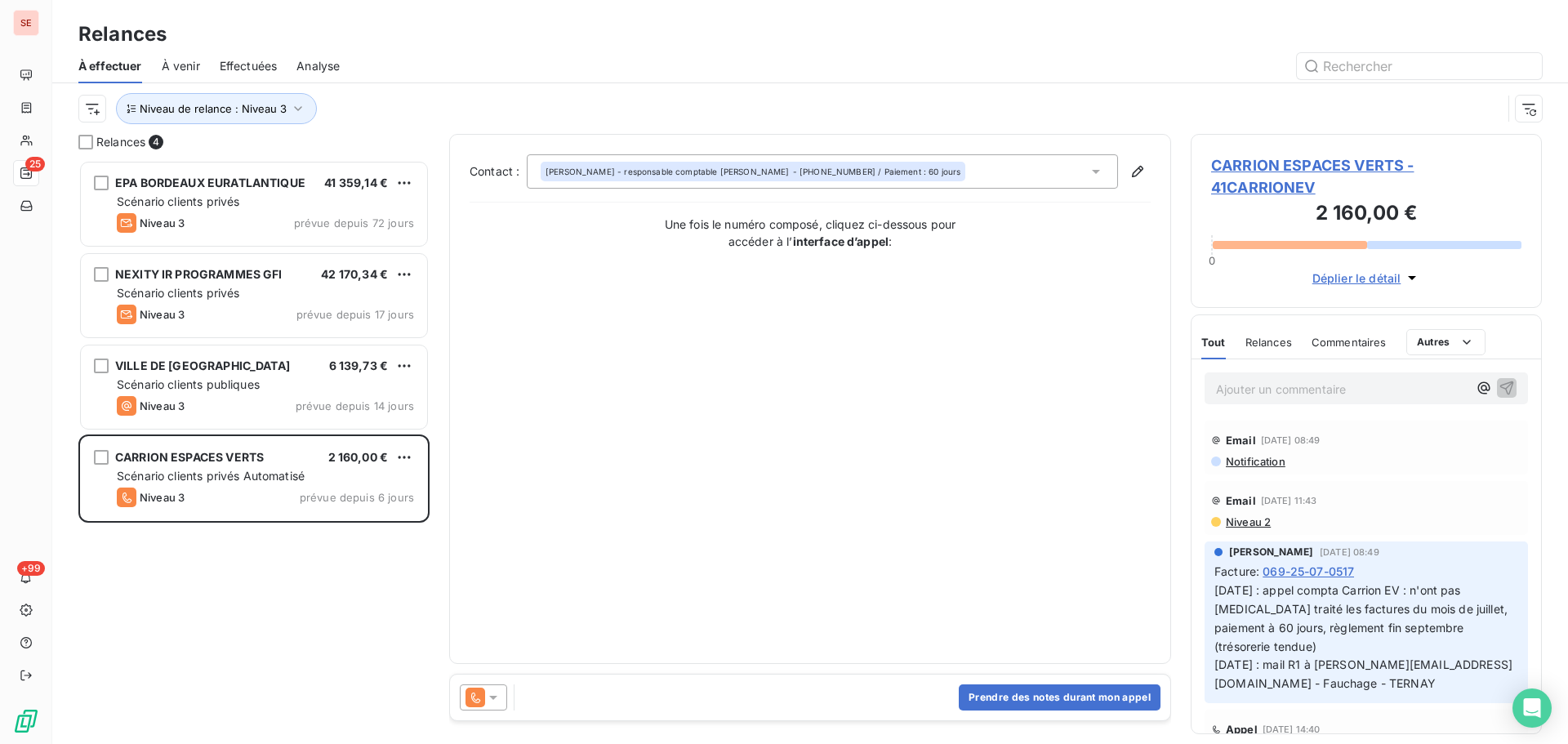
click at [1335, 169] on span "CARRION ESPACES VERTS - 41CARRIONEV" at bounding box center [1367, 176] width 310 height 44
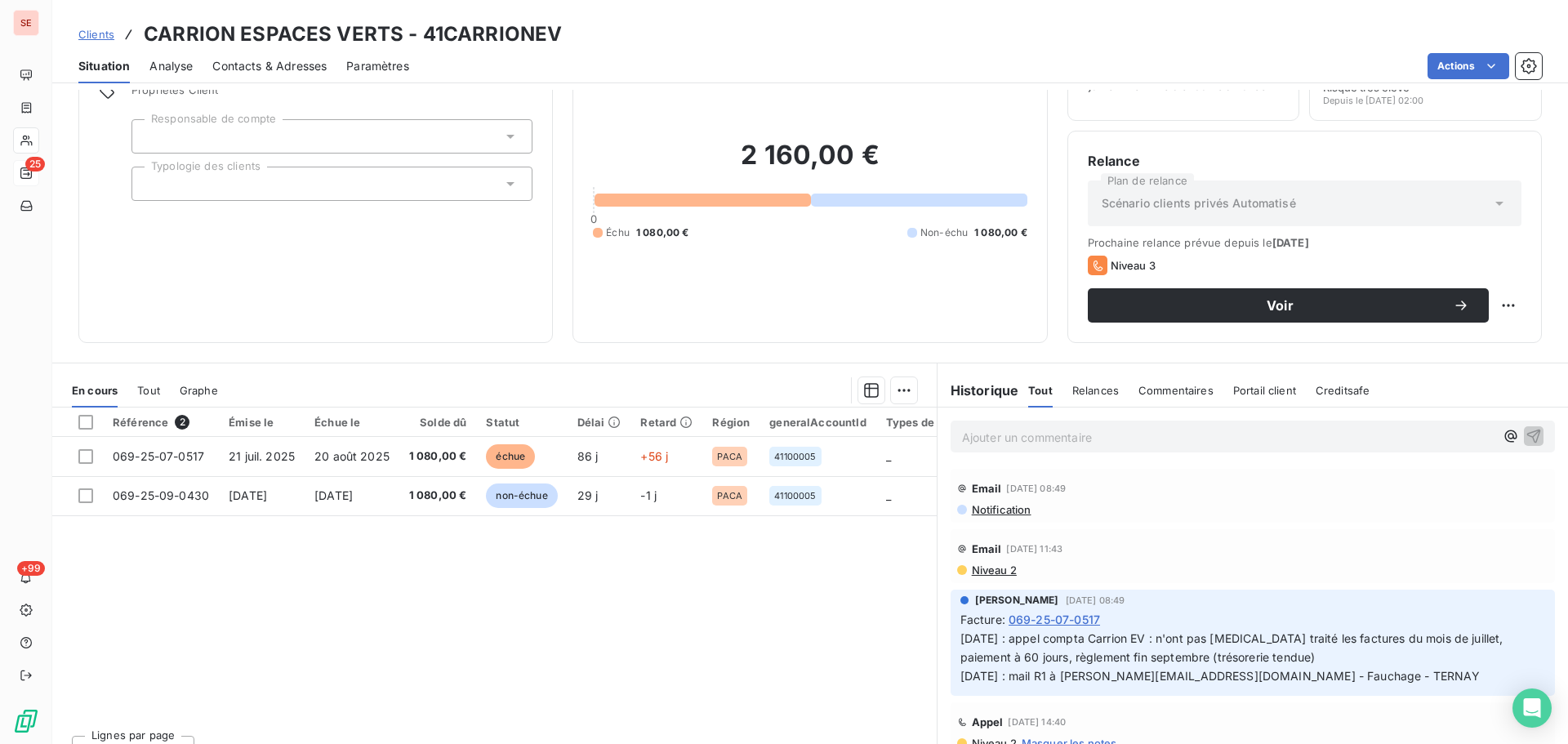
scroll to position [100, 0]
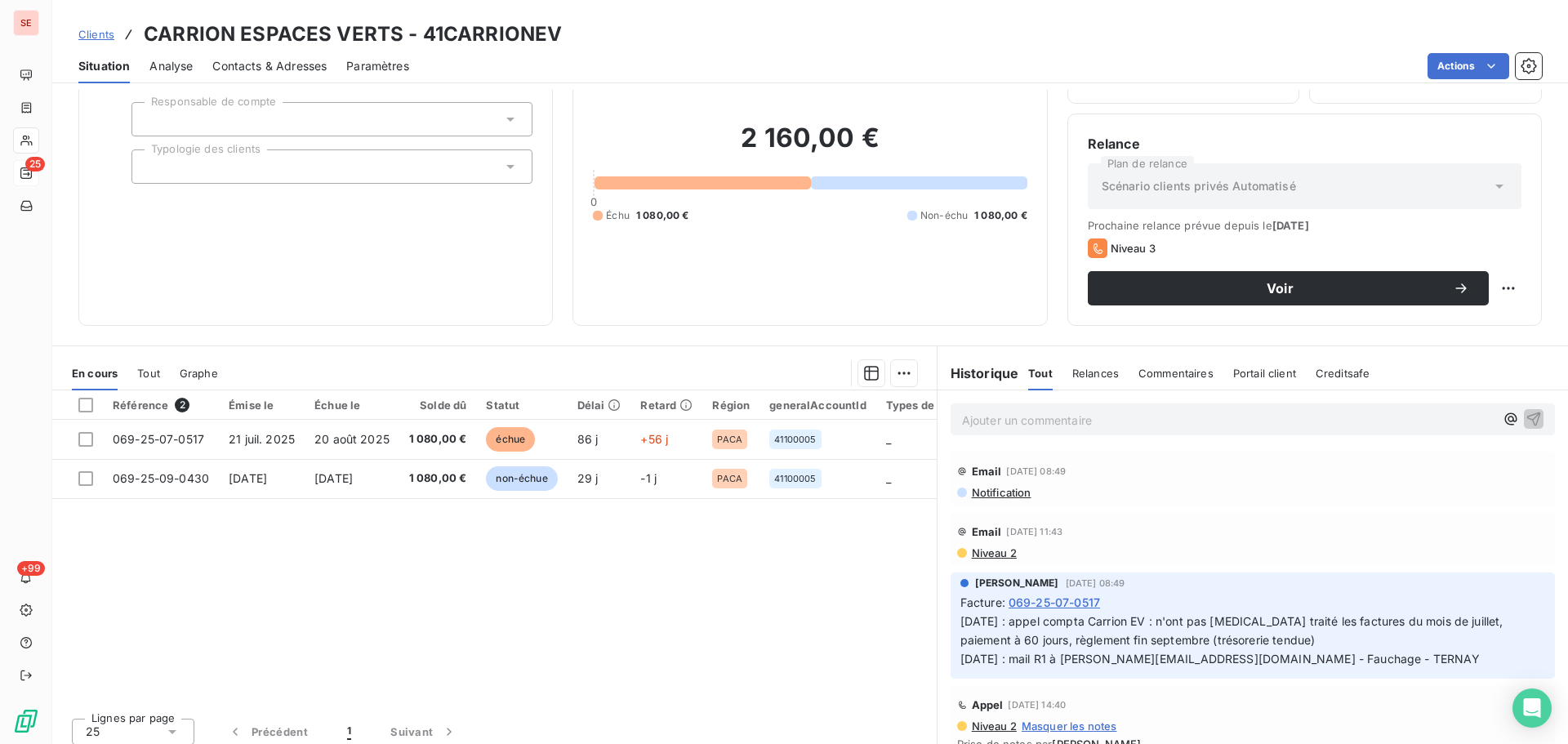
click at [1047, 423] on p "Ajouter un commentaire ﻿" at bounding box center [1229, 420] width 532 height 21
click at [1526, 418] on icon "button" at bounding box center [1534, 418] width 16 height 16
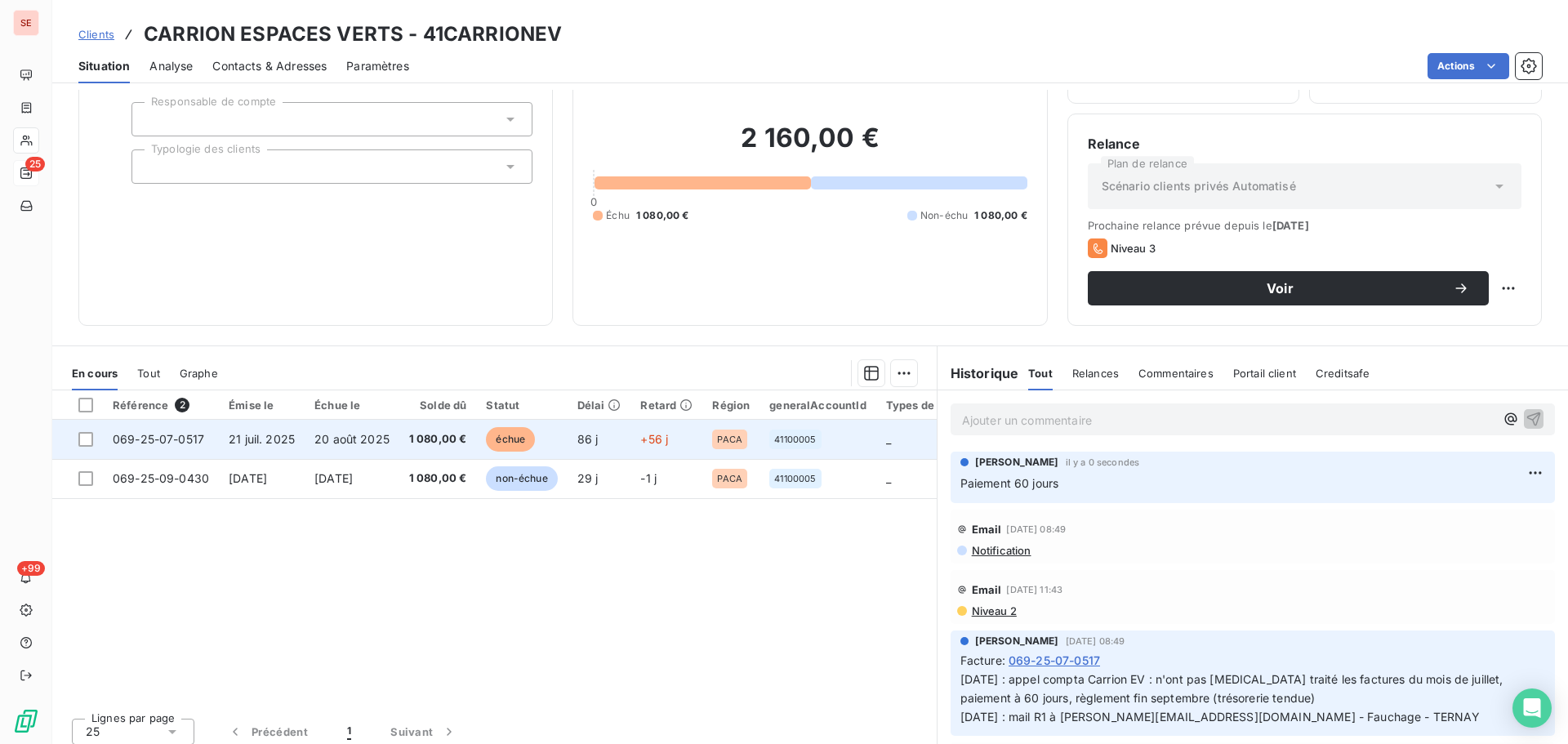
click at [437, 445] on span "1 080,00 €" at bounding box center [438, 439] width 58 height 16
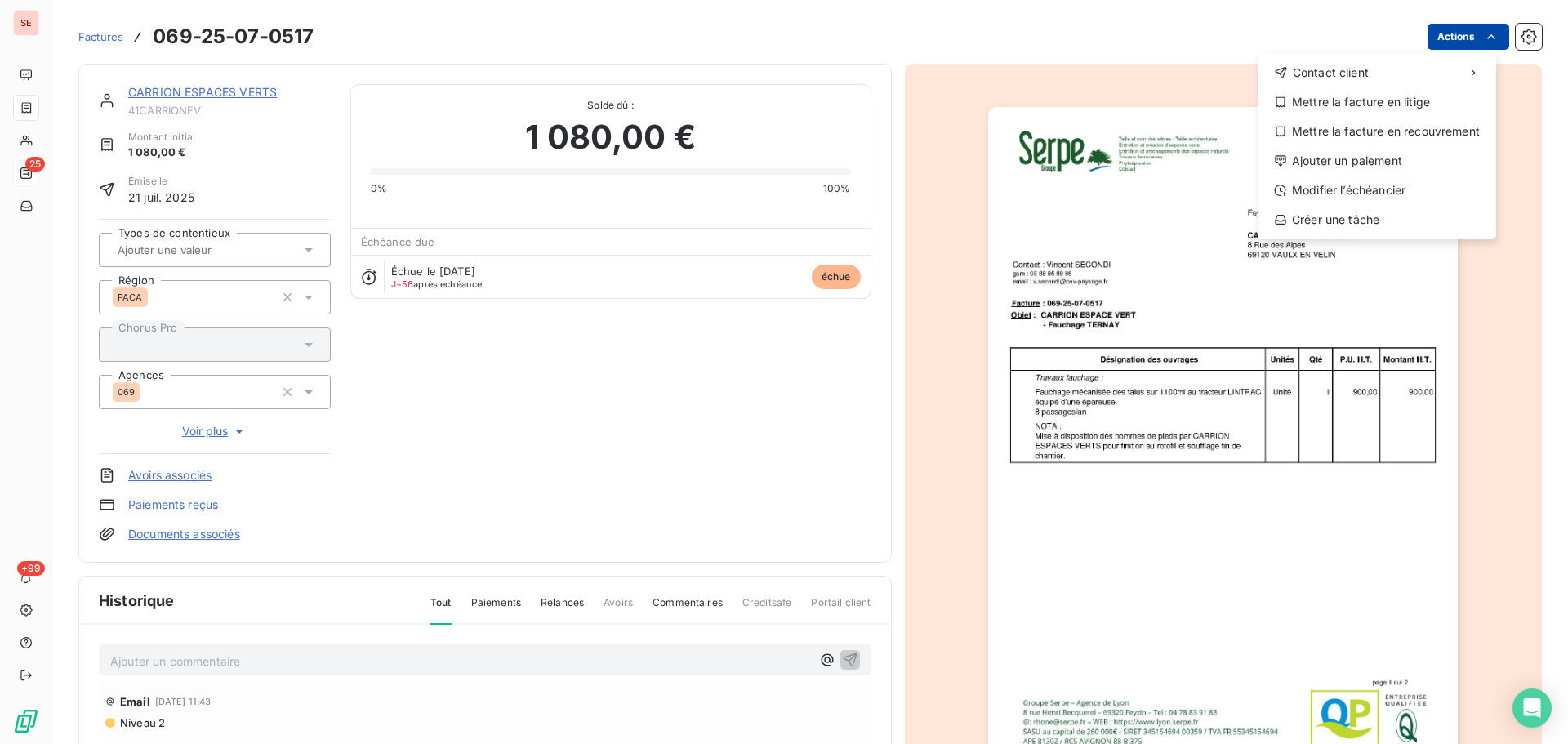
click at [1445, 43] on html "SE 25 +99 Factures [PHONE_NUMBER] Actions Contact client Mettre la facture en l…" at bounding box center [784, 372] width 1568 height 744
click at [1350, 195] on div "Modifier l’échéancier" at bounding box center [1378, 189] width 226 height 26
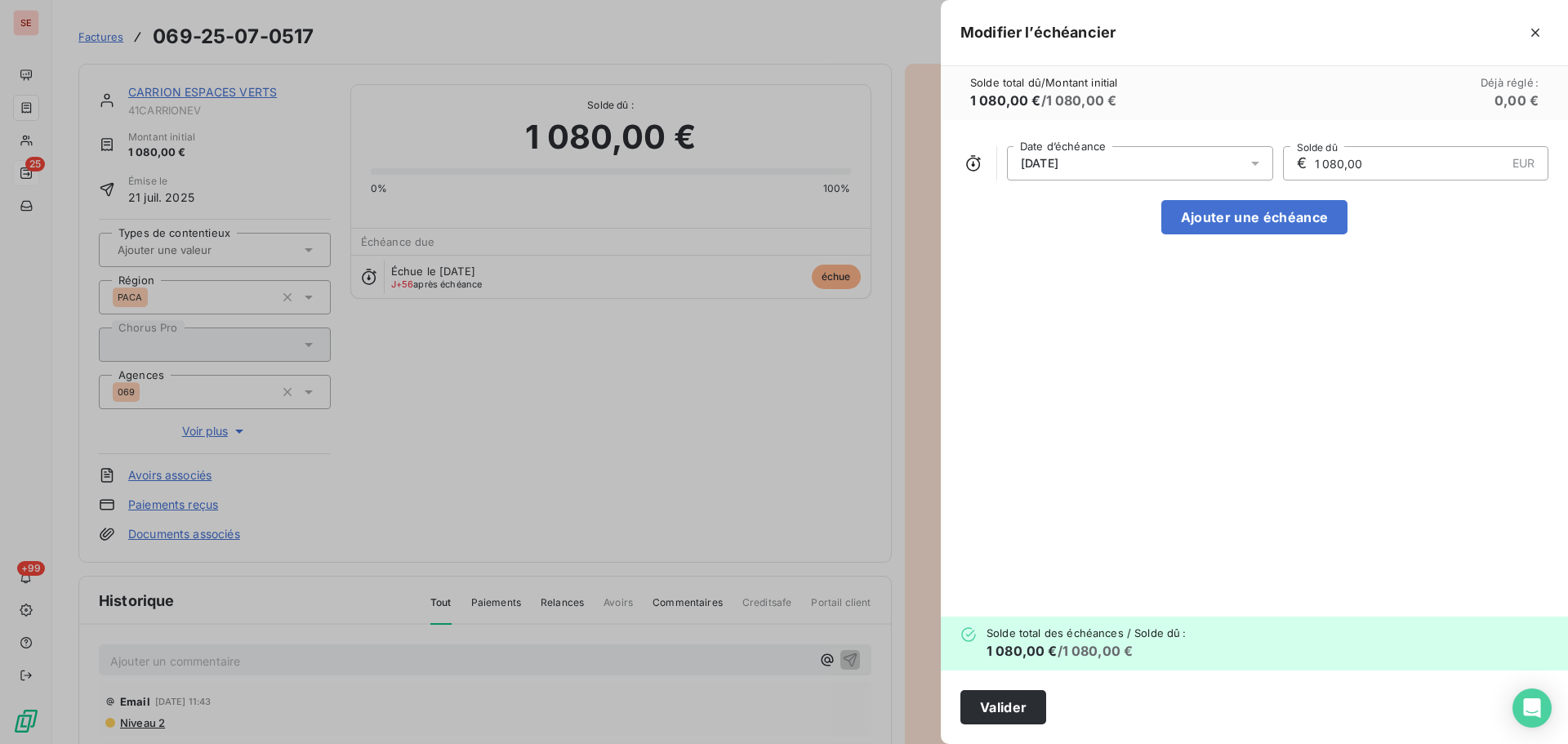
click at [1089, 165] on div "[DATE]" at bounding box center [1139, 163] width 266 height 34
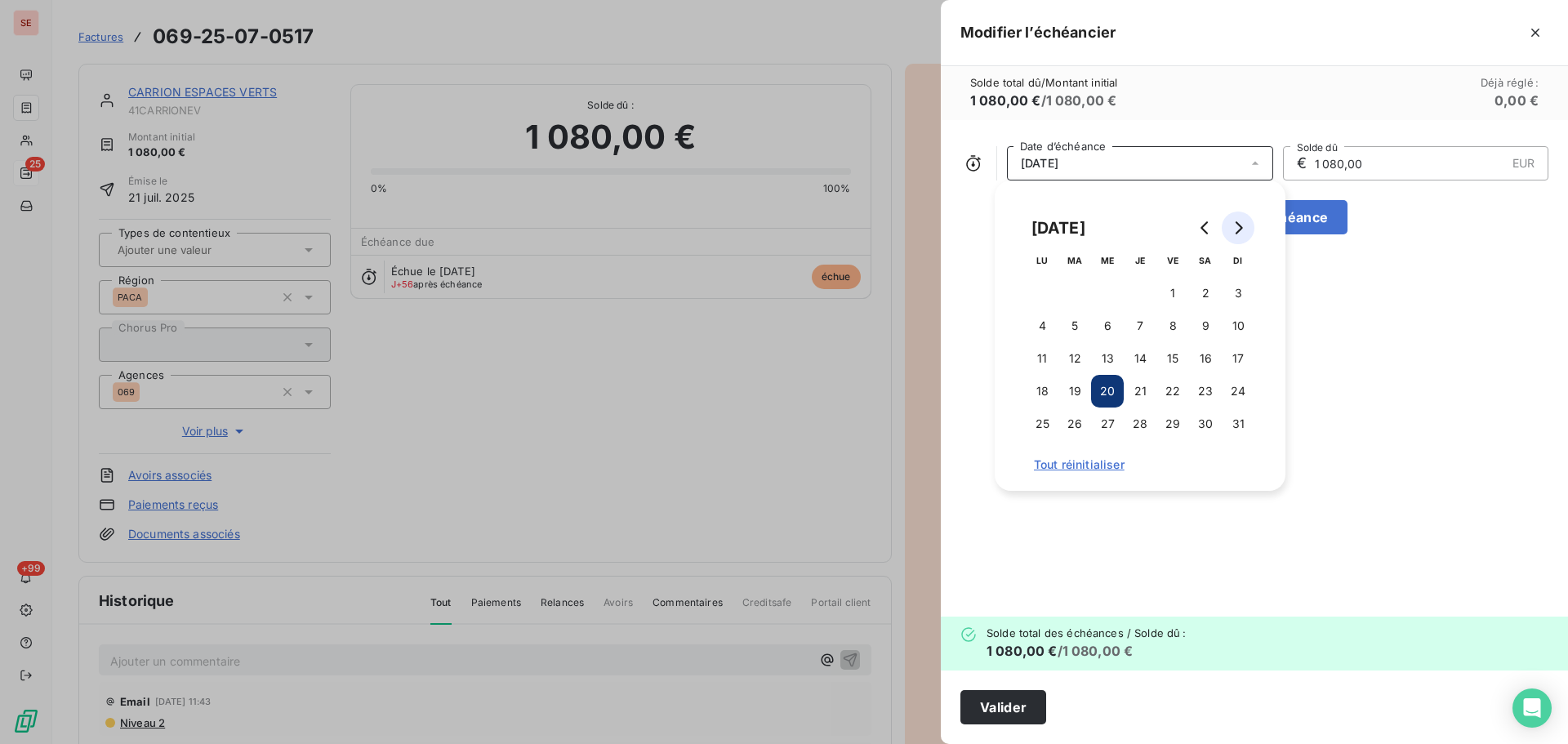
click at [1242, 229] on icon "Go to next month" at bounding box center [1238, 227] width 13 height 13
click at [1215, 362] on button "20" at bounding box center [1205, 358] width 32 height 32
click at [1009, 711] on button "Valider" at bounding box center [1003, 707] width 86 height 34
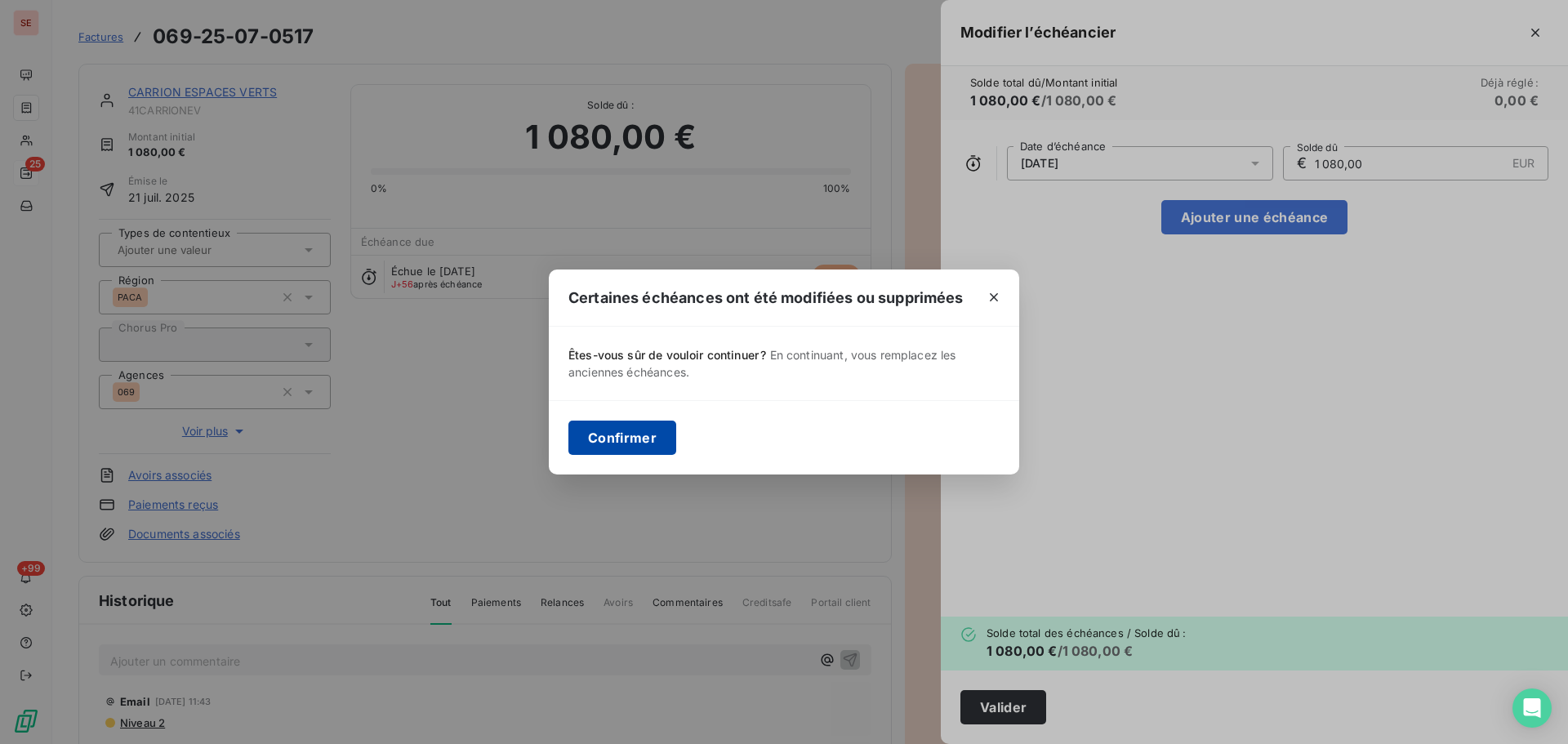
click at [602, 446] on button "Confirmer" at bounding box center [623, 437] width 108 height 34
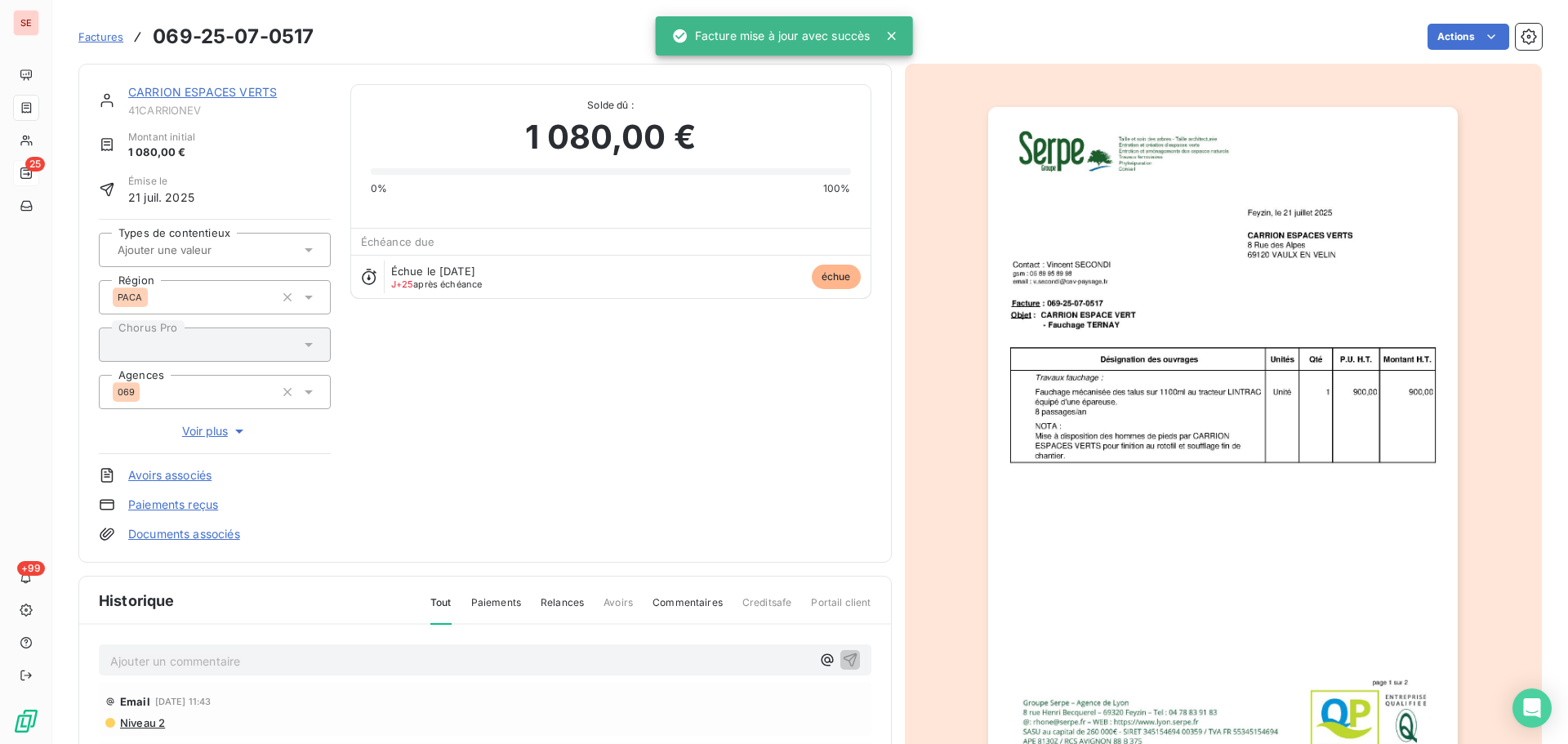
click at [234, 94] on link "CARRION ESPACES VERTS" at bounding box center [202, 91] width 149 height 14
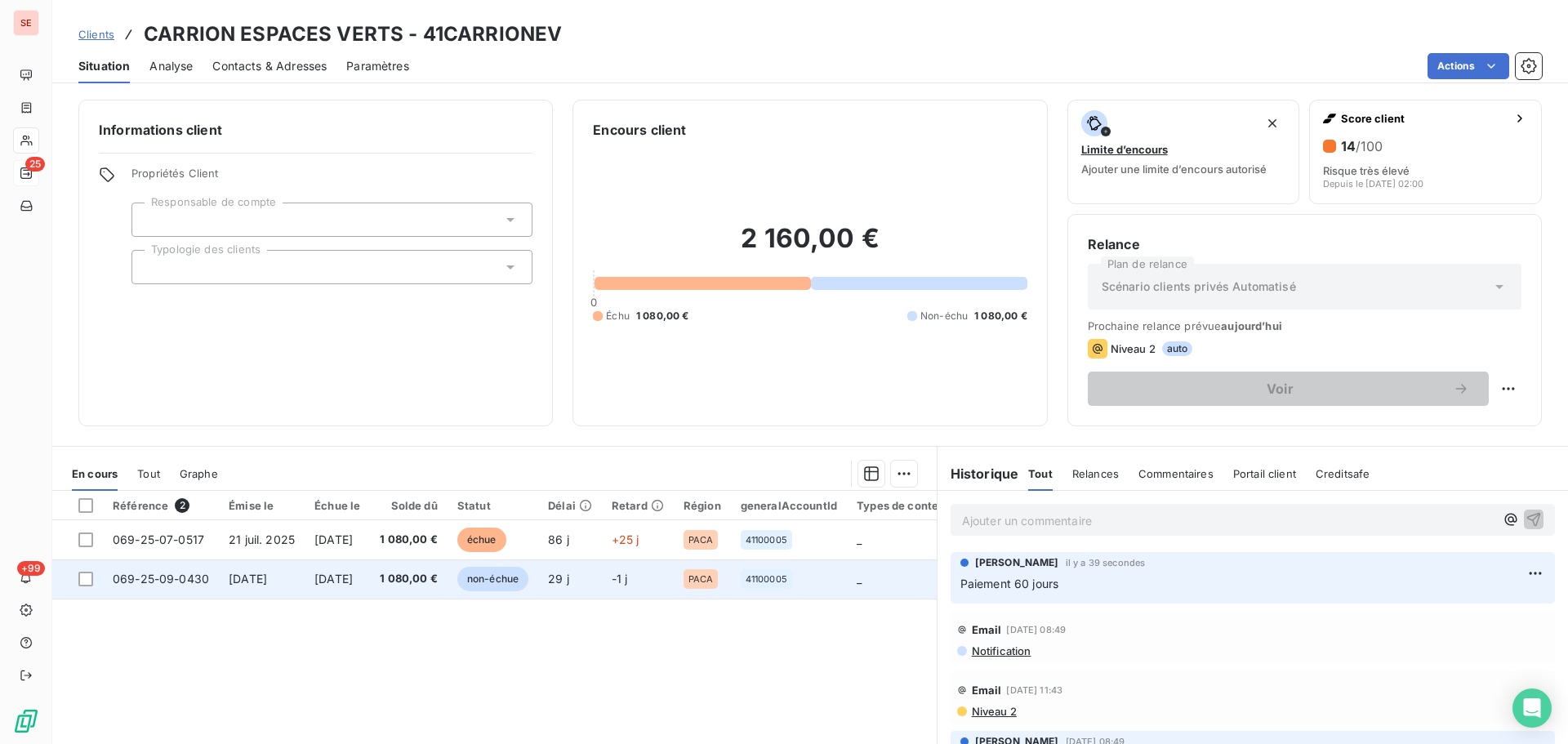
click at [417, 591] on td "1 080,00 €" at bounding box center [409, 578] width 78 height 39
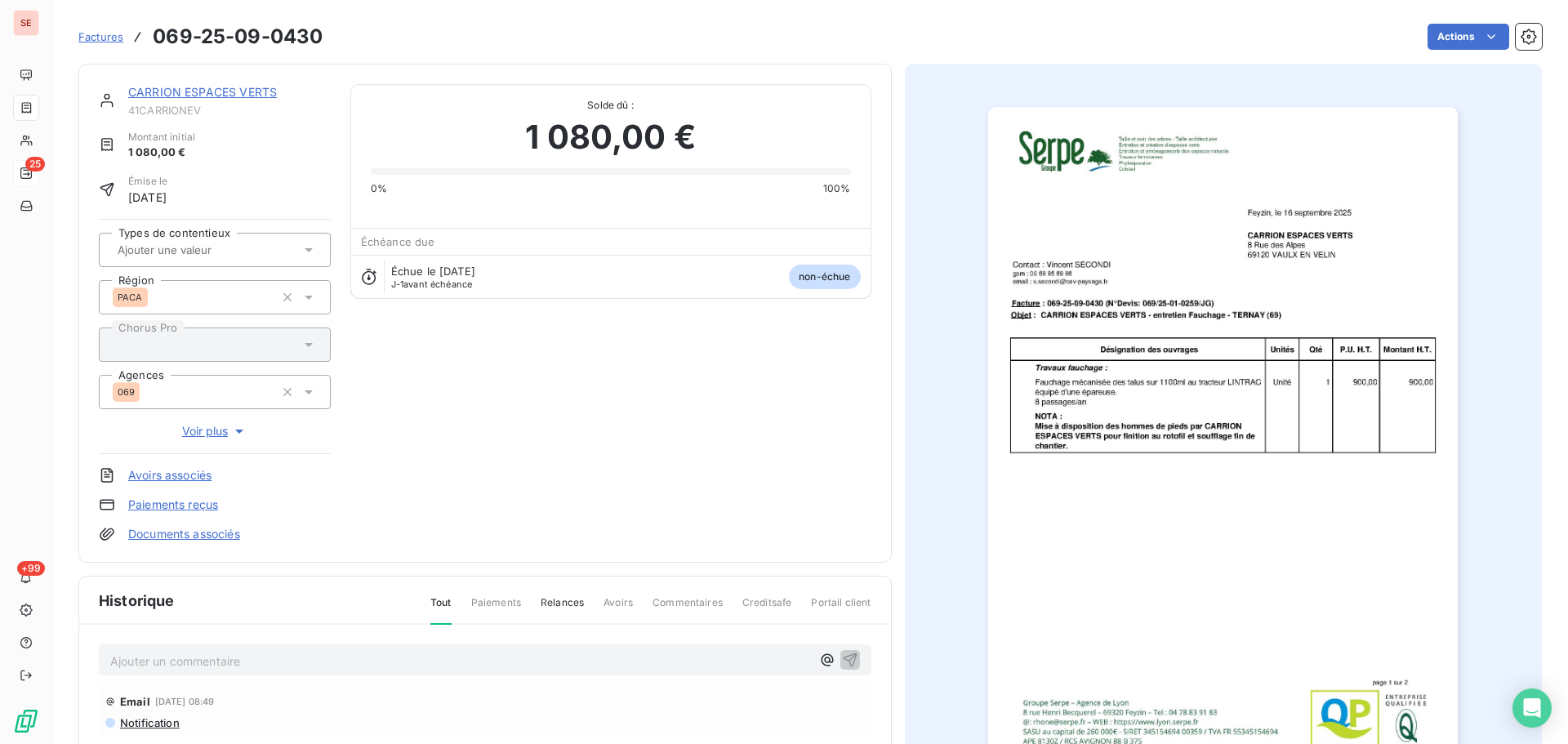
click at [1436, 41] on html "SE 25 +99 Factures 069-25-09-0430 Actions CARRION ESPACES VERTS 41CARRIONEV Mon…" at bounding box center [784, 372] width 1568 height 744
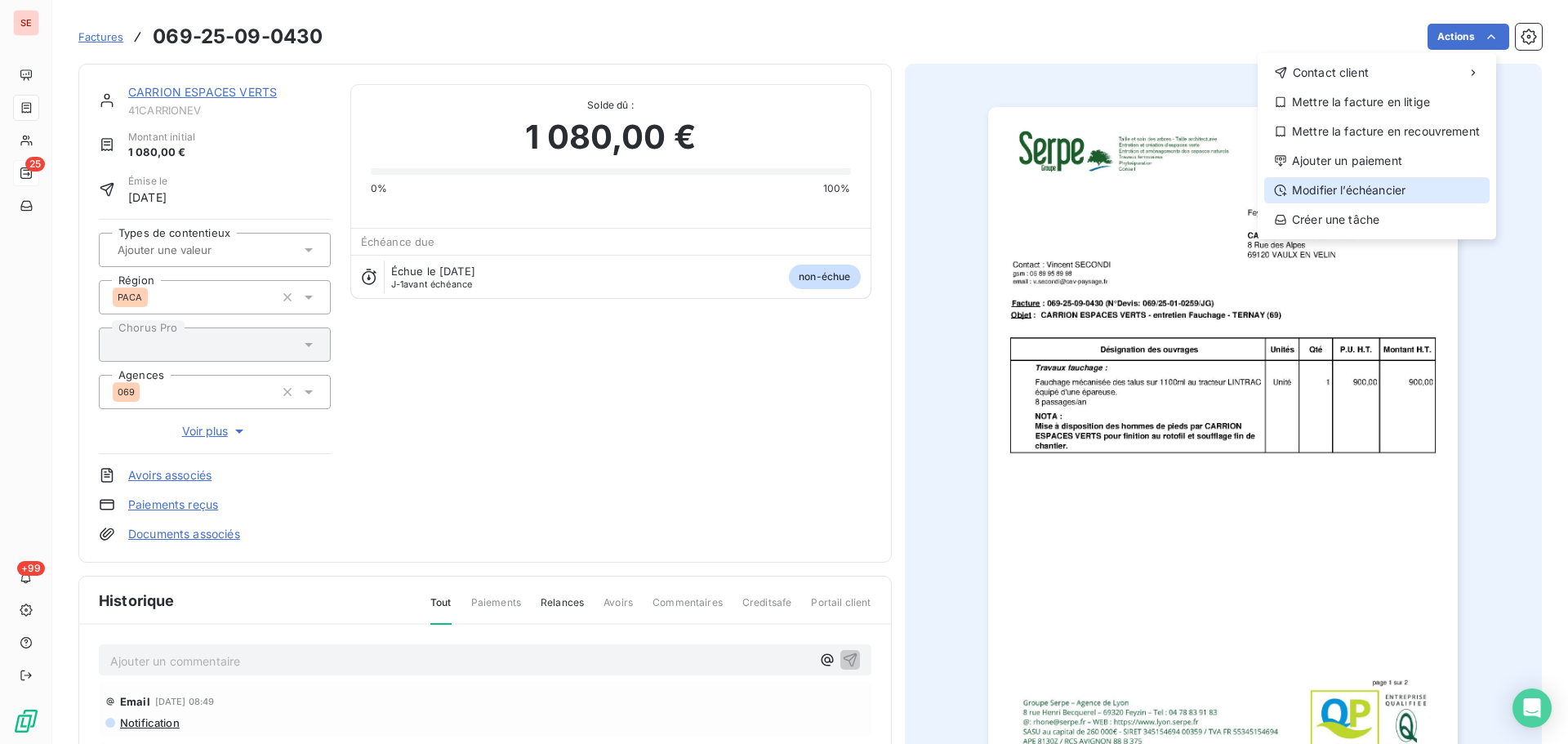
click at [1392, 192] on div "Modifier l’échéancier" at bounding box center [1378, 189] width 226 height 26
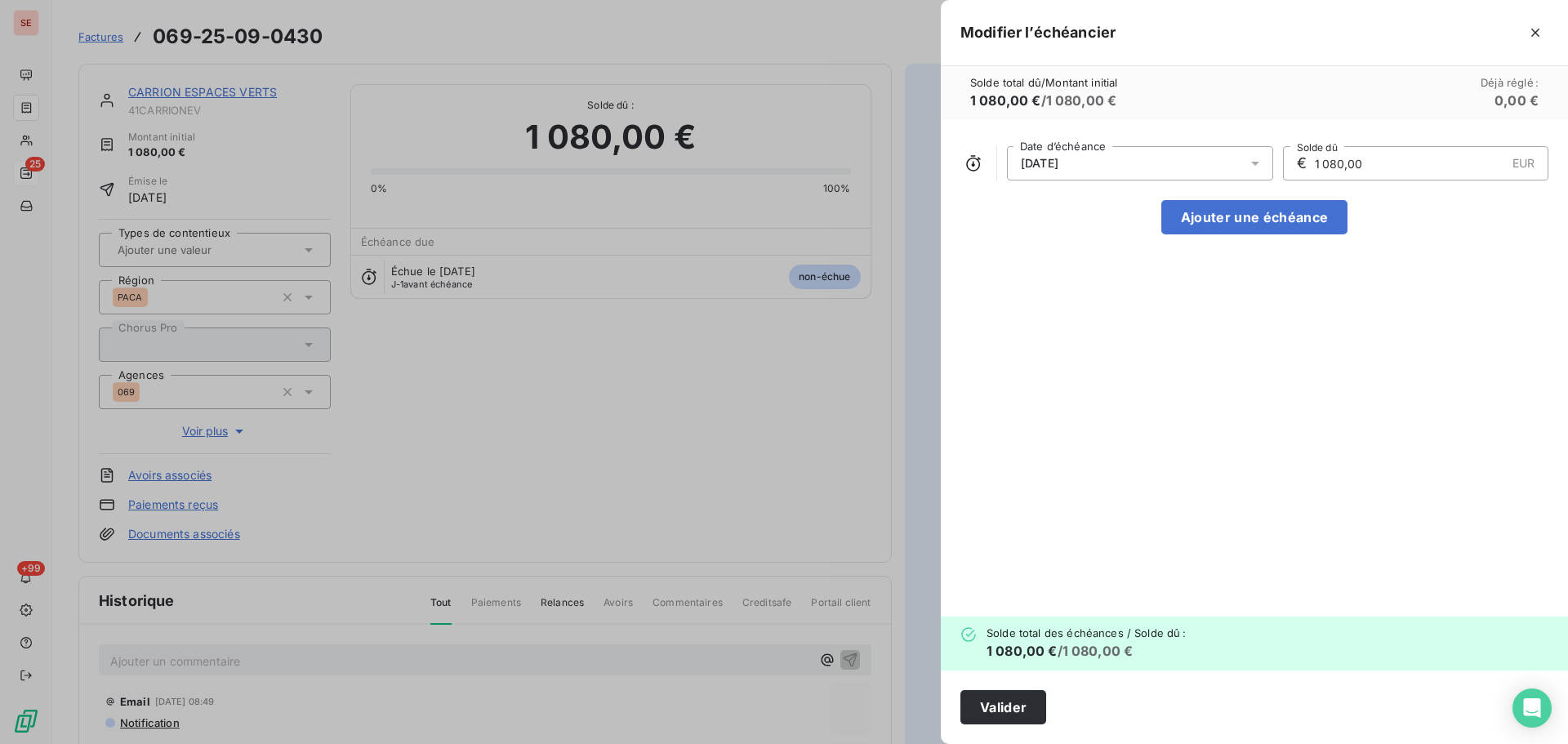
click at [1243, 160] on div "[DATE]" at bounding box center [1139, 163] width 266 height 34
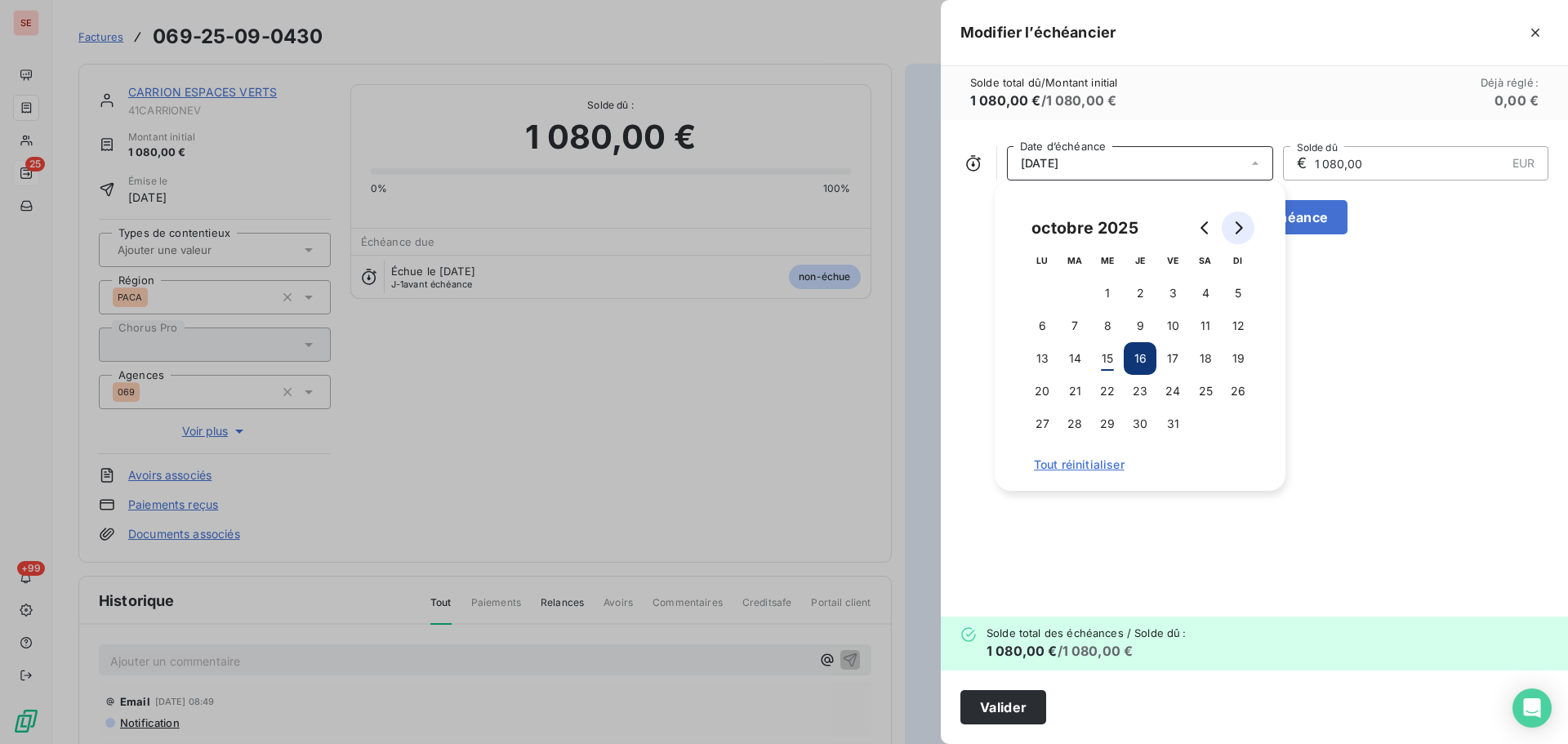
click at [1243, 229] on icon "Go to next month" at bounding box center [1238, 227] width 13 height 13
click at [1234, 360] on button "16" at bounding box center [1239, 358] width 32 height 32
click at [1023, 711] on button "Valider" at bounding box center [1003, 707] width 86 height 34
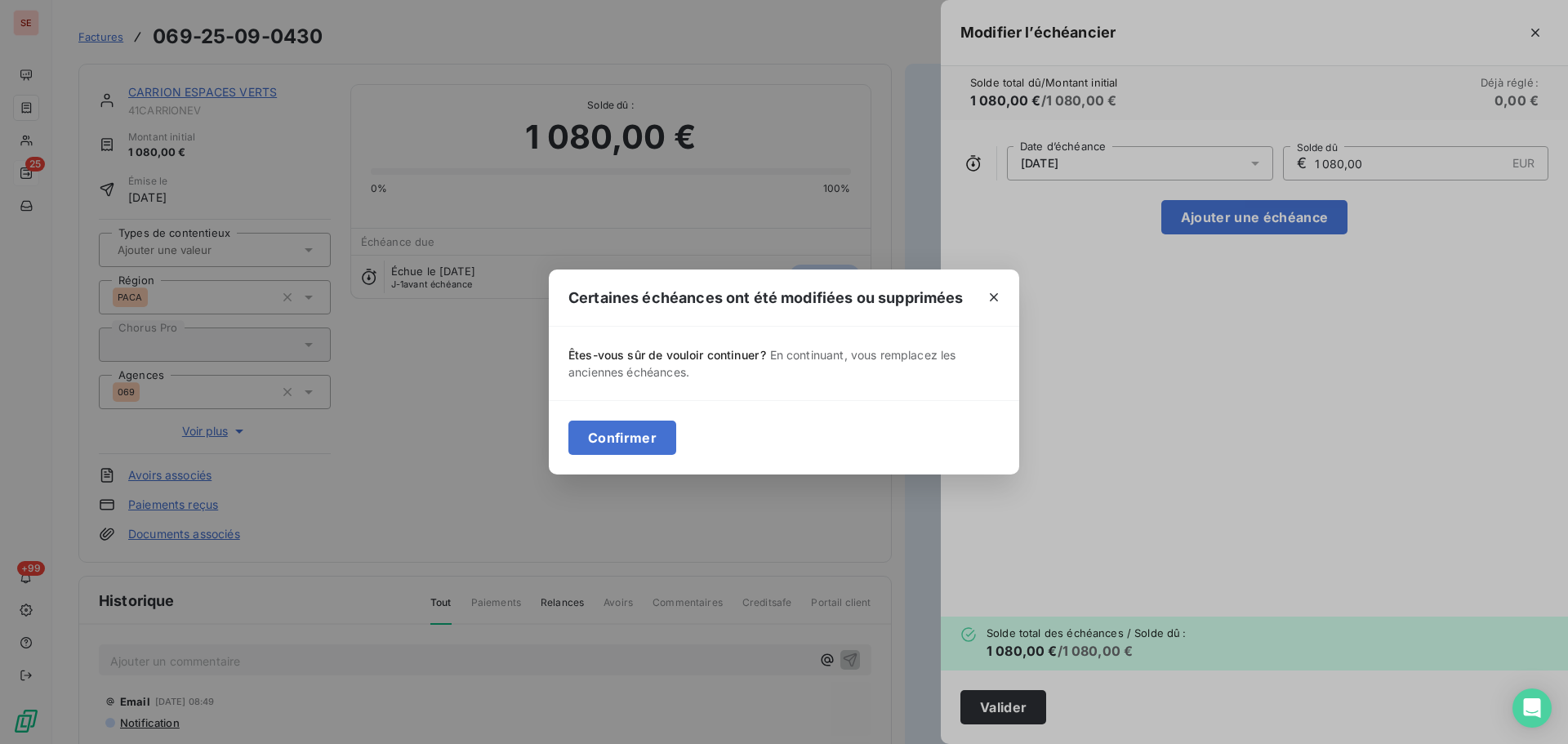
click at [626, 460] on div "Confirmer" at bounding box center [784, 437] width 471 height 74
click at [626, 442] on button "Confirmer" at bounding box center [623, 437] width 108 height 34
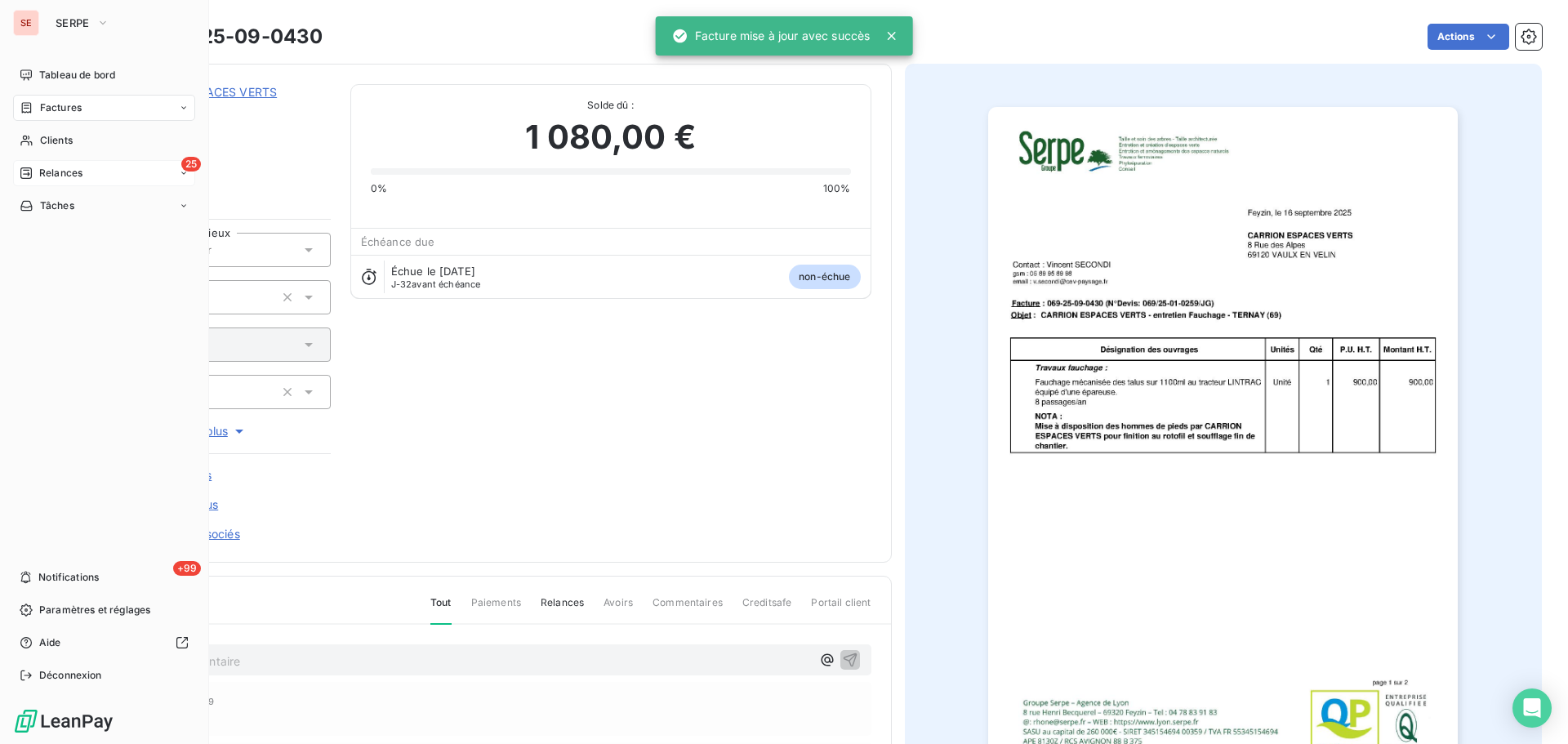
click at [92, 177] on div "25 Relances" at bounding box center [104, 172] width 182 height 26
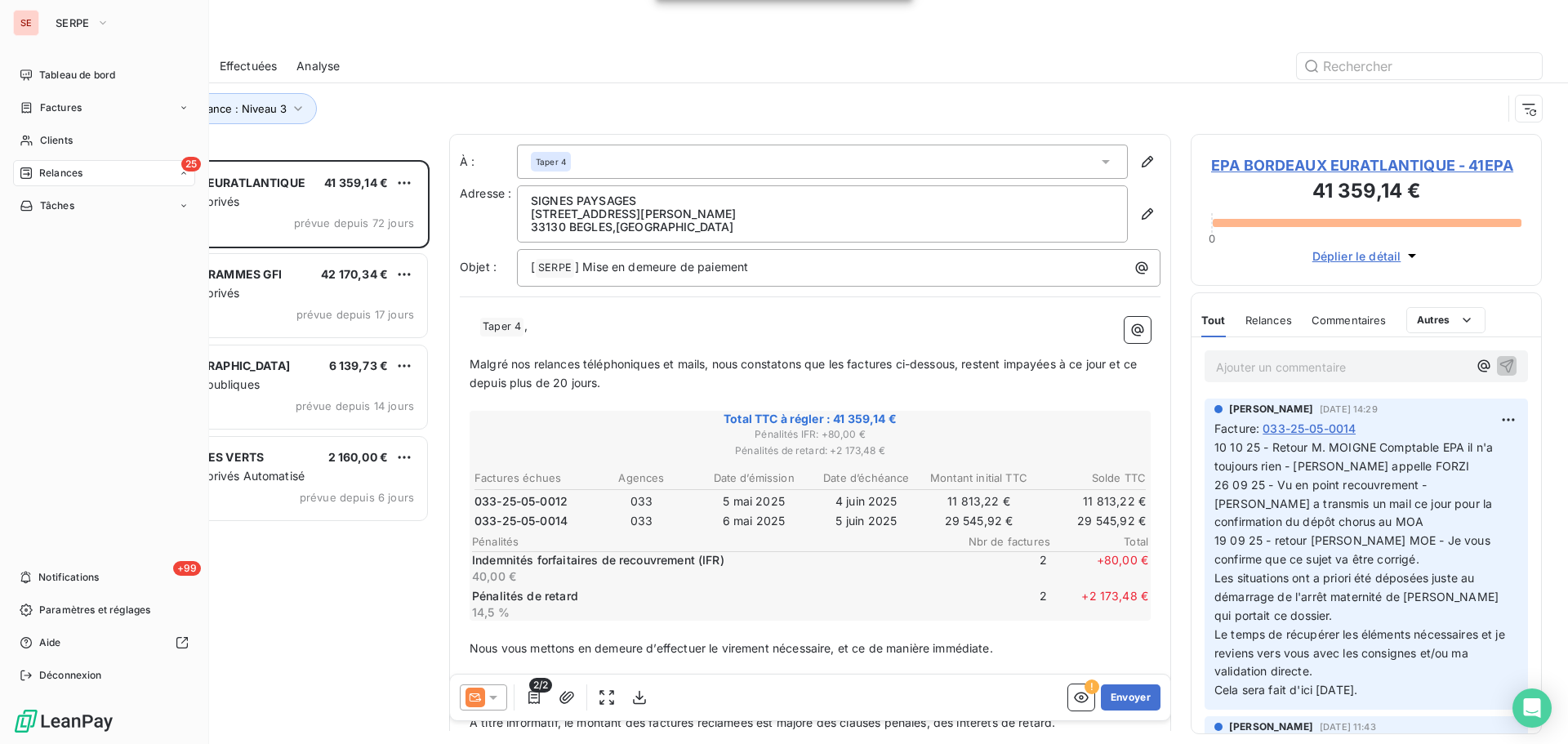
scroll to position [572, 339]
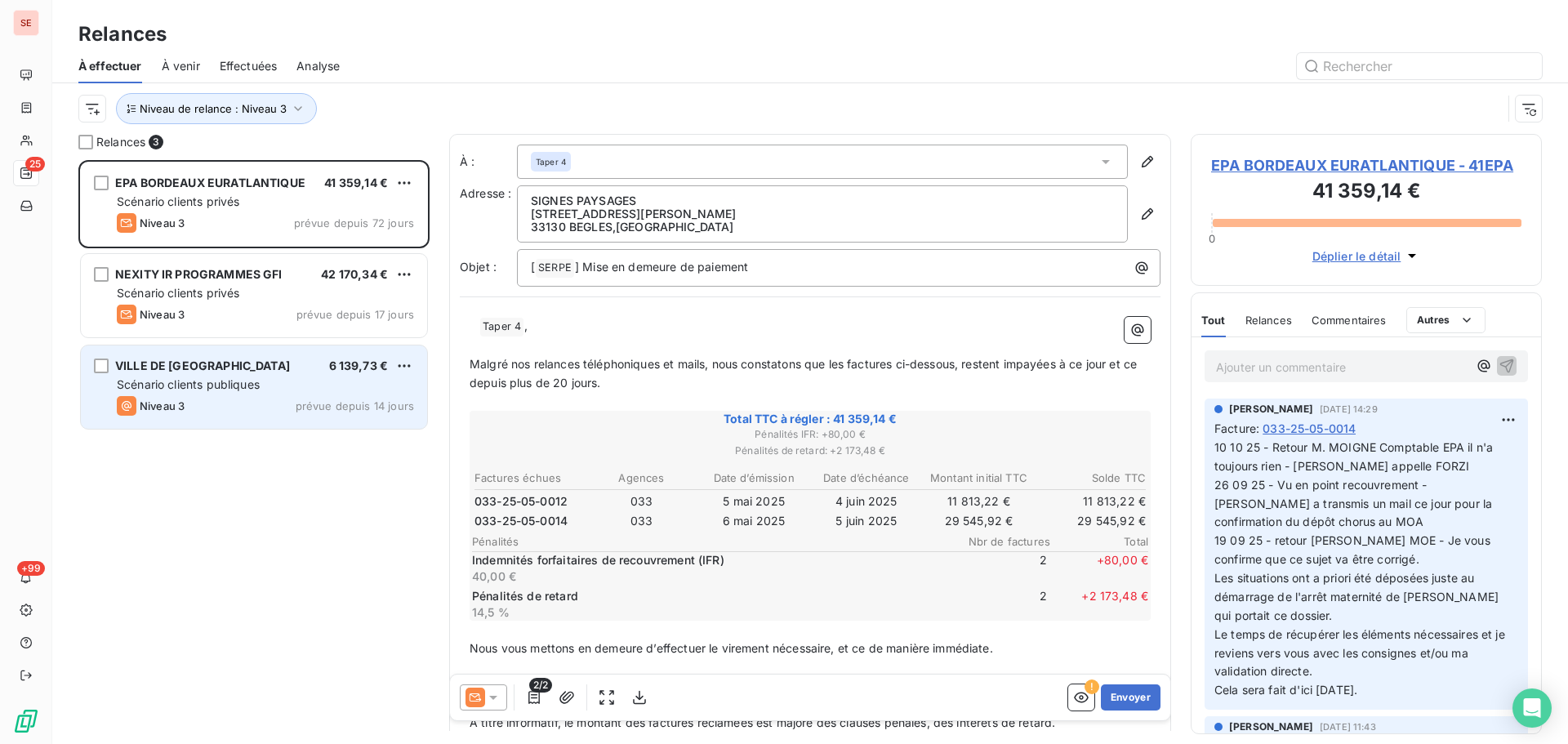
click at [311, 400] on span "prévue depuis 14 jours" at bounding box center [355, 406] width 118 height 13
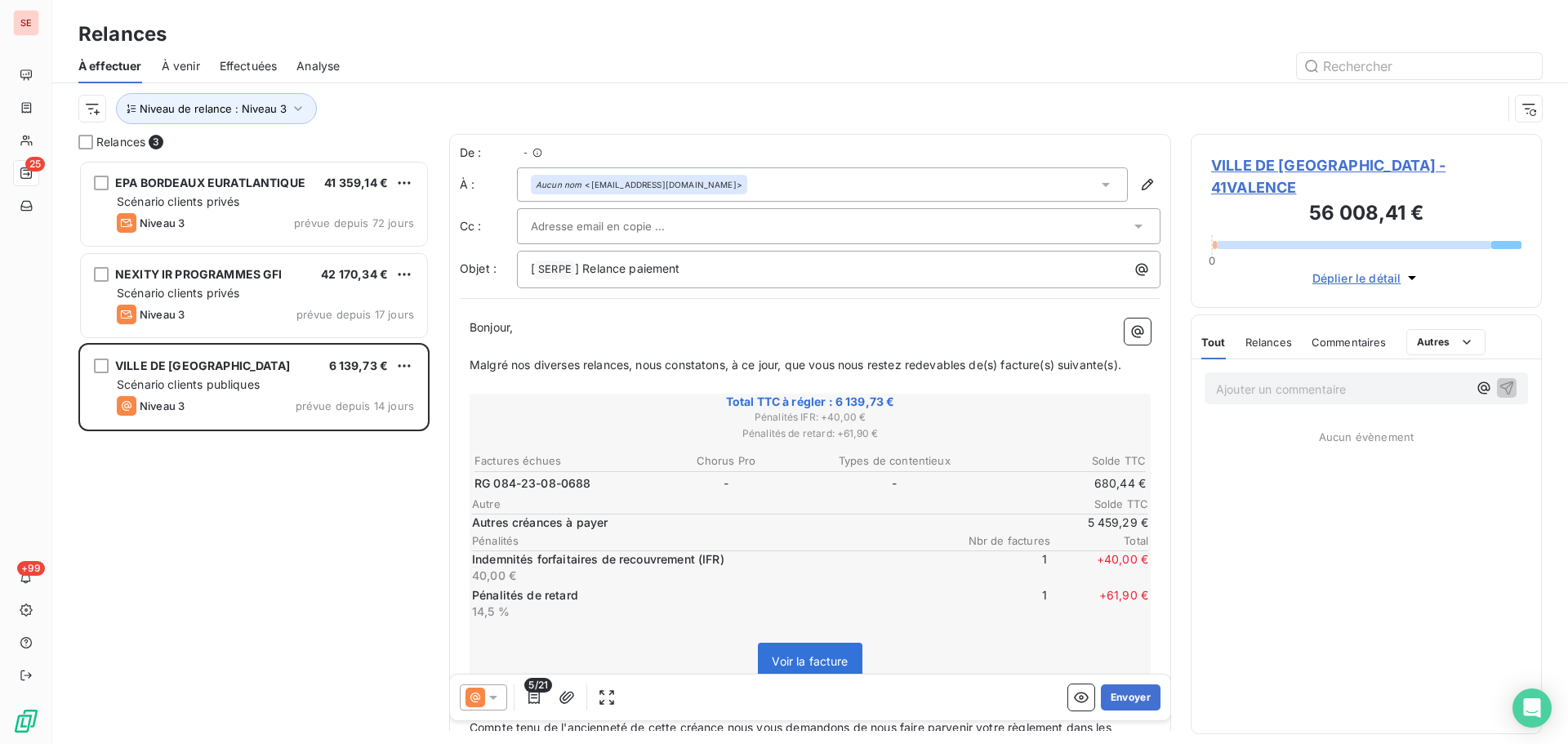
scroll to position [572, 339]
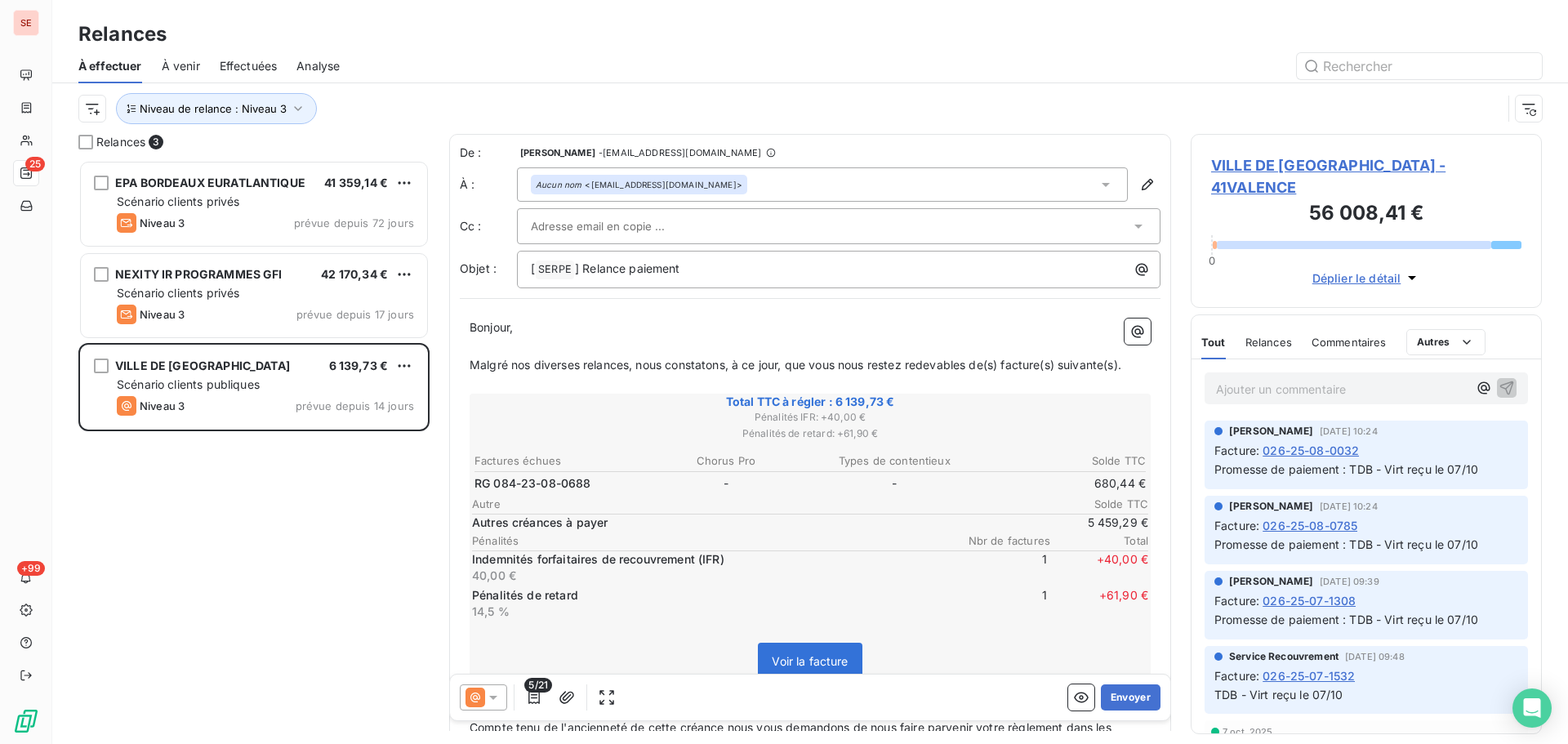
click at [1288, 161] on span "VILLE DE [GEOGRAPHIC_DATA] - 41VALENCE" at bounding box center [1367, 176] width 310 height 44
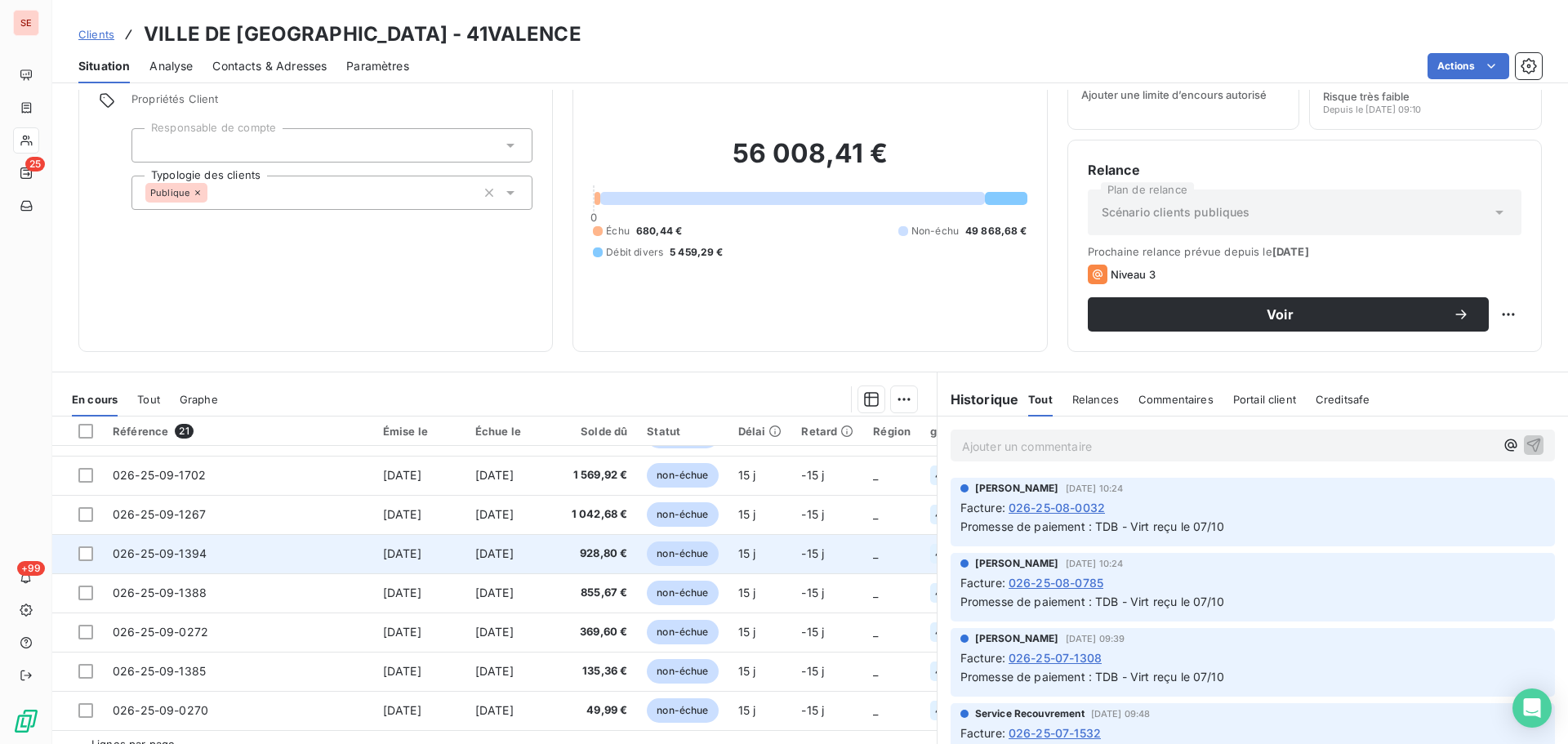
scroll to position [110, 0]
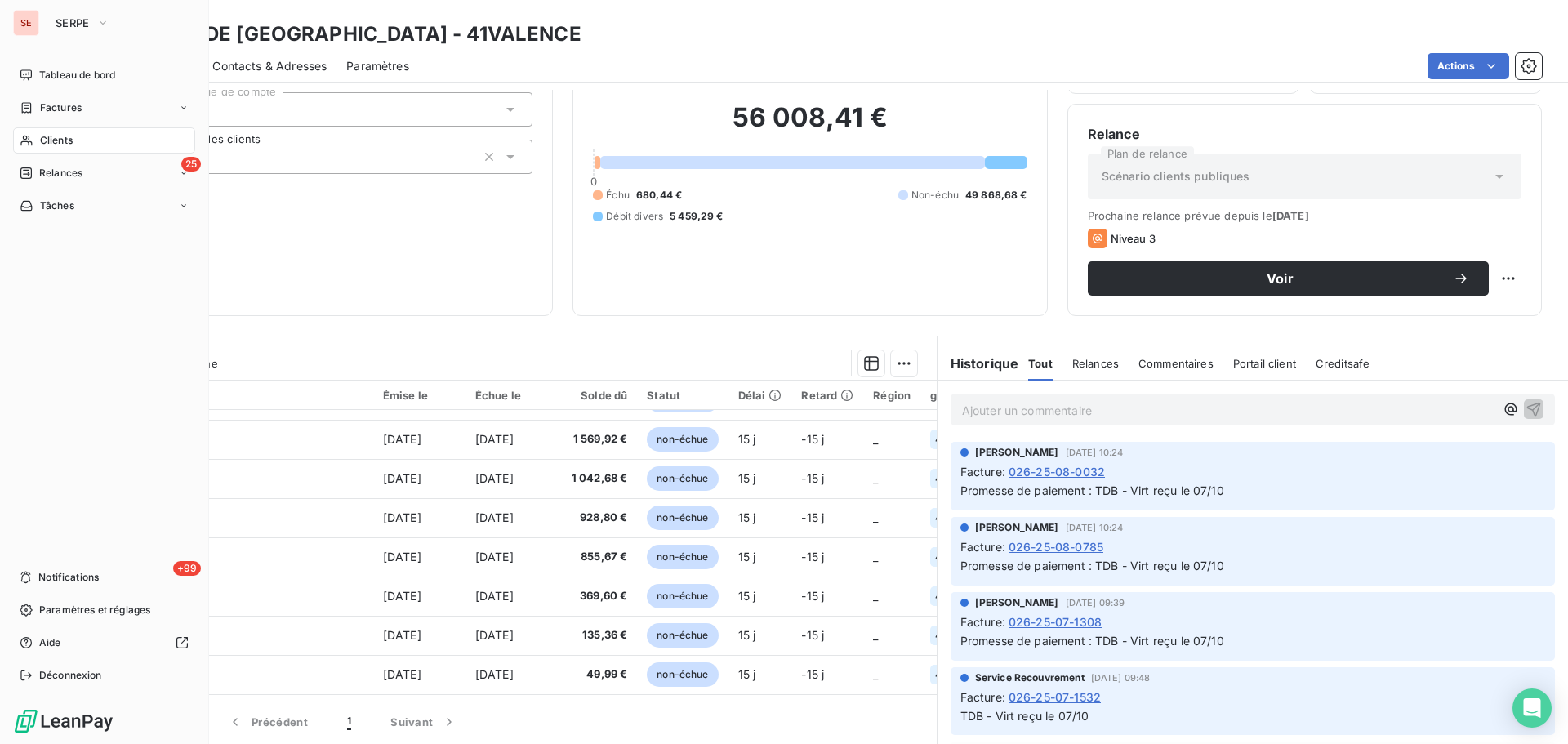
click at [45, 179] on span "Relances" at bounding box center [60, 173] width 43 height 14
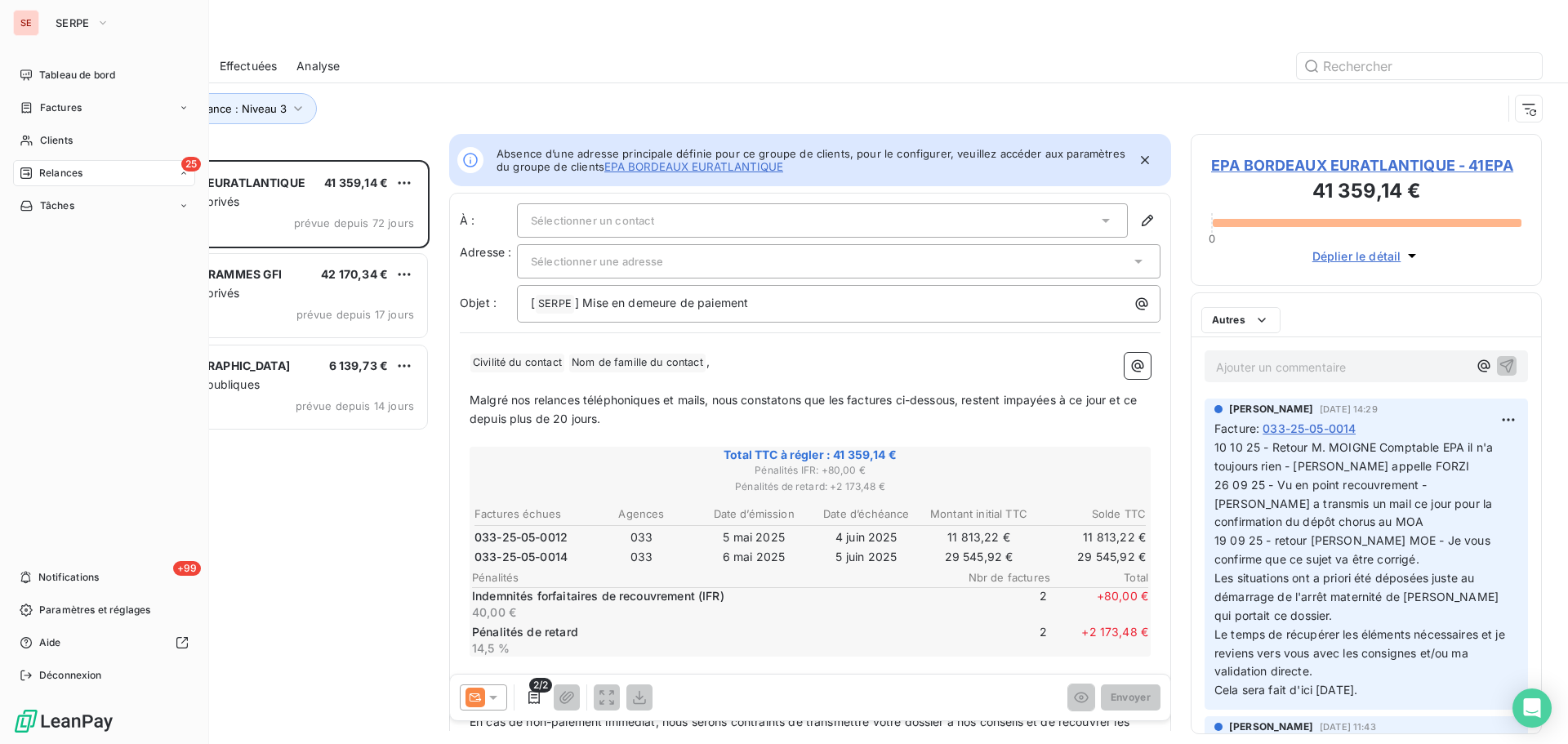
scroll to position [572, 339]
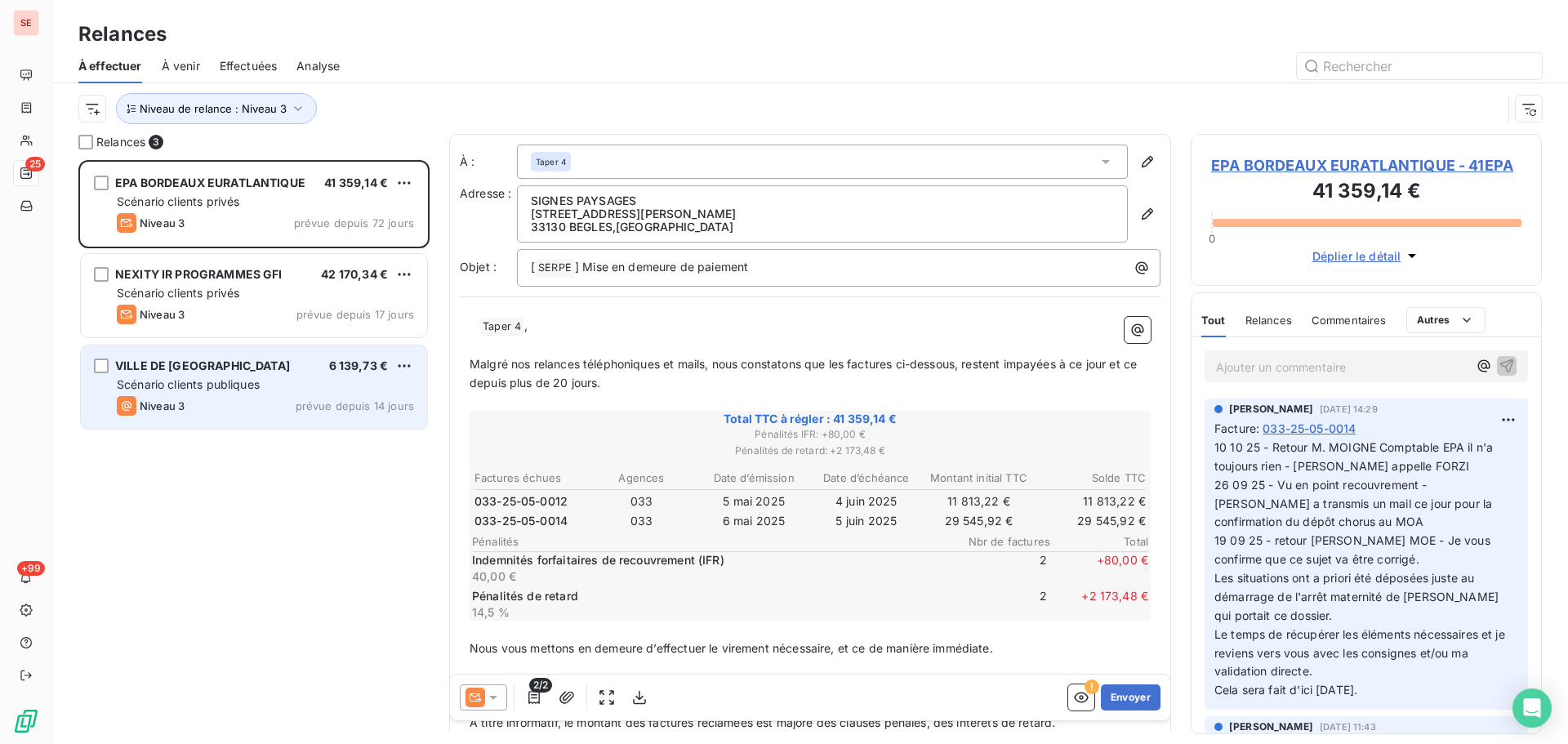
click at [292, 385] on div "Scénario clients publiques" at bounding box center [265, 384] width 298 height 16
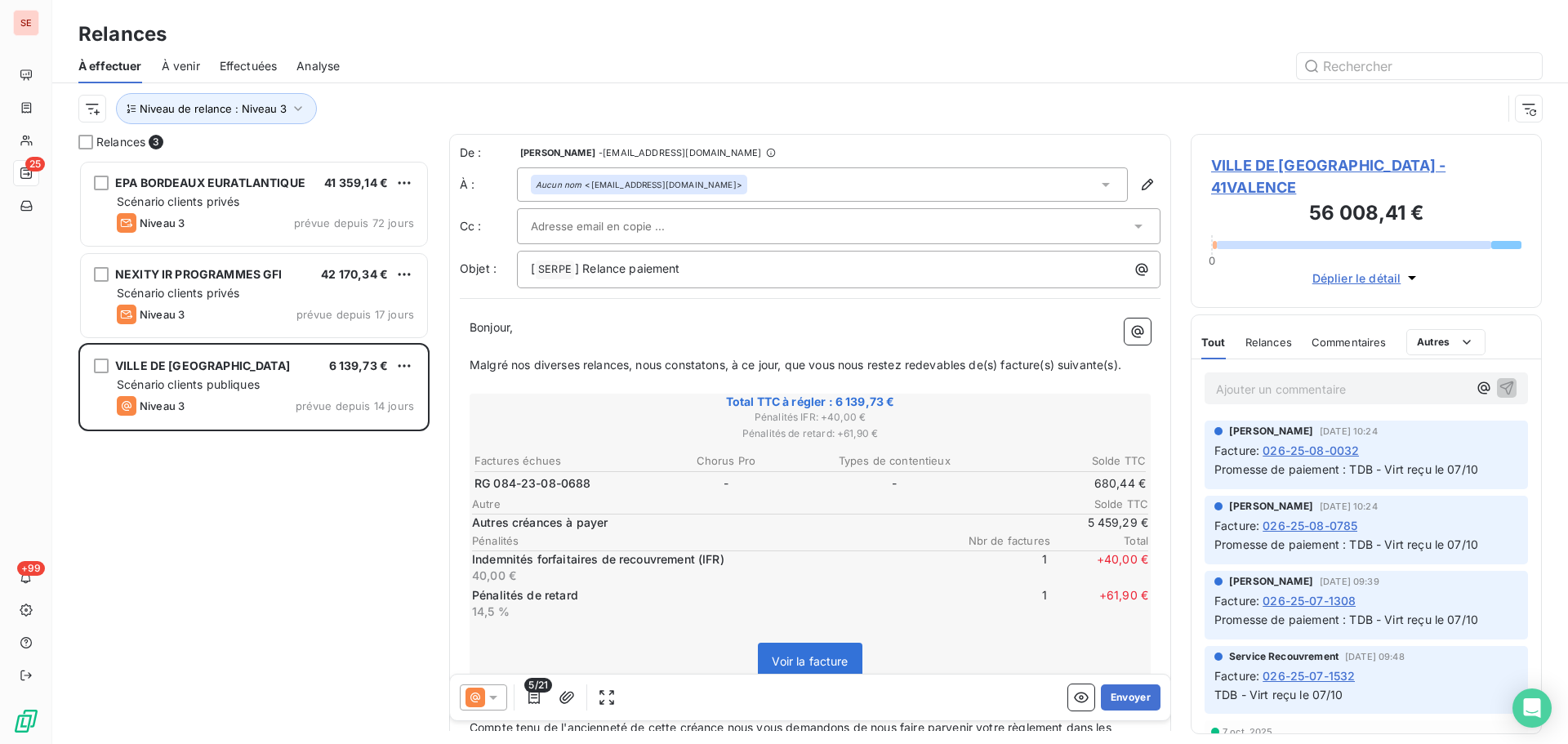
click at [1279, 161] on span "VILLE DE [GEOGRAPHIC_DATA] - 41VALENCE" at bounding box center [1367, 176] width 310 height 44
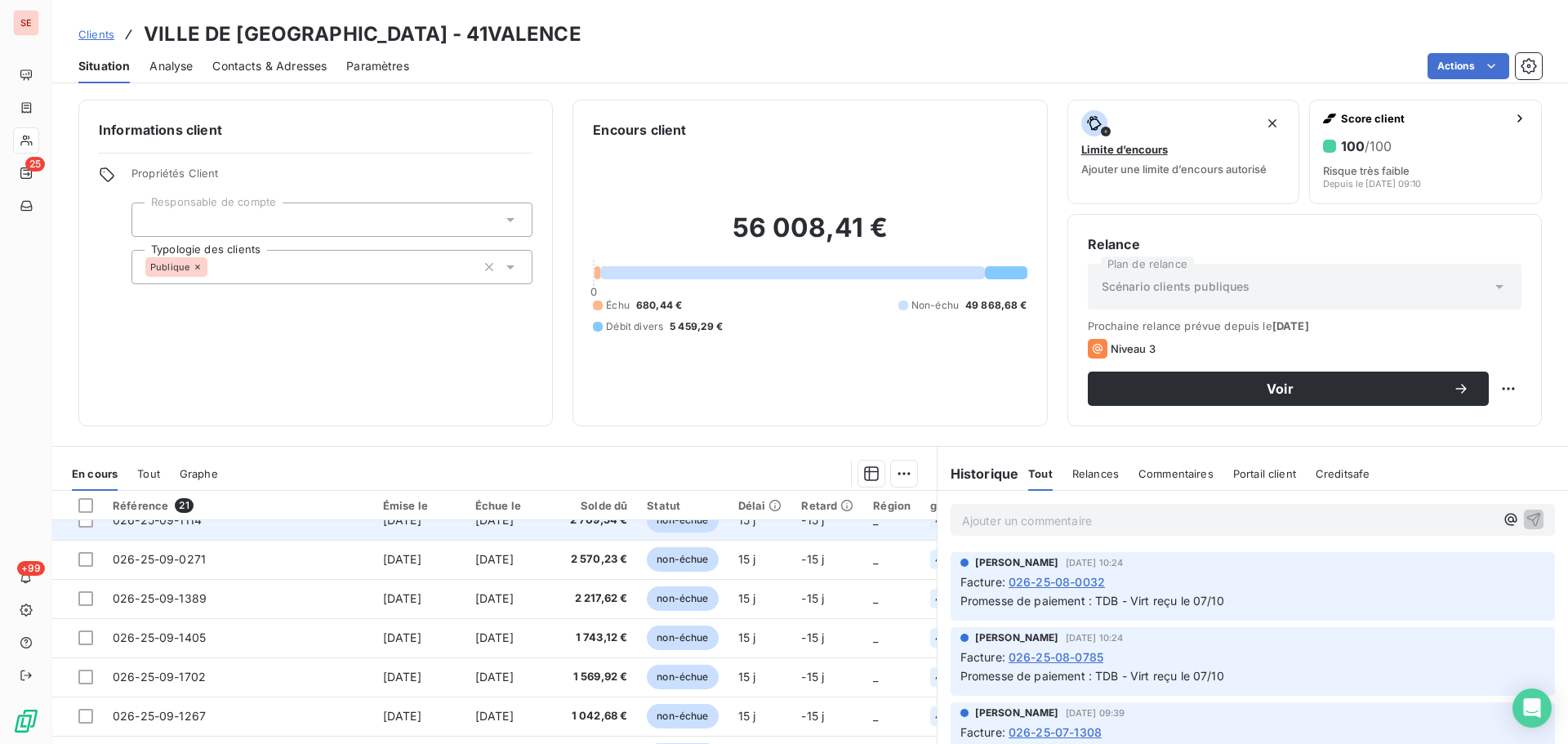
scroll to position [546, 0]
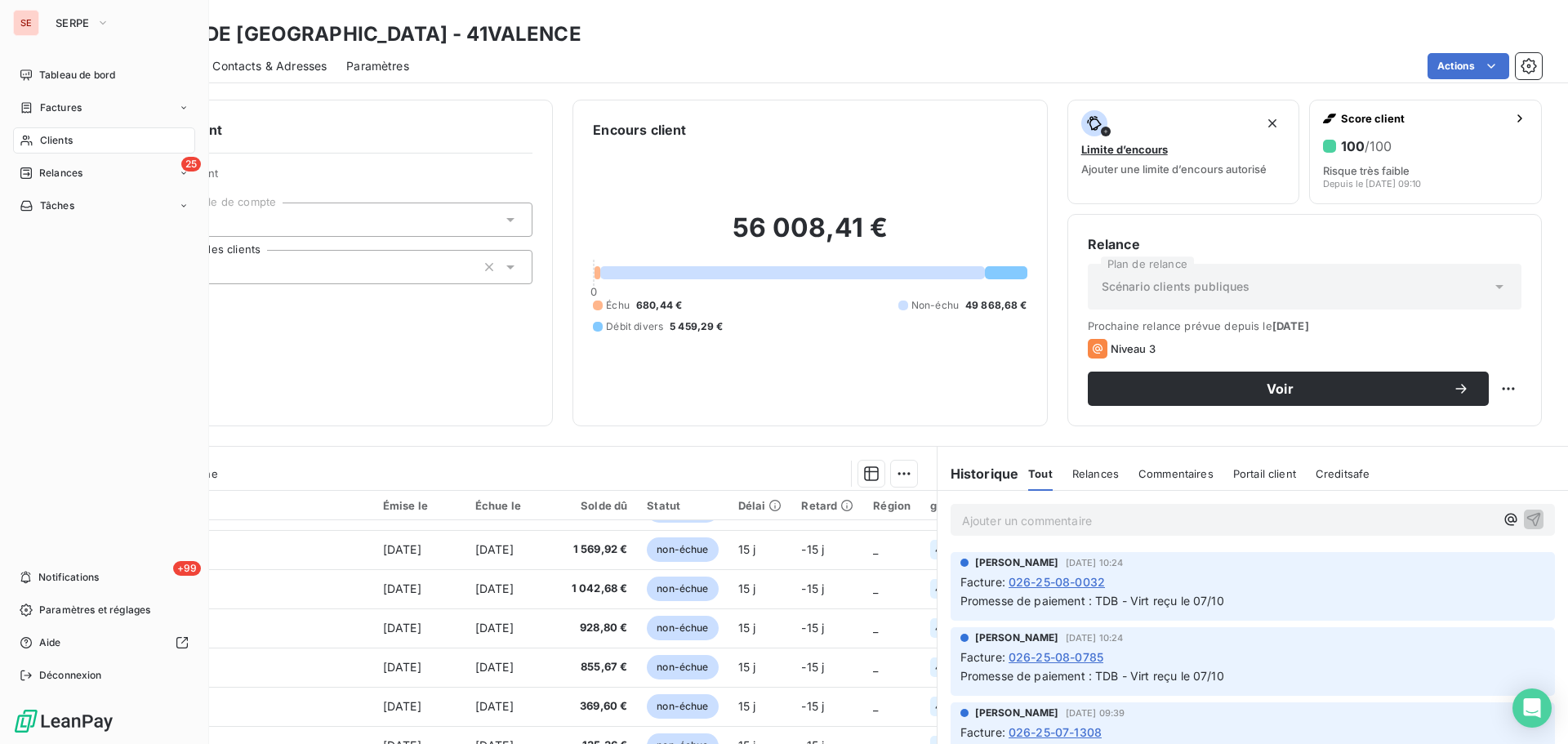
click at [68, 169] on span "Relances" at bounding box center [60, 173] width 43 height 14
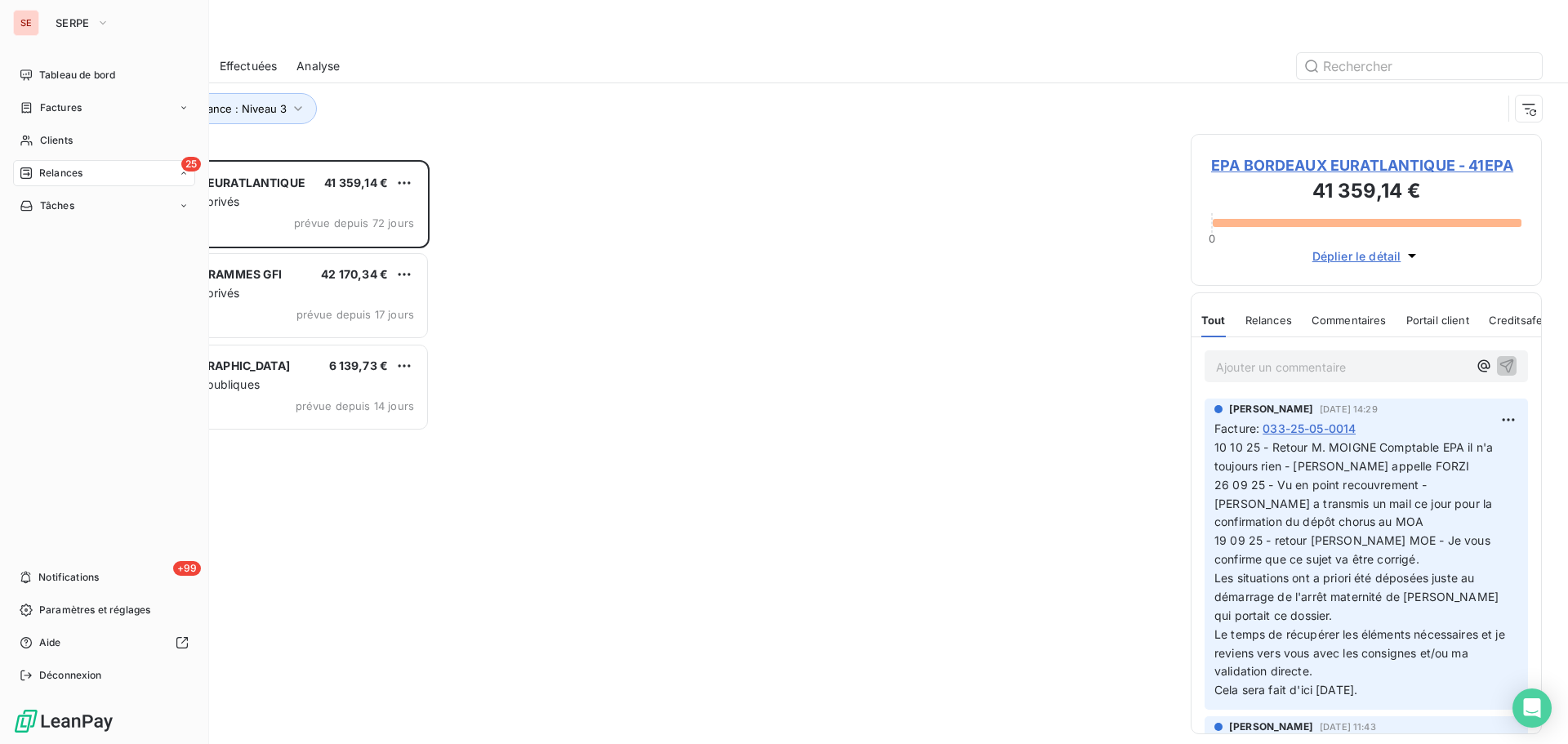
scroll to position [572, 339]
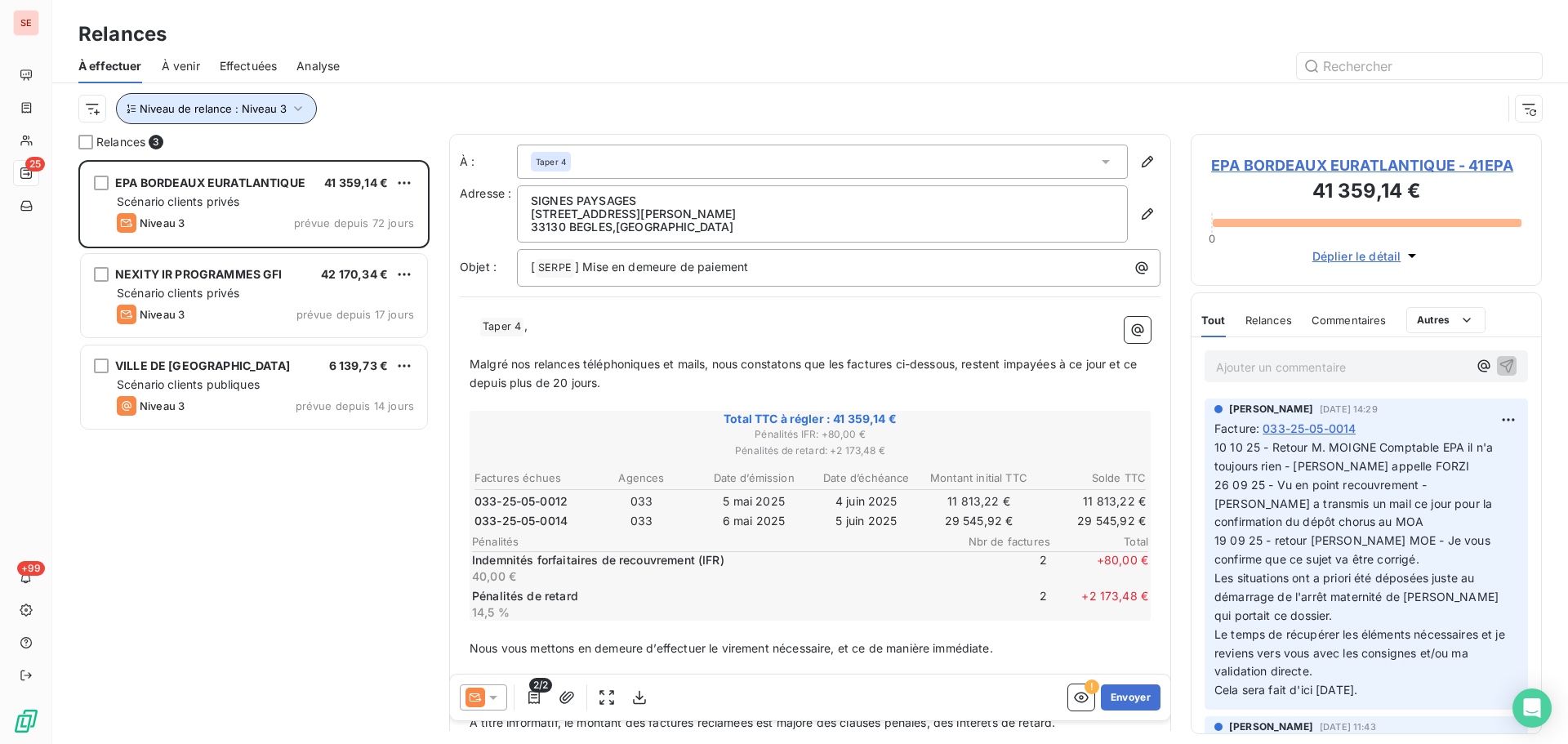
click at [300, 106] on icon "button" at bounding box center [298, 108] width 16 height 16
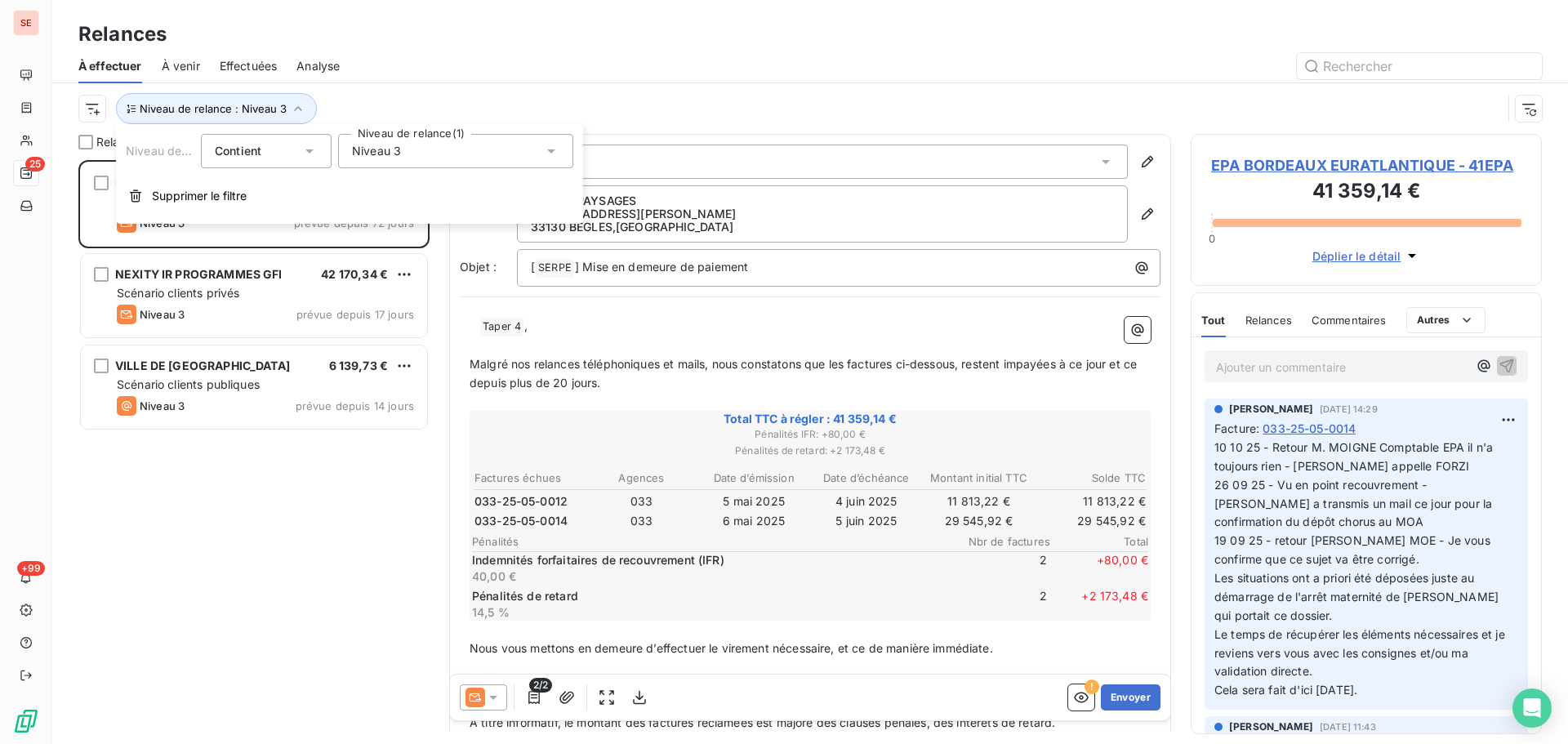
click at [445, 148] on div "Niveau 3" at bounding box center [456, 151] width 235 height 34
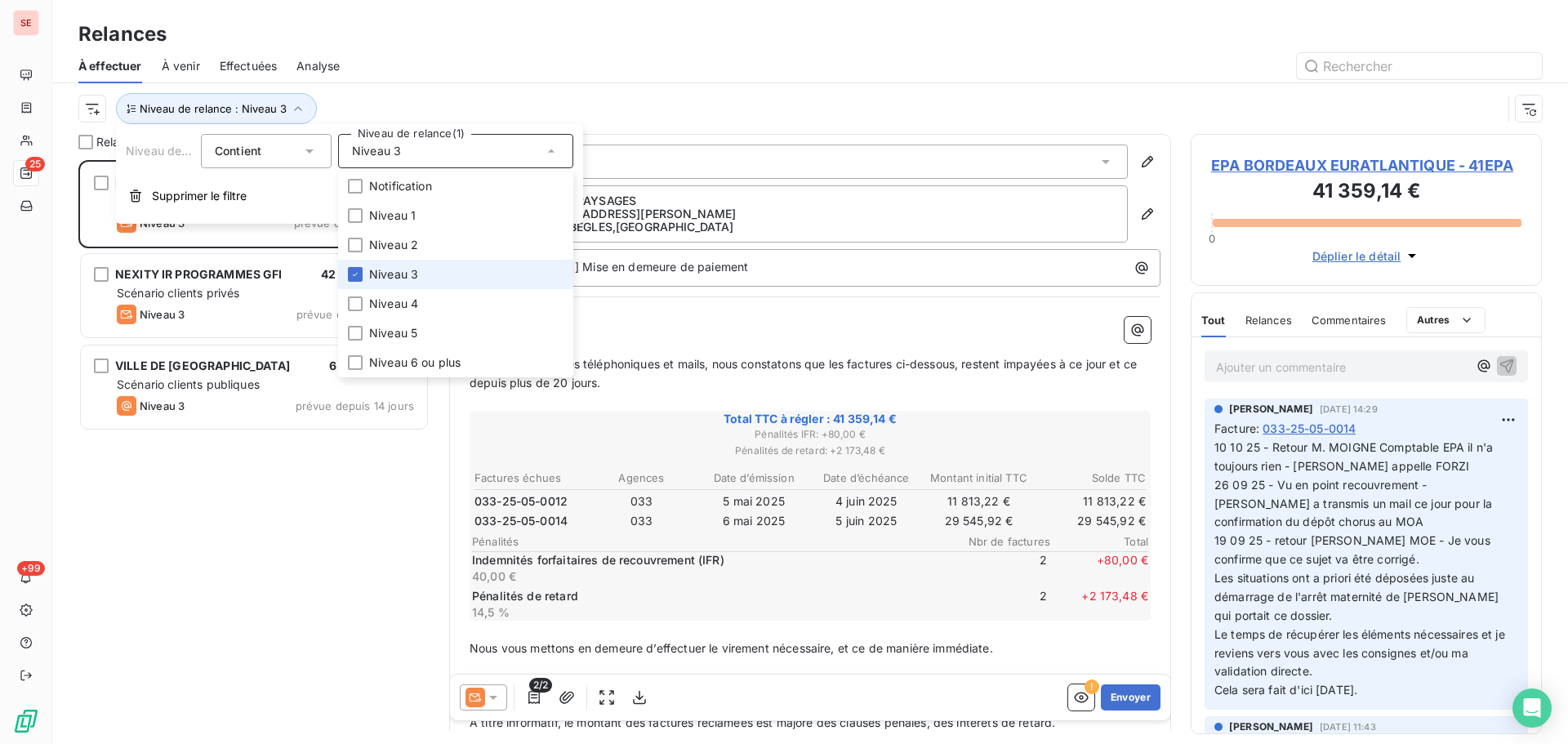
click at [404, 280] on span "Niveau 3" at bounding box center [393, 274] width 49 height 16
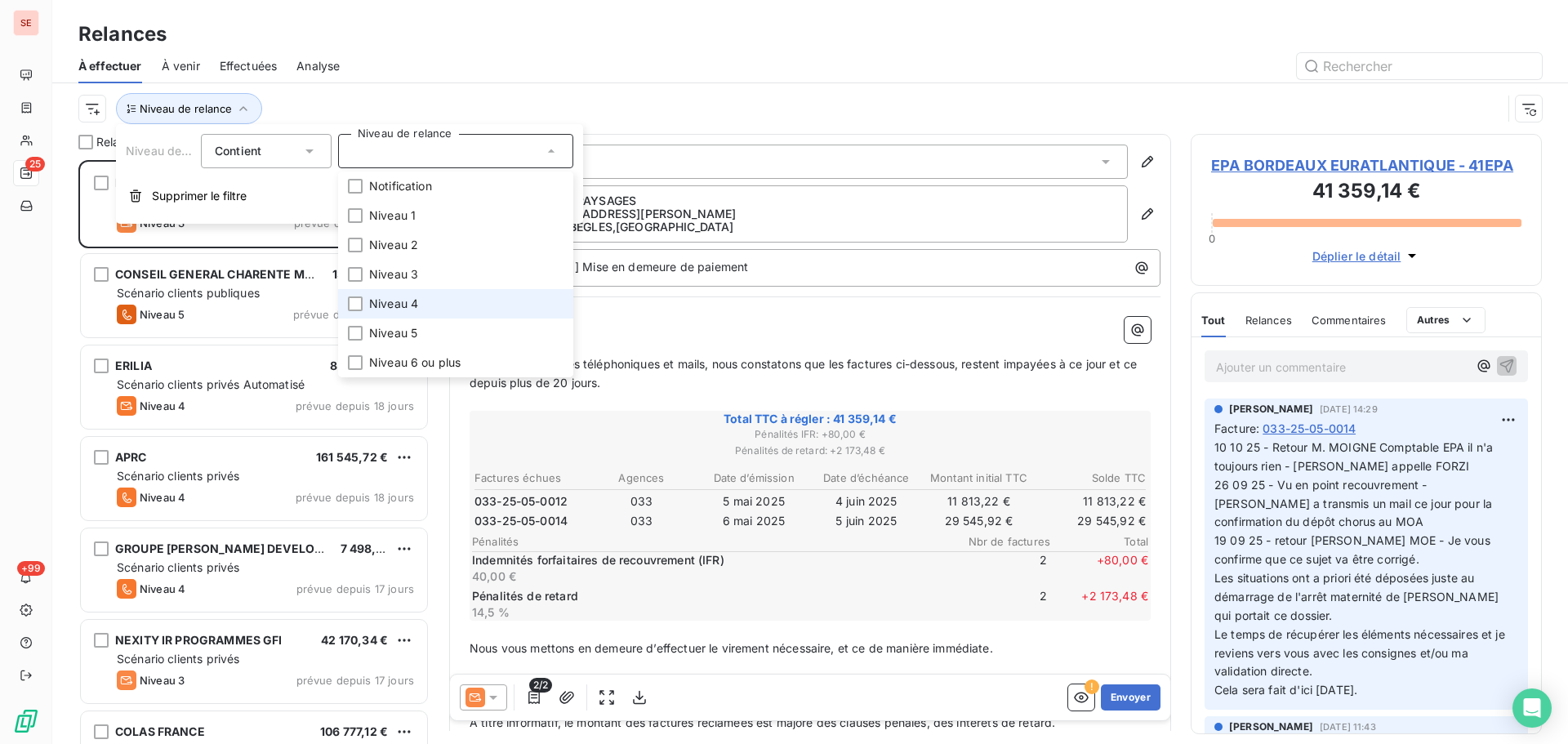
click at [401, 310] on span "Niveau 4" at bounding box center [393, 304] width 49 height 16
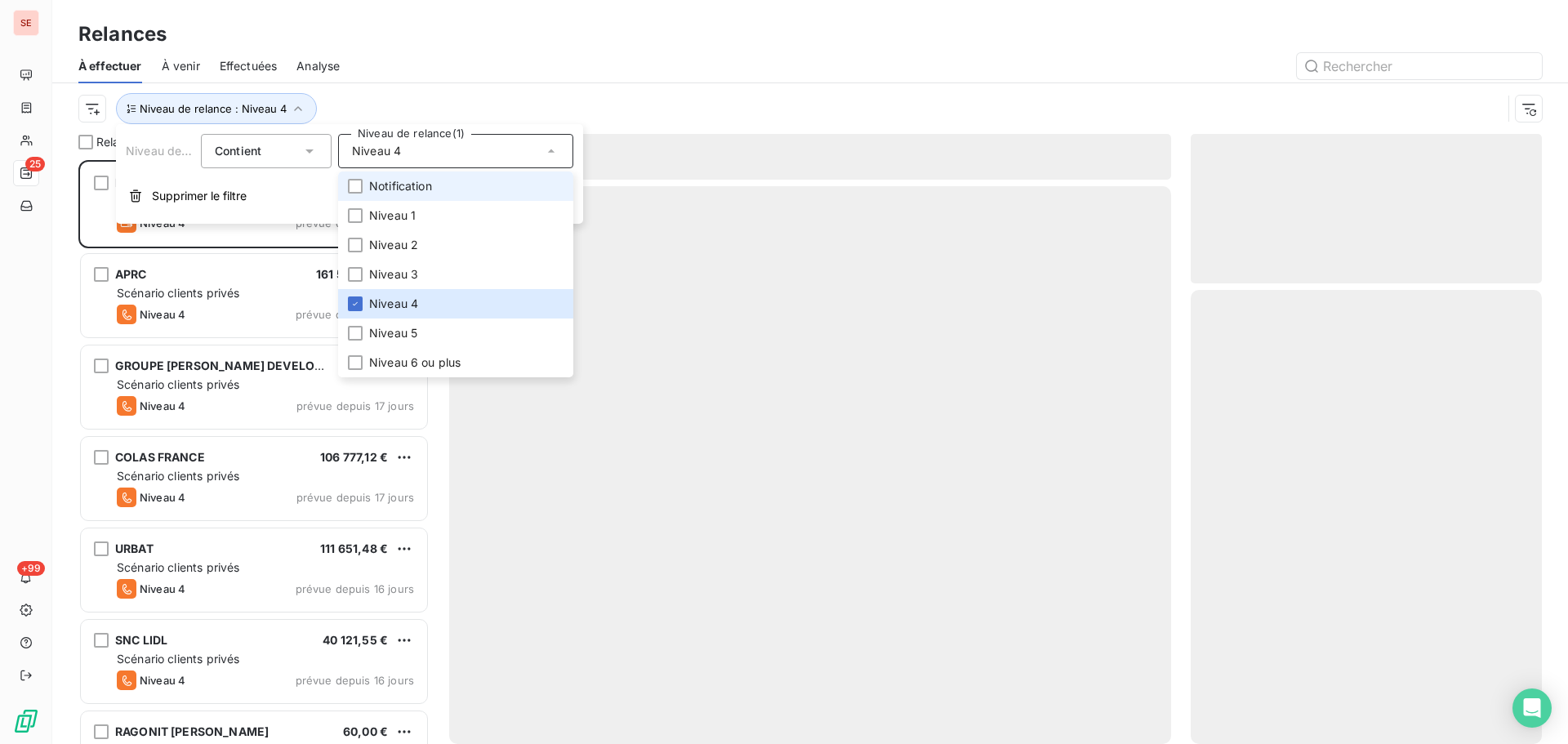
scroll to position [572, 339]
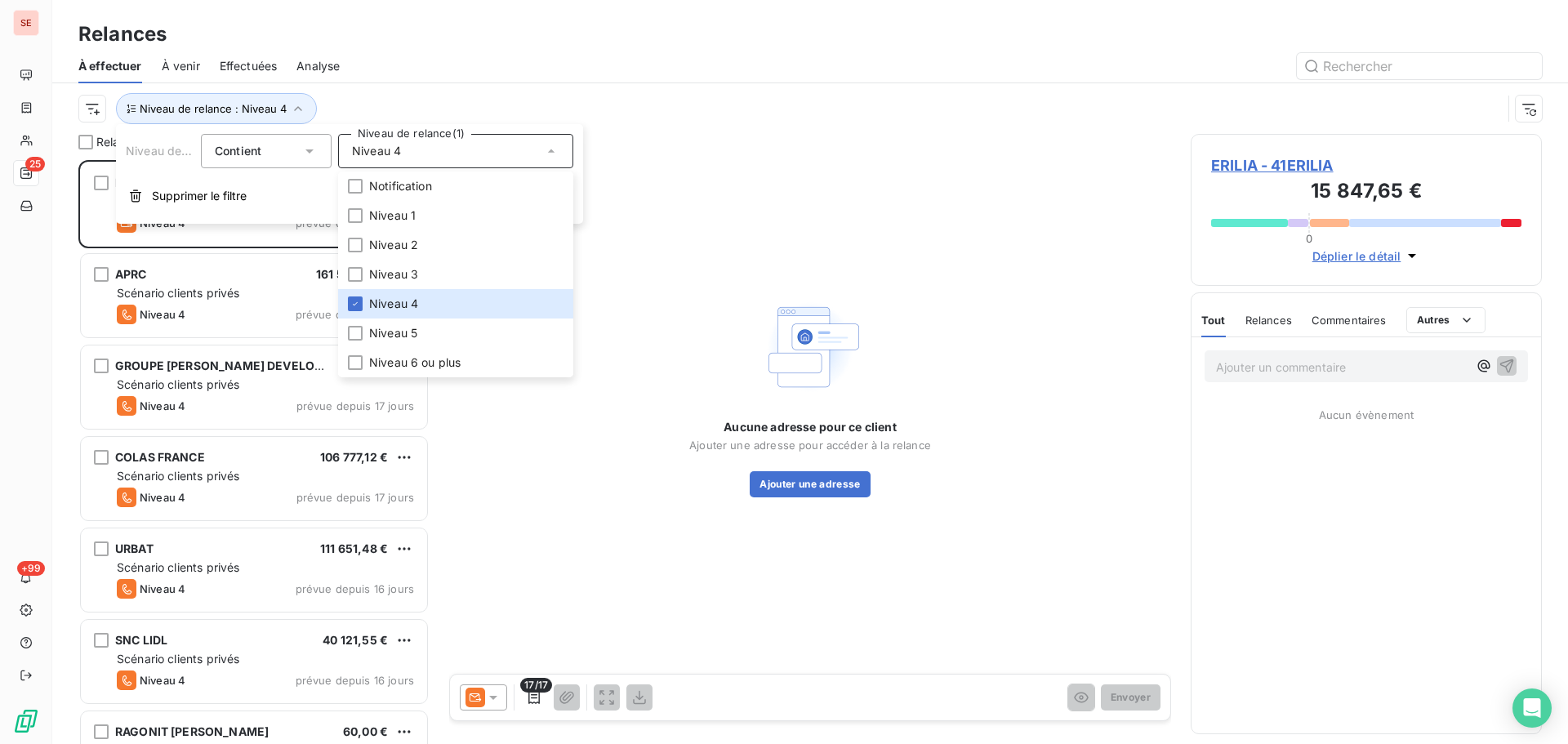
click at [631, 117] on div "Niveau de relance : Niveau 4" at bounding box center [790, 108] width 1424 height 31
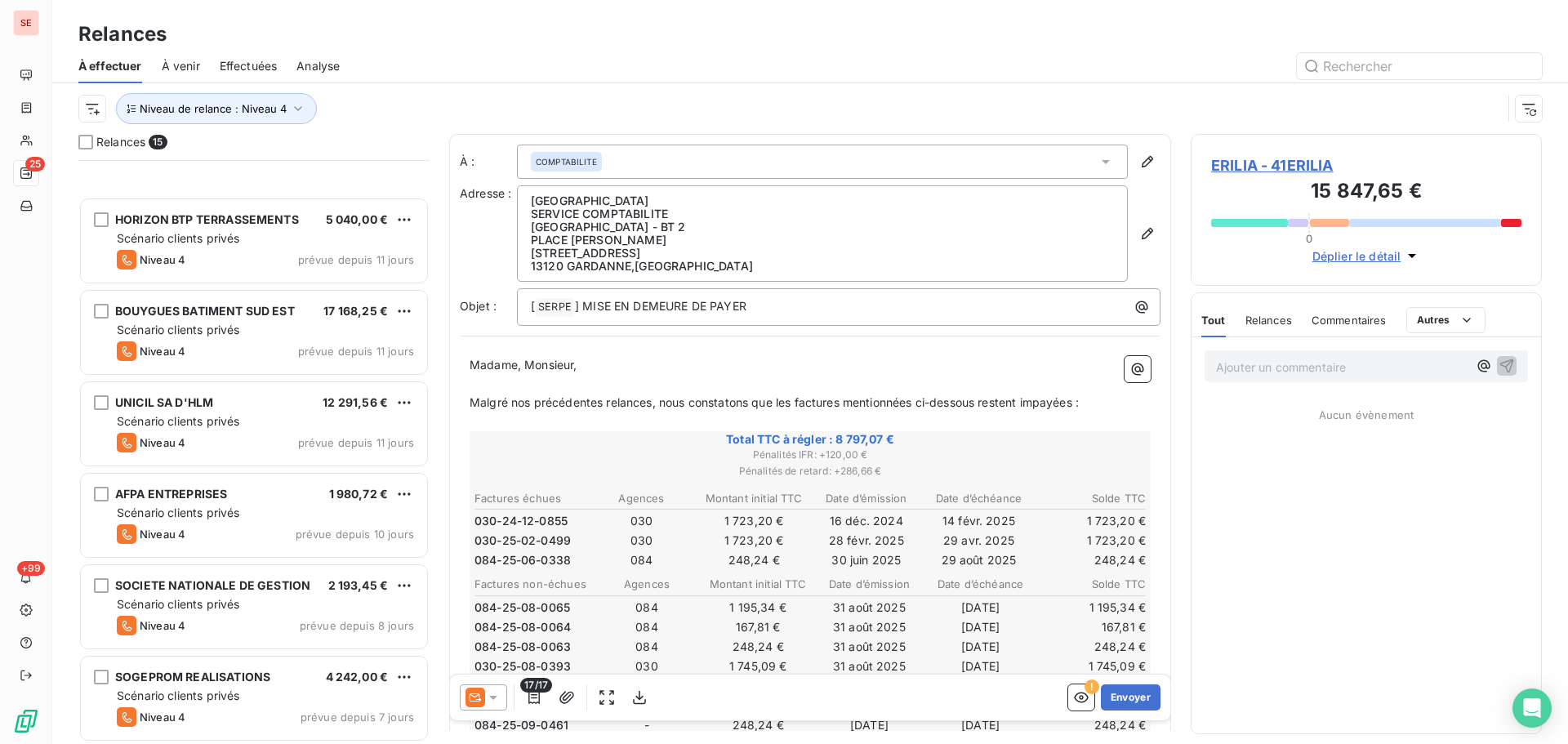
scroll to position [789, 0]
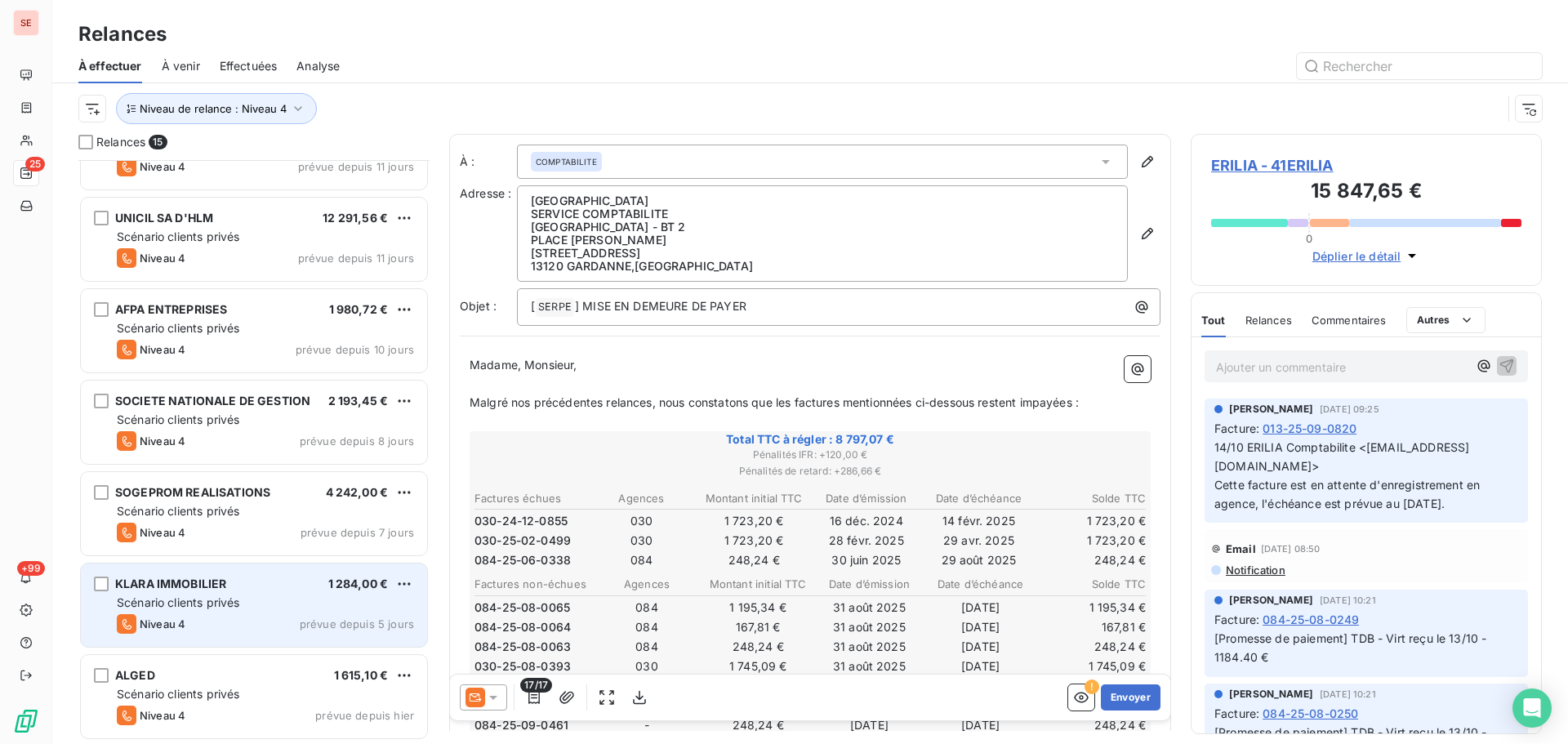
click at [347, 620] on span "prévue depuis 5 jours" at bounding box center [356, 624] width 115 height 13
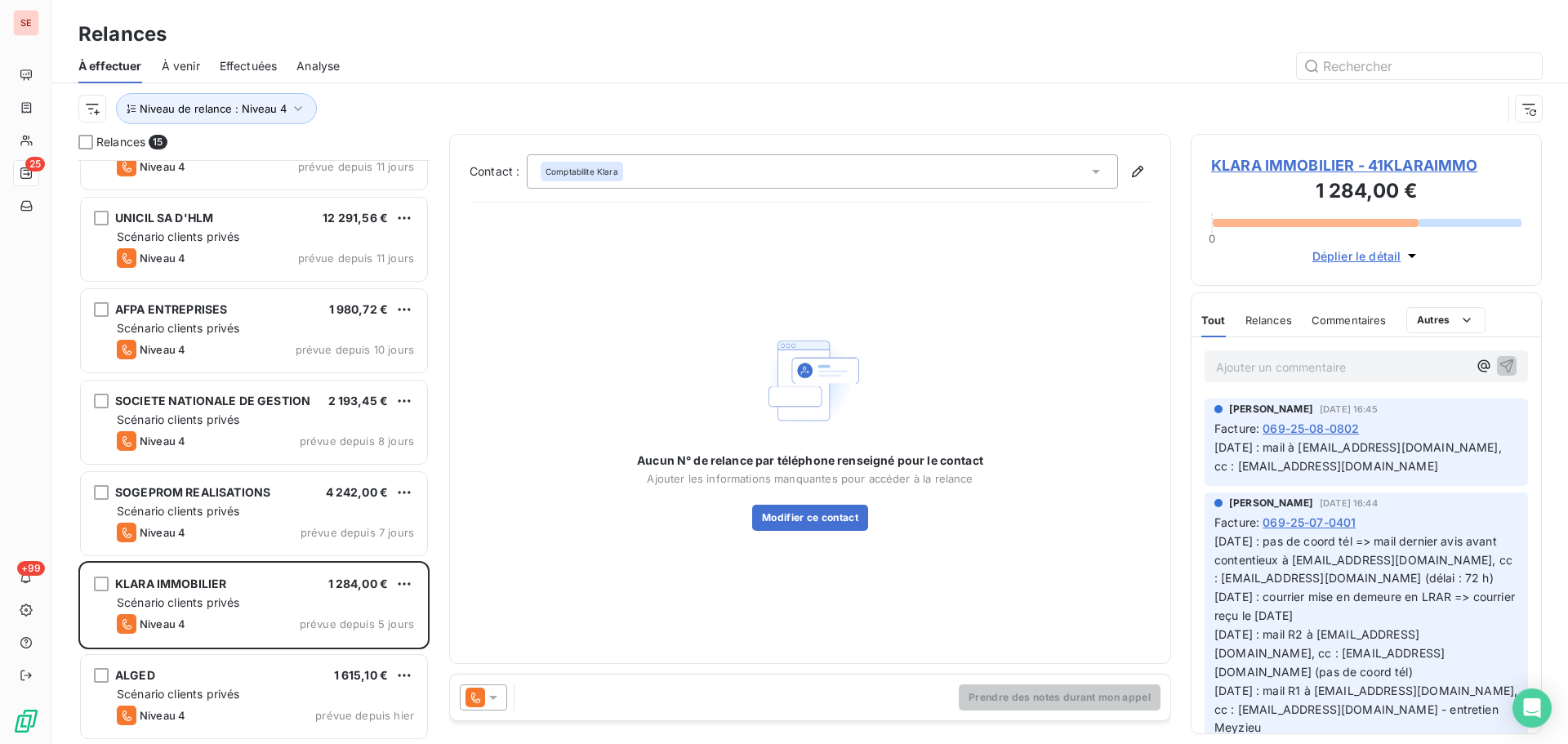
click at [1340, 159] on span "KLARA IMMOBILIER - 41KLARAIMMO" at bounding box center [1367, 165] width 310 height 22
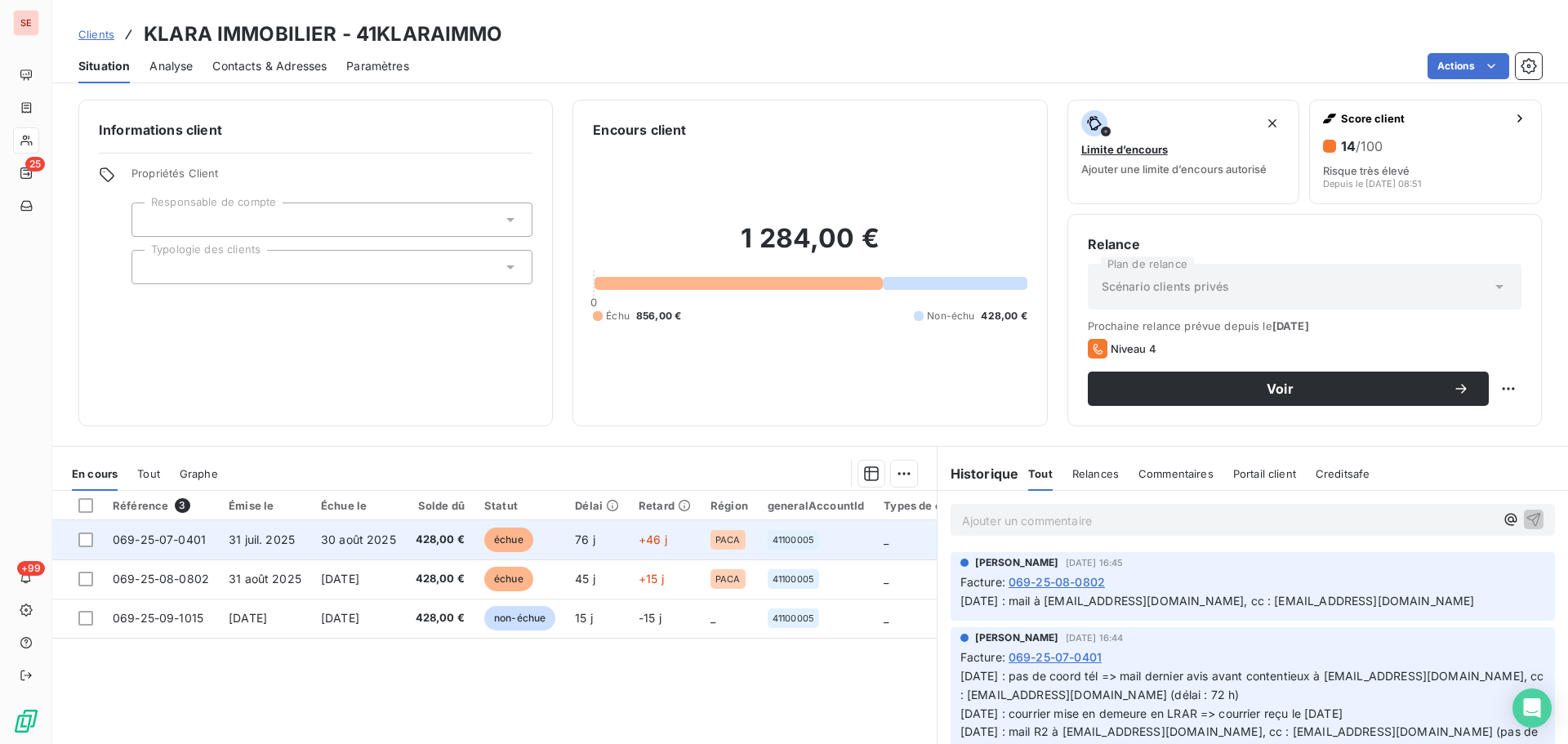
click at [406, 544] on td "30 août 2025" at bounding box center [358, 539] width 95 height 39
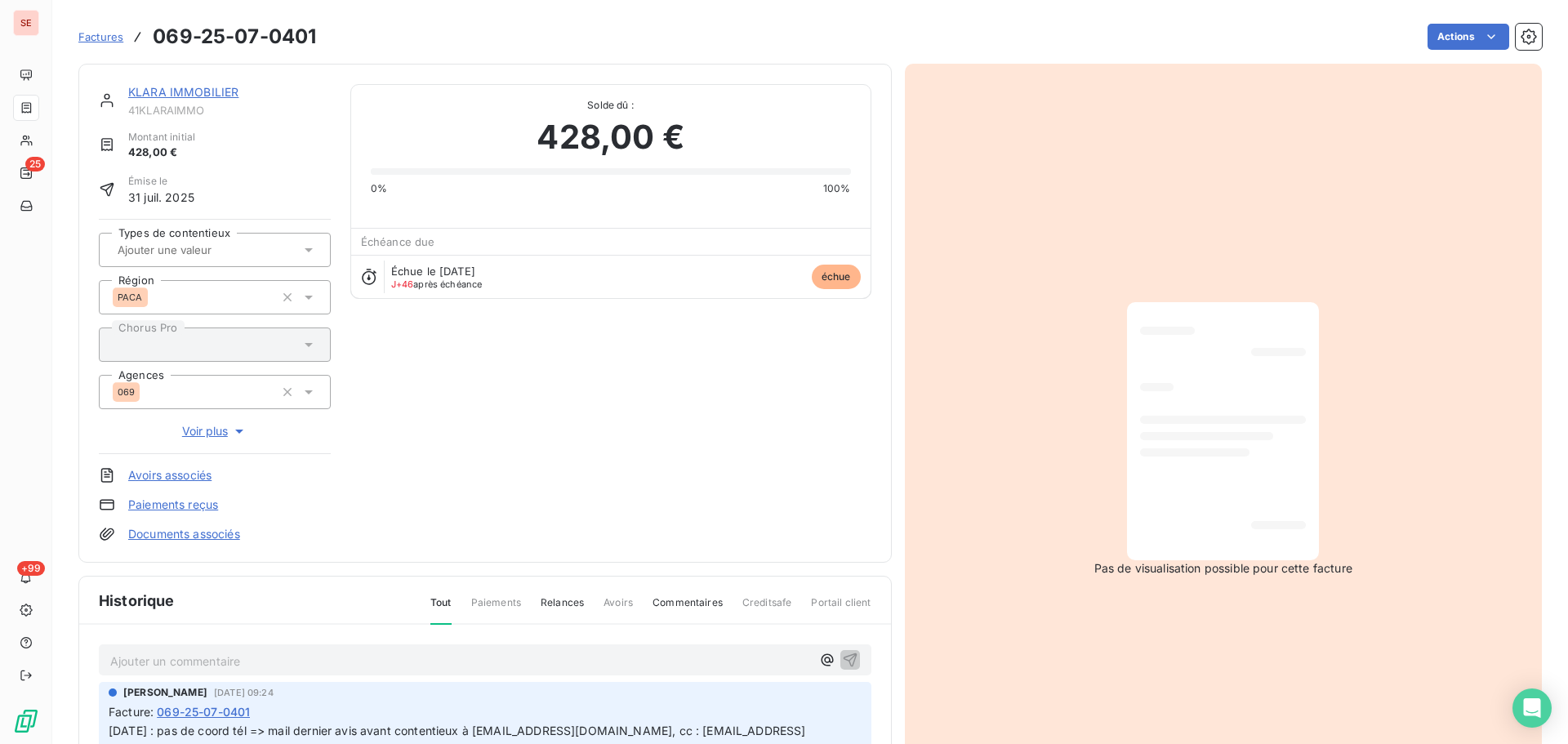
click at [213, 95] on link "KLARA IMMOBILIER" at bounding box center [183, 91] width 110 height 14
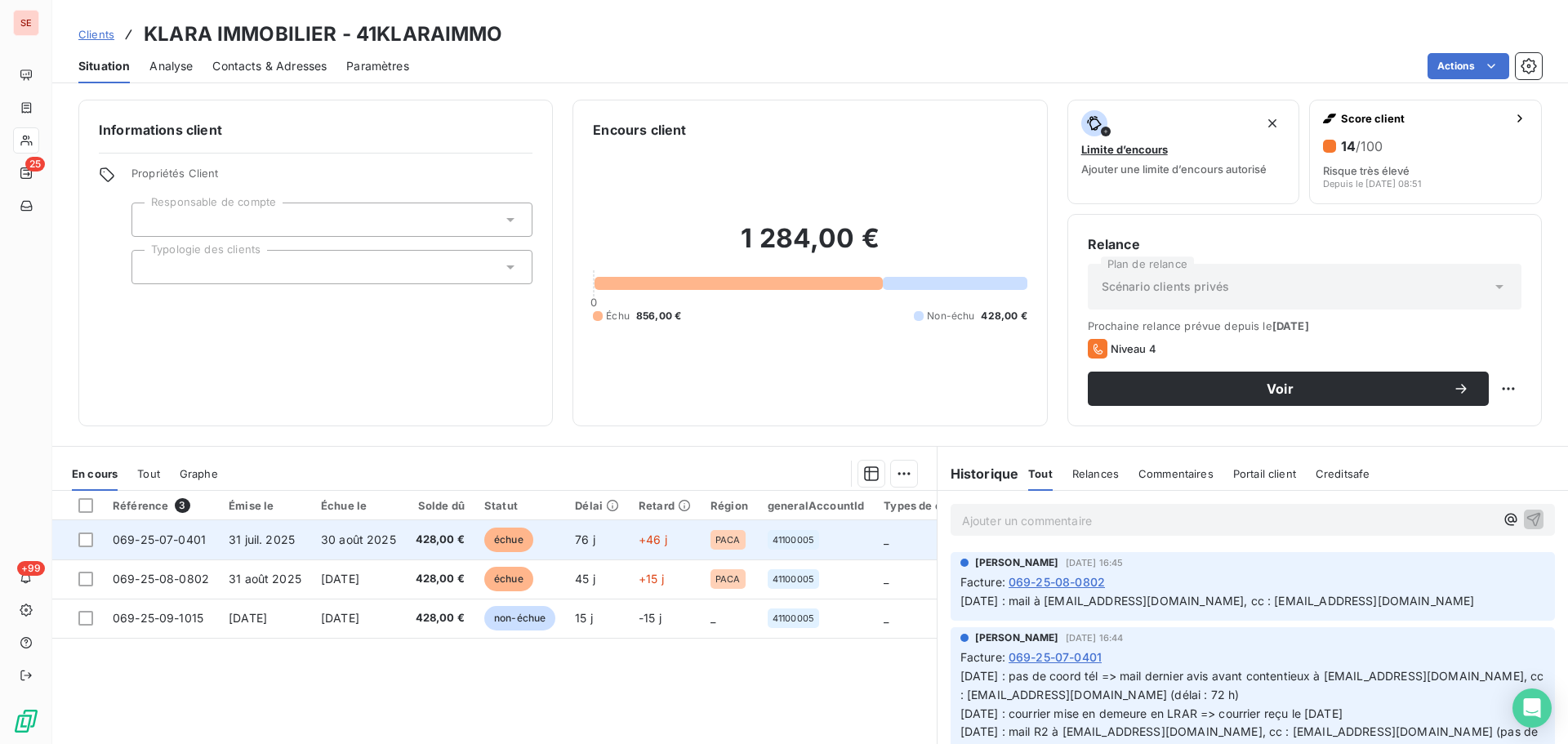
click at [404, 538] on td "30 août 2025" at bounding box center [358, 539] width 95 height 39
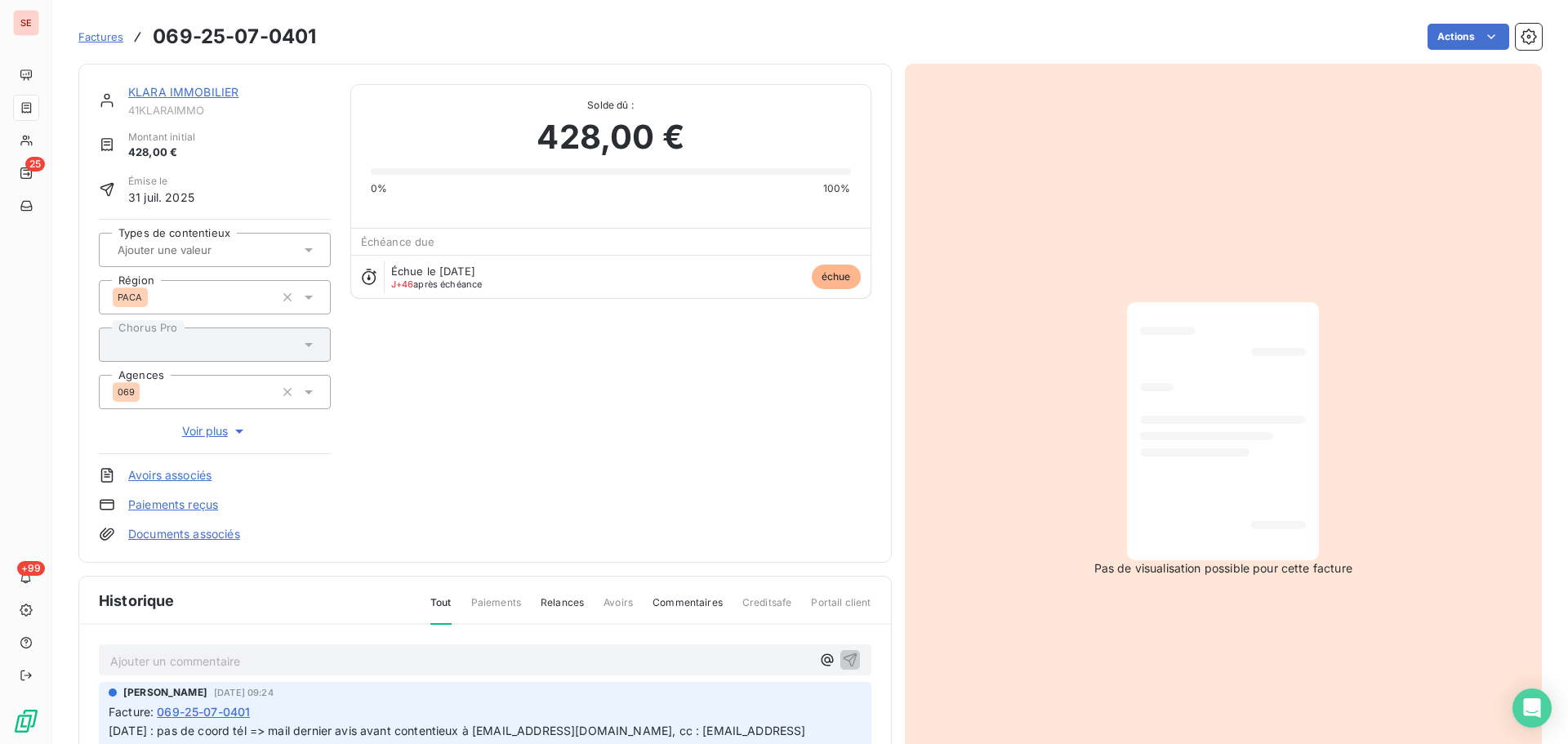
click at [220, 92] on link "KLARA IMMOBILIER" at bounding box center [183, 91] width 110 height 14
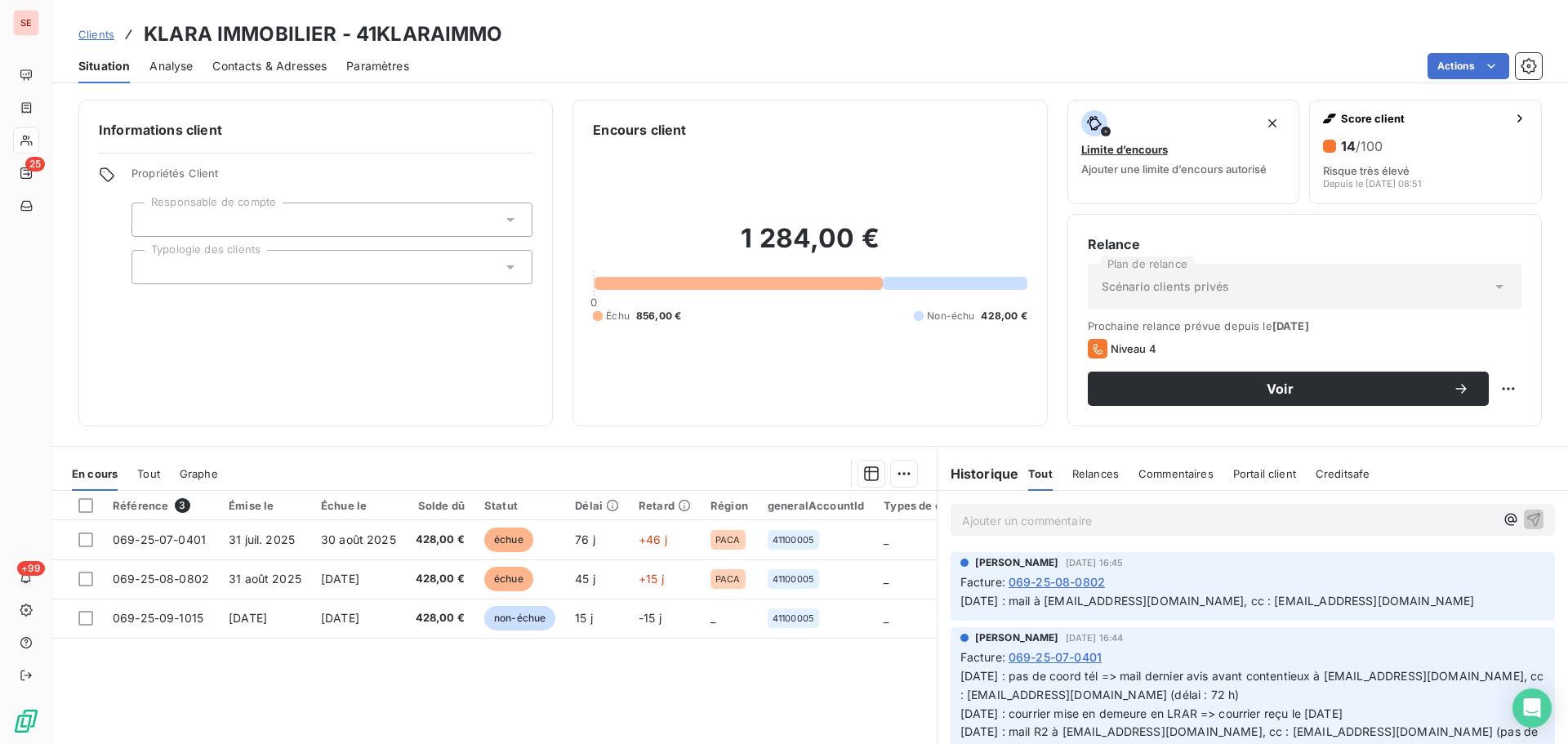
click at [315, 74] on div "Contacts & Adresses" at bounding box center [269, 66] width 115 height 34
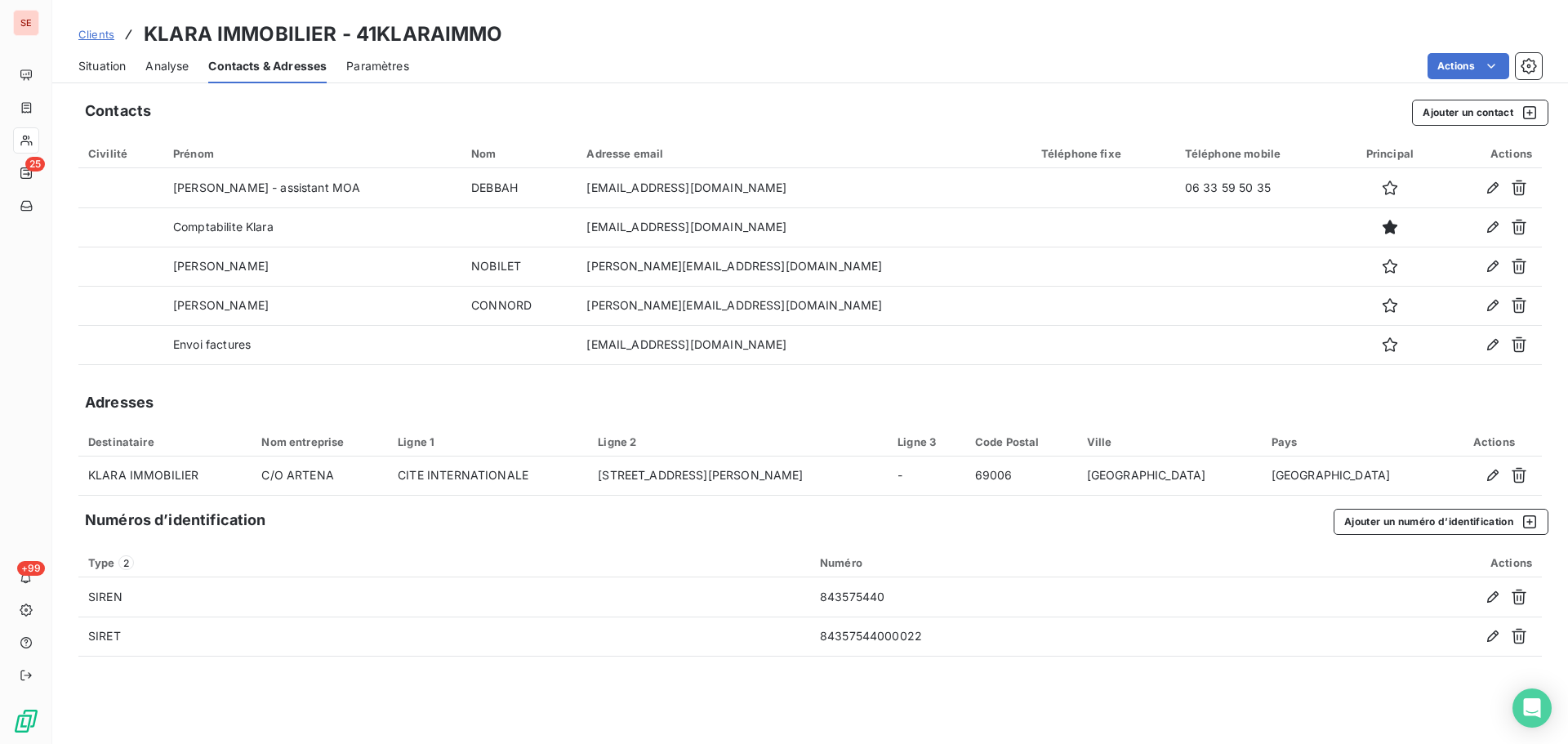
click at [83, 68] on span "Situation" at bounding box center [102, 66] width 48 height 16
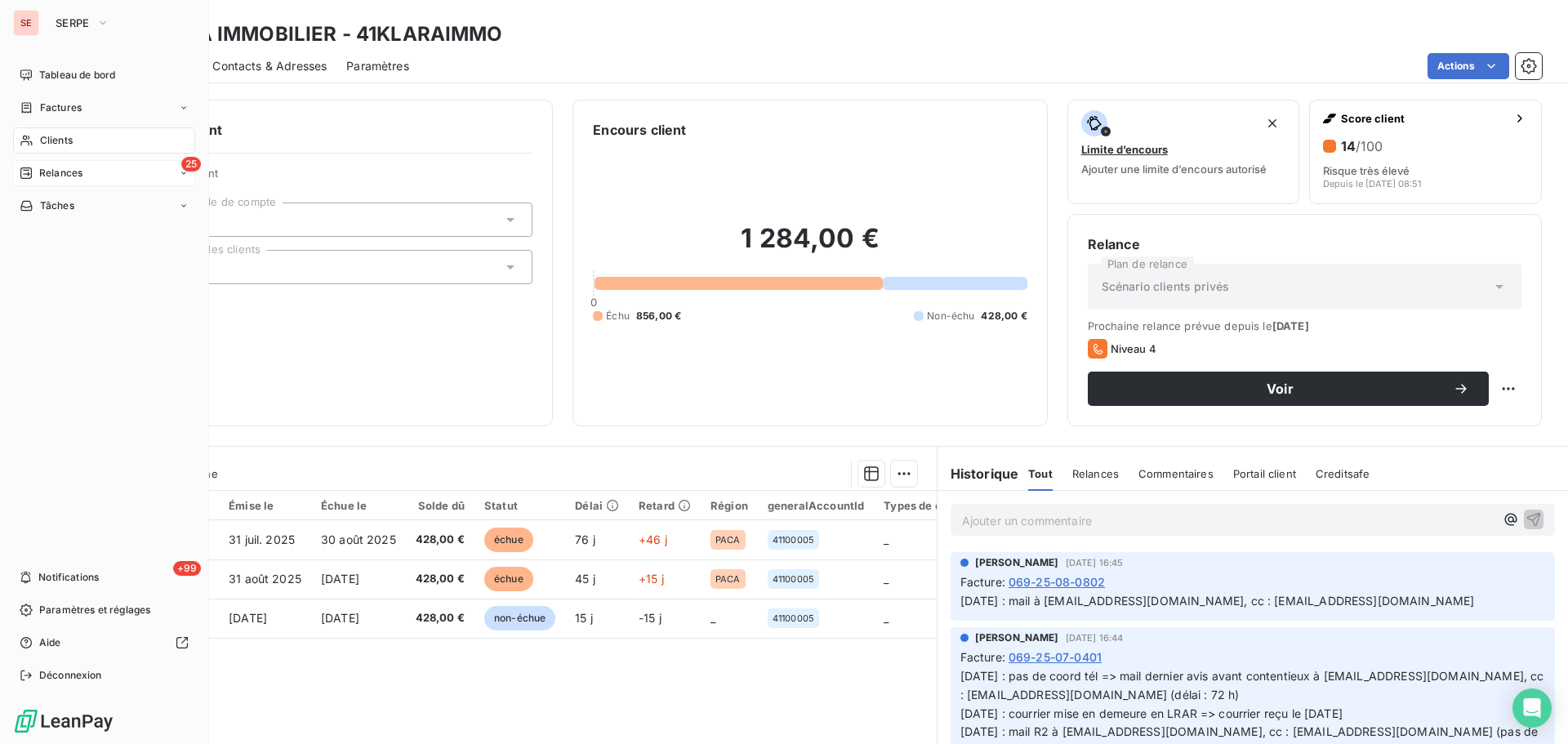
click at [50, 170] on span "Relances" at bounding box center [60, 173] width 43 height 14
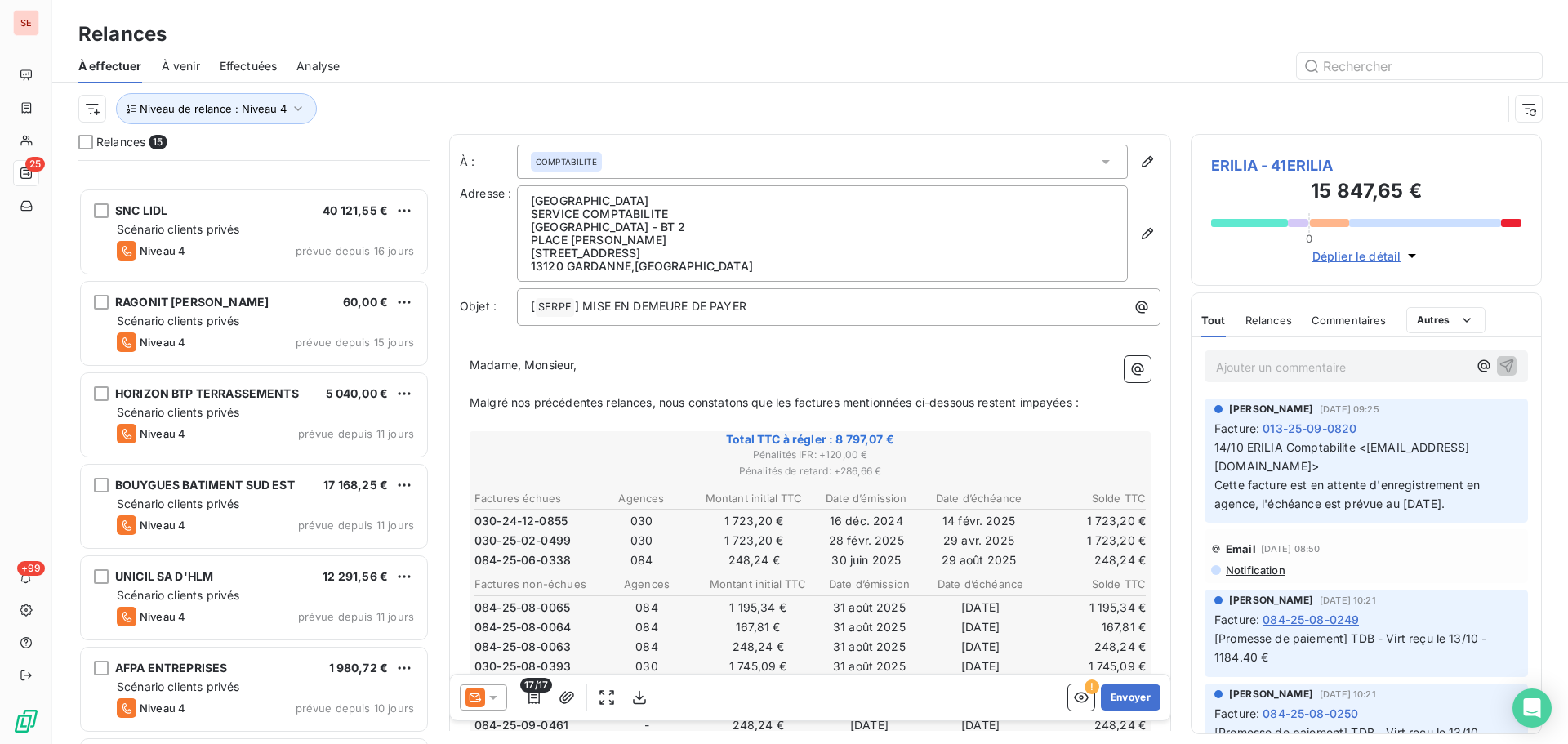
scroll to position [789, 0]
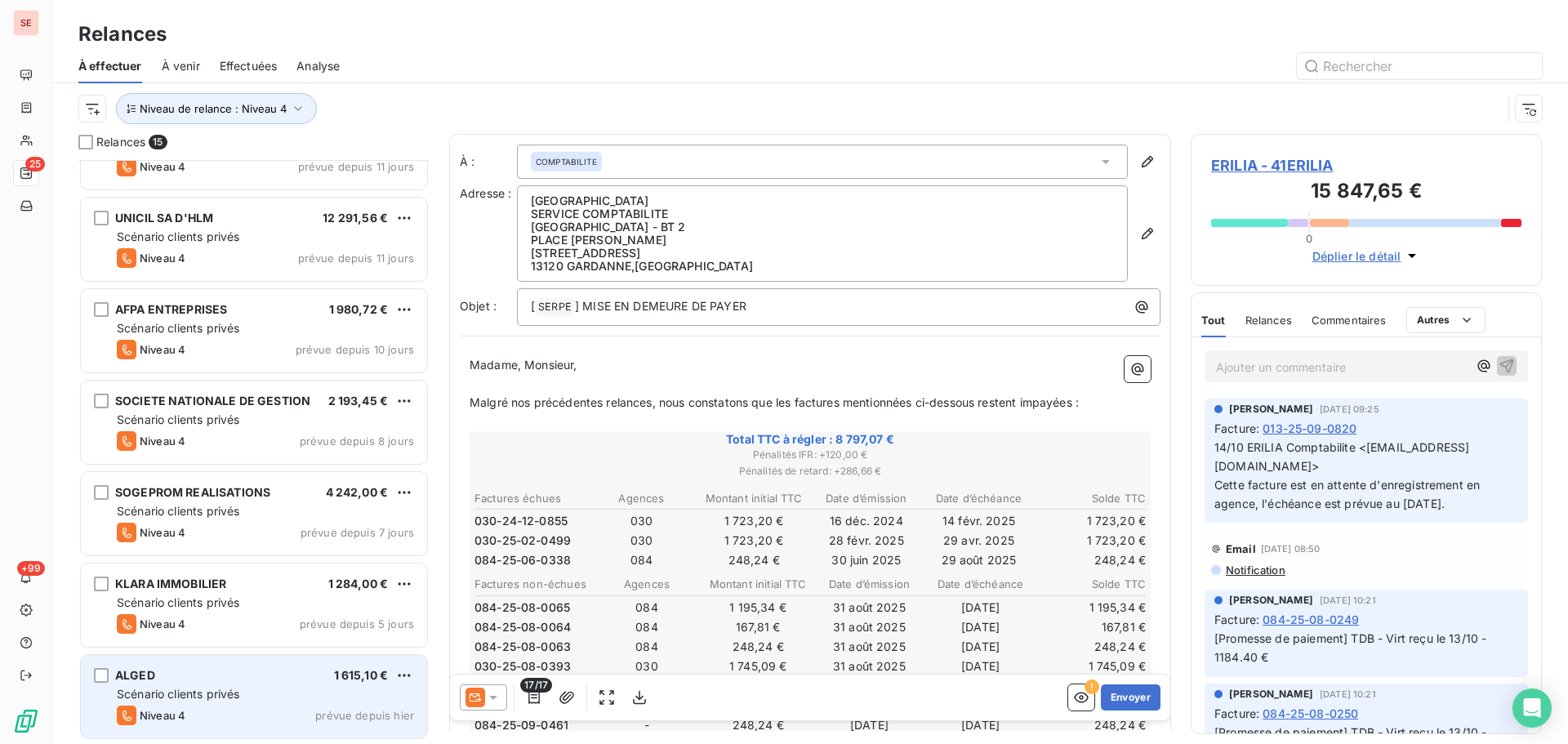
click at [263, 691] on div "Scénario clients privés" at bounding box center [265, 694] width 298 height 16
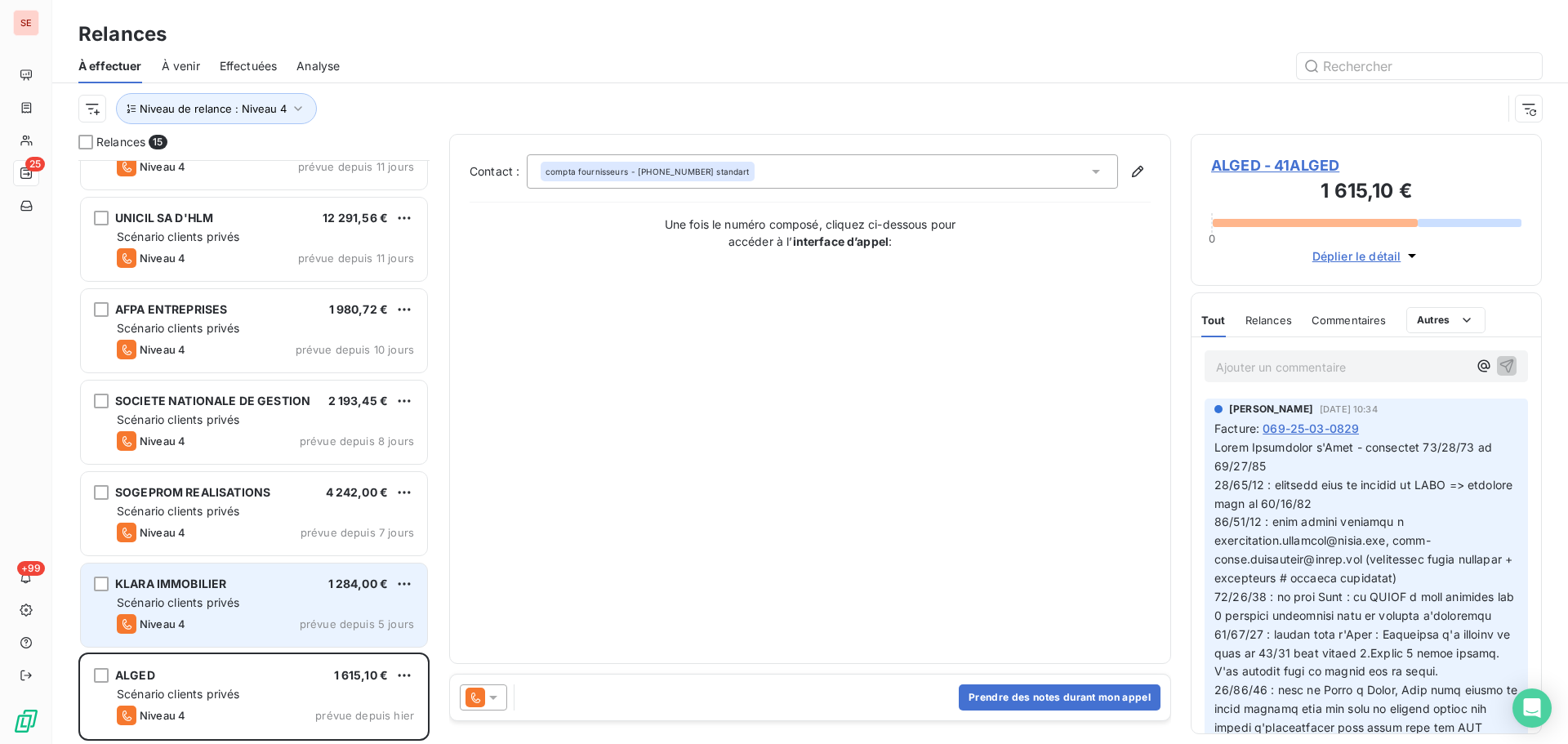
click at [203, 624] on div "Niveau 4 prévue depuis 5 jours" at bounding box center [265, 624] width 298 height 20
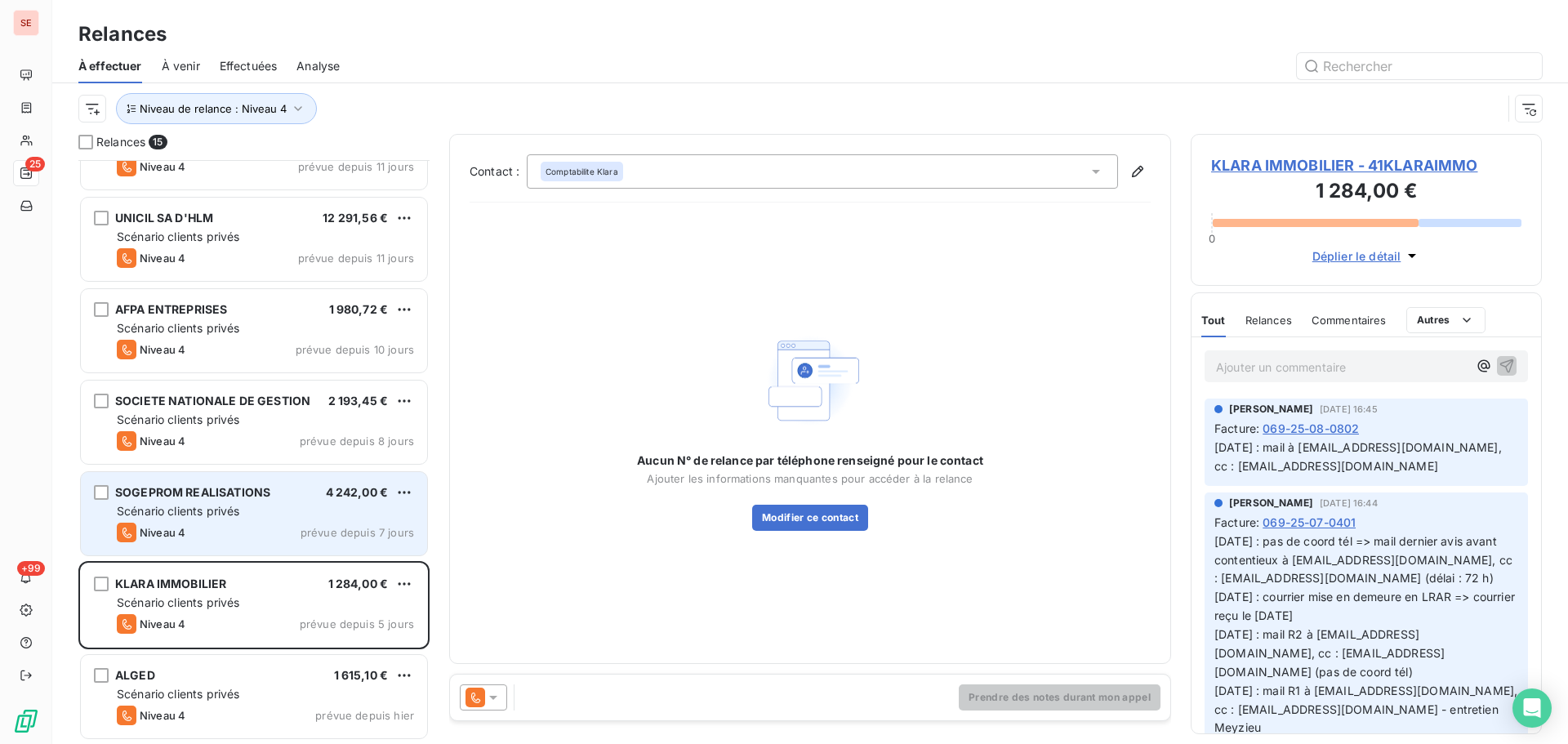
click at [206, 525] on div "Niveau 4 prévue depuis 7 jours" at bounding box center [265, 532] width 298 height 20
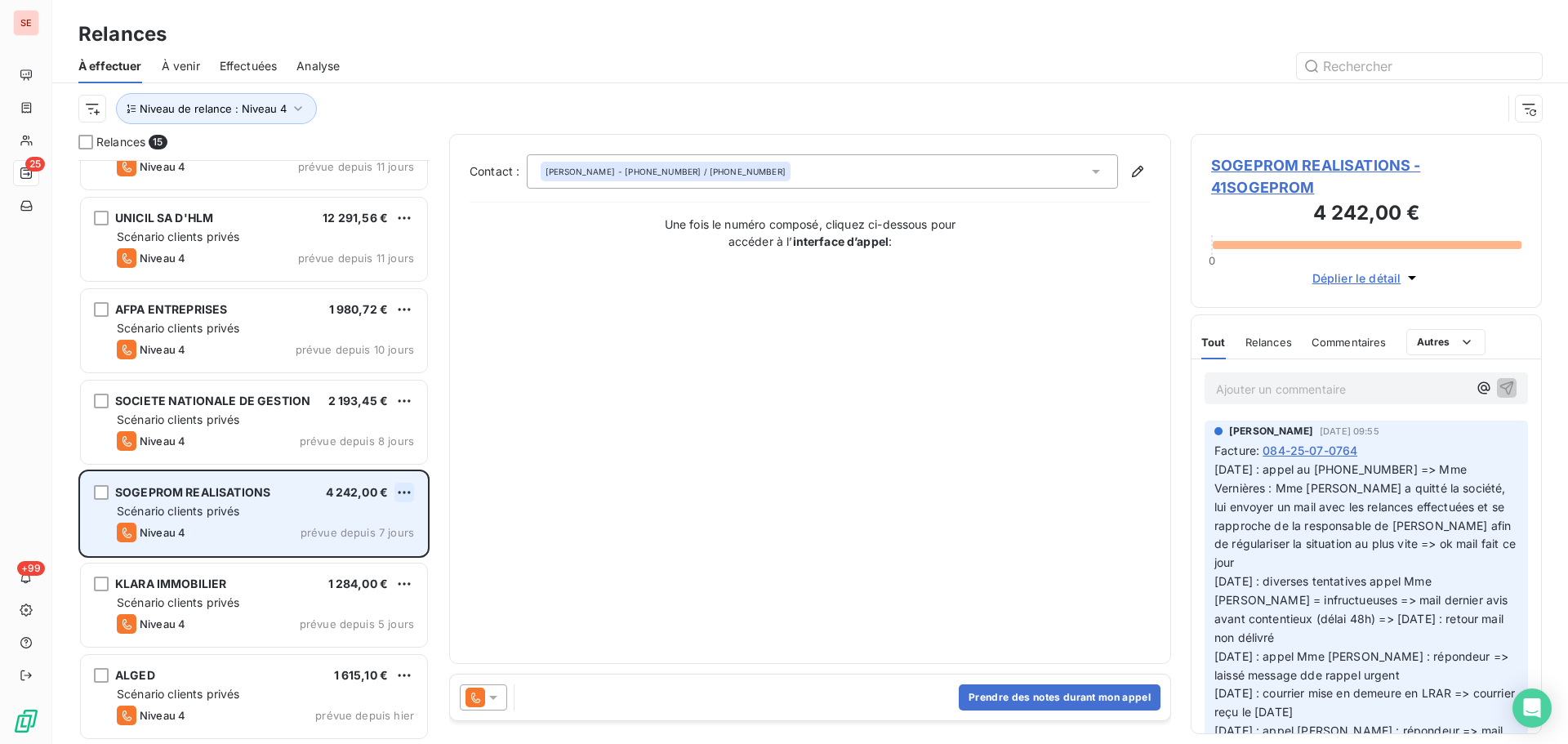
click at [406, 491] on html "SE 25 +99 Relances À effectuer À venir Effectuées Analyse Niveau de relance : N…" at bounding box center [784, 372] width 1568 height 744
click at [392, 531] on div "Replanifier cette action" at bounding box center [334, 525] width 146 height 26
select select "9"
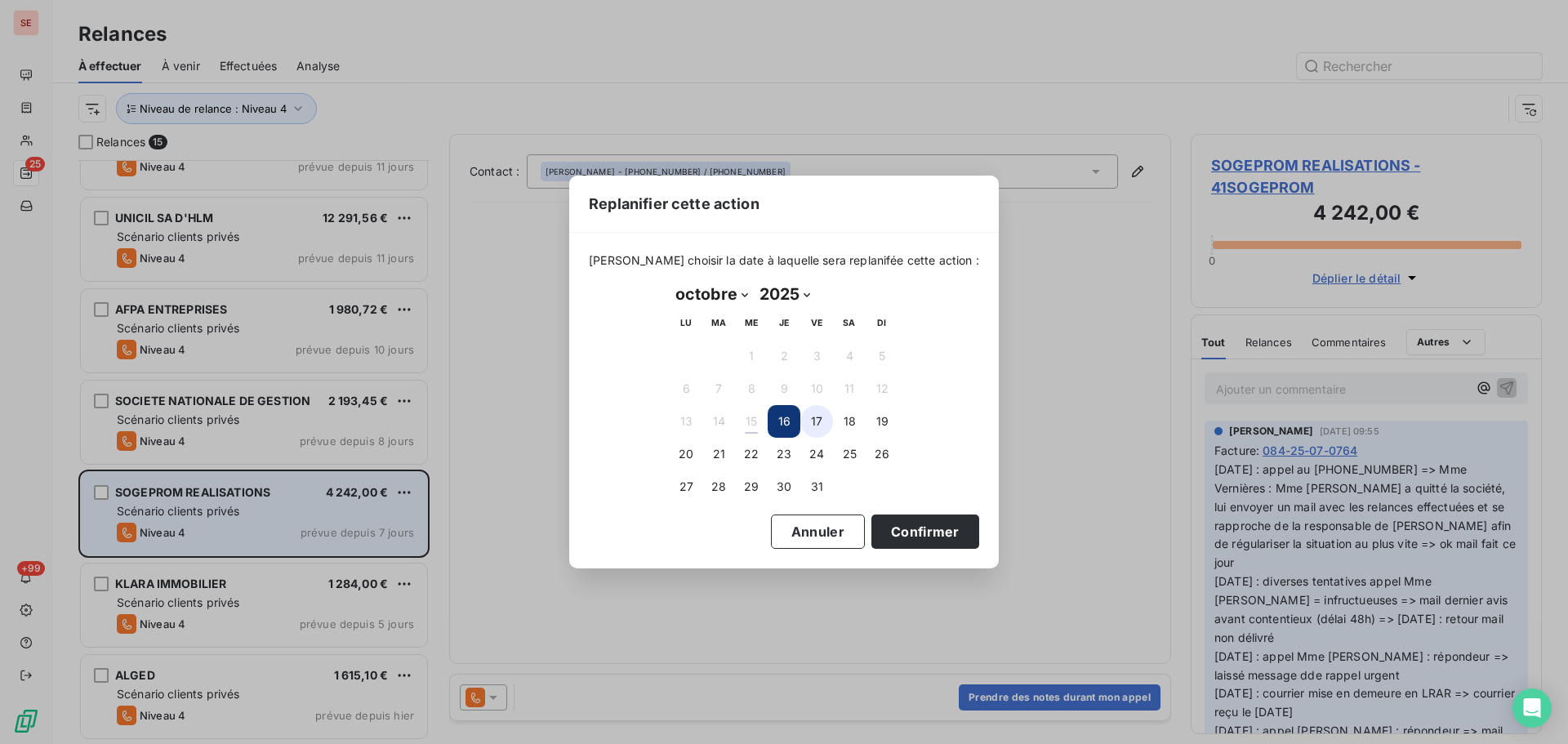
click at [828, 417] on button "17" at bounding box center [816, 421] width 32 height 32
click at [909, 525] on button "Confirmer" at bounding box center [926, 531] width 108 height 34
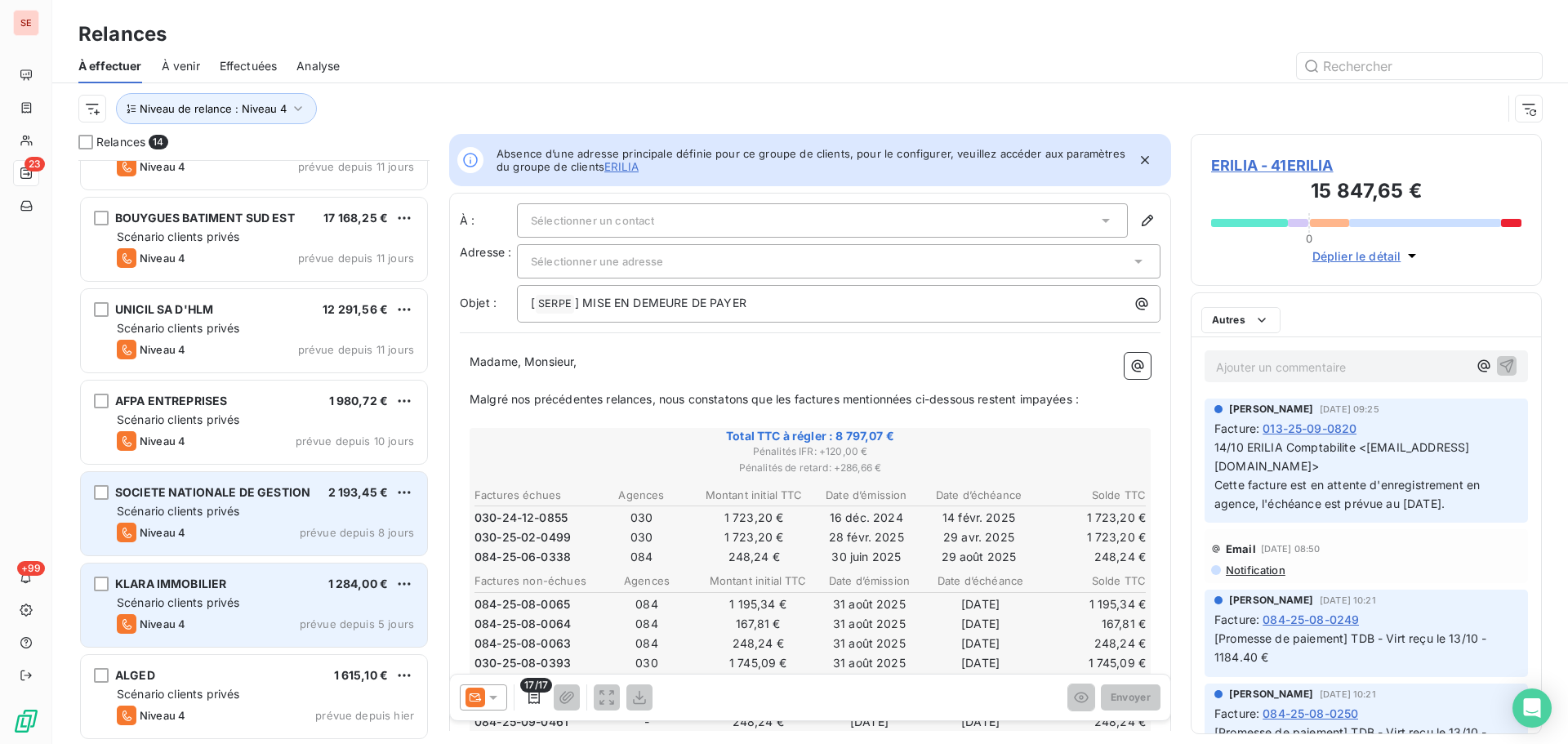
scroll to position [696, 0]
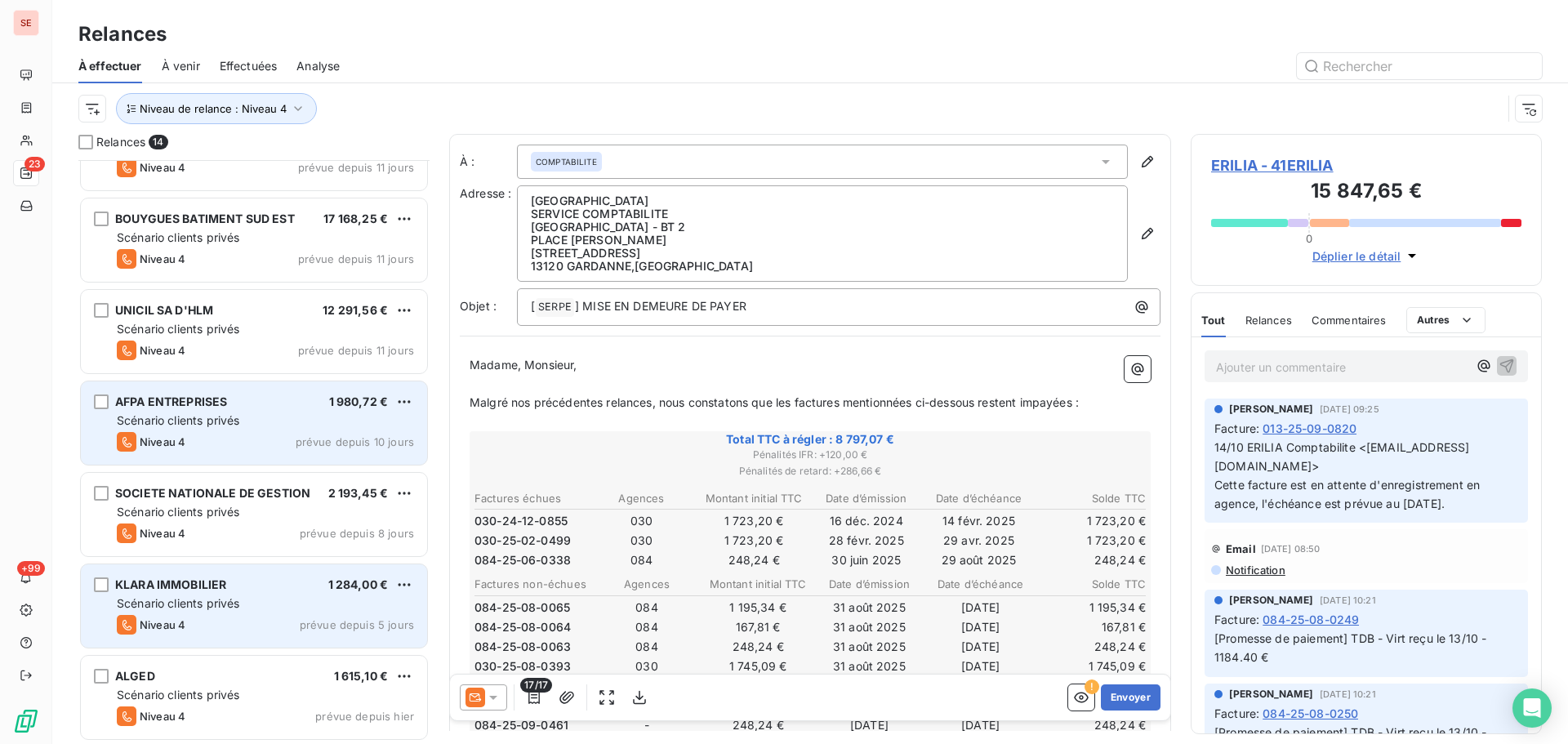
click at [244, 429] on div "AFPA ENTREPRISES 1 980,72 € Scénario clients privés Niveau 4 prévue depuis 10 j…" at bounding box center [254, 423] width 346 height 83
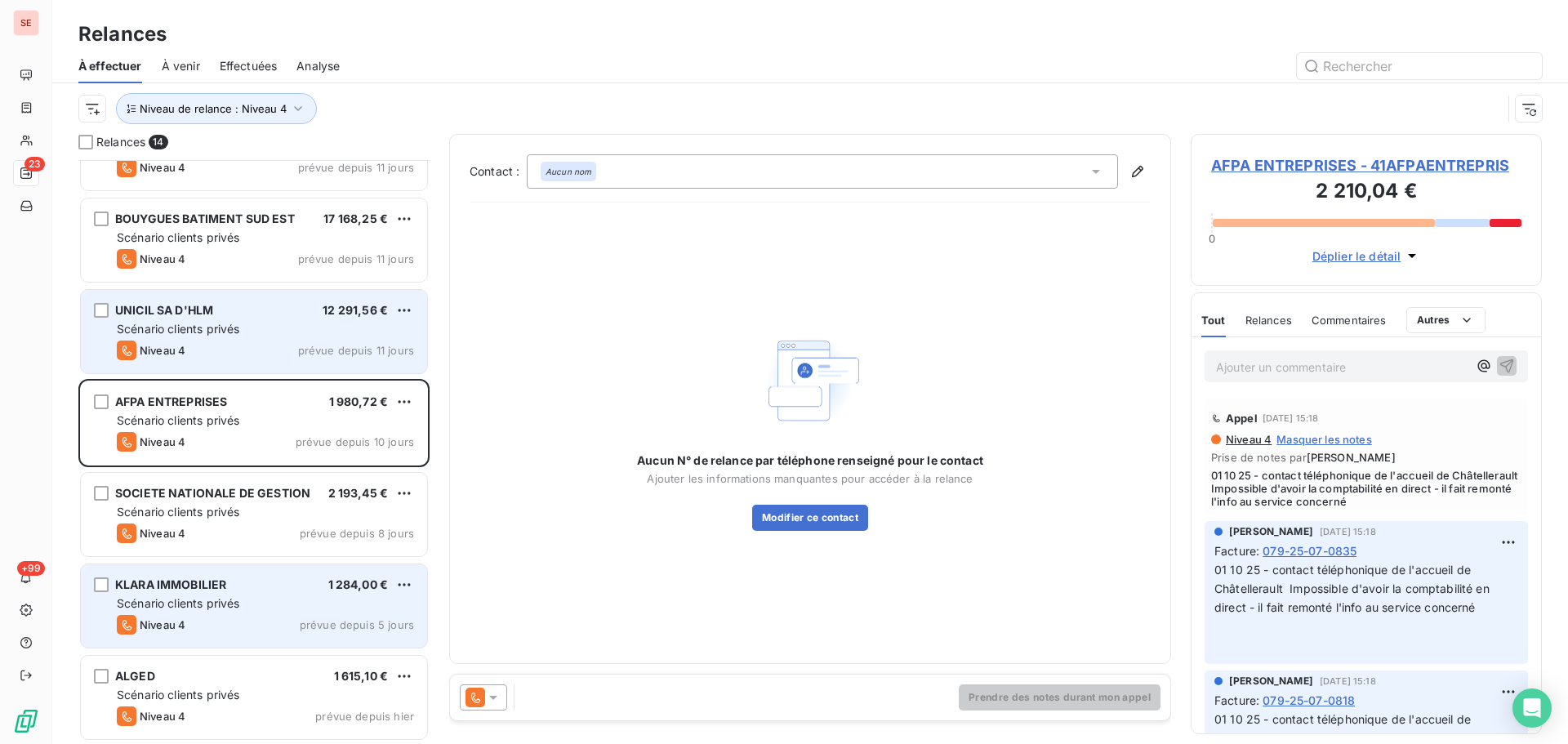
click at [221, 352] on div "Niveau 4 prévue depuis 11 jours" at bounding box center [265, 351] width 298 height 20
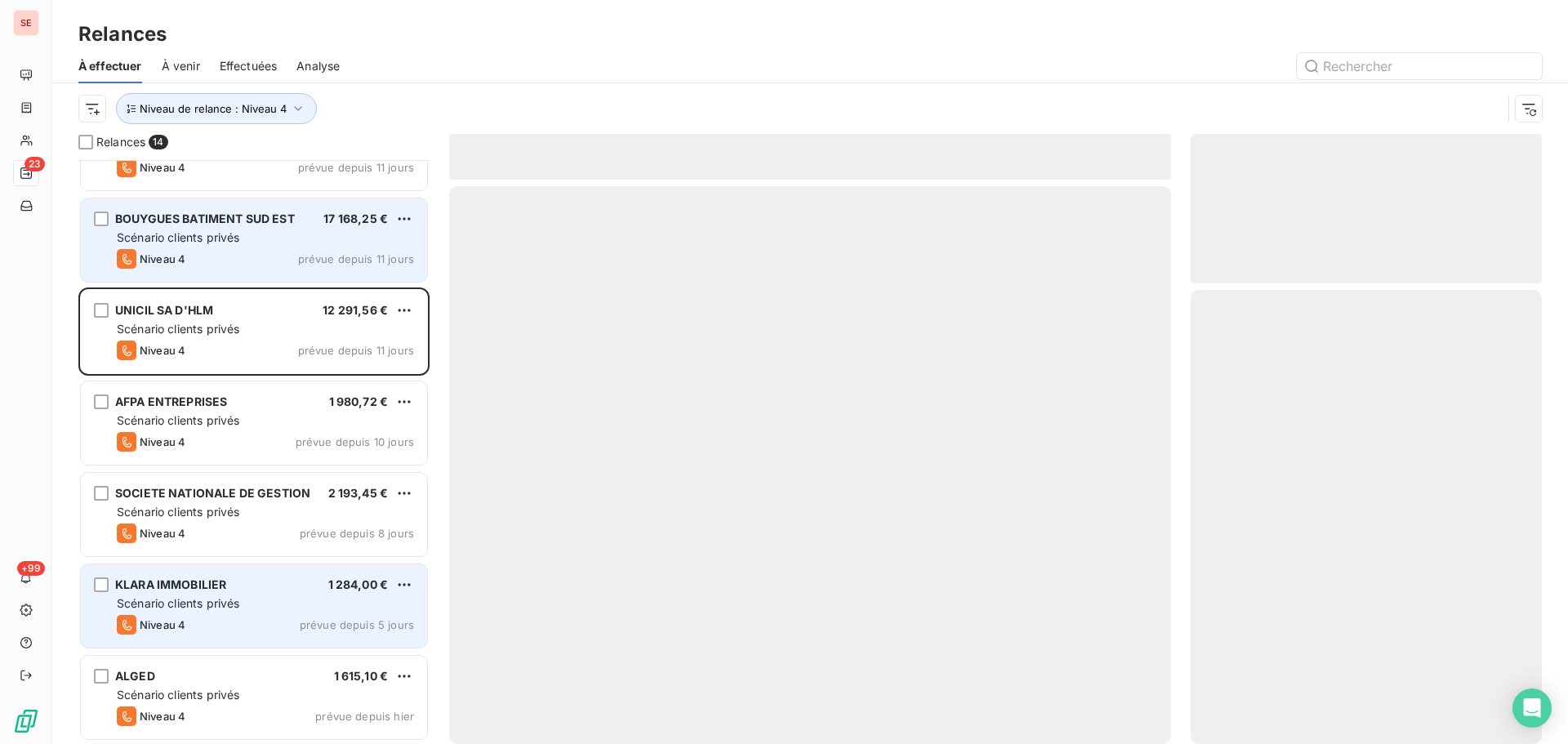
click at [189, 234] on span "Scénario clients privés" at bounding box center [178, 236] width 123 height 14
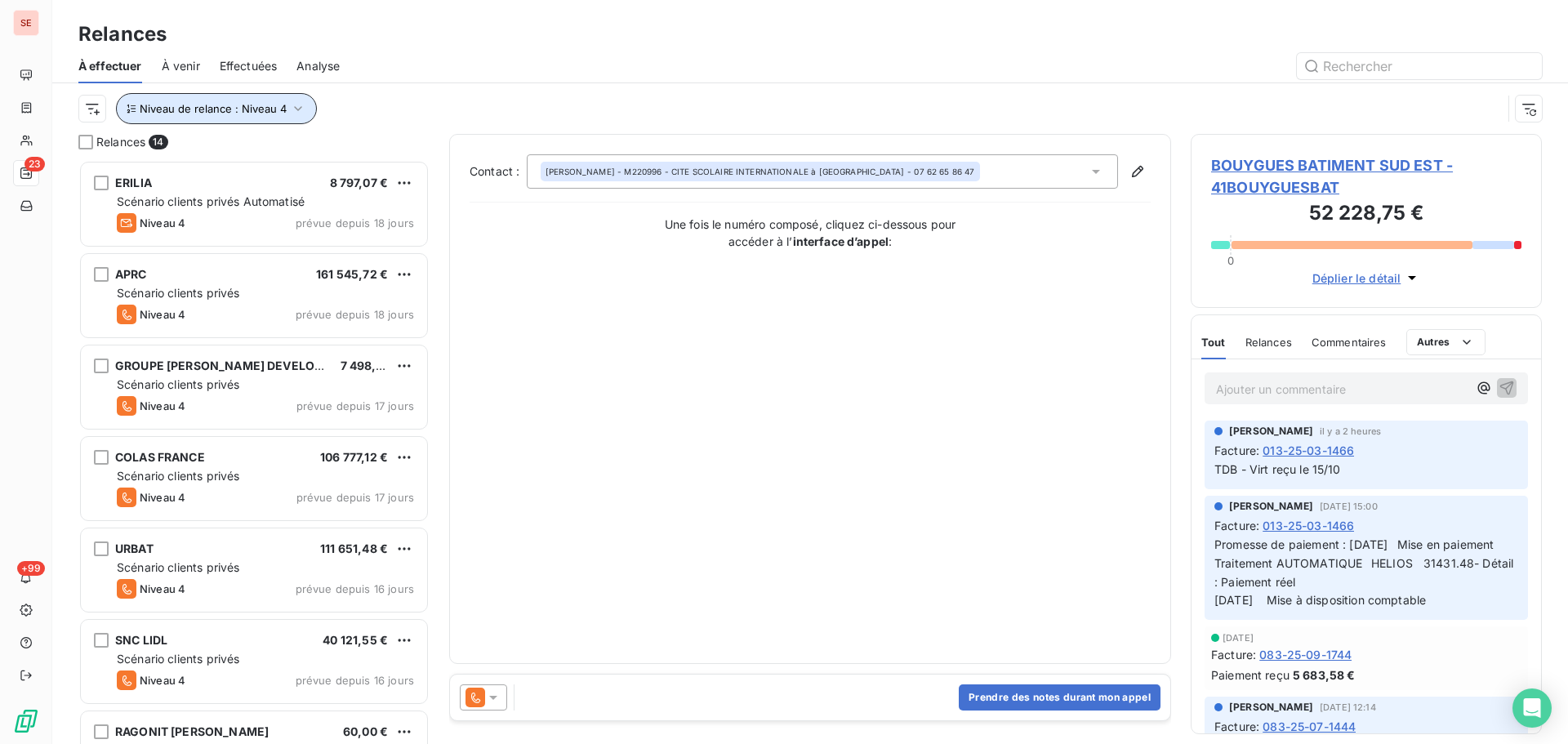
click at [215, 105] on span "Niveau de relance : Niveau 4" at bounding box center [213, 108] width 147 height 13
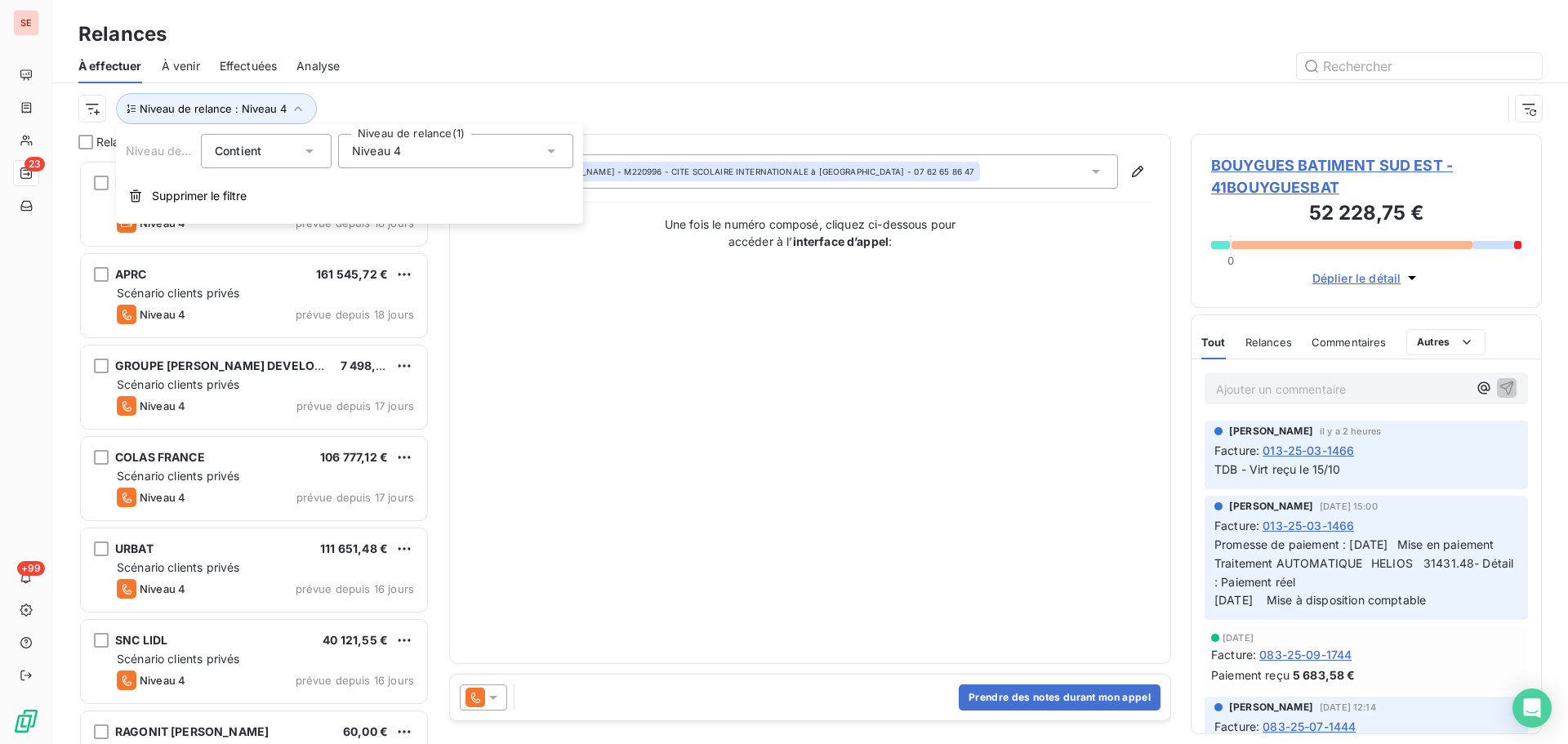
click at [385, 155] on span "Niveau 4" at bounding box center [376, 151] width 49 height 16
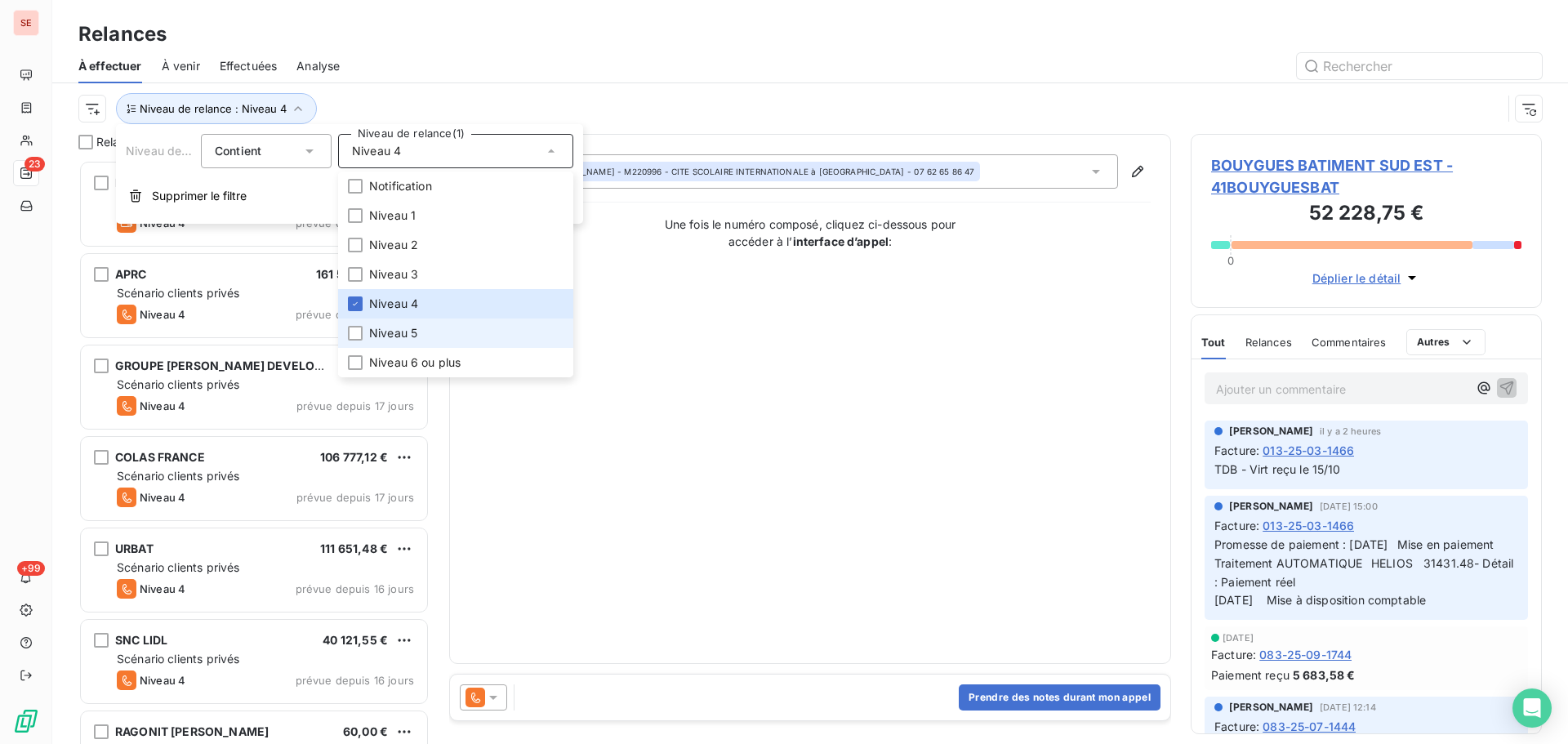
click at [387, 335] on span "Niveau 5" at bounding box center [392, 333] width 48 height 16
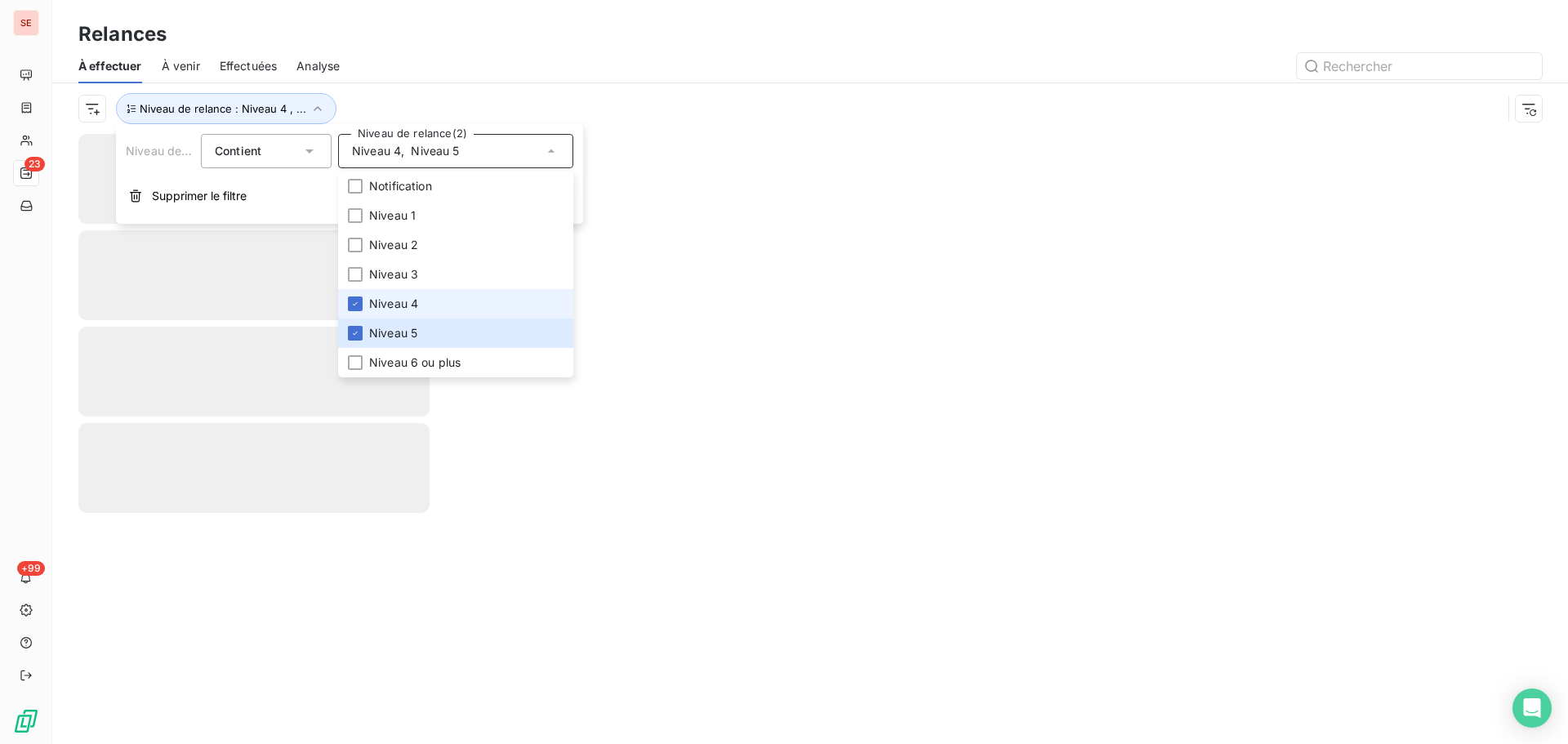
click at [392, 299] on span "Niveau 4" at bounding box center [393, 304] width 49 height 16
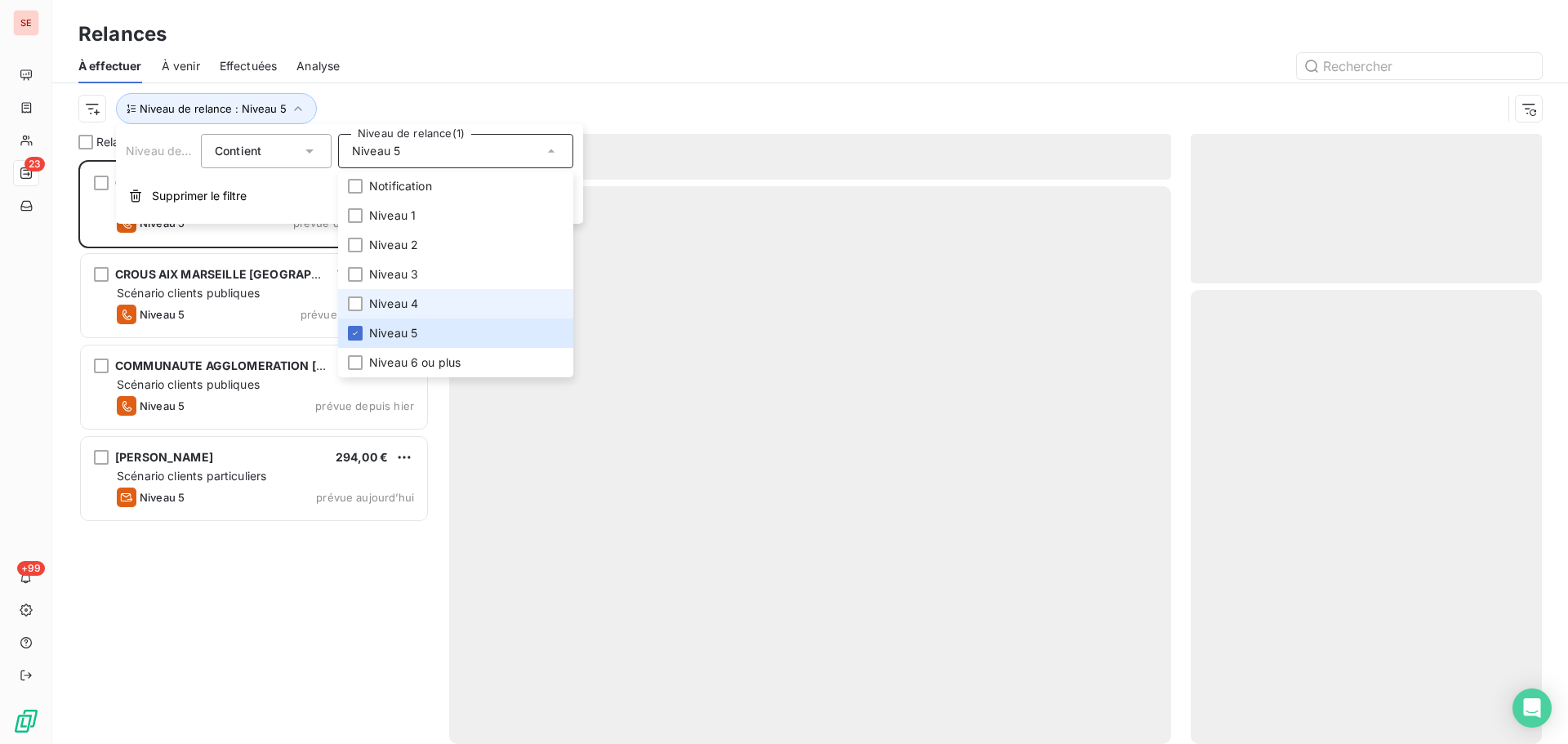
scroll to position [572, 339]
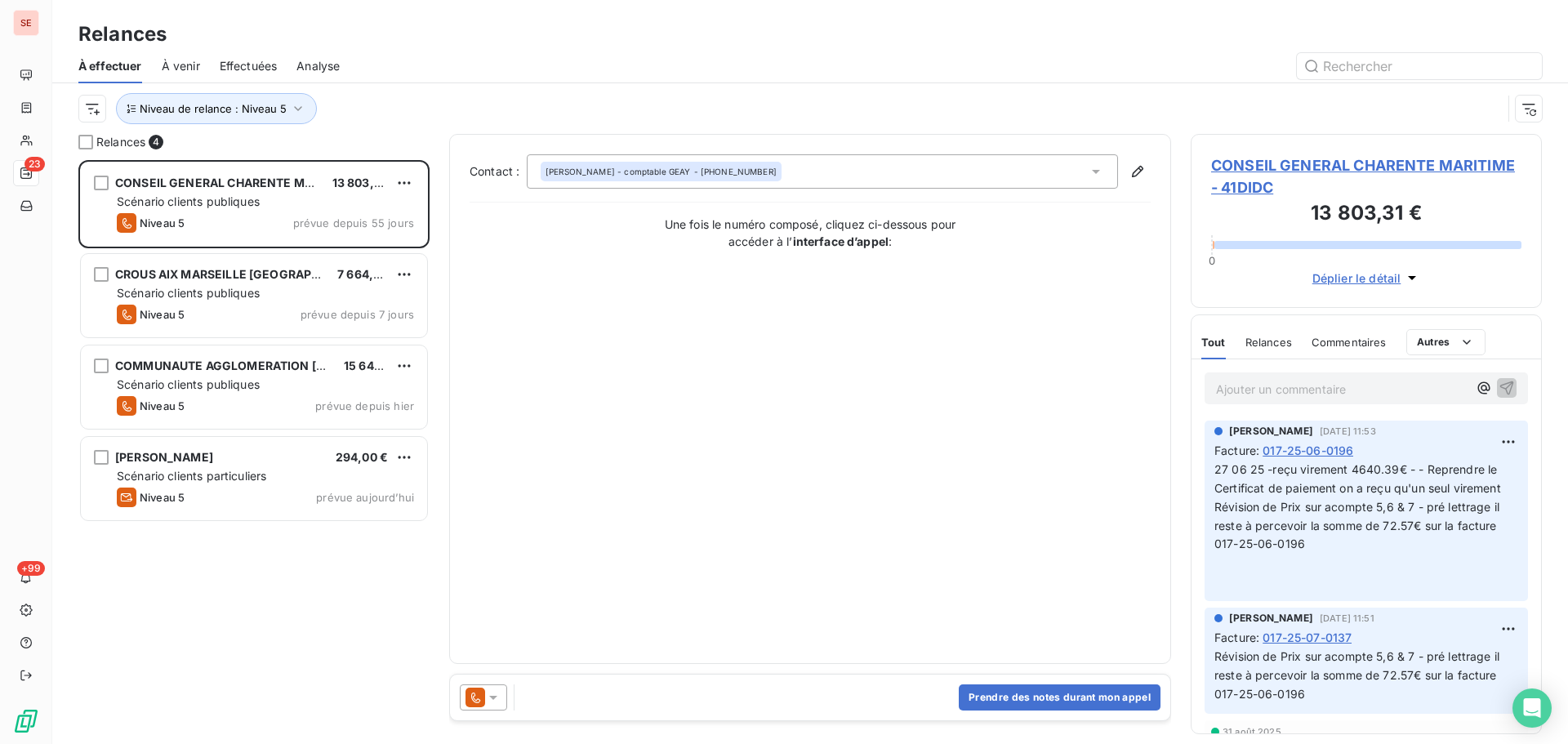
click at [488, 86] on div "Niveau de relance : Niveau 5" at bounding box center [810, 108] width 1464 height 51
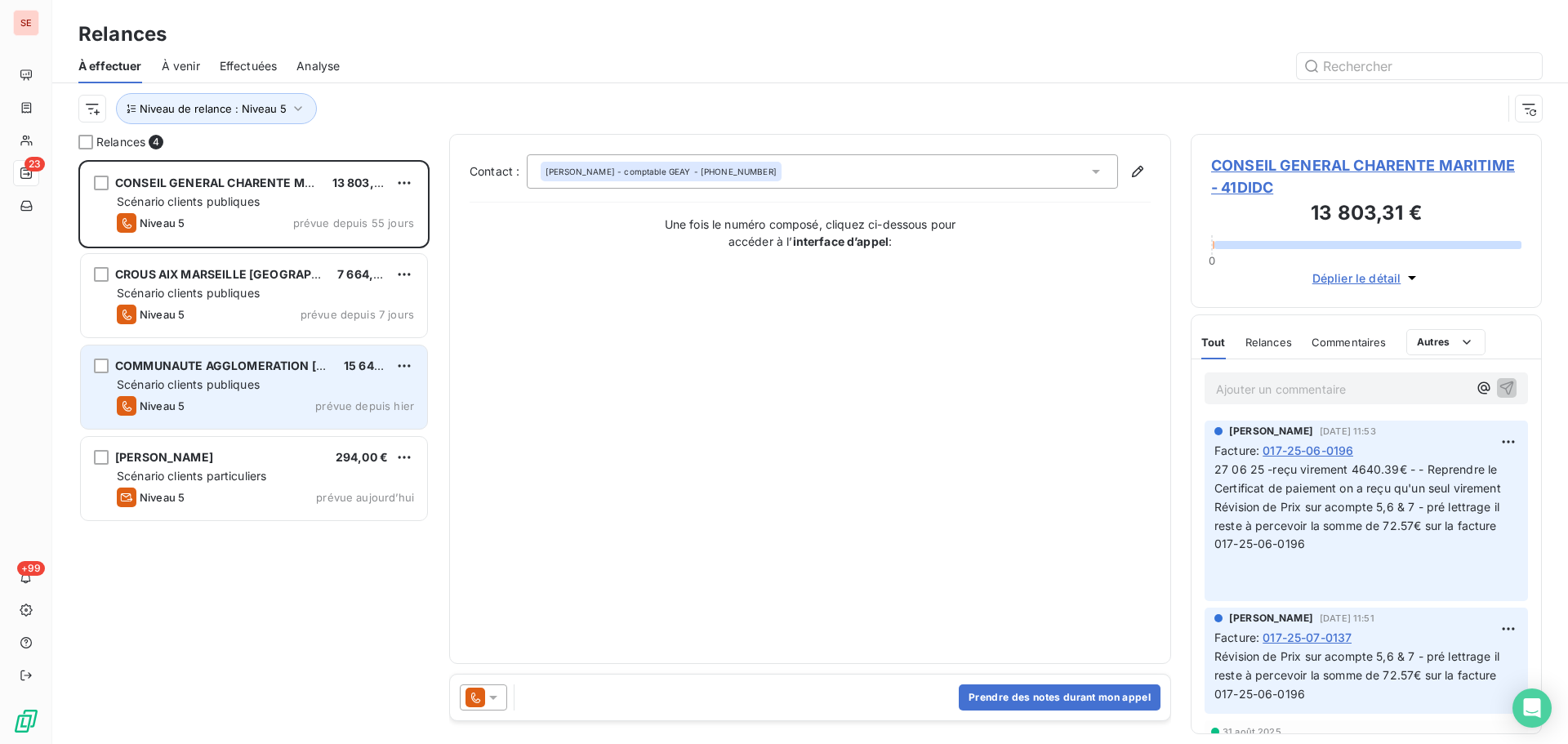
click at [322, 385] on div "Scénario clients publiques" at bounding box center [265, 384] width 298 height 16
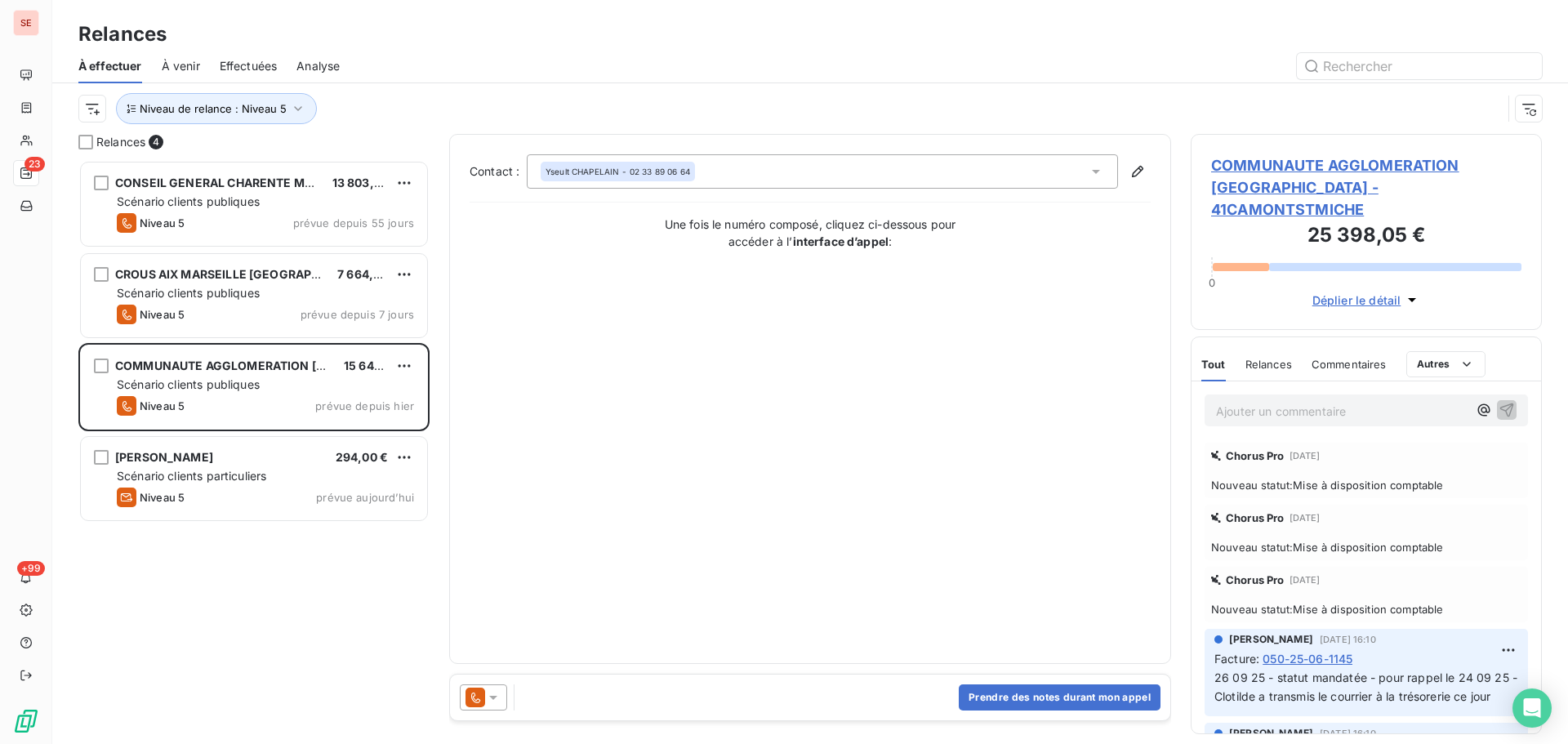
click at [1228, 160] on span "COMMUNAUTE AGGLOMERATION [GEOGRAPHIC_DATA] - 41CAMONTSTMICHE" at bounding box center [1367, 187] width 310 height 66
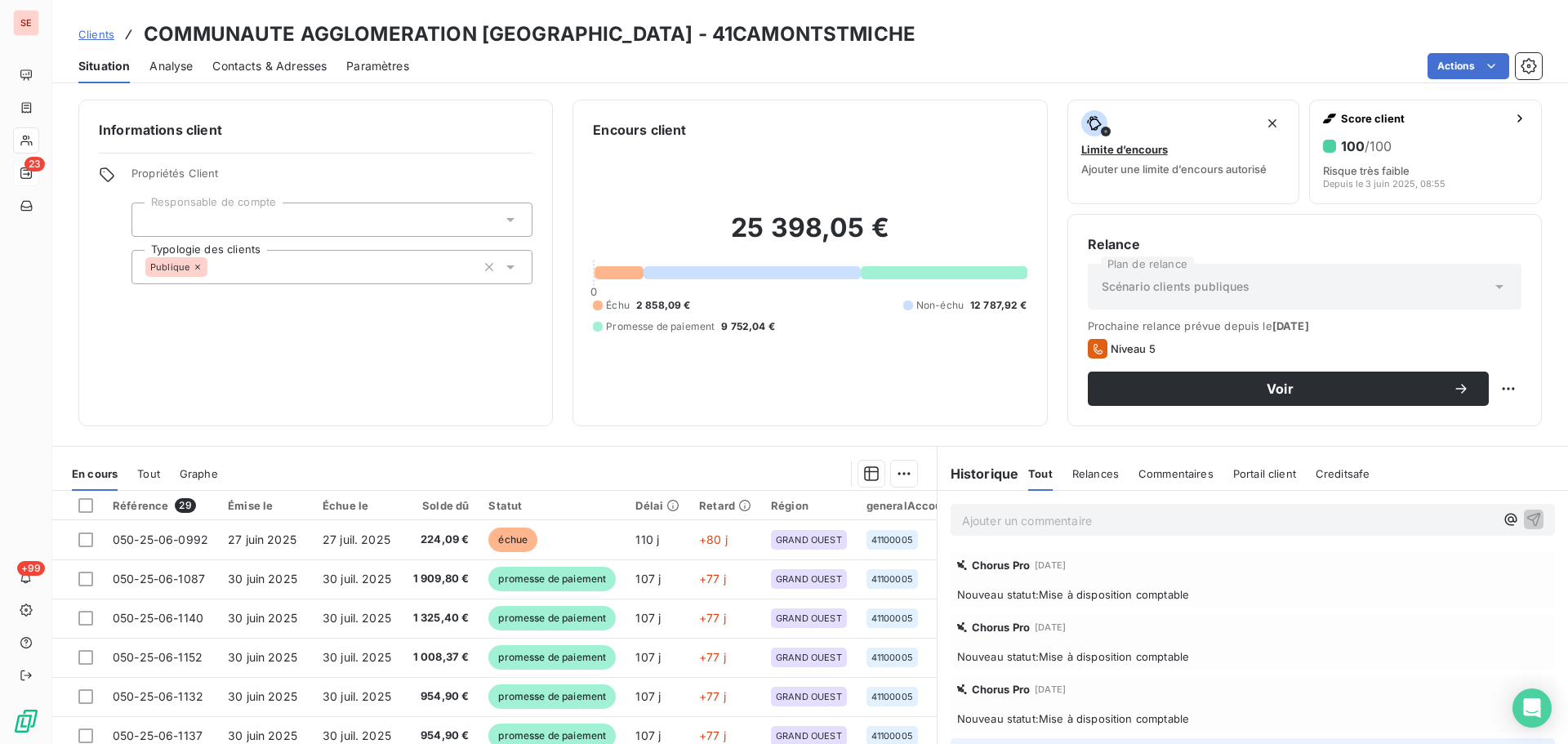
scroll to position [110, 0]
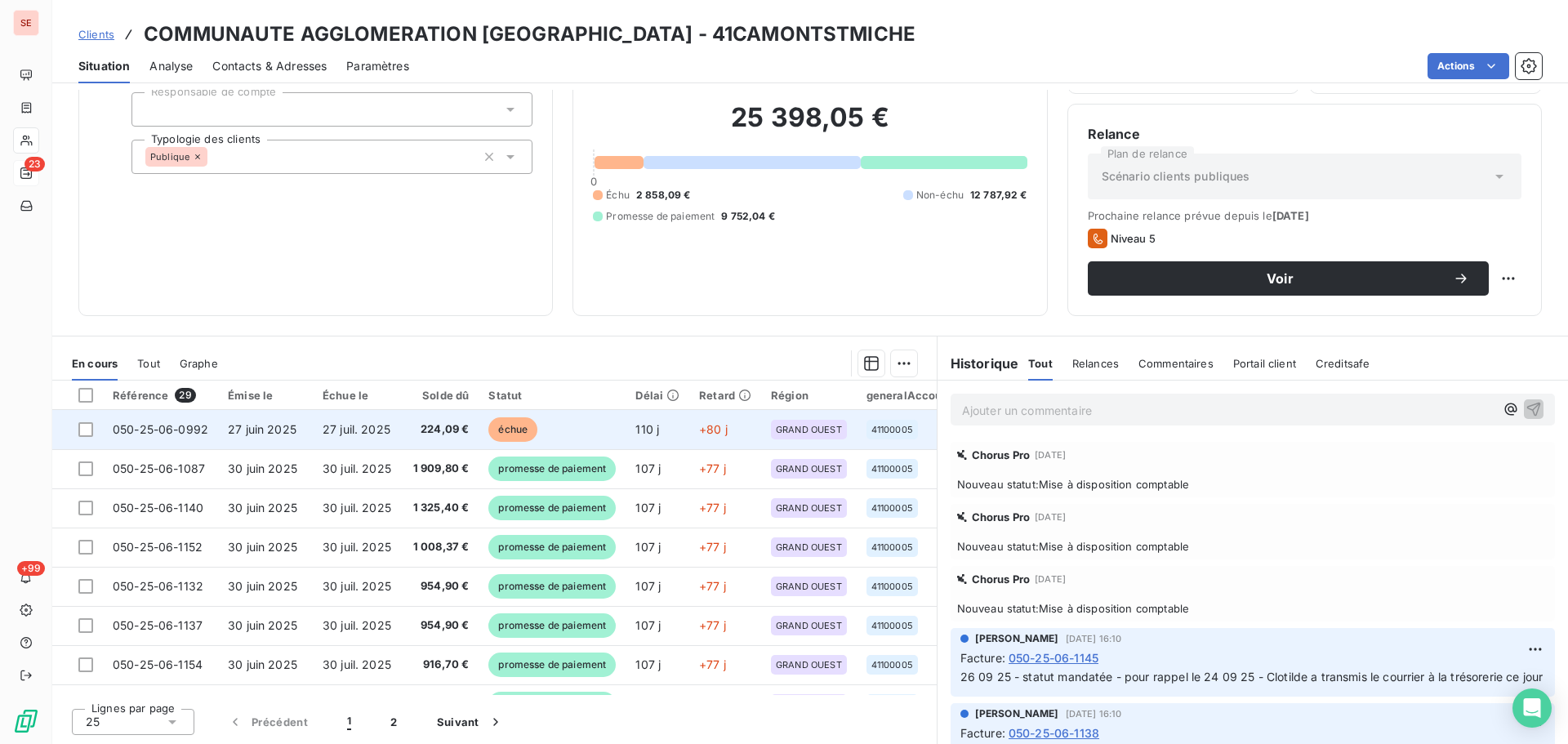
click at [445, 445] on td "224,09 €" at bounding box center [440, 429] width 78 height 39
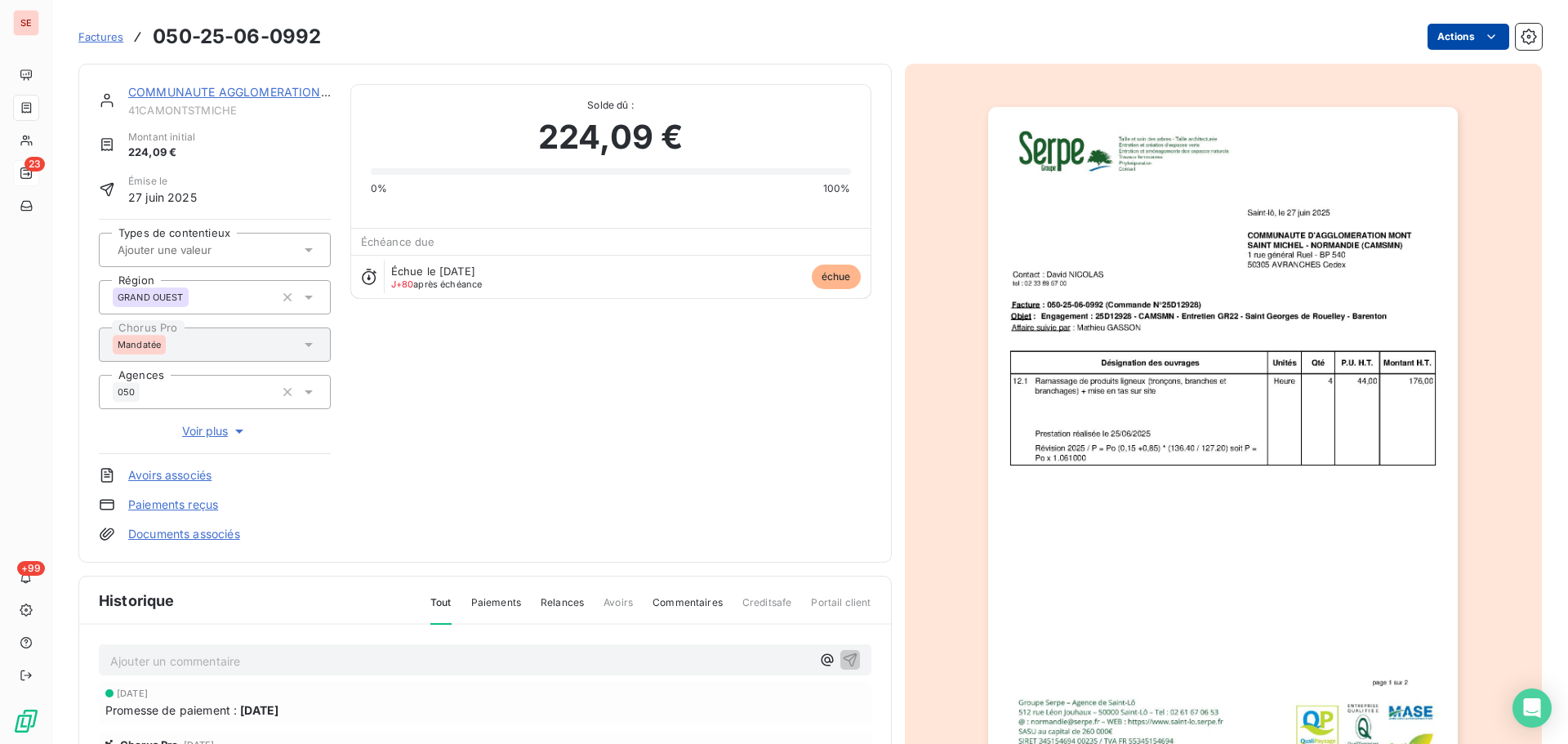
click at [1440, 40] on html "SE 23 +99 Factures 050-25-06-0992 Actions COMMUNAUTE AGGLOMERATION [GEOGRAPHIC_…" at bounding box center [784, 372] width 1568 height 744
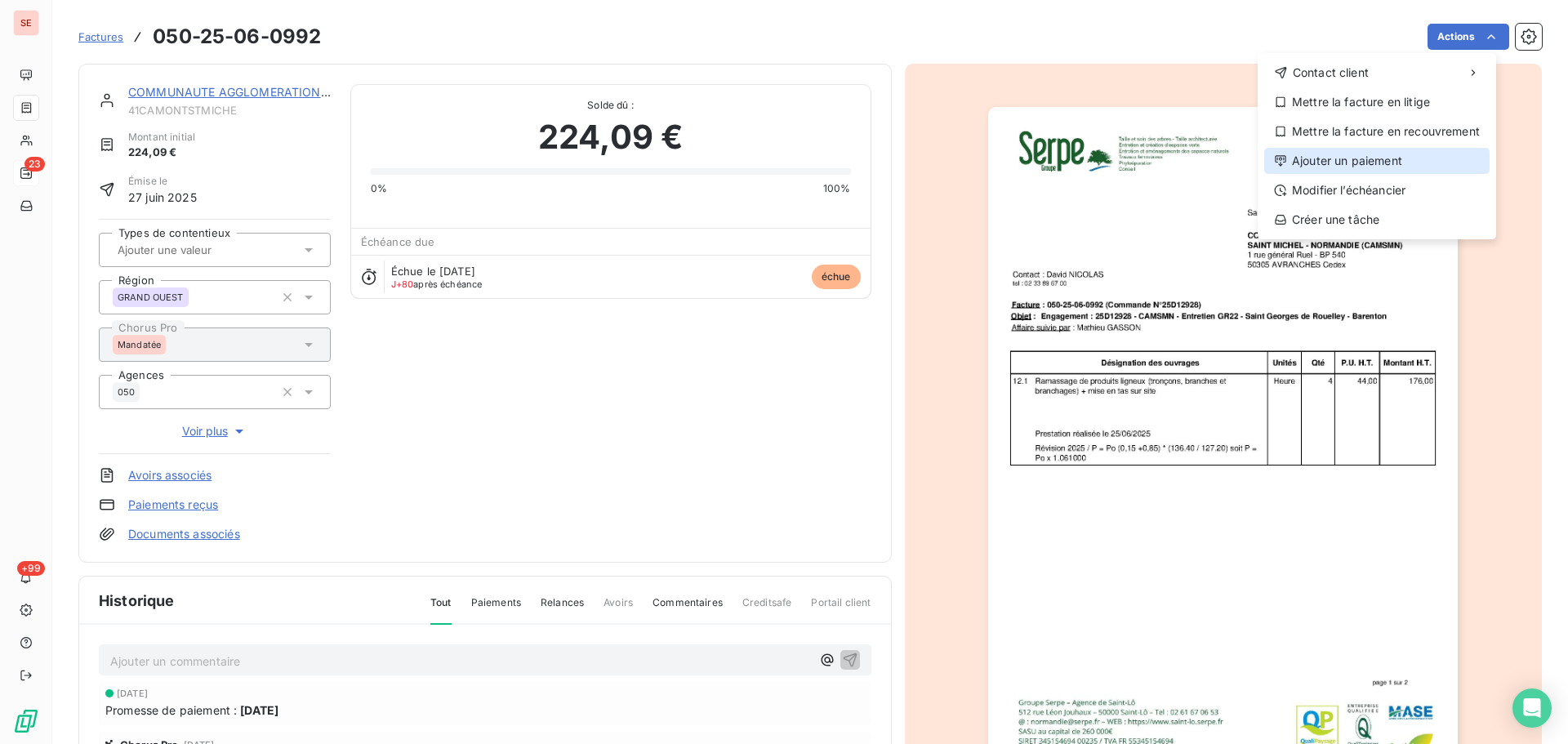
click at [1353, 160] on div "Ajouter un paiement" at bounding box center [1378, 161] width 226 height 26
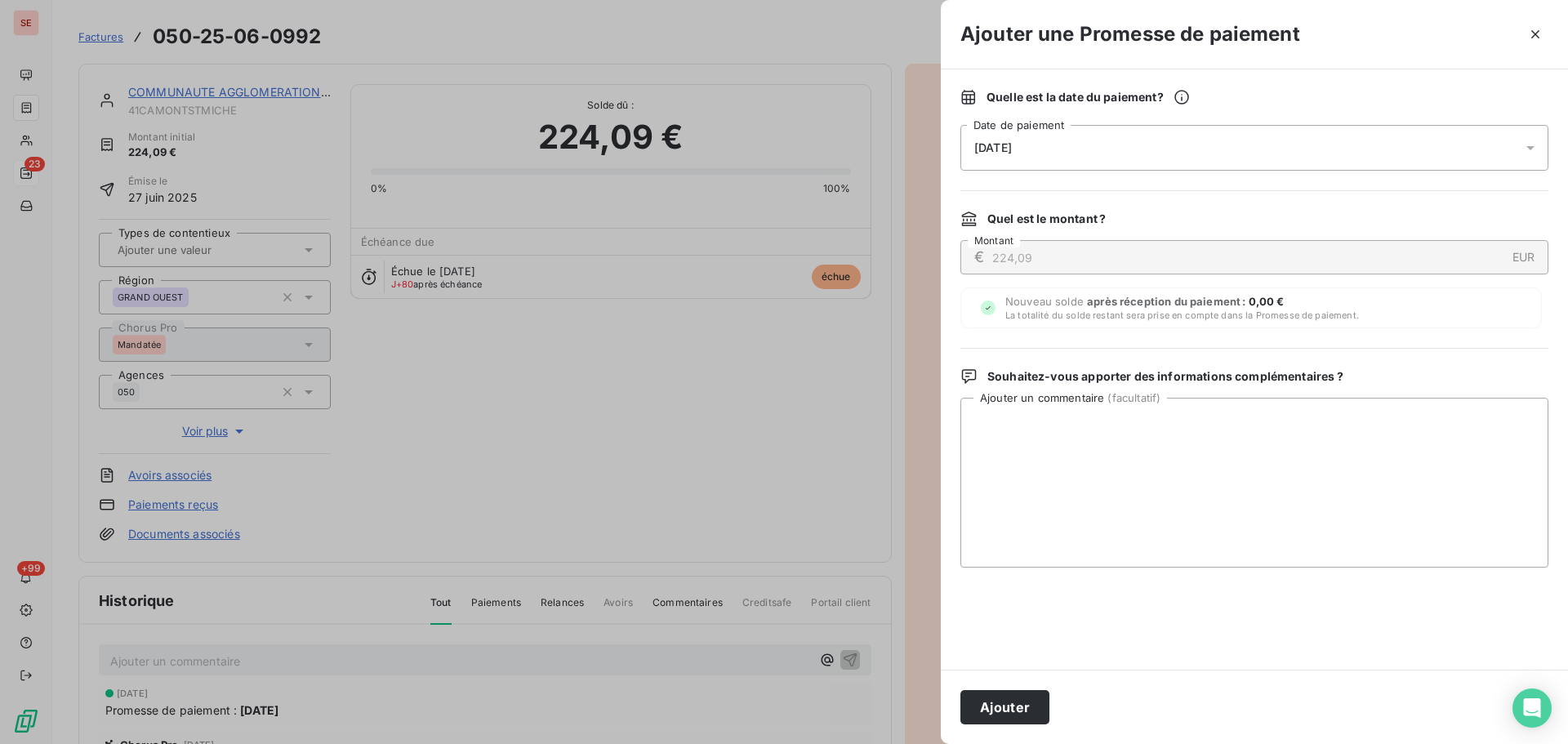
click at [1248, 157] on div "[DATE]" at bounding box center [1255, 148] width 588 height 46
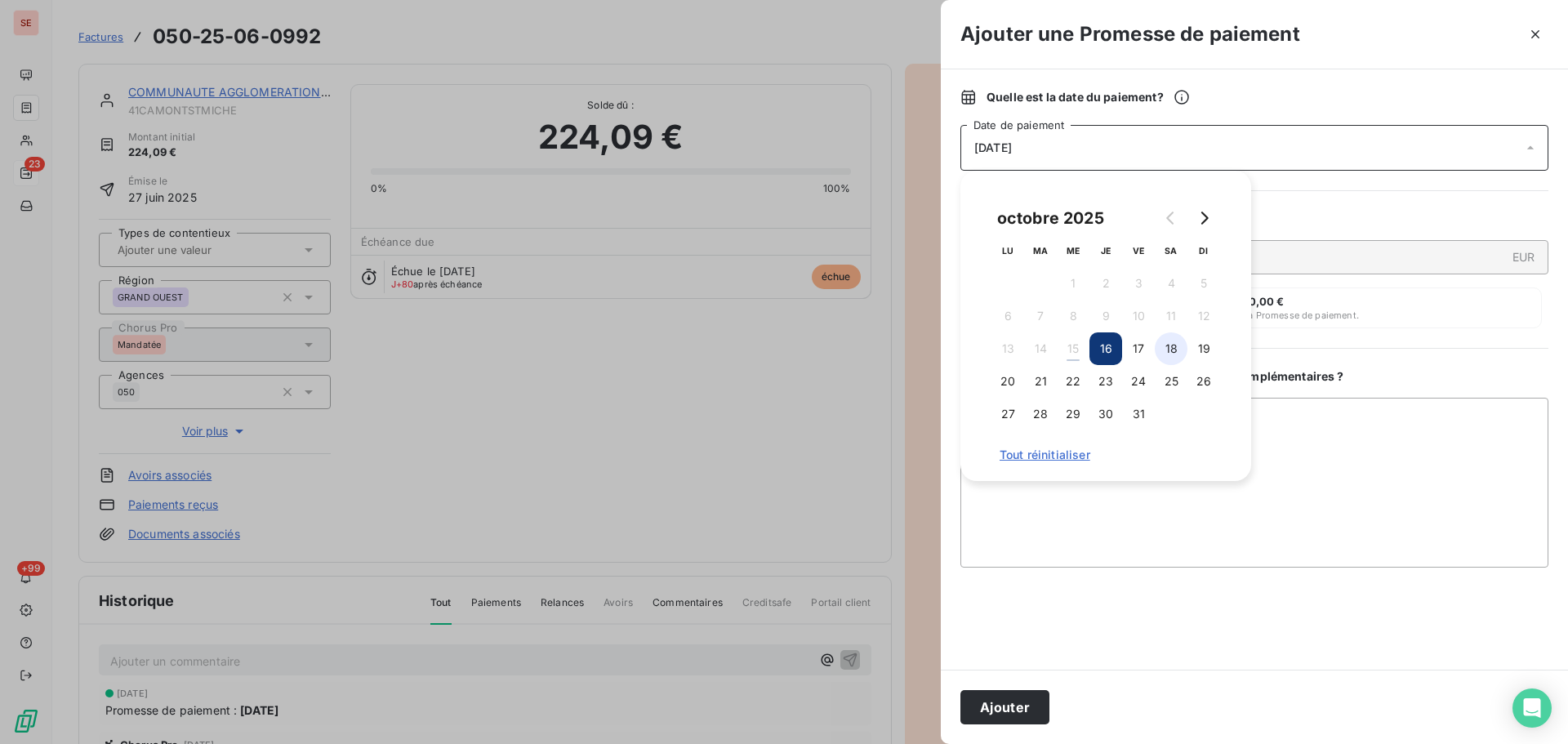
click at [1187, 352] on button "18" at bounding box center [1171, 349] width 32 height 32
click at [1202, 349] on button "19" at bounding box center [1204, 349] width 32 height 32
click at [1023, 700] on button "Ajouter" at bounding box center [1005, 707] width 89 height 34
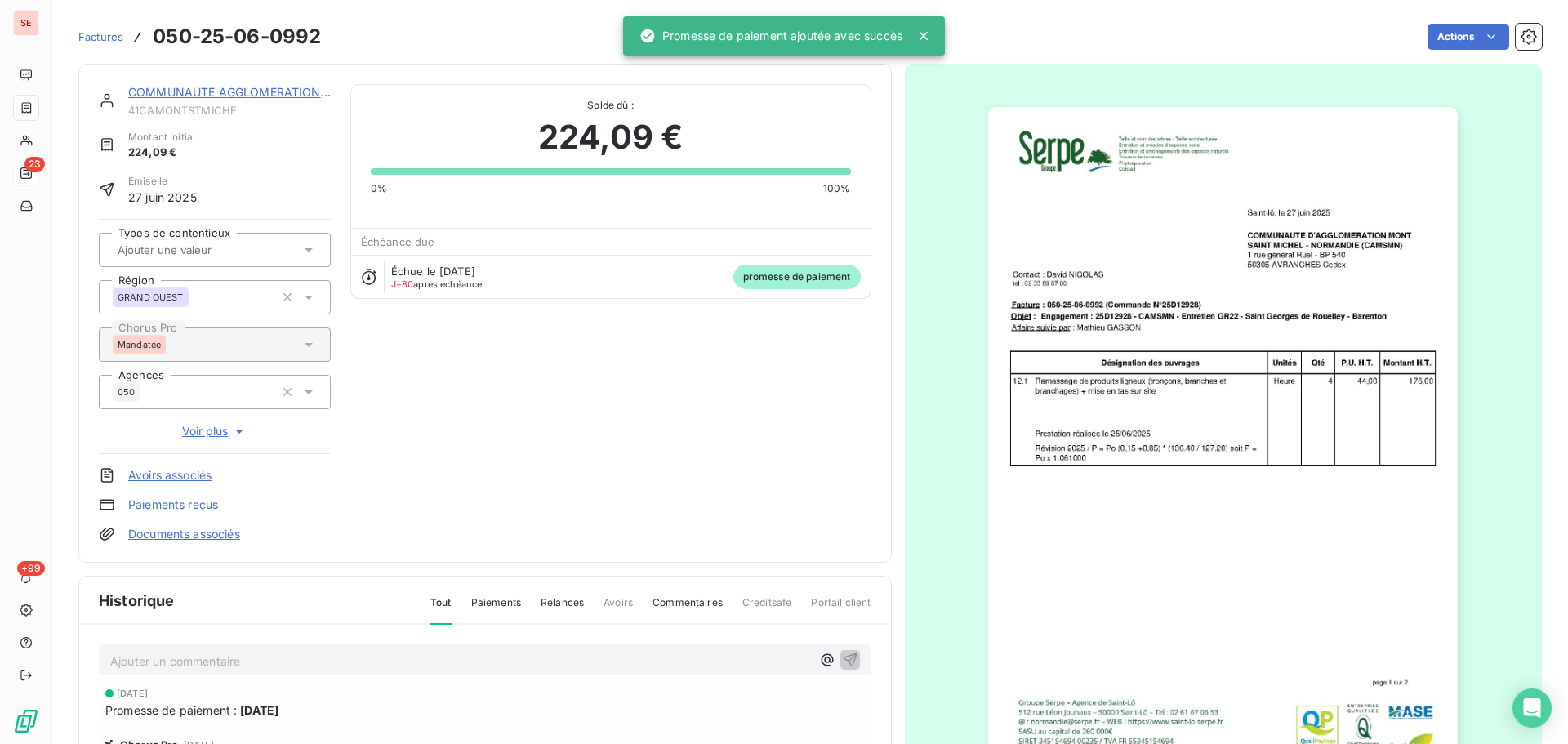
click at [261, 94] on link "COMMUNAUTE AGGLOMERATION [GEOGRAPHIC_DATA]" at bounding box center [285, 91] width 315 height 14
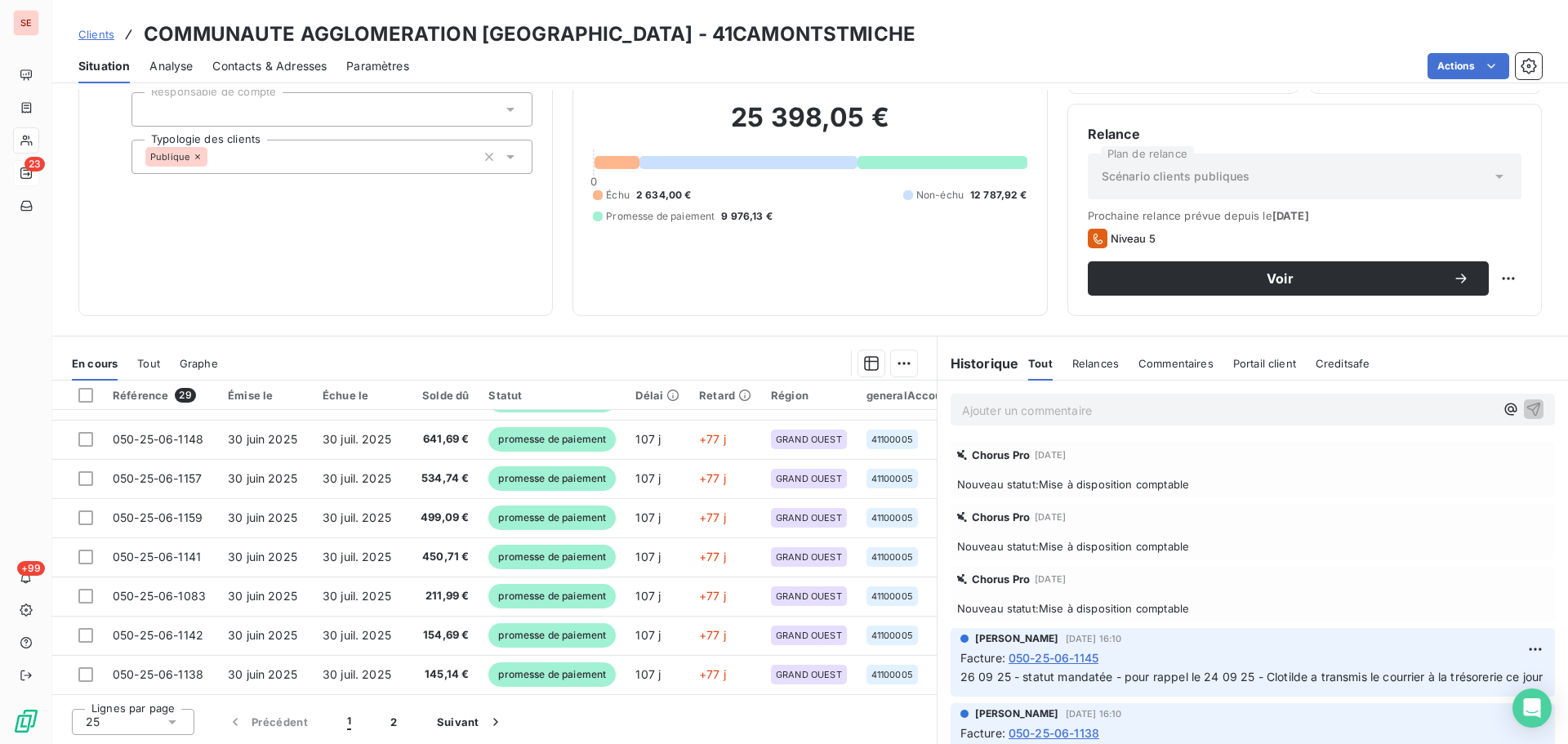
scroll to position [218, 0]
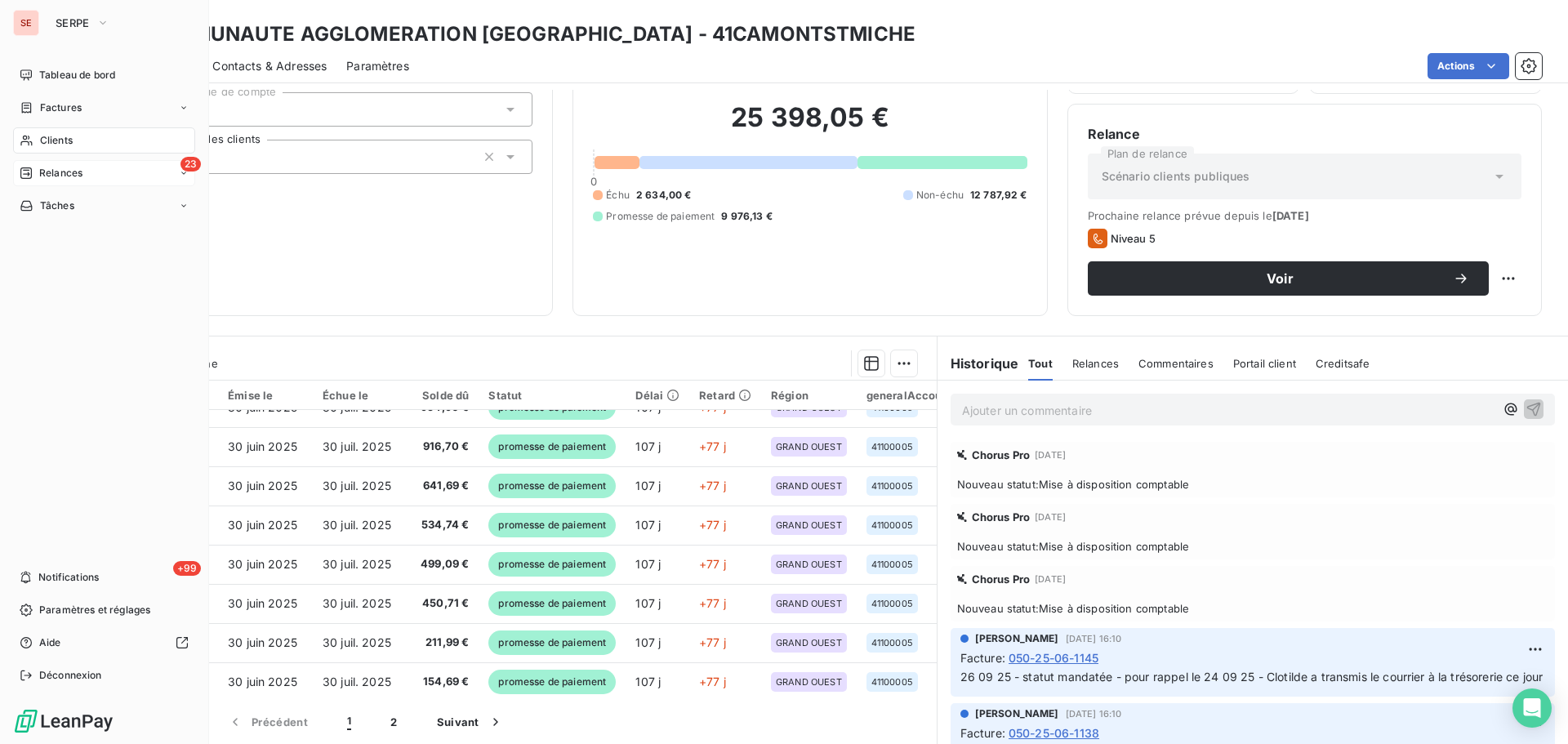
click at [38, 178] on div "Relances" at bounding box center [51, 173] width 63 height 14
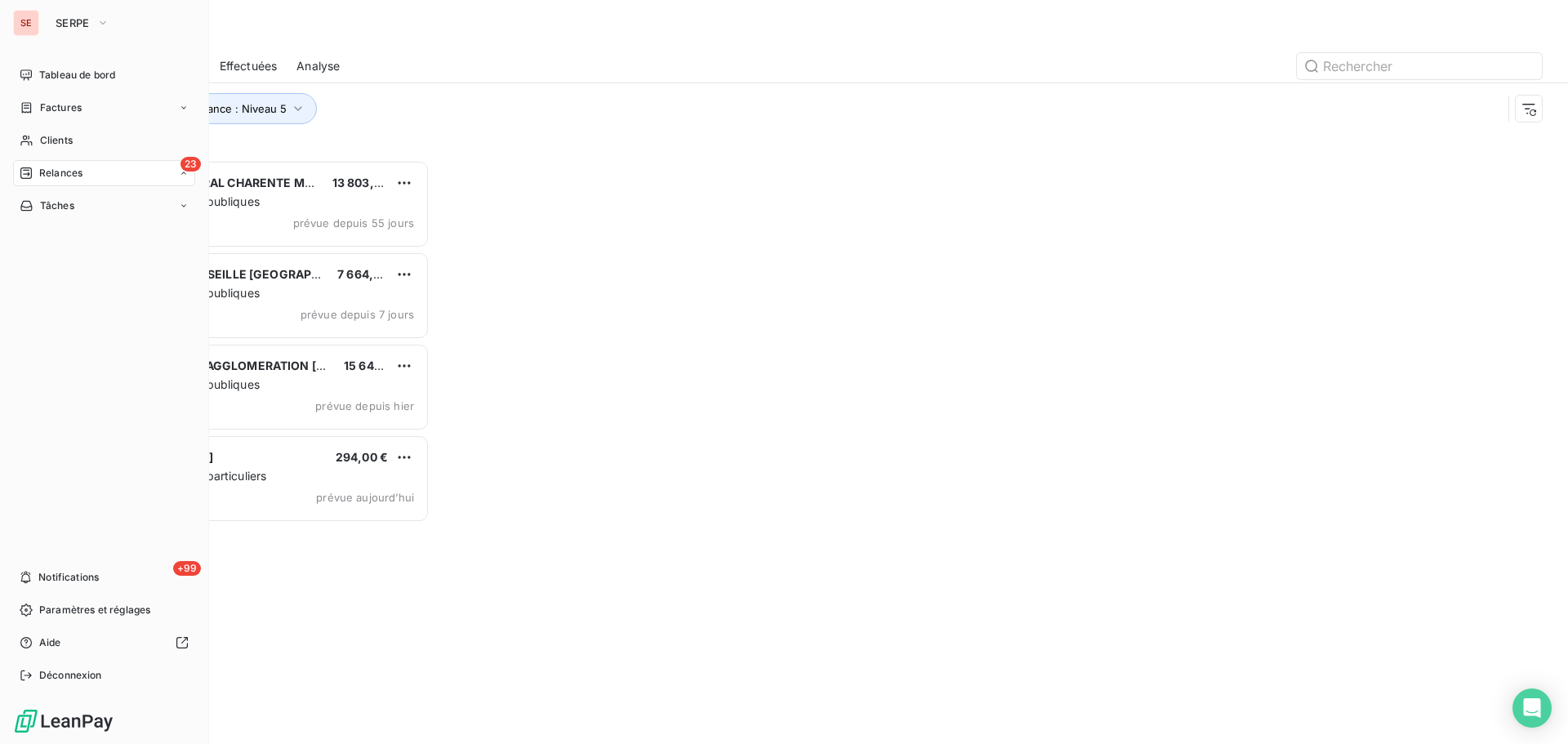
scroll to position [572, 339]
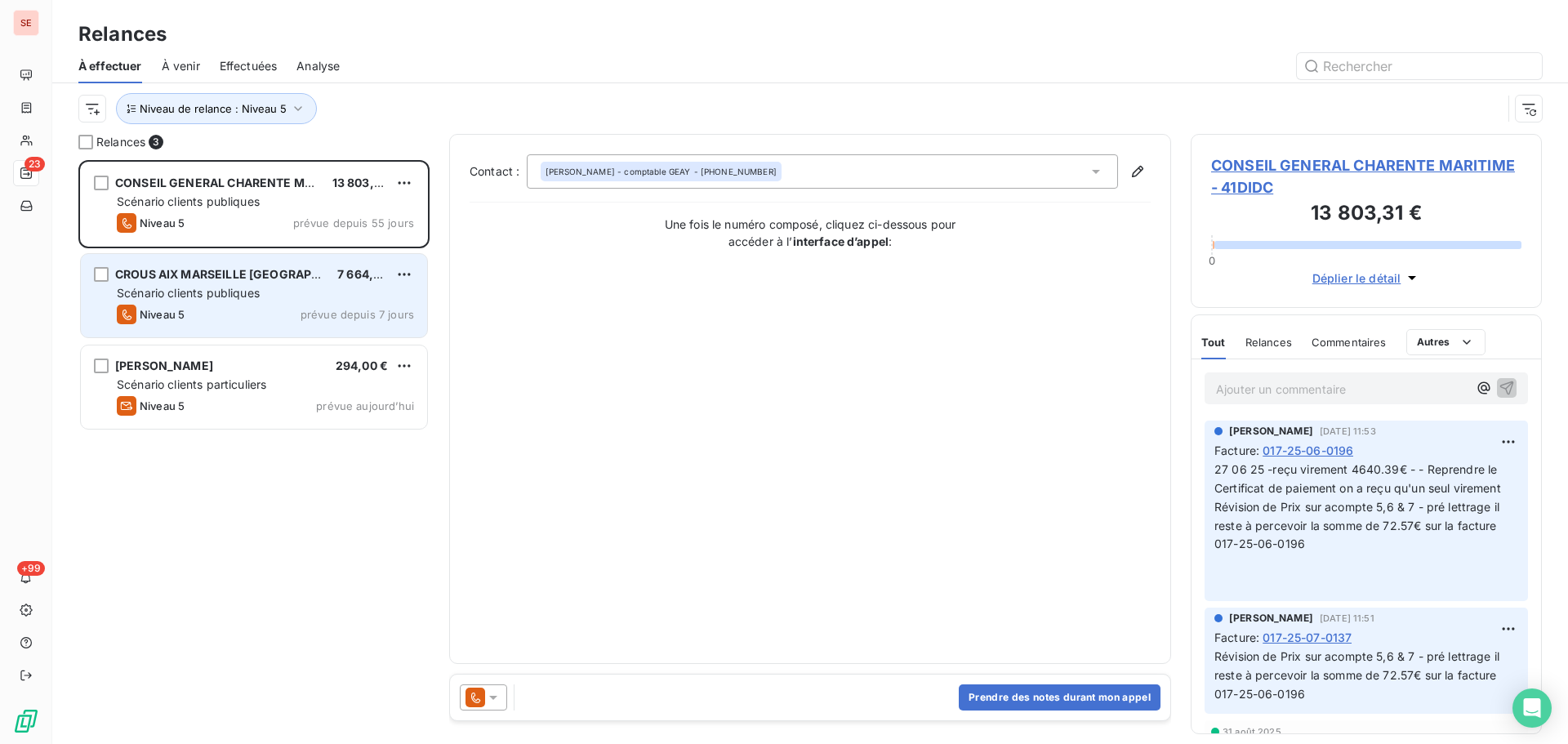
click at [259, 293] on span "Scénario clients publiques" at bounding box center [188, 292] width 143 height 14
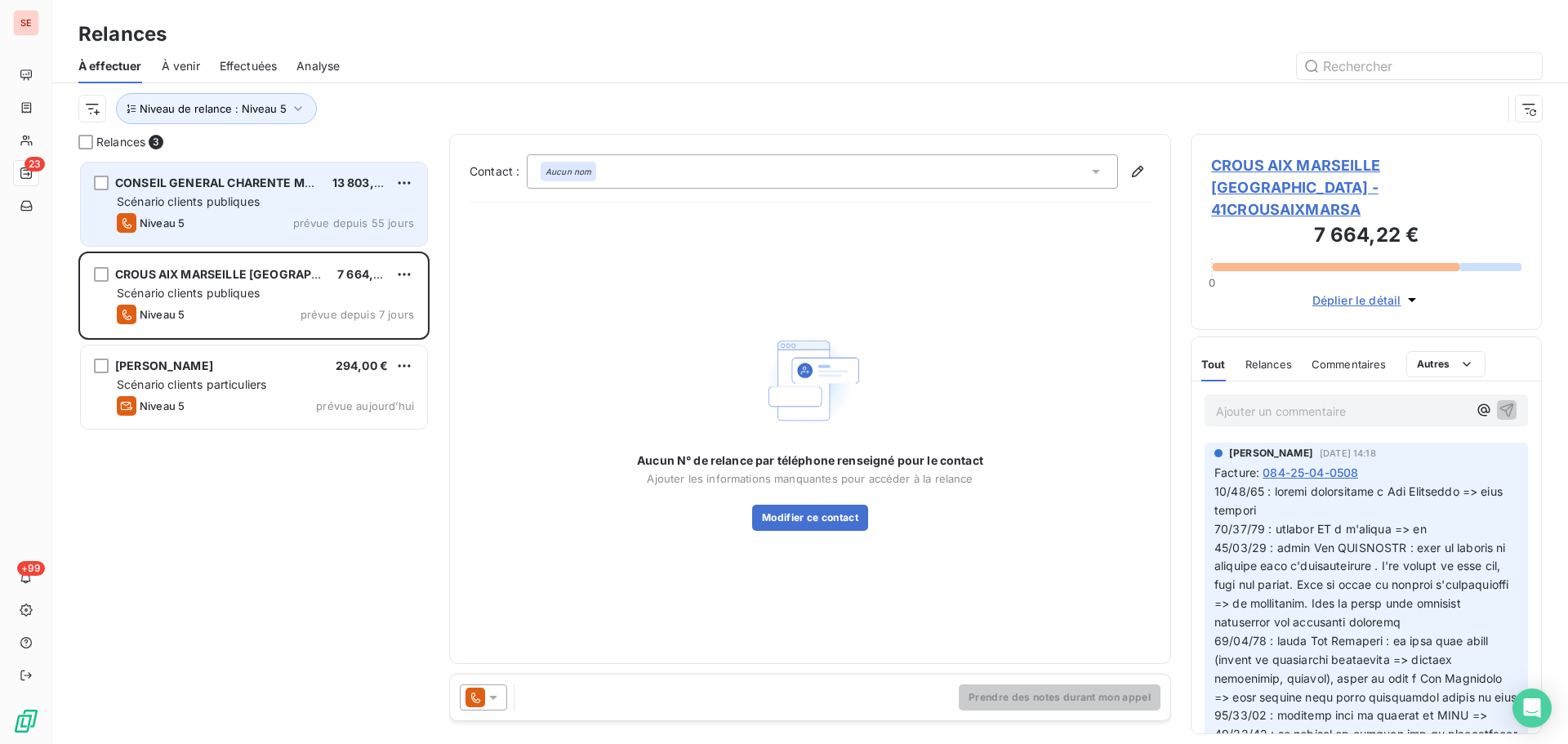
click at [220, 231] on div "Niveau 5 prévue depuis 55 jours" at bounding box center [265, 223] width 298 height 20
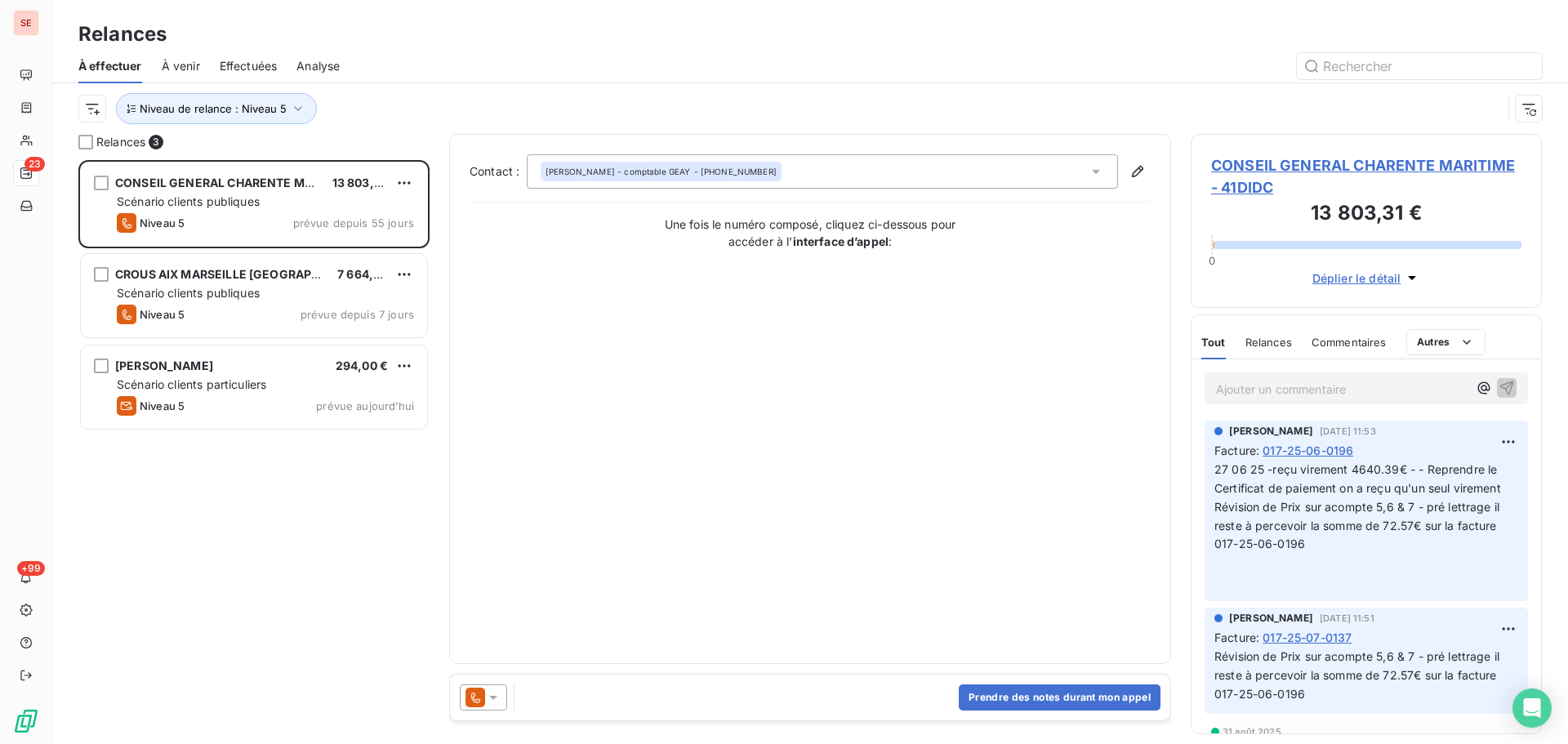
click at [1305, 160] on span "CONSEIL GENERAL CHARENTE MARITIME - 41DIDC" at bounding box center [1367, 176] width 310 height 44
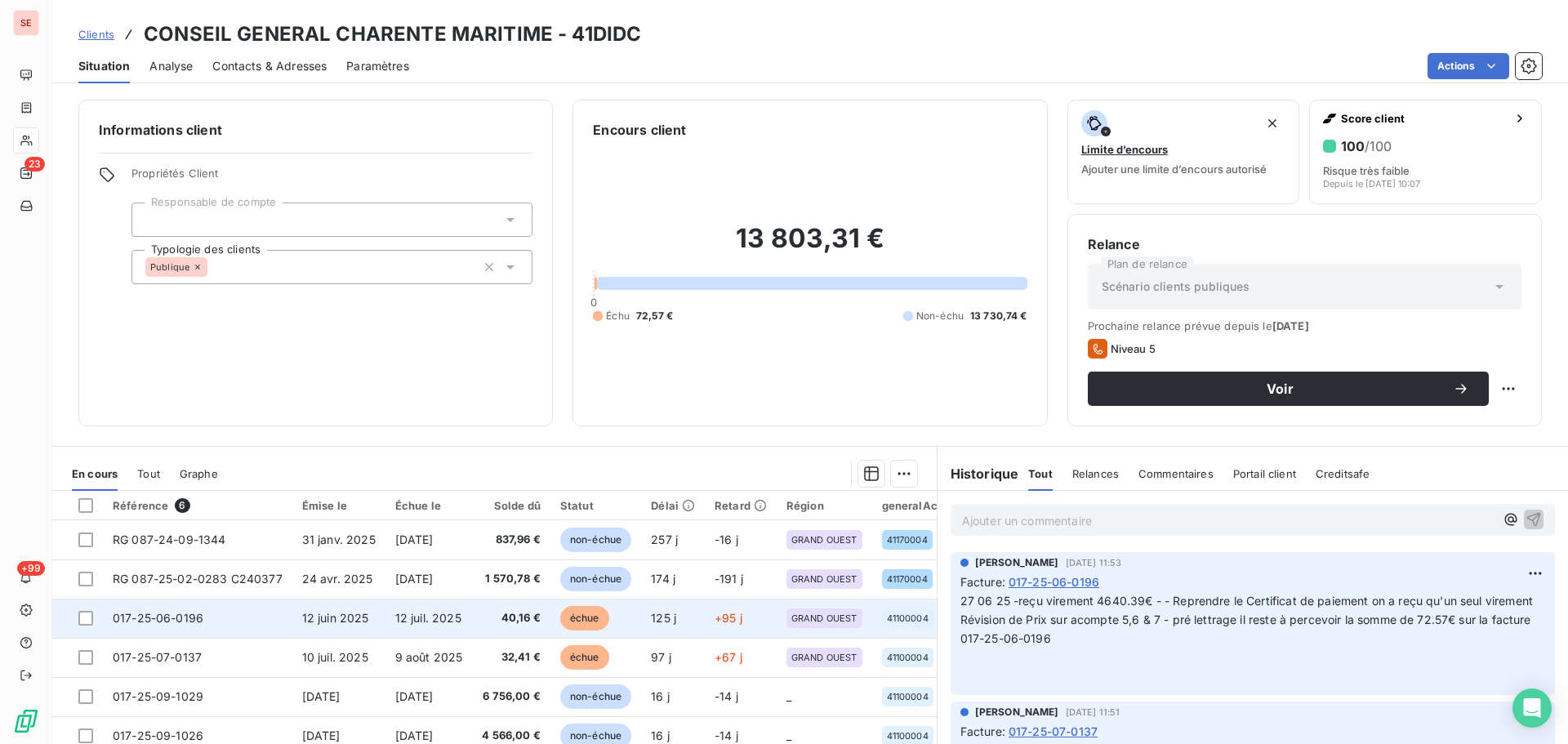
click at [367, 614] on td "12 juin 2025" at bounding box center [338, 618] width 93 height 39
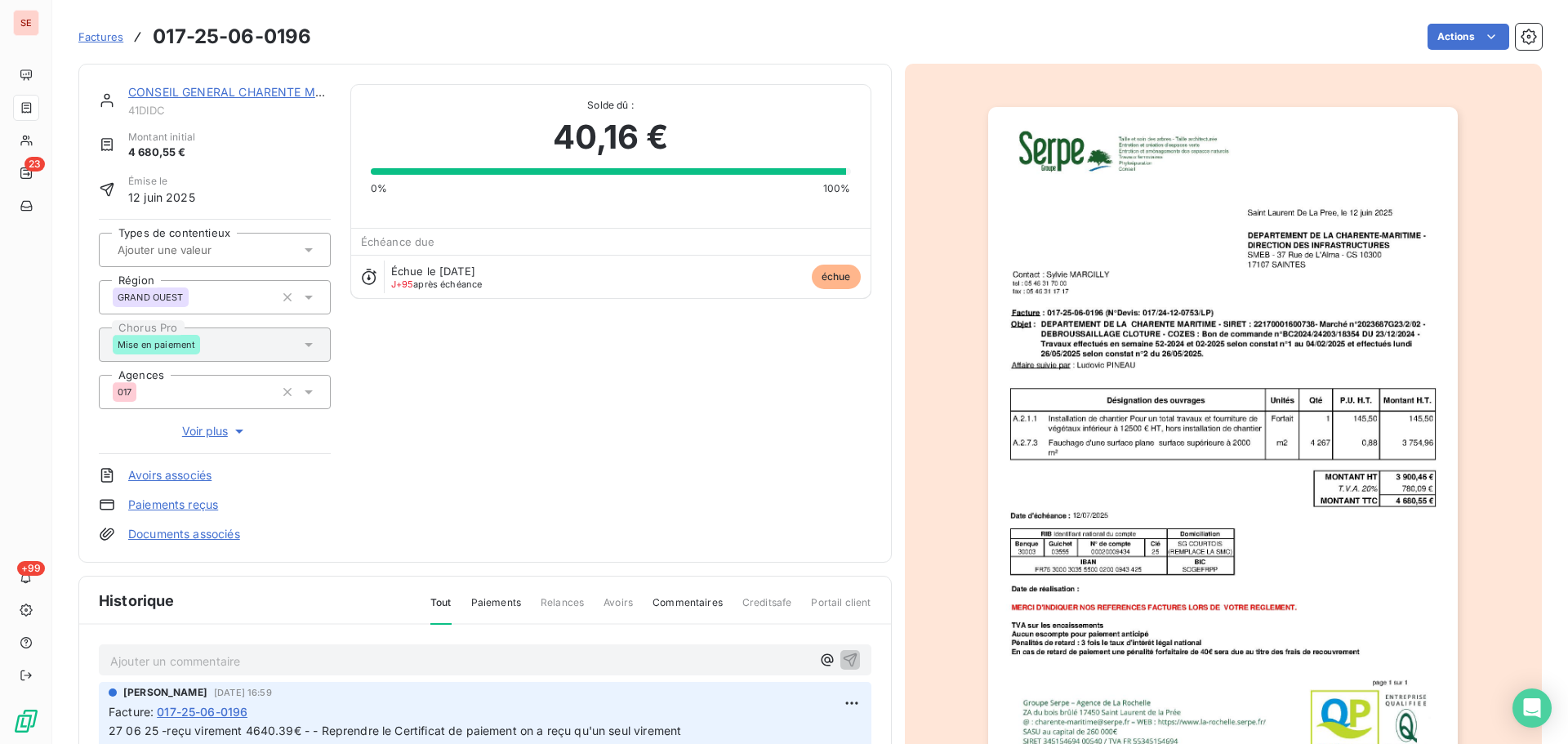
click at [58, 173] on section "Factures 017-25-06-0196 Actions CONSEIL GENERAL CHARENTE MARITIME 41DIDC Montan…" at bounding box center [810, 372] width 1516 height 744
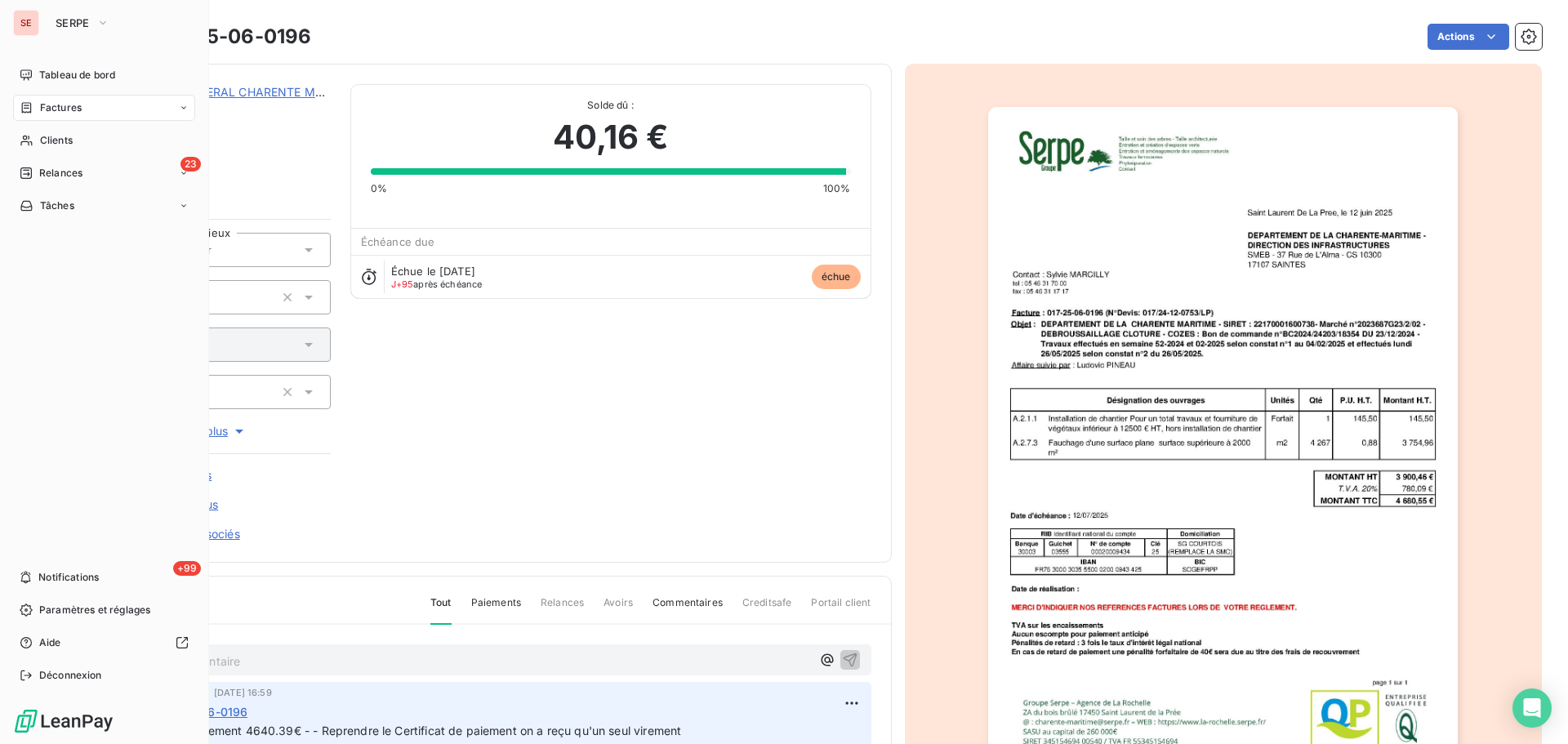
click at [47, 172] on span "Relances" at bounding box center [60, 173] width 43 height 14
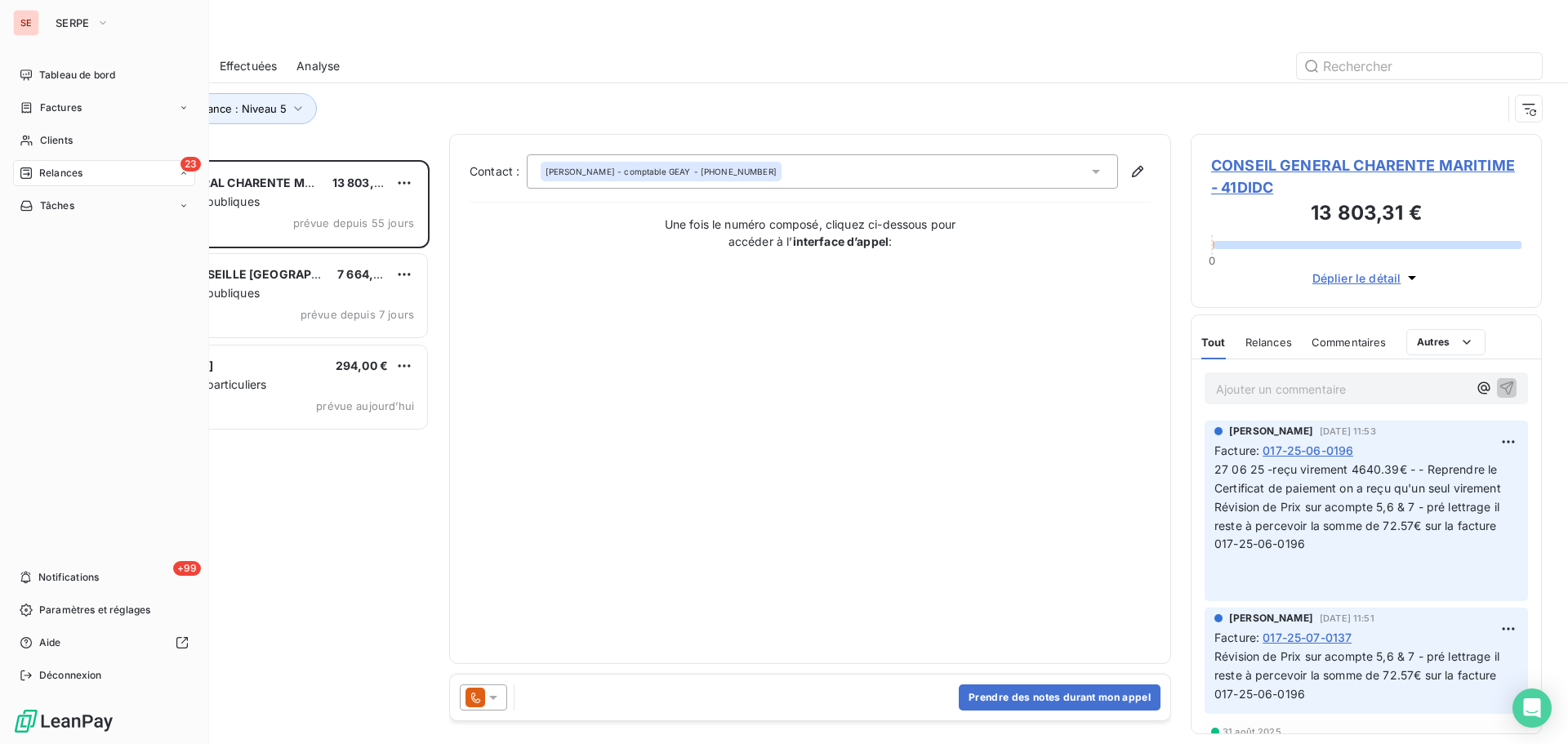
scroll to position [572, 339]
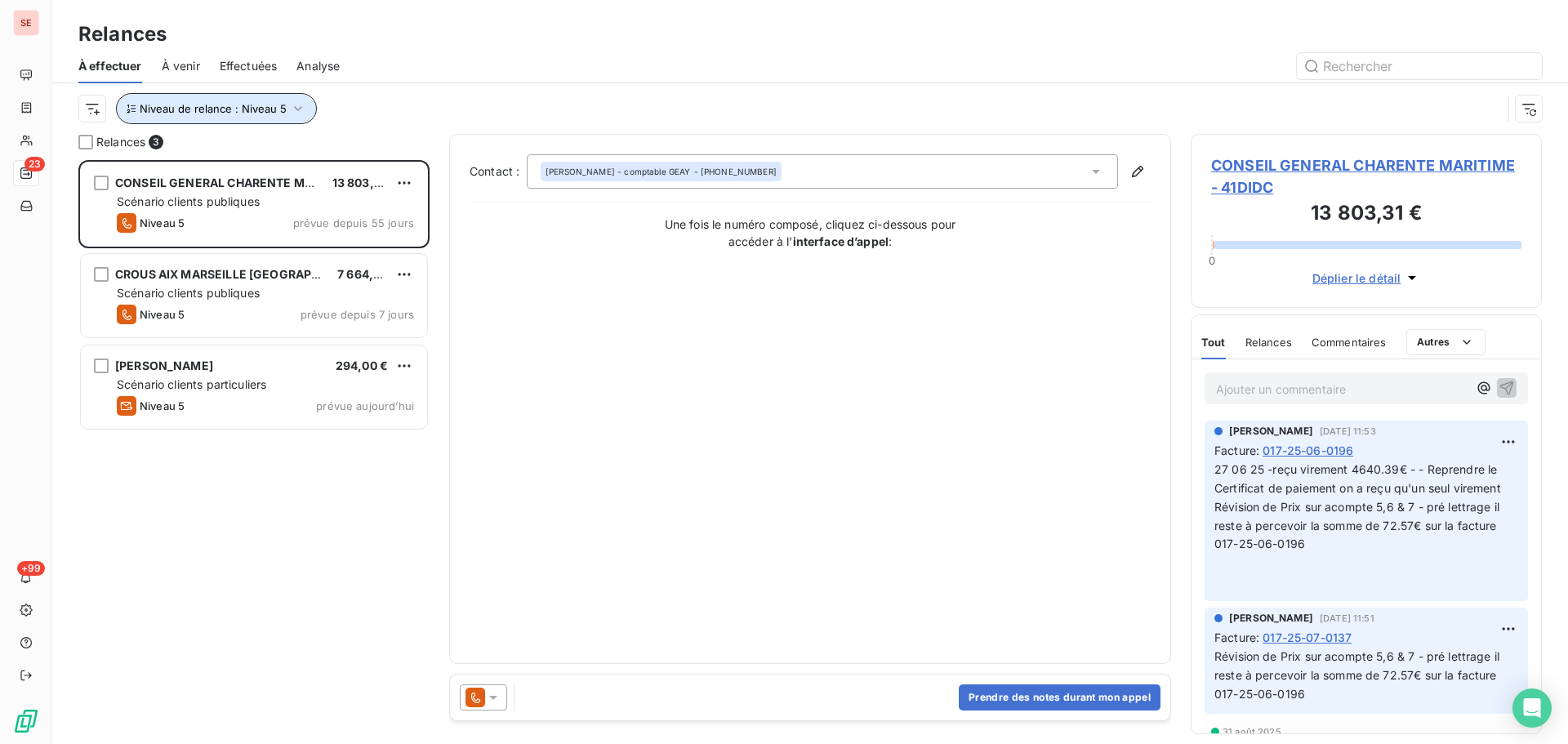
click at [262, 118] on button "Niveau de relance : Niveau 5" at bounding box center [217, 108] width 201 height 31
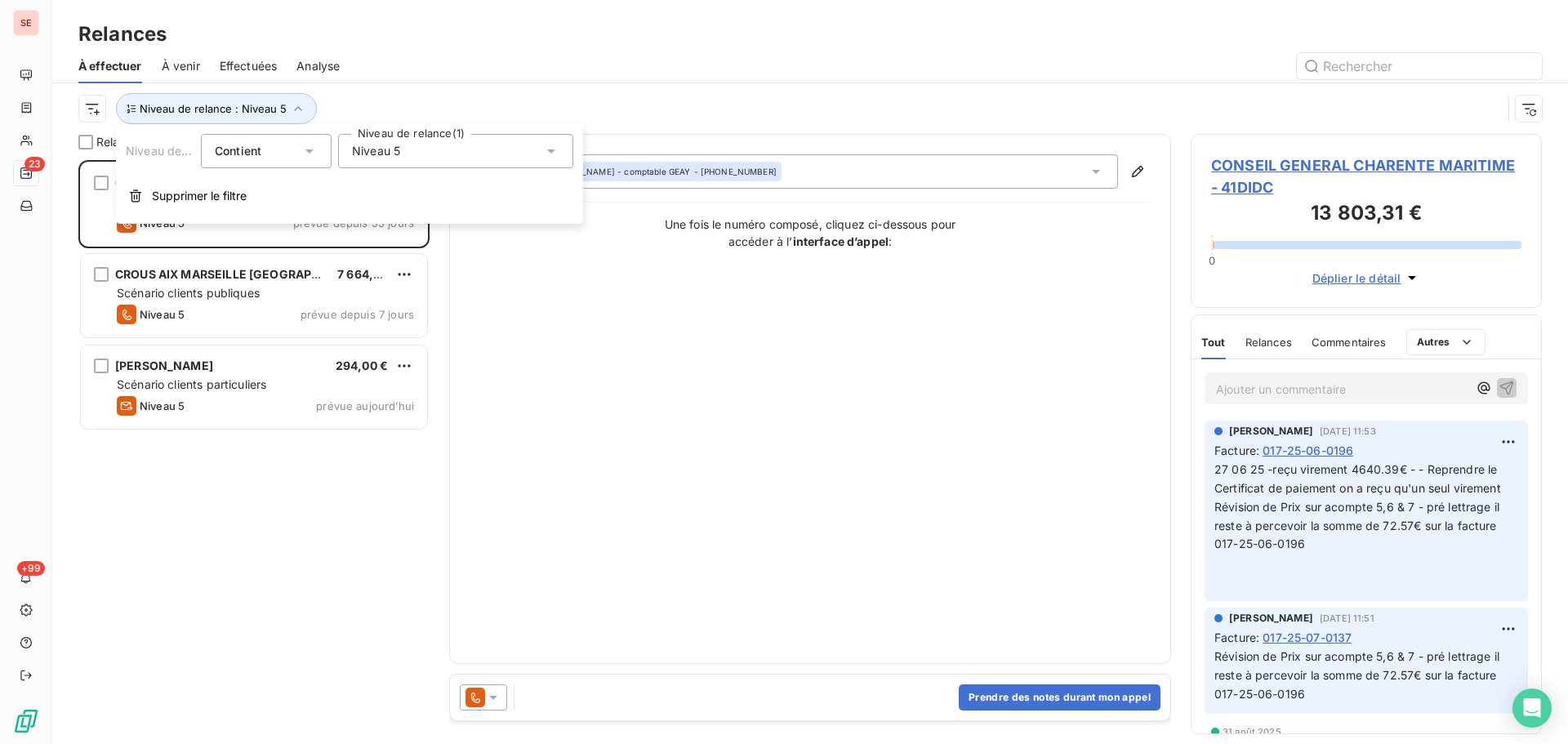
click at [410, 149] on div "Niveau 5" at bounding box center [456, 151] width 235 height 34
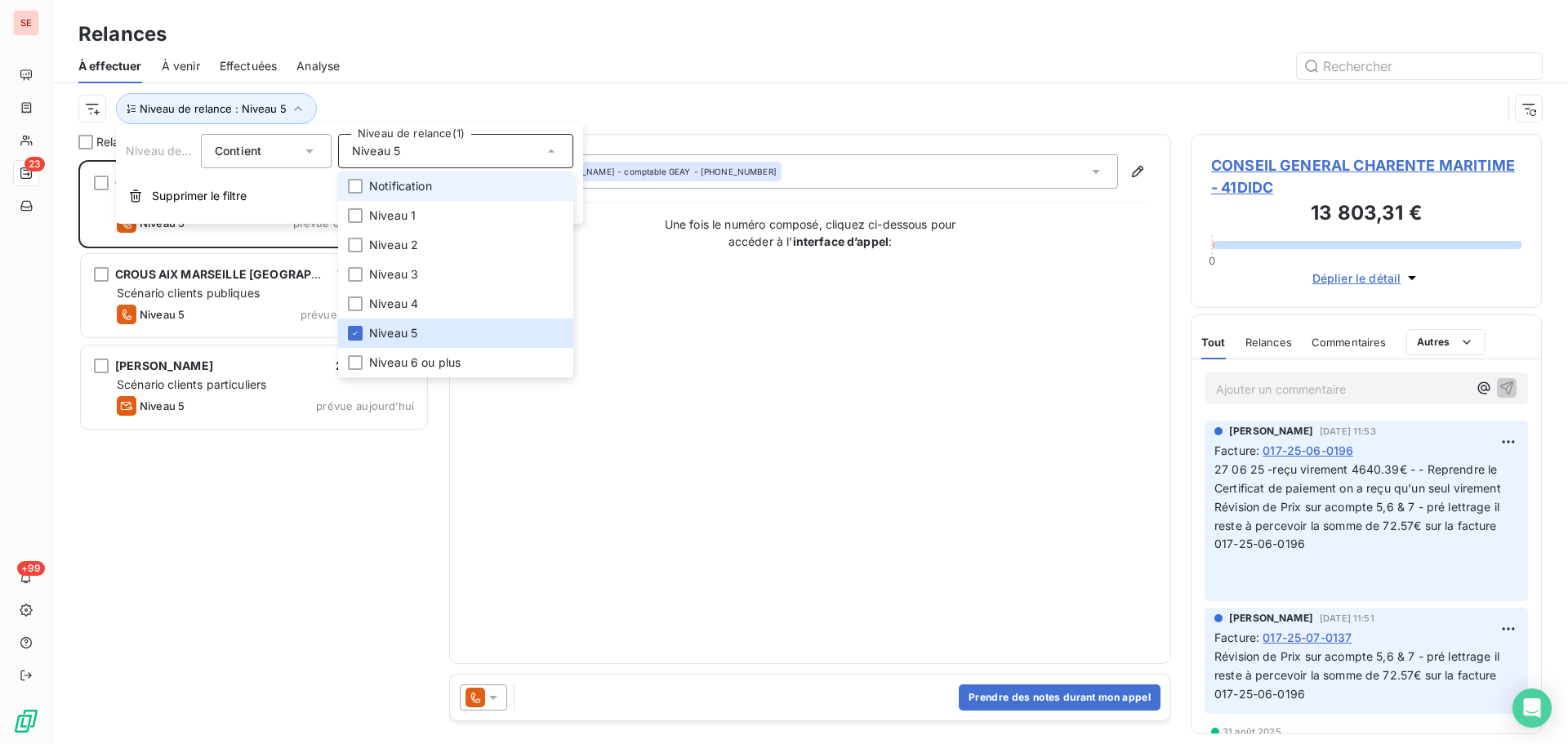
click at [403, 194] on span "Notification" at bounding box center [401, 186] width 63 height 16
click at [619, 68] on div at bounding box center [950, 66] width 1183 height 26
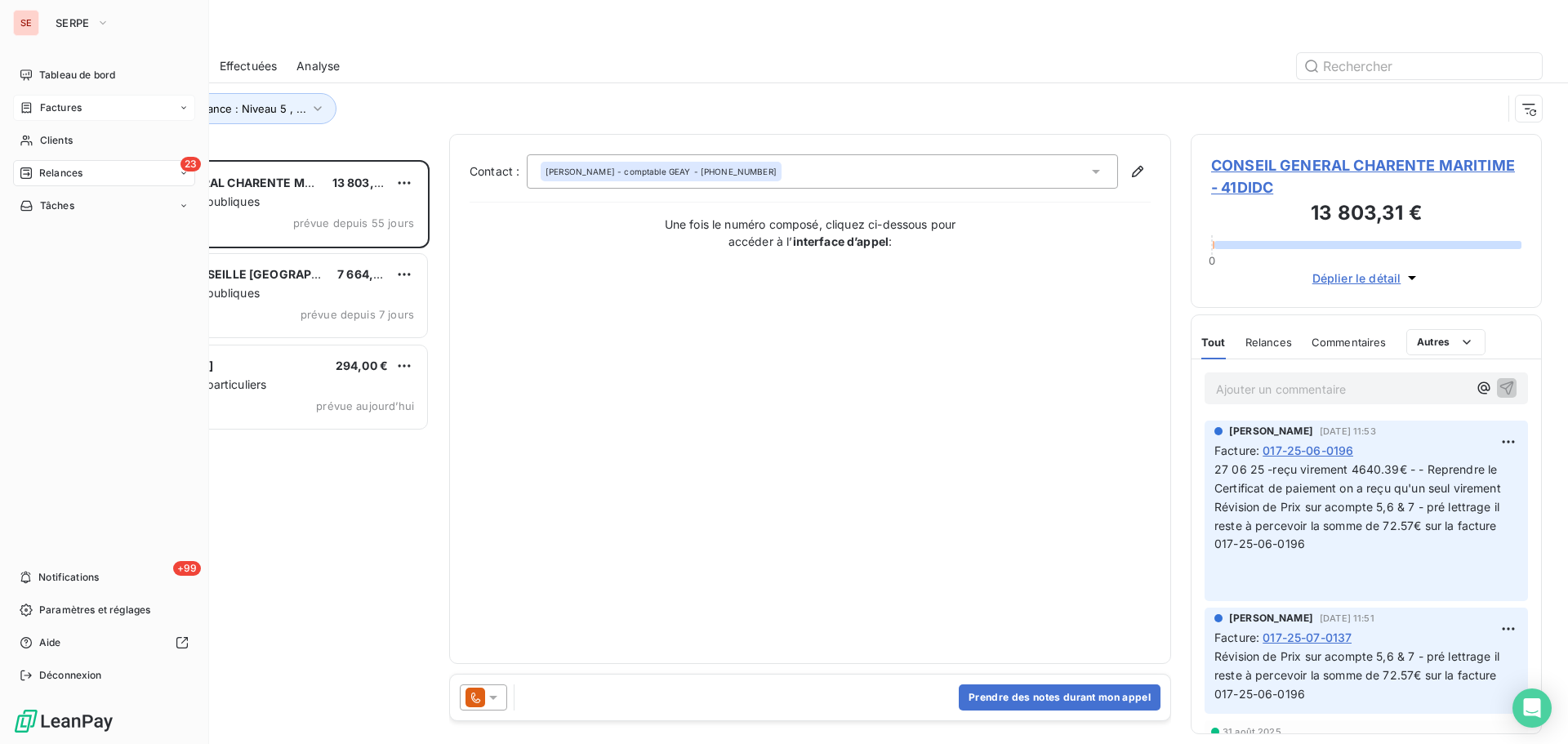
click at [100, 105] on div "Factures" at bounding box center [104, 107] width 182 height 26
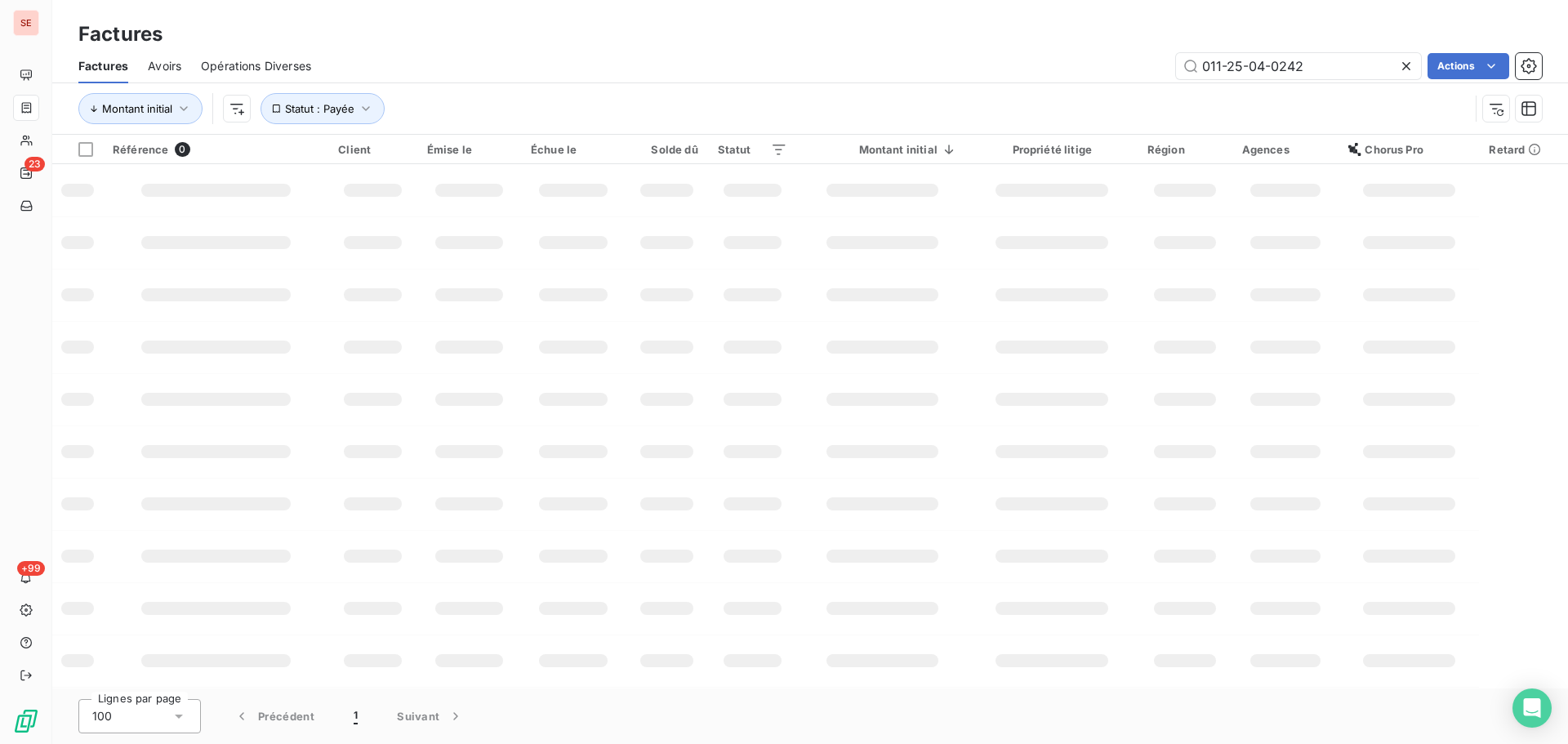
click at [495, 82] on div "Factures Avoirs Opérations Diverses 011-25-04-0242 Actions" at bounding box center [810, 66] width 1516 height 34
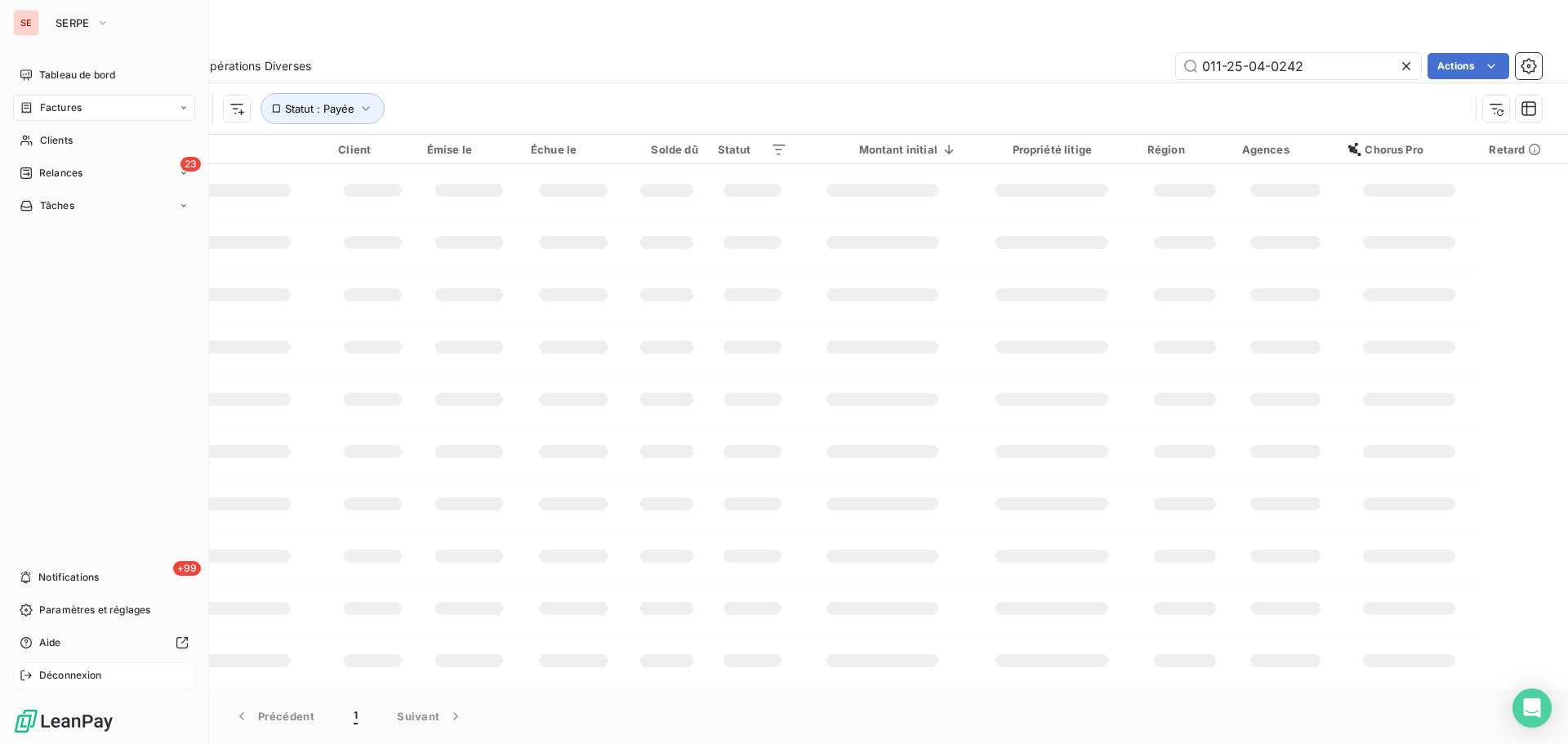
click at [100, 678] on span "Déconnexion" at bounding box center [70, 675] width 63 height 14
